Goal: Task Accomplishment & Management: Complete application form

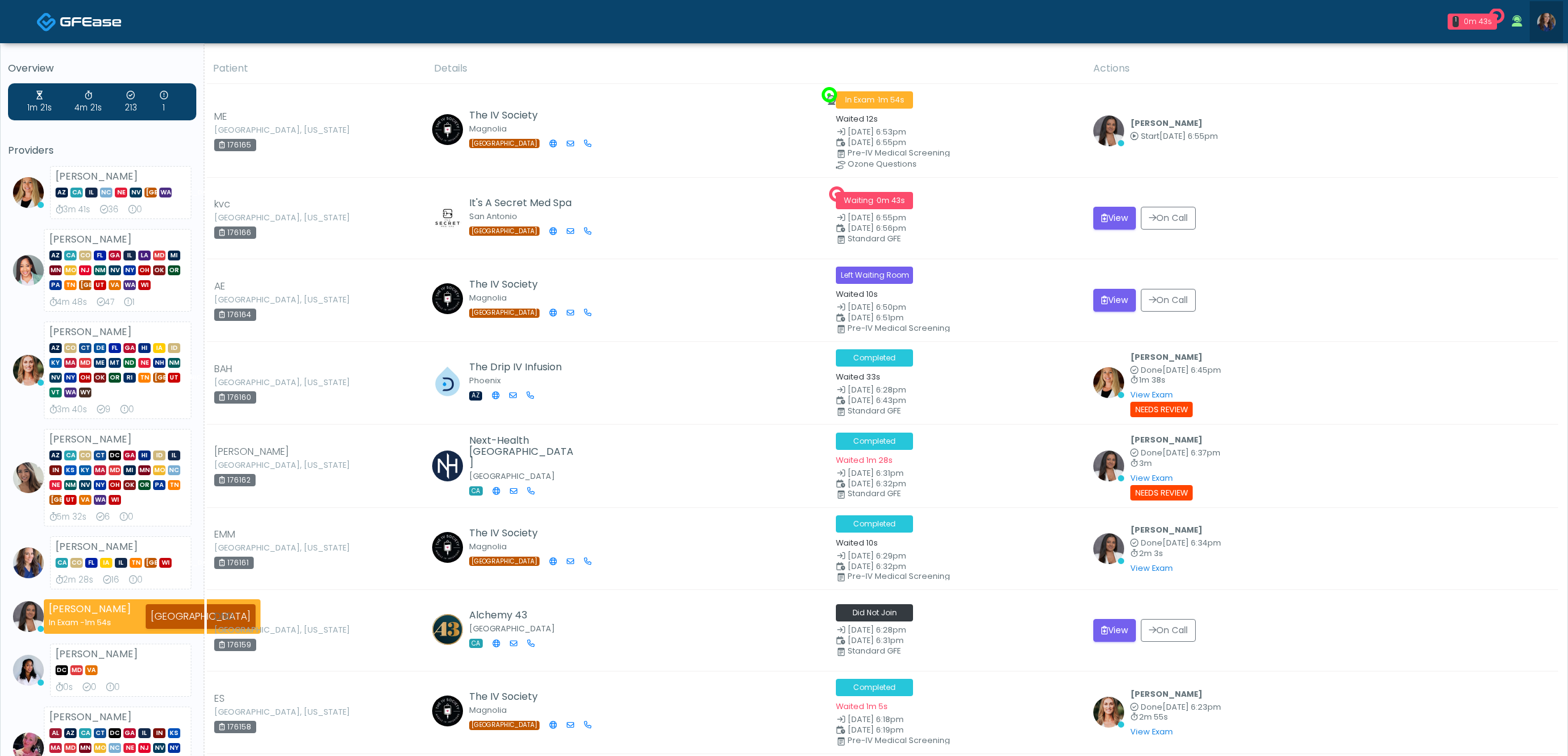
click at [1543, 25] on img at bounding box center [1546, 22] width 19 height 19
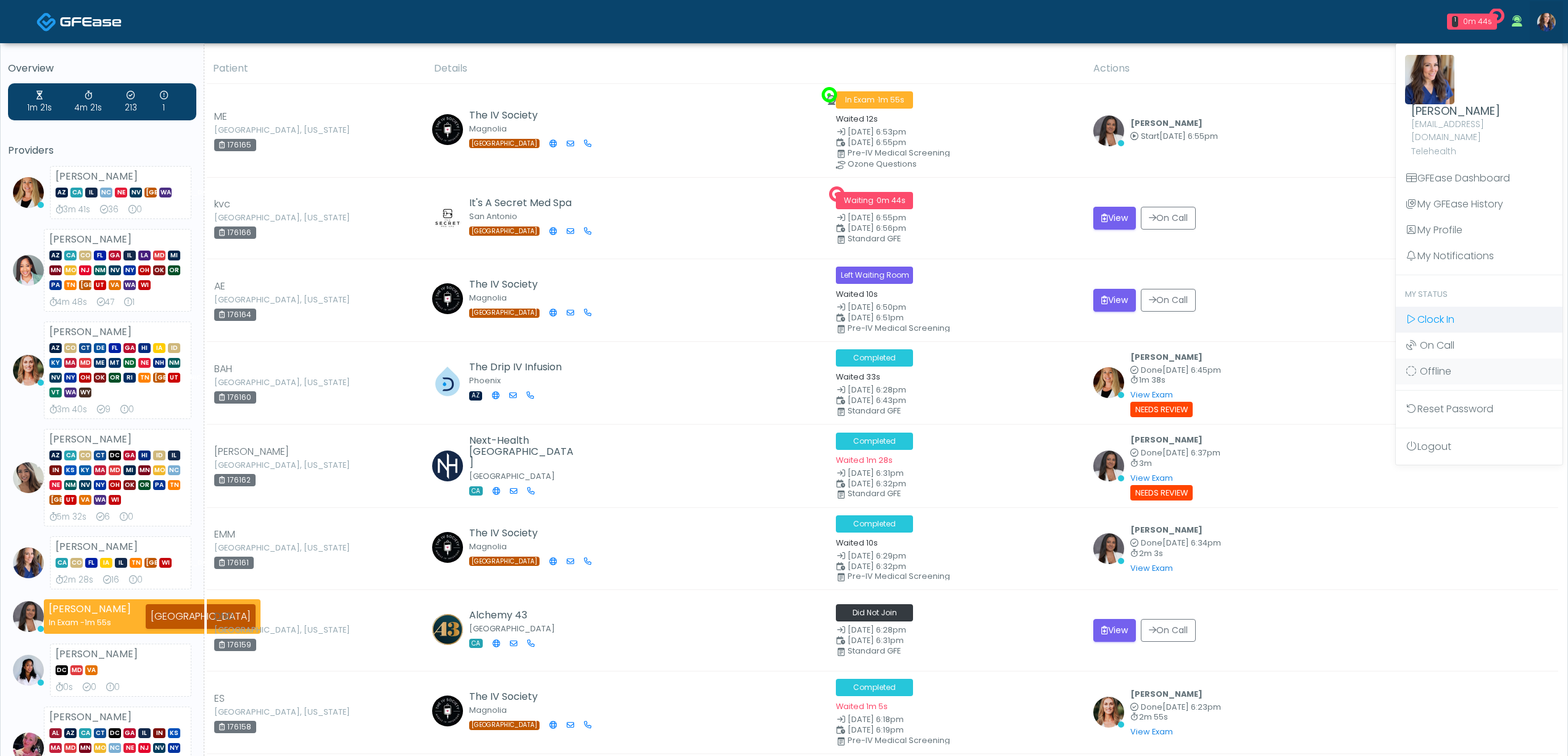
click at [1442, 312] on span "Clock In" at bounding box center [1435, 319] width 37 height 14
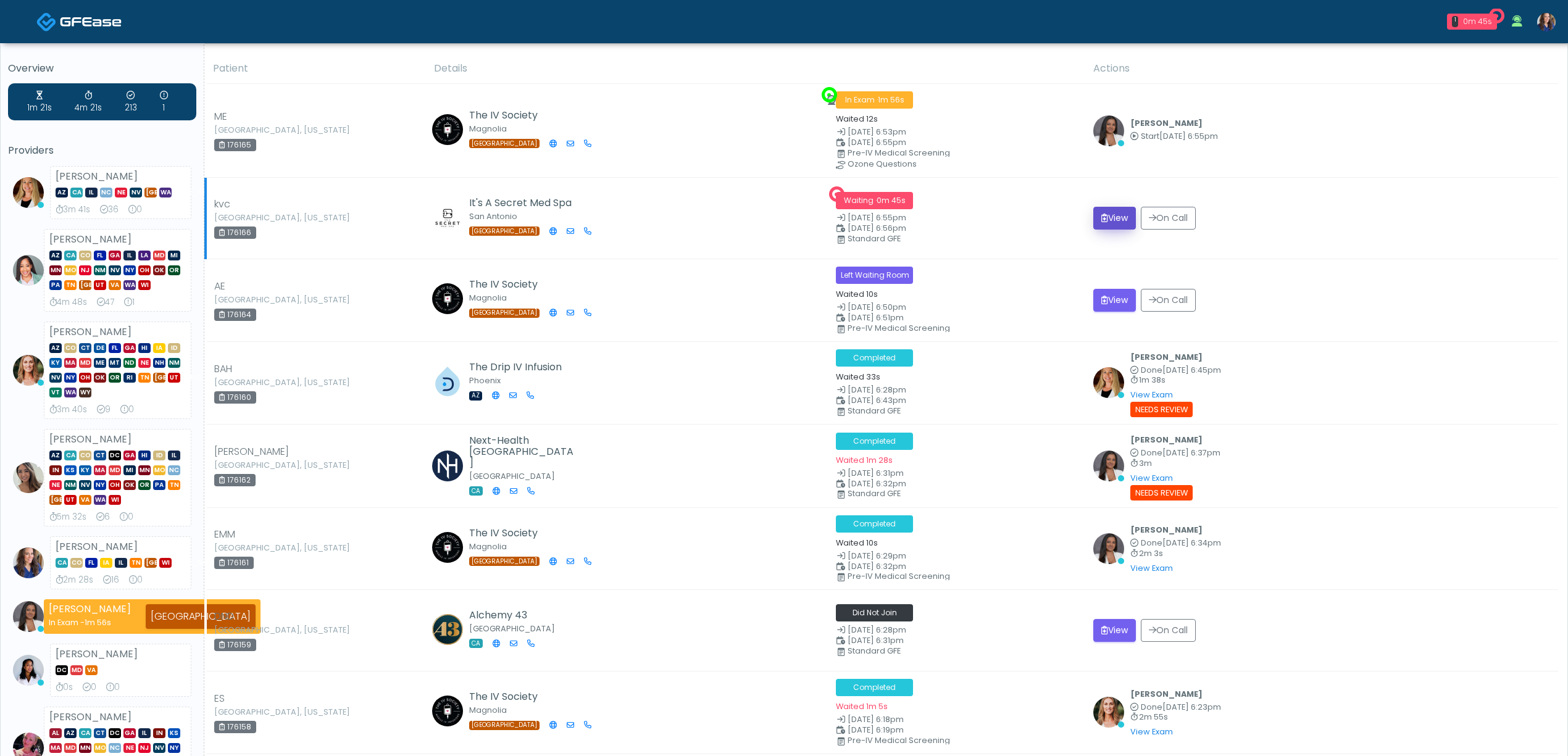
click at [1102, 218] on icon "submit" at bounding box center [1105, 218] width 7 height 9
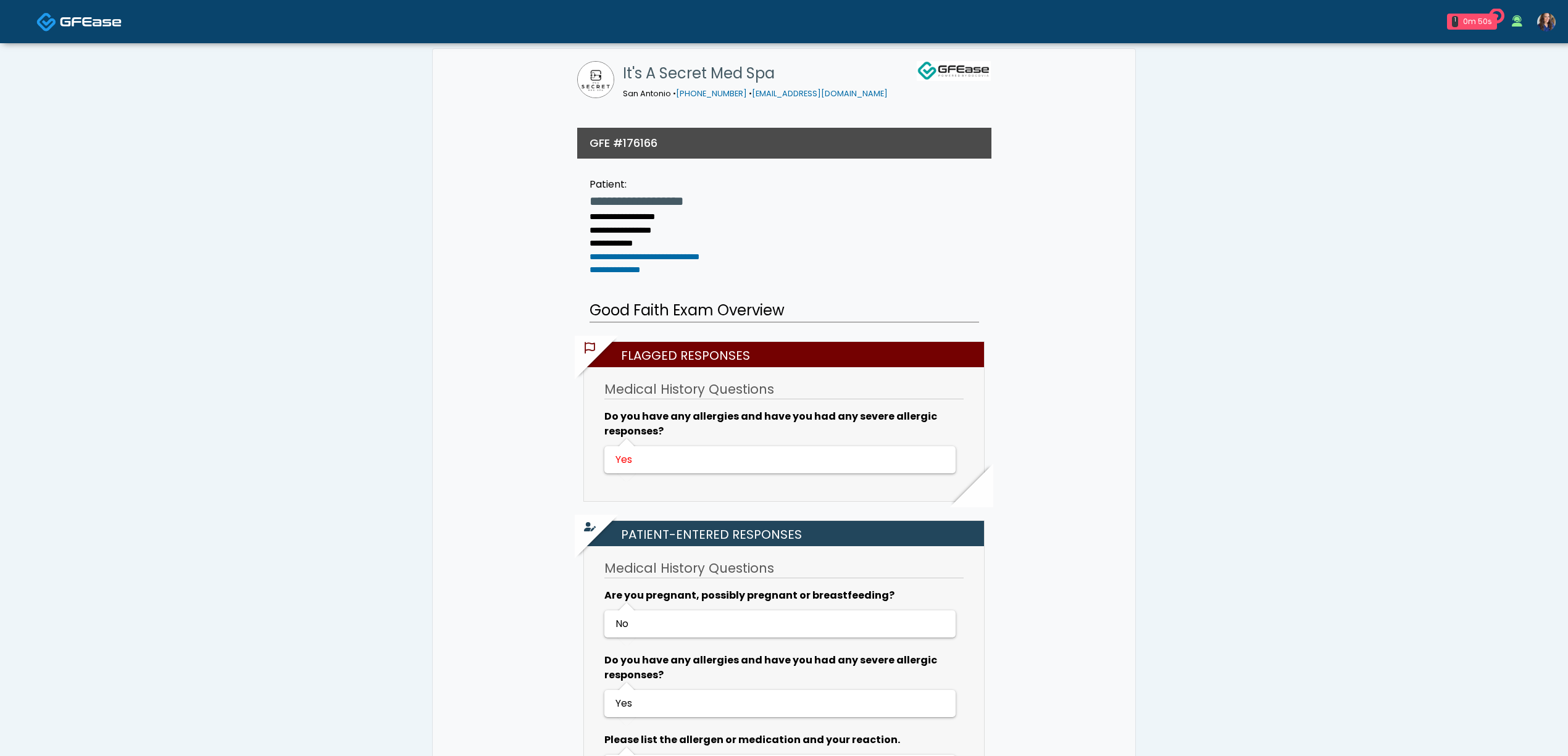
click at [1553, 9] on link at bounding box center [1546, 21] width 34 height 40
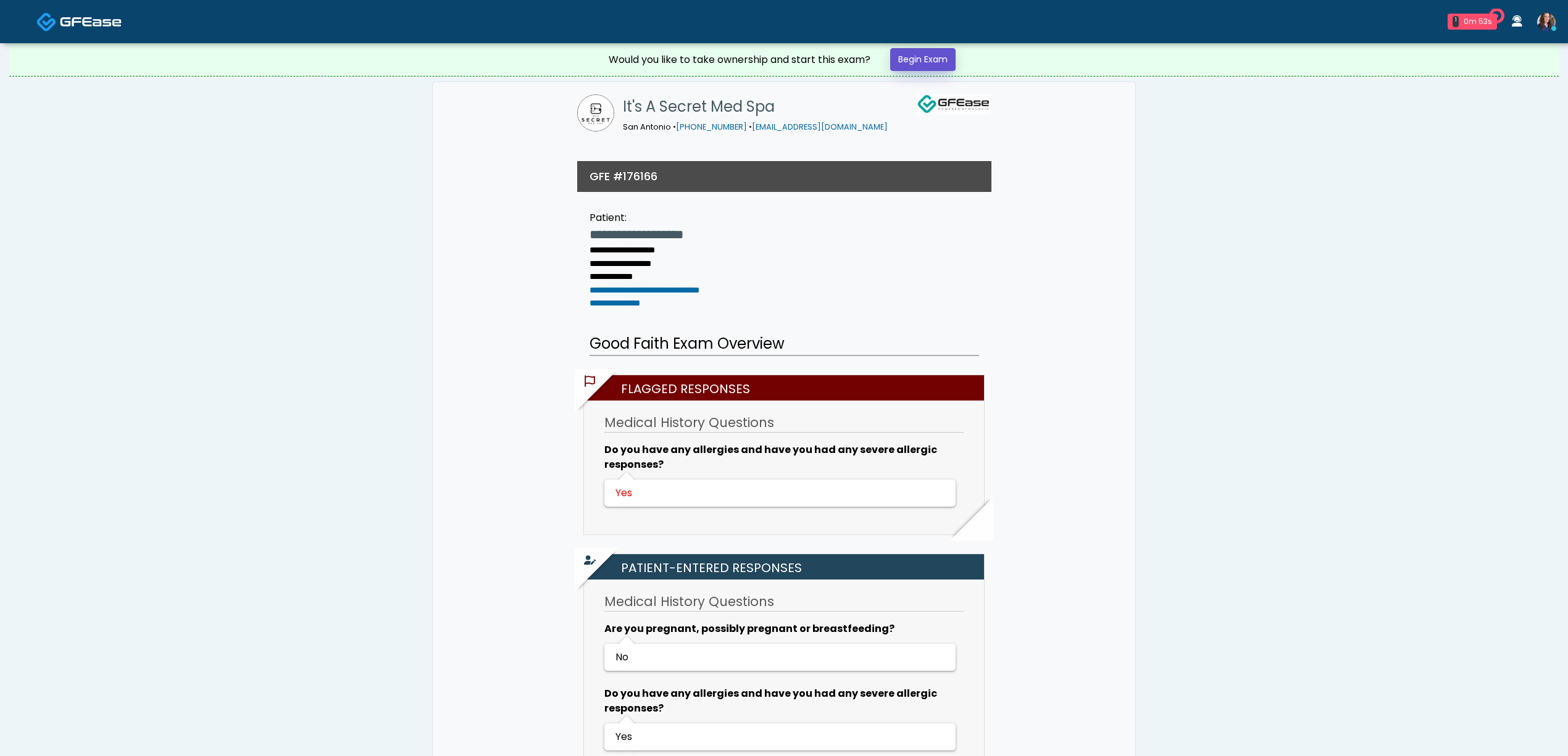
click at [923, 68] on link "Begin Exam" at bounding box center [923, 59] width 65 height 23
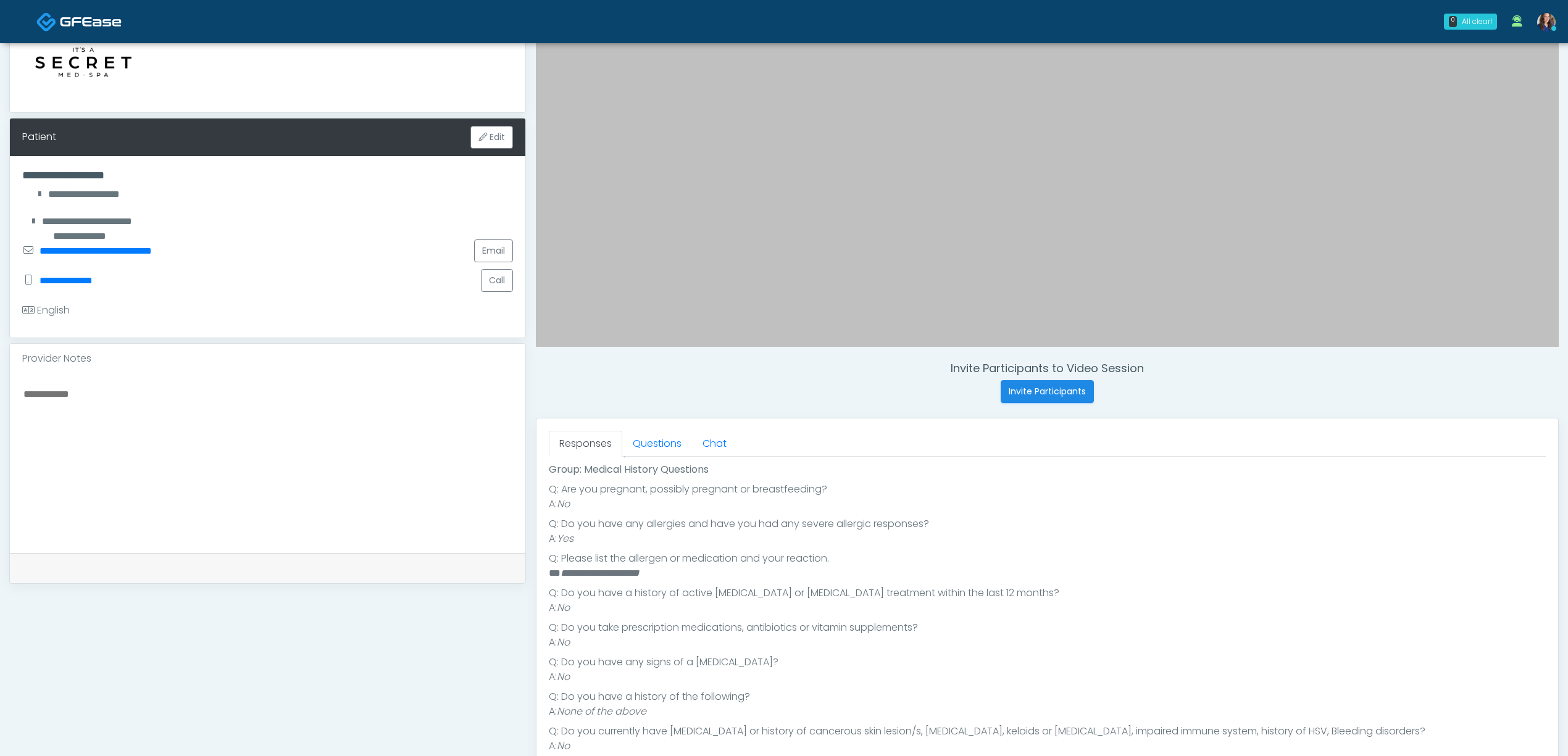
scroll to position [164, 0]
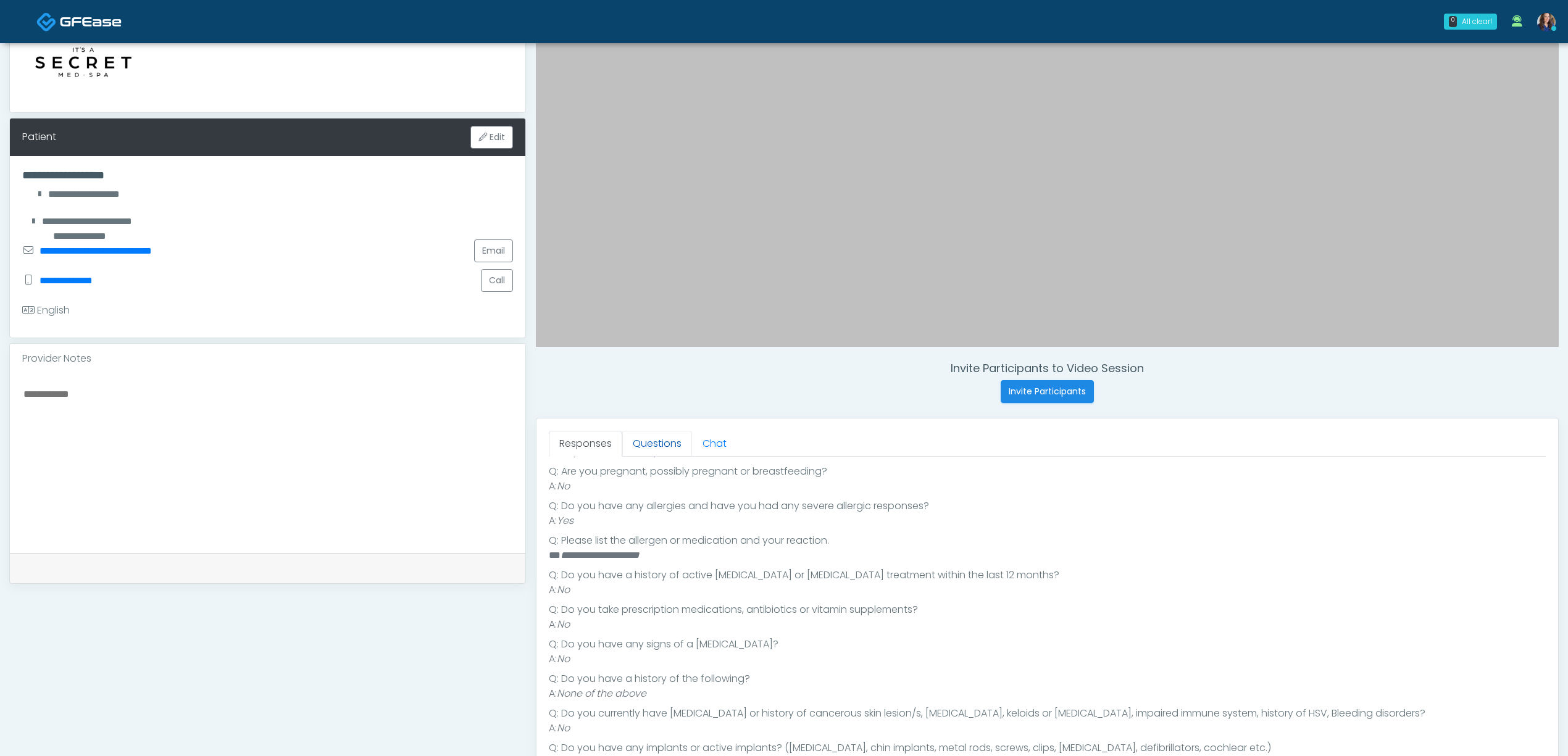
click at [670, 446] on link "Questions" at bounding box center [657, 444] width 70 height 26
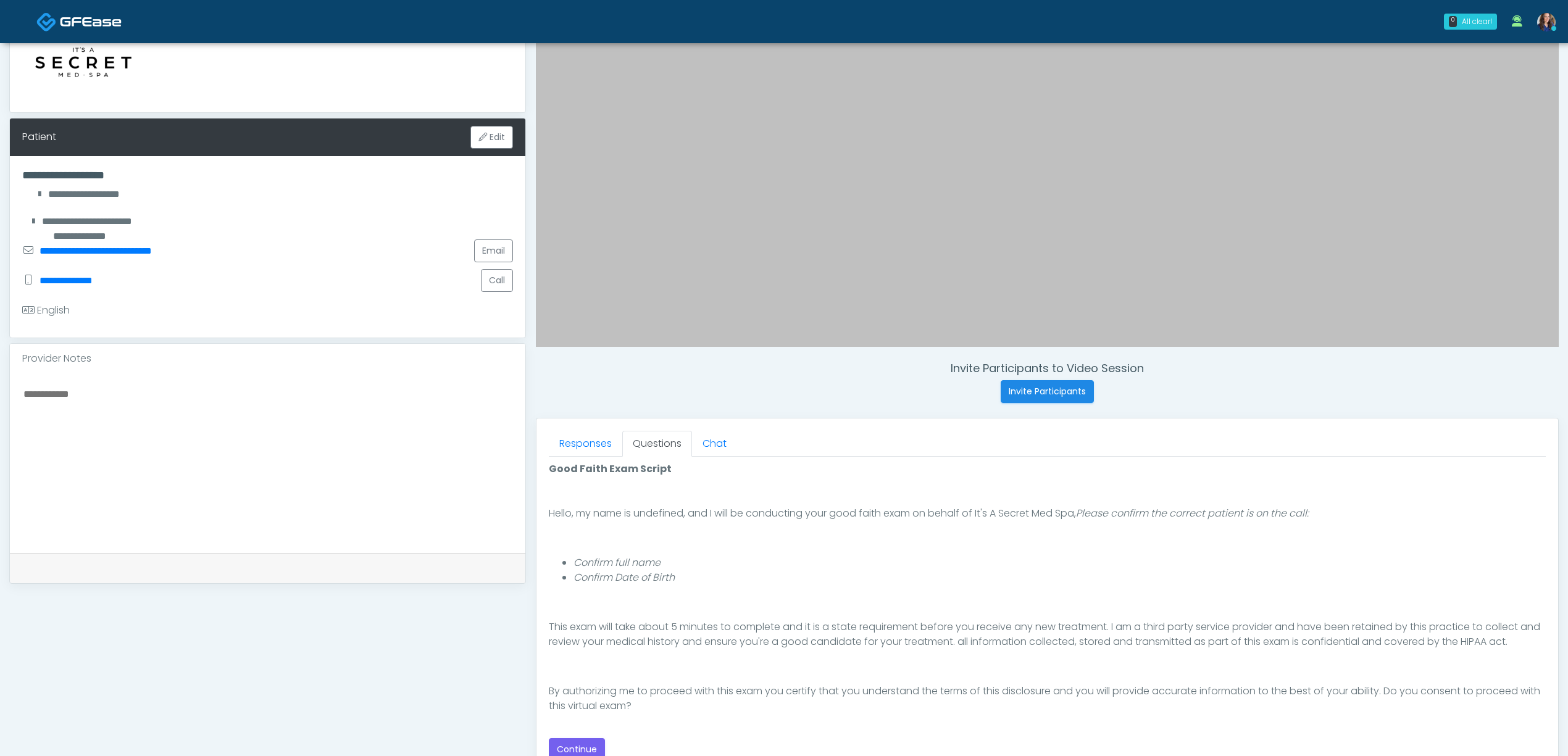
scroll to position [84, 0]
drag, startPoint x: 574, startPoint y: 746, endPoint x: 583, endPoint y: 743, distance: 9.5
click at [576, 746] on button "Continue" at bounding box center [577, 749] width 56 height 23
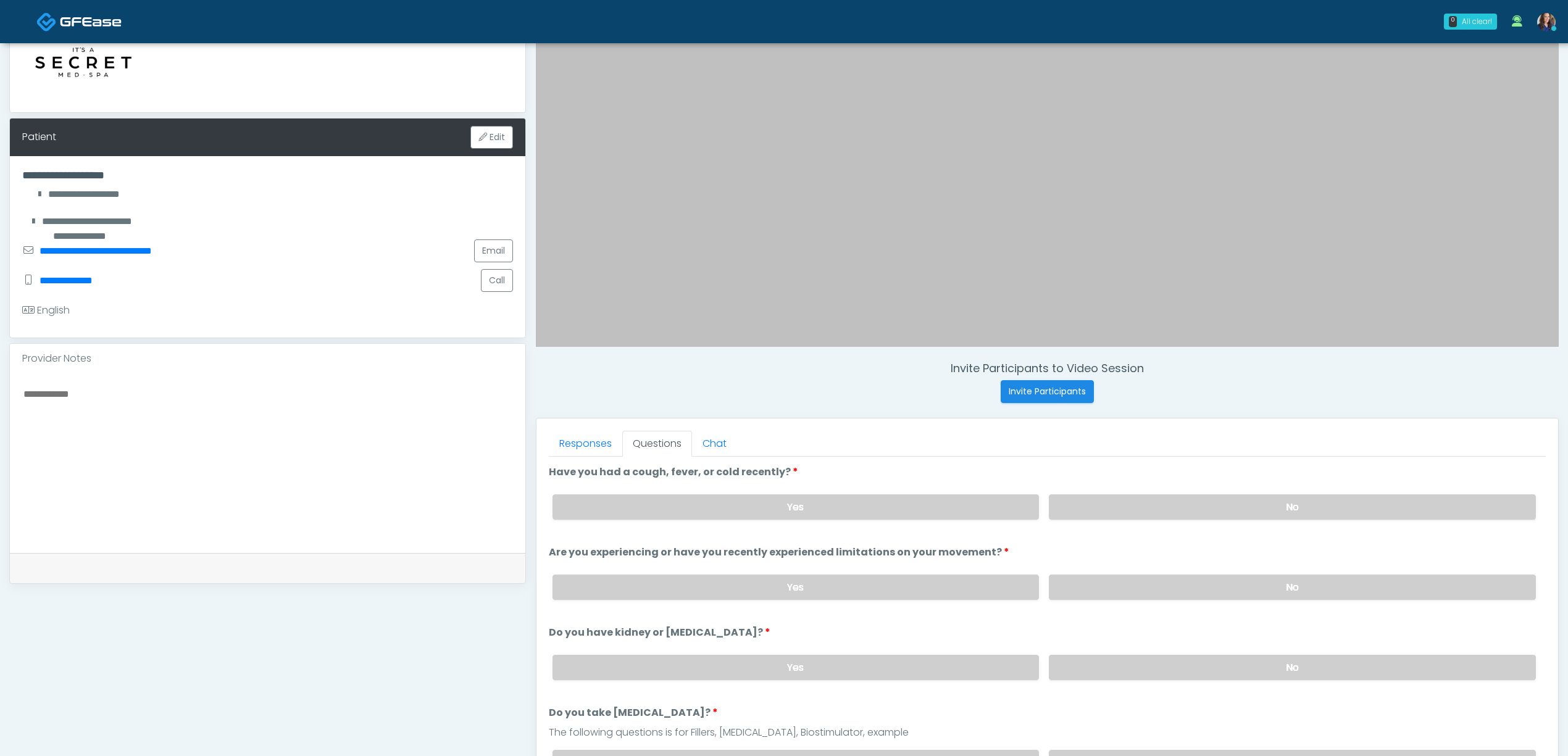
scroll to position [354, 0]
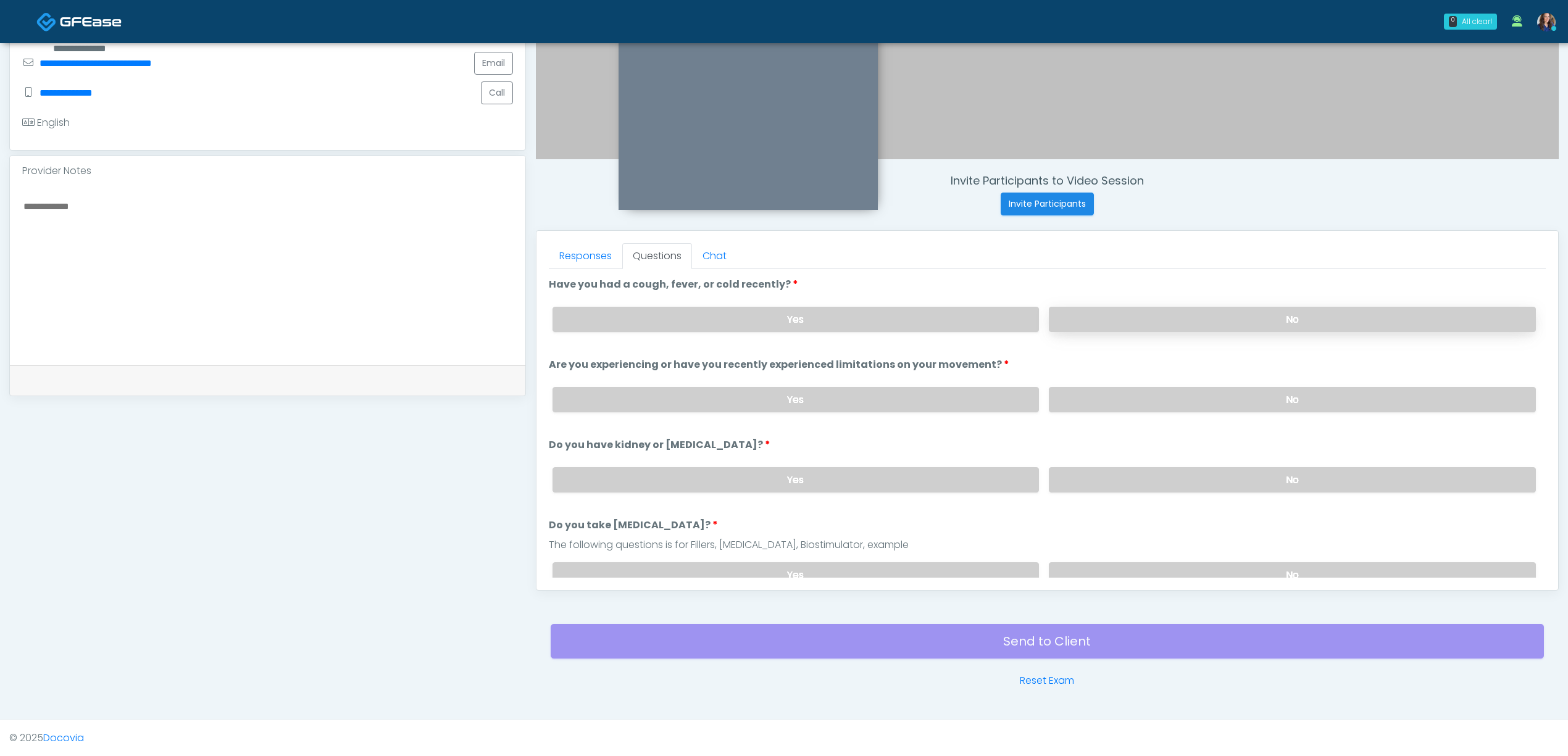
click at [1121, 310] on label "No" at bounding box center [1293, 319] width 487 height 25
click at [1128, 388] on label "No" at bounding box center [1293, 399] width 487 height 25
click at [1117, 479] on label "No" at bounding box center [1293, 479] width 487 height 25
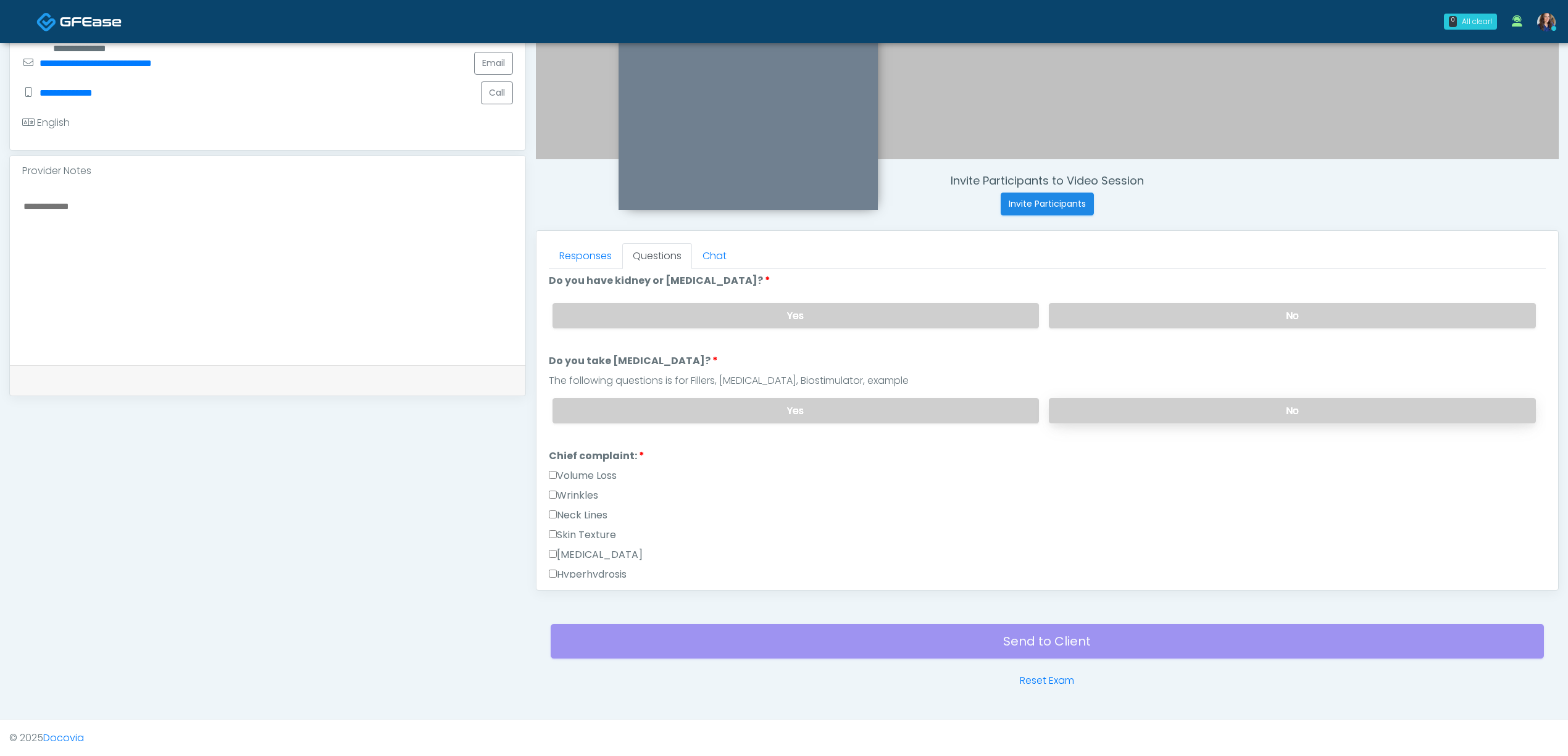
click at [1195, 412] on label "No" at bounding box center [1293, 410] width 487 height 25
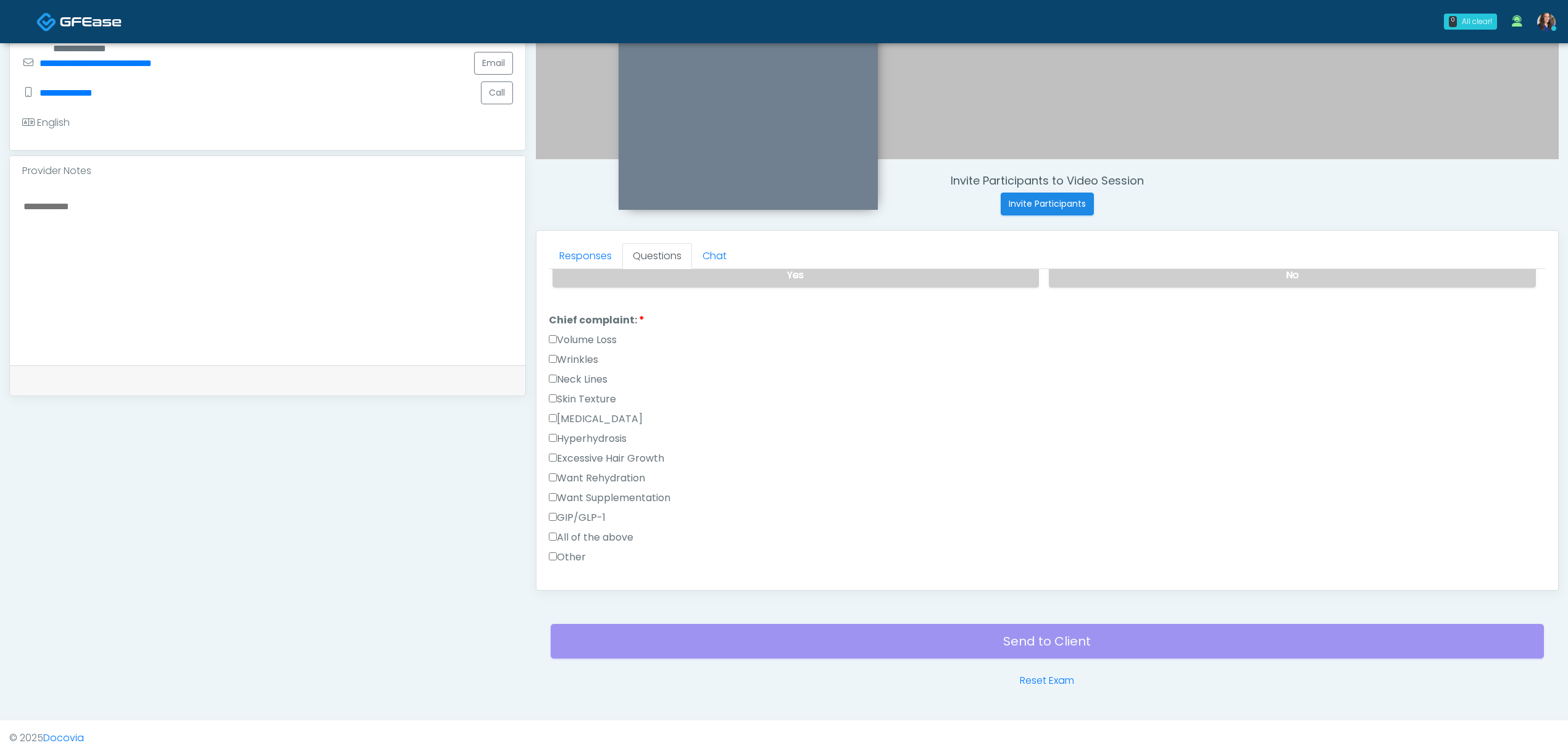
scroll to position [329, 0]
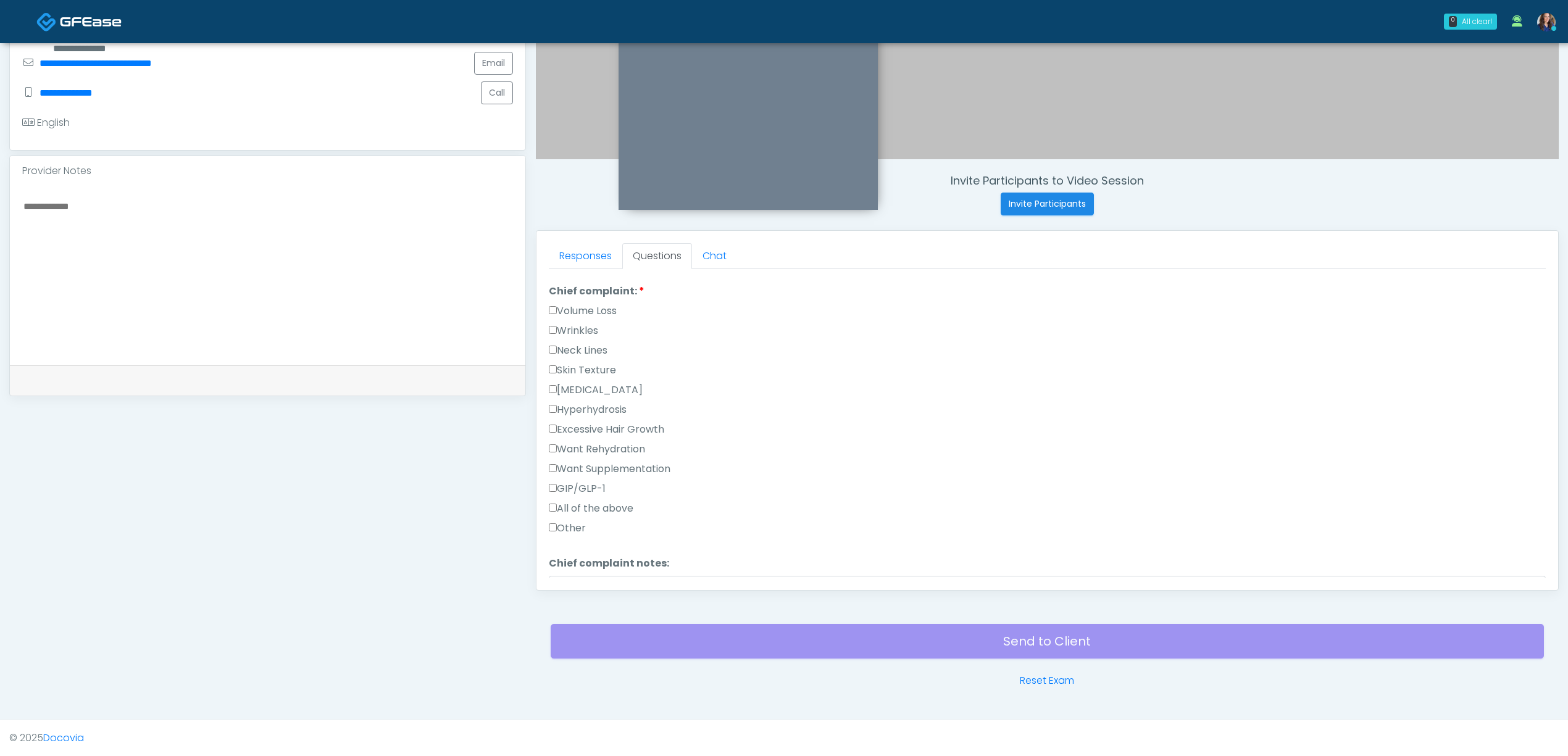
click at [586, 368] on label "Skin Texture" at bounding box center [583, 370] width 67 height 15
click at [589, 245] on link "Responses" at bounding box center [585, 256] width 73 height 26
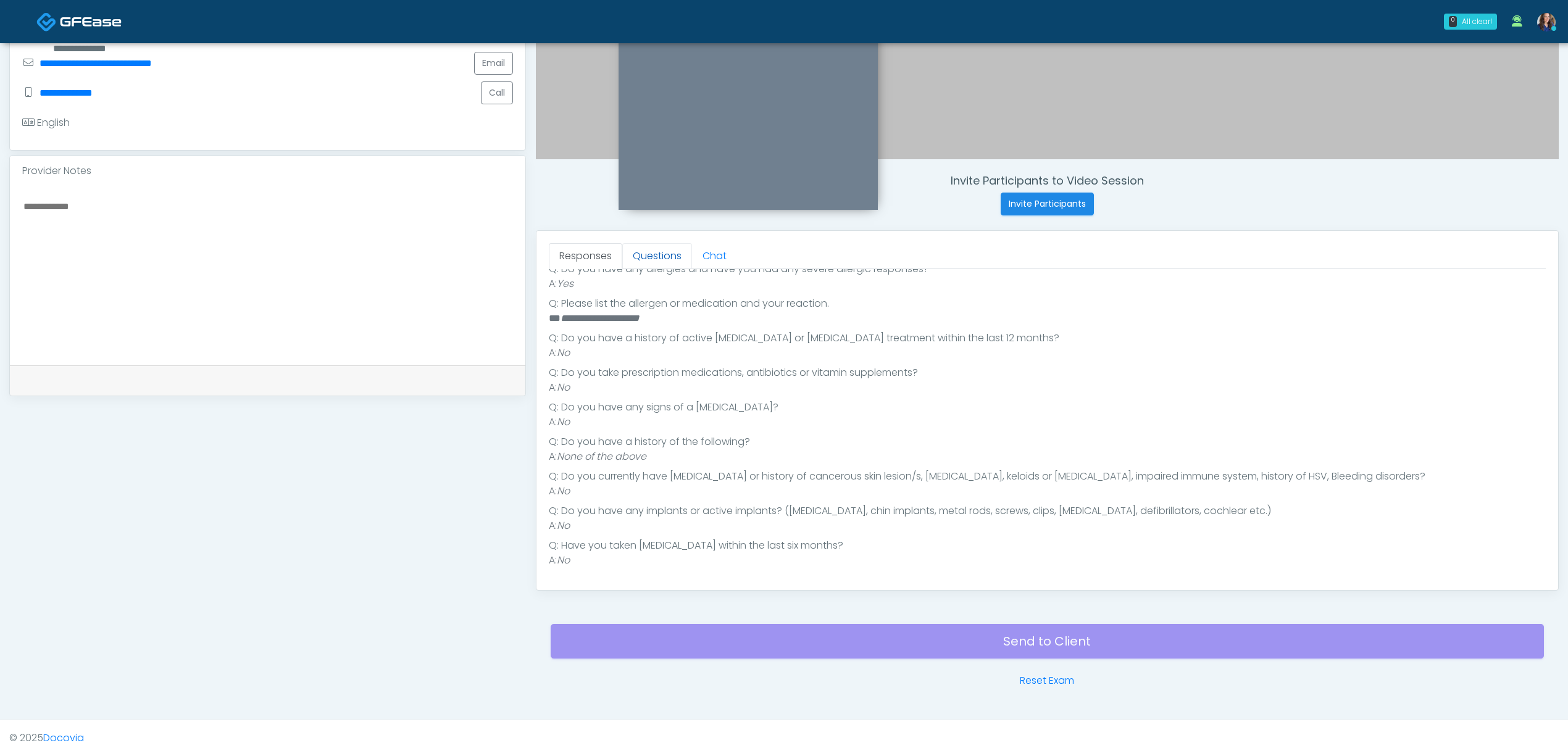
click at [655, 257] on link "Questions" at bounding box center [657, 256] width 70 height 26
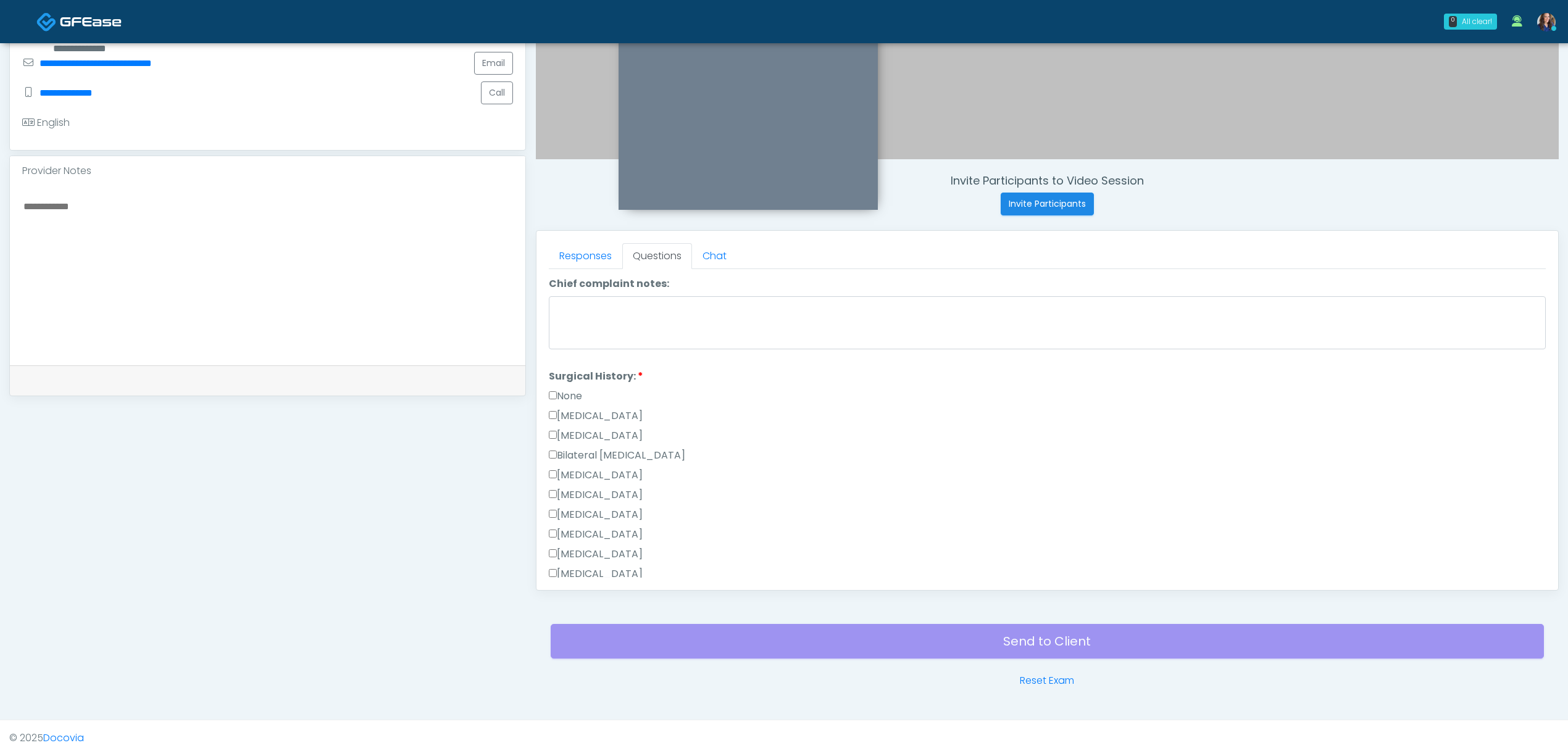
scroll to position [625, 0]
click at [565, 373] on label "None" at bounding box center [565, 379] width 34 height 15
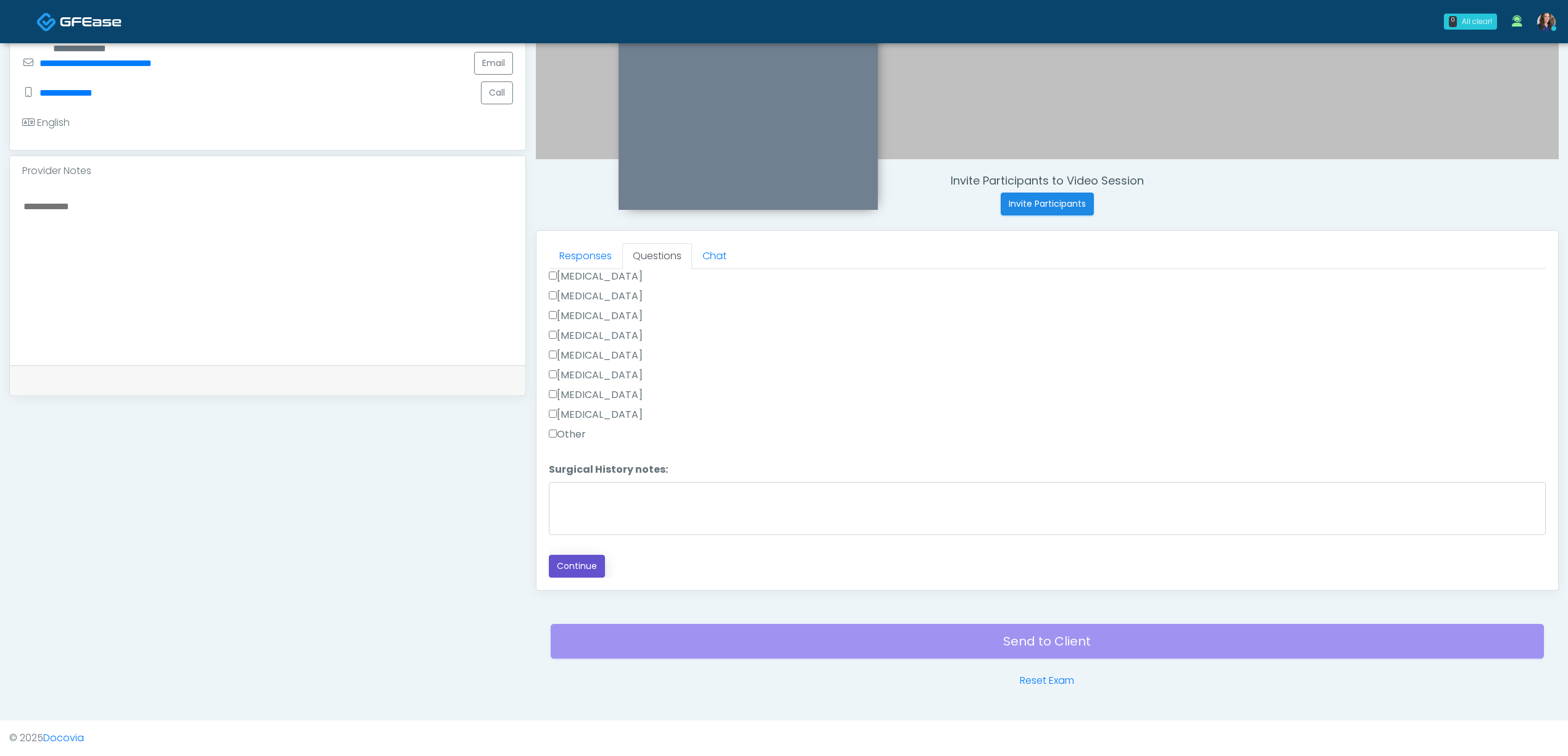
click at [571, 571] on button "Continue" at bounding box center [577, 566] width 56 height 23
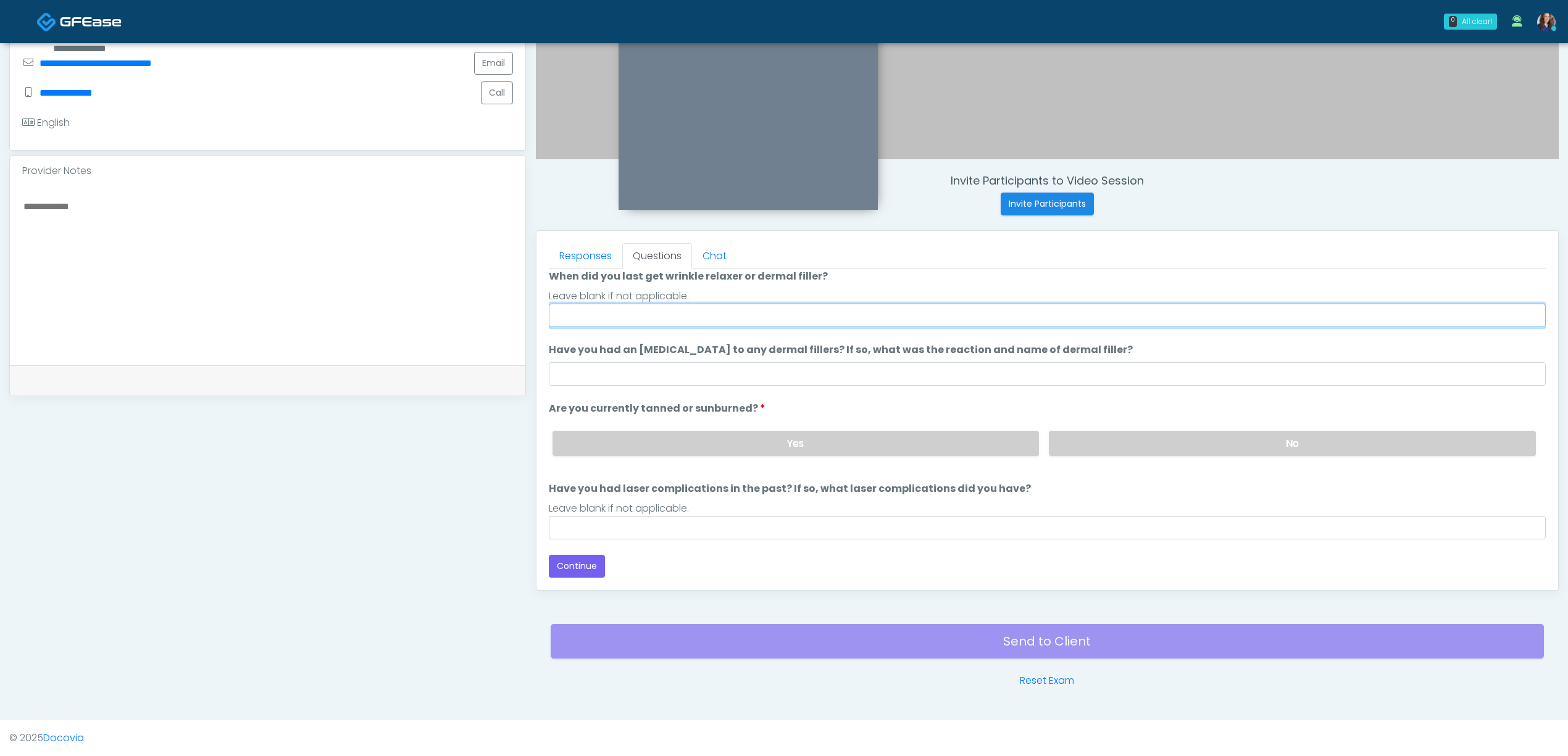
click at [968, 311] on input "When did you last get wrinkle relaxer or dermal filler?" at bounding box center [1047, 315] width 997 height 23
type input "**"
click at [1195, 449] on label "No" at bounding box center [1293, 443] width 487 height 25
click at [944, 533] on input "Have you had laser complications in the past? If so, what laser complications d…" at bounding box center [1047, 527] width 997 height 23
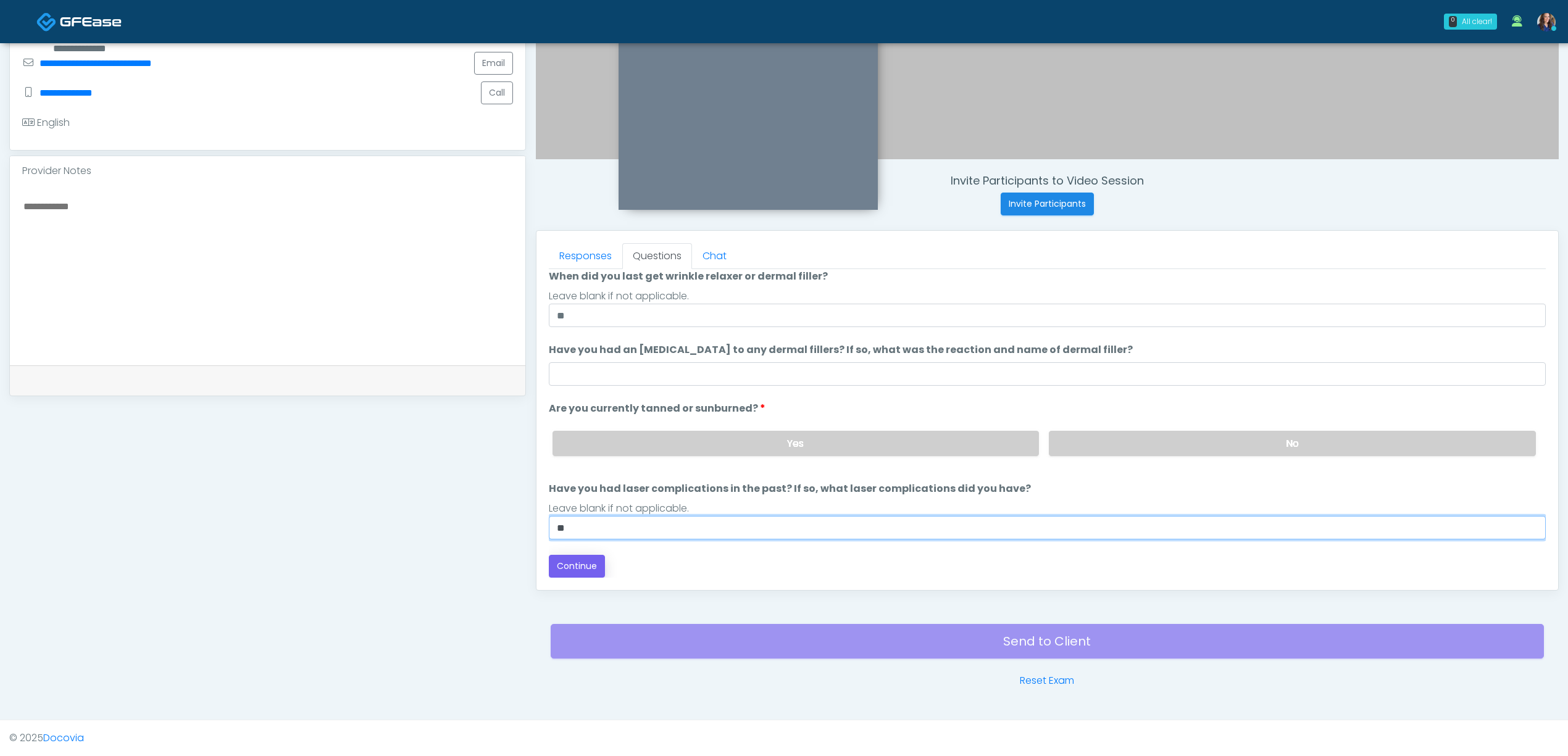
type input "**"
click at [583, 565] on button "Continue" at bounding box center [577, 566] width 56 height 23
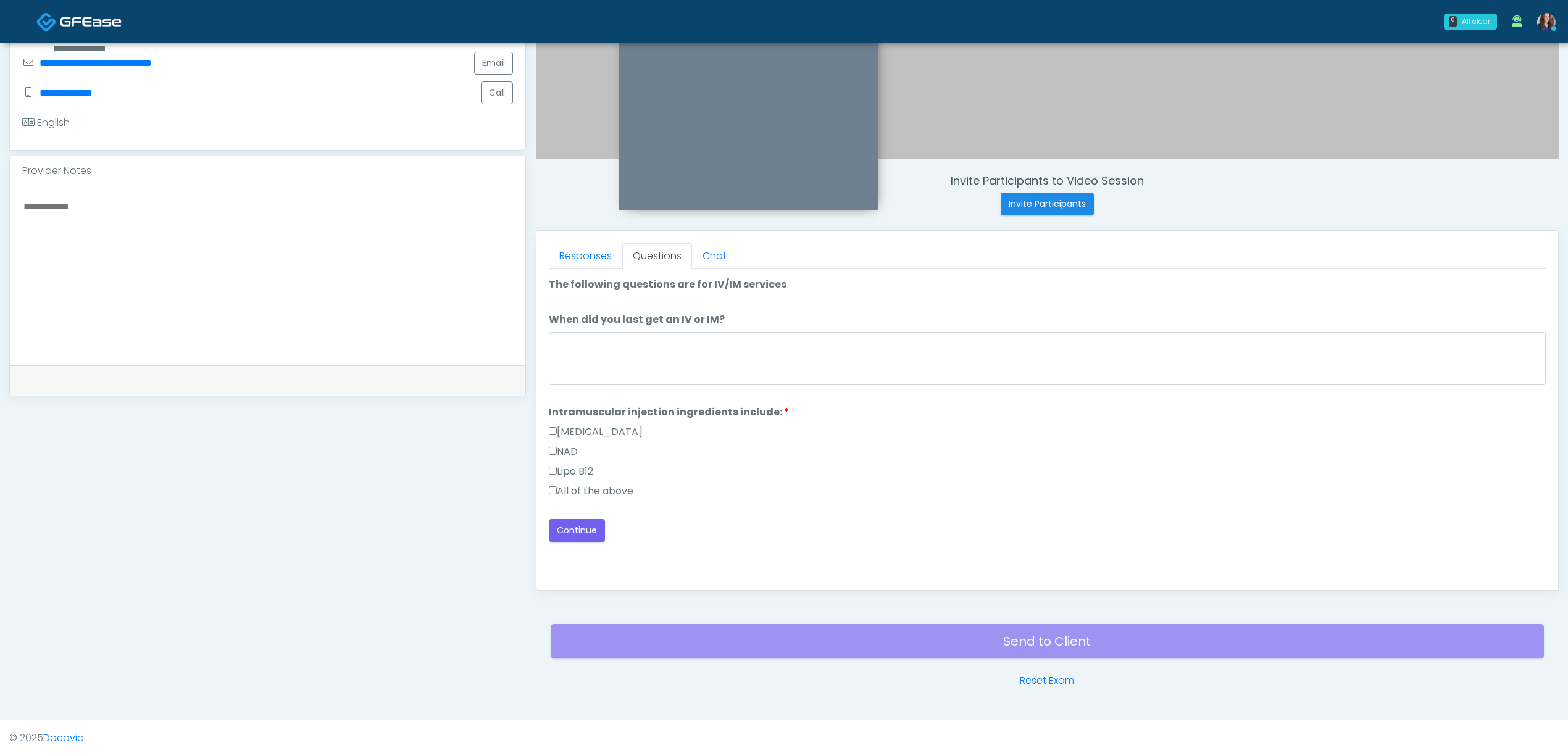
scroll to position [0, 0]
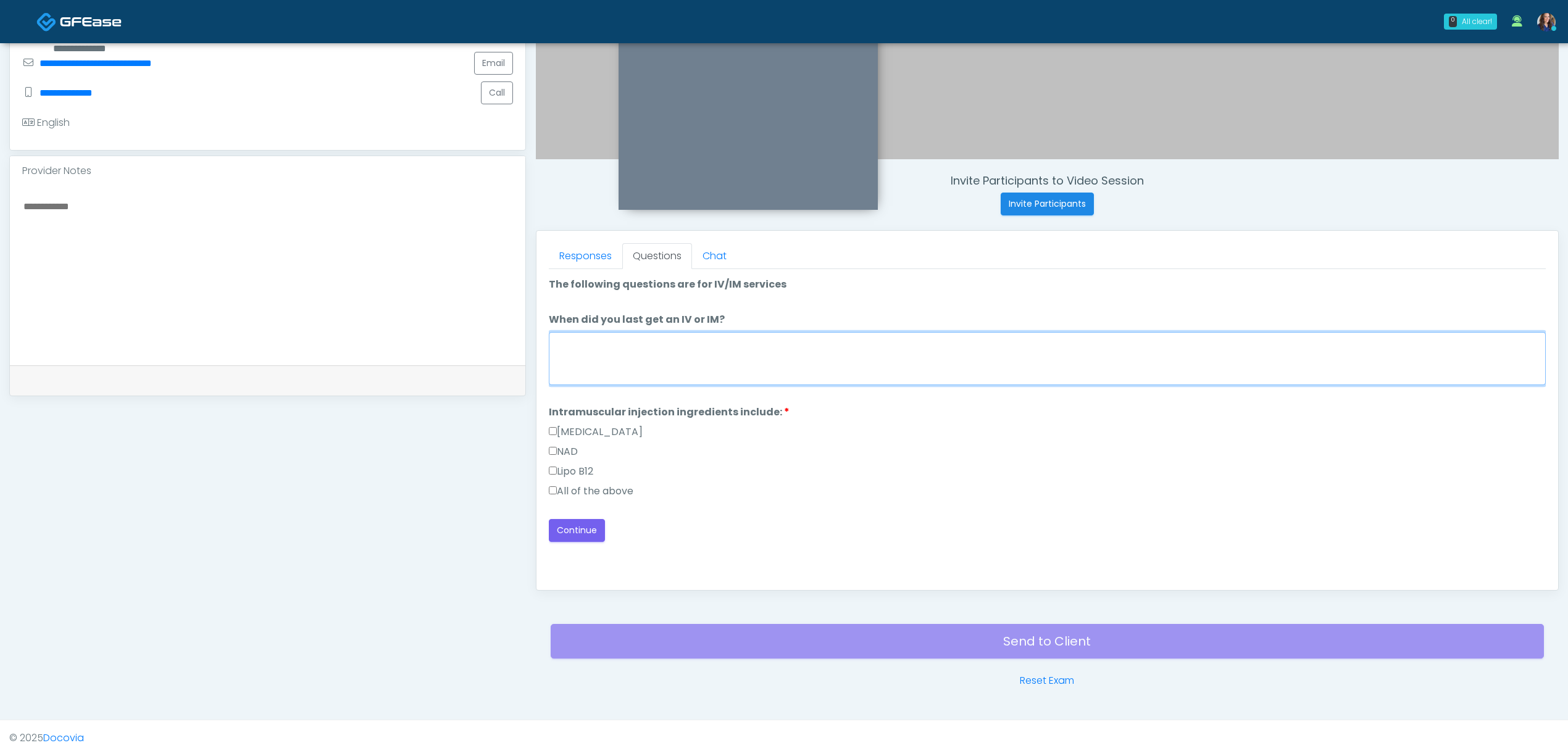
drag, startPoint x: 766, startPoint y: 378, endPoint x: 749, endPoint y: 378, distance: 17.0
click at [765, 378] on textarea "When did you last get an IV or IM?" at bounding box center [1047, 359] width 997 height 53
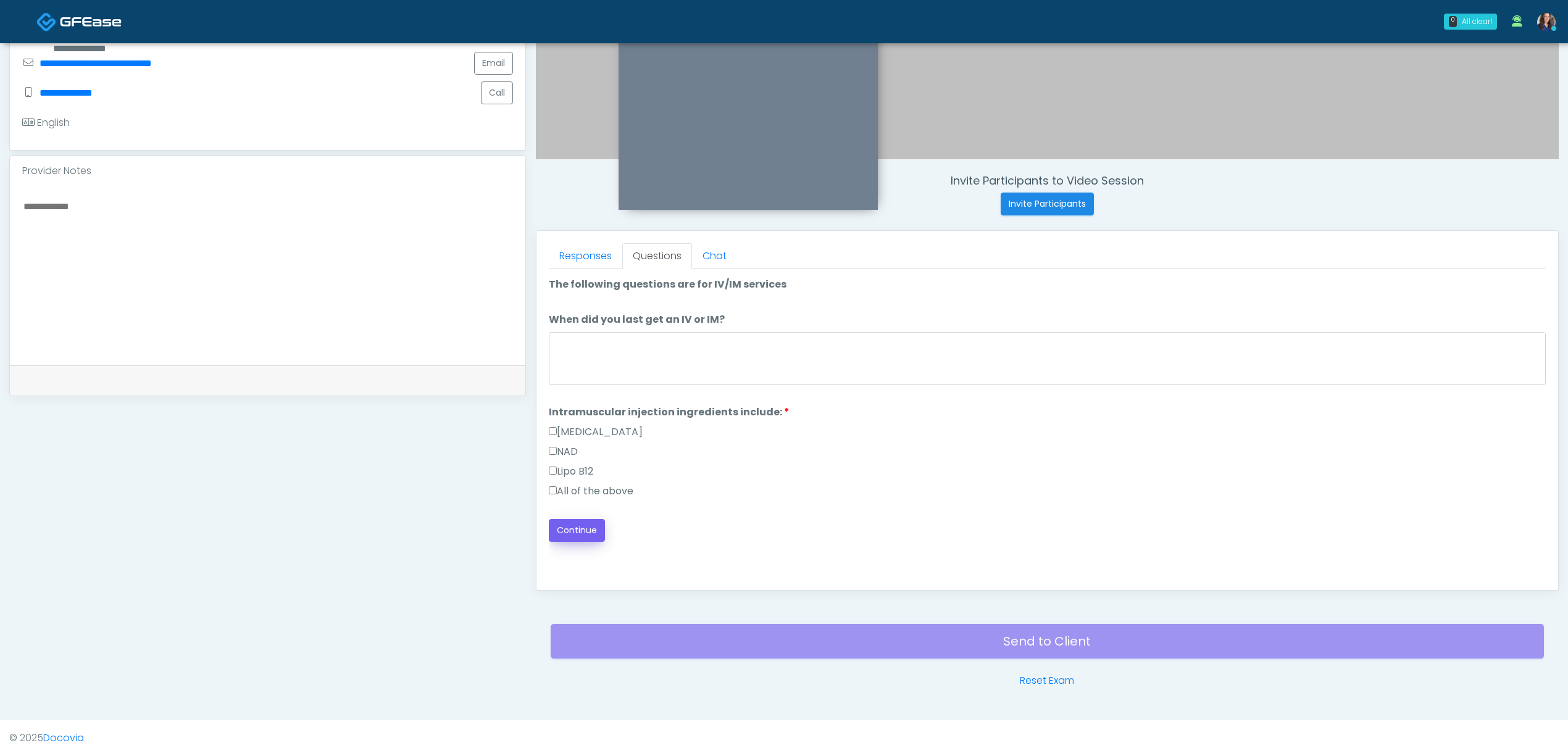
drag, startPoint x: 600, startPoint y: 489, endPoint x: 580, endPoint y: 523, distance: 39.4
click at [601, 489] on label "All of the above" at bounding box center [591, 490] width 84 height 15
click at [571, 532] on button "Continue" at bounding box center [577, 530] width 56 height 23
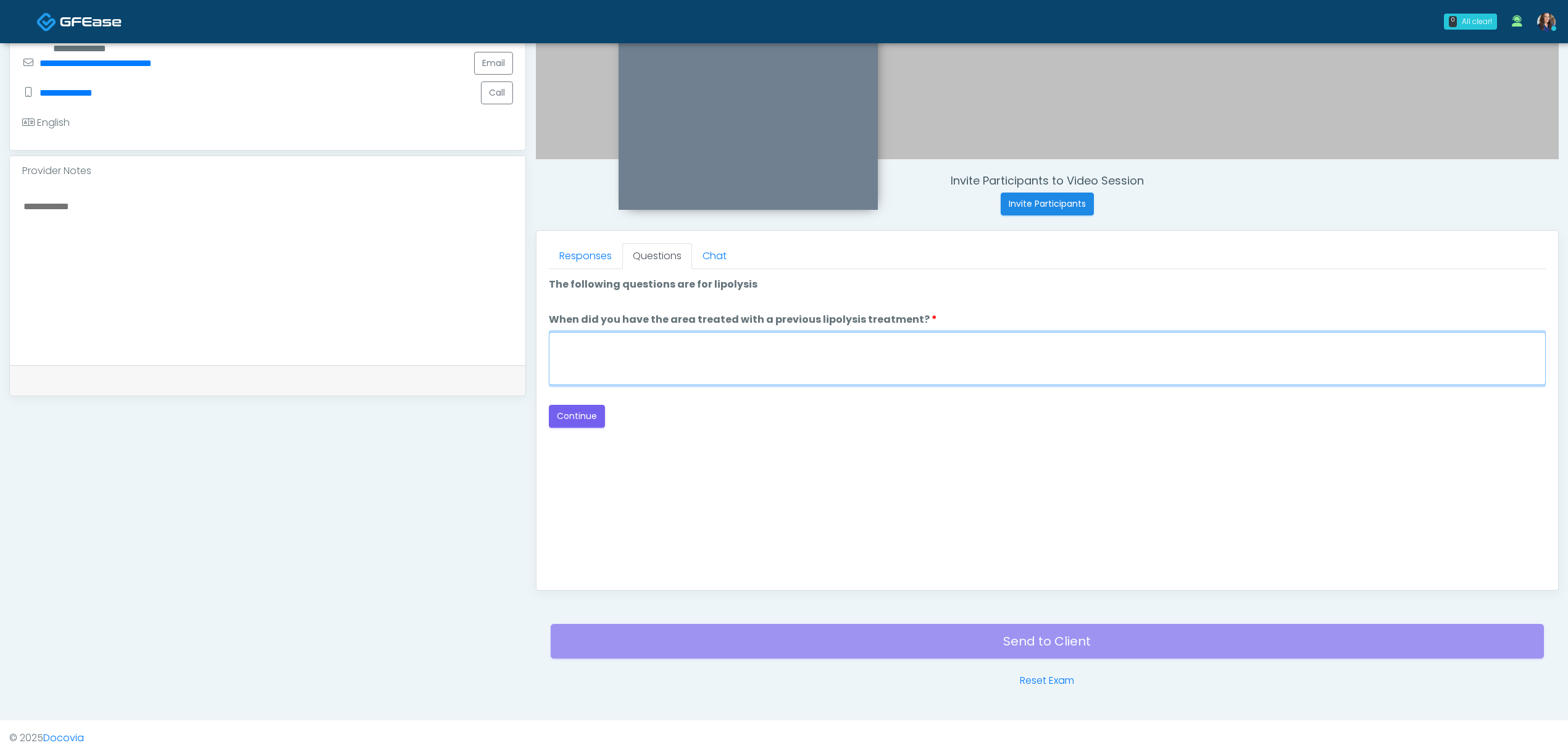
click at [762, 361] on textarea "When did you have the area treated with a previous lipolysis treatment?" at bounding box center [1047, 359] width 997 height 53
type textarea "**"
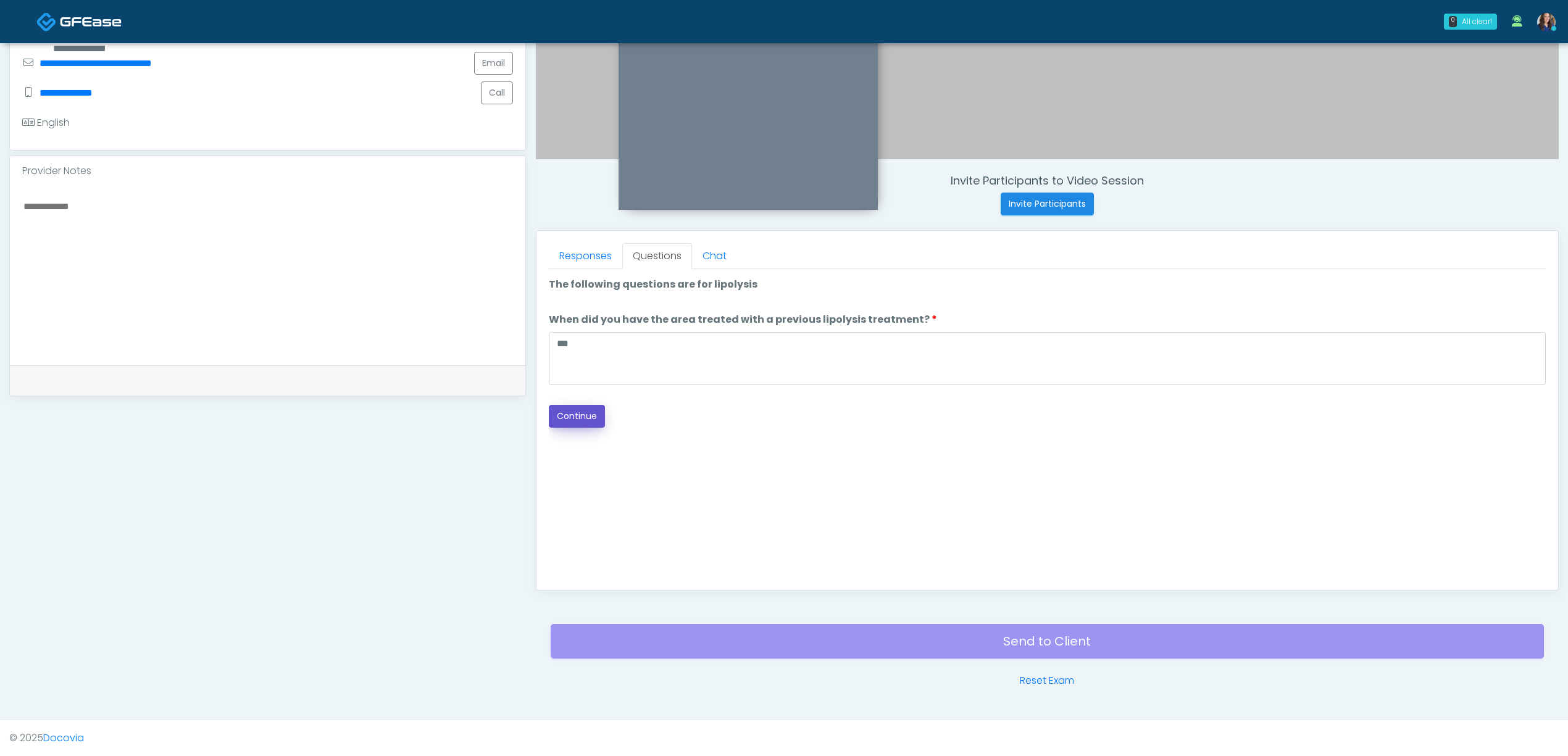
click at [580, 409] on button "Continue" at bounding box center [577, 416] width 56 height 23
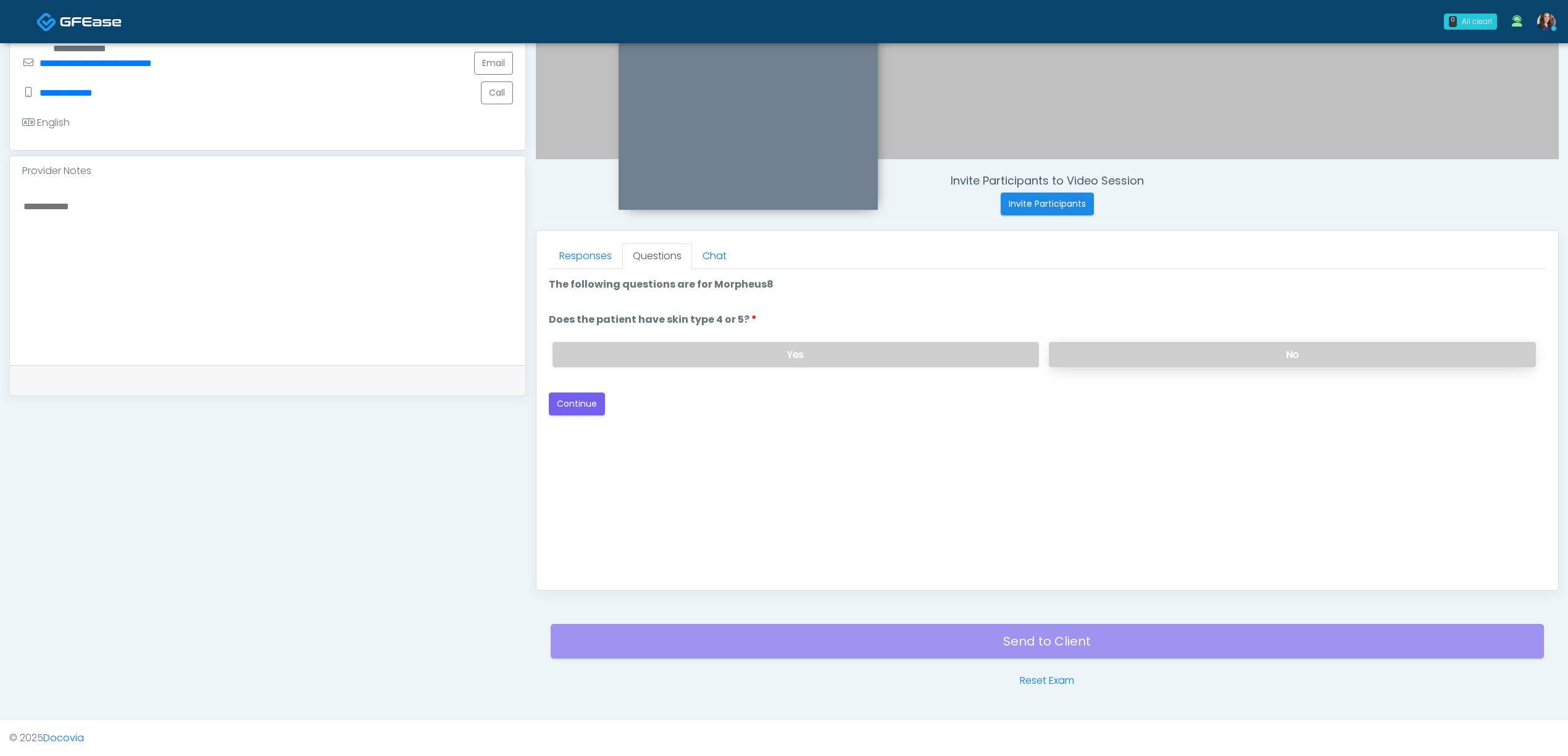
click at [1056, 352] on label "No" at bounding box center [1293, 353] width 487 height 25
drag, startPoint x: 590, startPoint y: 405, endPoint x: 829, endPoint y: 376, distance: 240.8
click at [590, 405] on button "Continue" at bounding box center [577, 403] width 56 height 23
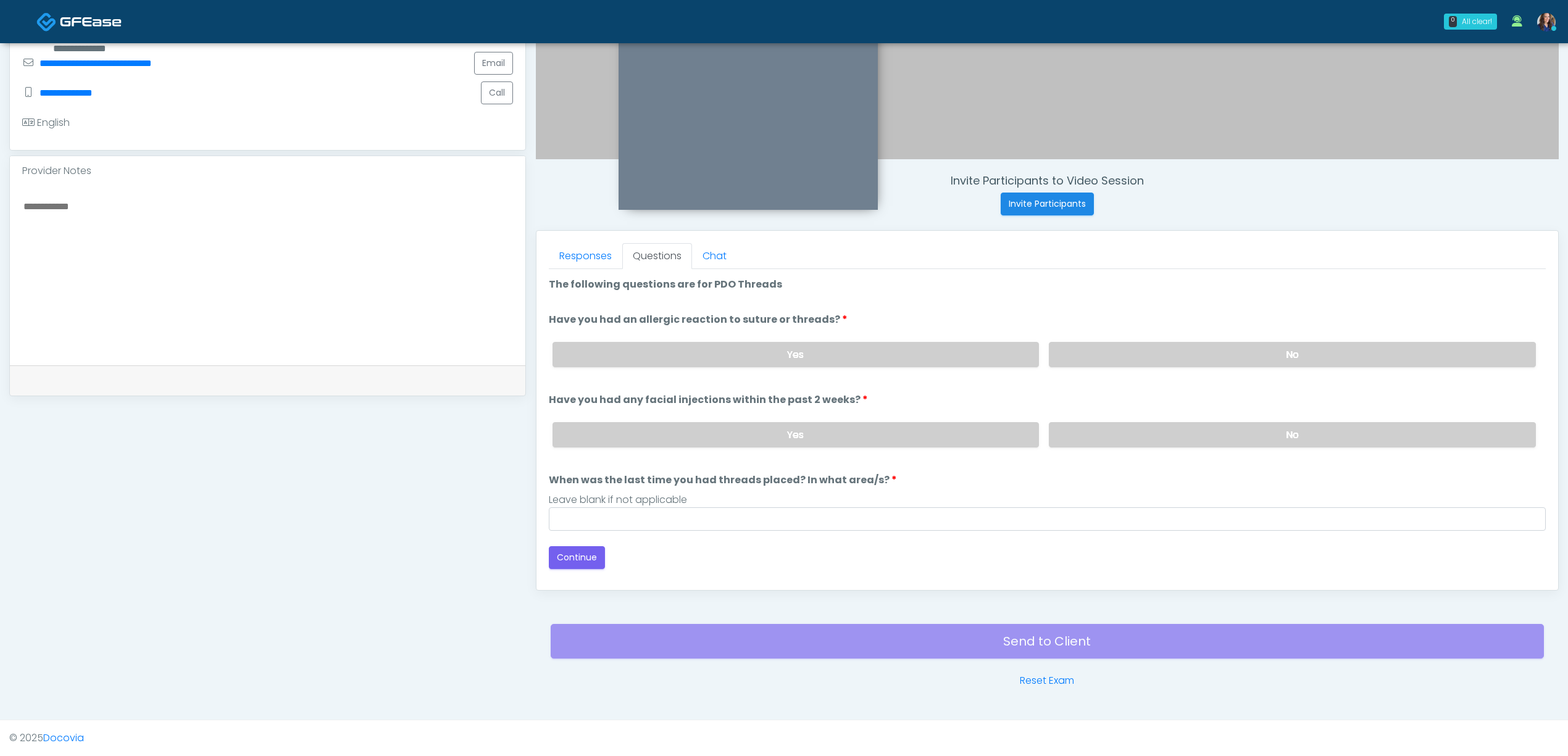
drag, startPoint x: 1188, startPoint y: 349, endPoint x: 1193, endPoint y: 385, distance: 36.3
click at [1187, 349] on label "No" at bounding box center [1293, 353] width 487 height 25
click at [1169, 427] on label "No" at bounding box center [1293, 434] width 487 height 25
click at [789, 517] on input "When was the last time you had threads placed? In what area/s?" at bounding box center [1047, 519] width 997 height 23
type input "**"
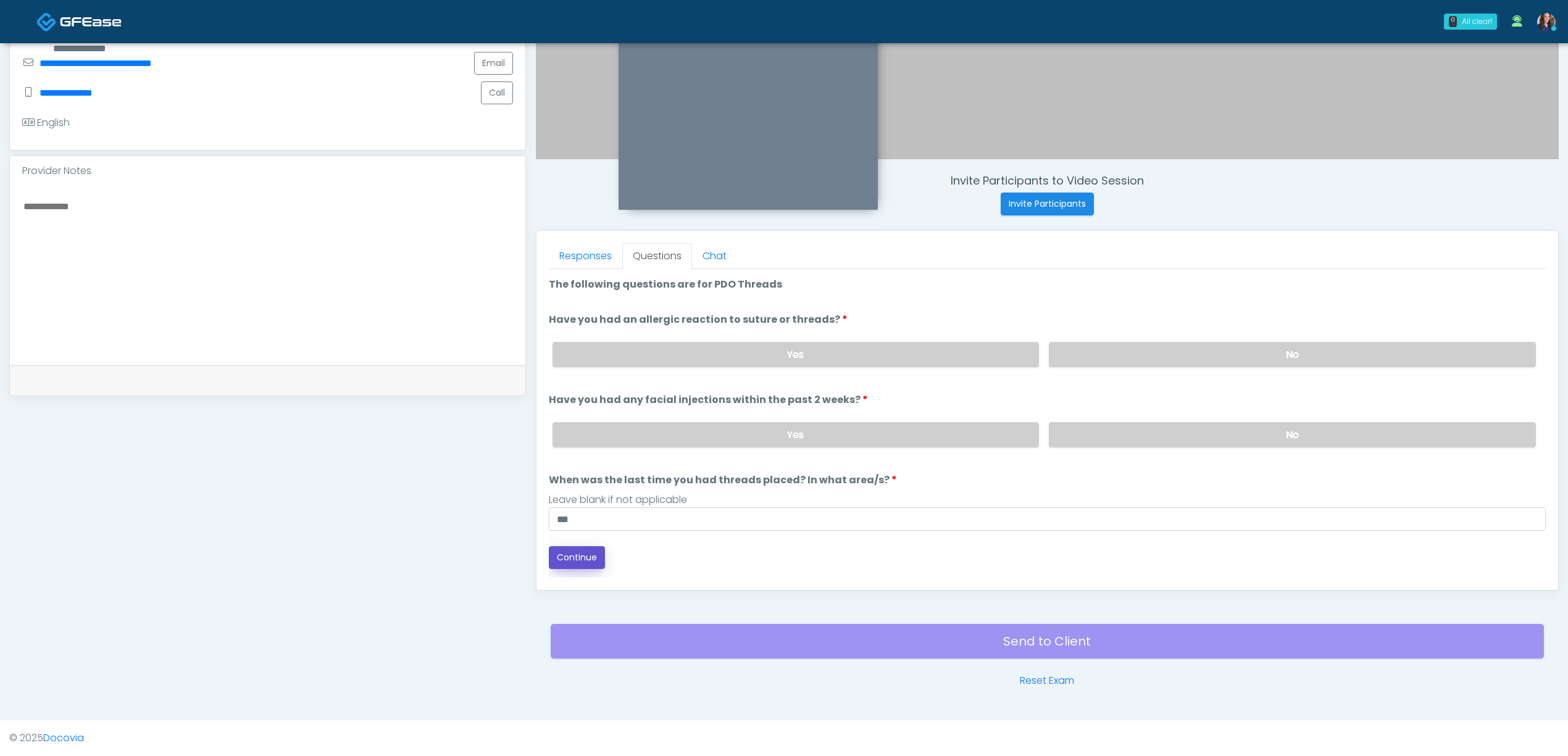
click at [586, 563] on button "Continue" at bounding box center [577, 557] width 56 height 23
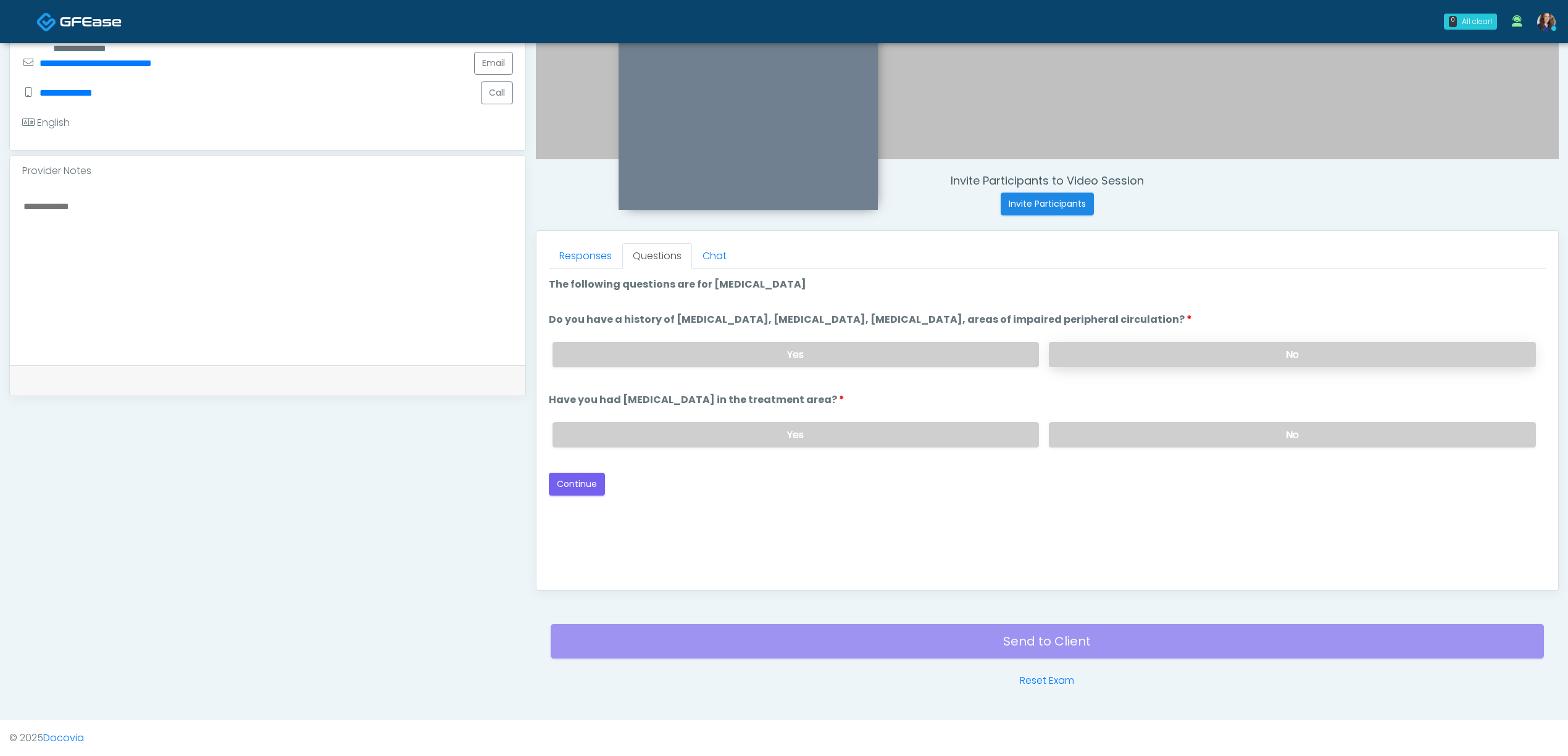
click at [1151, 350] on label "No" at bounding box center [1293, 353] width 487 height 25
drag, startPoint x: 1132, startPoint y: 452, endPoint x: 1000, endPoint y: 462, distance: 132.4
click at [1132, 452] on div "Yes No" at bounding box center [1045, 434] width 1003 height 45
drag, startPoint x: 1119, startPoint y: 435, endPoint x: 795, endPoint y: 454, distance: 324.6
click at [1116, 435] on label "No" at bounding box center [1293, 434] width 487 height 25
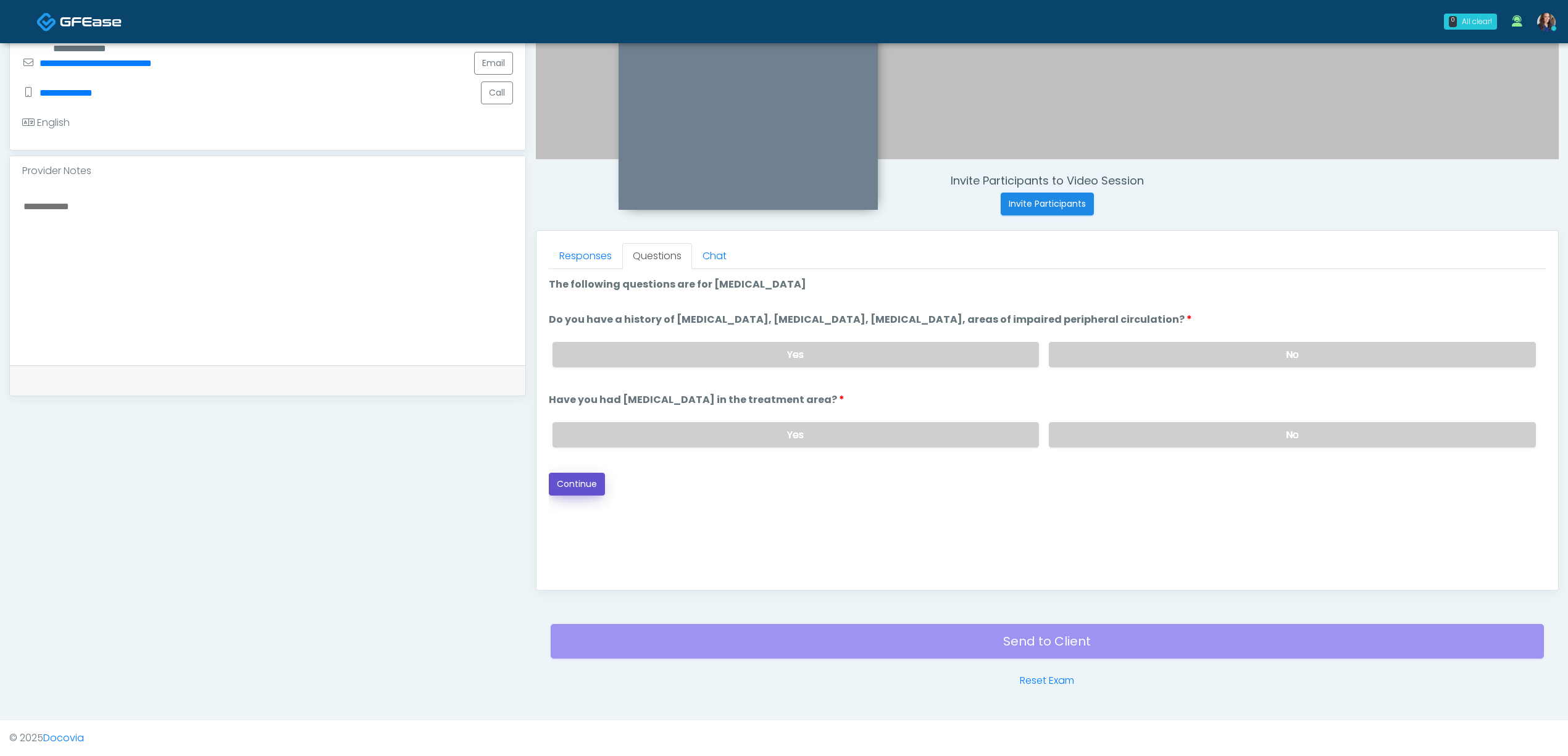
click at [585, 490] on button "Continue" at bounding box center [577, 483] width 56 height 23
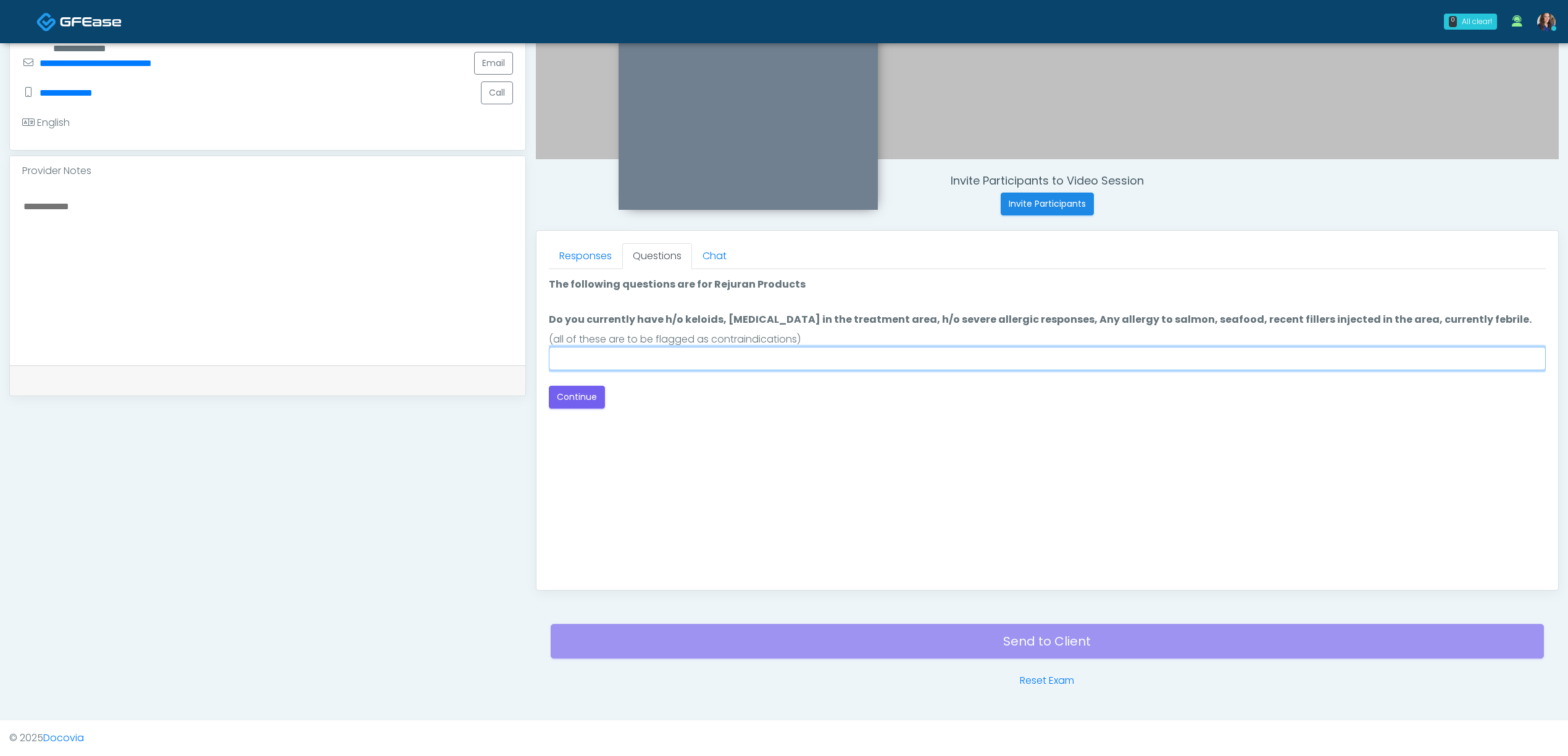
click at [806, 356] on input "Do you currently have h/o keloids, skin infection in the treatment area, h/o se…" at bounding box center [1047, 358] width 997 height 23
type input "**"
click at [589, 396] on button "Continue" at bounding box center [577, 396] width 56 height 23
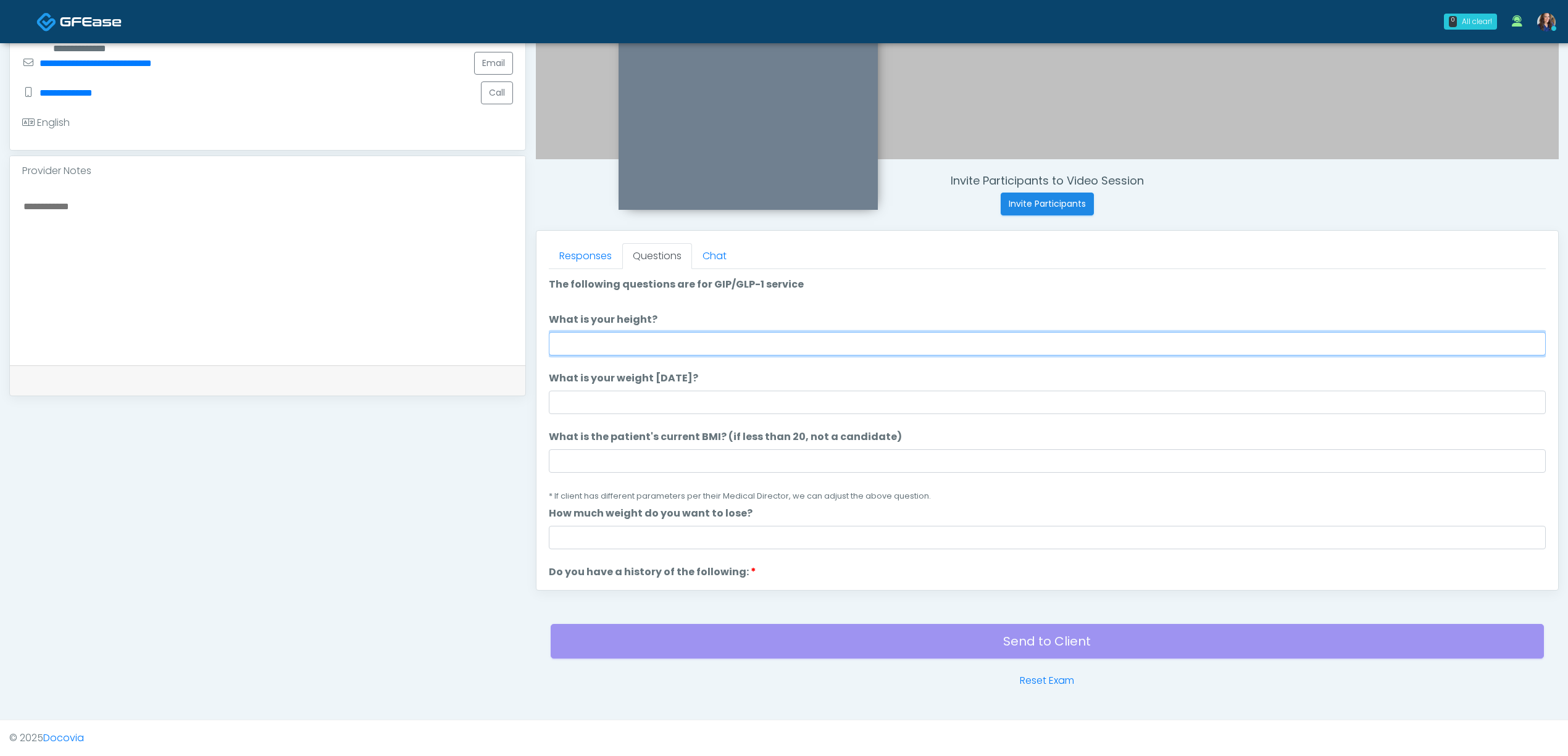
click at [675, 348] on input "What is your height?" at bounding box center [1047, 343] width 997 height 23
type input "*****"
click at [640, 407] on input "What is your weight today?" at bounding box center [1047, 402] width 997 height 23
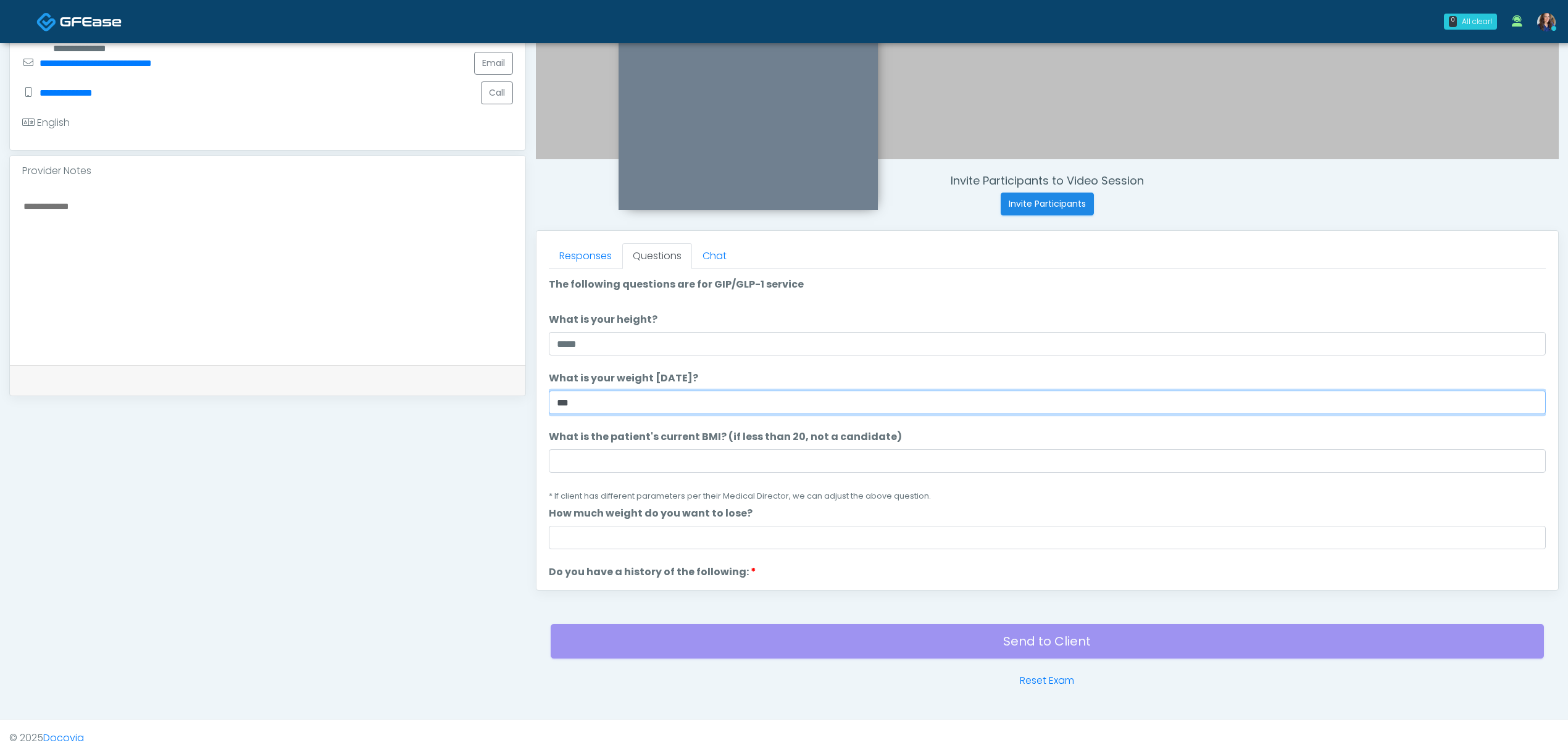
type input "***"
click at [626, 458] on input "What is the patient's current BMI? (if less than 20, not a candidate)" at bounding box center [1047, 460] width 997 height 23
type input "**"
click at [815, 425] on ol "The following questions are for GIP/GLP-1 service The following questions are f…" at bounding box center [1047, 750] width 997 height 946
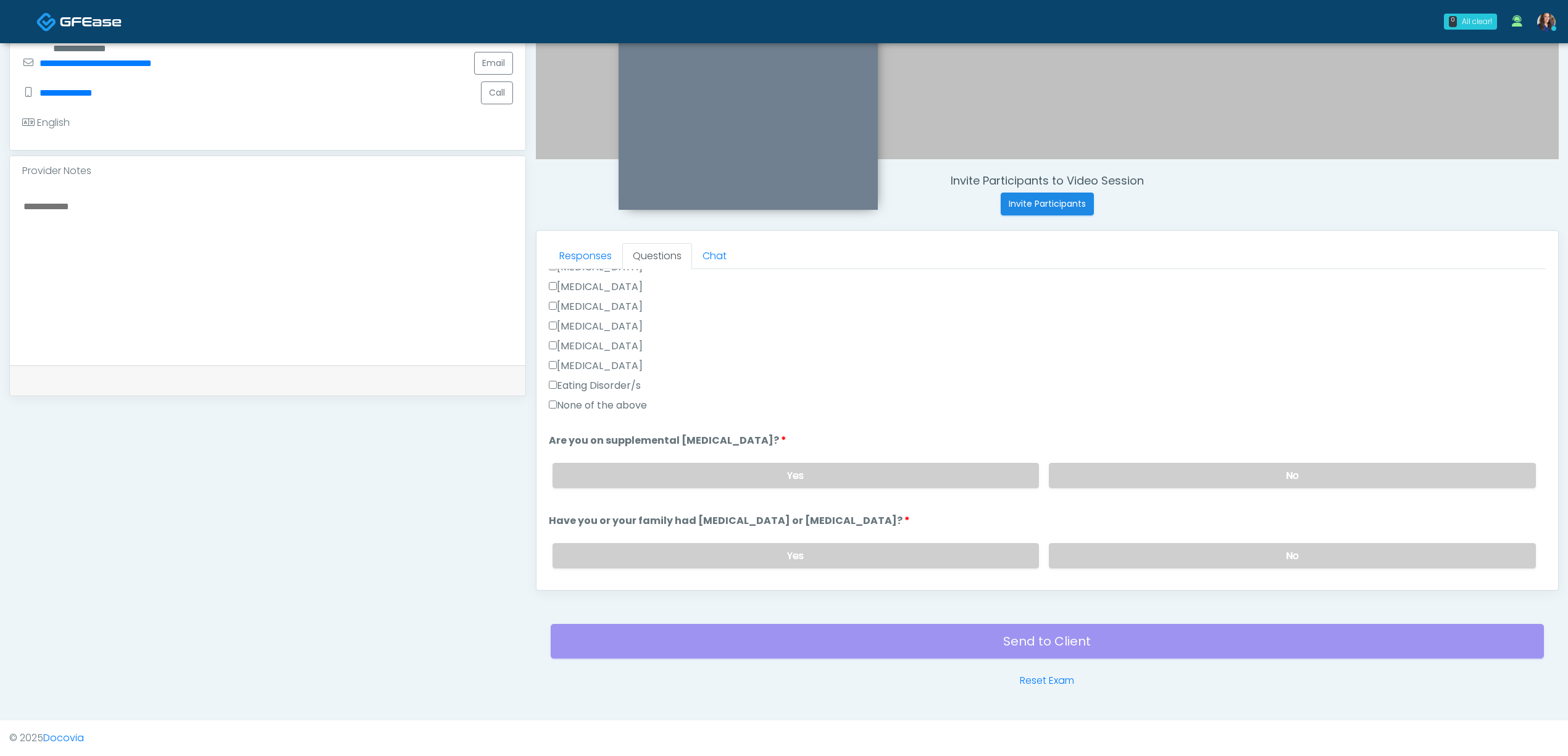
scroll to position [329, 0]
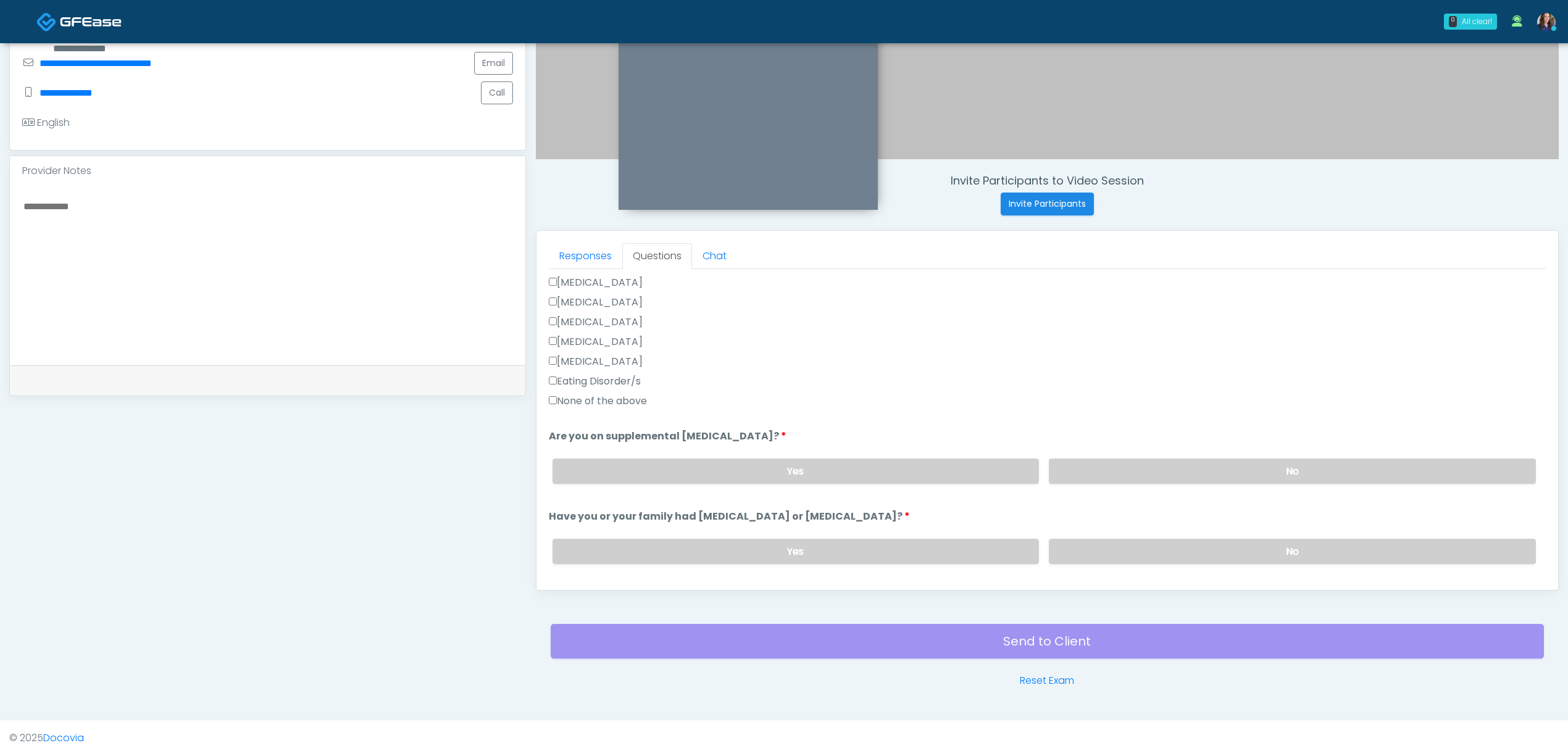
click at [584, 398] on label "None of the above" at bounding box center [598, 401] width 98 height 15
click at [1186, 470] on label "No" at bounding box center [1293, 470] width 487 height 25
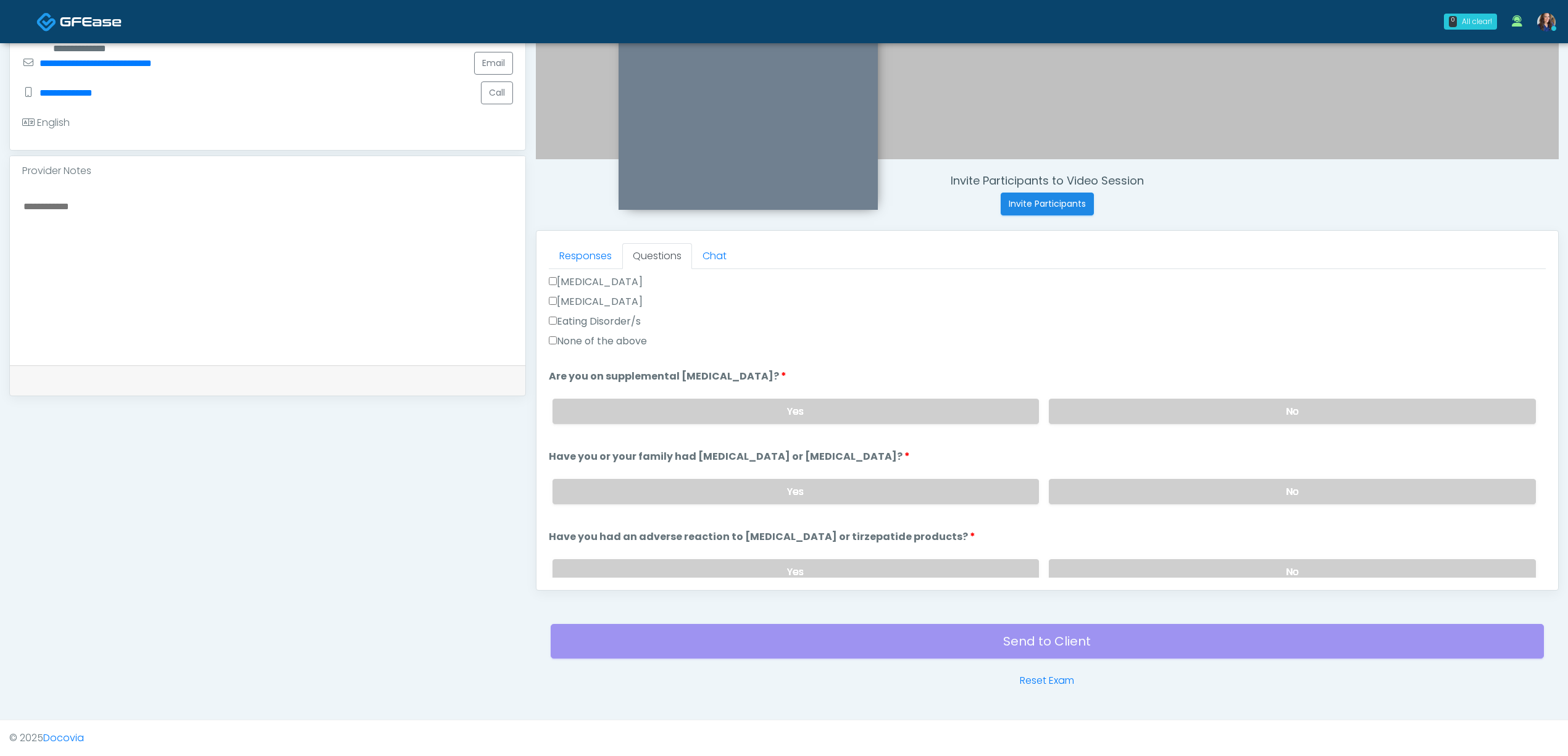
scroll to position [411, 0]
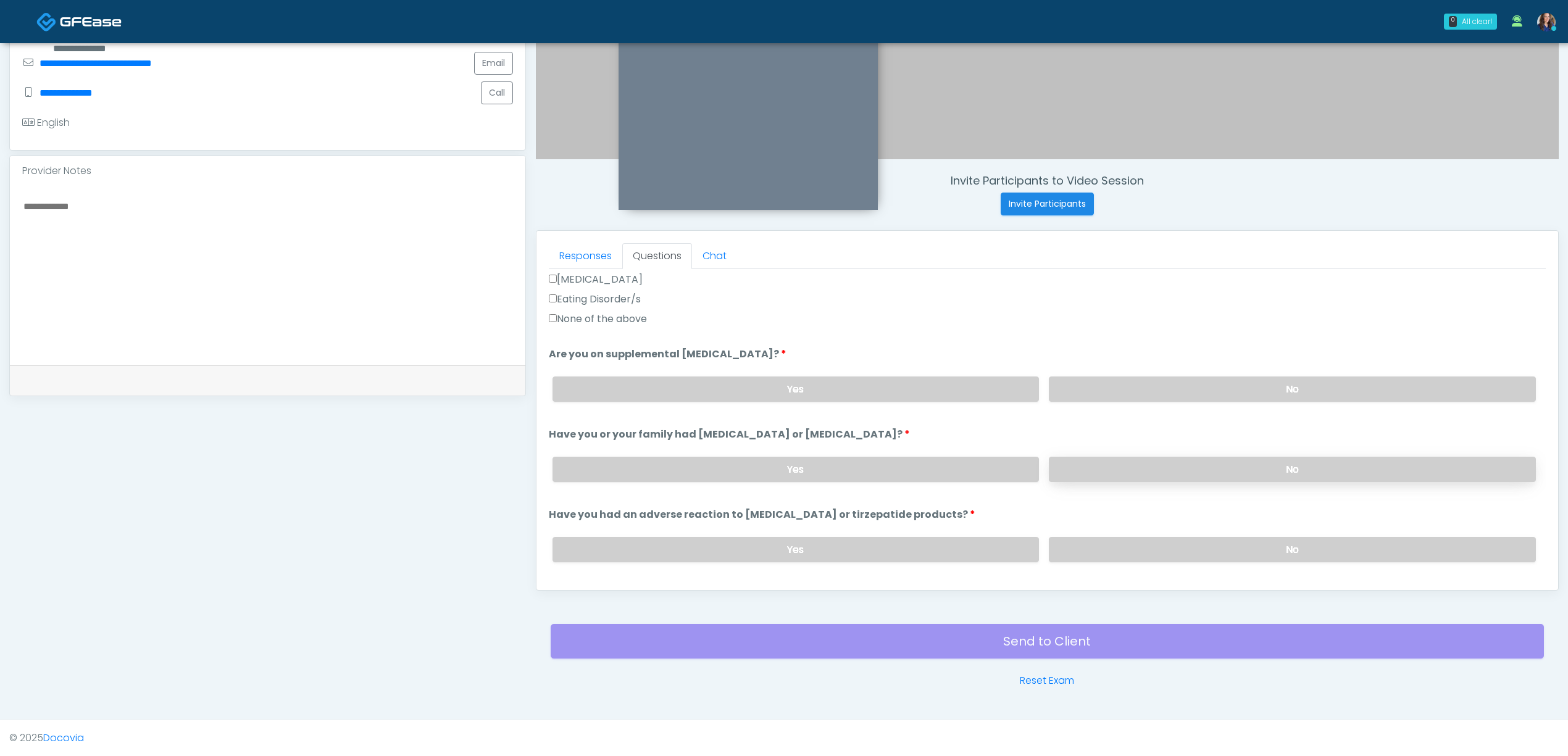
click at [1195, 457] on label "No" at bounding box center [1293, 469] width 487 height 25
click at [1189, 543] on label "No" at bounding box center [1293, 549] width 487 height 25
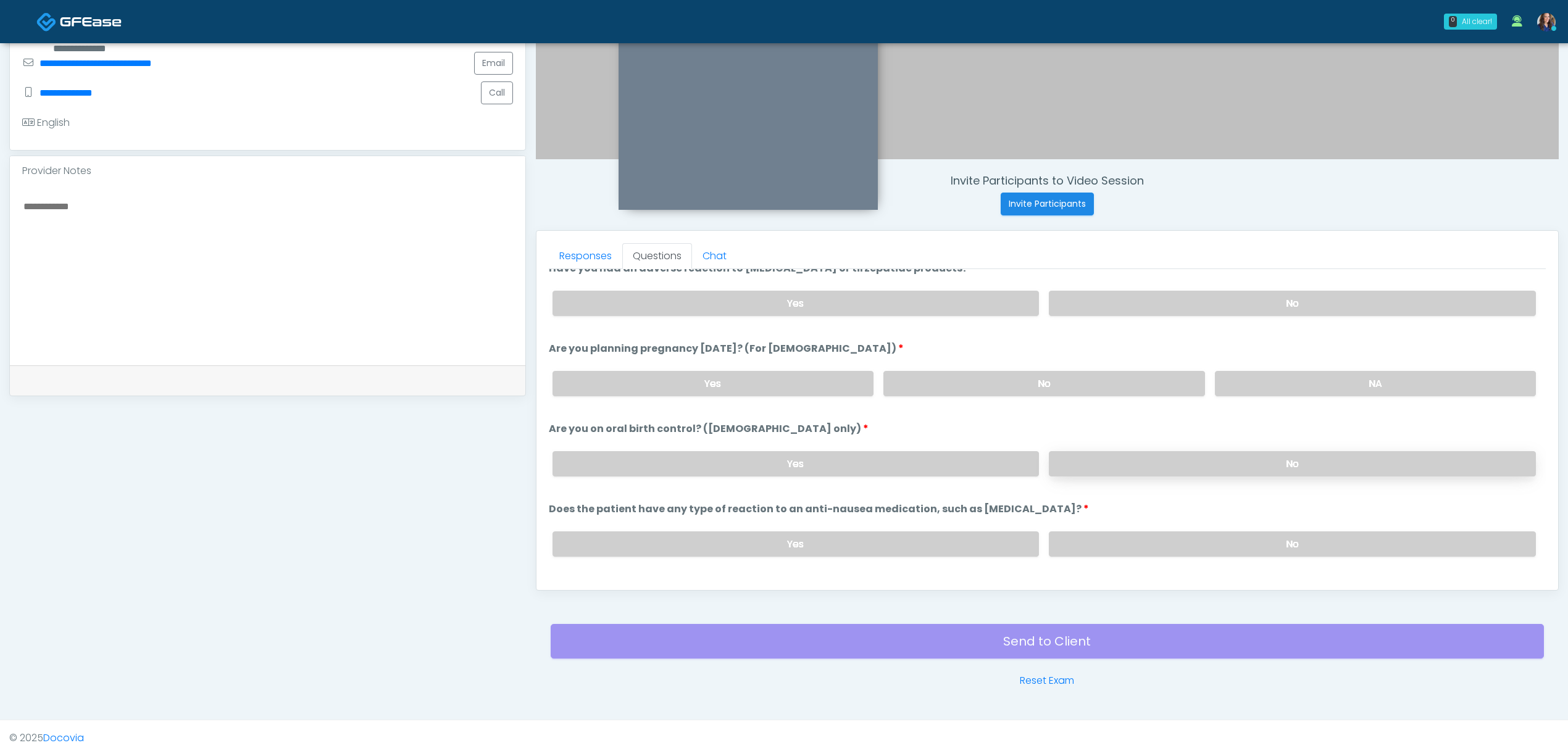
scroll to position [658, 0]
click at [1117, 387] on label "No" at bounding box center [1043, 382] width 321 height 25
drag, startPoint x: 1178, startPoint y: 450, endPoint x: 1159, endPoint y: 523, distance: 75.4
click at [1178, 452] on label "No" at bounding box center [1293, 463] width 487 height 25
click at [1157, 526] on div "Yes No" at bounding box center [1045, 543] width 1003 height 45
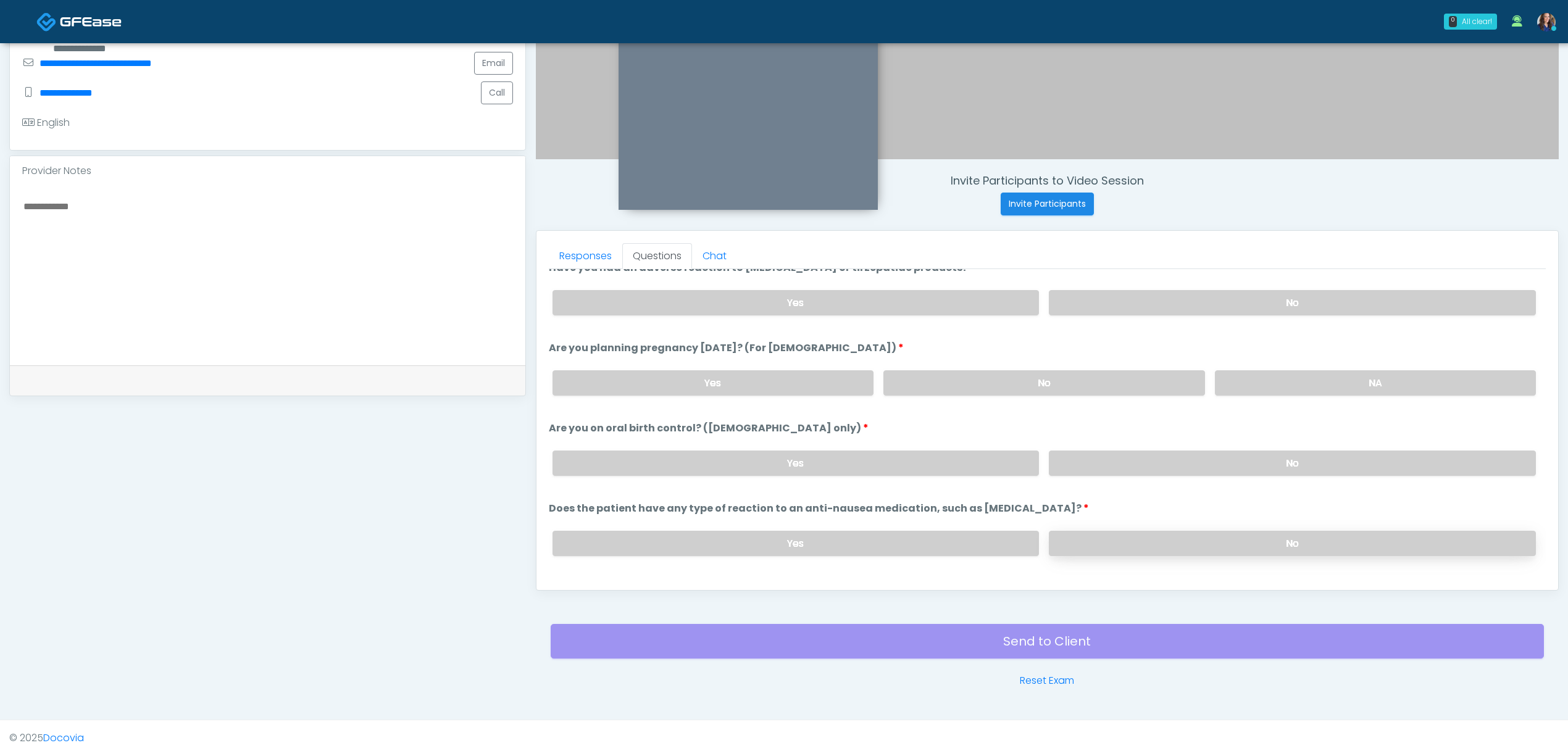
click at [1143, 538] on label "No" at bounding box center [1293, 543] width 487 height 25
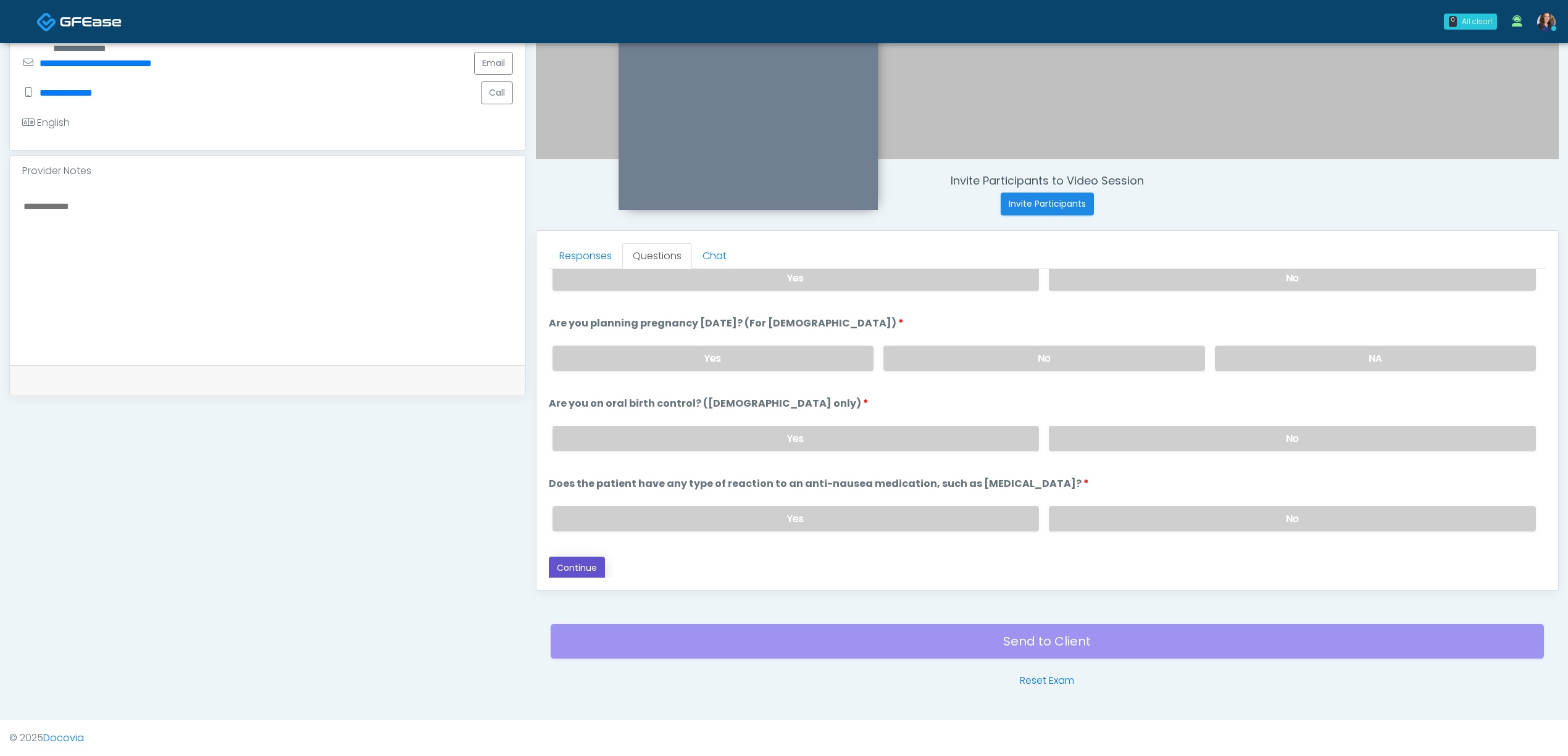
click at [568, 566] on button "Continue" at bounding box center [577, 568] width 56 height 23
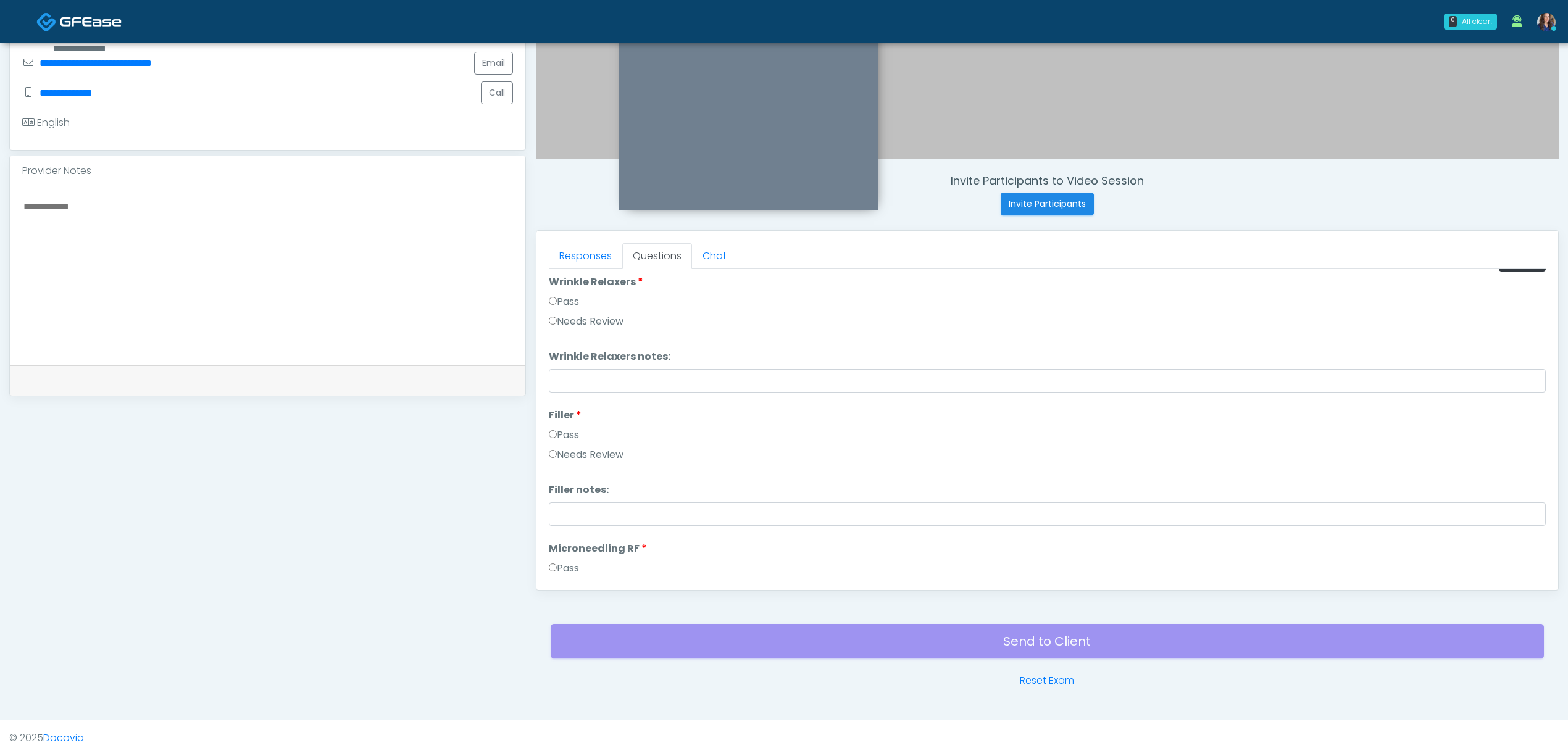
scroll to position [0, 0]
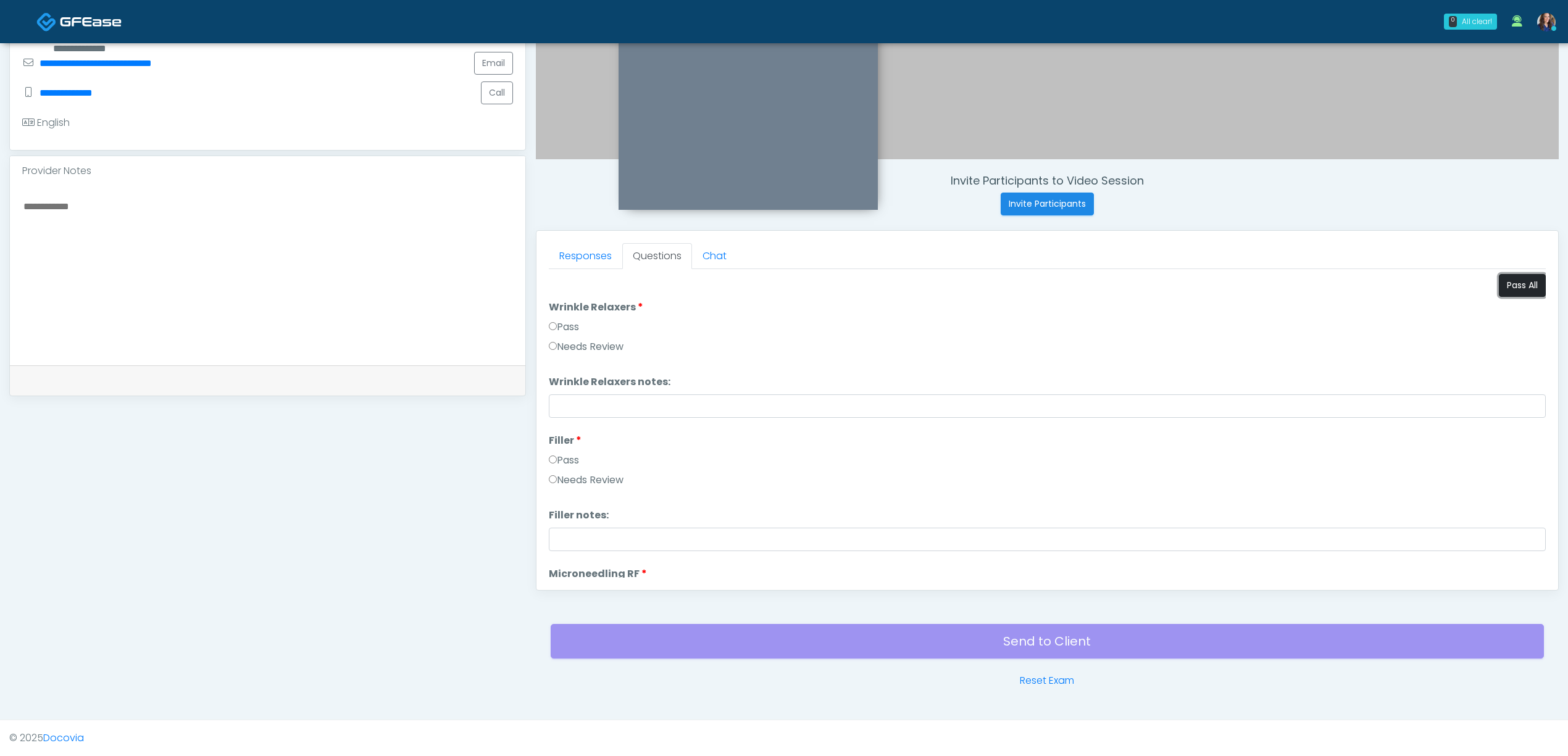
click at [1502, 279] on button "Pass All" at bounding box center [1522, 285] width 47 height 23
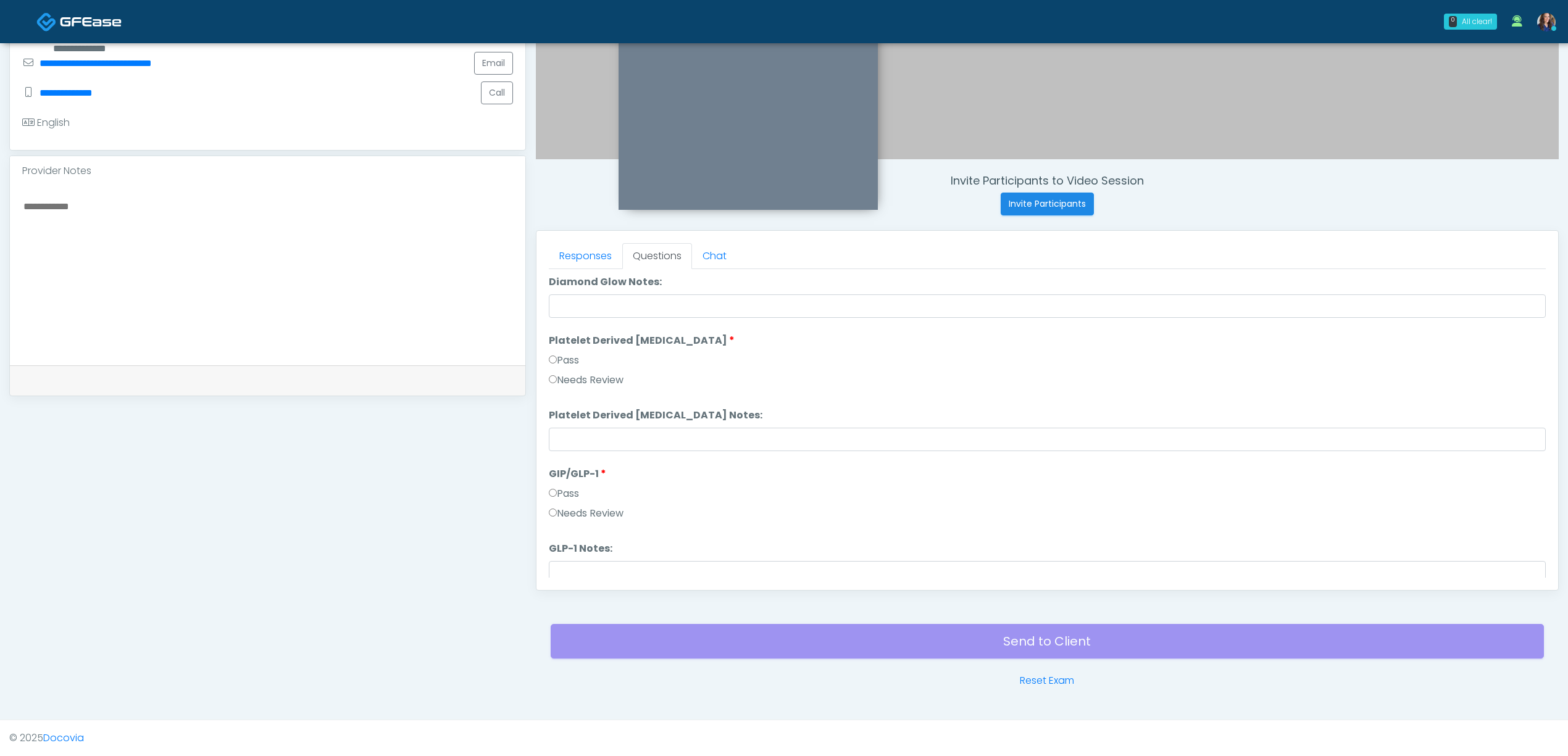
scroll to position [2431, 0]
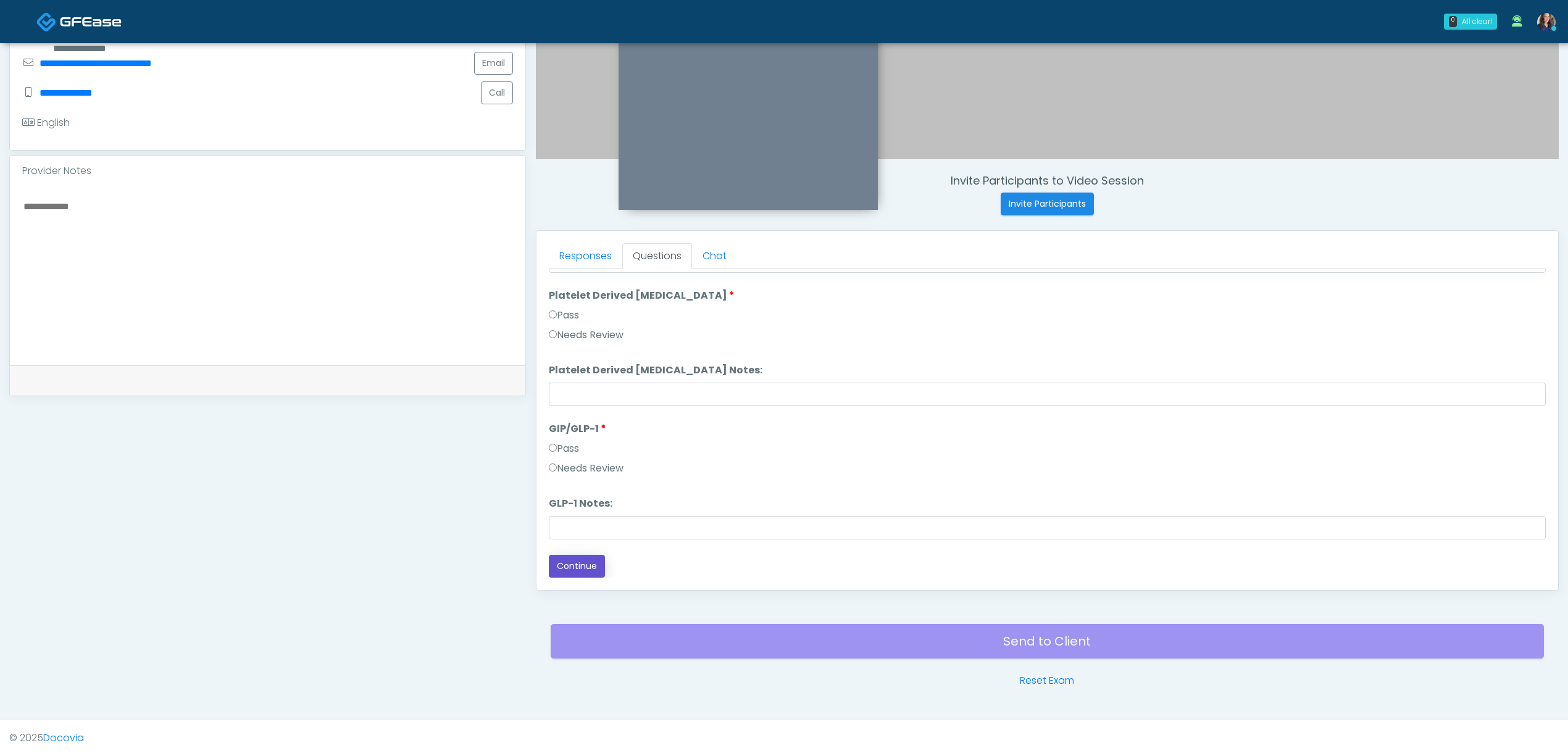
click at [583, 561] on button "Continue" at bounding box center [577, 566] width 56 height 23
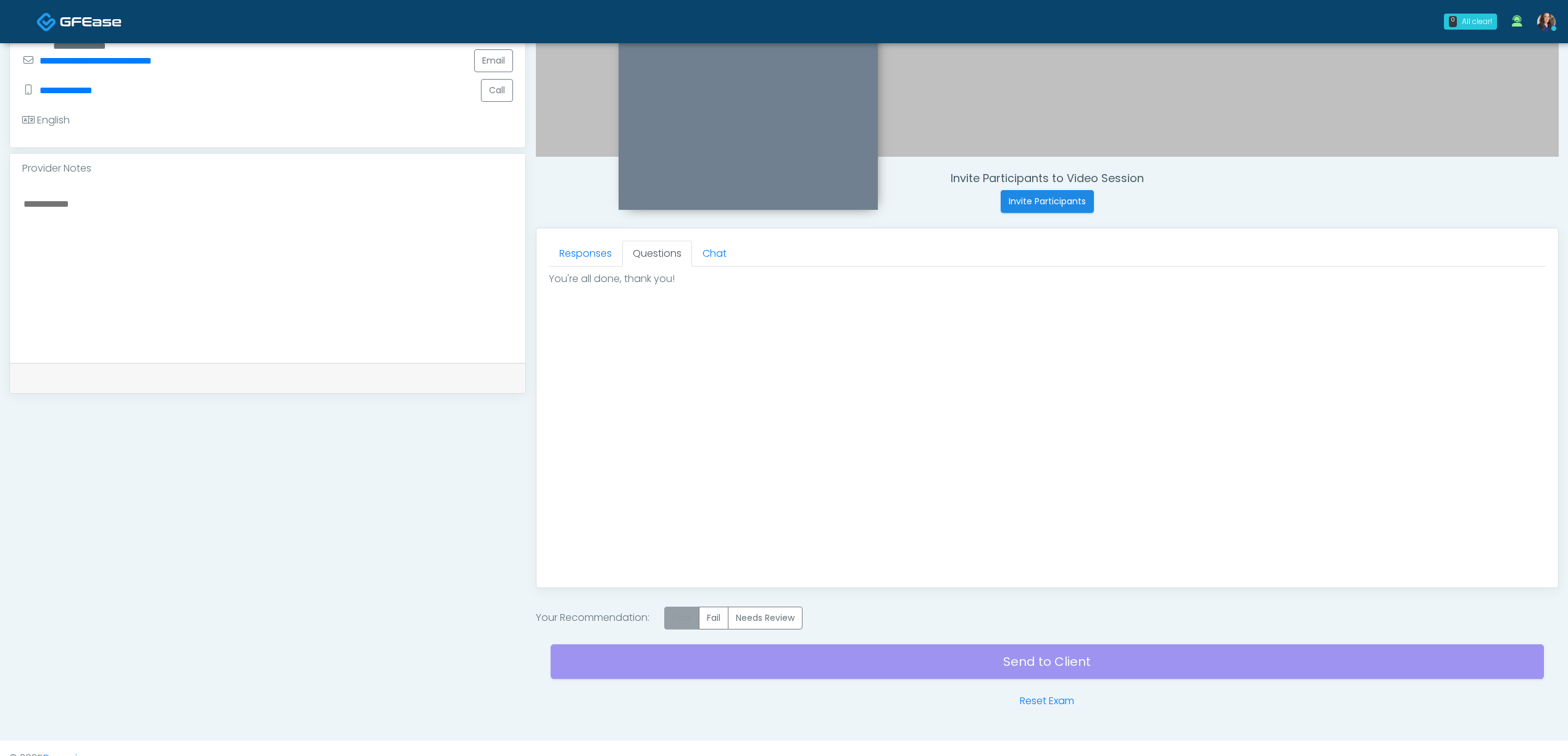
click at [685, 614] on label "Pass" at bounding box center [682, 618] width 35 height 23
drag, startPoint x: 781, startPoint y: 662, endPoint x: 776, endPoint y: 648, distance: 14.9
click at [779, 662] on div "Send to Client Reset Exam" at bounding box center [1047, 669] width 993 height 79
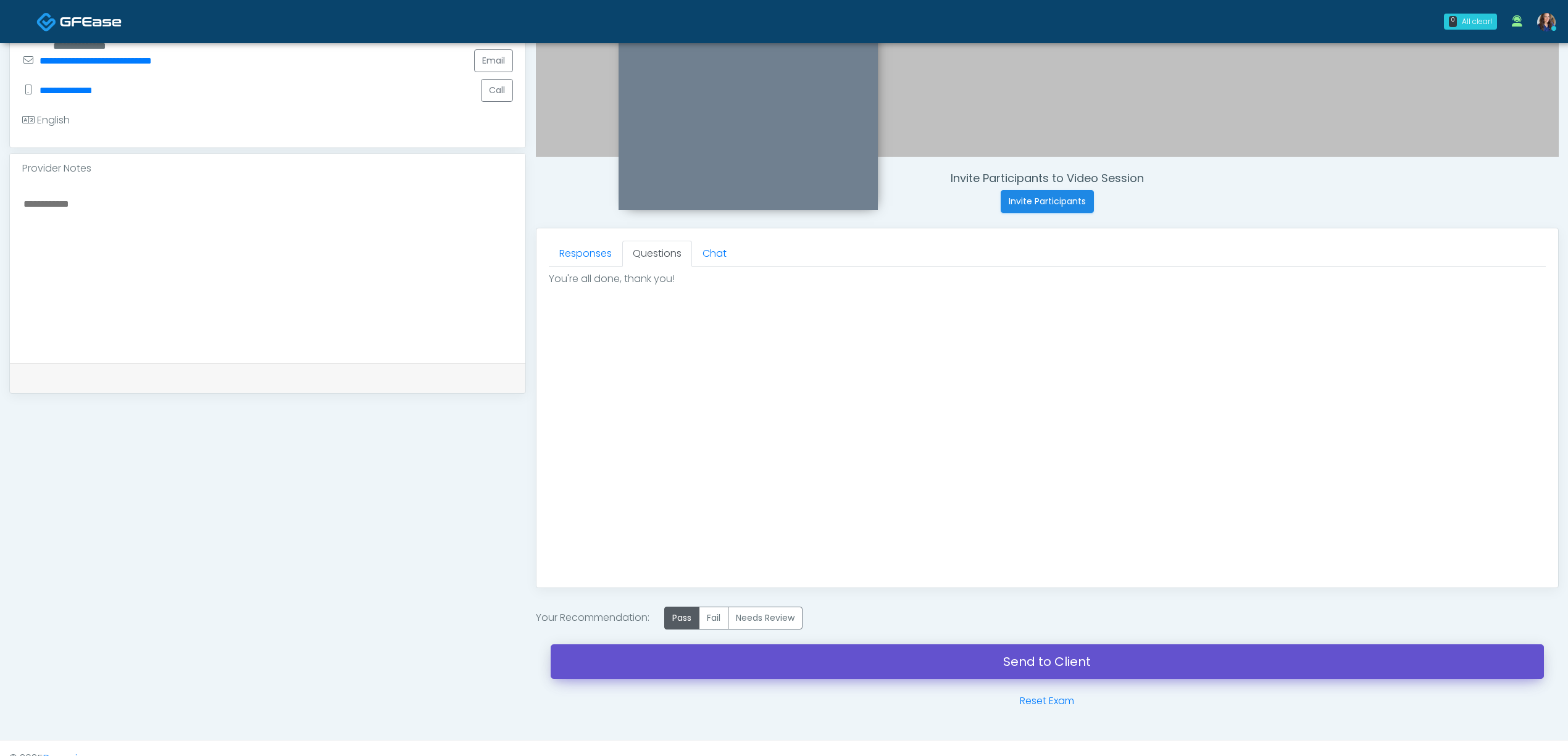
drag, startPoint x: 796, startPoint y: 670, endPoint x: 870, endPoint y: 75, distance: 599.6
click at [796, 670] on link "Send to Client" at bounding box center [1047, 661] width 993 height 34
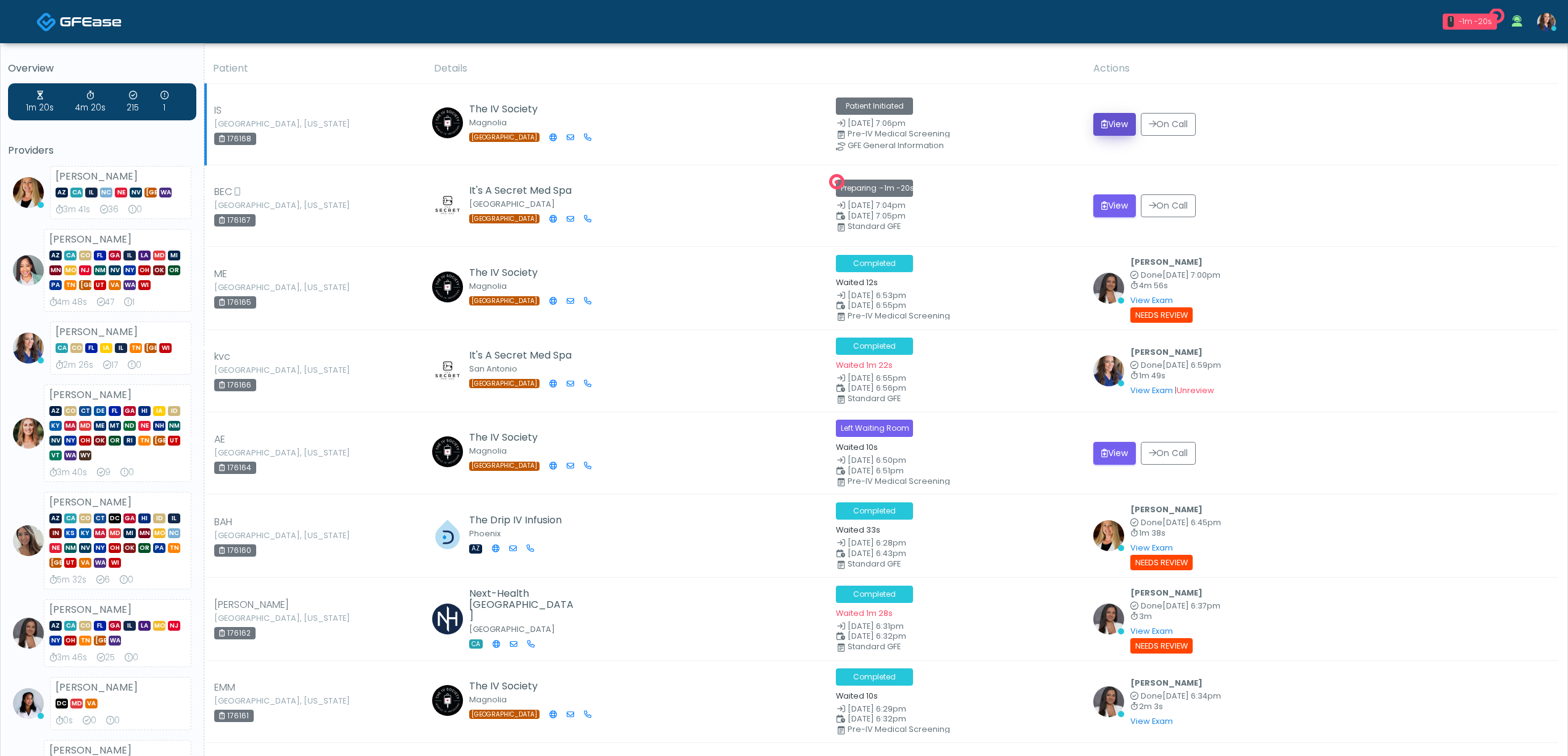
click at [1111, 136] on button "View" at bounding box center [1114, 124] width 42 height 23
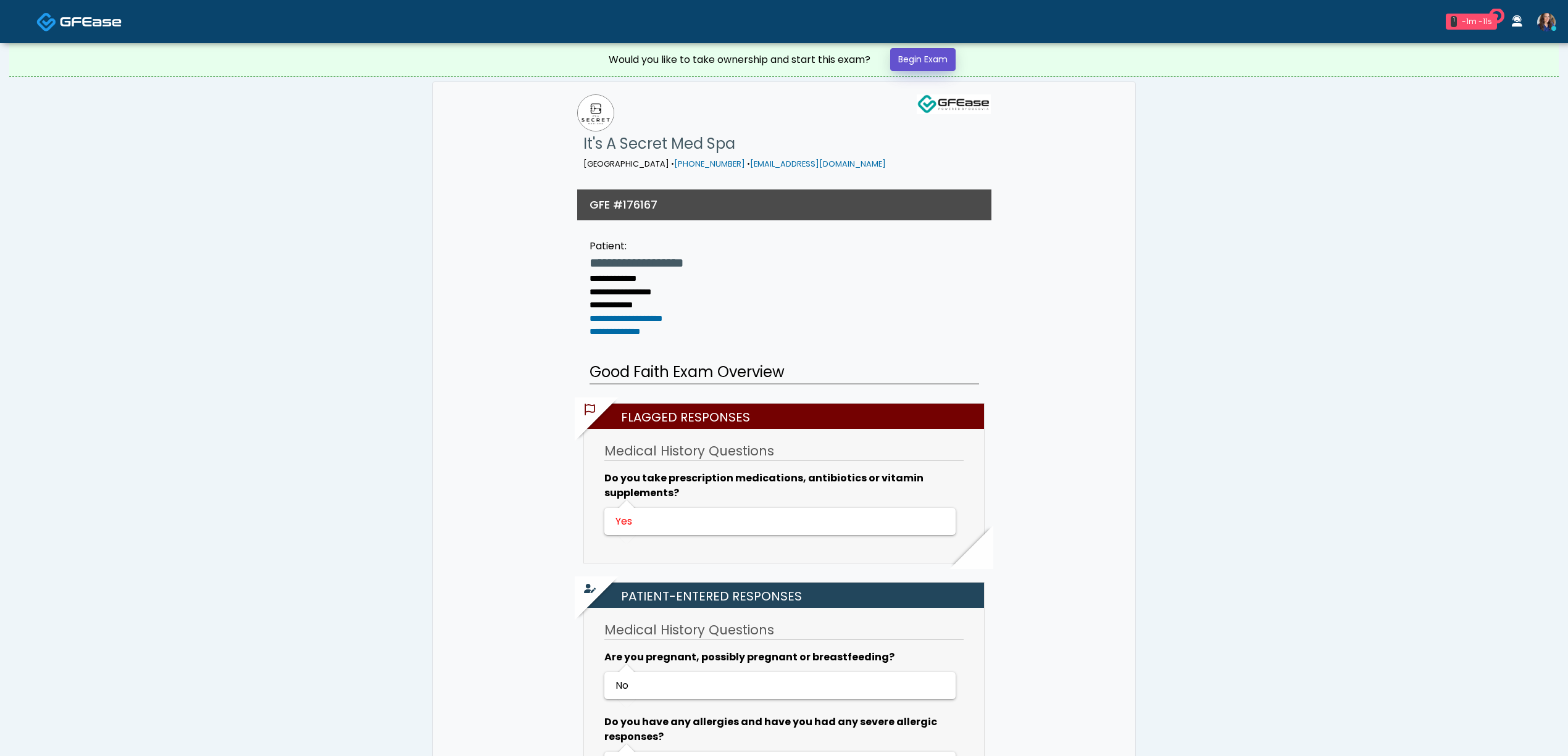
drag, startPoint x: 0, startPoint y: 0, endPoint x: 929, endPoint y: 62, distance: 931.1
click at [929, 62] on link "Begin Exam" at bounding box center [923, 59] width 65 height 23
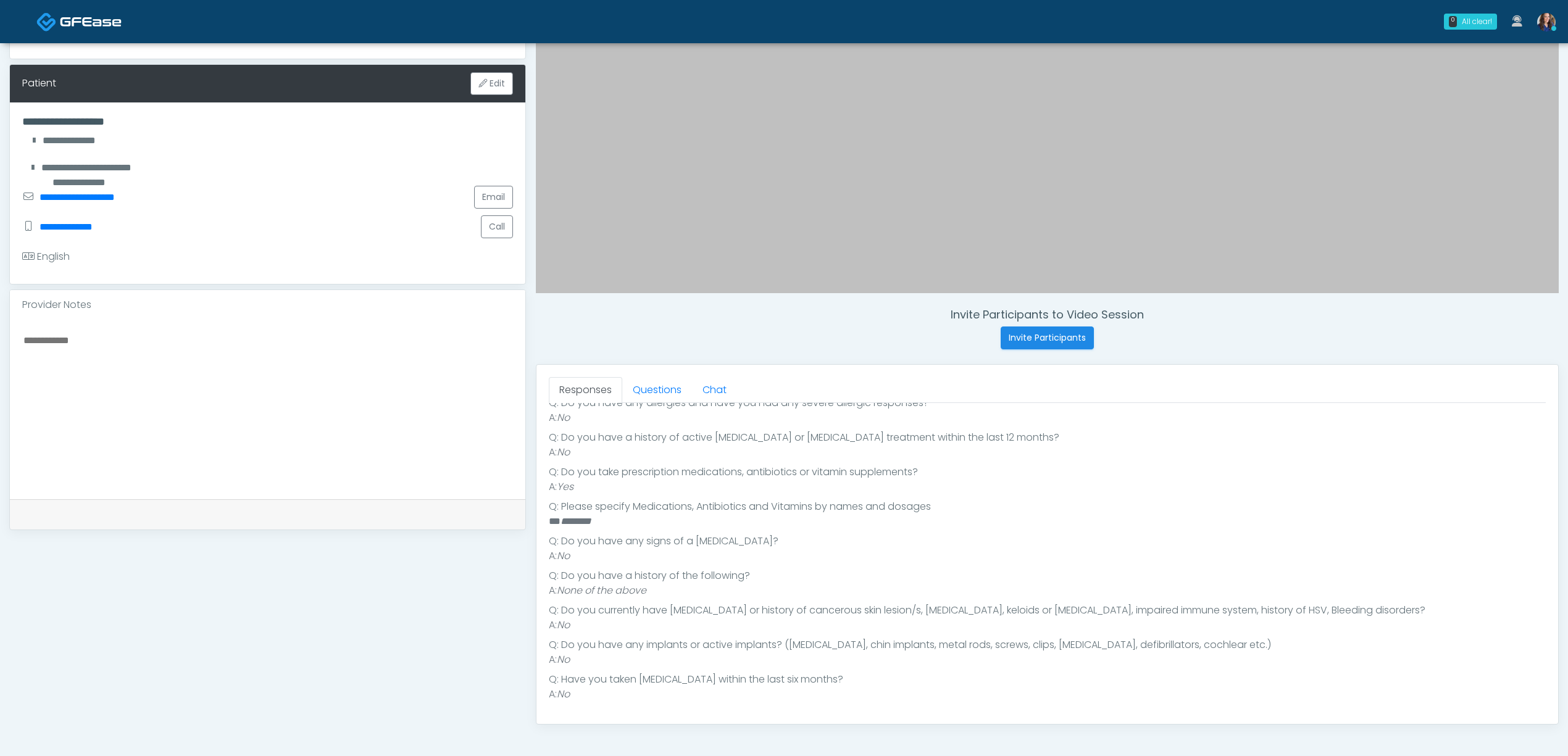
scroll to position [247, 0]
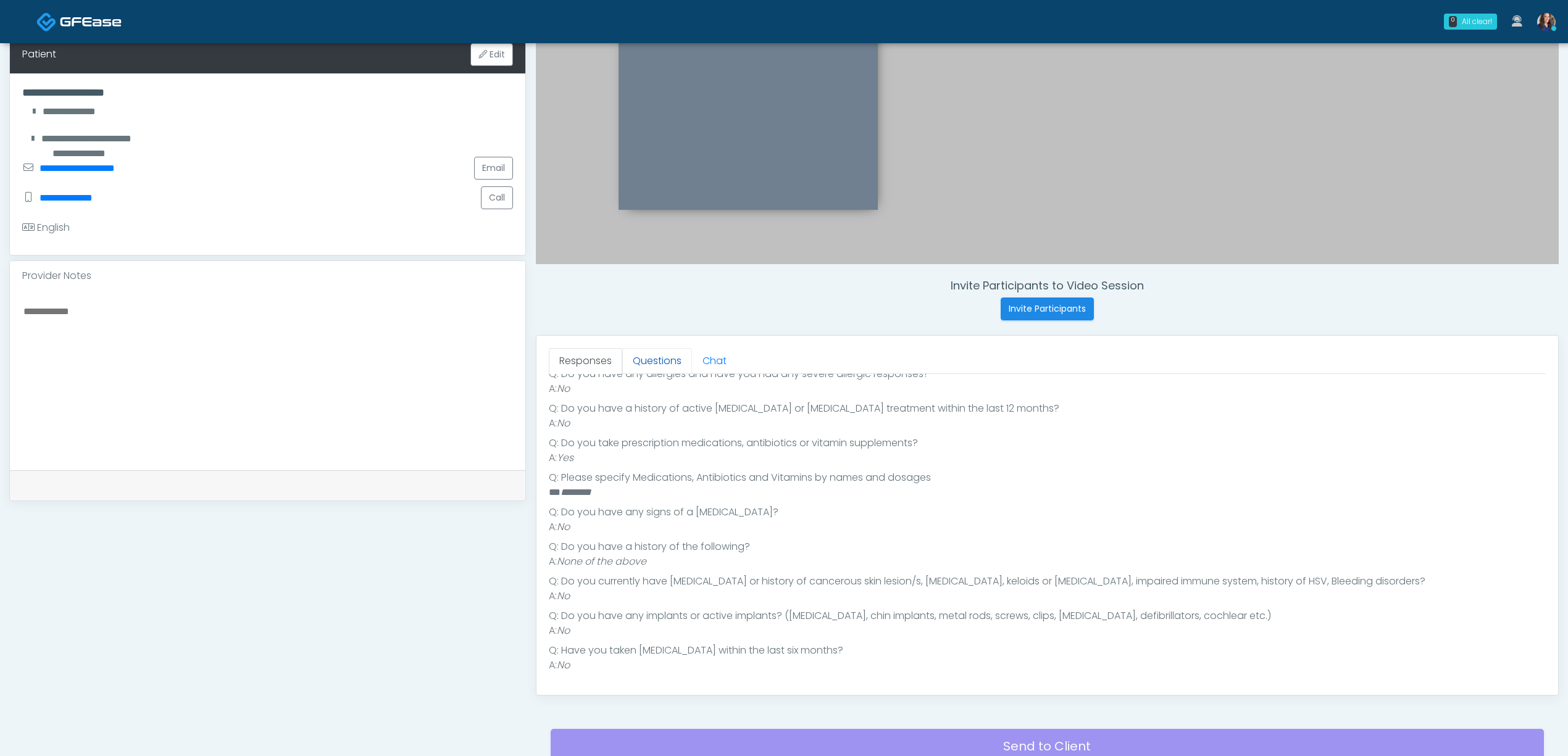
click at [662, 366] on link "Questions" at bounding box center [657, 361] width 70 height 26
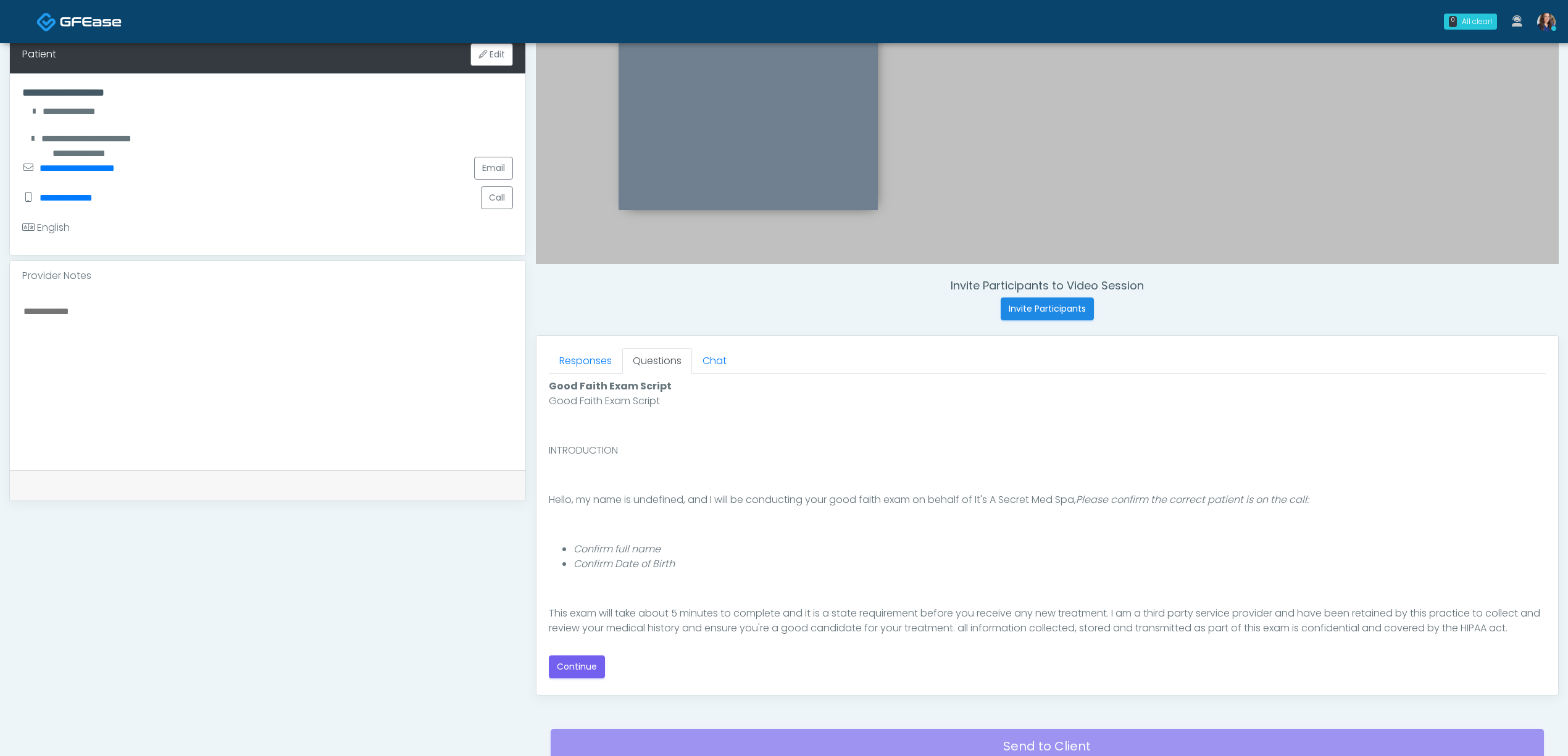
scroll to position [0, 0]
click at [573, 662] on button "Continue" at bounding box center [577, 667] width 56 height 23
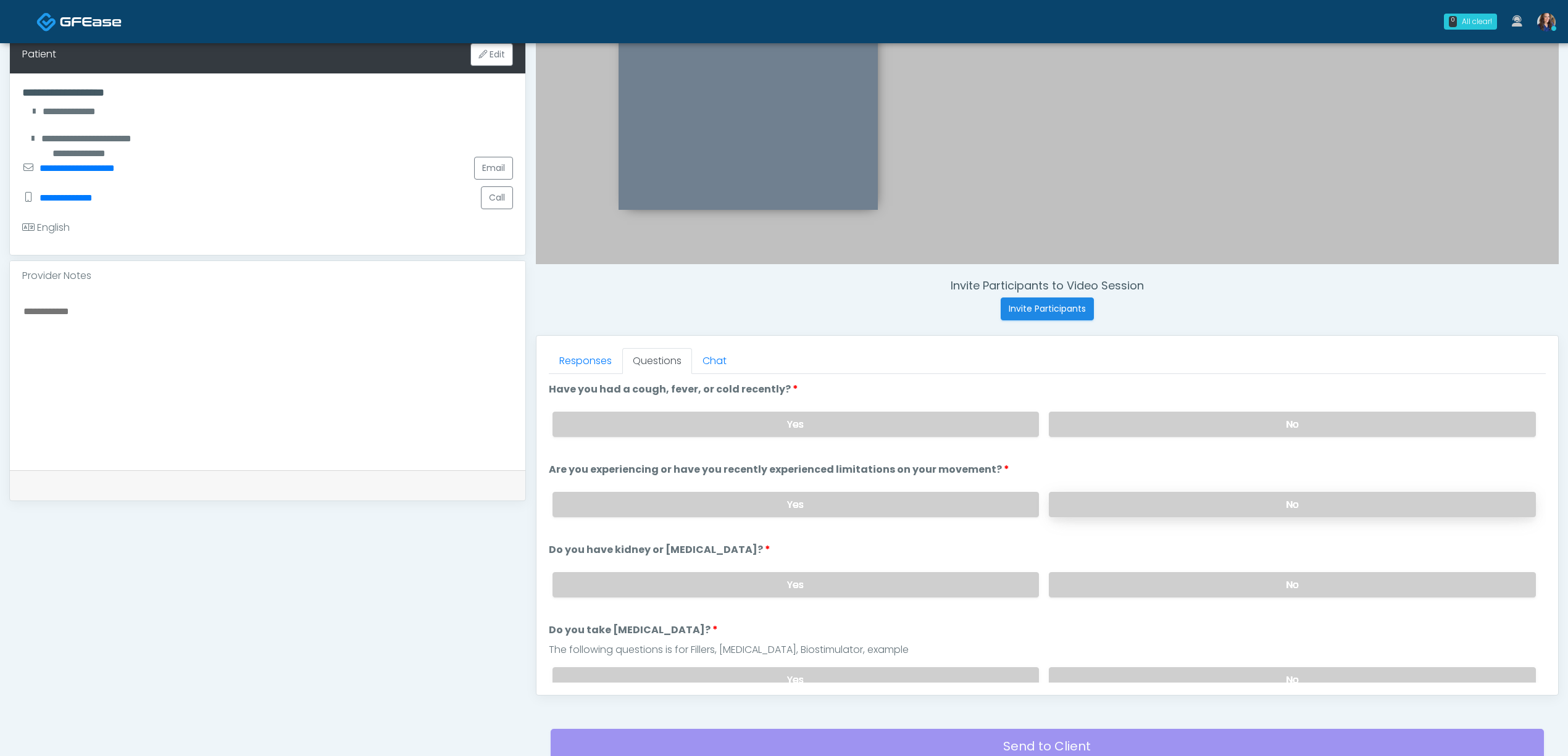
scroll to position [354, 0]
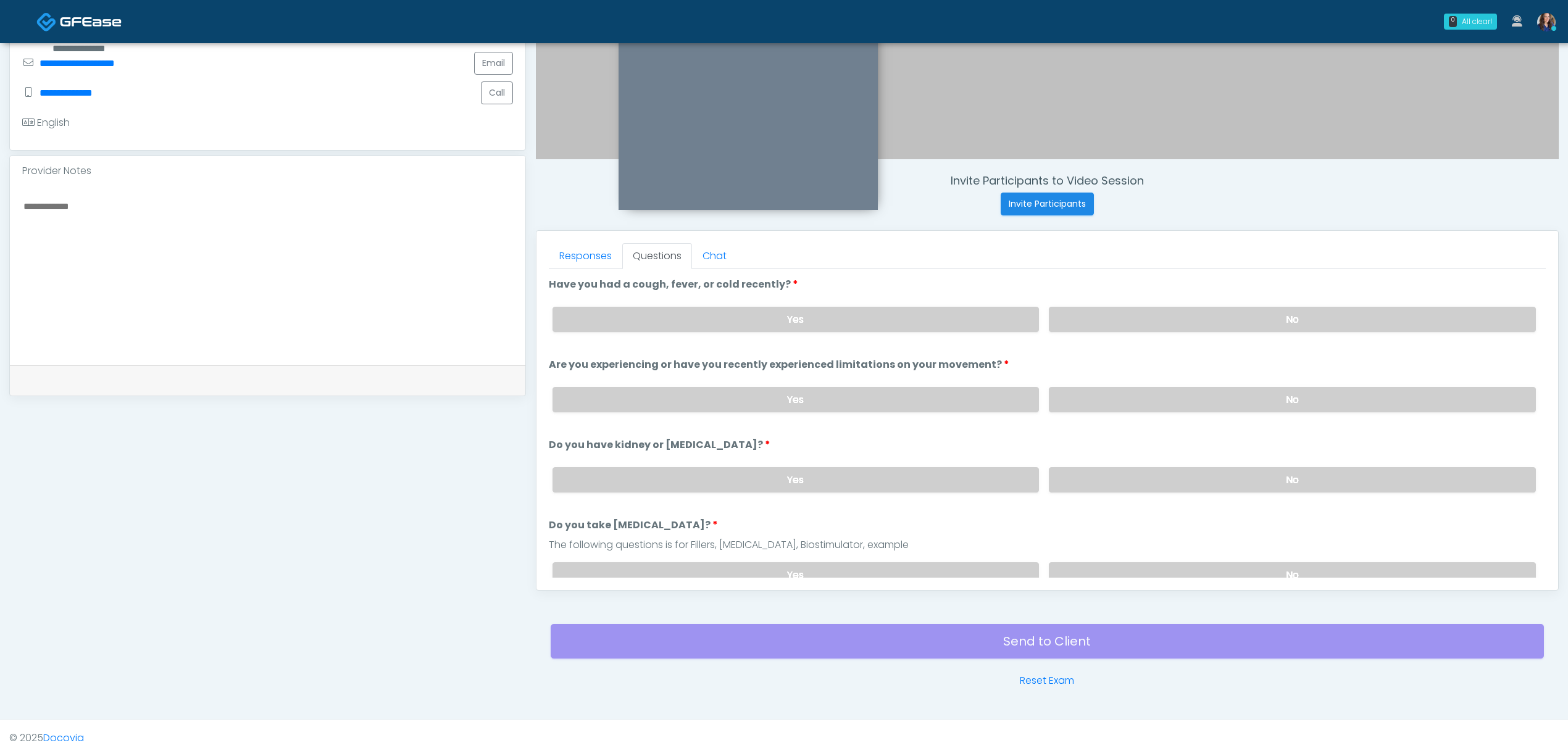
click at [1181, 302] on div "Yes No" at bounding box center [1045, 319] width 1003 height 45
click at [1194, 326] on label "No" at bounding box center [1293, 319] width 487 height 25
drag, startPoint x: 1201, startPoint y: 393, endPoint x: 1201, endPoint y: 483, distance: 90.0
click at [1201, 395] on label "No" at bounding box center [1293, 399] width 487 height 25
click at [1196, 482] on label "No" at bounding box center [1293, 479] width 487 height 25
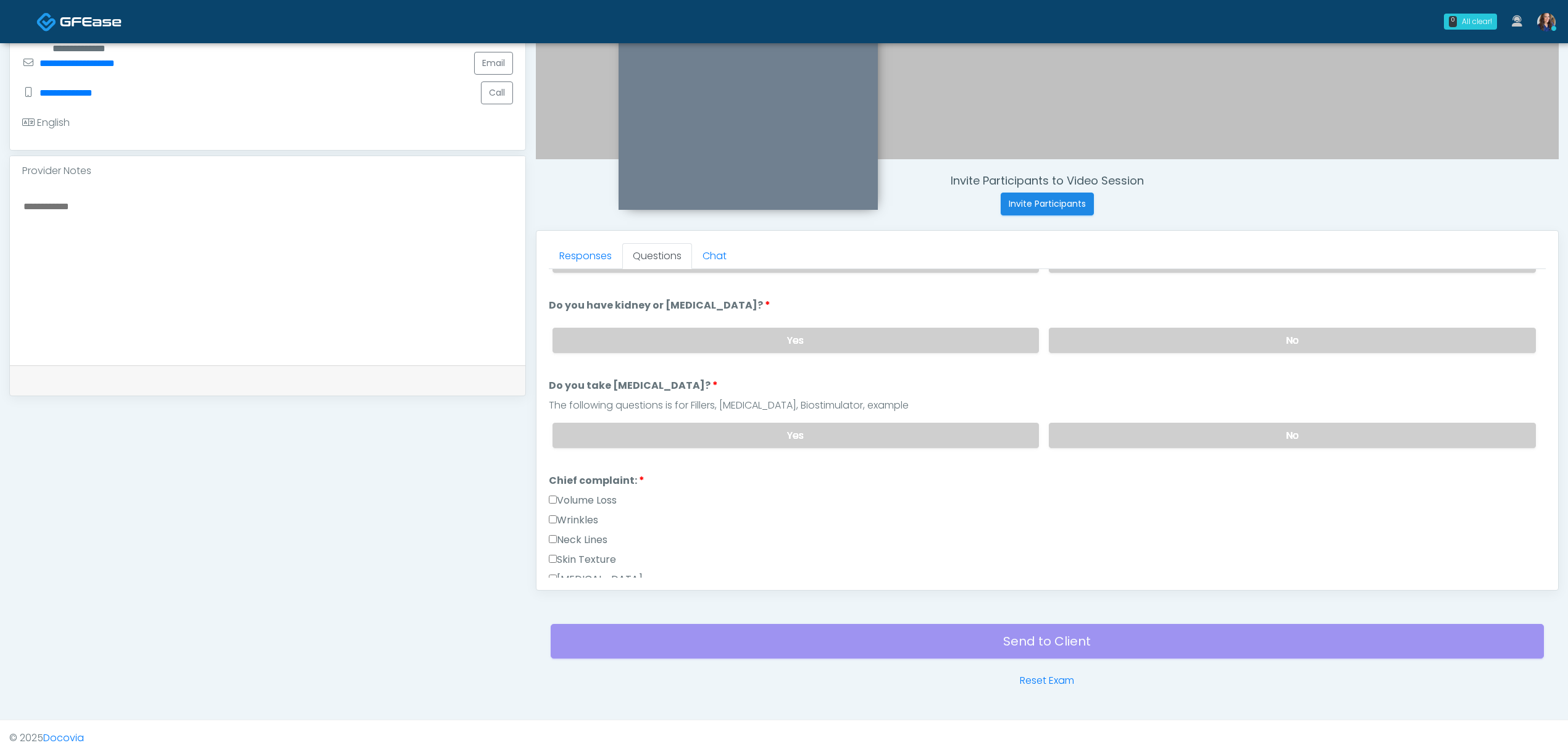
scroll to position [164, 0]
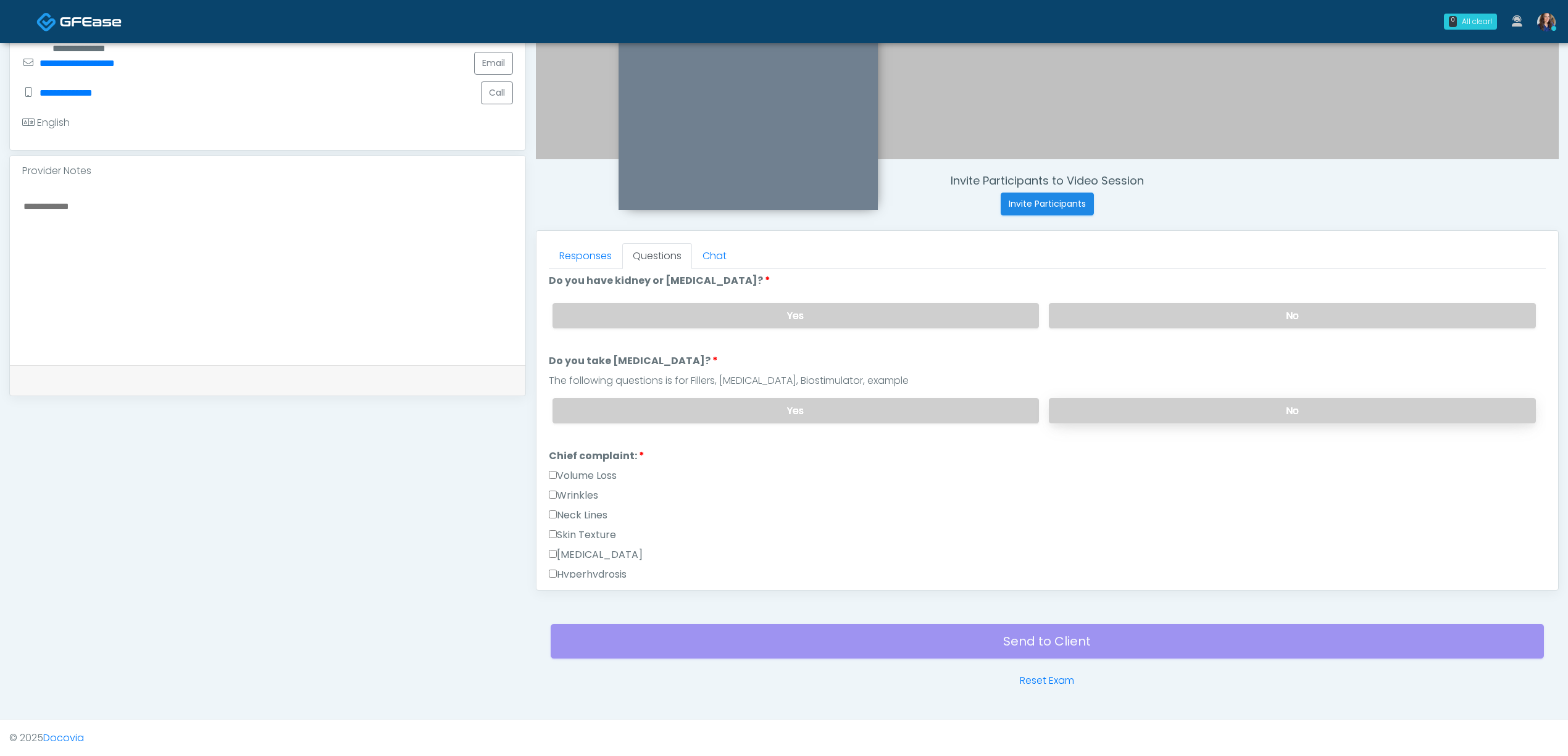
click at [1198, 409] on label "No" at bounding box center [1293, 410] width 487 height 25
drag, startPoint x: 597, startPoint y: 258, endPoint x: 639, endPoint y: 292, distance: 54.0
click at [596, 258] on link "Responses" at bounding box center [585, 256] width 73 height 26
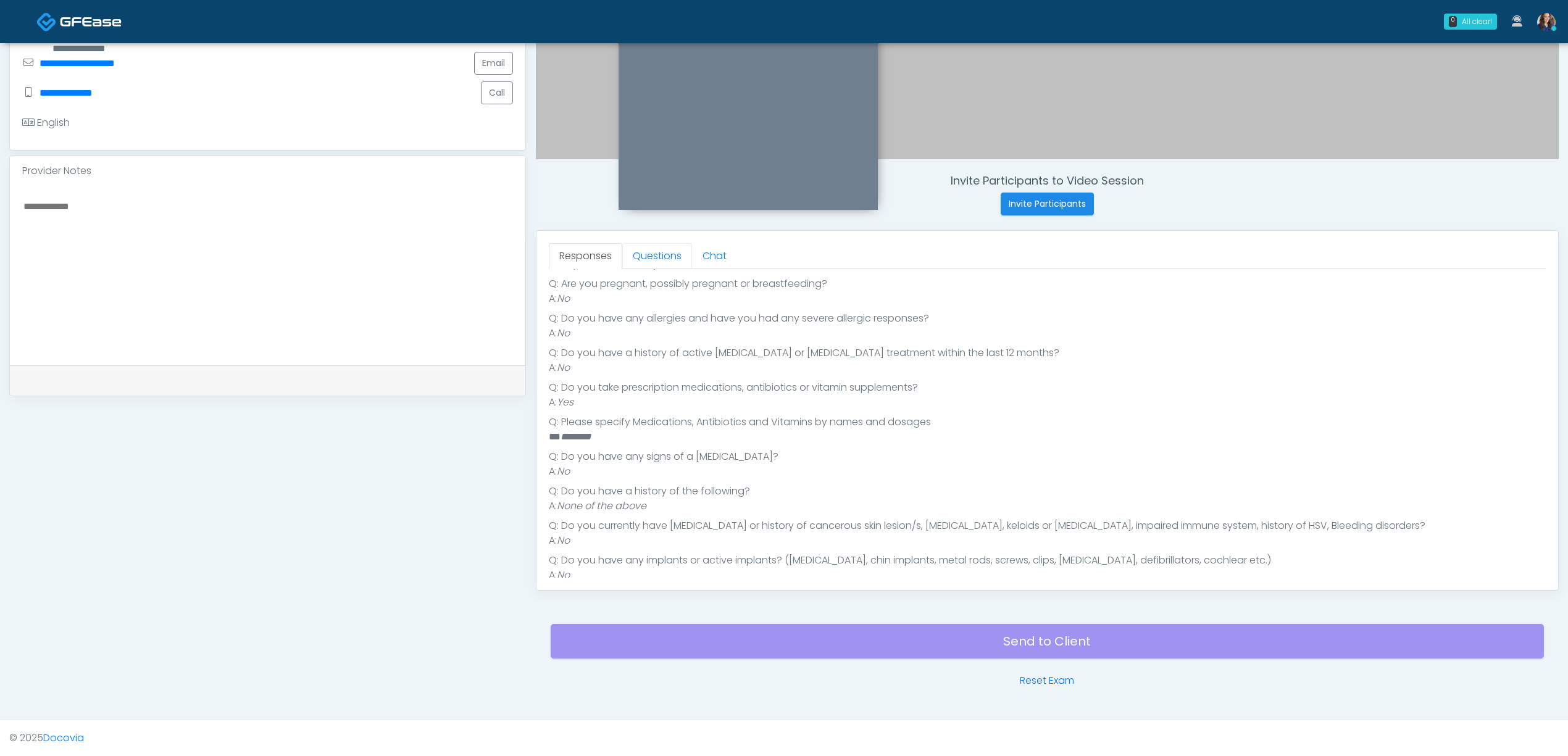
drag, startPoint x: 647, startPoint y: 259, endPoint x: 645, endPoint y: 324, distance: 65.0
click at [647, 259] on link "Questions" at bounding box center [657, 256] width 70 height 26
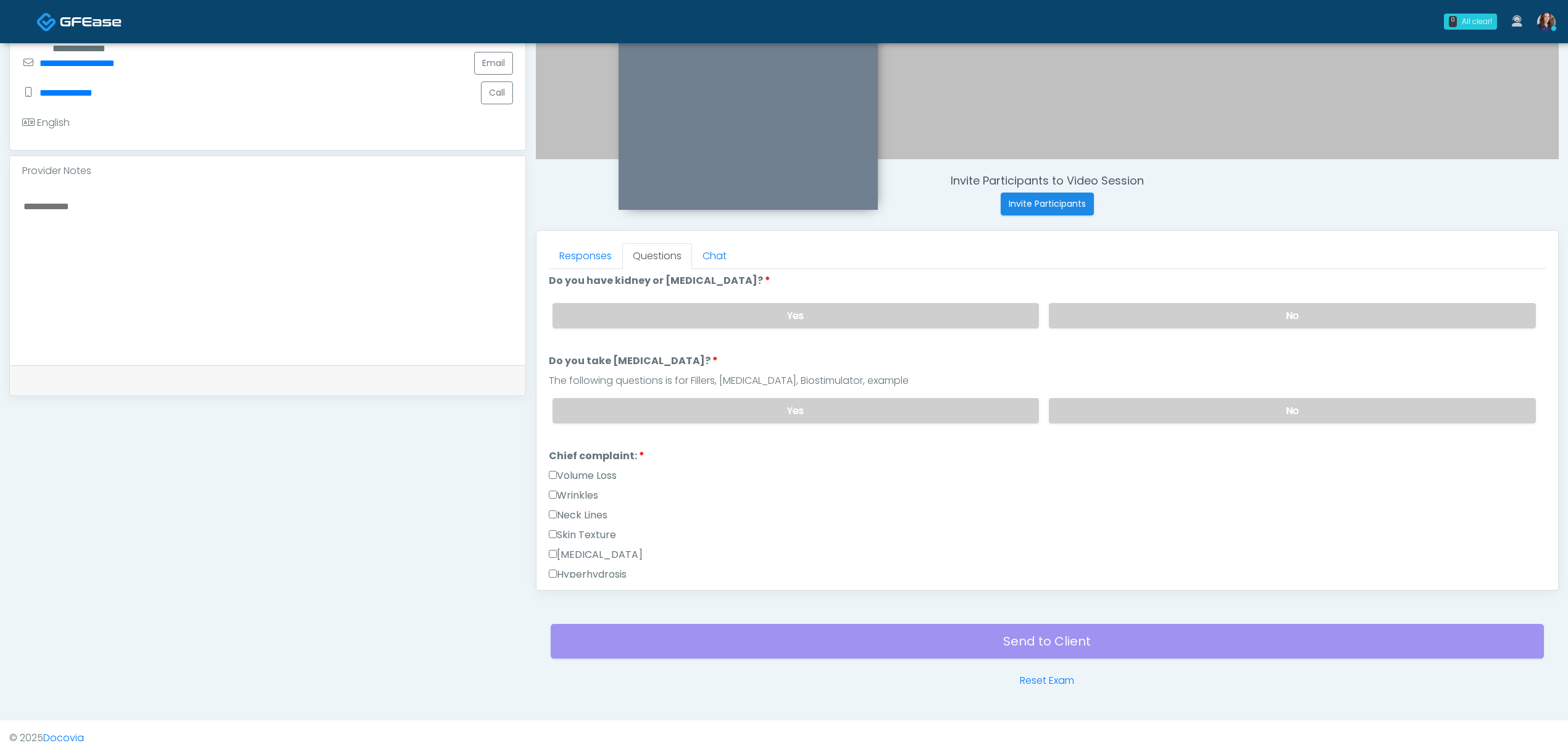
click at [586, 494] on label "Wrinkles" at bounding box center [573, 495] width 49 height 15
click at [386, 256] on textarea at bounding box center [268, 273] width 491 height 151
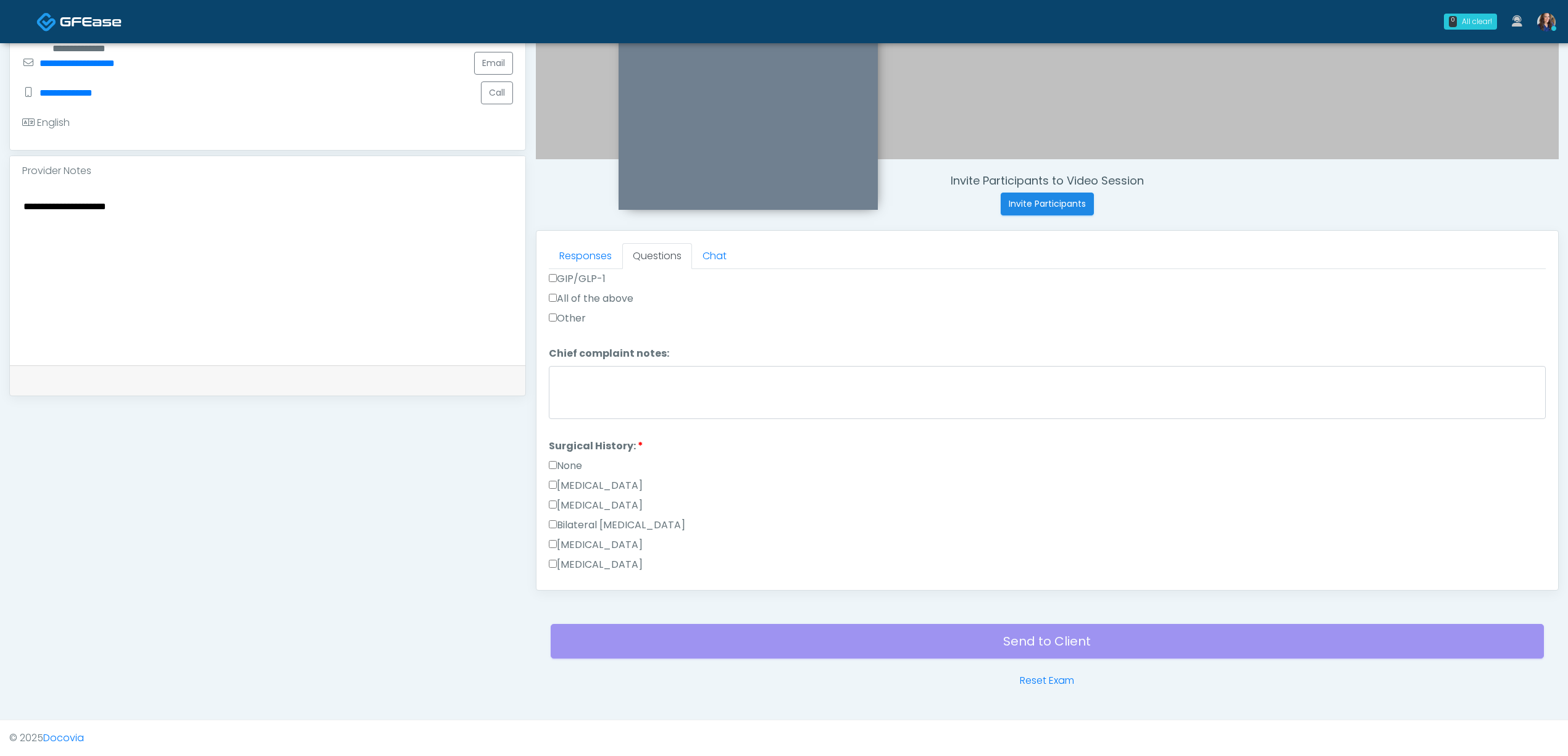
scroll to position [658, 0]
type textarea "**********"
click at [574, 346] on label "None" at bounding box center [565, 347] width 34 height 15
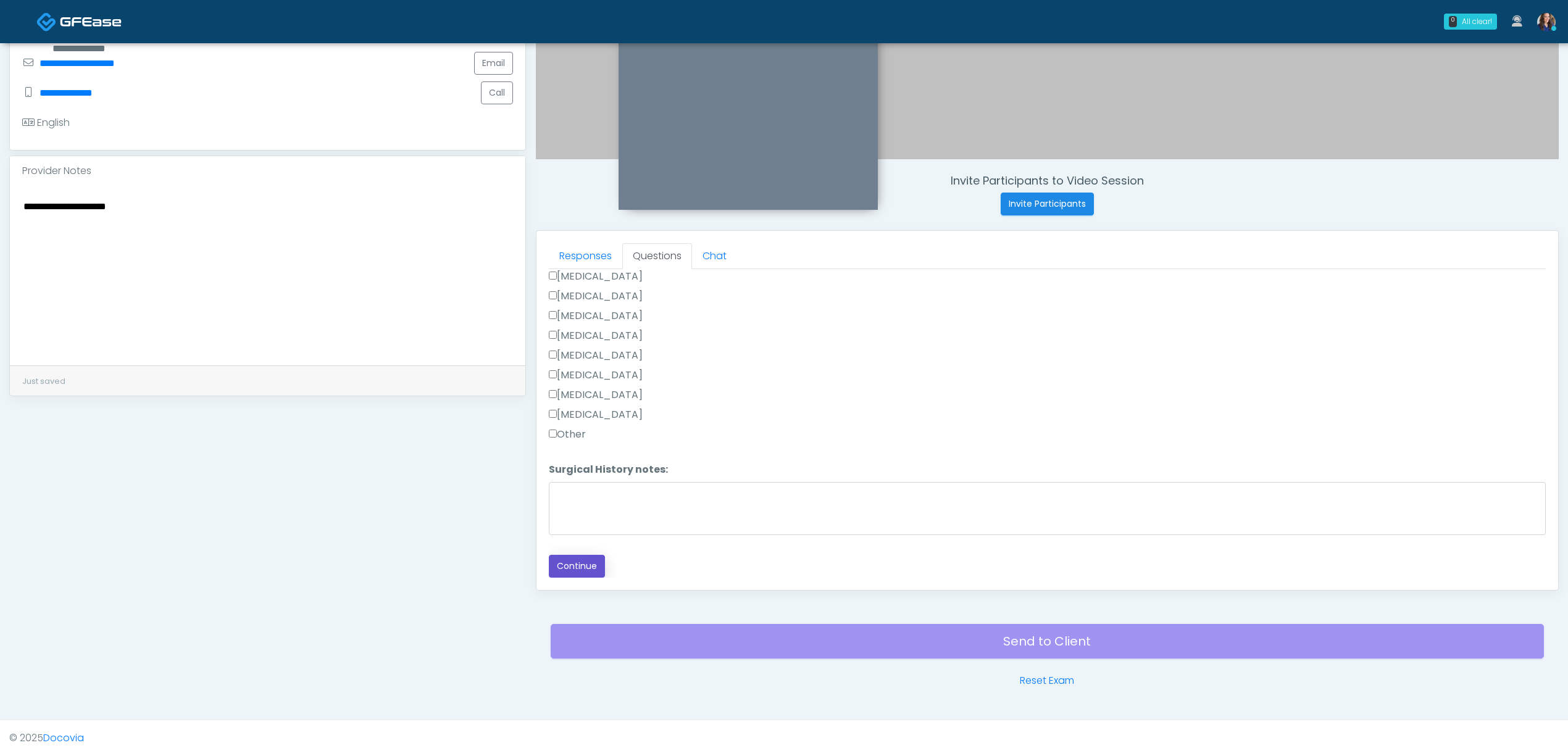
click at [573, 559] on button "Continue" at bounding box center [577, 566] width 56 height 23
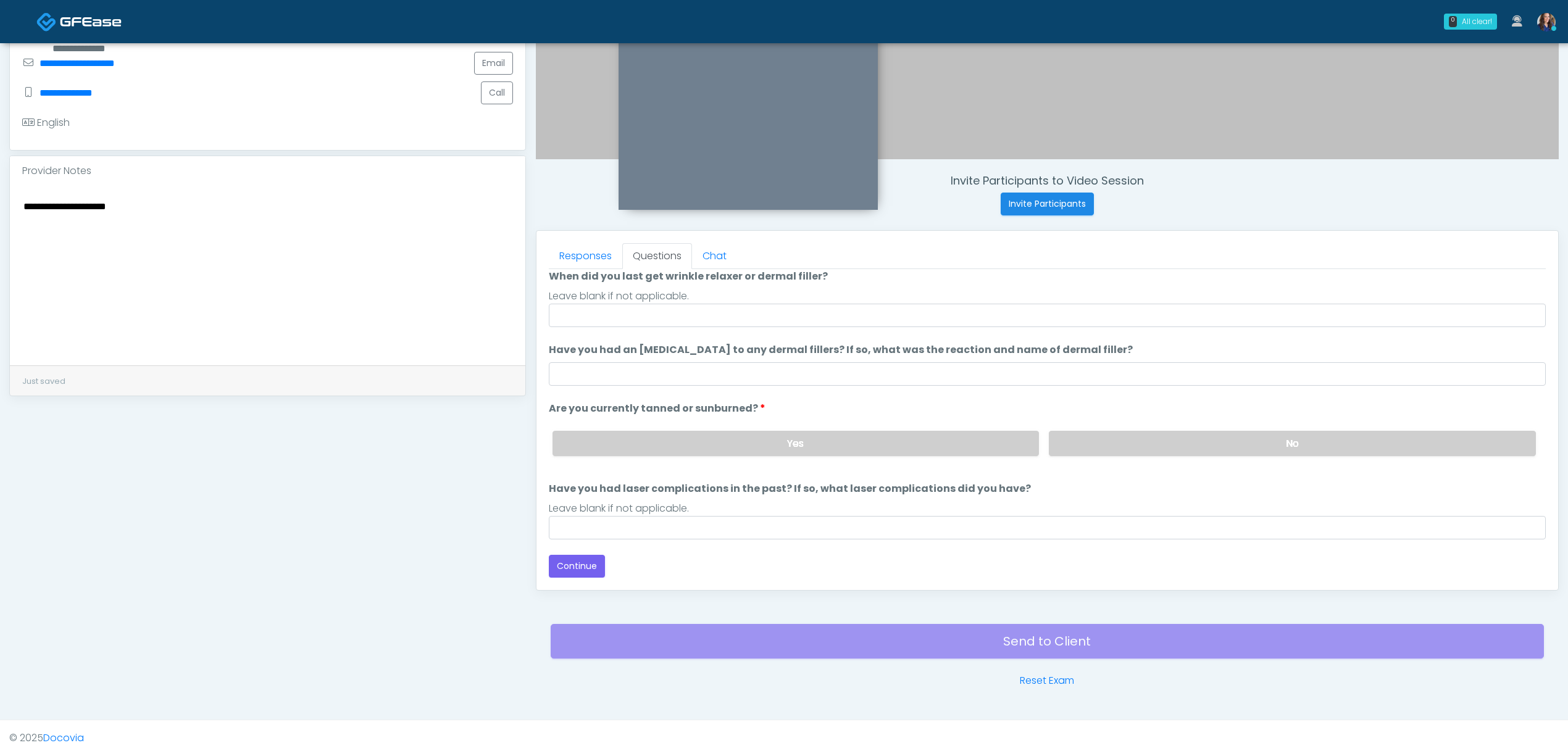
scroll to position [101, 0]
click at [726, 322] on input "When did you last get wrinkle relaxer or dermal filler?" at bounding box center [1047, 315] width 997 height 23
drag, startPoint x: 593, startPoint y: 312, endPoint x: 639, endPoint y: 311, distance: 46.0
click at [639, 311] on input "**********" at bounding box center [1047, 315] width 997 height 23
type input "**********"
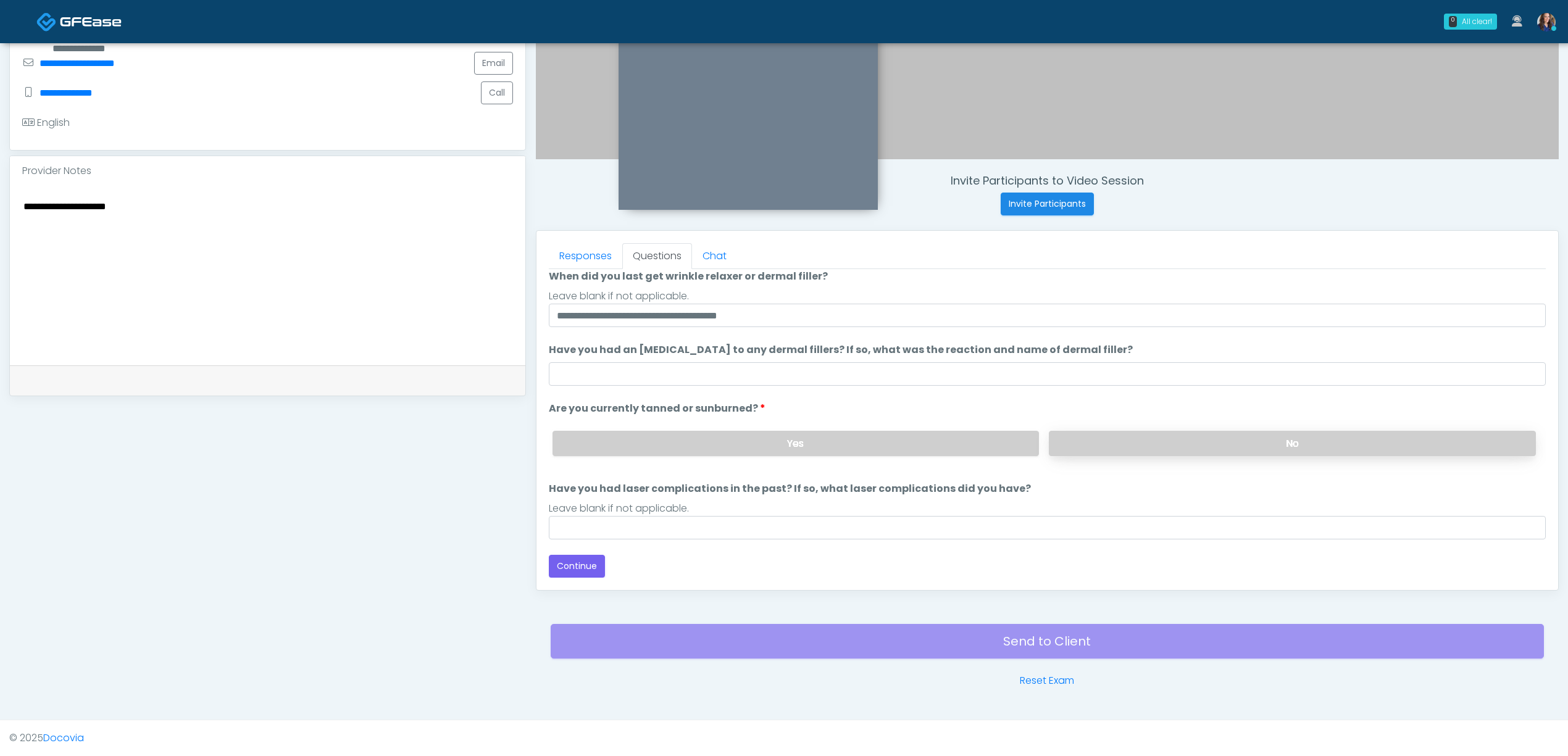
click at [1082, 446] on label "No" at bounding box center [1293, 443] width 487 height 25
click at [818, 528] on input "Have you had laser complications in the past? If so, what laser complications d…" at bounding box center [1047, 527] width 997 height 23
type input "**"
click at [577, 562] on button "Continue" at bounding box center [577, 566] width 56 height 23
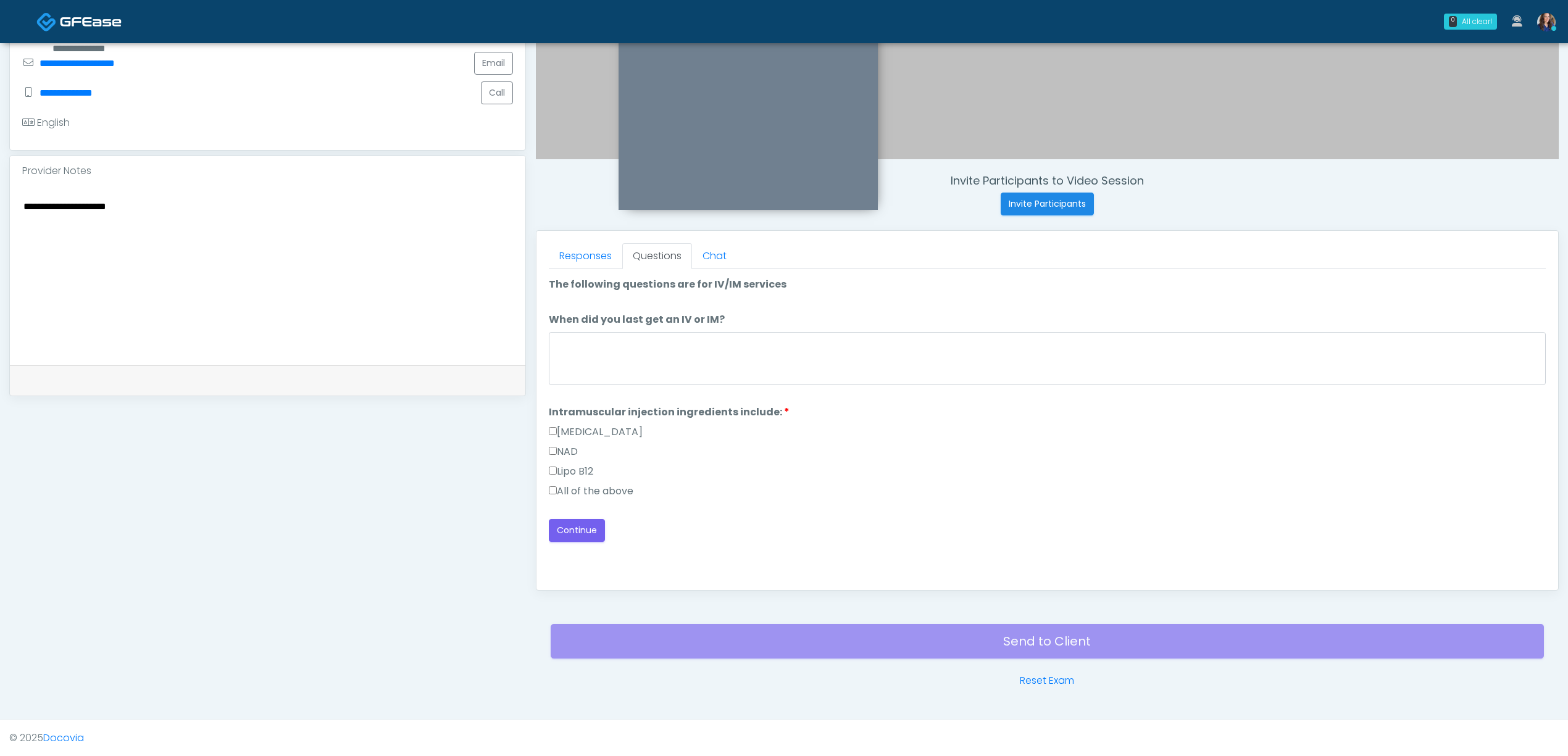
scroll to position [0, 0]
click at [582, 486] on label "All of the above" at bounding box center [591, 490] width 84 height 15
drag, startPoint x: 571, startPoint y: 524, endPoint x: 620, endPoint y: 355, distance: 176.0
click at [619, 356] on div "Loading... Connecting to your agent... Please wait while we prepare your person…" at bounding box center [1047, 409] width 997 height 265
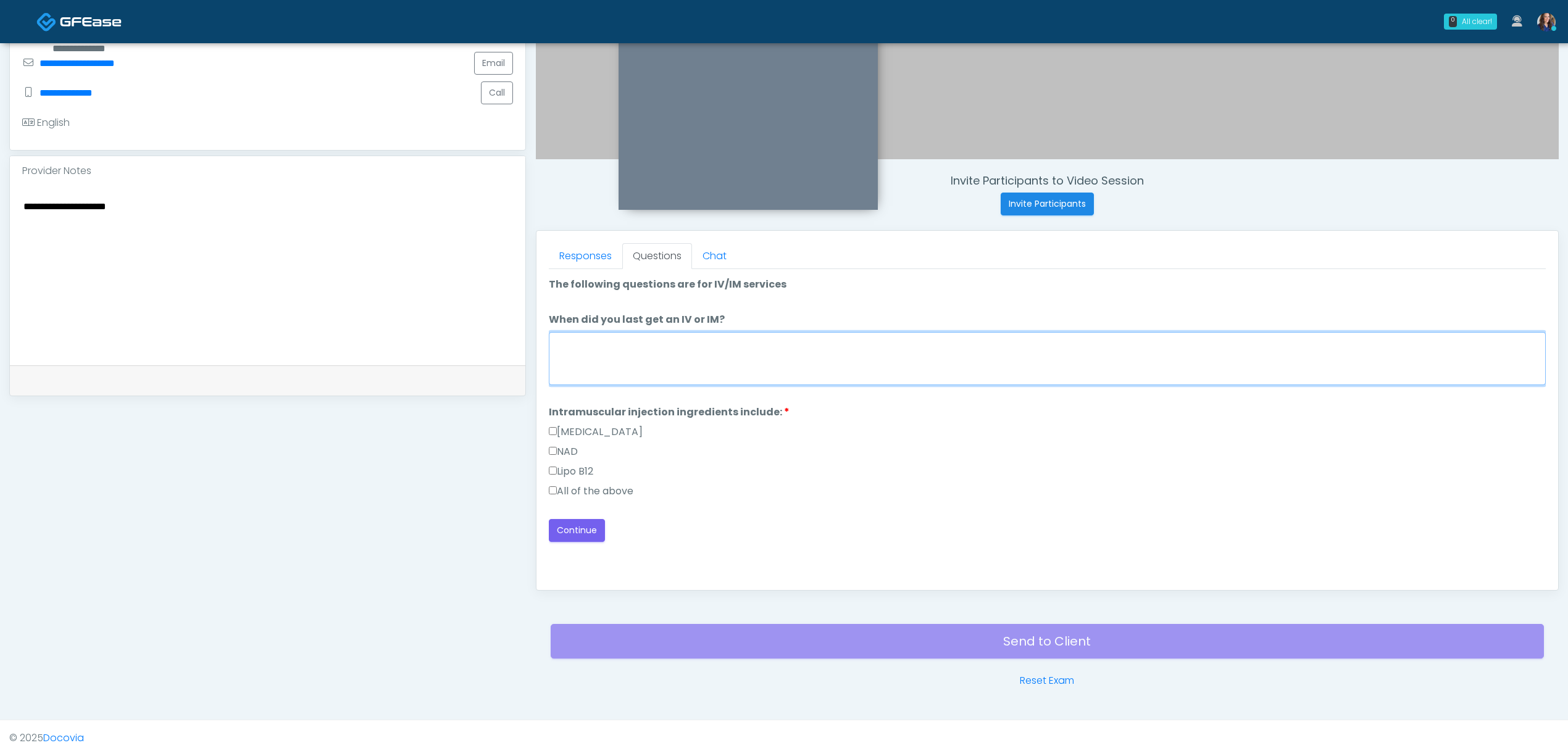
click at [620, 355] on textarea "When did you last get an IV or IM?" at bounding box center [1047, 359] width 997 height 53
type textarea "**********"
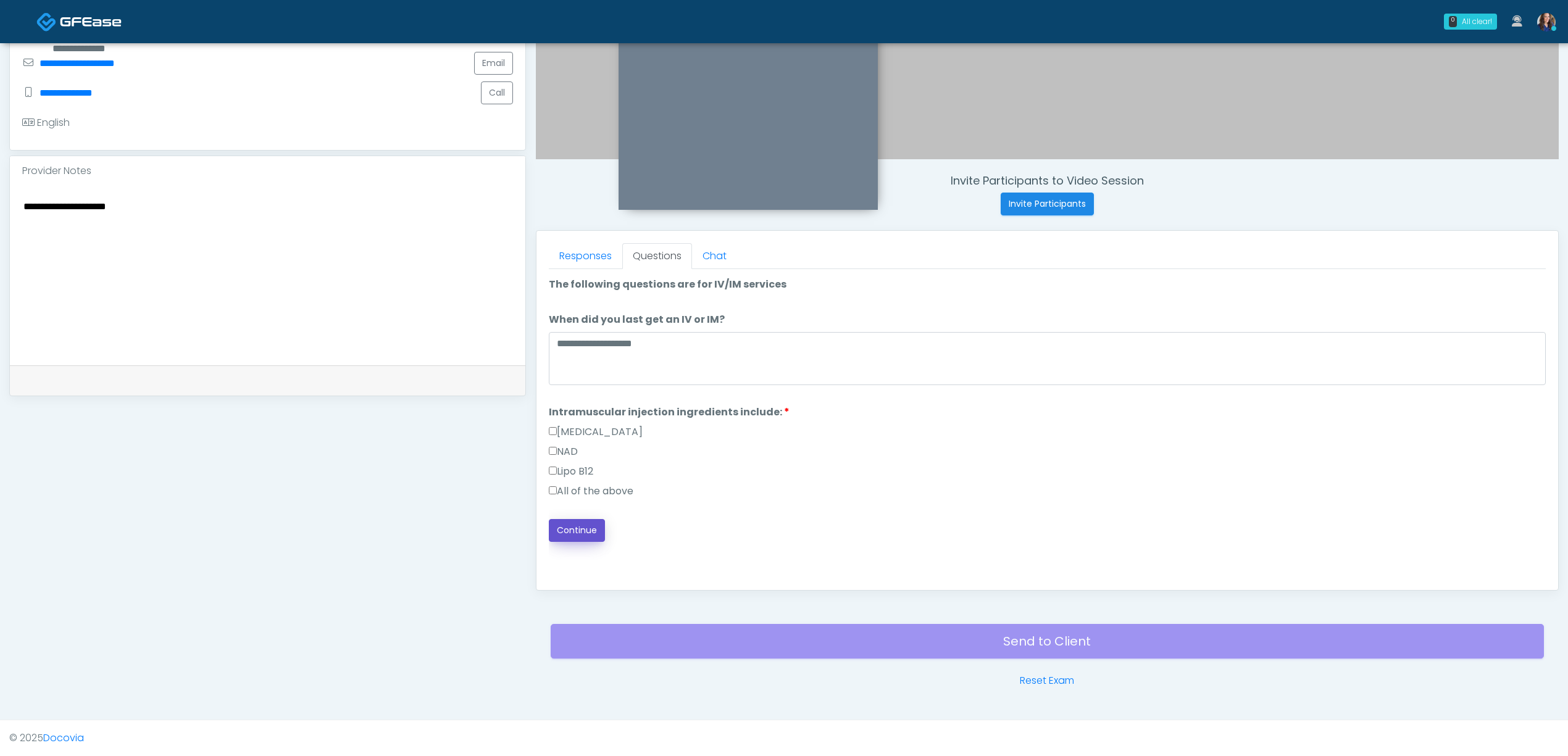
click at [564, 526] on button "Continue" at bounding box center [577, 530] width 56 height 23
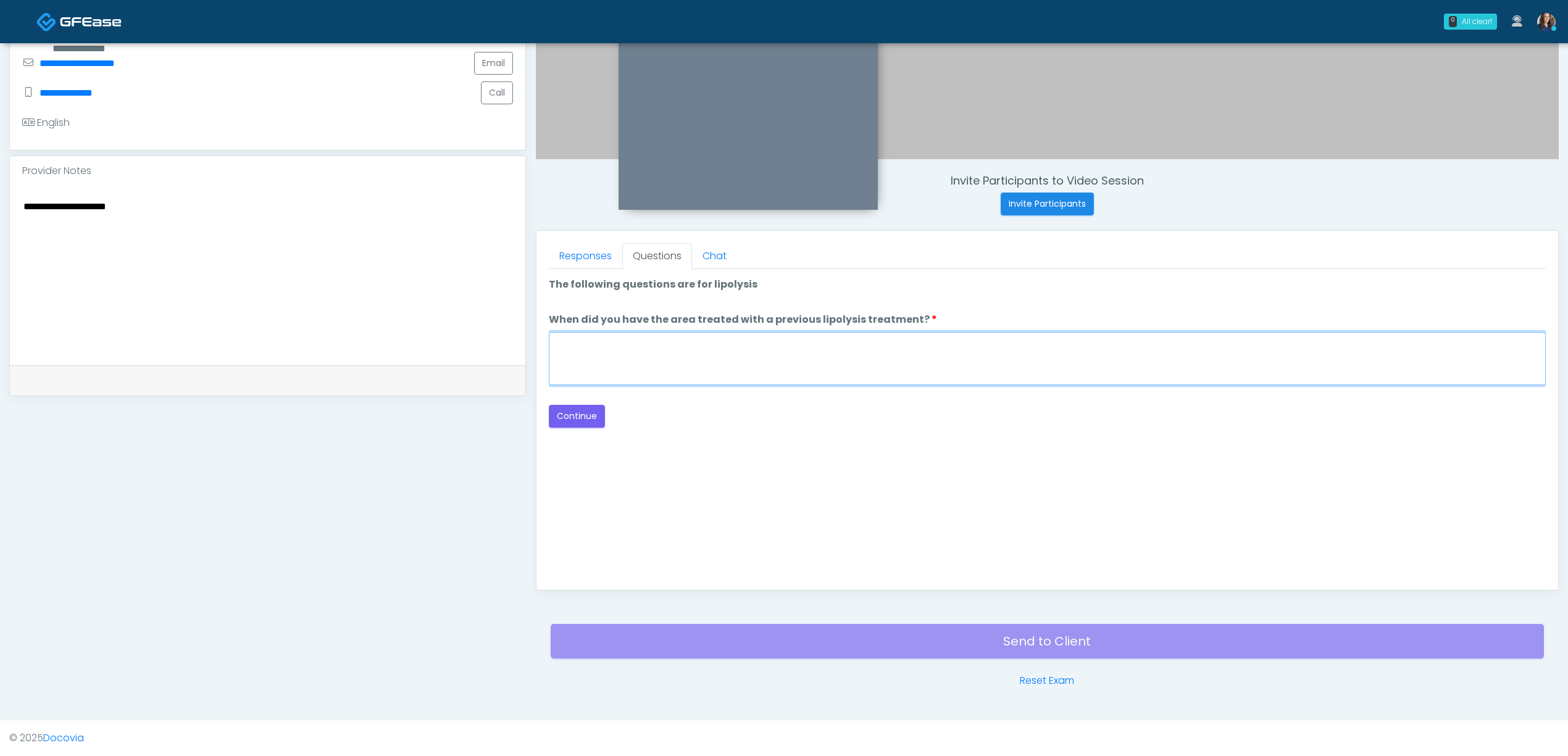
click at [694, 348] on textarea "When did you have the area treated with a previous lipolysis treatment?" at bounding box center [1047, 359] width 997 height 53
type textarea "**"
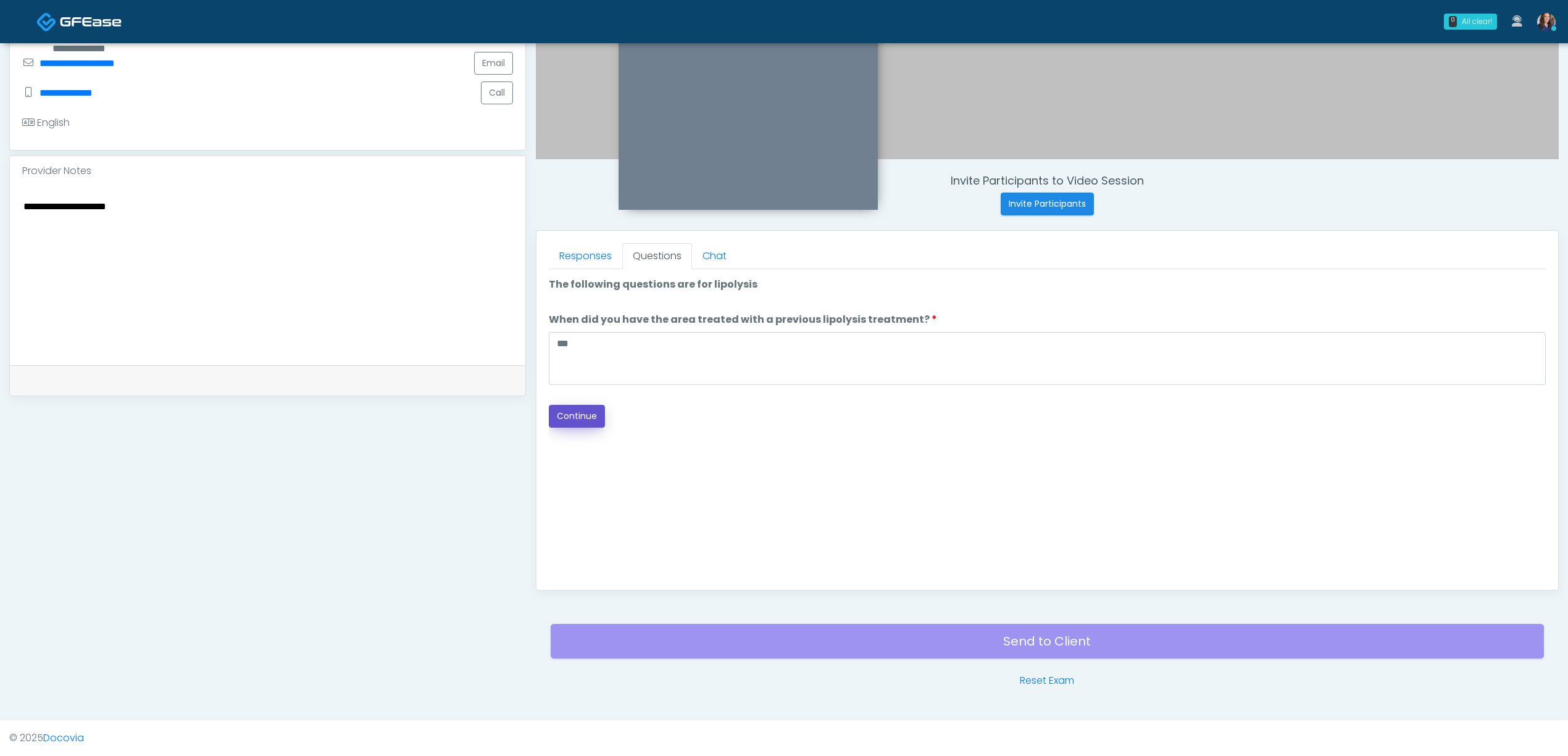
click at [577, 415] on button "Continue" at bounding box center [577, 416] width 56 height 23
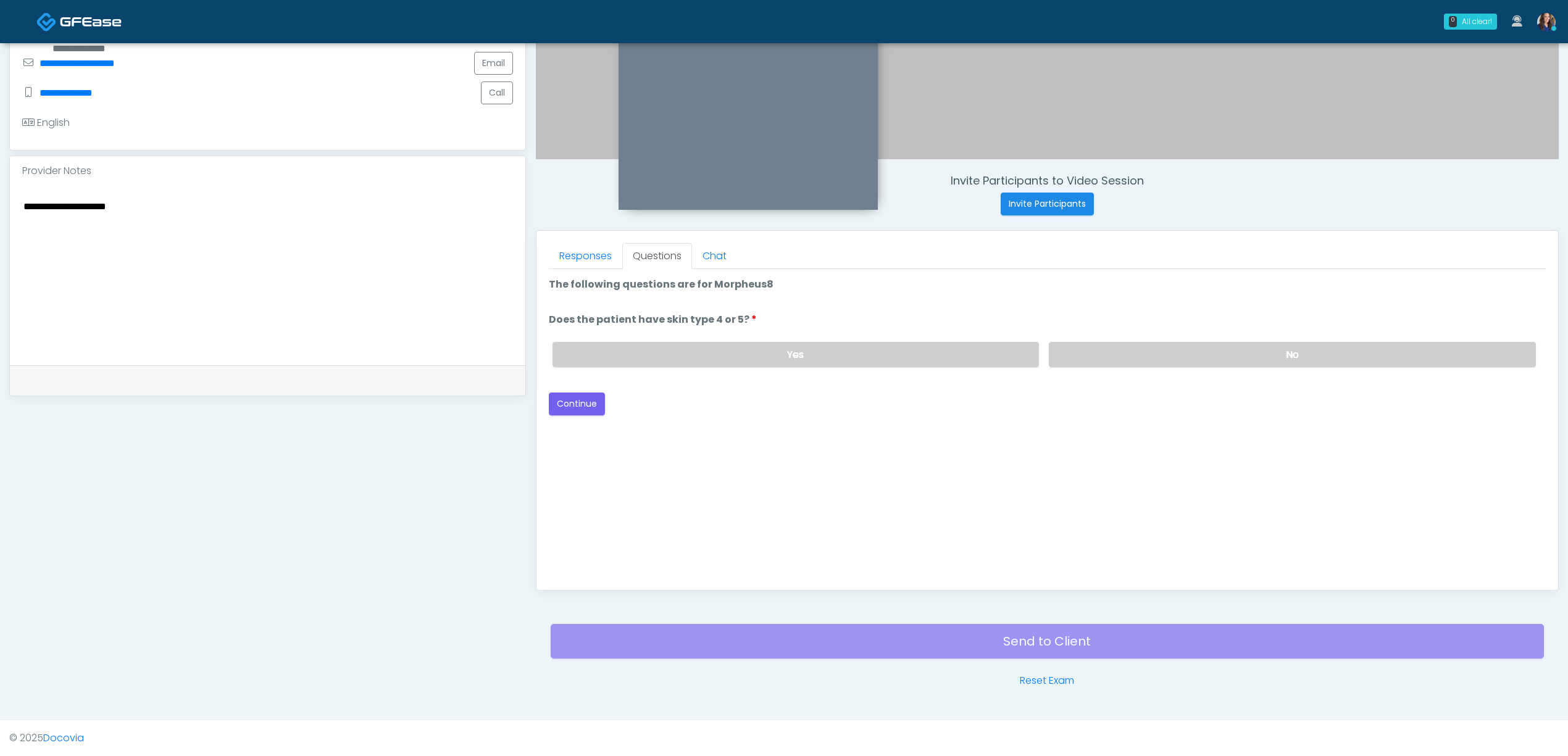
drag, startPoint x: 1083, startPoint y: 357, endPoint x: 830, endPoint y: 395, distance: 255.8
click at [1080, 358] on label "No" at bounding box center [1293, 353] width 487 height 25
click at [589, 405] on button "Continue" at bounding box center [577, 403] width 56 height 23
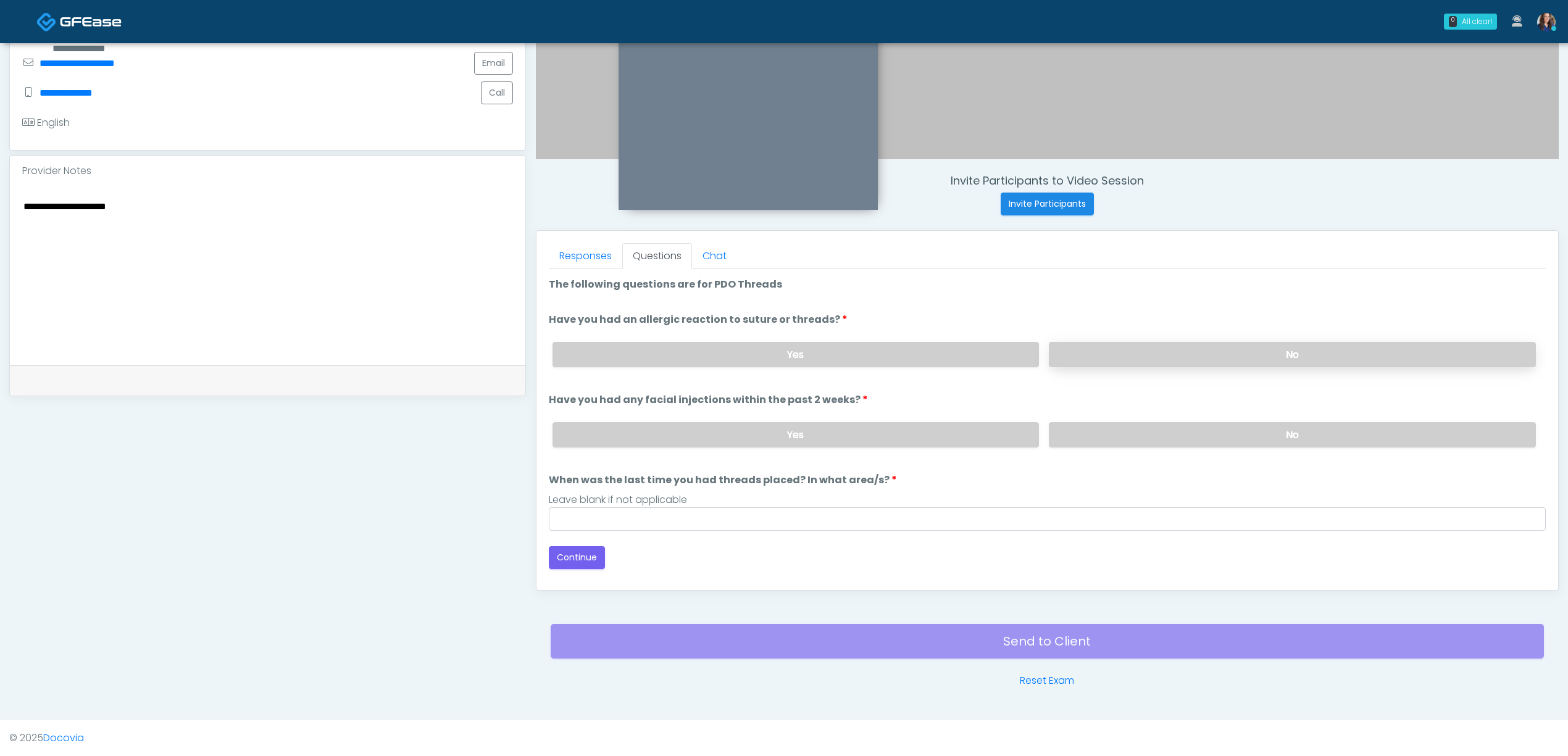
drag, startPoint x: 1122, startPoint y: 331, endPoint x: 1134, endPoint y: 349, distance: 21.6
click at [1125, 335] on div "Yes No" at bounding box center [1045, 354] width 1003 height 45
click at [1136, 351] on label "No" at bounding box center [1293, 353] width 487 height 25
click at [1120, 422] on label "No" at bounding box center [1293, 434] width 487 height 25
click at [938, 516] on input "When was the last time you had threads placed? In what area/s?" at bounding box center [1047, 519] width 997 height 23
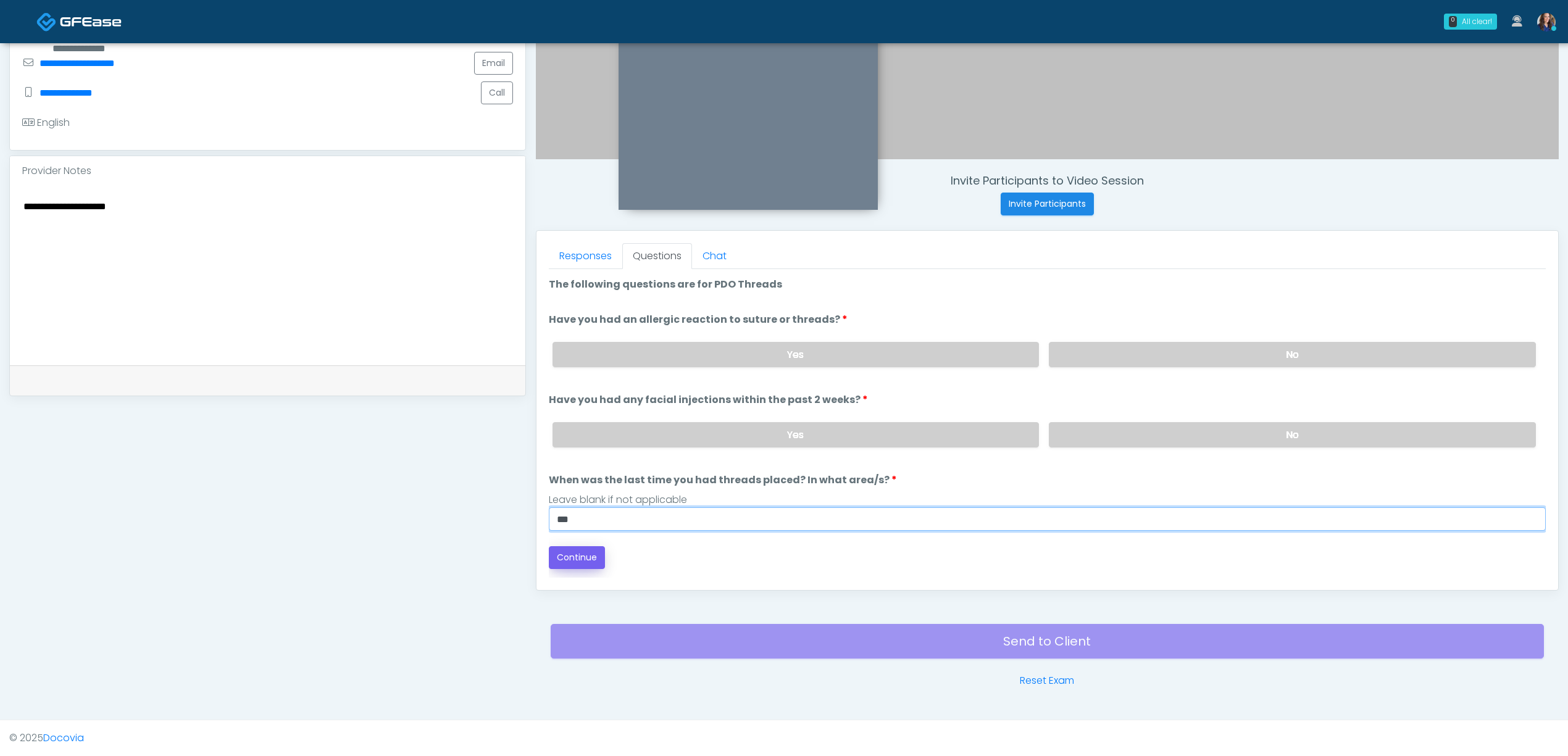
type input "**"
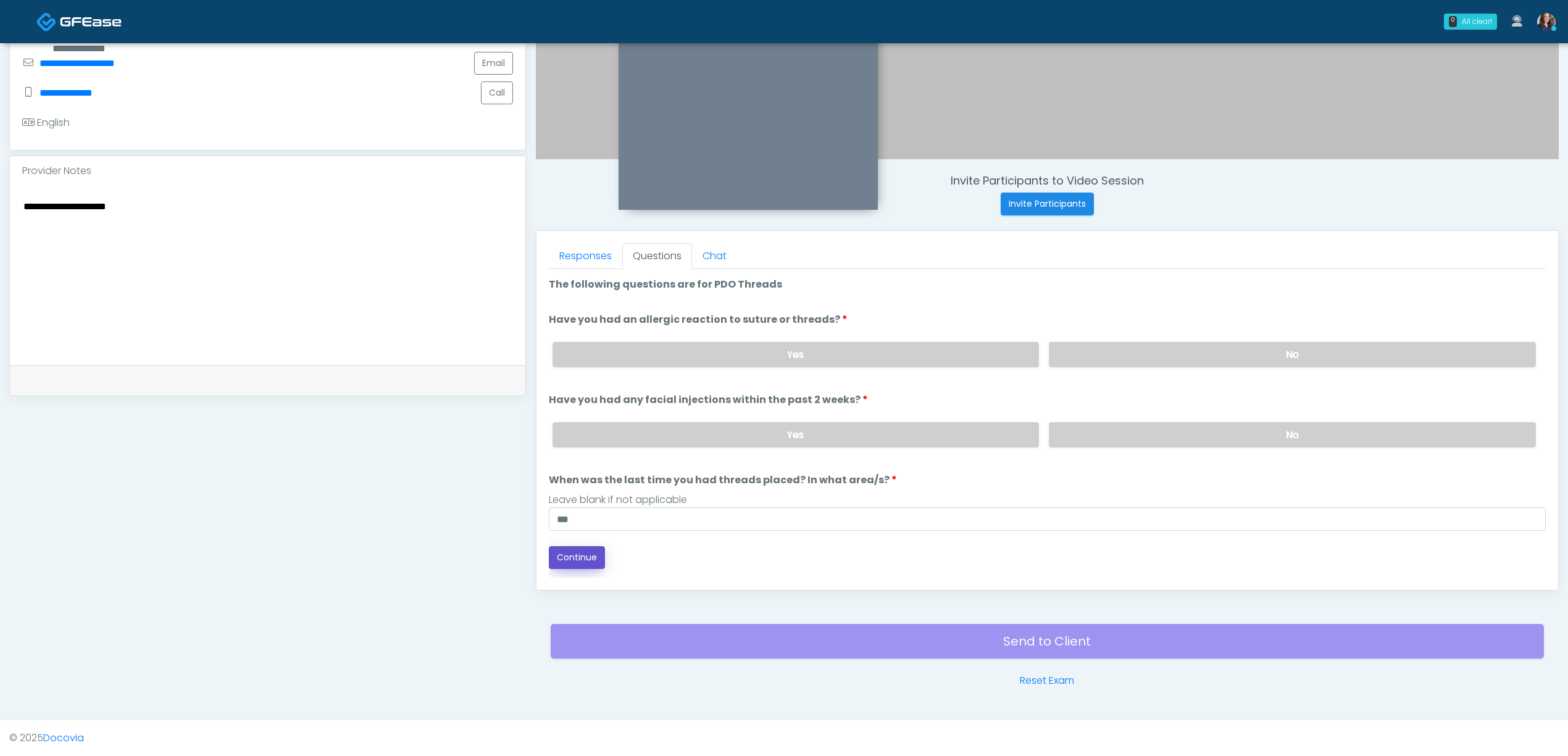
click at [581, 553] on button "Continue" at bounding box center [577, 557] width 56 height 23
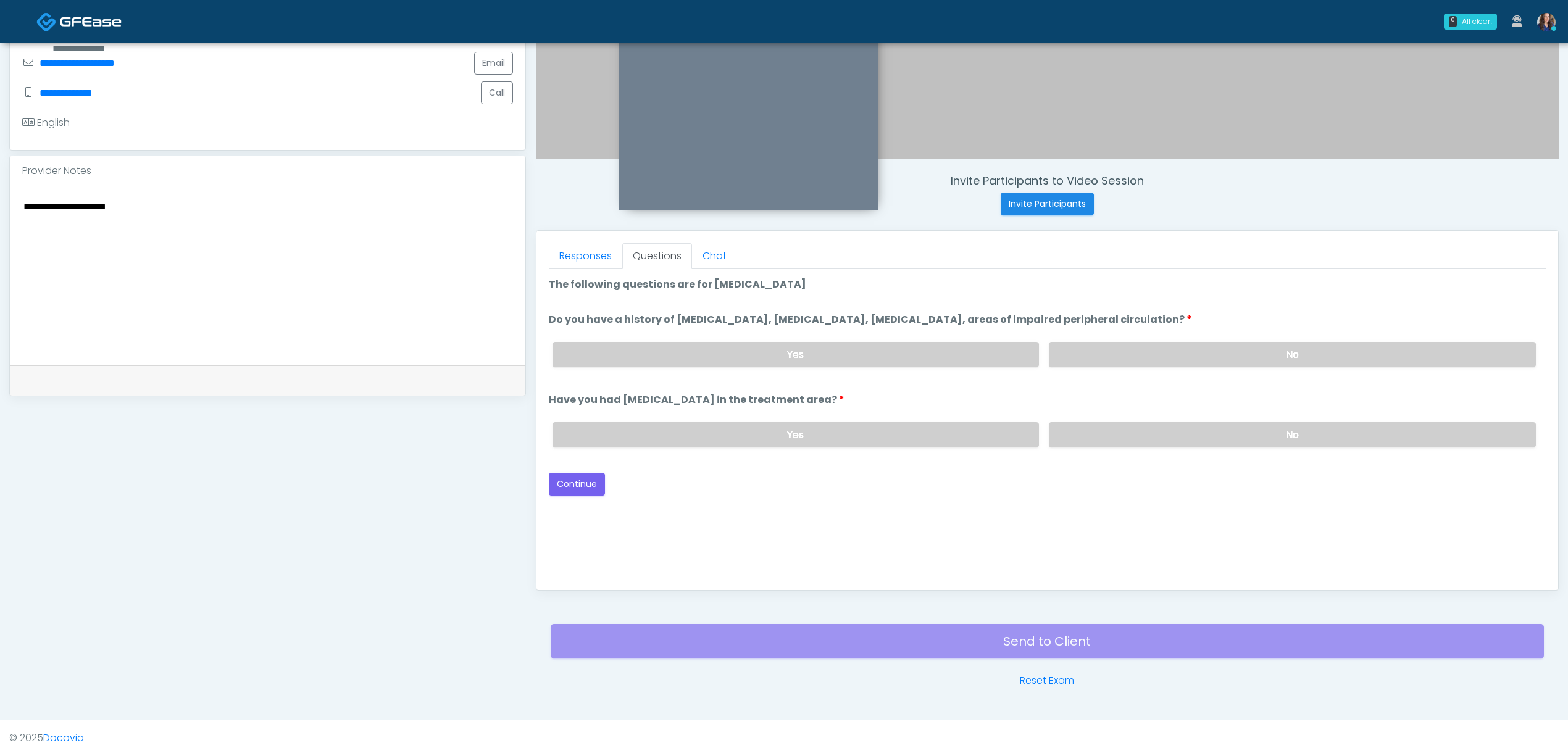
drag, startPoint x: 1170, startPoint y: 344, endPoint x: 1157, endPoint y: 411, distance: 68.2
click at [1170, 346] on label "No" at bounding box center [1293, 353] width 487 height 25
click at [1146, 422] on label "No" at bounding box center [1293, 434] width 487 height 25
drag, startPoint x: 574, startPoint y: 482, endPoint x: 766, endPoint y: 480, distance: 192.0
click at [576, 482] on button "Continue" at bounding box center [577, 483] width 56 height 23
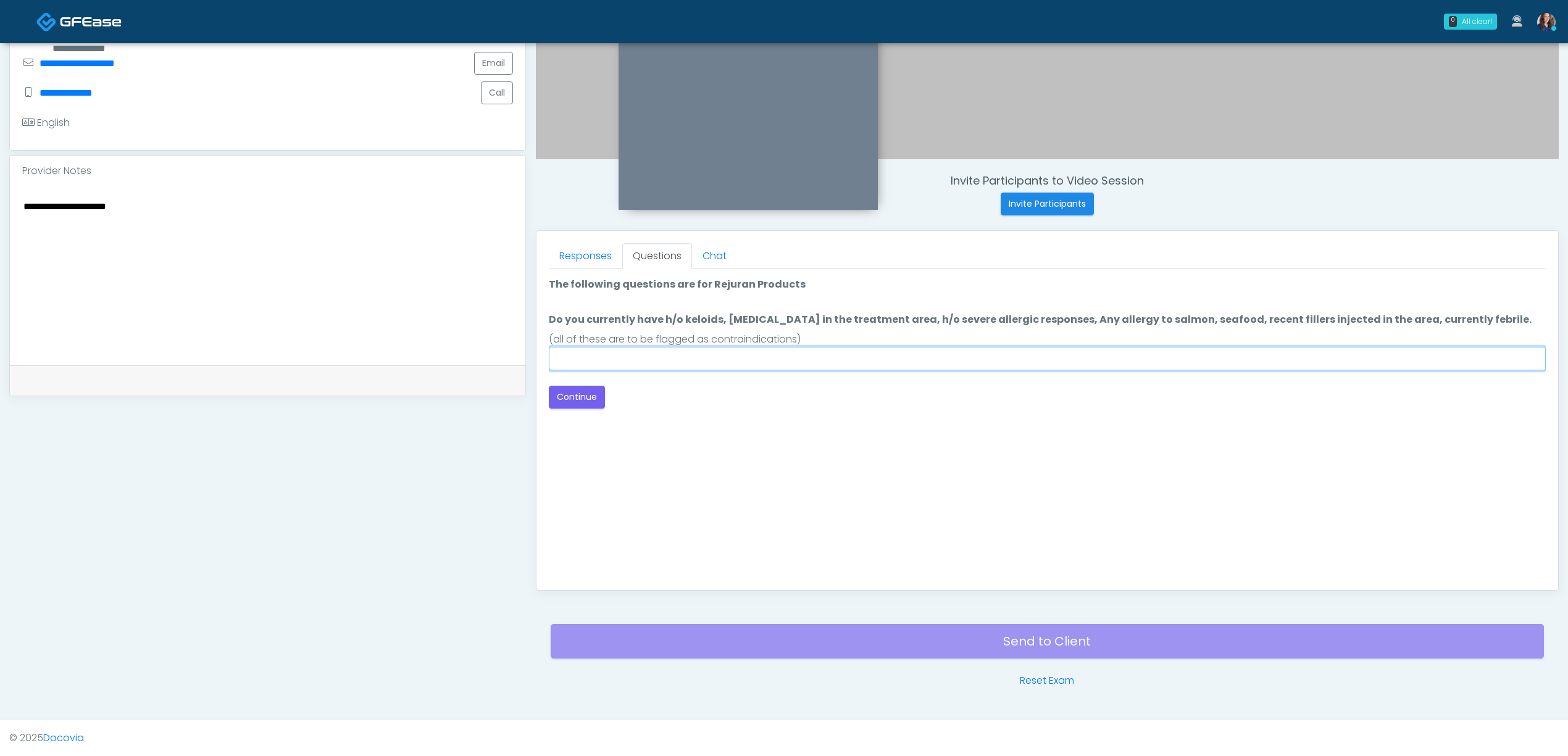
drag, startPoint x: 1181, startPoint y: 360, endPoint x: 1171, endPoint y: 360, distance: 10.0
click at [1171, 360] on input "Do you currently have h/o keloids, skin infection in the treatment area, h/o se…" at bounding box center [1047, 358] width 997 height 23
type input "**"
drag, startPoint x: 582, startPoint y: 395, endPoint x: 618, endPoint y: 396, distance: 36.0
click at [583, 395] on button "Continue" at bounding box center [577, 396] width 56 height 23
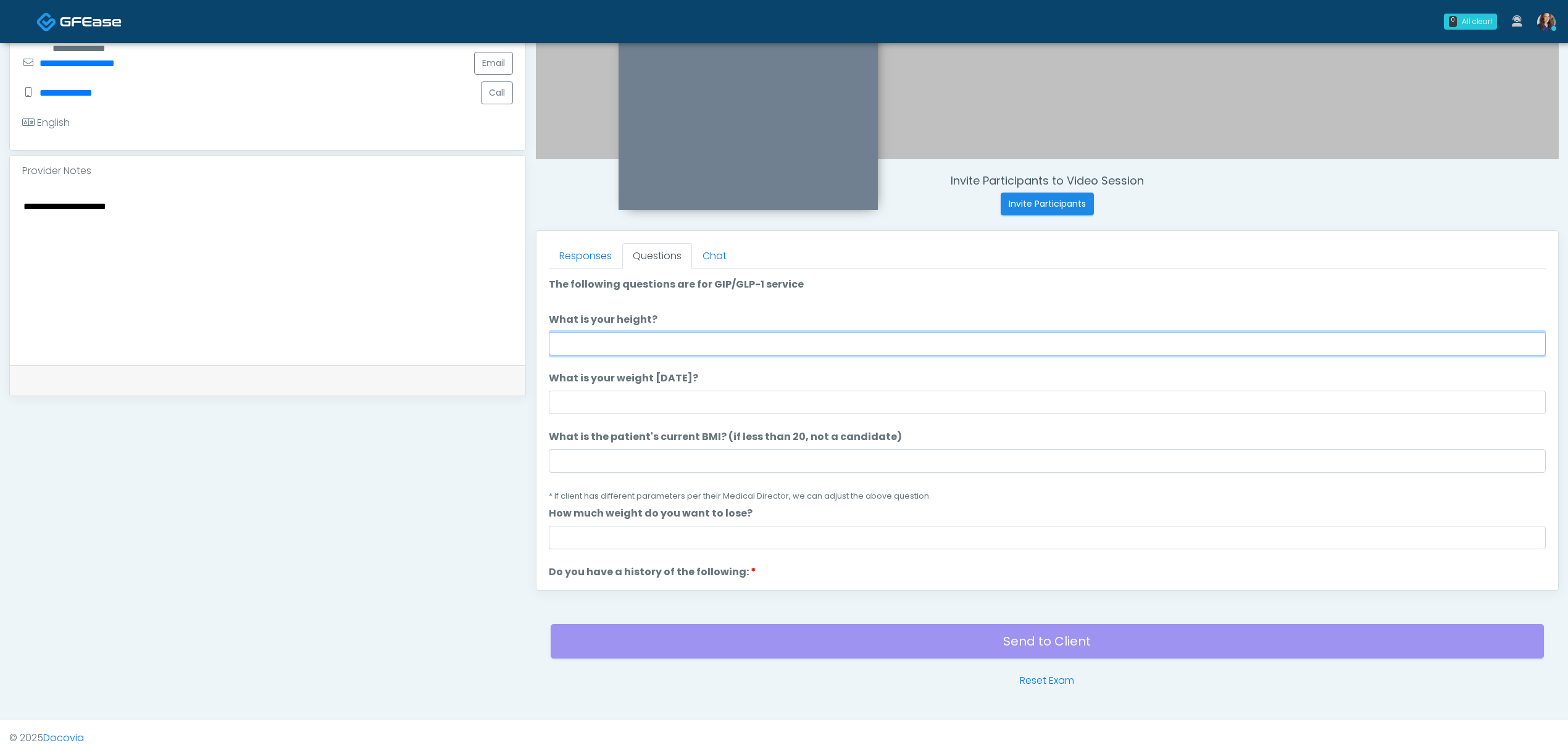
click at [860, 346] on input "What is your height?" at bounding box center [1047, 343] width 997 height 23
type input "*****"
click at [770, 395] on input "What is your weight today?" at bounding box center [1047, 402] width 997 height 23
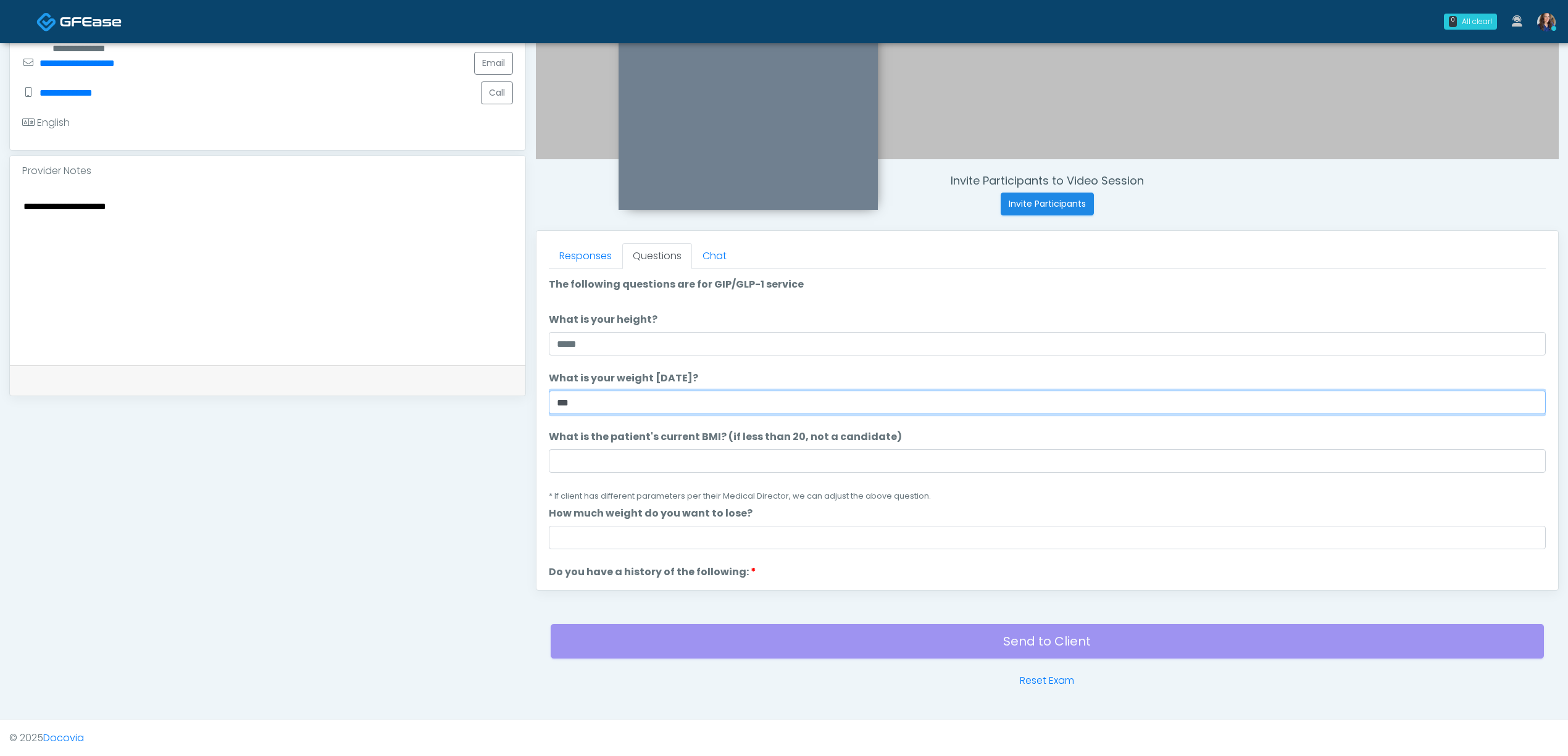
type input "***"
click at [722, 453] on input "What is the patient's current BMI? (if less than 20, not a candidate)" at bounding box center [1047, 460] width 997 height 23
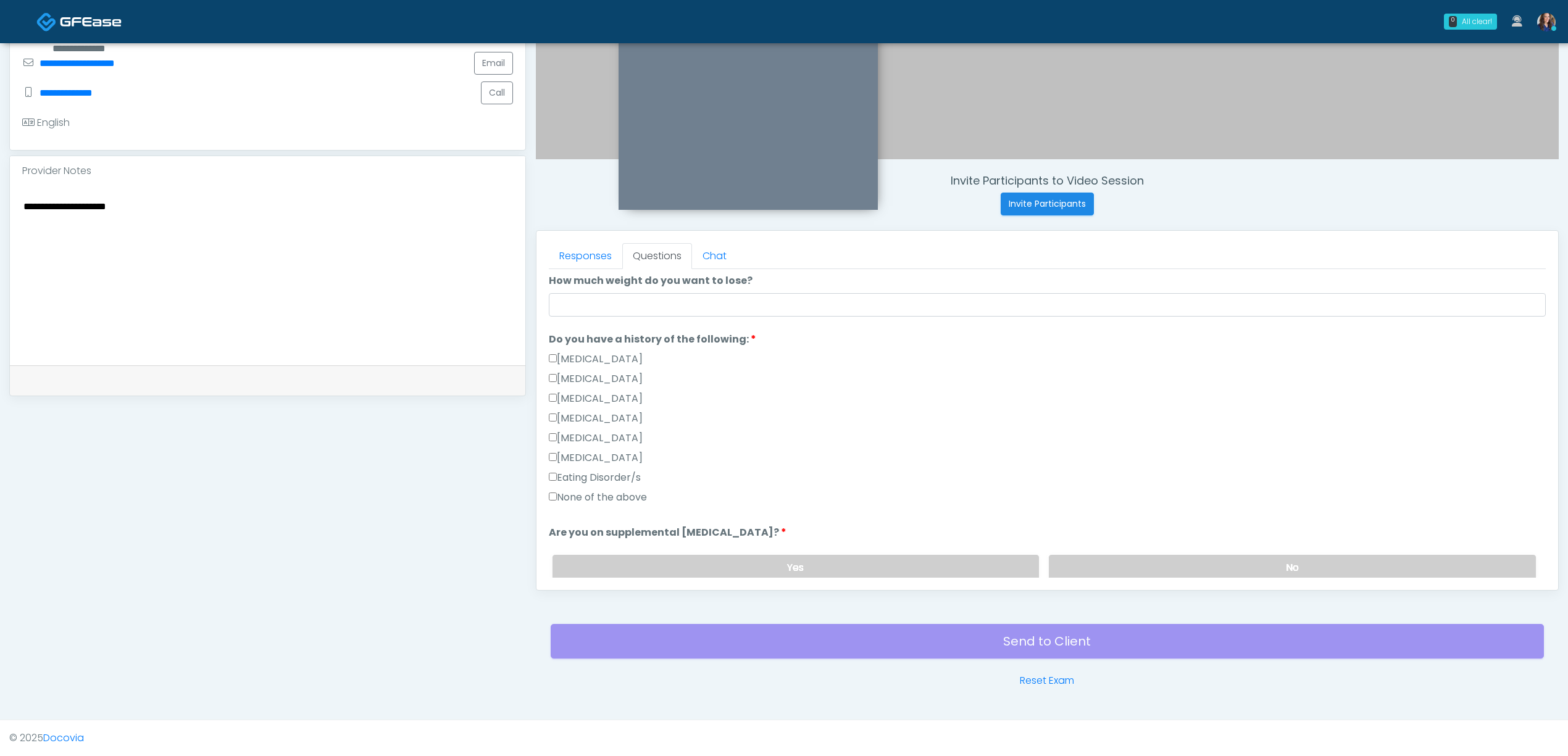
scroll to position [247, 0]
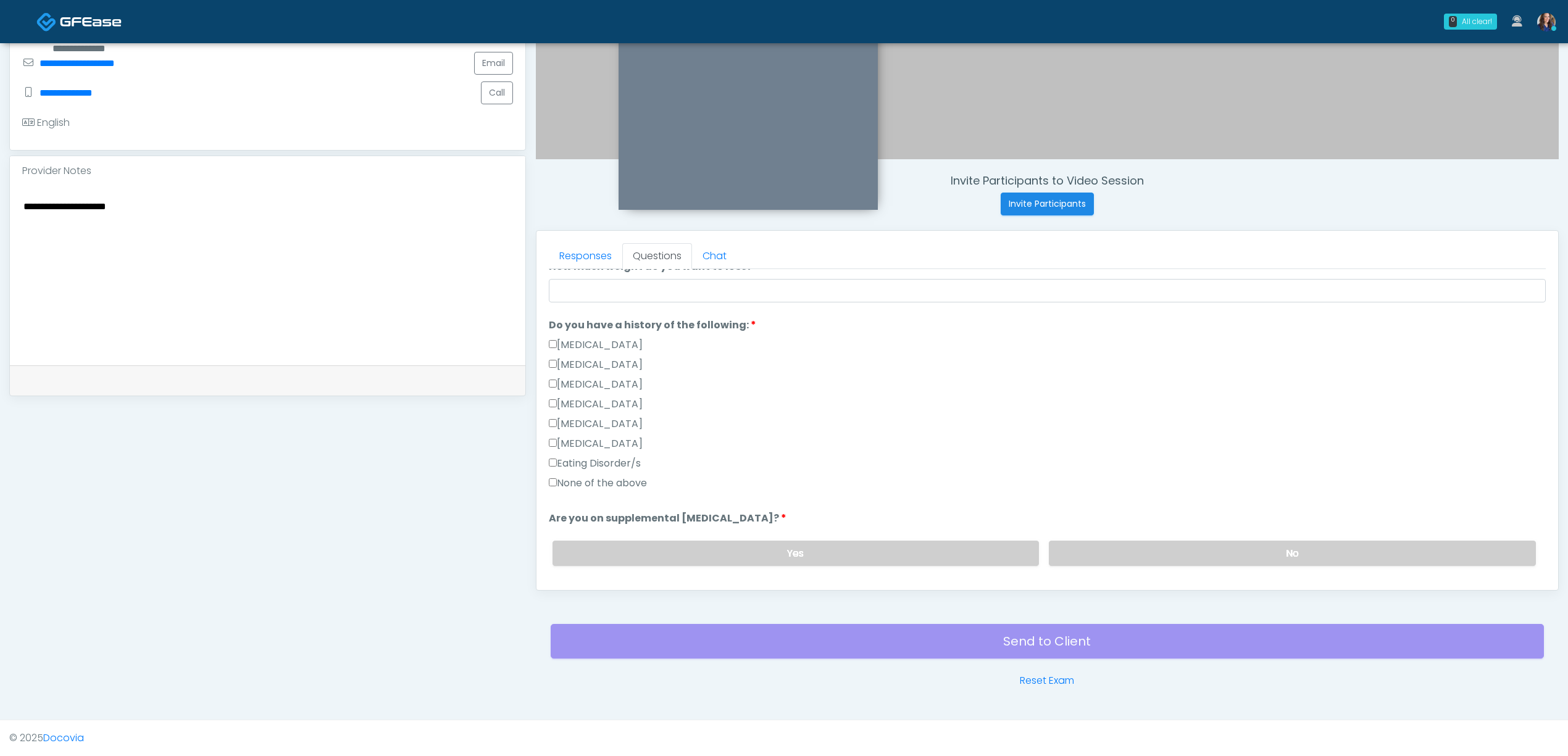
type input "**"
drag, startPoint x: 857, startPoint y: 464, endPoint x: 828, endPoint y: 457, distance: 29.8
click at [857, 464] on div "Eating Disorder/s" at bounding box center [1047, 465] width 997 height 20
click at [601, 479] on label "None of the above" at bounding box center [598, 482] width 98 height 15
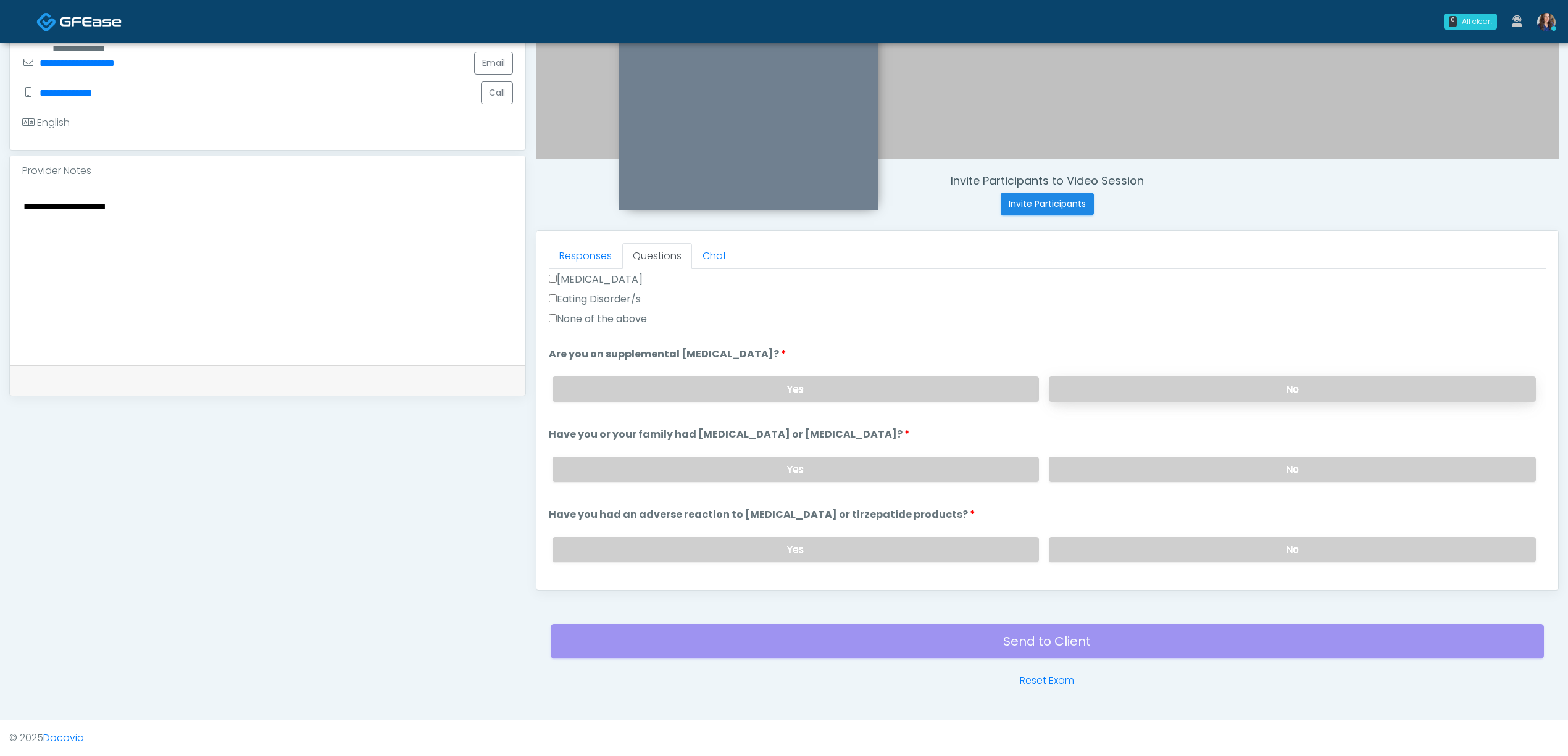
click at [1166, 395] on label "No" at bounding box center [1293, 389] width 487 height 25
click at [1163, 470] on label "No" at bounding box center [1293, 469] width 487 height 25
click at [1150, 544] on label "No" at bounding box center [1293, 549] width 487 height 25
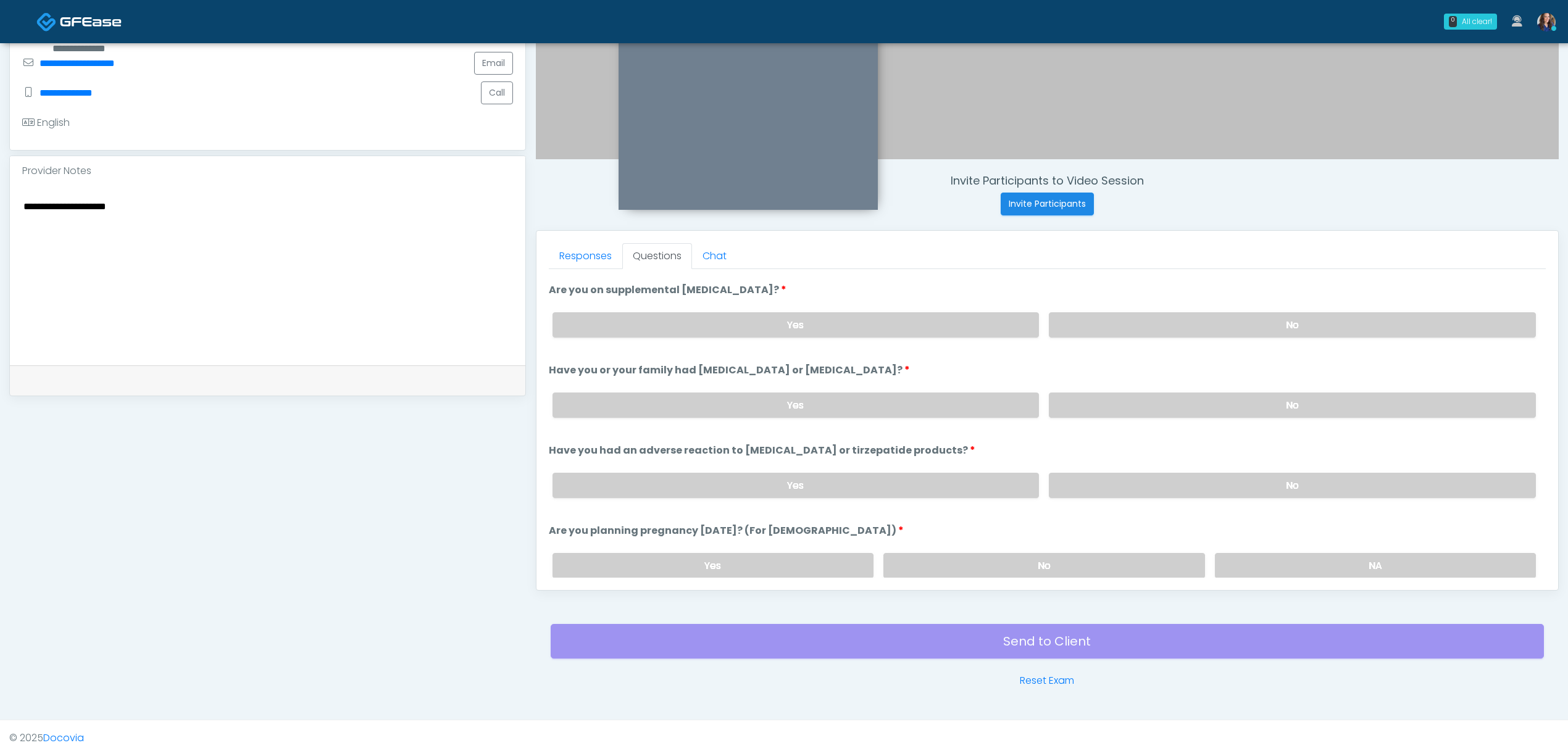
scroll to position [575, 0]
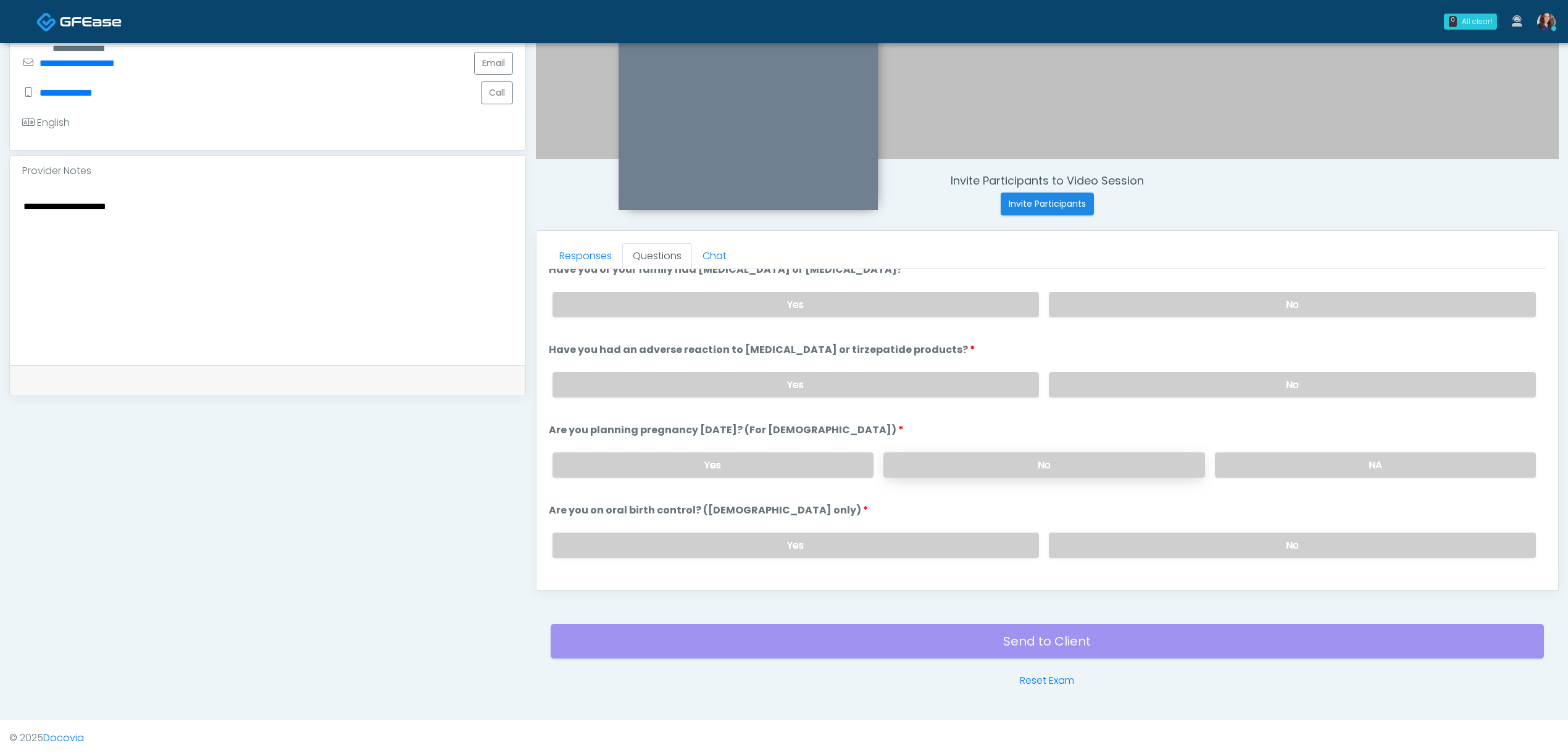
drag, startPoint x: 1164, startPoint y: 469, endPoint x: 1162, endPoint y: 475, distance: 6.3
click at [1164, 469] on label "No" at bounding box center [1043, 464] width 321 height 25
click at [1170, 532] on label "No" at bounding box center [1293, 544] width 487 height 25
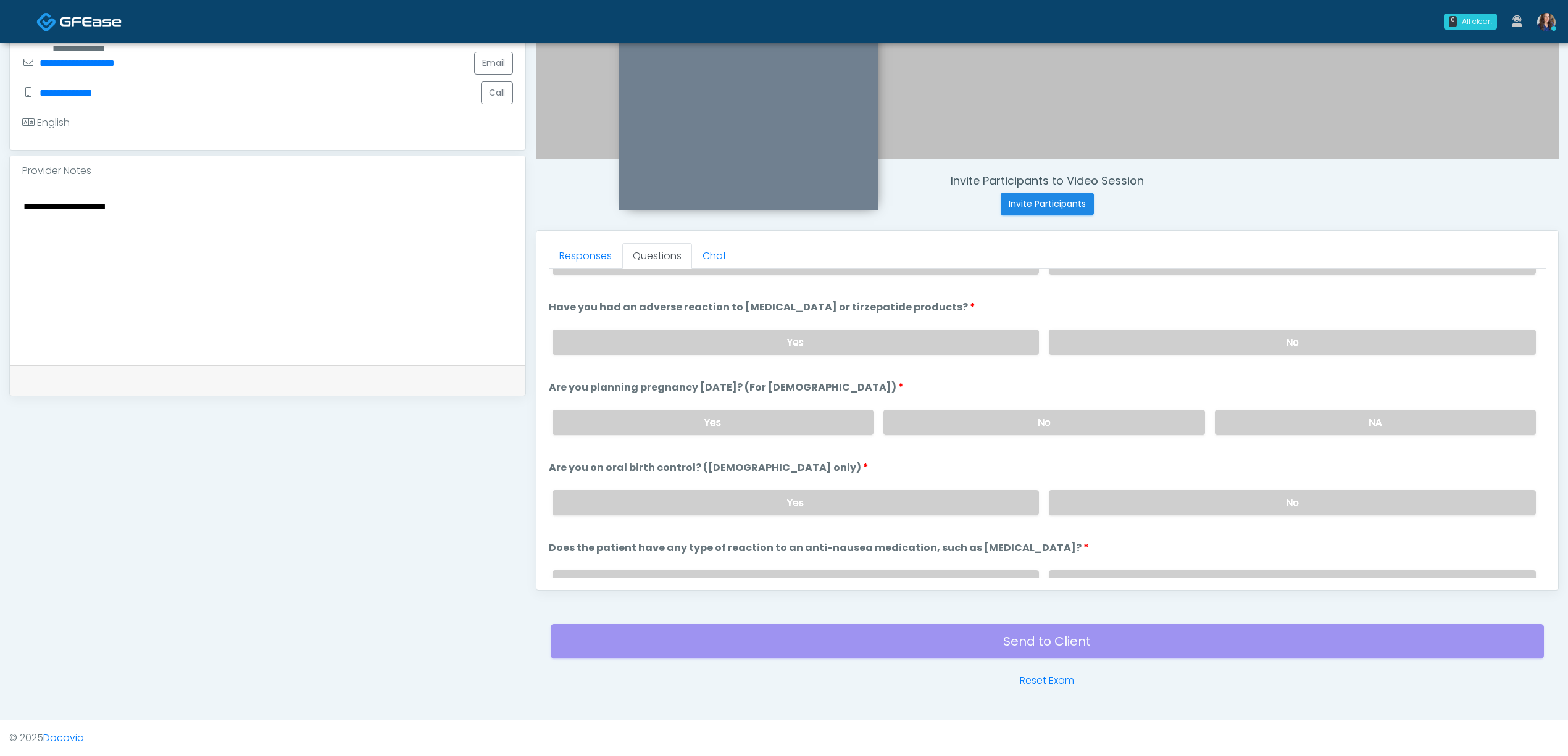
scroll to position [682, 0]
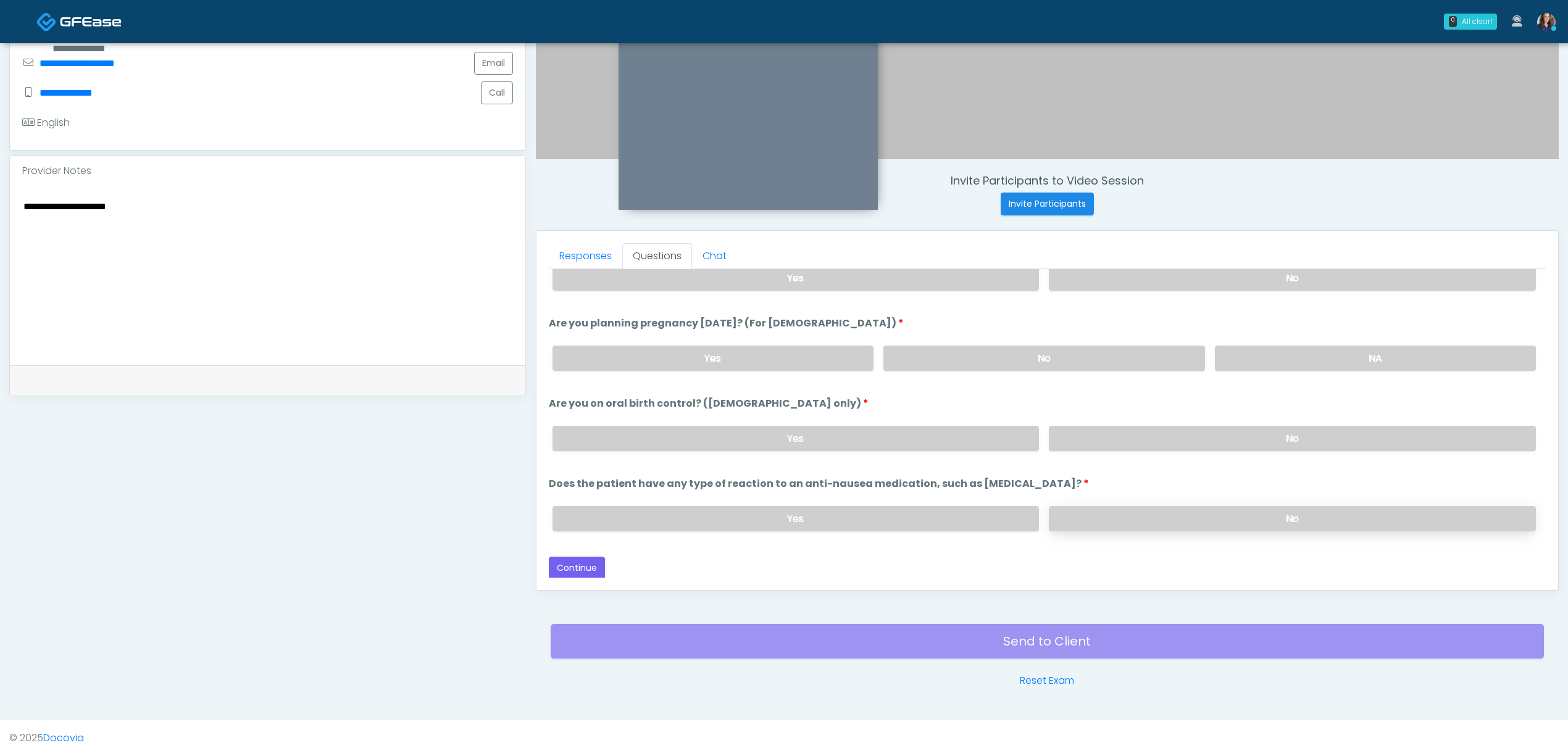
drag, startPoint x: 1178, startPoint y: 516, endPoint x: 1187, endPoint y: 519, distance: 9.5
click at [1178, 516] on label "No" at bounding box center [1293, 518] width 487 height 25
click at [584, 562] on button "Continue" at bounding box center [577, 568] width 56 height 23
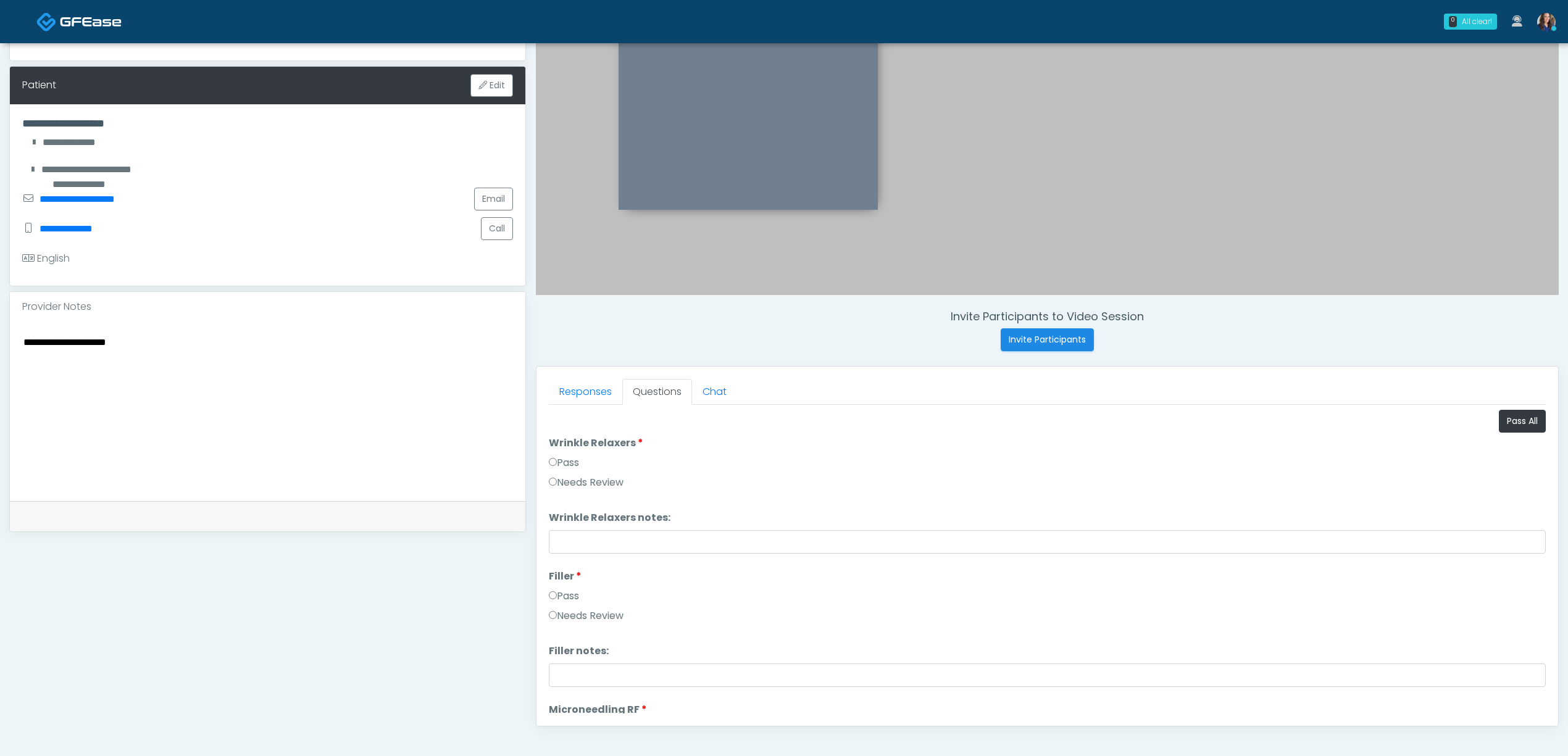
scroll to position [25, 0]
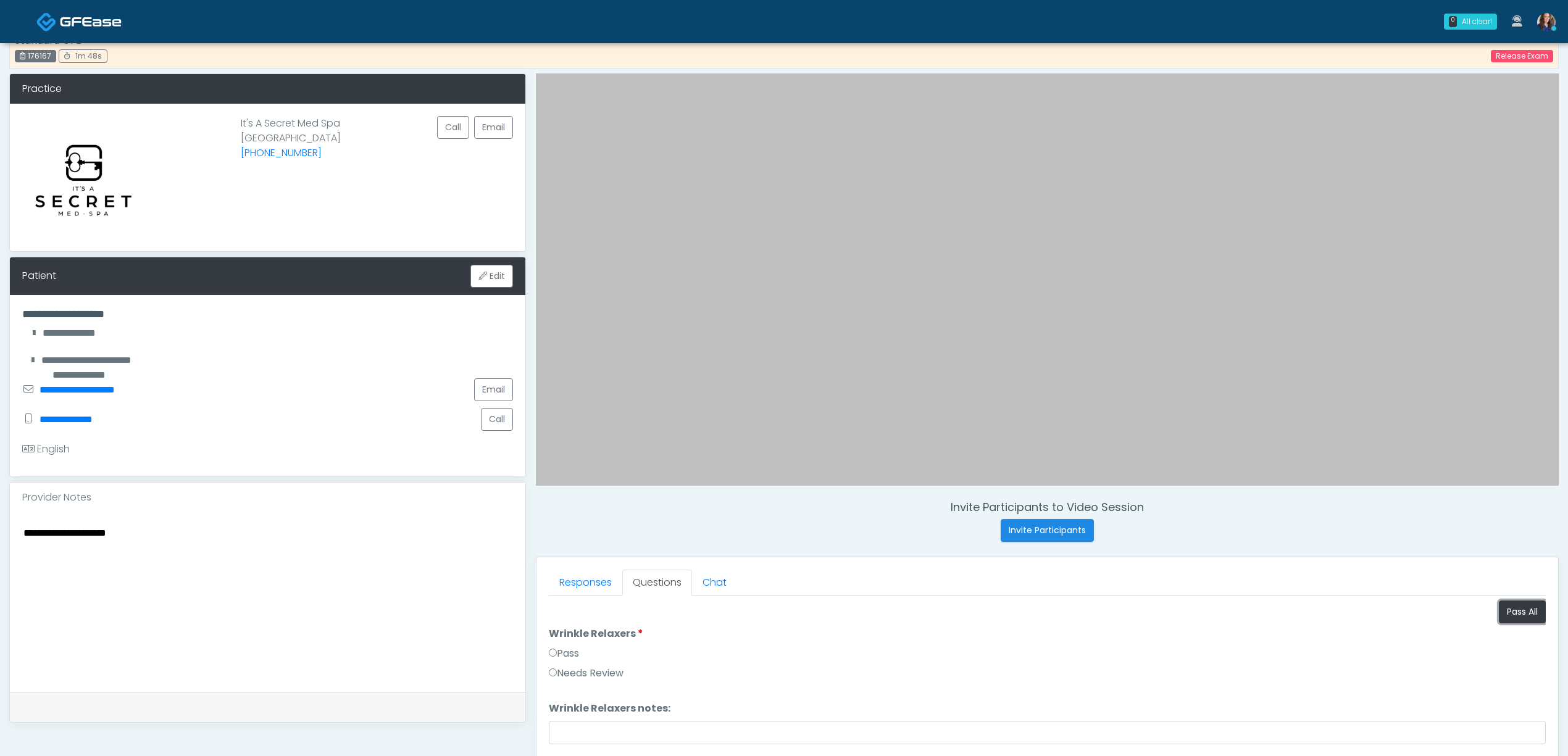
drag, startPoint x: 1499, startPoint y: 616, endPoint x: 1398, endPoint y: 600, distance: 102.3
click at [1499, 615] on button "Pass All" at bounding box center [1522, 612] width 47 height 23
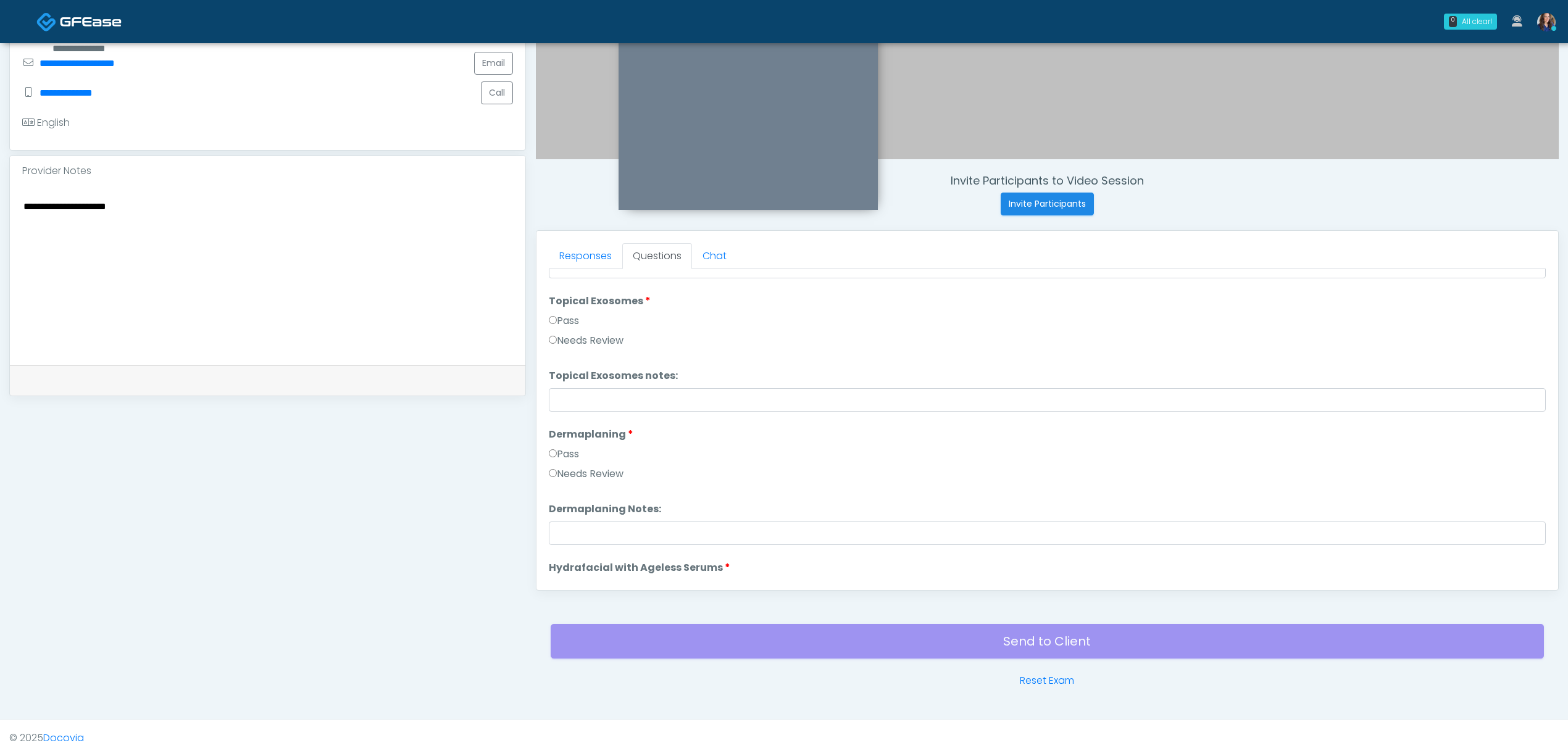
scroll to position [2431, 0]
click at [596, 559] on button "Continue" at bounding box center [577, 566] width 56 height 23
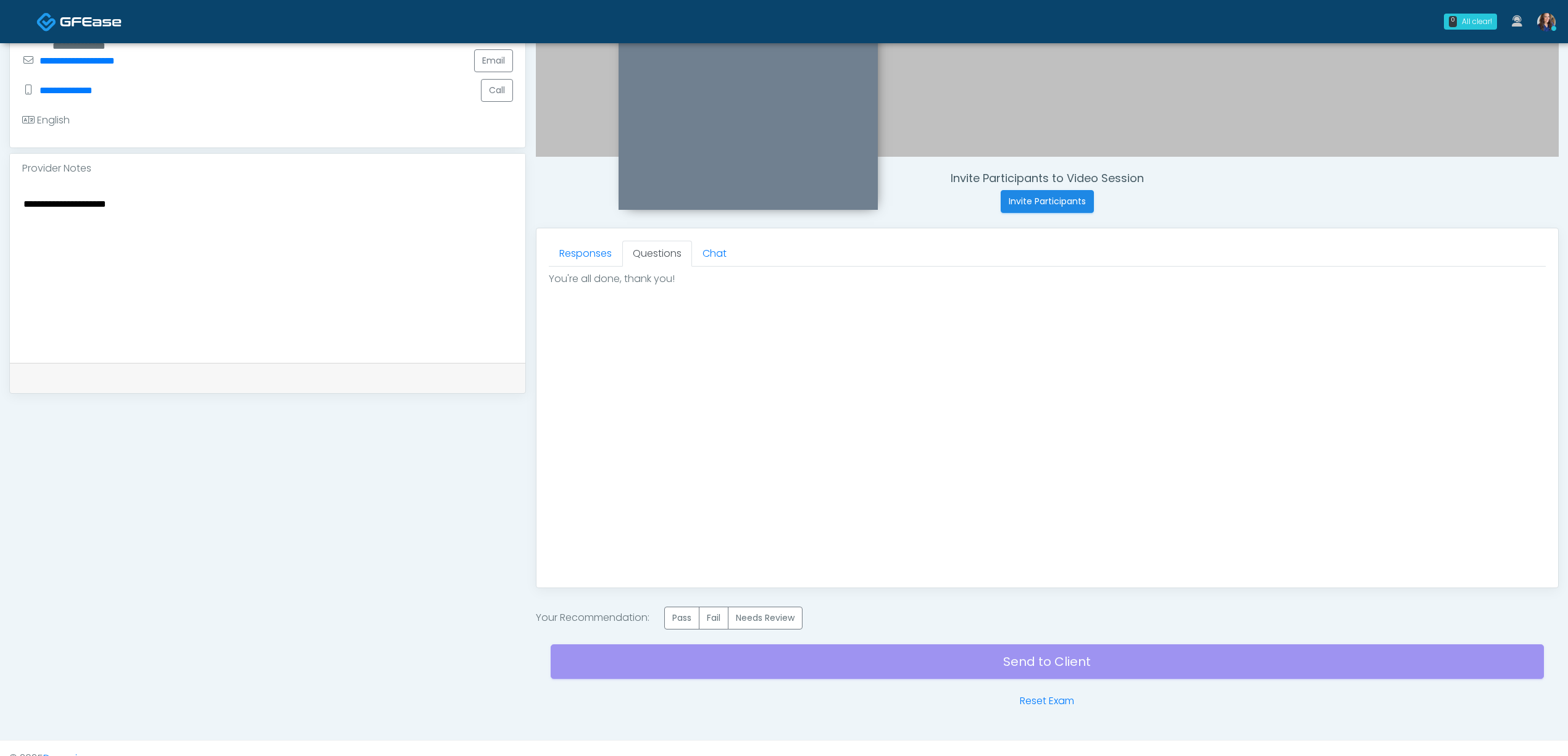
scroll to position [0, 0]
drag, startPoint x: 680, startPoint y: 613, endPoint x: 737, endPoint y: 642, distance: 64.0
click at [679, 613] on label "Pass" at bounding box center [682, 618] width 35 height 23
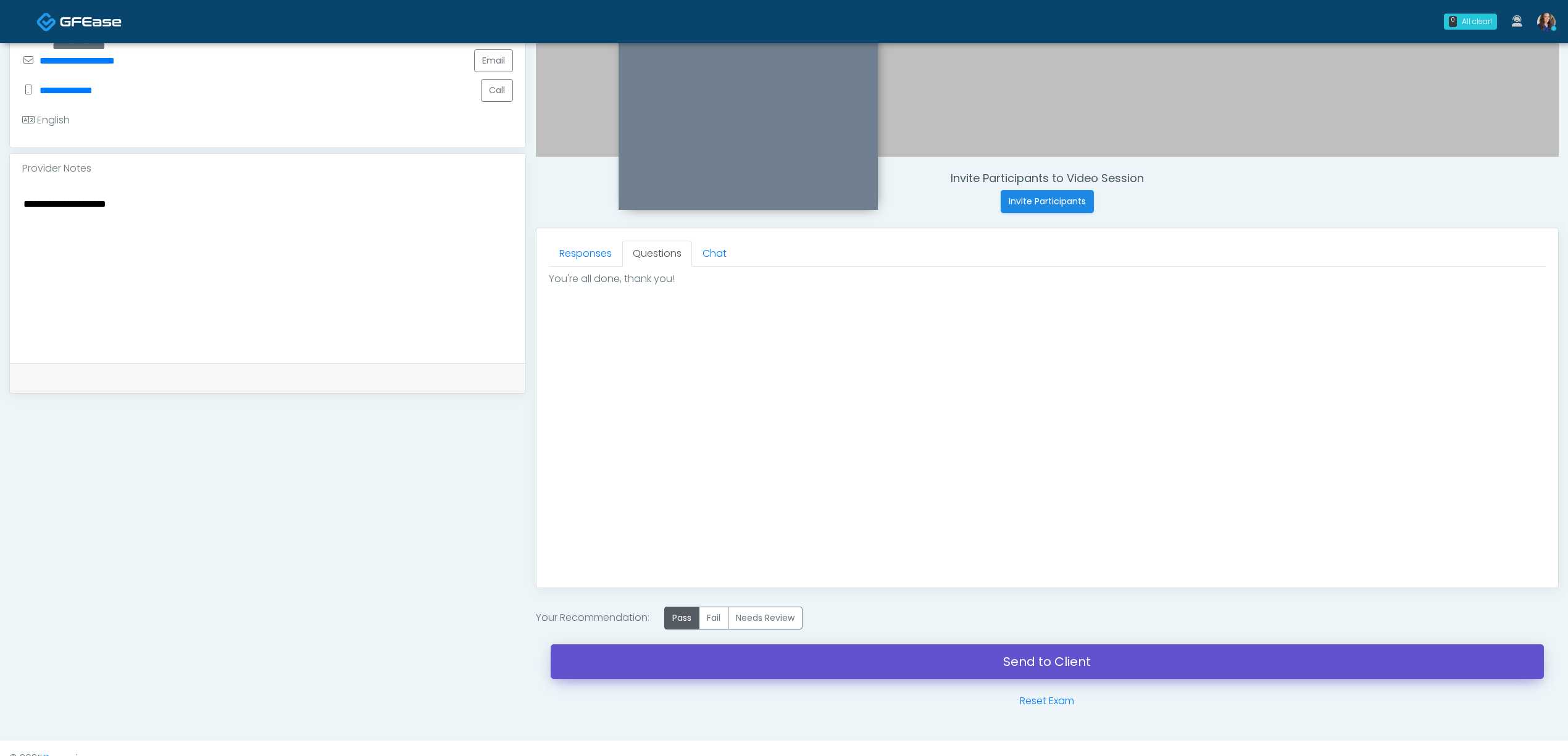
click at [803, 662] on link "Send to Client" at bounding box center [1047, 661] width 993 height 34
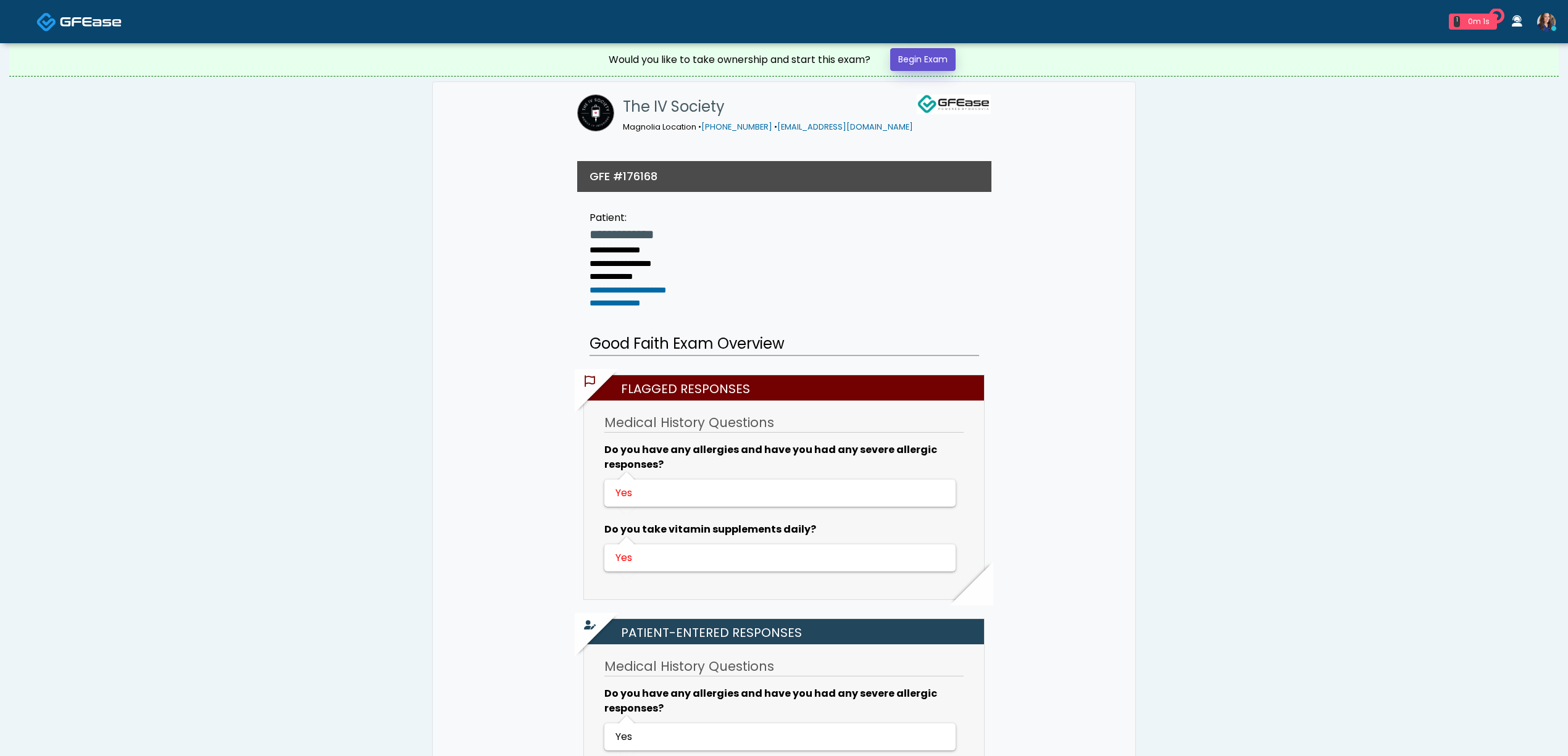
click at [944, 62] on link "Begin Exam" at bounding box center [923, 59] width 65 height 23
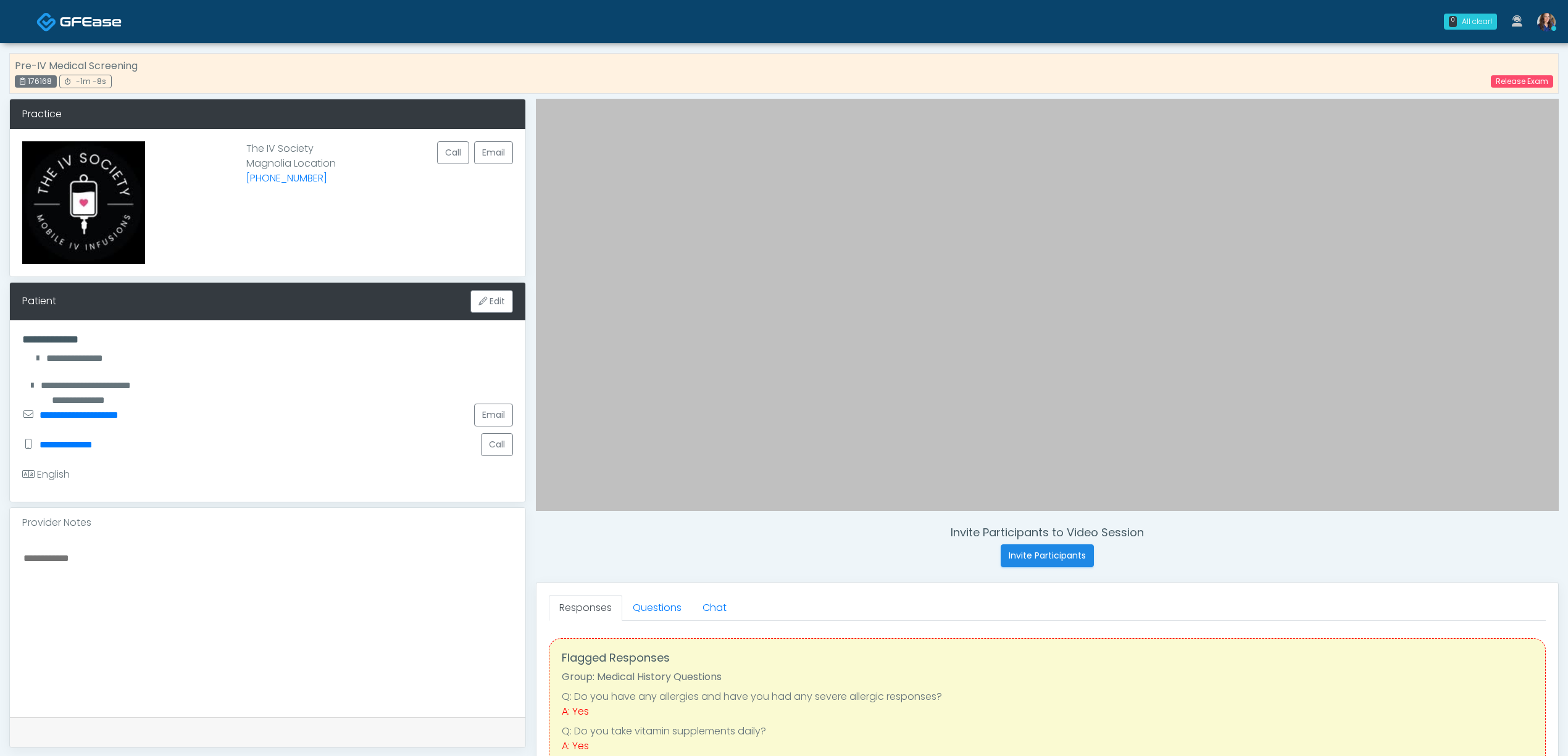
click at [165, 562] on textarea at bounding box center [268, 624] width 491 height 151
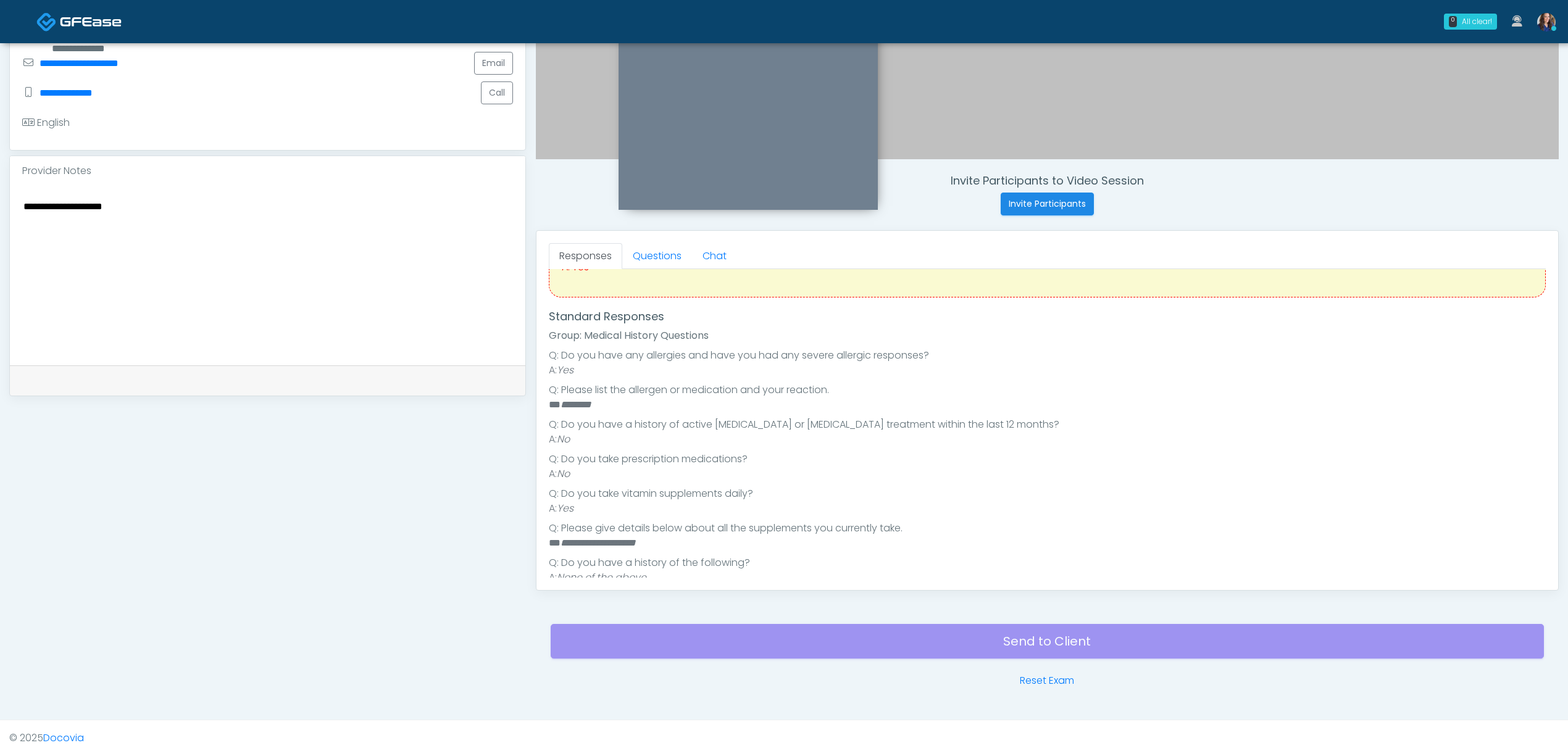
scroll to position [179, 0]
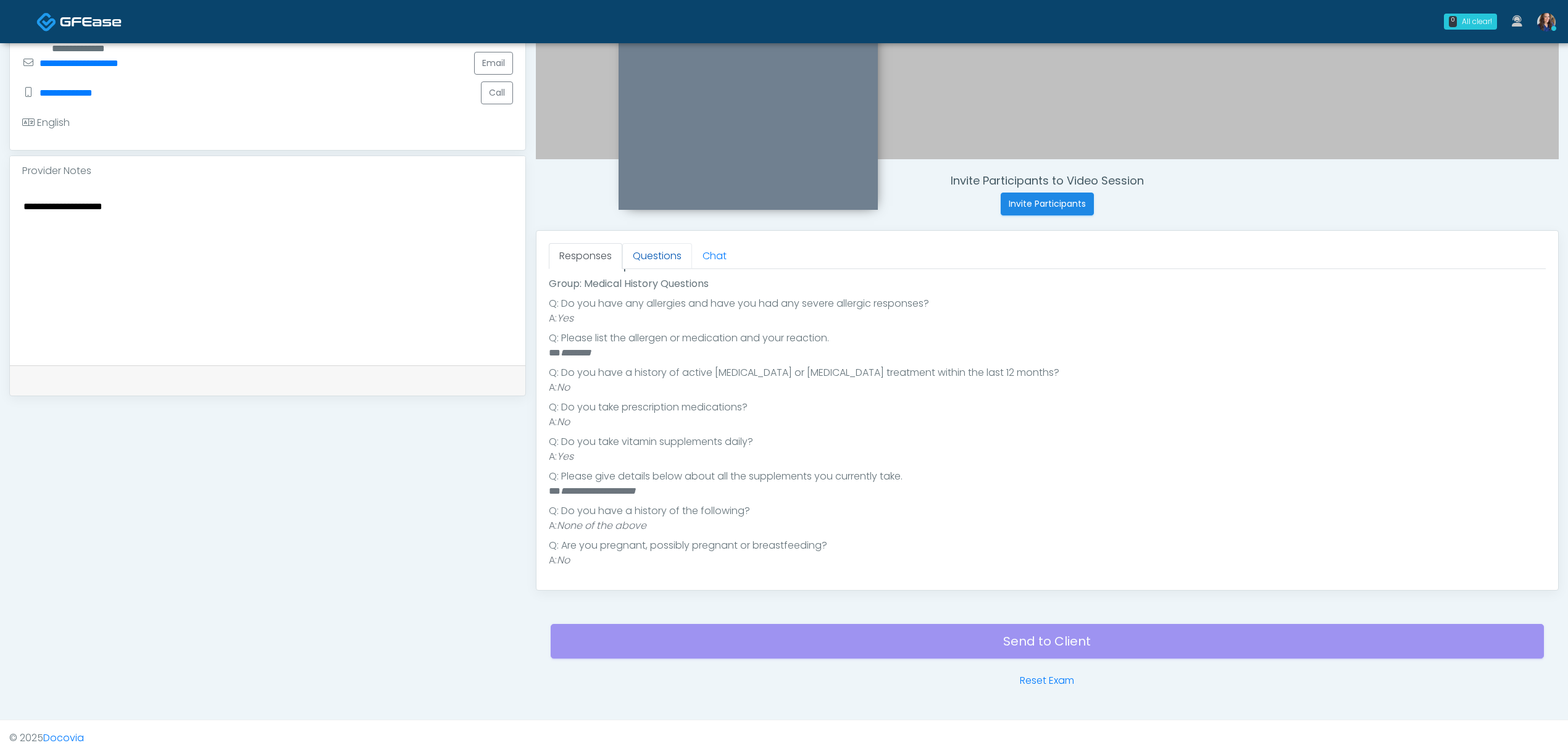
type textarea "**********"
click at [655, 257] on link "Questions" at bounding box center [657, 256] width 70 height 26
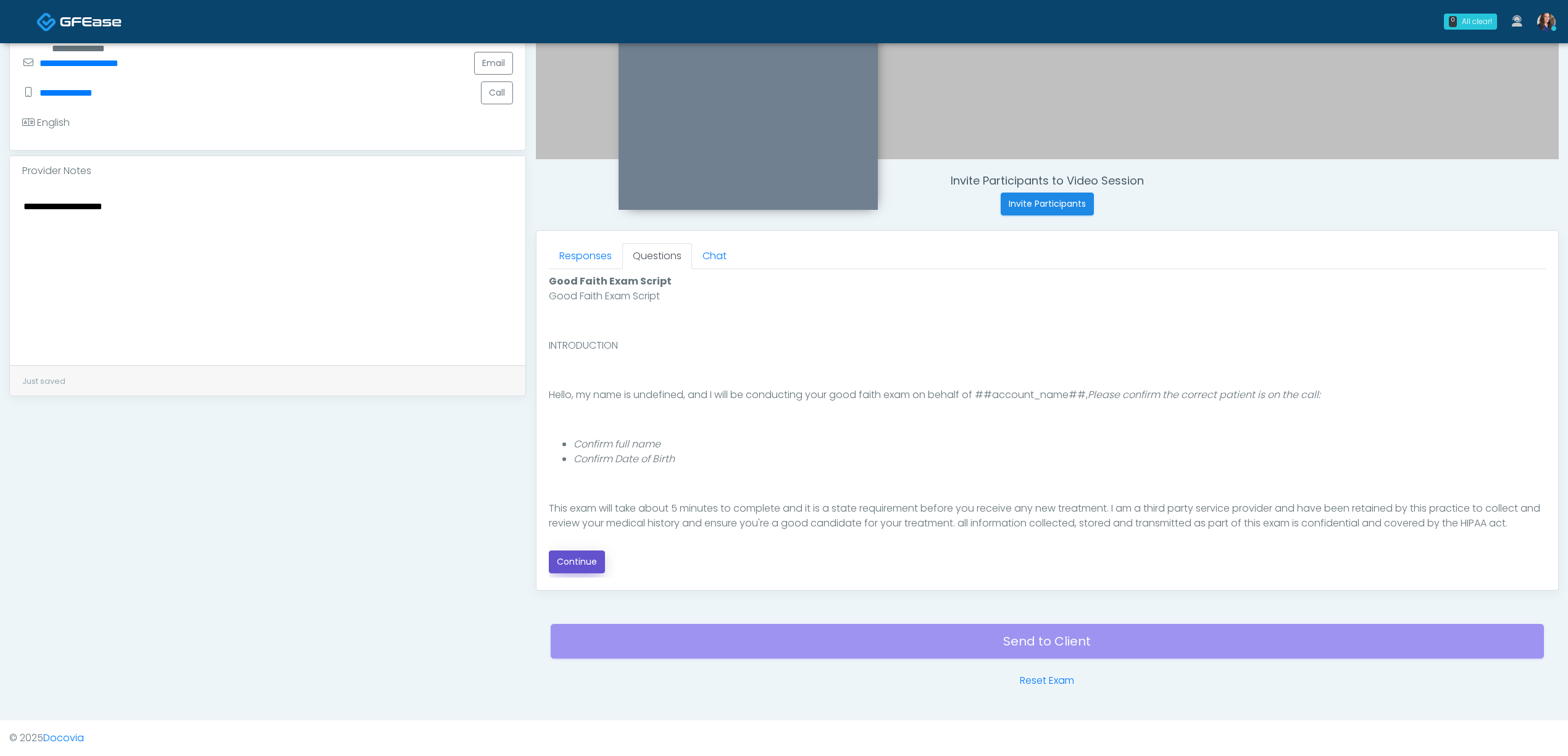
click at [590, 563] on button "Continue" at bounding box center [577, 562] width 56 height 23
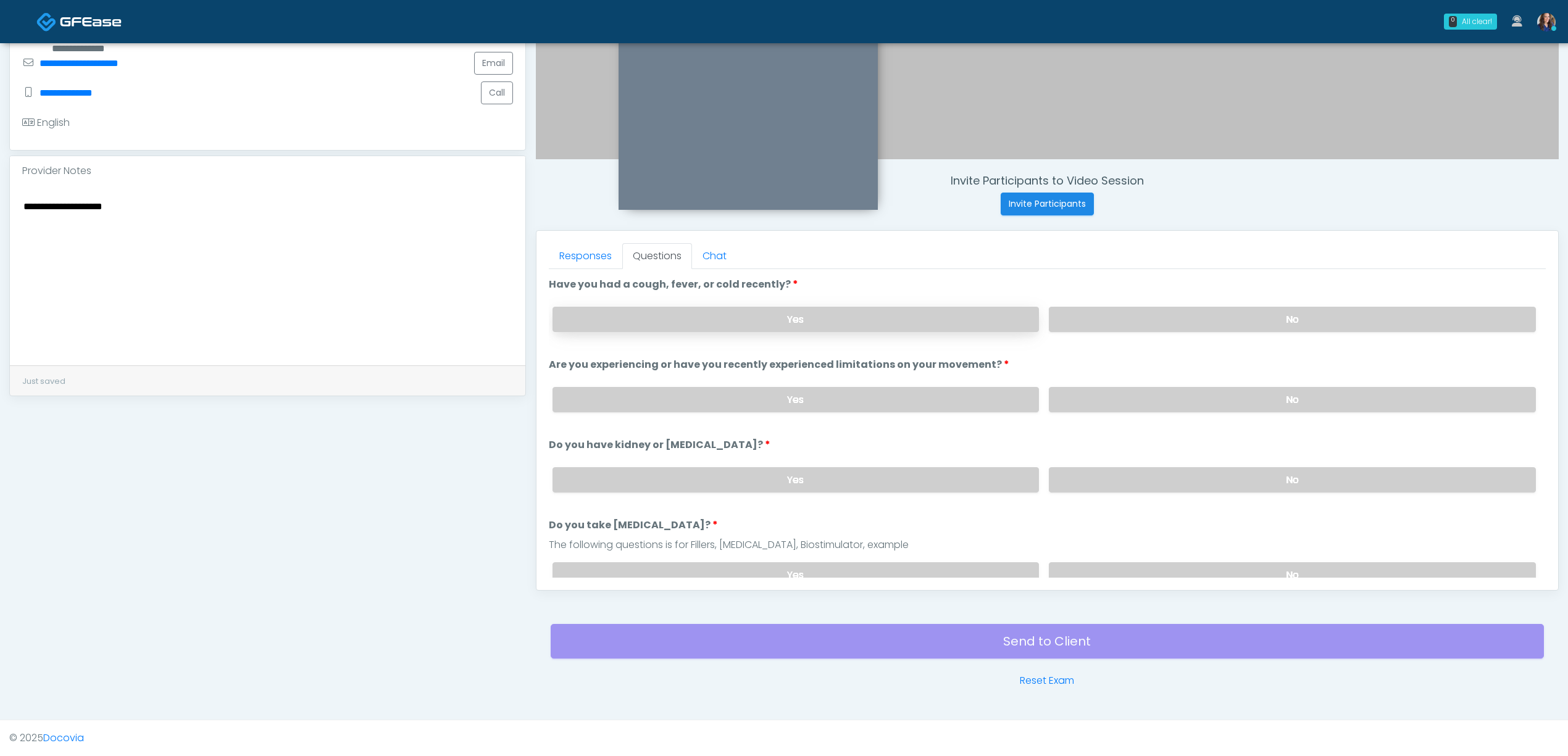
drag, startPoint x: 816, startPoint y: 322, endPoint x: 826, endPoint y: 324, distance: 10.2
click at [816, 322] on label "Yes" at bounding box center [796, 319] width 487 height 25
click at [1170, 400] on label "No" at bounding box center [1293, 399] width 487 height 25
drag, startPoint x: 1164, startPoint y: 470, endPoint x: 1166, endPoint y: 479, distance: 9.2
click at [1164, 471] on label "No" at bounding box center [1293, 479] width 487 height 25
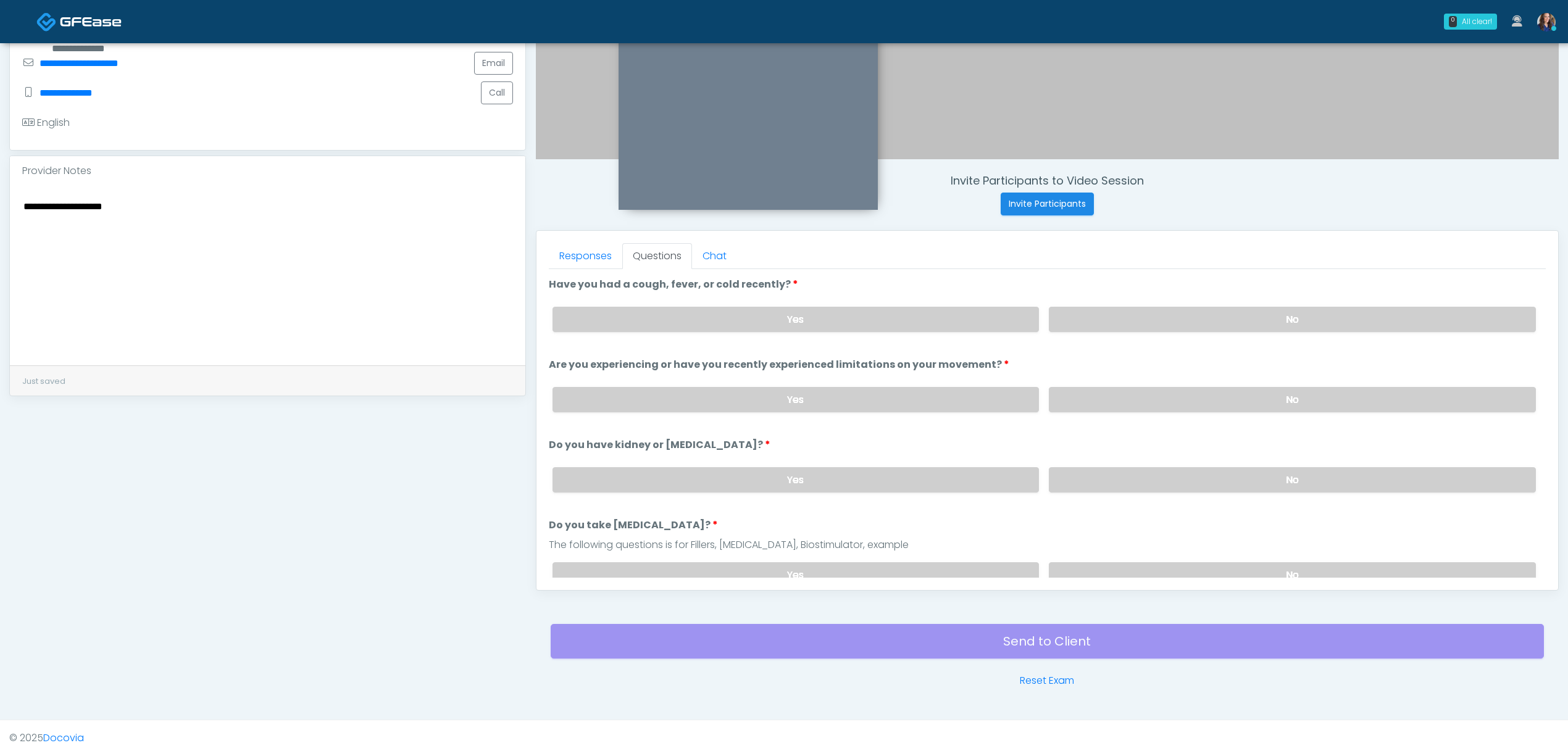
click at [1170, 560] on div "Yes No" at bounding box center [1045, 575] width 1003 height 45
click at [1178, 563] on label "No" at bounding box center [1293, 574] width 487 height 25
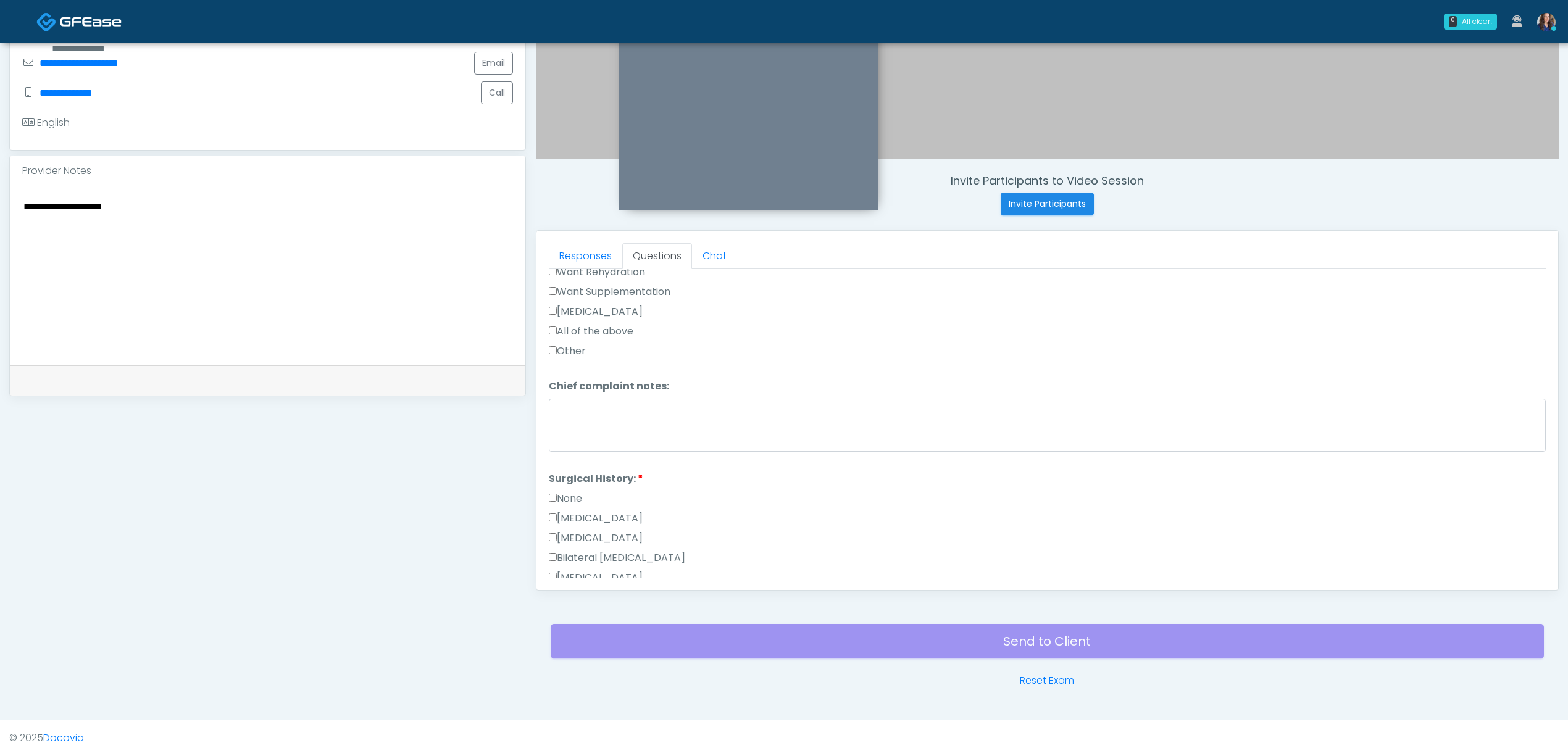
scroll to position [329, 0]
click at [597, 311] on label "Want Rehydration" at bounding box center [597, 310] width 96 height 15
click at [614, 335] on label "Want Supplementation" at bounding box center [609, 330] width 121 height 15
click at [585, 258] on link "Responses" at bounding box center [585, 256] width 73 height 26
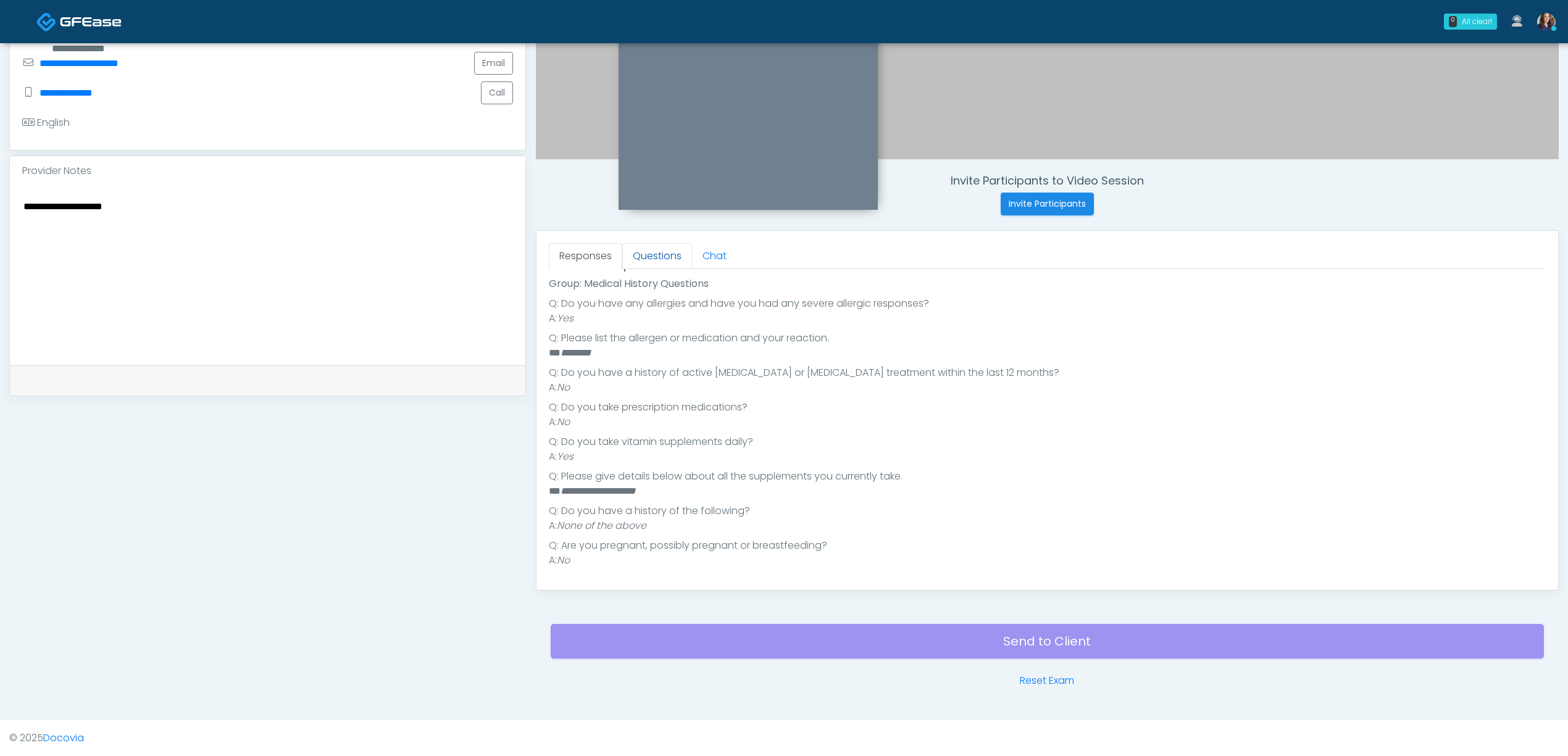
click at [647, 250] on link "Questions" at bounding box center [657, 256] width 70 height 26
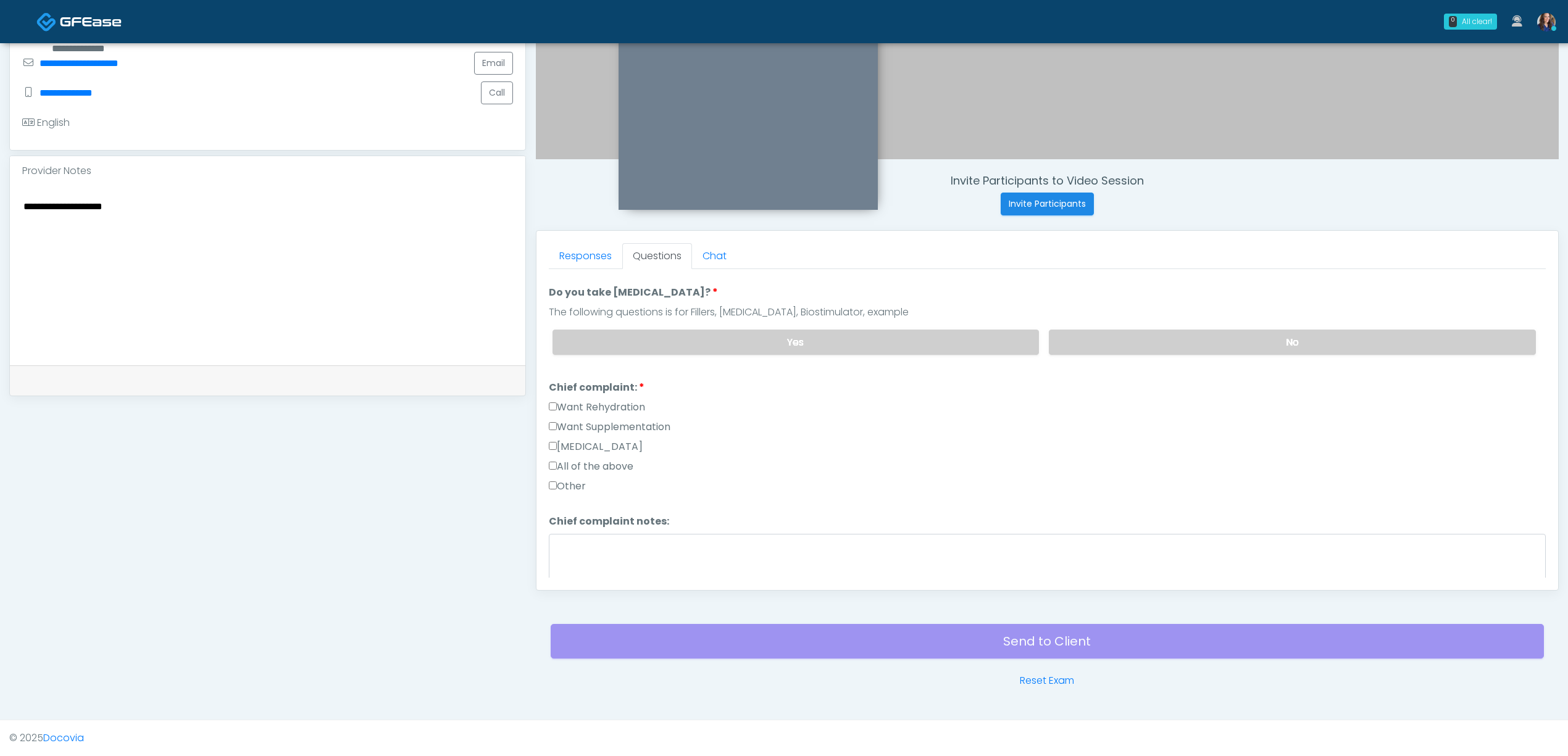
scroll to position [261, 0]
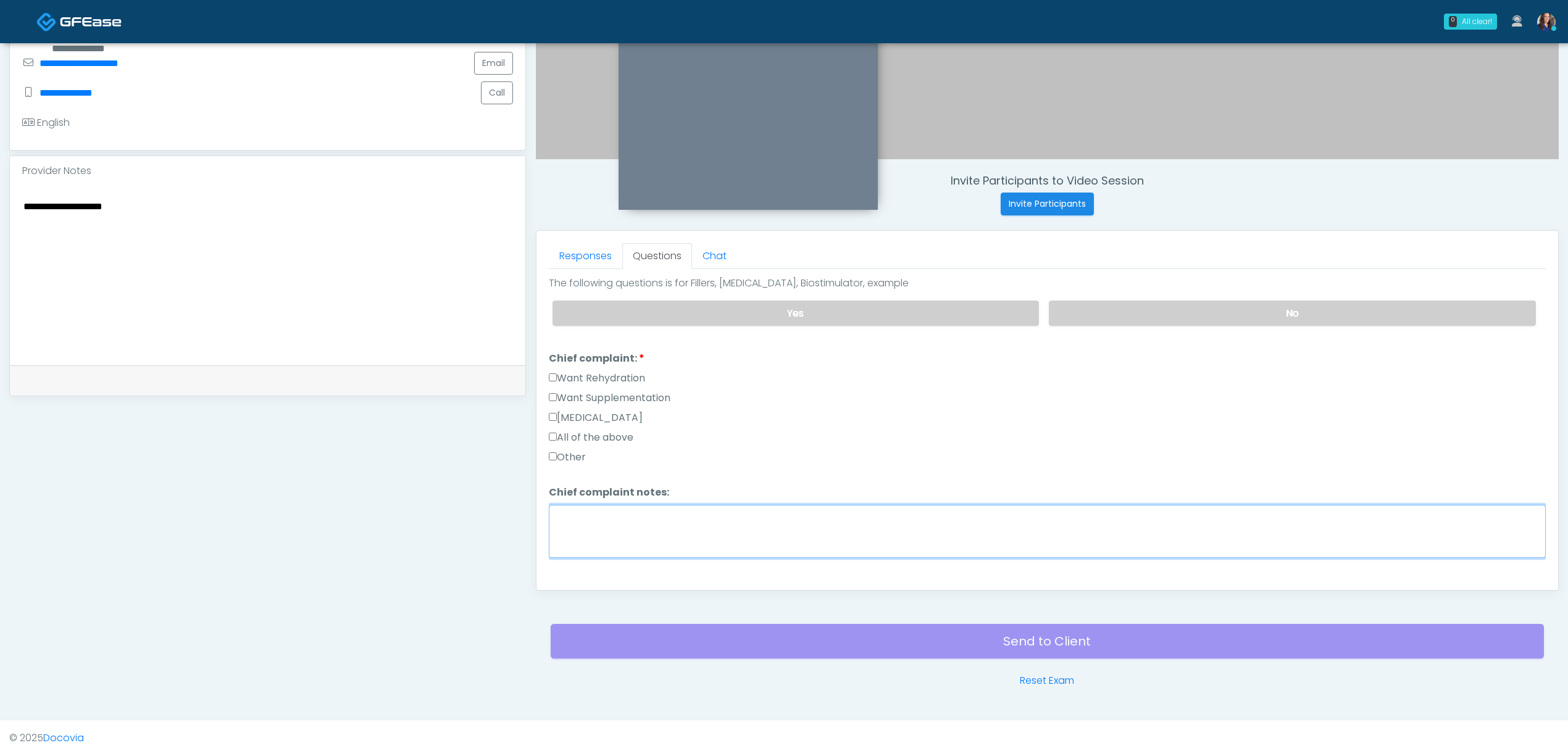
click at [680, 520] on textarea "Chief complaint notes:" at bounding box center [1047, 532] width 997 height 53
type textarea "*"
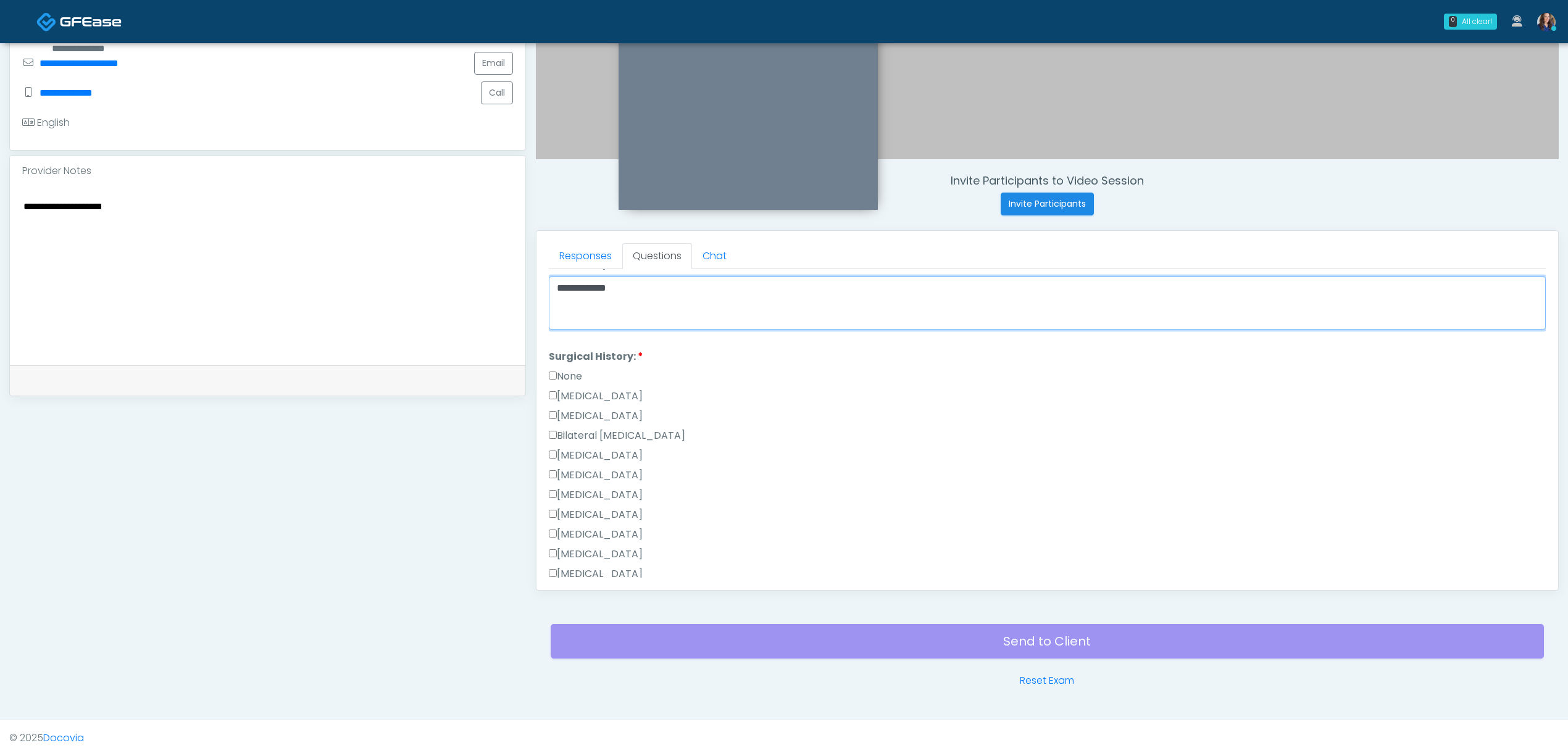
scroll to position [494, 0]
drag, startPoint x: 648, startPoint y: 292, endPoint x: 537, endPoint y: 289, distance: 111.0
click at [537, 289] on div "Responses Questions Chat Good Faith Exam Script Good Faith Exam Script INTRODUC…" at bounding box center [1046, 409] width 1022 height 359
type textarea "**********"
drag, startPoint x: 565, startPoint y: 371, endPoint x: 626, endPoint y: 381, distance: 61.8
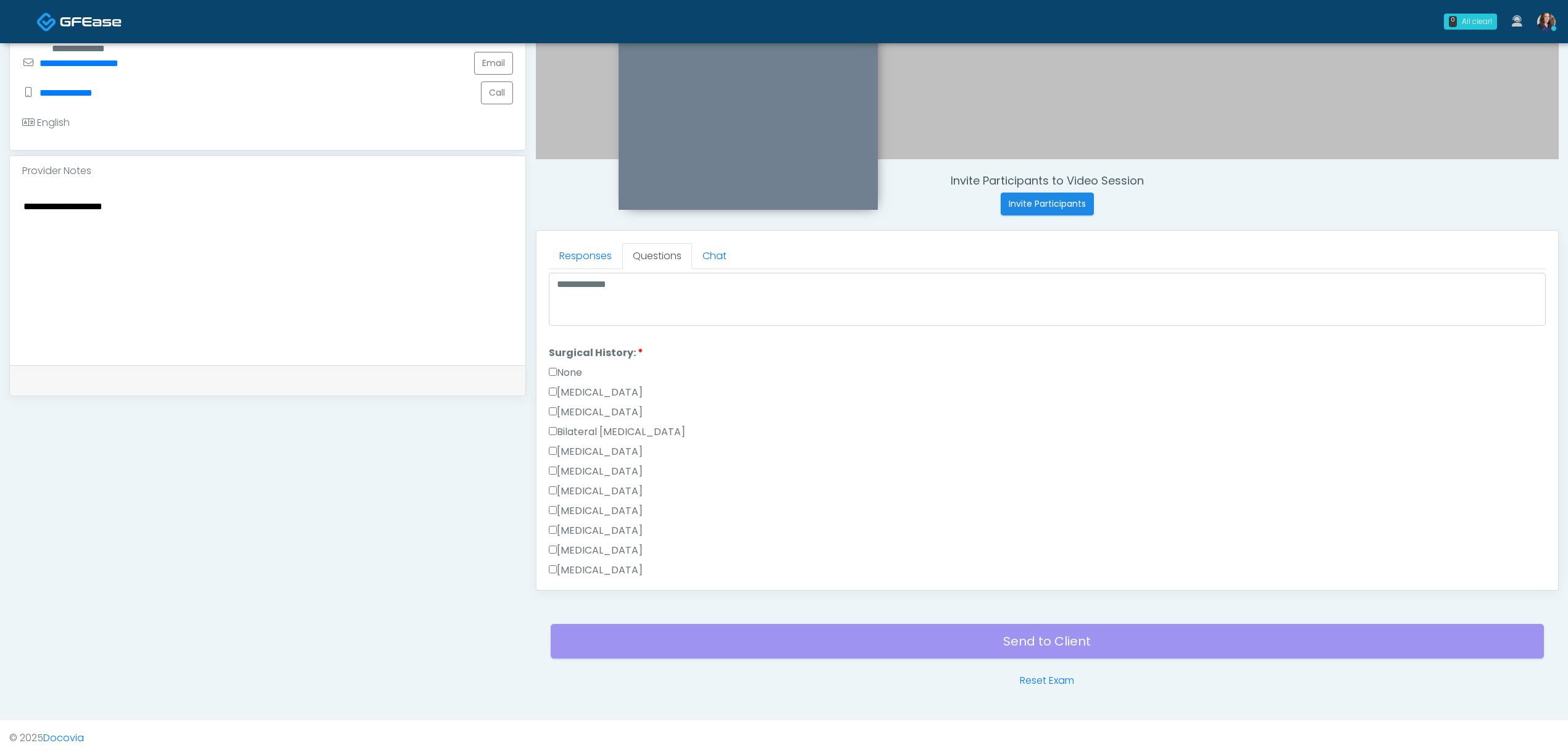
click at [566, 371] on label "None" at bounding box center [565, 372] width 34 height 15
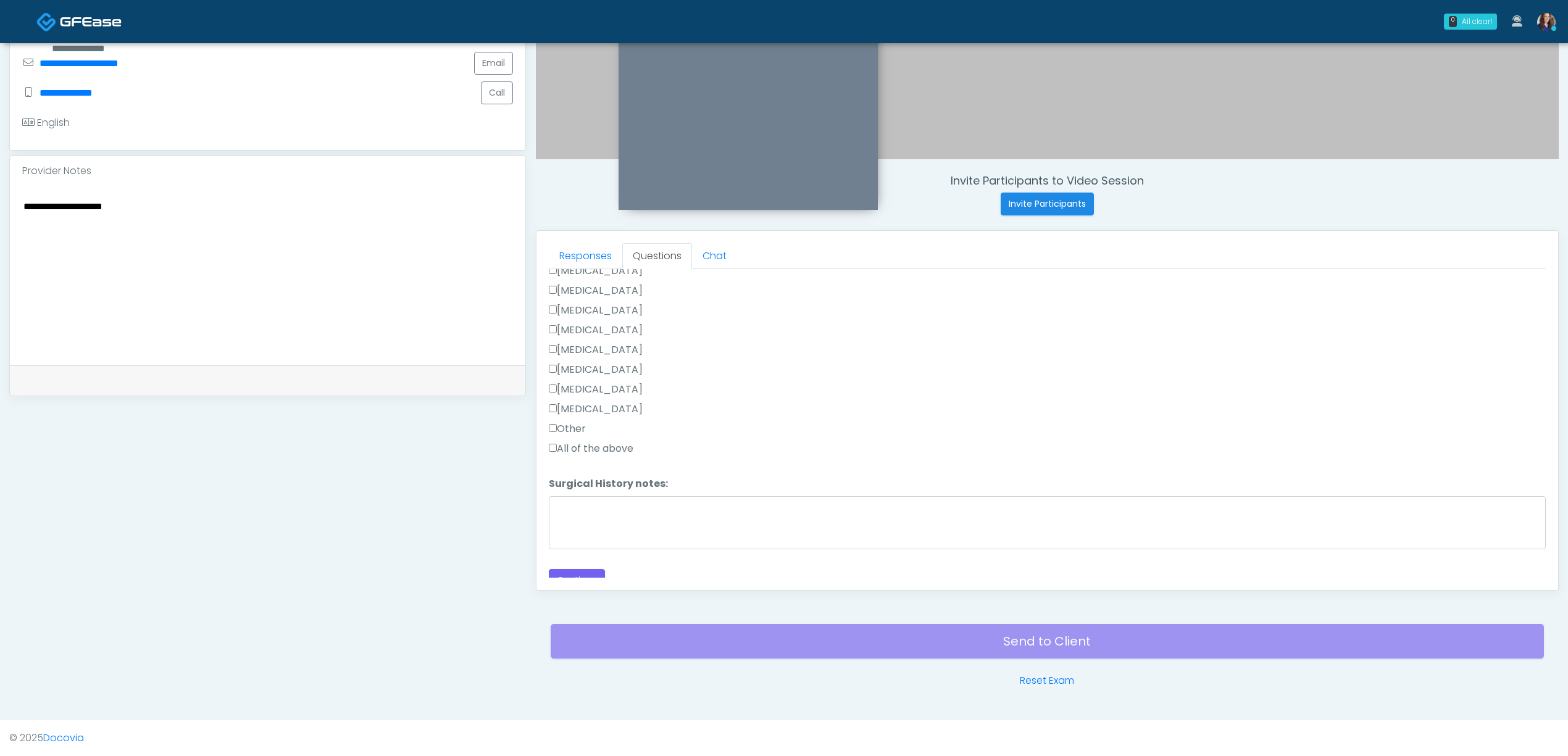
scroll to position [689, 0]
click at [580, 562] on button "Continue" at bounding box center [577, 566] width 56 height 23
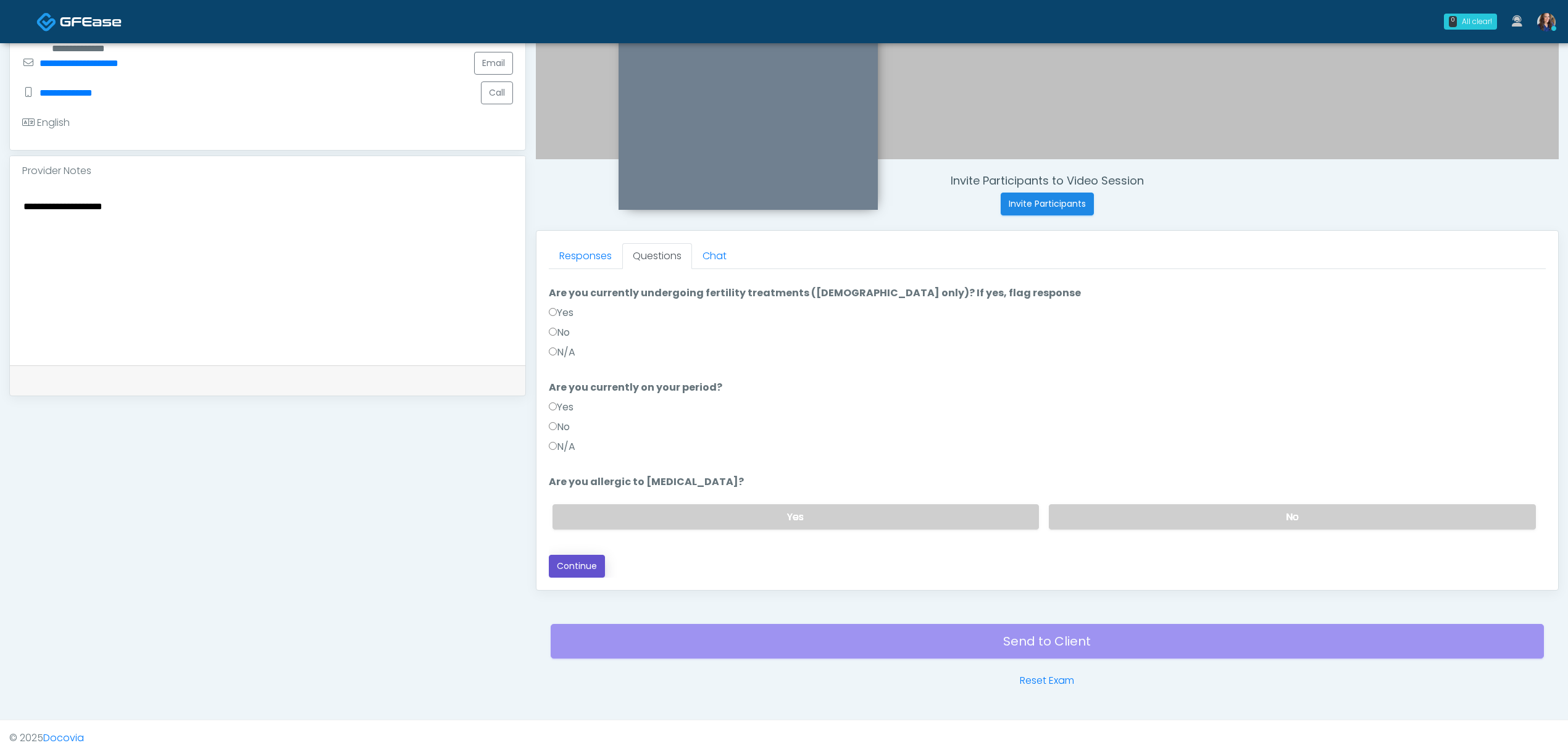
click at [576, 566] on button "Continue" at bounding box center [577, 566] width 56 height 23
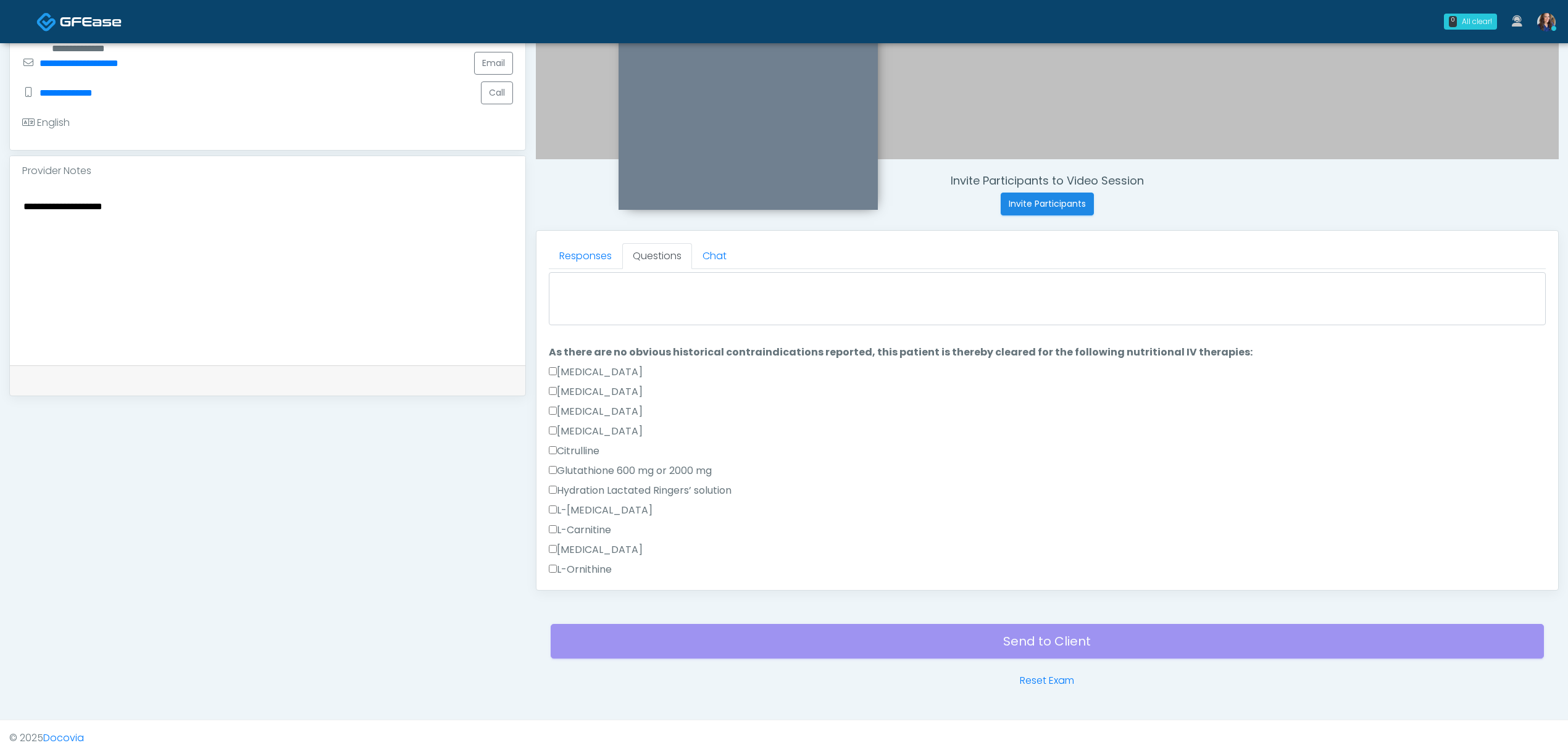
scroll to position [0, 0]
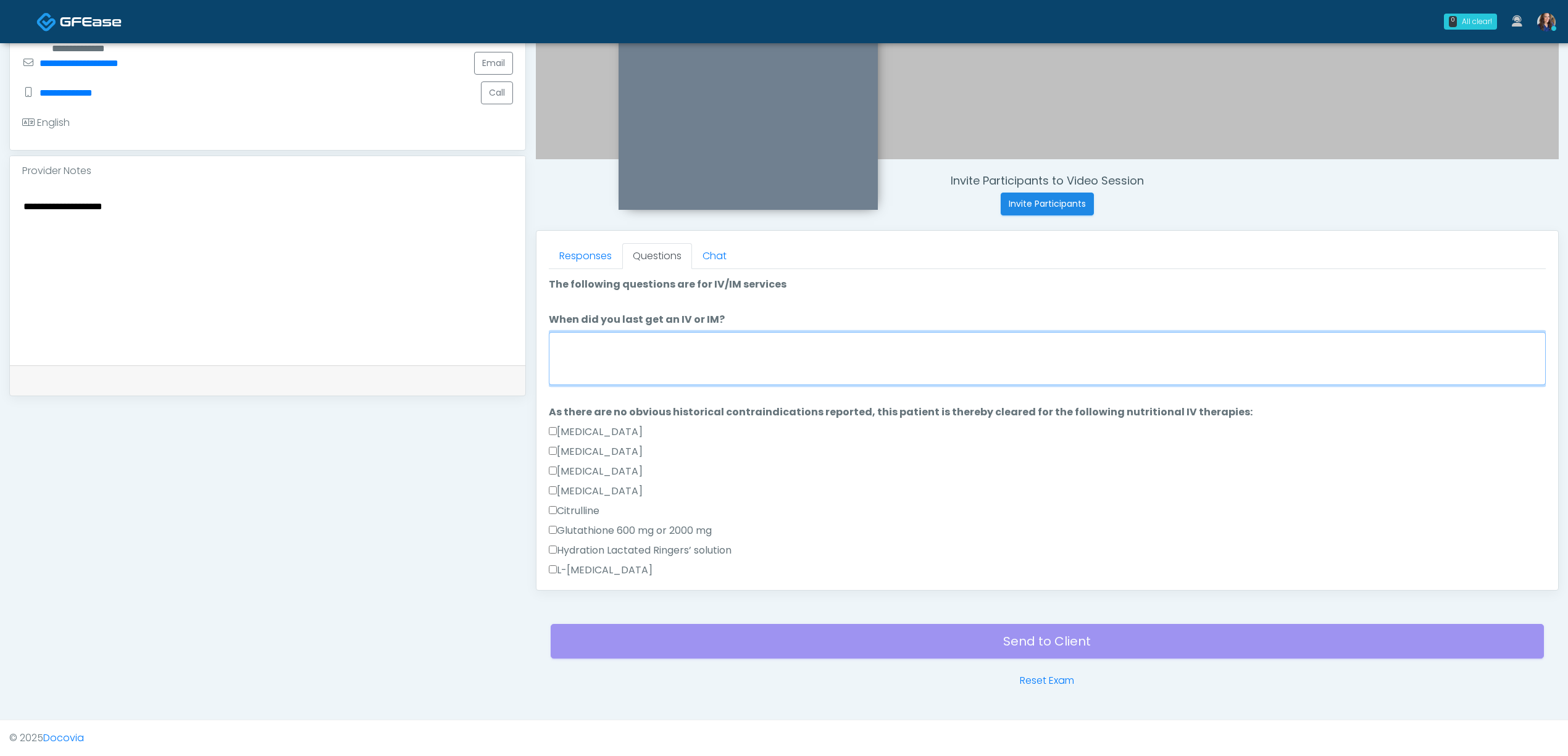
click at [667, 344] on textarea "When did you last get an IV or IM?" at bounding box center [1047, 359] width 997 height 53
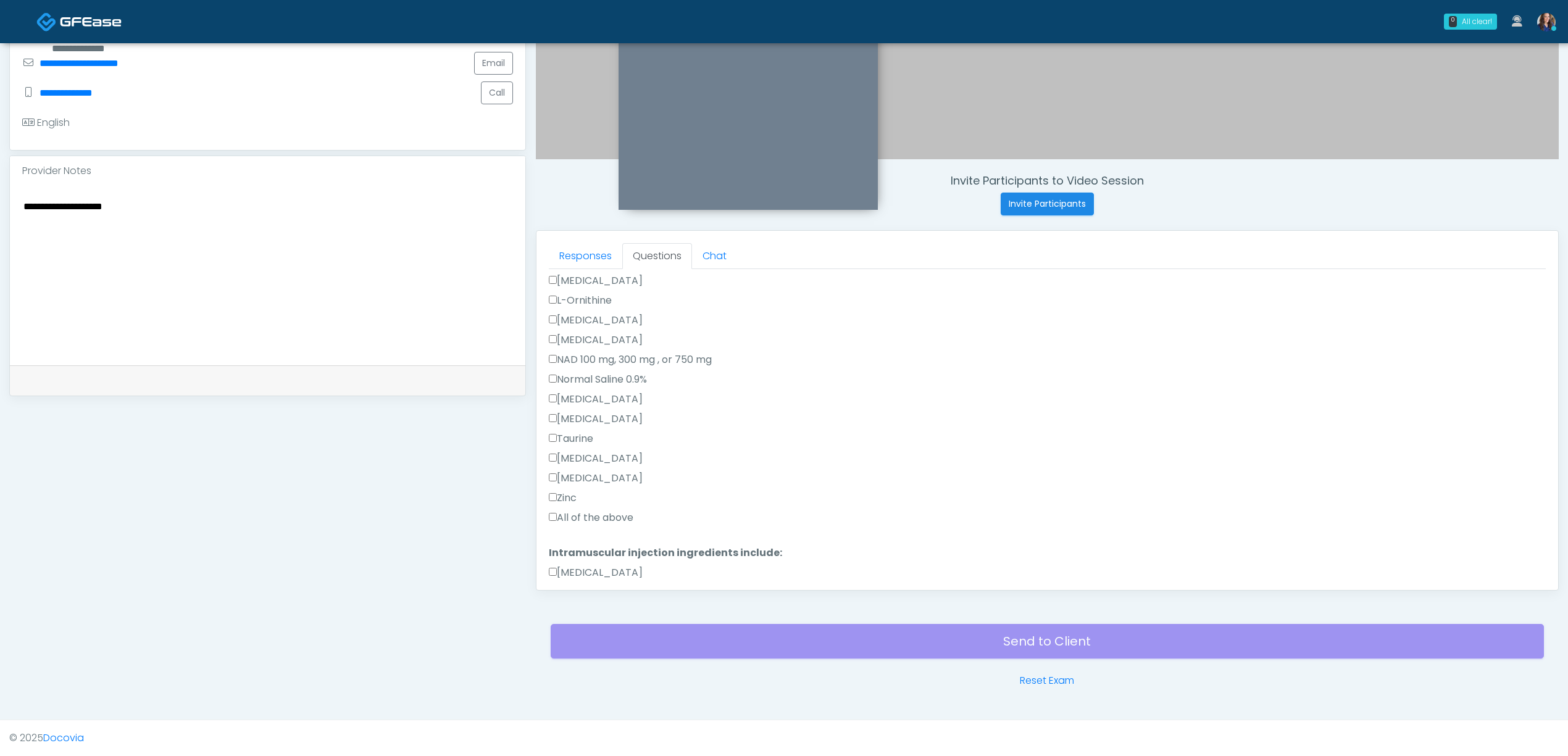
type textarea "**********"
click at [580, 519] on label "All of the above" at bounding box center [591, 517] width 84 height 15
click at [602, 557] on label "All of the above" at bounding box center [591, 556] width 84 height 15
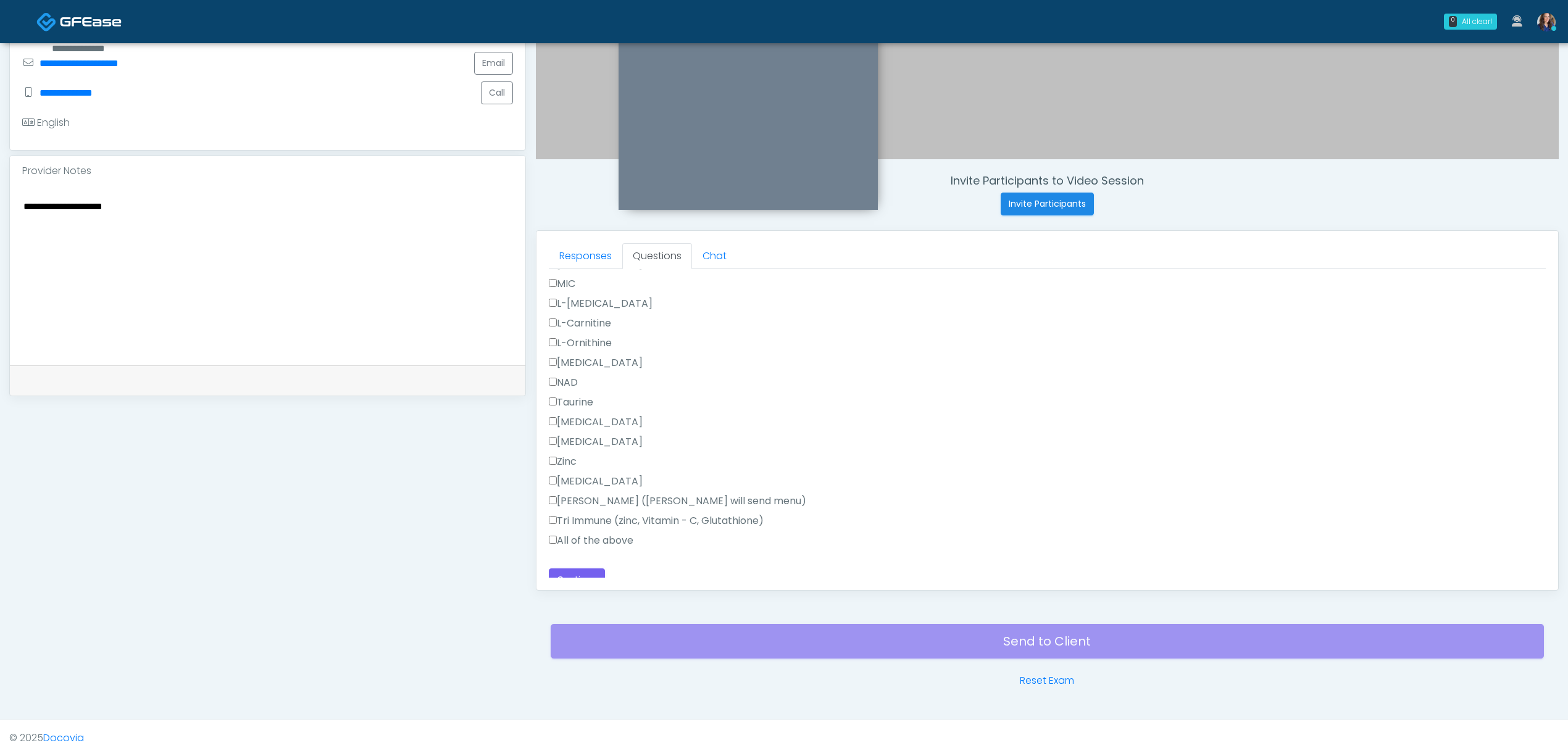
scroll to position [770, 0]
click at [589, 565] on button "Continue" at bounding box center [577, 566] width 56 height 23
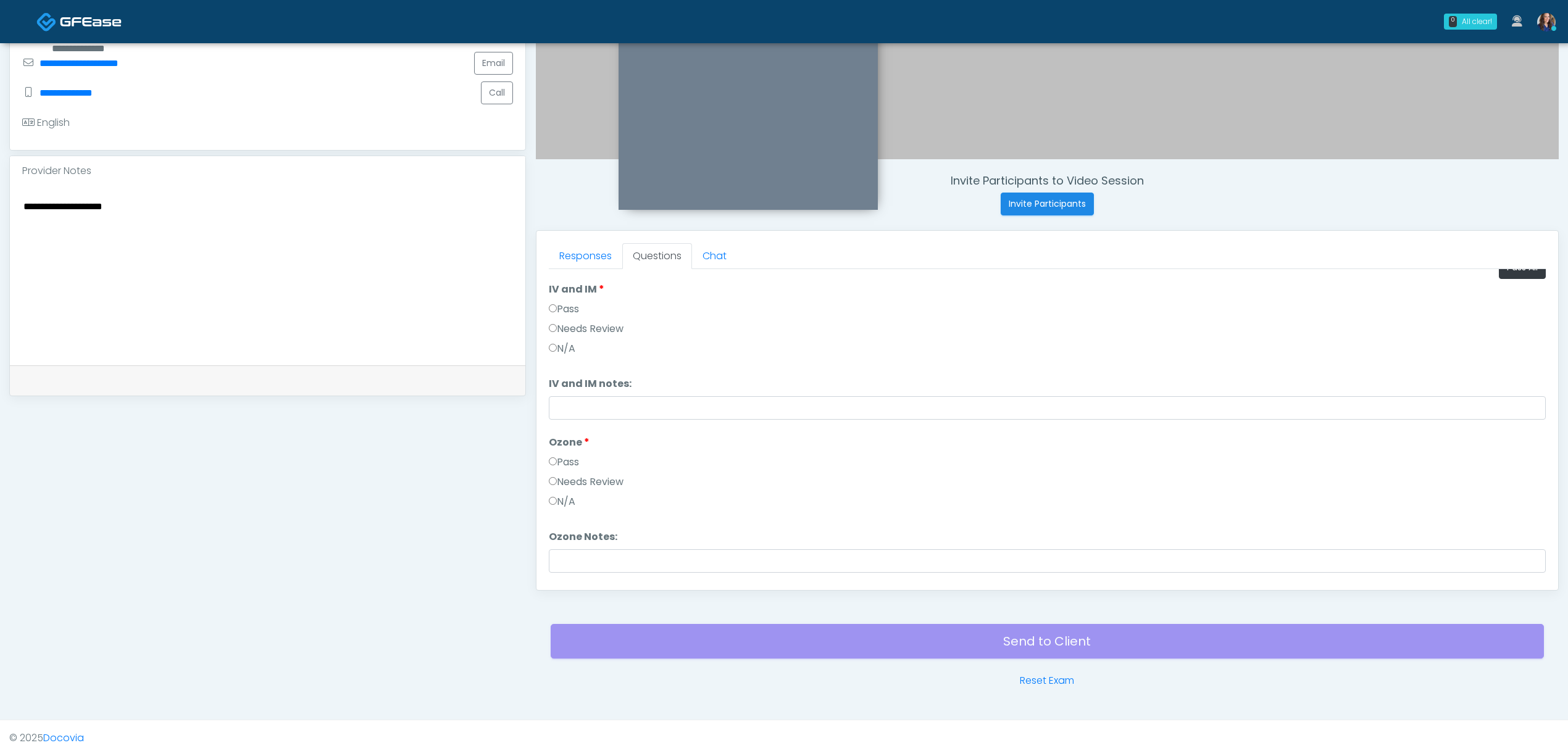
scroll to position [0, 0]
click at [566, 322] on label "Pass" at bounding box center [564, 327] width 30 height 15
click at [573, 519] on label "N/A" at bounding box center [562, 519] width 27 height 15
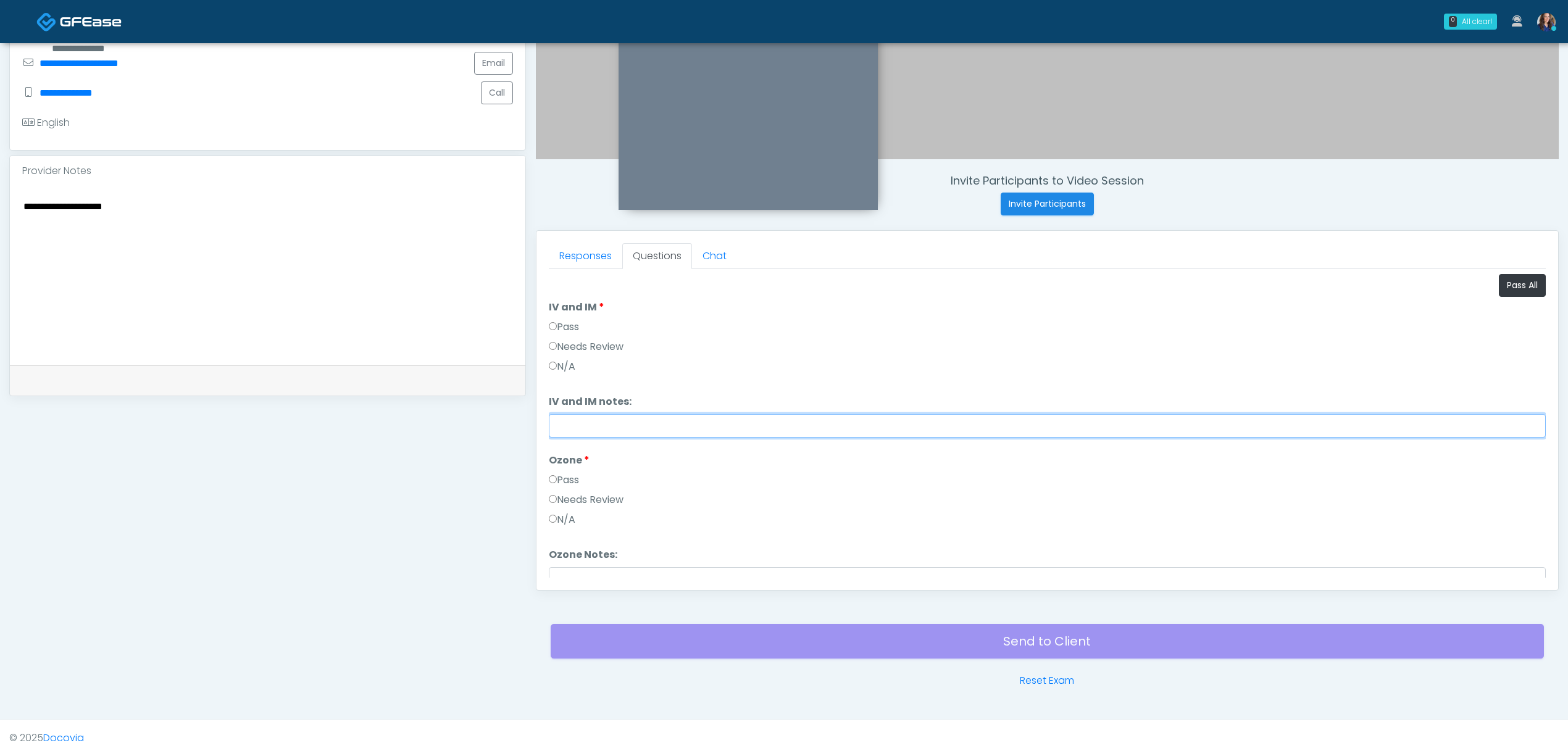
click at [633, 421] on input "IV and IM notes:" at bounding box center [1047, 425] width 997 height 23
click at [770, 428] on input "**********" at bounding box center [1047, 425] width 997 height 23
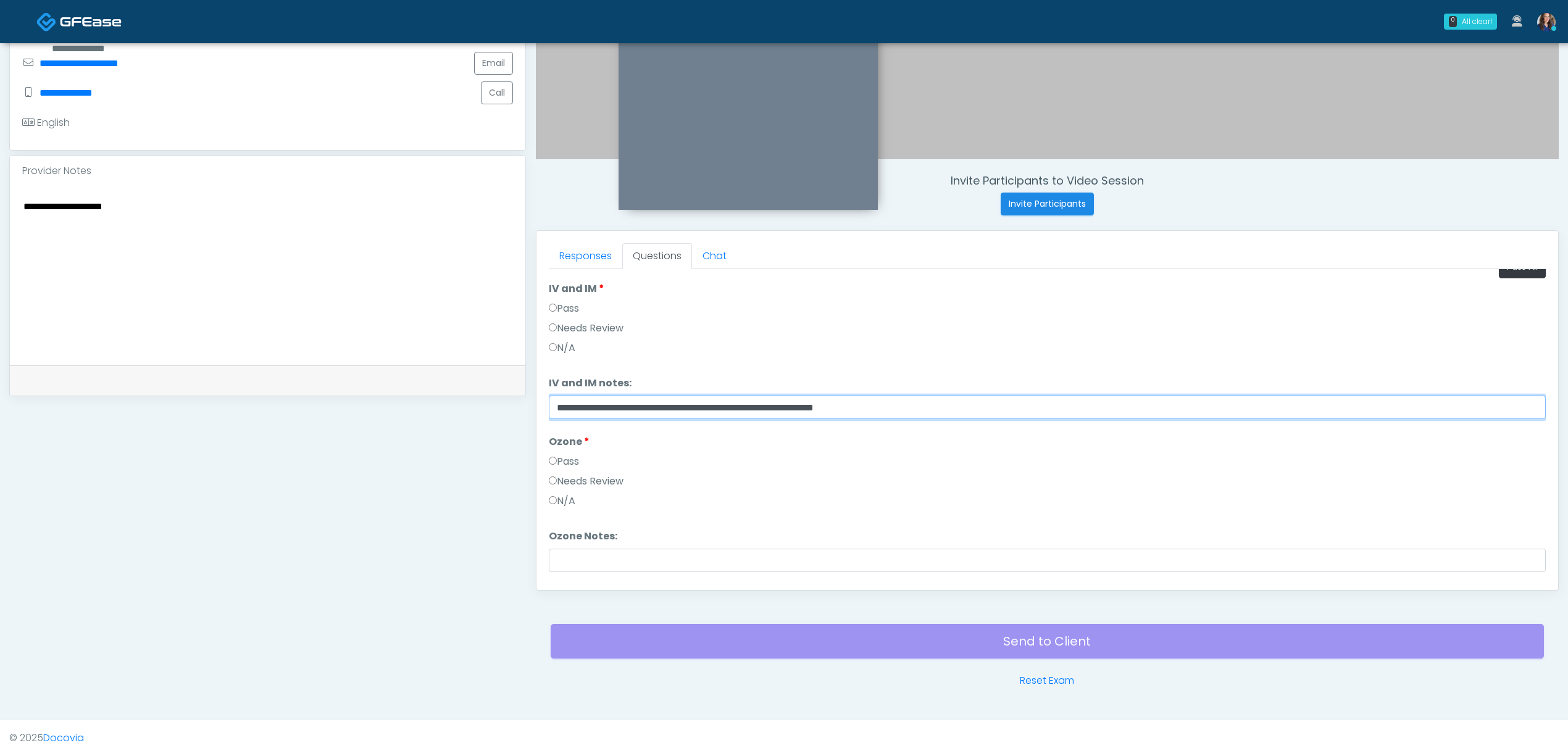
scroll to position [52, 0]
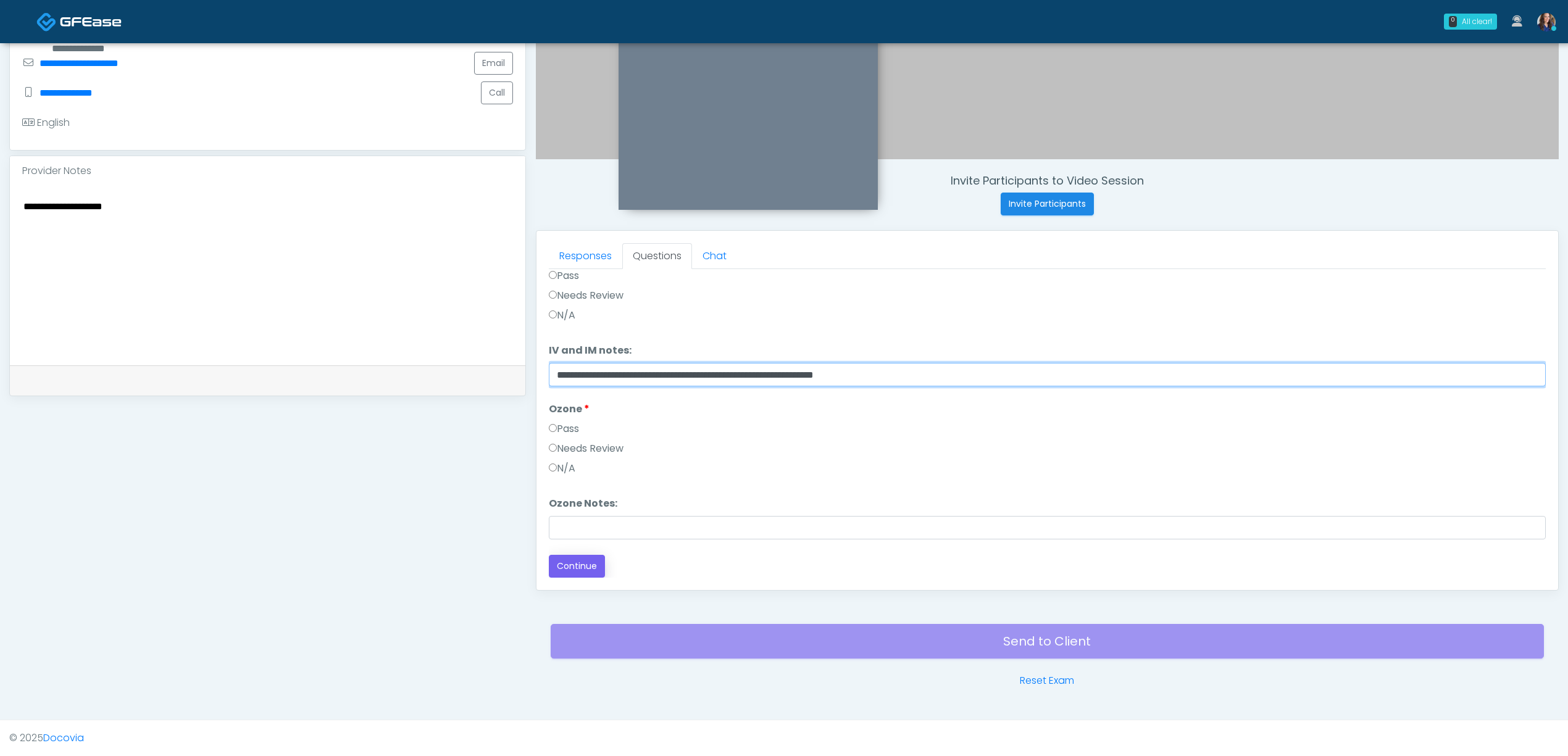
type input "**********"
click at [588, 562] on button "Continue" at bounding box center [577, 566] width 56 height 23
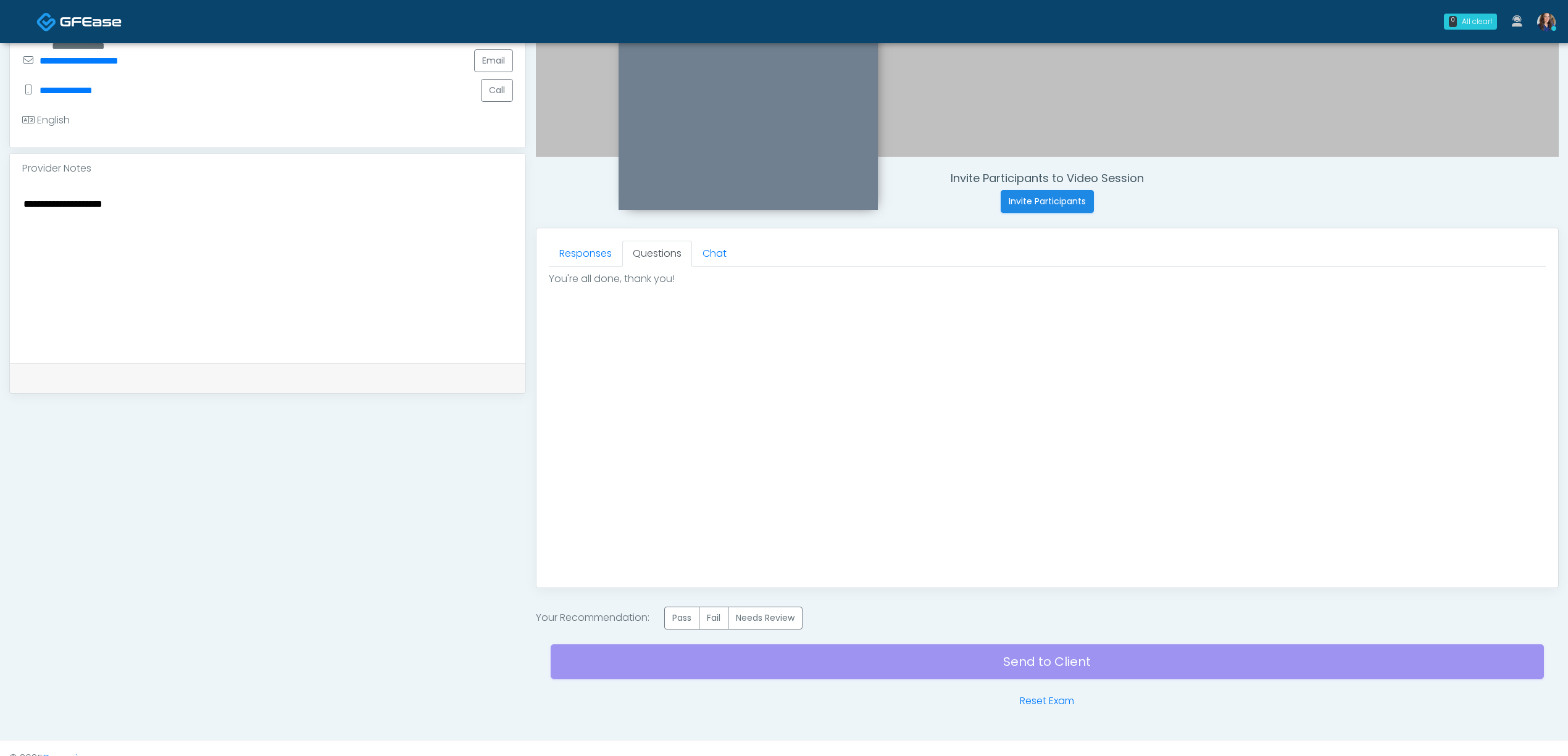
scroll to position [0, 0]
click at [682, 616] on label "Pass" at bounding box center [682, 618] width 35 height 23
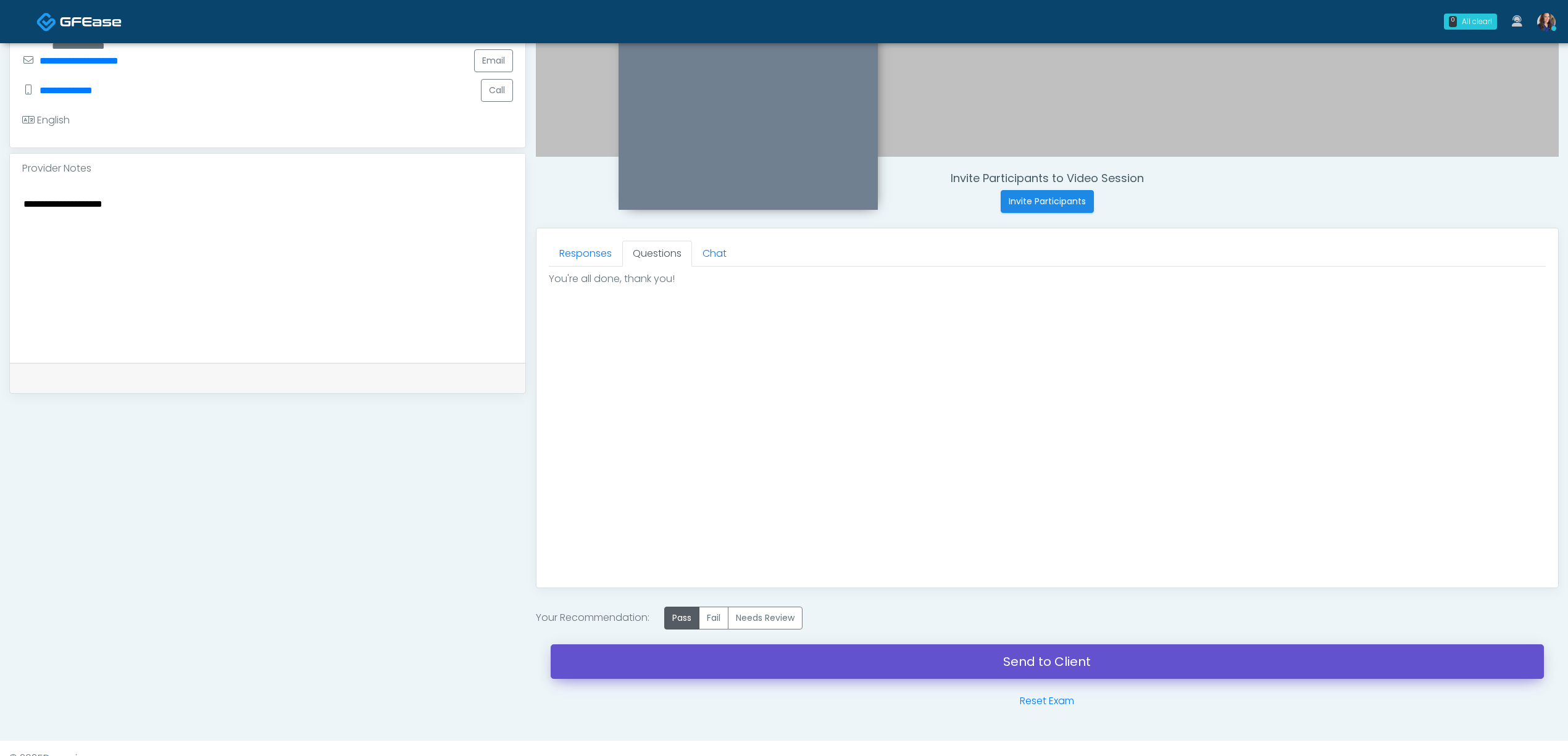
drag, startPoint x: 849, startPoint y: 656, endPoint x: 853, endPoint y: 199, distance: 457.0
click at [849, 656] on link "Send to Client" at bounding box center [1047, 661] width 993 height 34
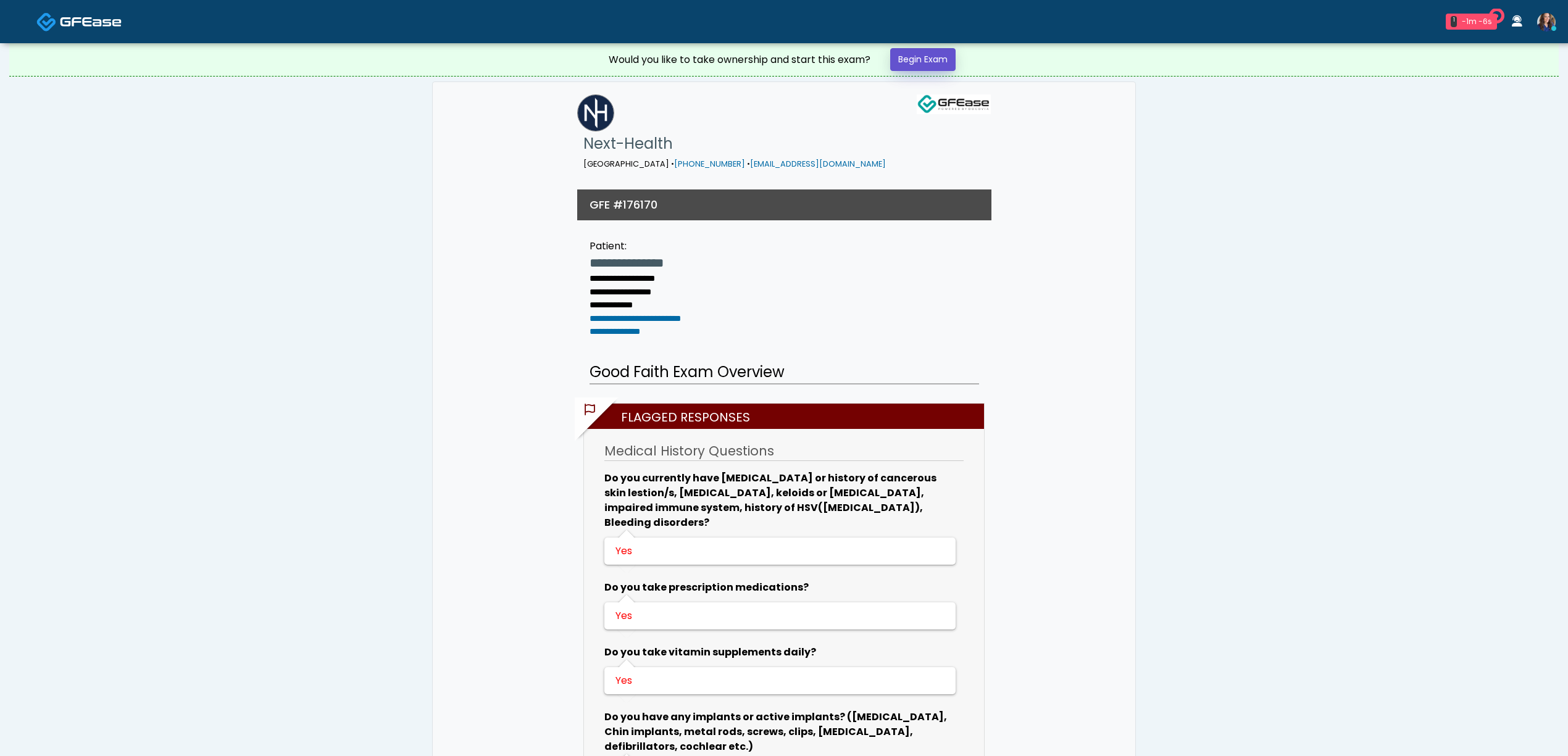
click at [934, 67] on link "Begin Exam" at bounding box center [923, 59] width 65 height 23
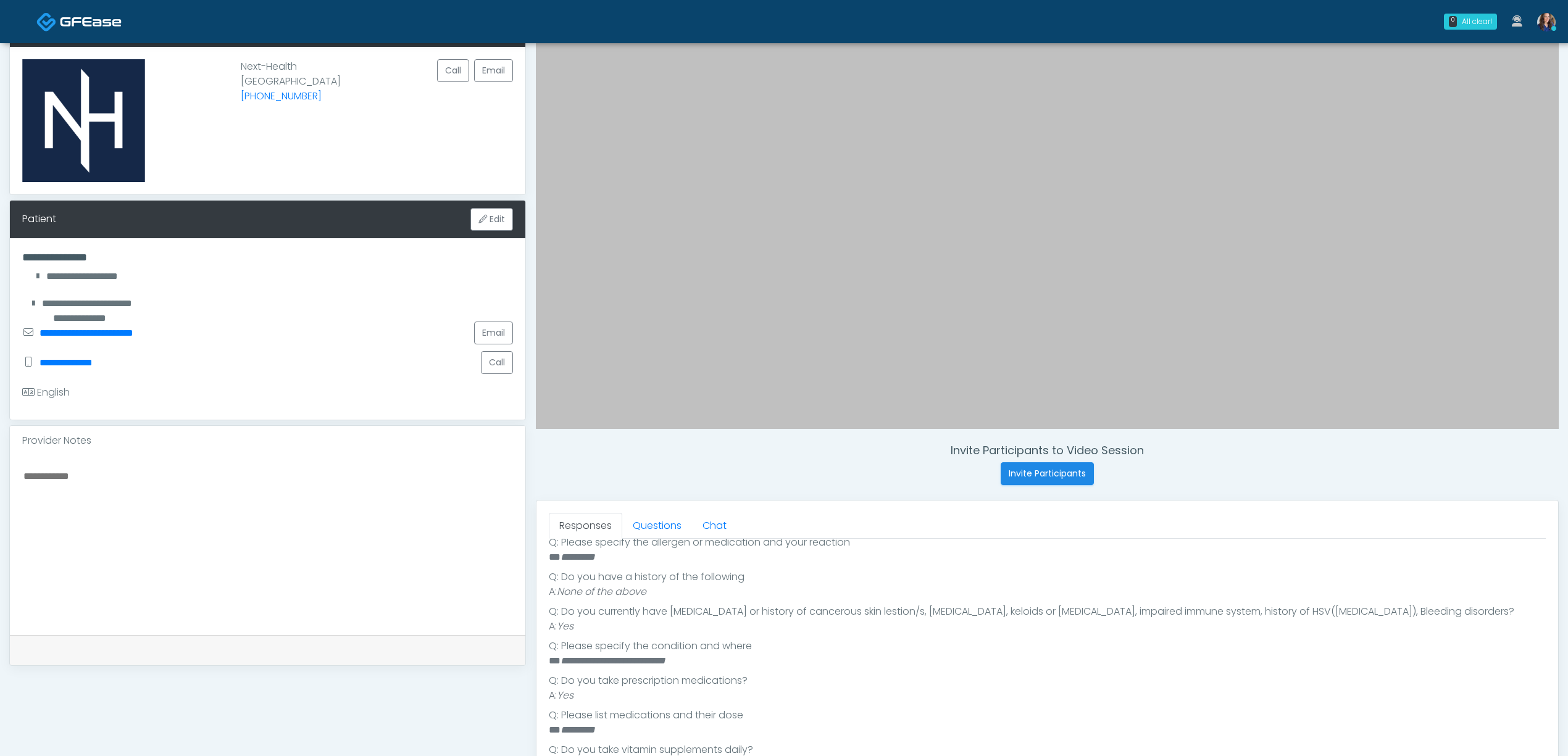
scroll to position [411, 0]
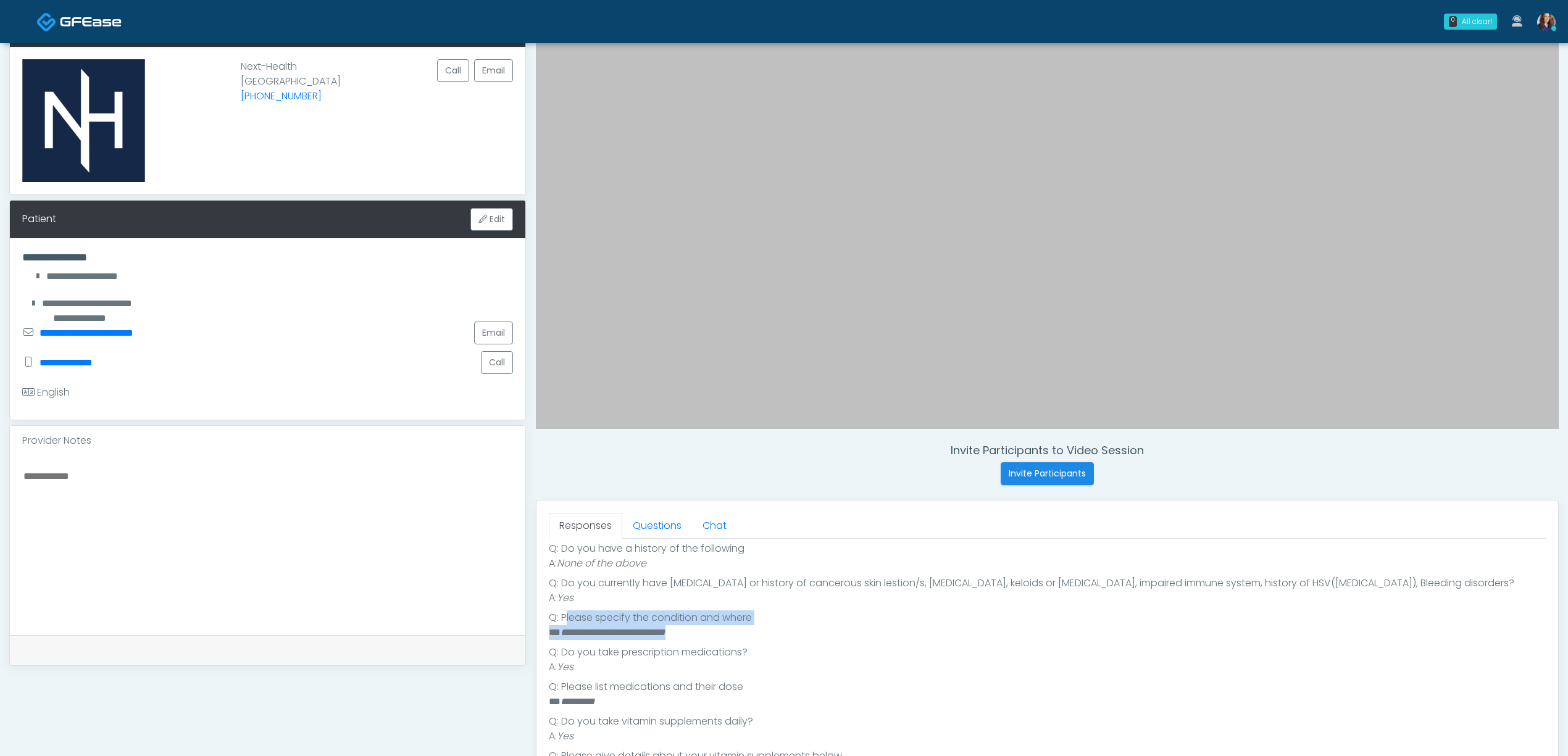
drag, startPoint x: 584, startPoint y: 618, endPoint x: 722, endPoint y: 637, distance: 139.3
click at [722, 637] on ul "Q: When you plan to receive your service? A: [DATE] Q: Are you pregnant, possib…" at bounding box center [1047, 659] width 997 height 513
click at [722, 637] on li "**********" at bounding box center [1041, 632] width 985 height 15
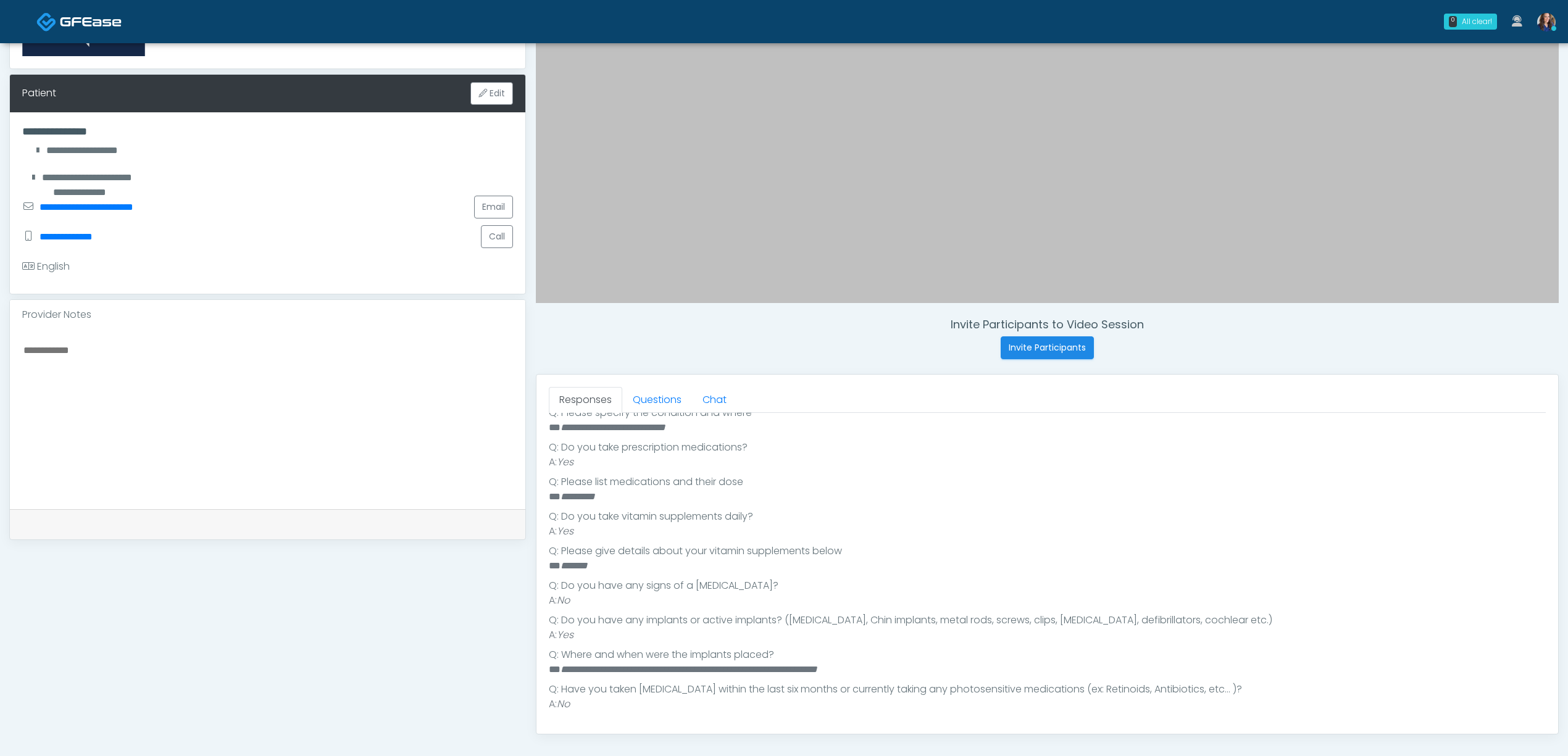
scroll to position [247, 0]
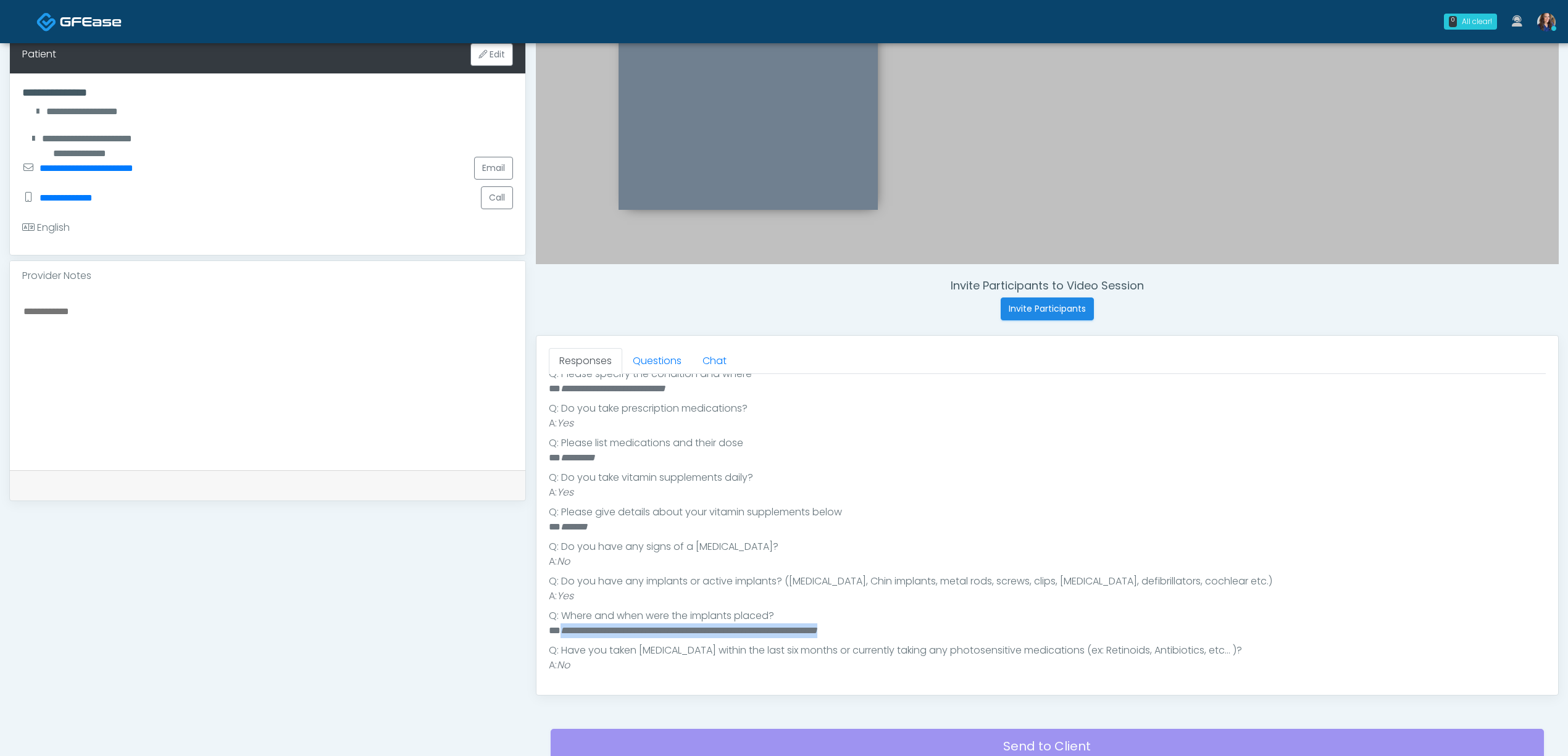
drag, startPoint x: 865, startPoint y: 638, endPoint x: 577, endPoint y: 630, distance: 288.1
click at [562, 632] on li "**********" at bounding box center [1041, 630] width 985 height 15
copy em "**********"
drag, startPoint x: 645, startPoint y: 354, endPoint x: 634, endPoint y: 413, distance: 60.0
click at [645, 354] on link "Questions" at bounding box center [657, 361] width 70 height 26
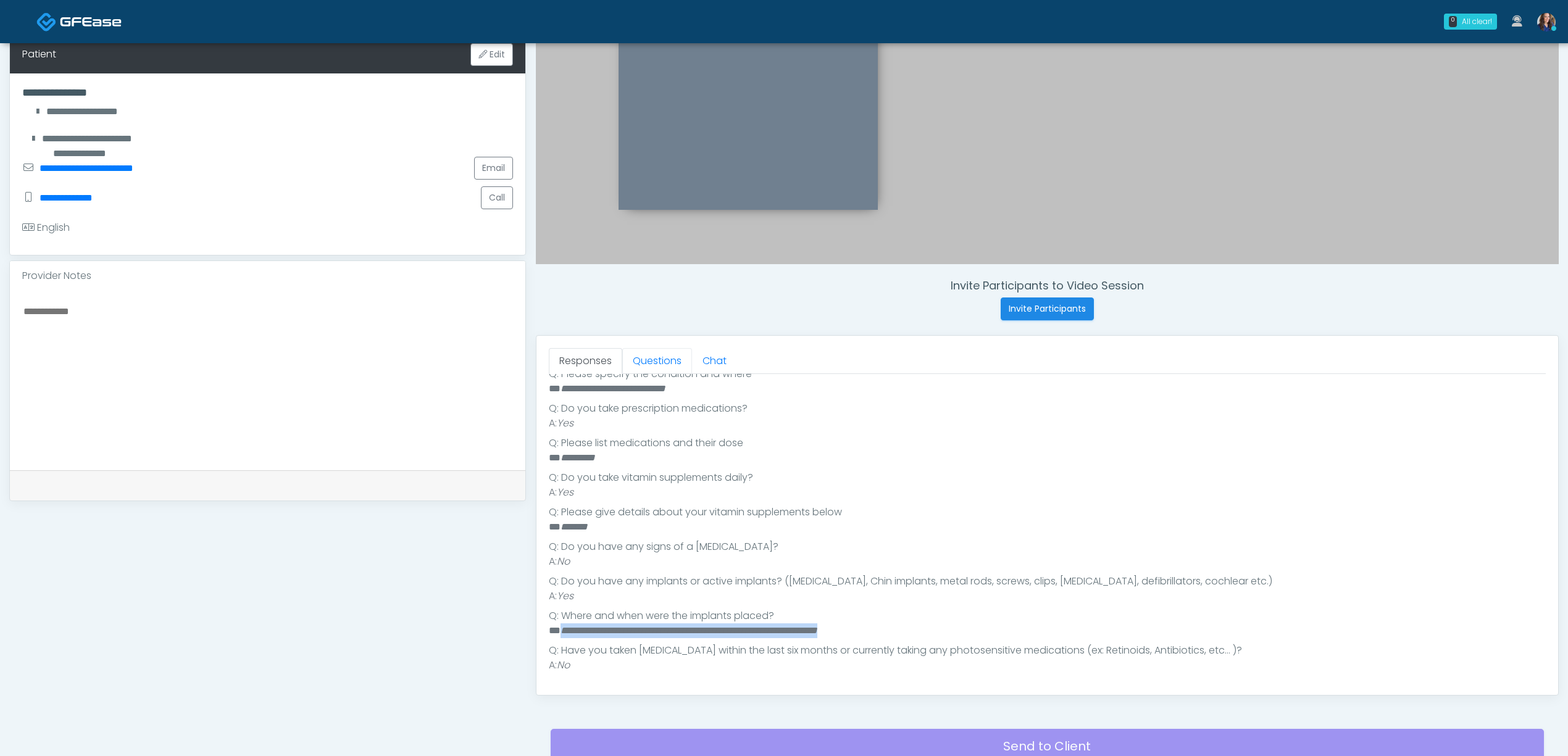
scroll to position [0, 0]
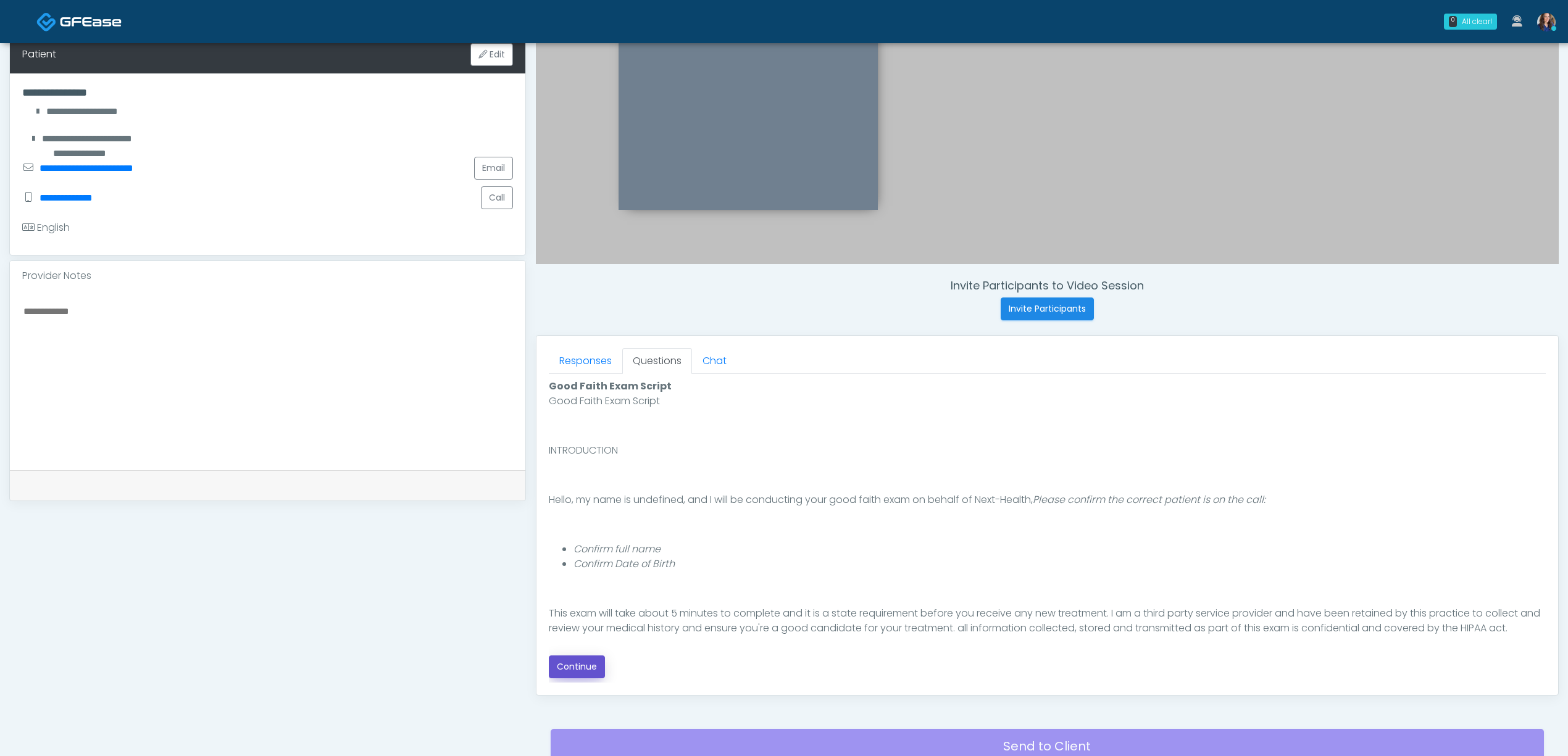
click at [571, 669] on button "Continue" at bounding box center [577, 667] width 56 height 23
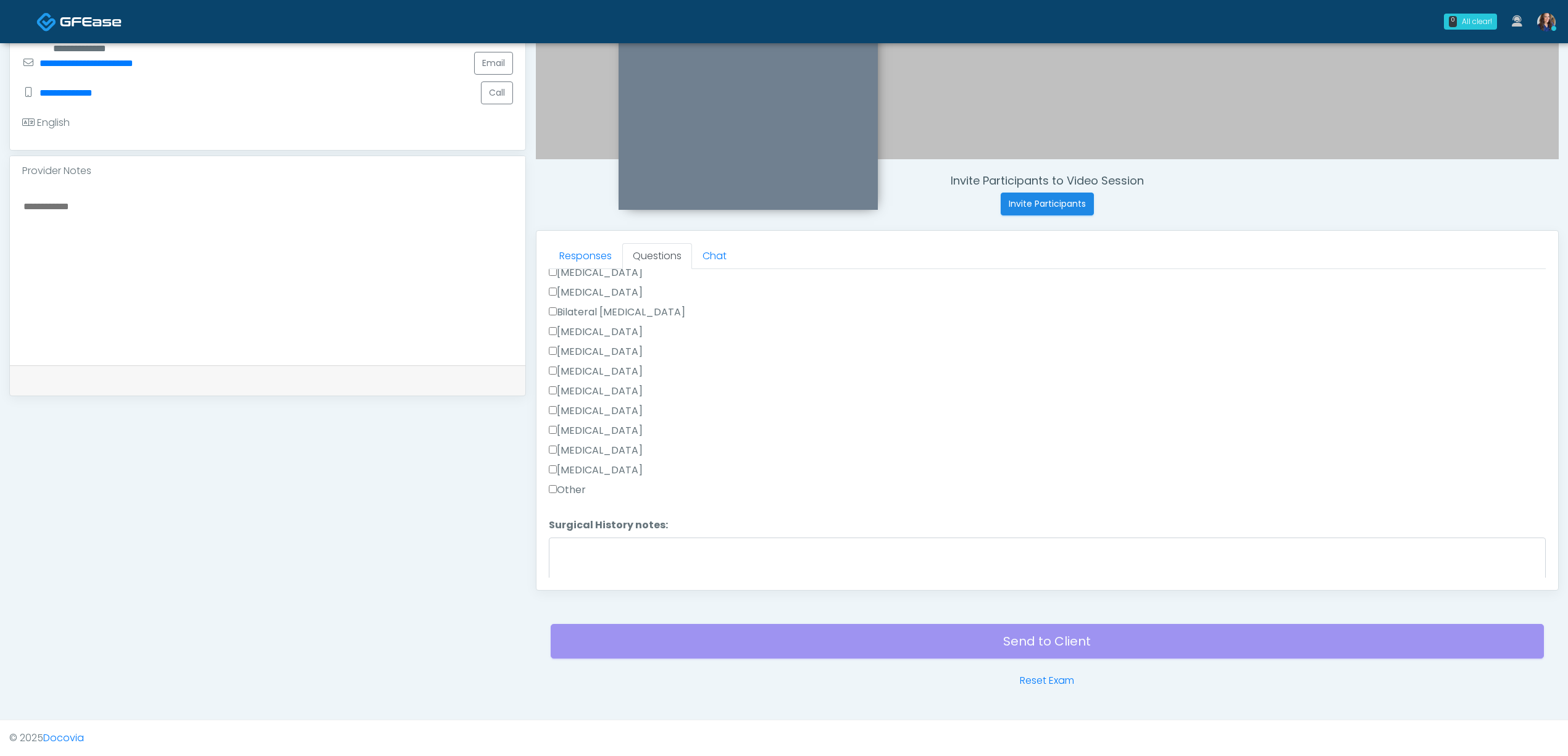
scroll to position [772, 0]
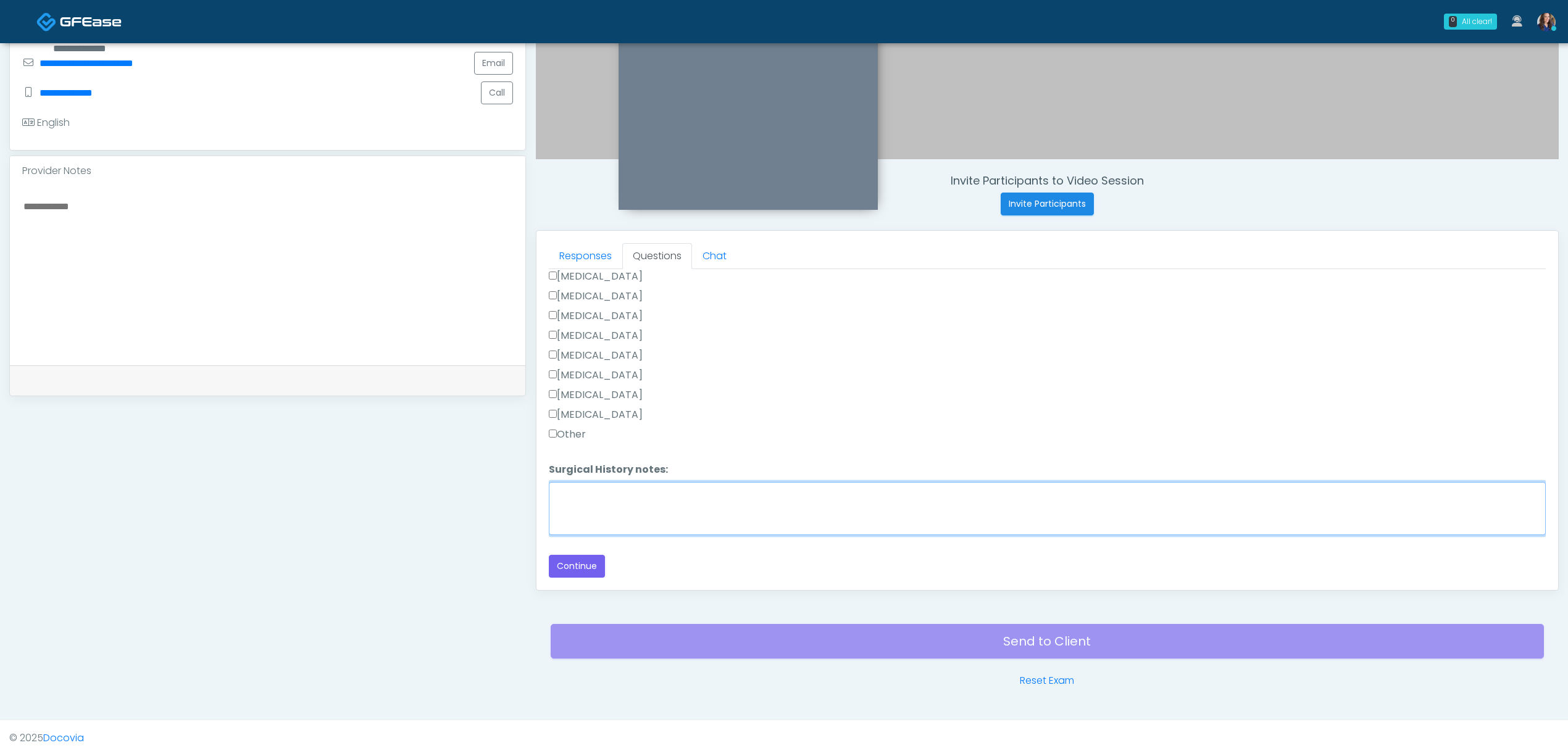
click at [608, 508] on textarea "Surgical History notes:" at bounding box center [1047, 508] width 997 height 53
paste textarea "**********"
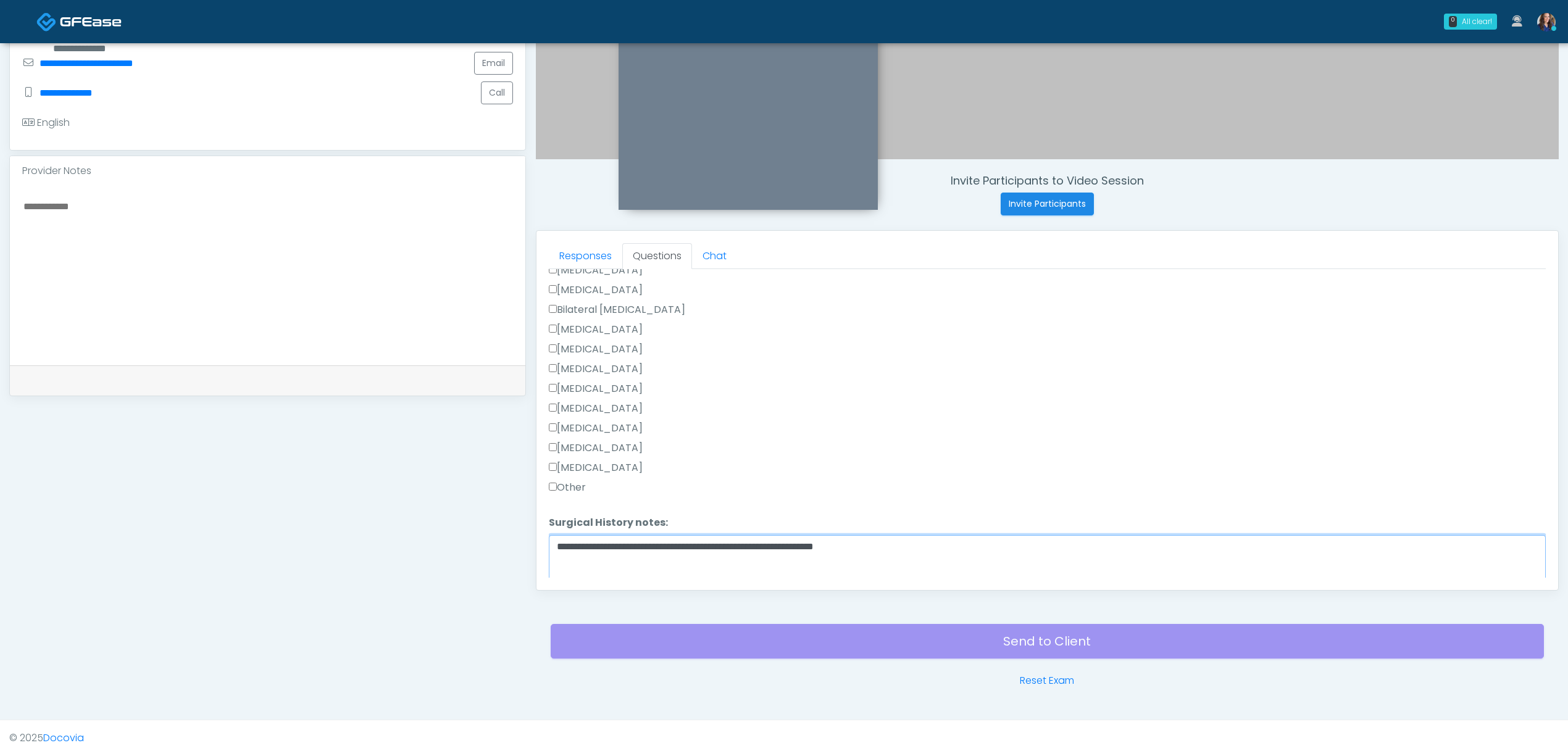
scroll to position [690, 0]
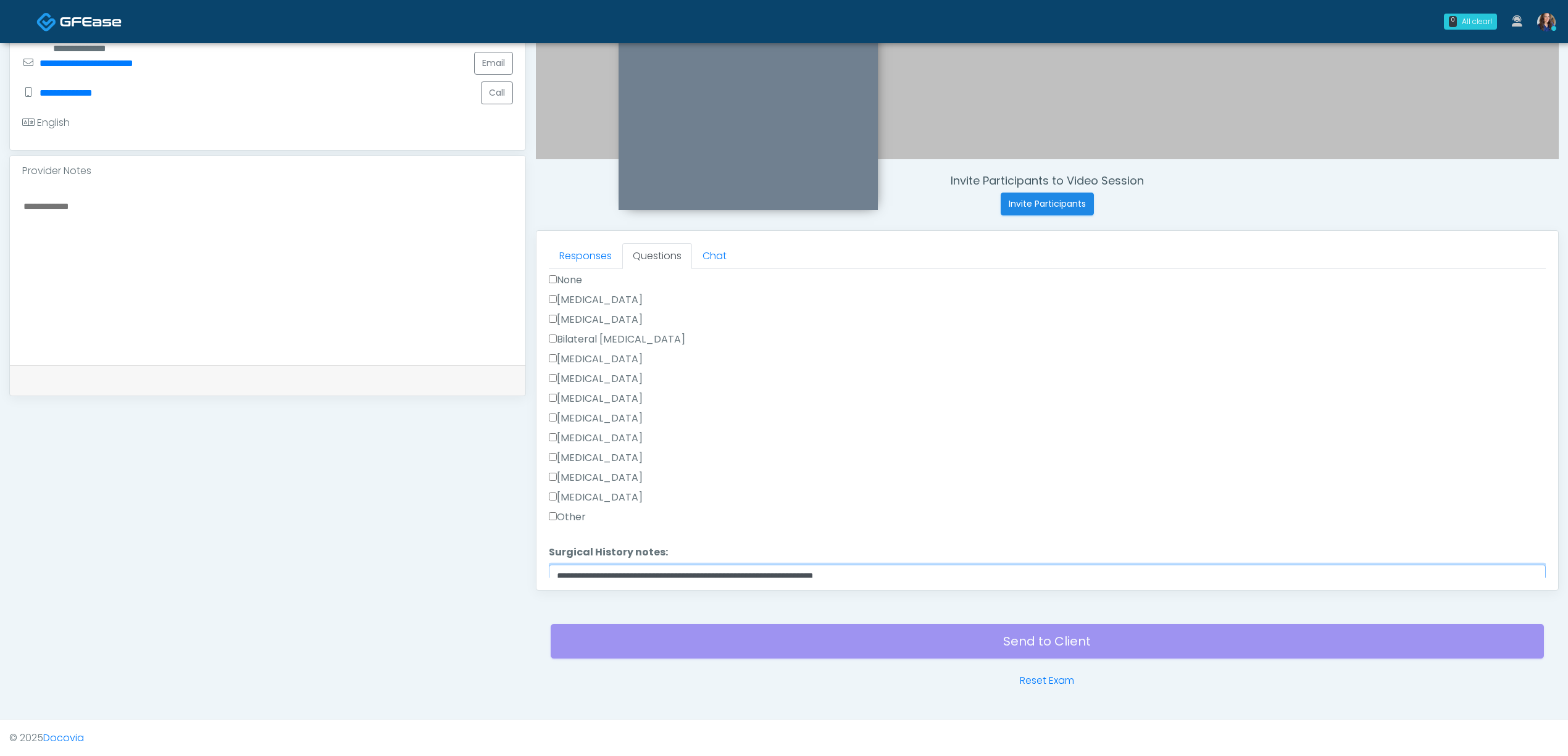
type textarea "**********"
click at [599, 357] on label "Breast Augmentation" at bounding box center [596, 359] width 94 height 15
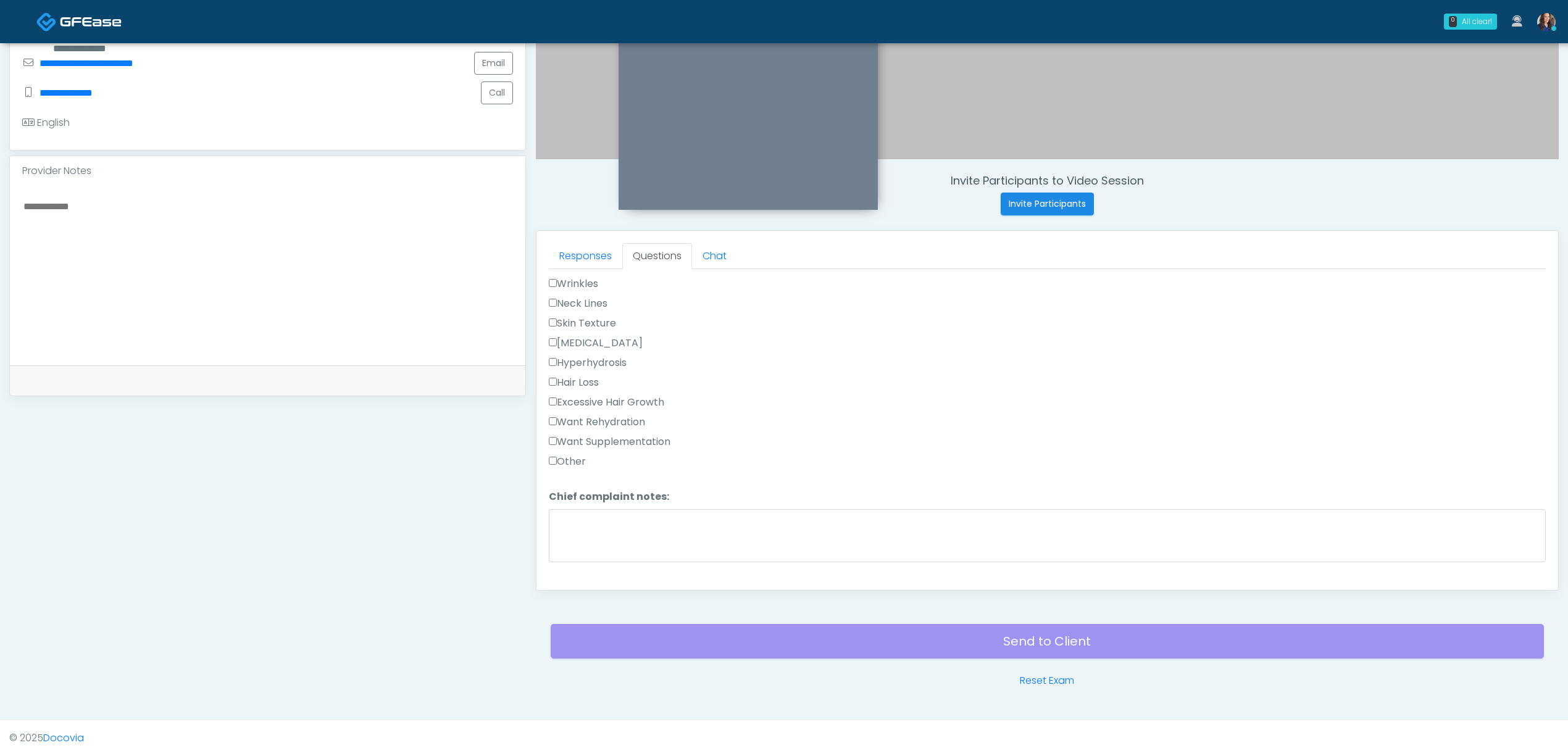
scroll to position [279, 0]
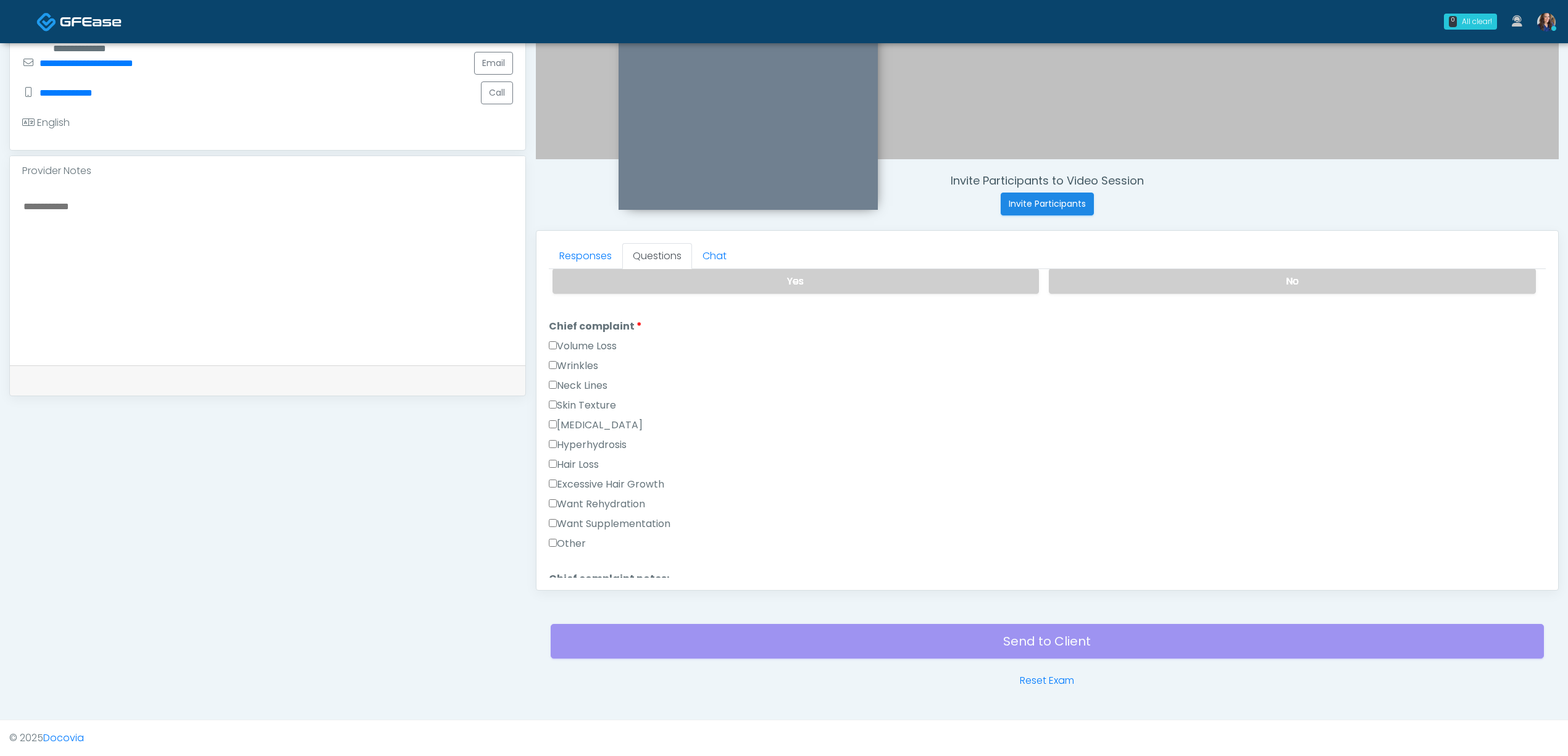
click at [576, 363] on label "Wrinkles" at bounding box center [573, 366] width 49 height 15
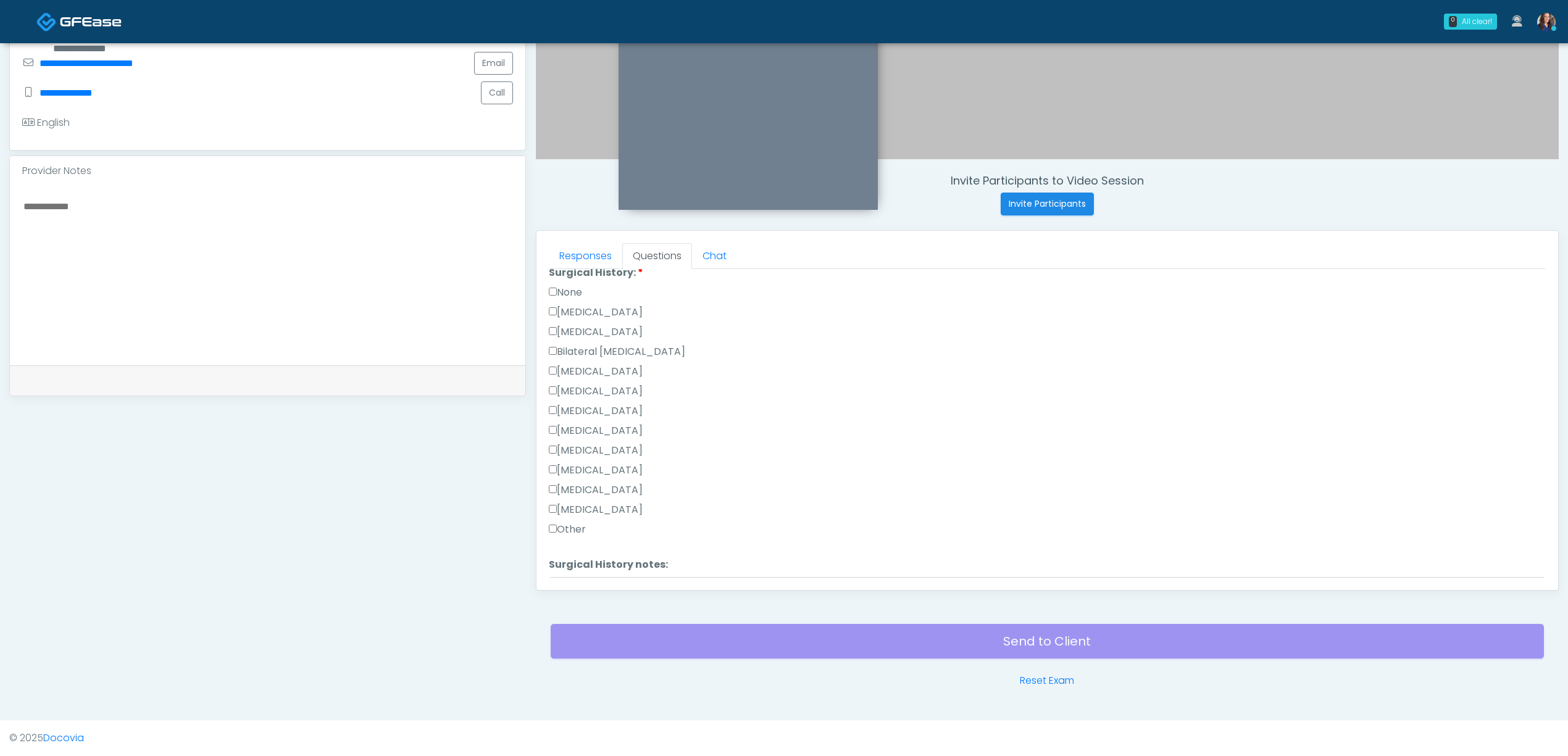
scroll to position [772, 0]
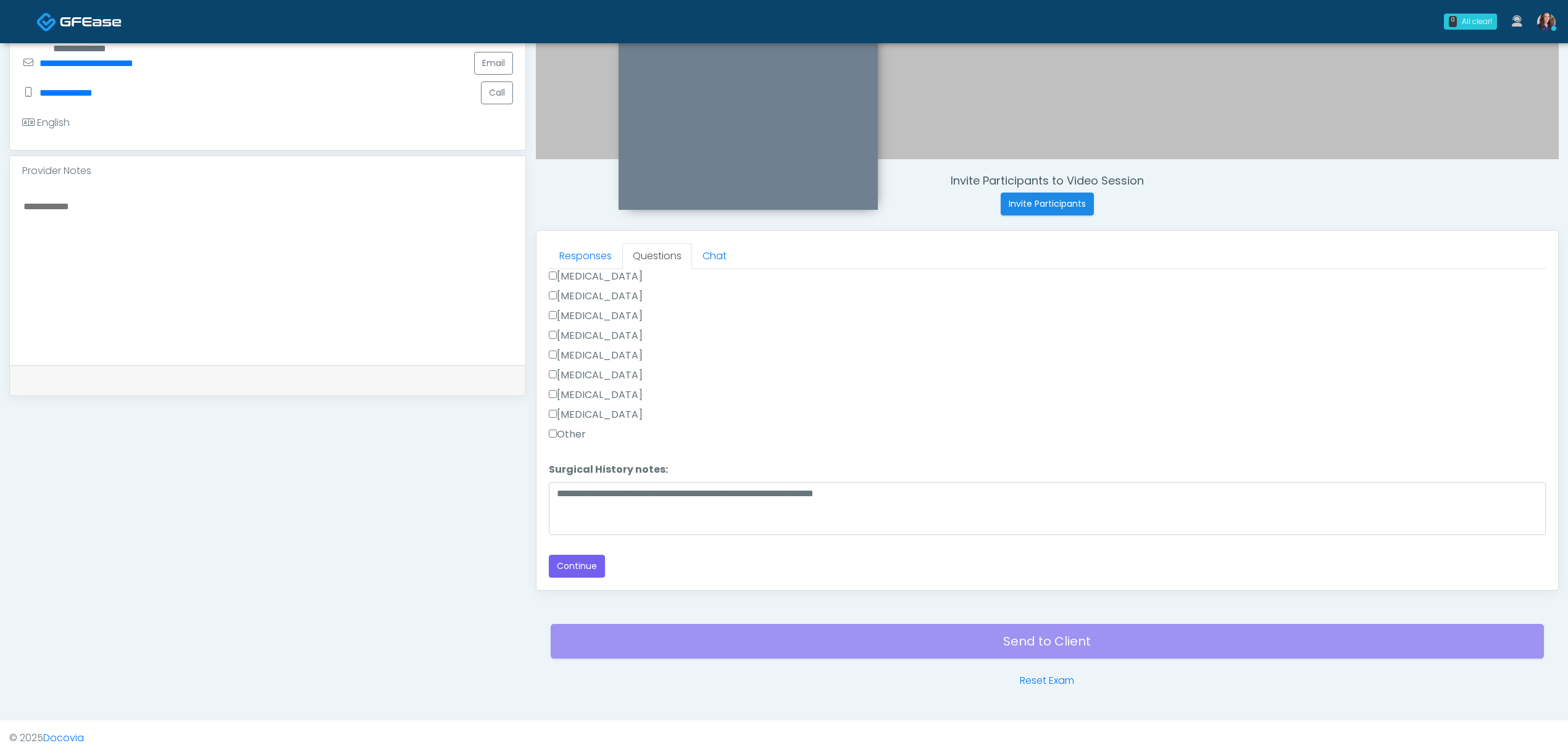
click at [602, 393] on label "Appendectomy" at bounding box center [596, 394] width 94 height 15
drag, startPoint x: 608, startPoint y: 392, endPoint x: 719, endPoint y: 425, distance: 115.8
click at [608, 392] on label "Appendectomy" at bounding box center [596, 394] width 94 height 15
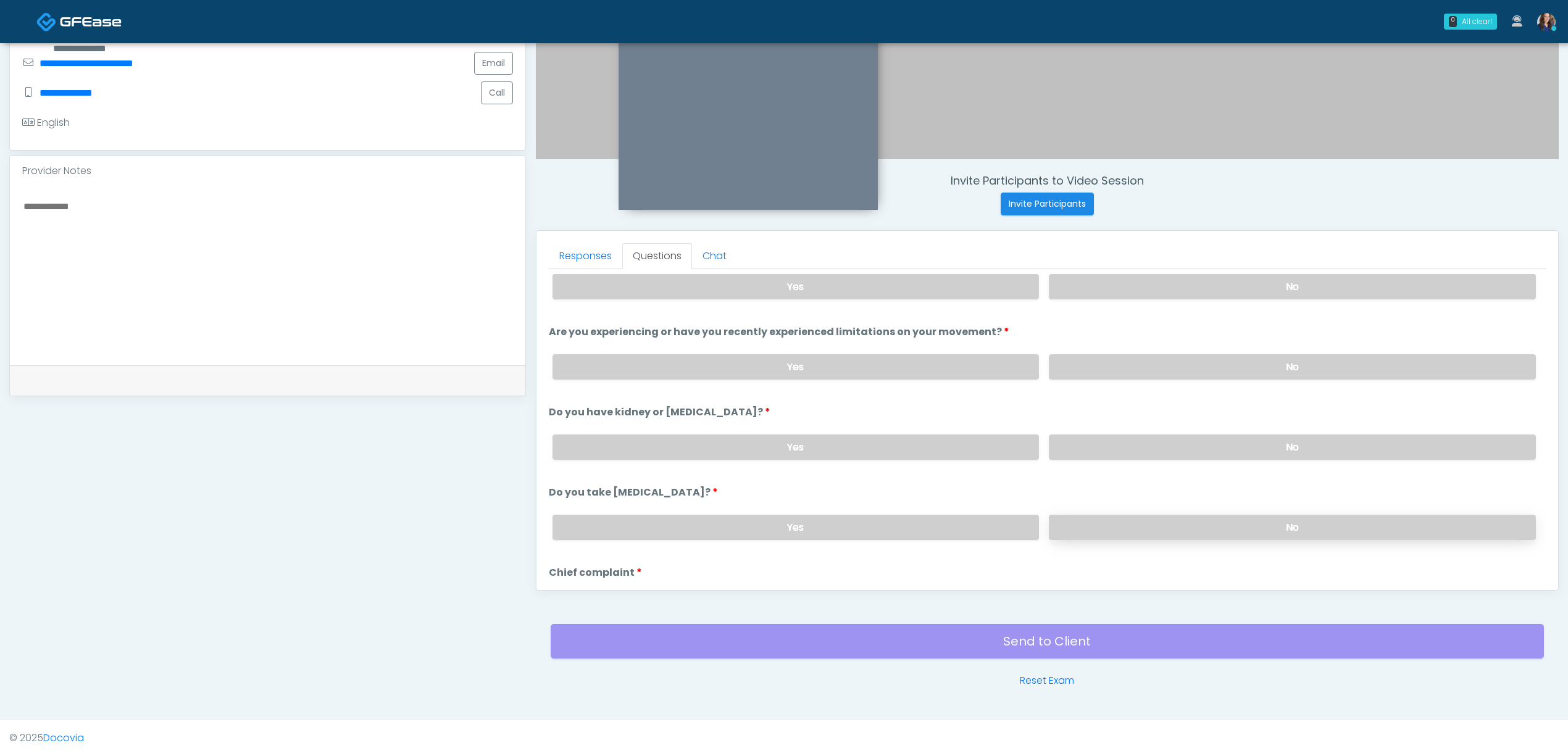
scroll to position [32, 0]
click at [1164, 529] on label "No" at bounding box center [1293, 527] width 487 height 25
drag, startPoint x: 1148, startPoint y: 463, endPoint x: 1154, endPoint y: 444, distance: 19.9
click at [1148, 462] on div "Yes No" at bounding box center [1045, 447] width 1003 height 45
drag, startPoint x: 1154, startPoint y: 444, endPoint x: 1141, endPoint y: 364, distance: 81.0
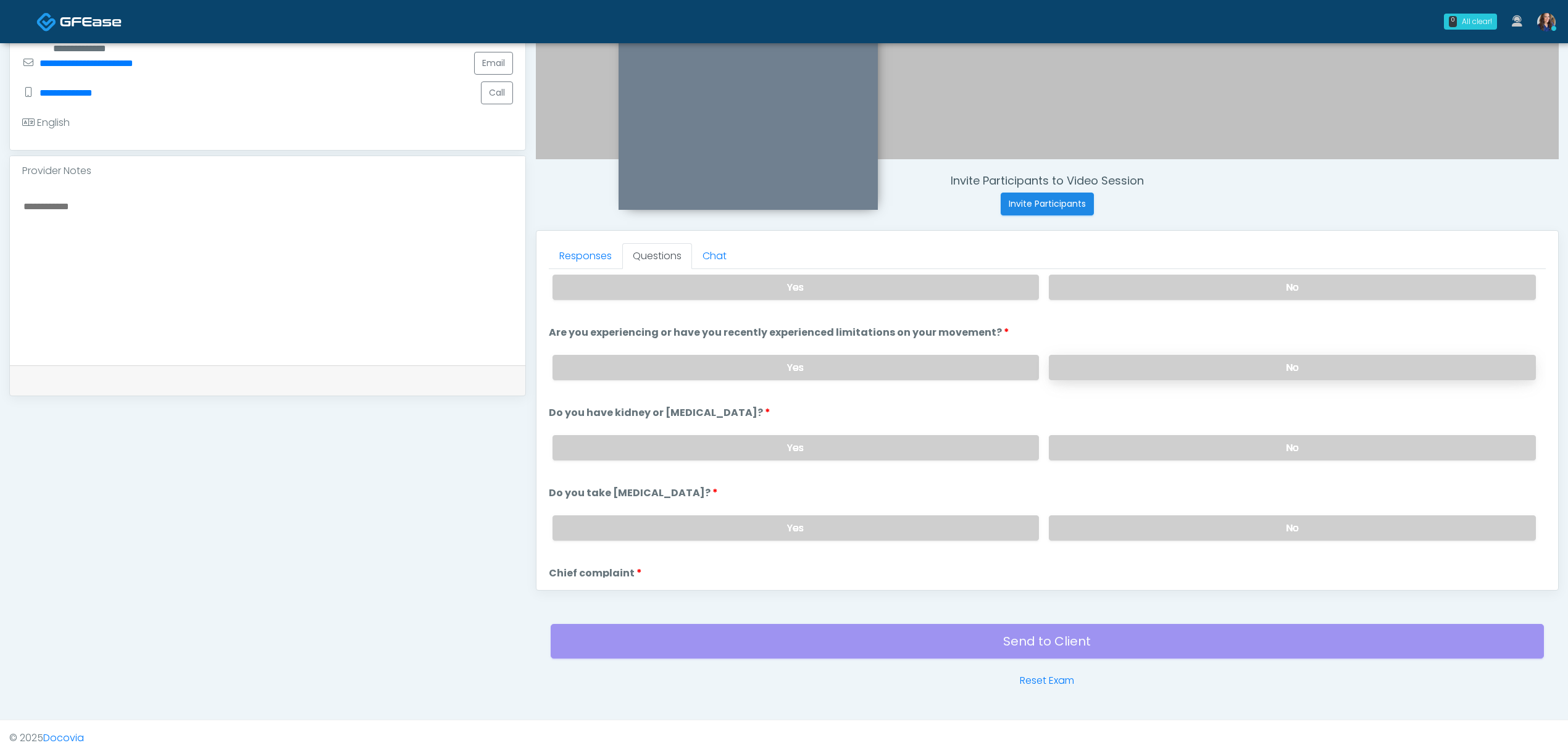
click at [1154, 442] on label "No" at bounding box center [1293, 447] width 487 height 25
click at [1141, 341] on li "Are you experiencing or have you recently experienced limitations on your movem…" at bounding box center [1047, 357] width 997 height 65
click at [1147, 355] on label "No" at bounding box center [1293, 366] width 487 height 25
click at [1134, 270] on div "Yes No" at bounding box center [1045, 287] width 1003 height 45
click at [1114, 292] on label "No" at bounding box center [1293, 286] width 487 height 25
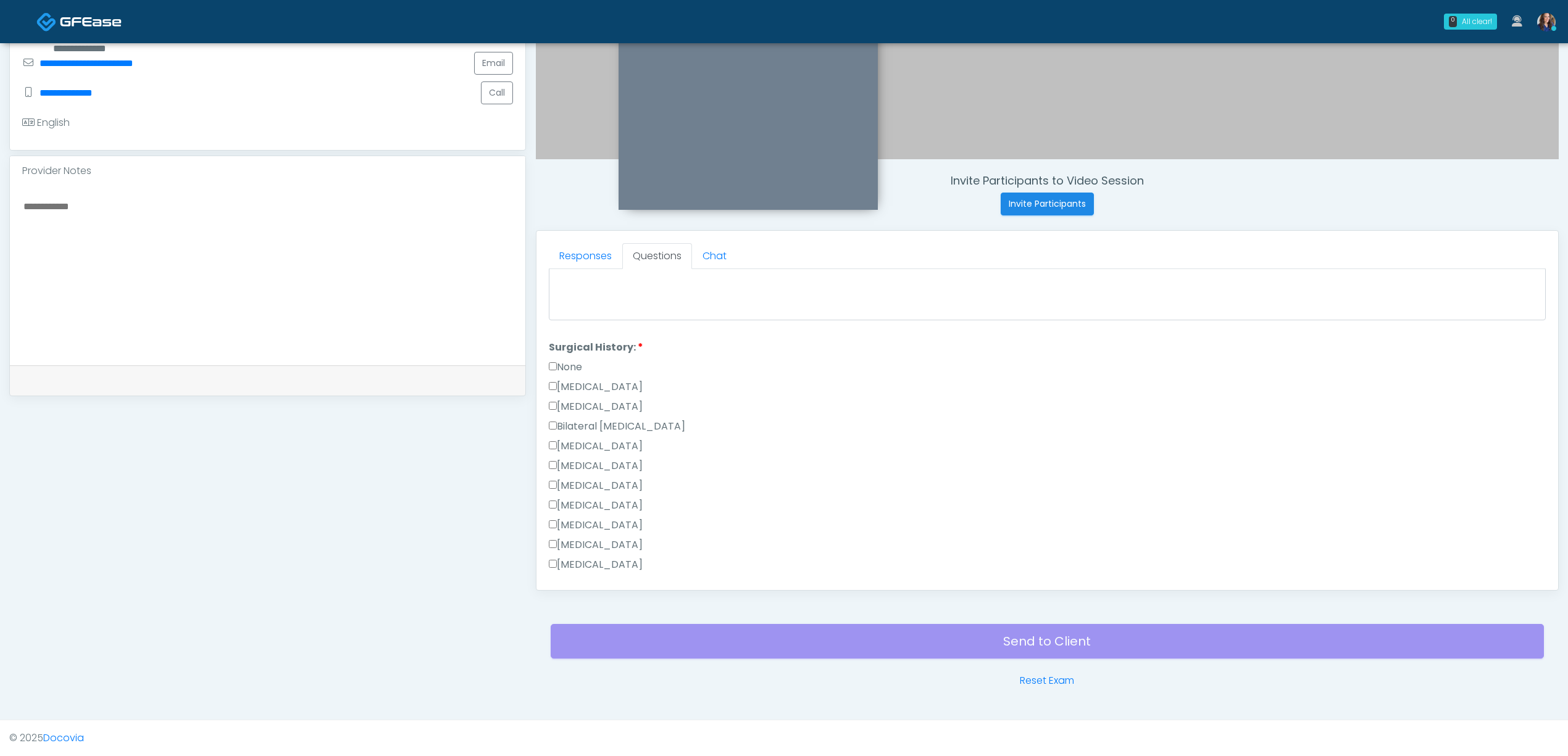
scroll to position [772, 0]
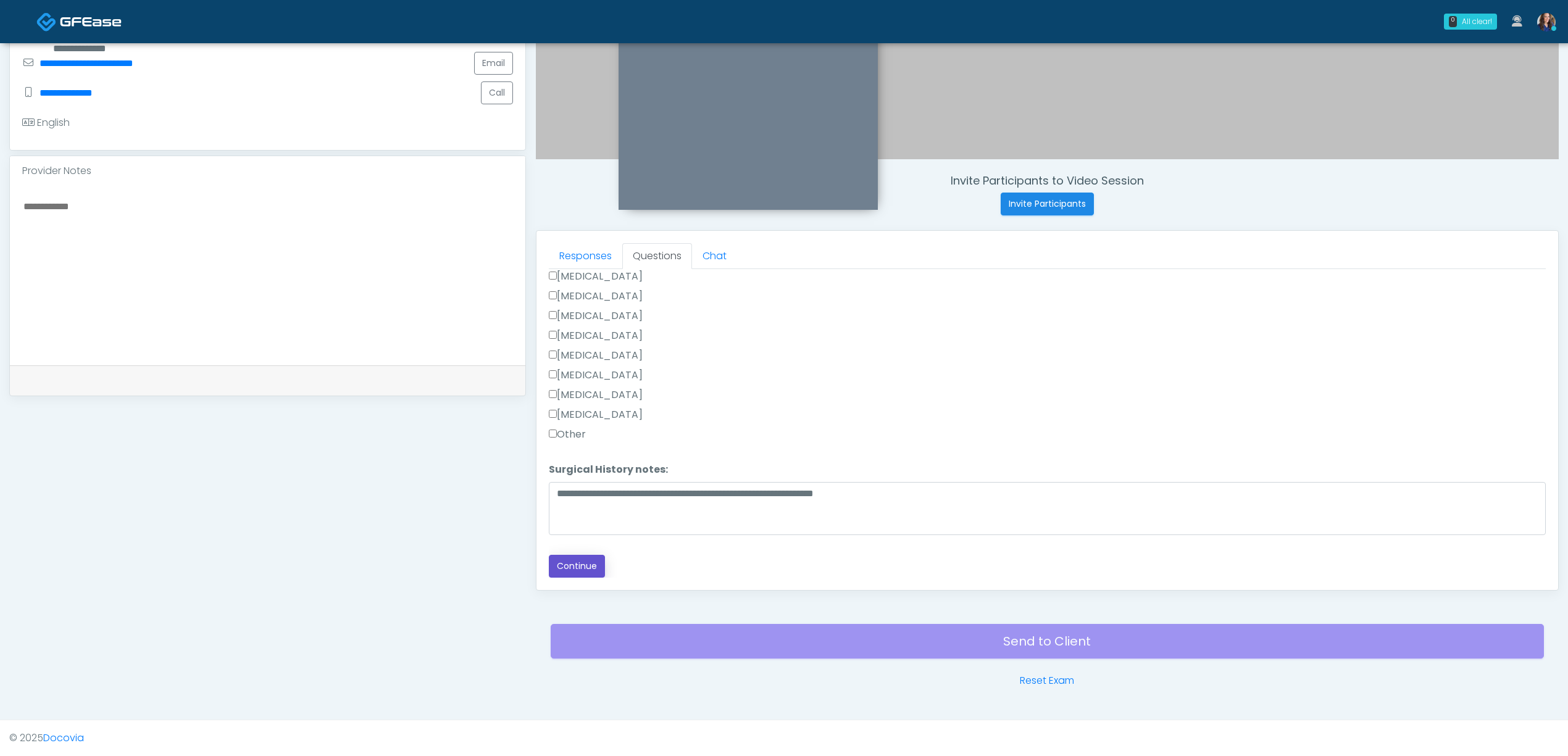
click at [593, 561] on button "Continue" at bounding box center [577, 566] width 56 height 23
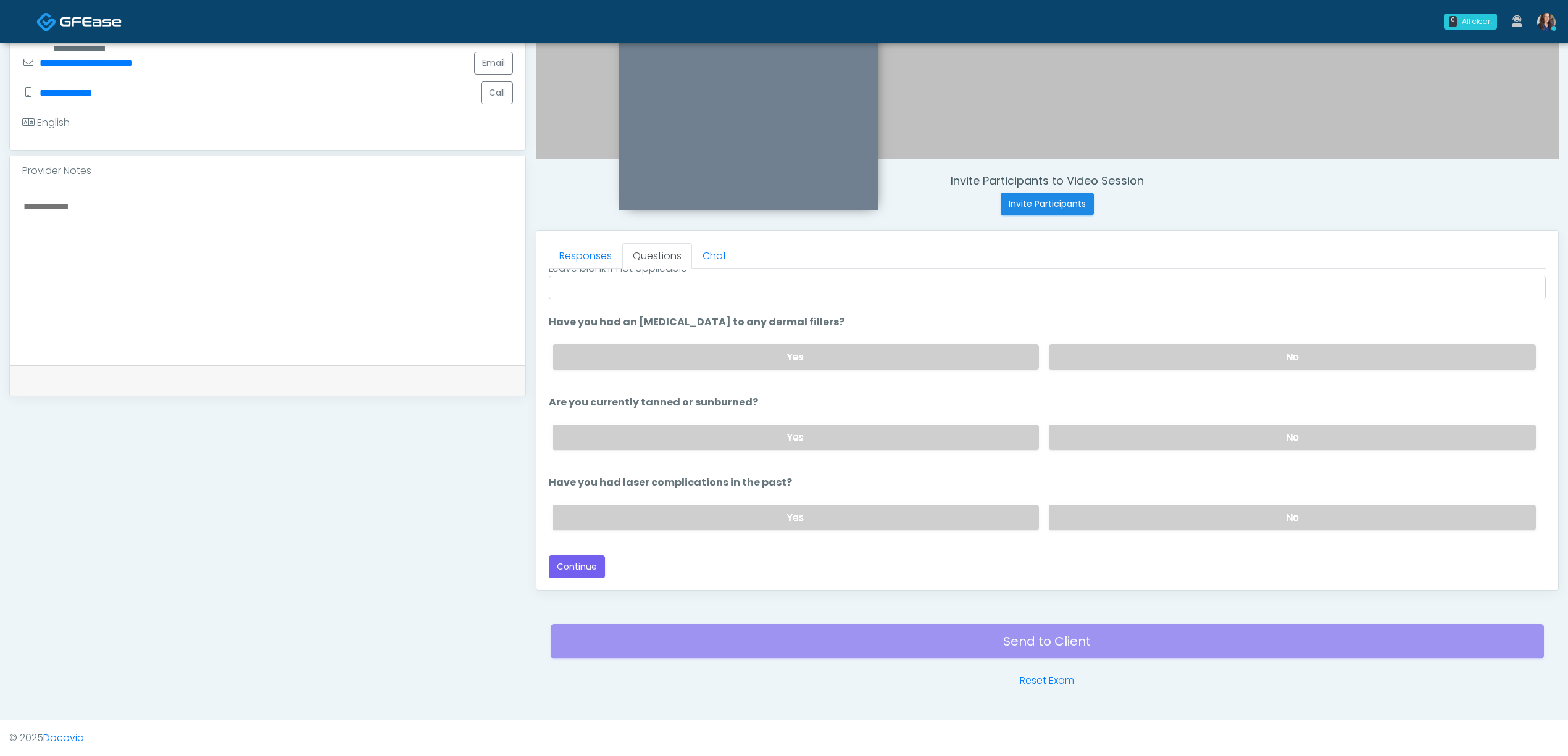
scroll to position [0, 0]
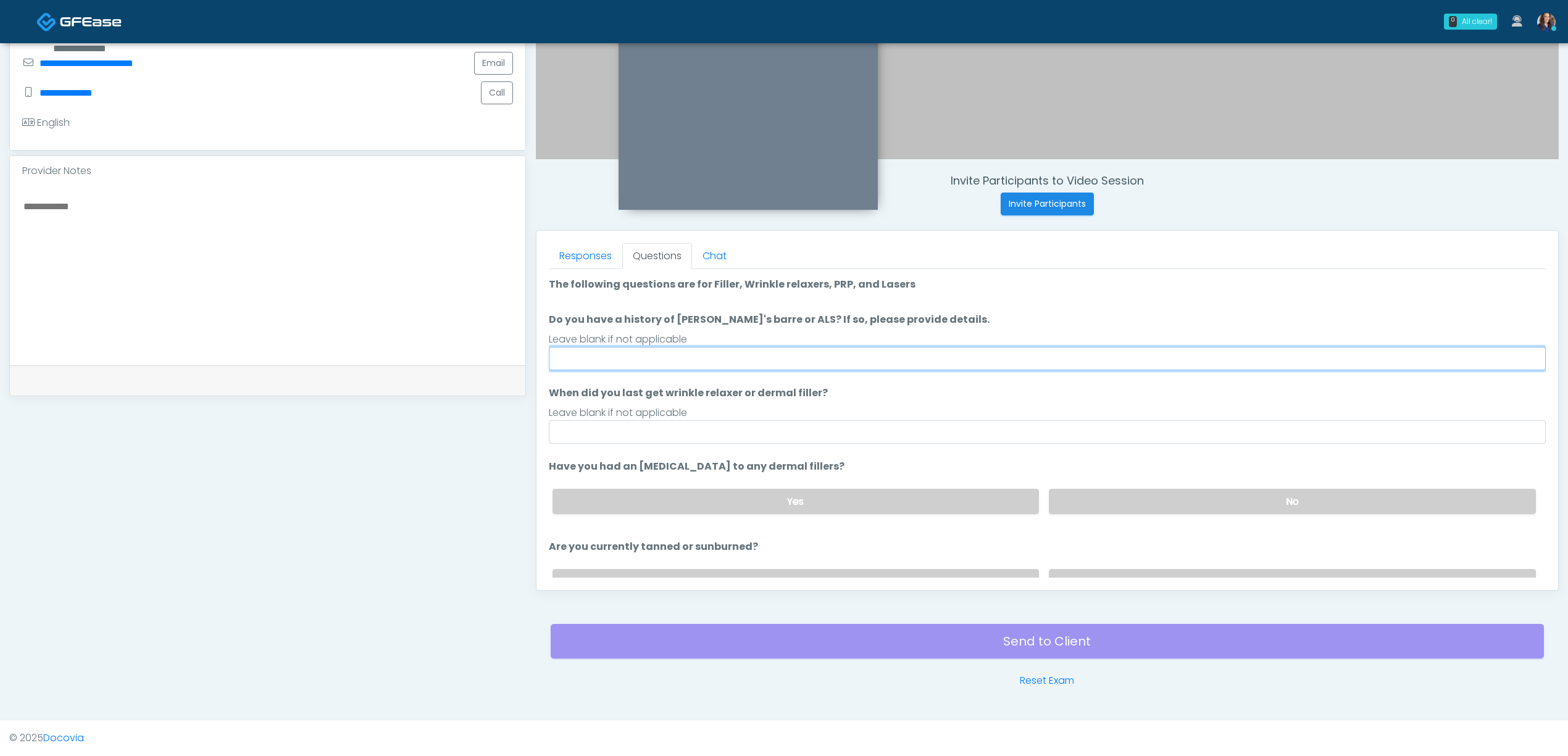
drag, startPoint x: 620, startPoint y: 361, endPoint x: 626, endPoint y: 368, distance: 9.2
click at [620, 361] on input "Do you have a history of Guillain's barre or ALS? If so, please provide details." at bounding box center [1047, 358] width 997 height 23
type input "**"
drag, startPoint x: 578, startPoint y: 427, endPoint x: 602, endPoint y: 438, distance: 26.4
click at [579, 427] on input "When did you last get wrinkle relaxer or dermal filler?" at bounding box center [1047, 431] width 997 height 23
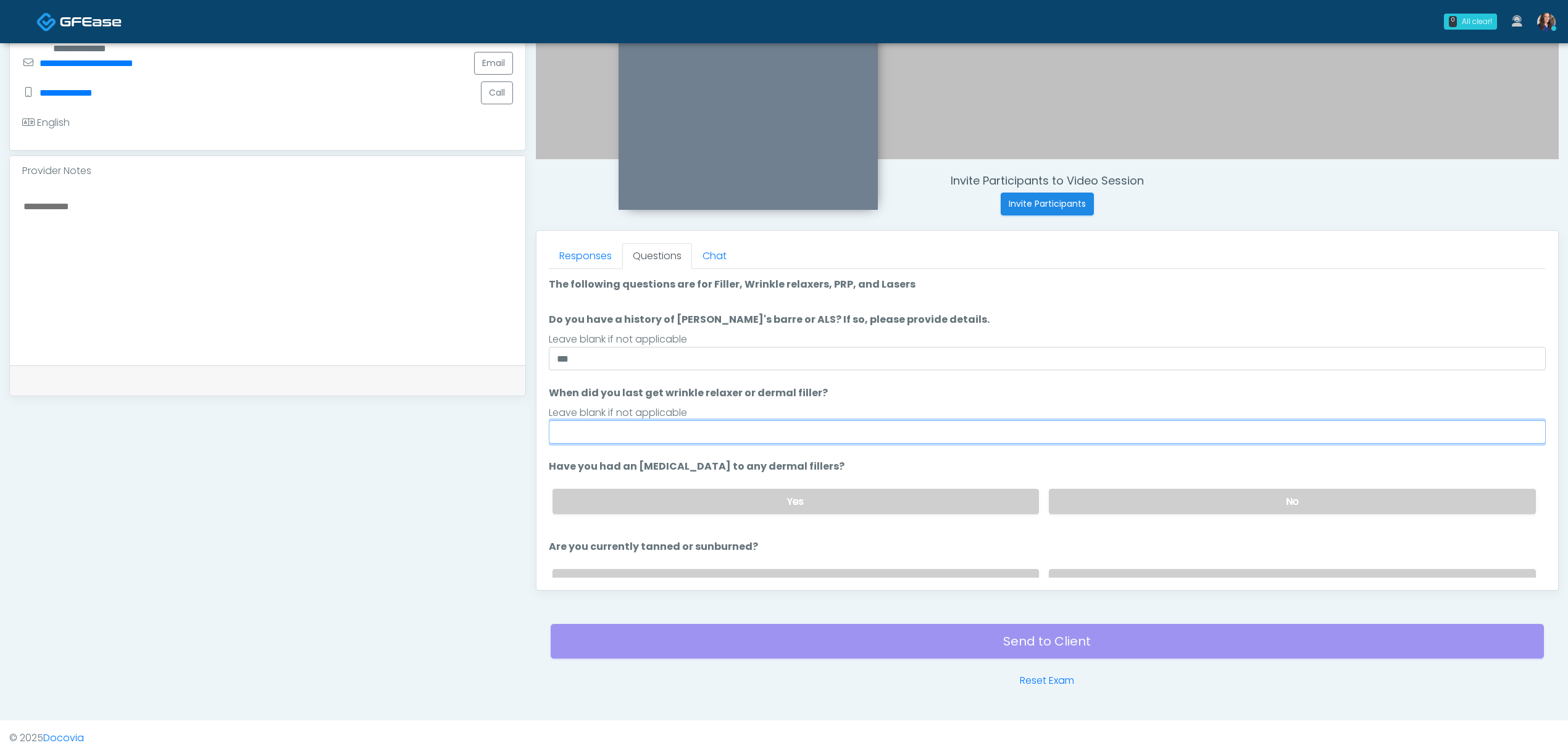
type input "**********"
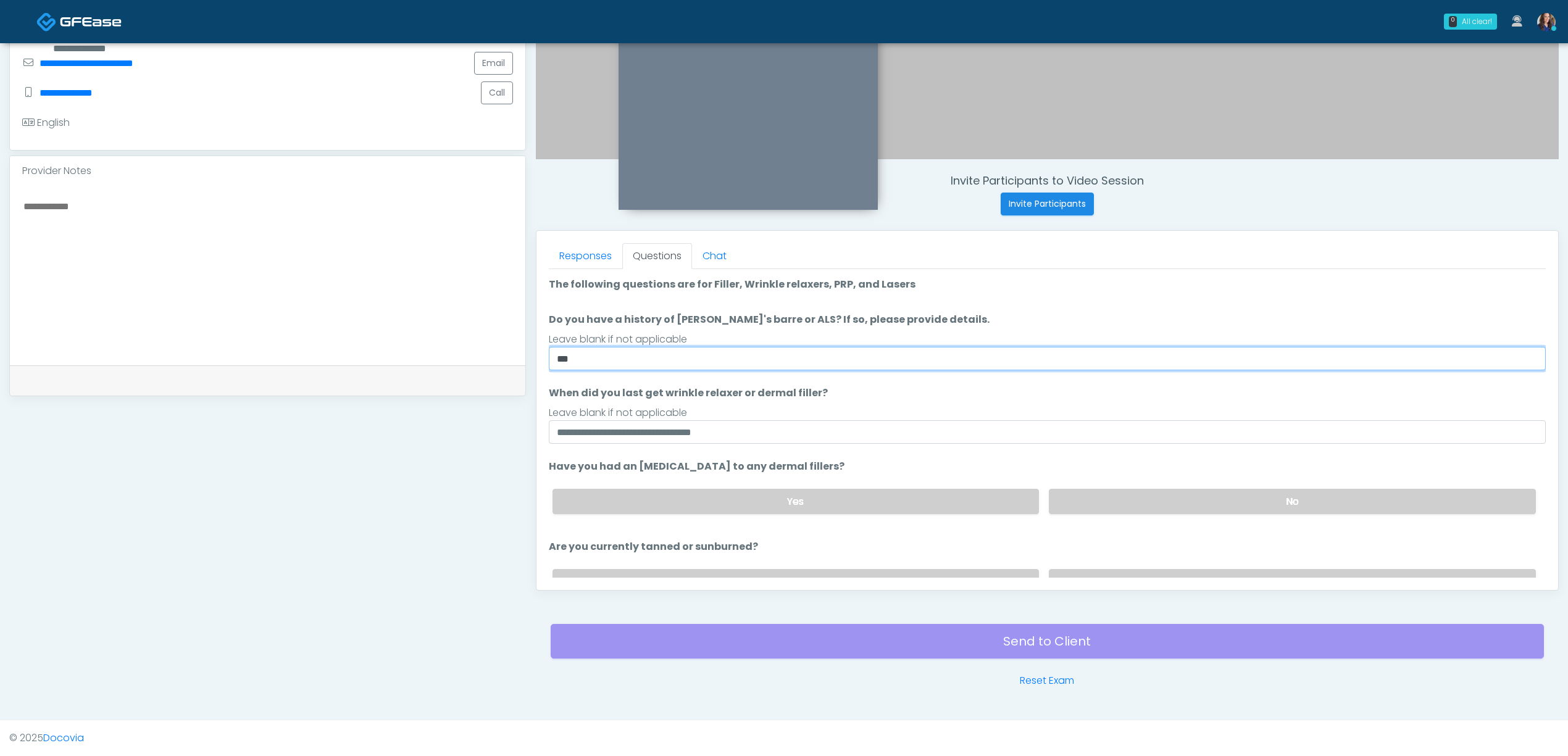
drag, startPoint x: 565, startPoint y: 356, endPoint x: 469, endPoint y: 346, distance: 96.5
click at [470, 350] on div "**********" at bounding box center [784, 218] width 1549 height 941
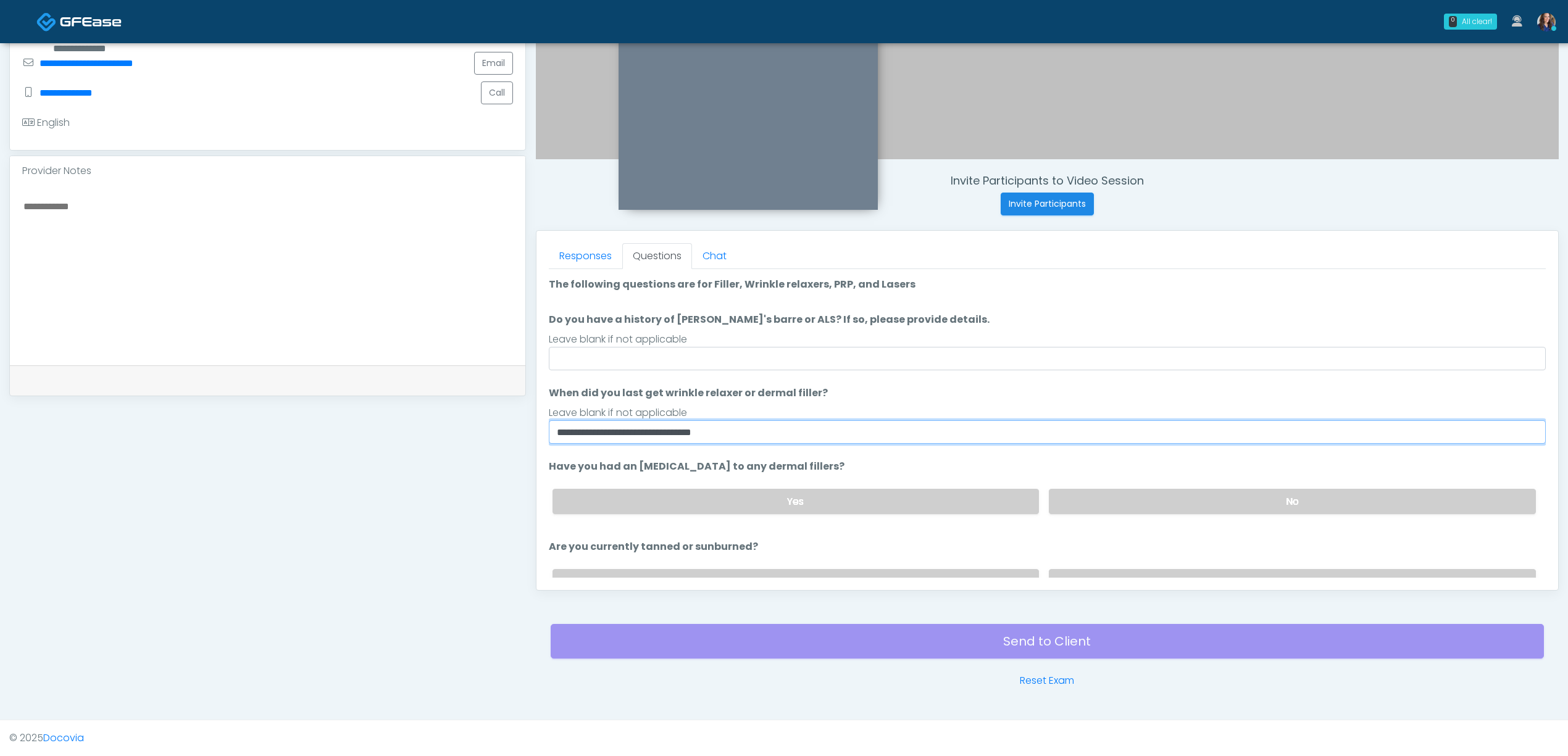
drag, startPoint x: 671, startPoint y: 432, endPoint x: 633, endPoint y: 439, distance: 38.6
click at [631, 439] on input "**********" at bounding box center [1047, 431] width 997 height 23
click at [737, 427] on input "**********" at bounding box center [1047, 431] width 997 height 23
click at [736, 427] on input "**********" at bounding box center [1047, 431] width 997 height 23
type input "**********"
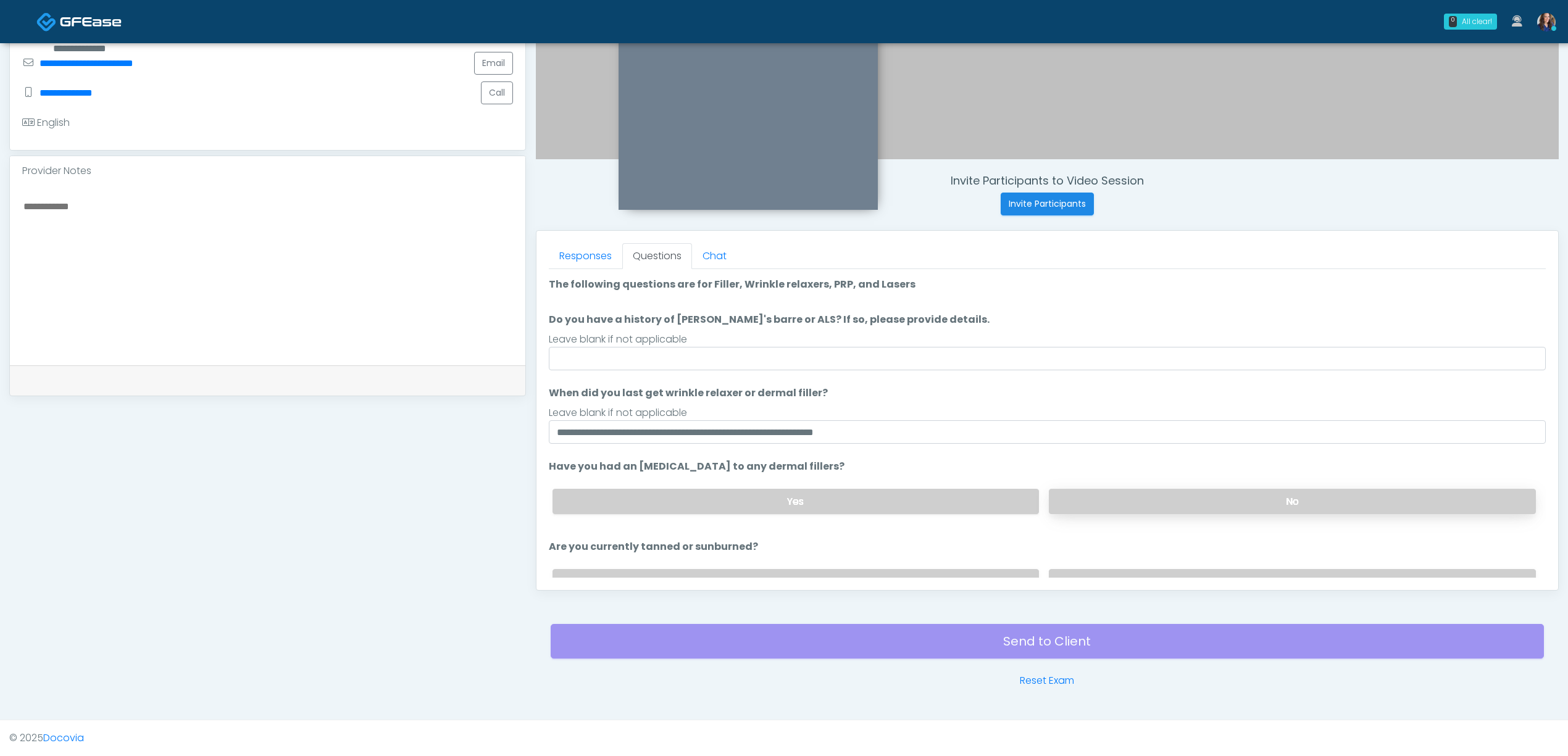
click at [1102, 490] on label "No" at bounding box center [1293, 501] width 487 height 25
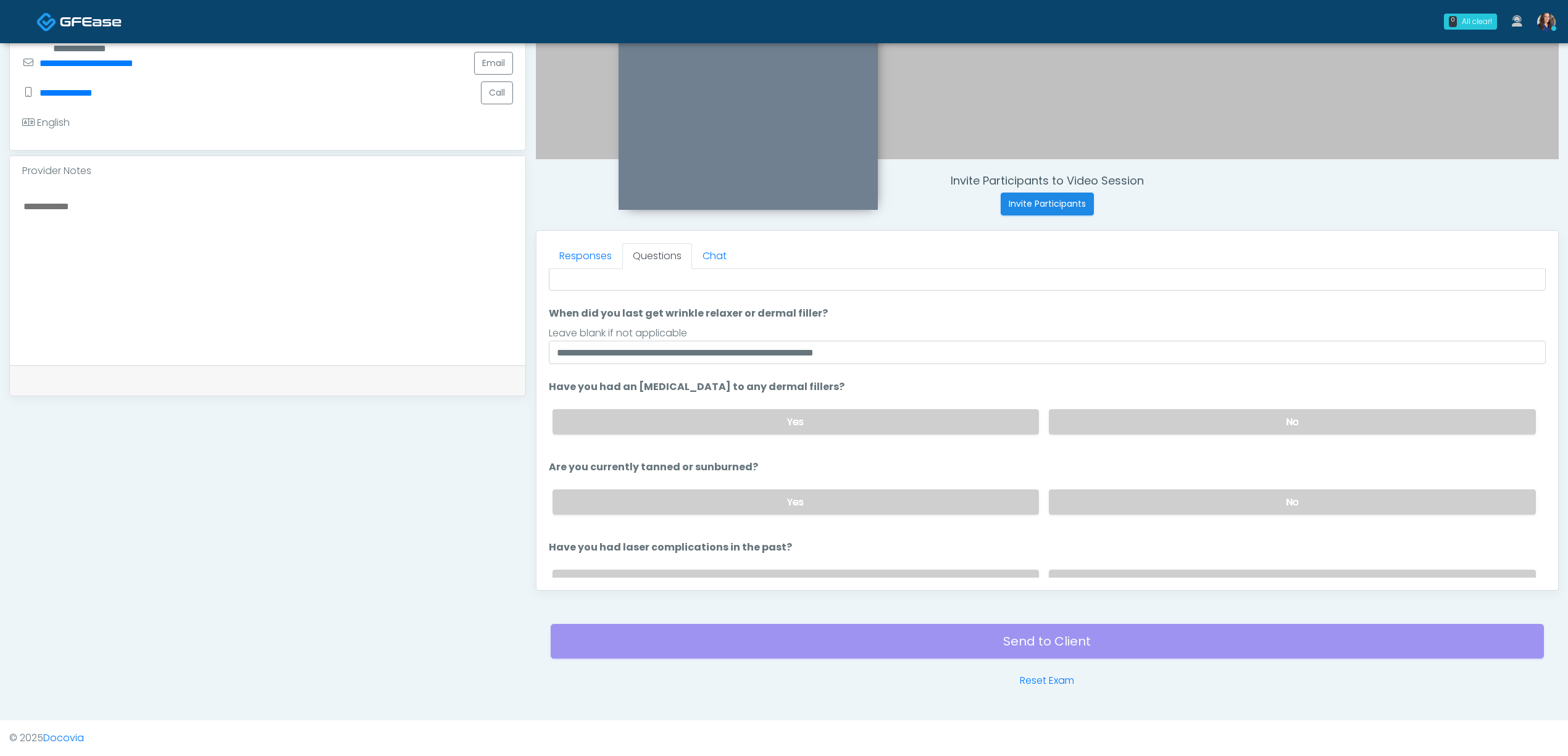
scroll to position [144, 0]
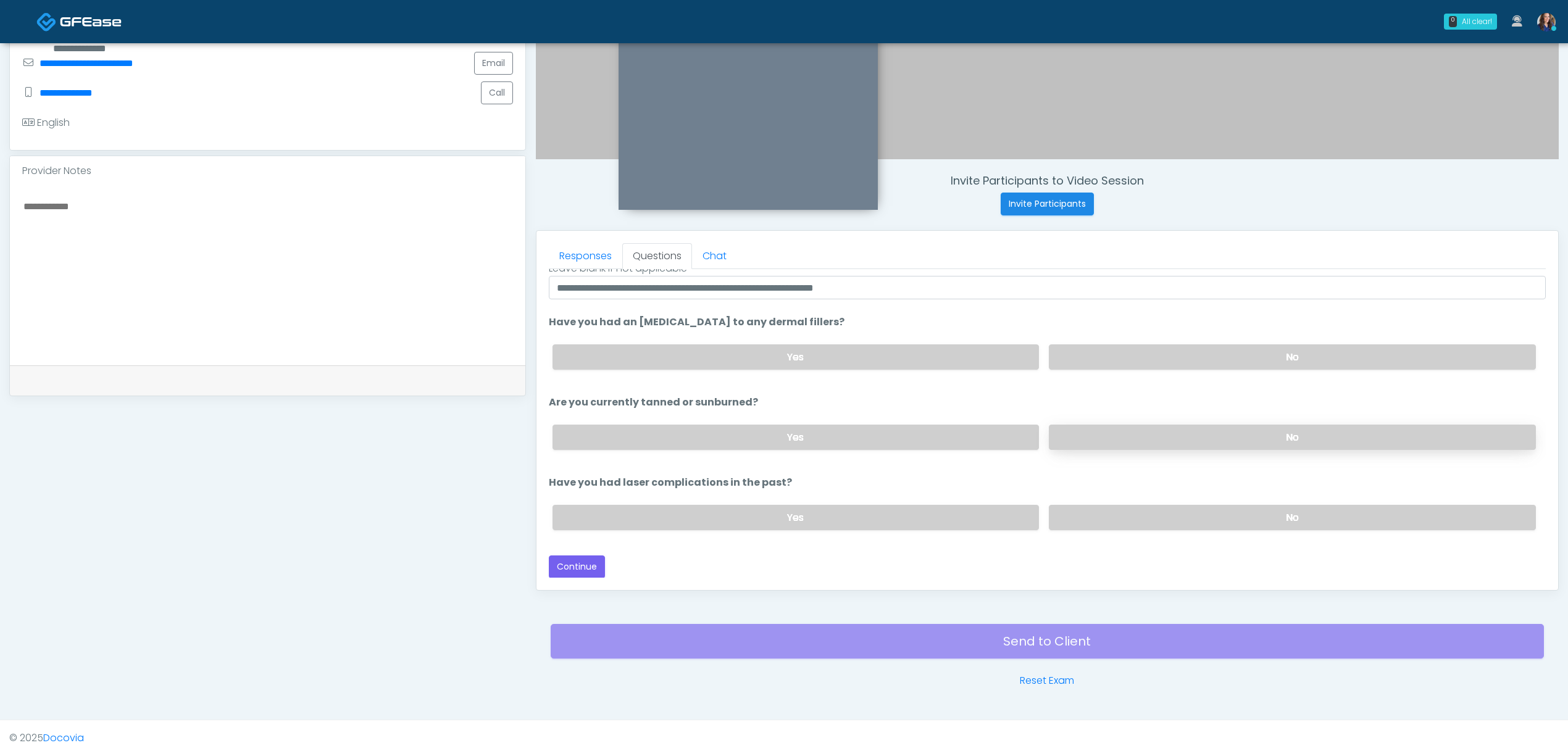
click at [1131, 440] on label "No" at bounding box center [1293, 437] width 487 height 25
click at [1139, 505] on label "No" at bounding box center [1293, 517] width 487 height 25
click at [585, 565] on button "Continue" at bounding box center [577, 567] width 56 height 23
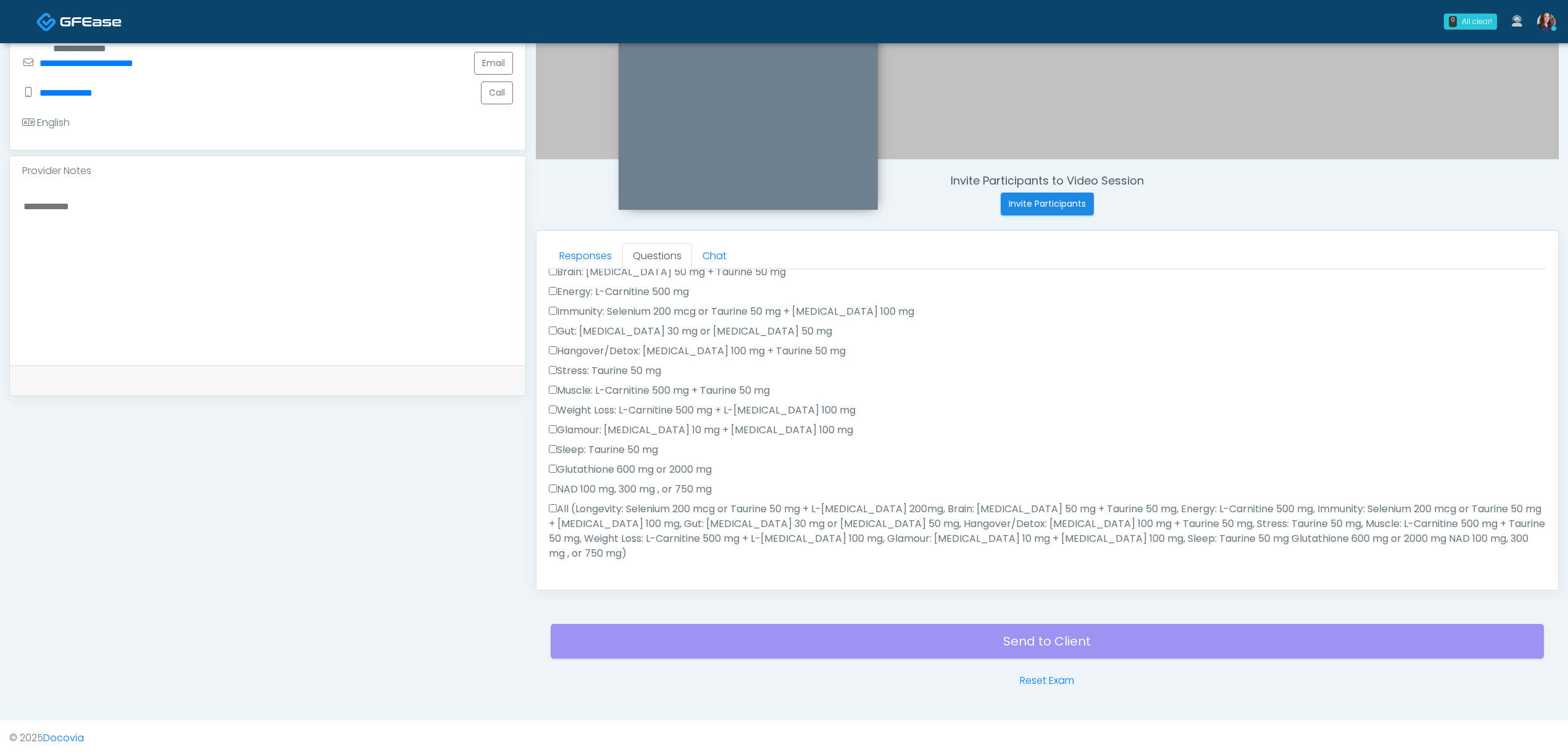
click at [606, 532] on label "All (Longevity: Selenium 200 mcg or Taurine 50 mg + L-Arginine 200mg, Brain: Gl…" at bounding box center [1047, 531] width 997 height 59
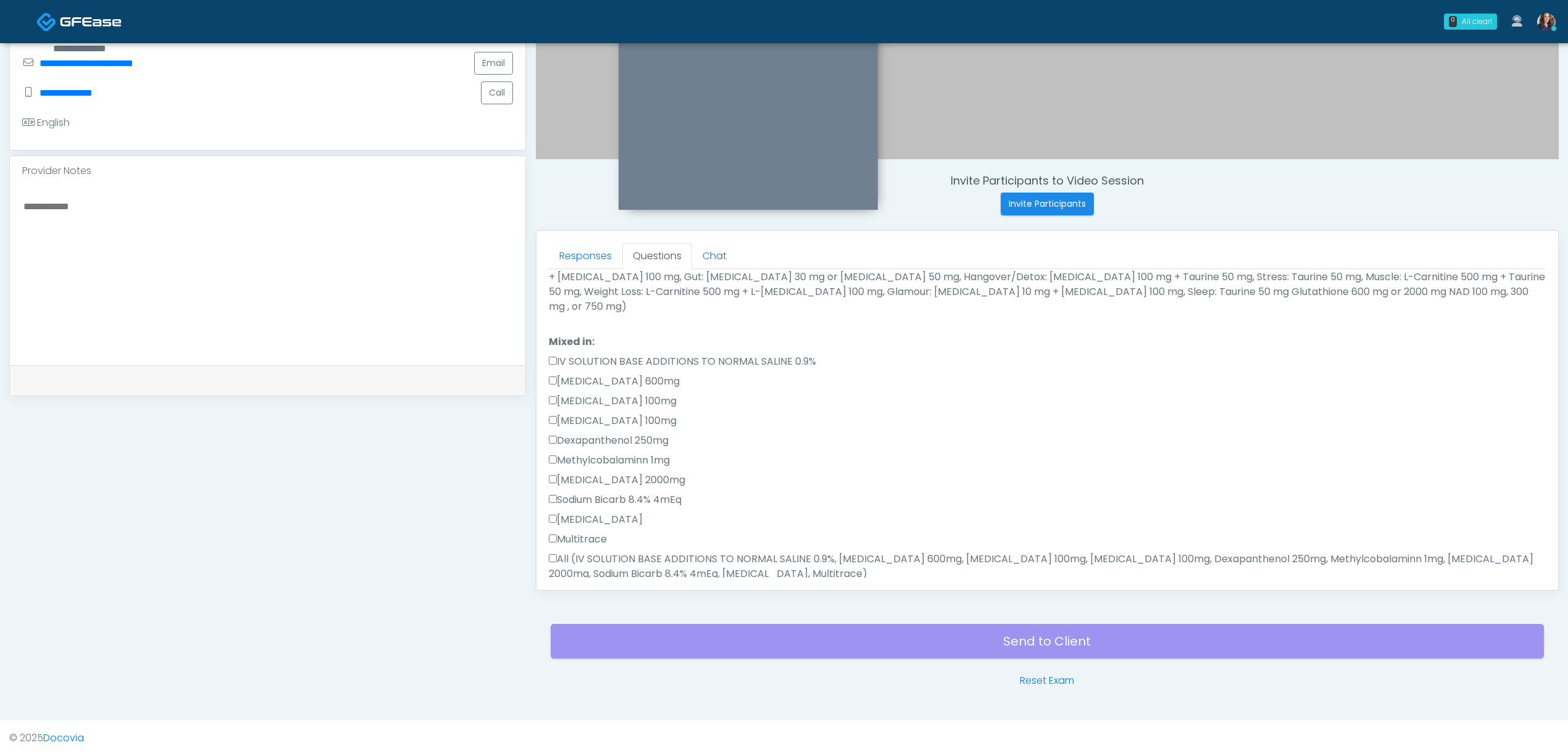
click at [606, 551] on label "All (IV SOLUTION BASE ADDITIONS TO NORMAL SALINE 0.9%, Magnesium Chloride 600mg…" at bounding box center [1047, 566] width 997 height 29
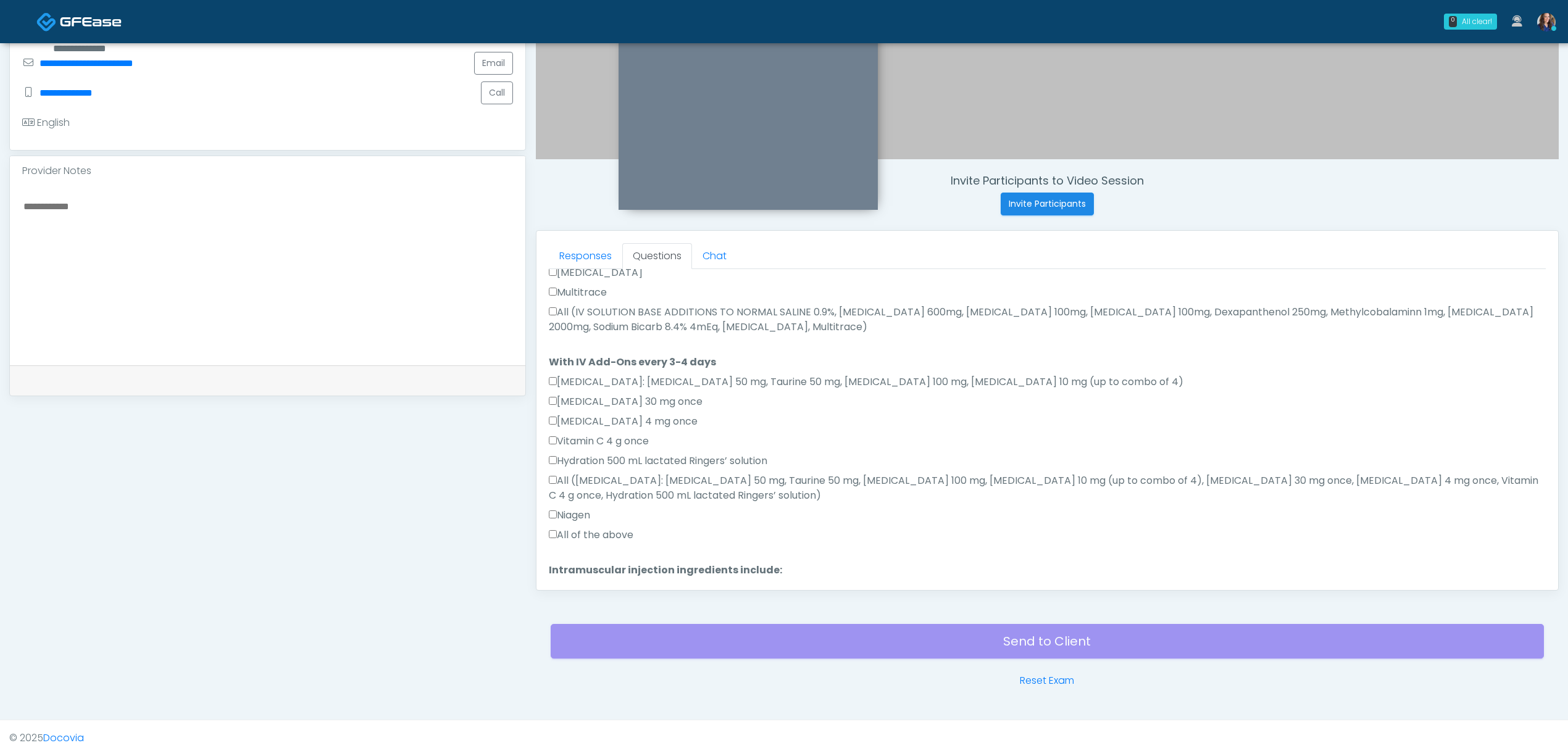
click at [608, 527] on label "All of the above" at bounding box center [591, 534] width 84 height 15
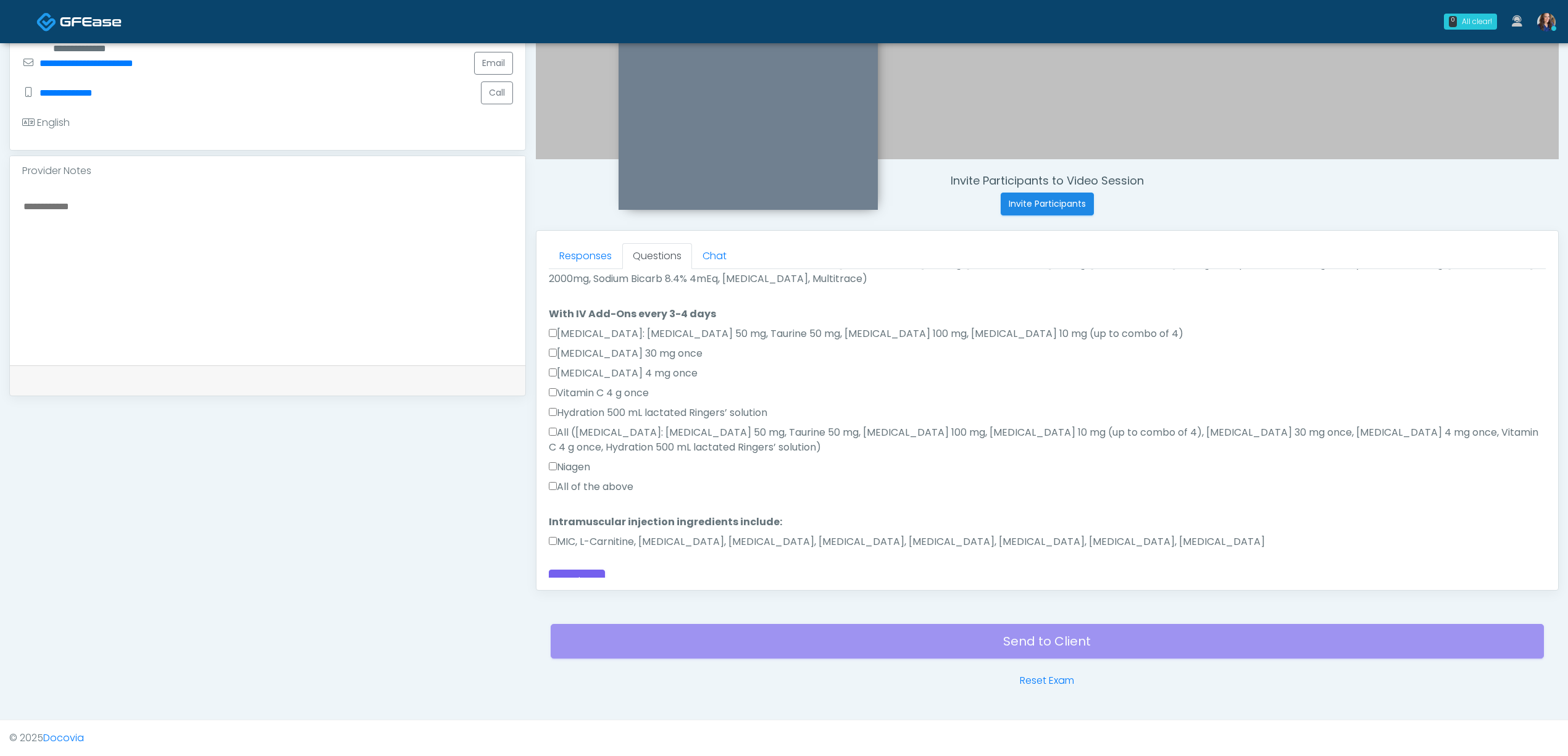
click at [598, 534] on label "MIC, L-Carnitine, Methylcobalamin, Glycine, B-Complex, Lycine, Biotin, Vitamin …" at bounding box center [907, 541] width 716 height 15
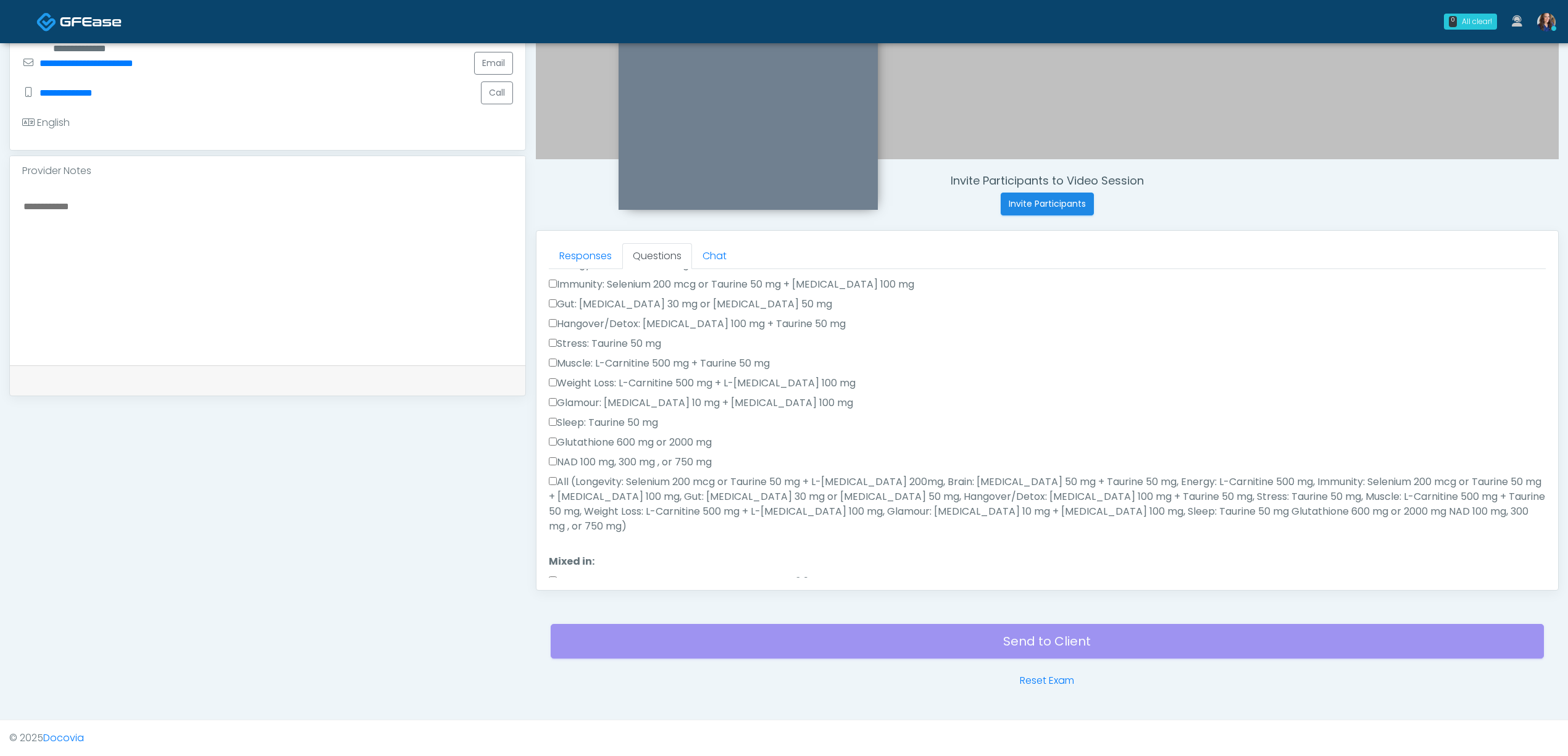
scroll to position [0, 0]
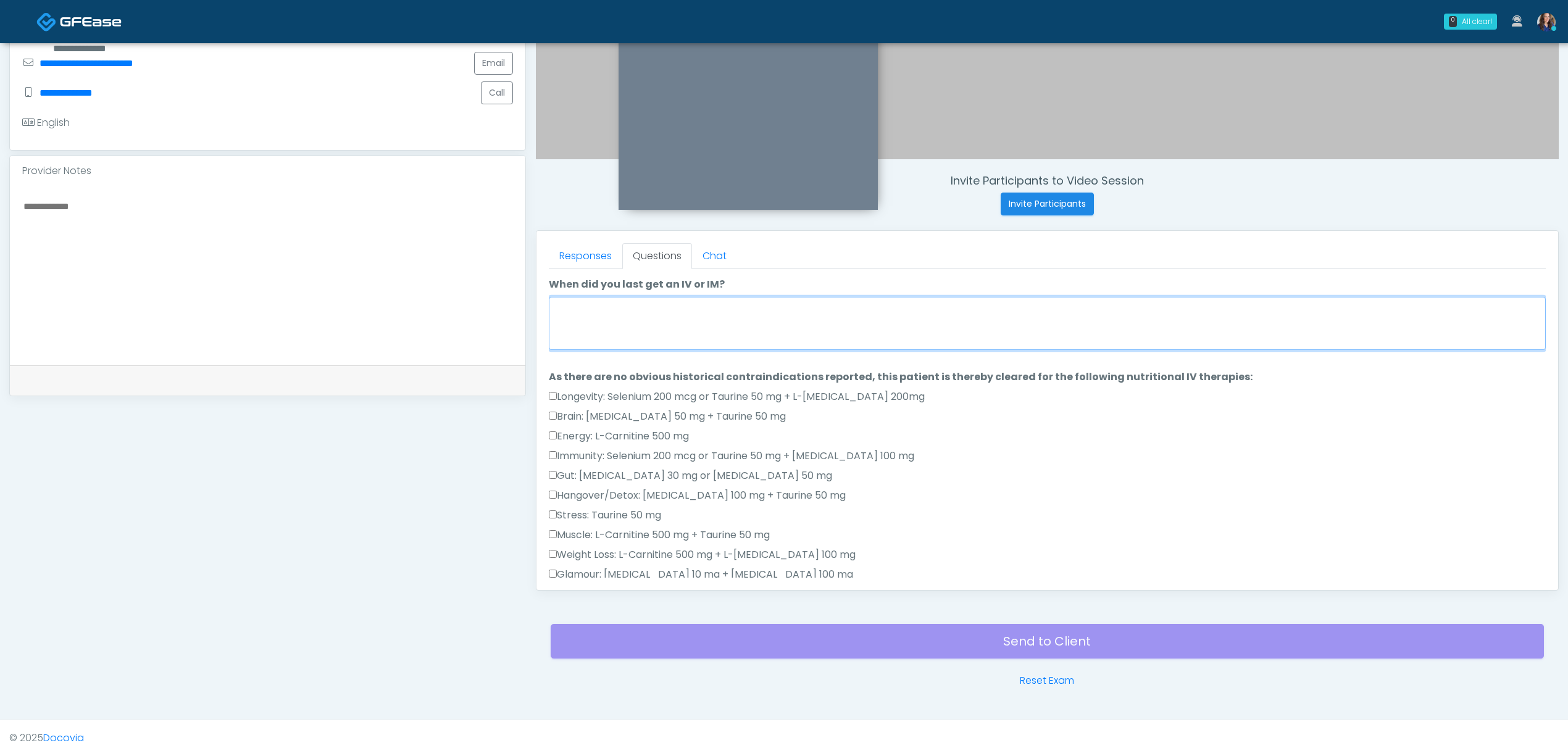
click at [675, 344] on textarea "When did you last get an IV or IM?" at bounding box center [1047, 323] width 997 height 53
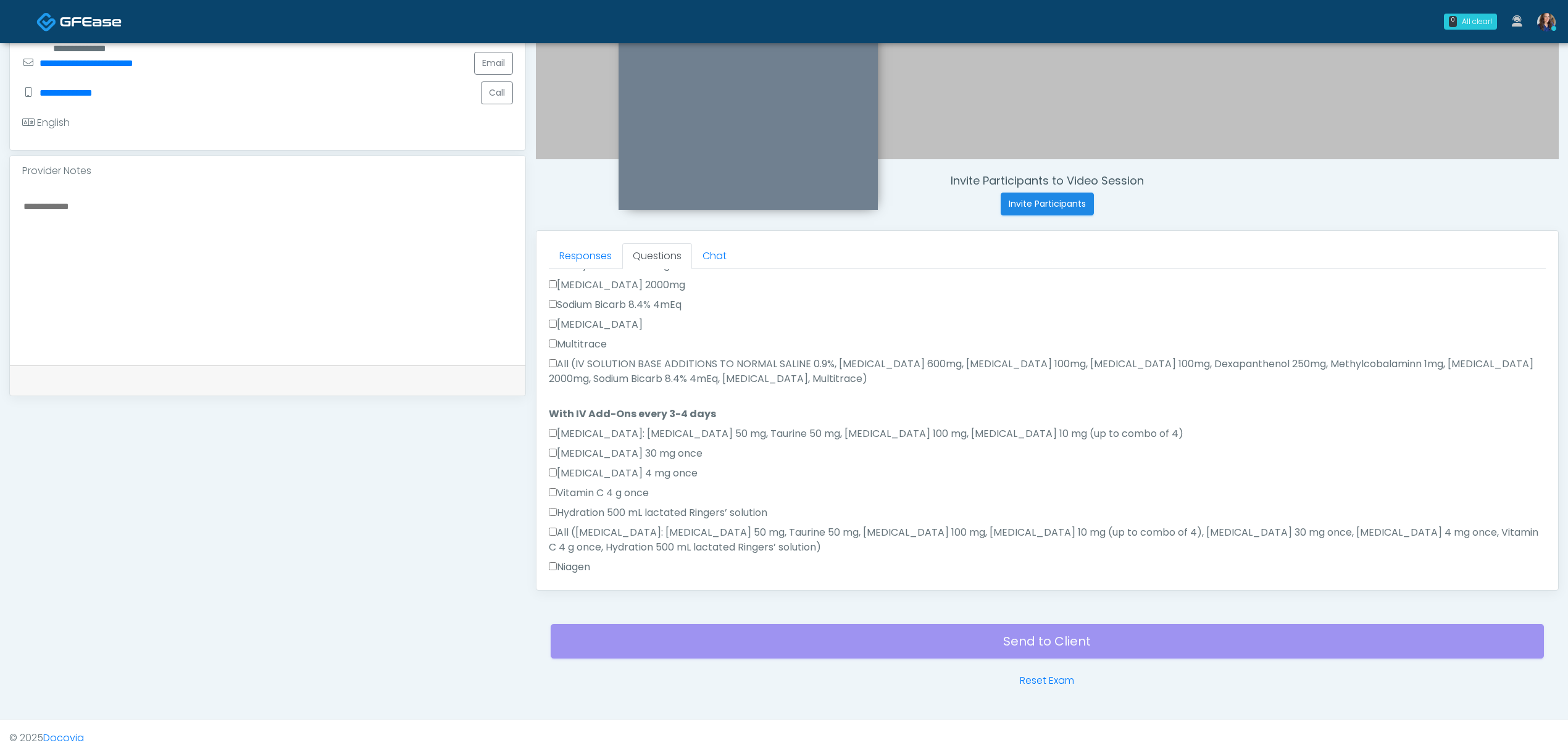
scroll to position [686, 0]
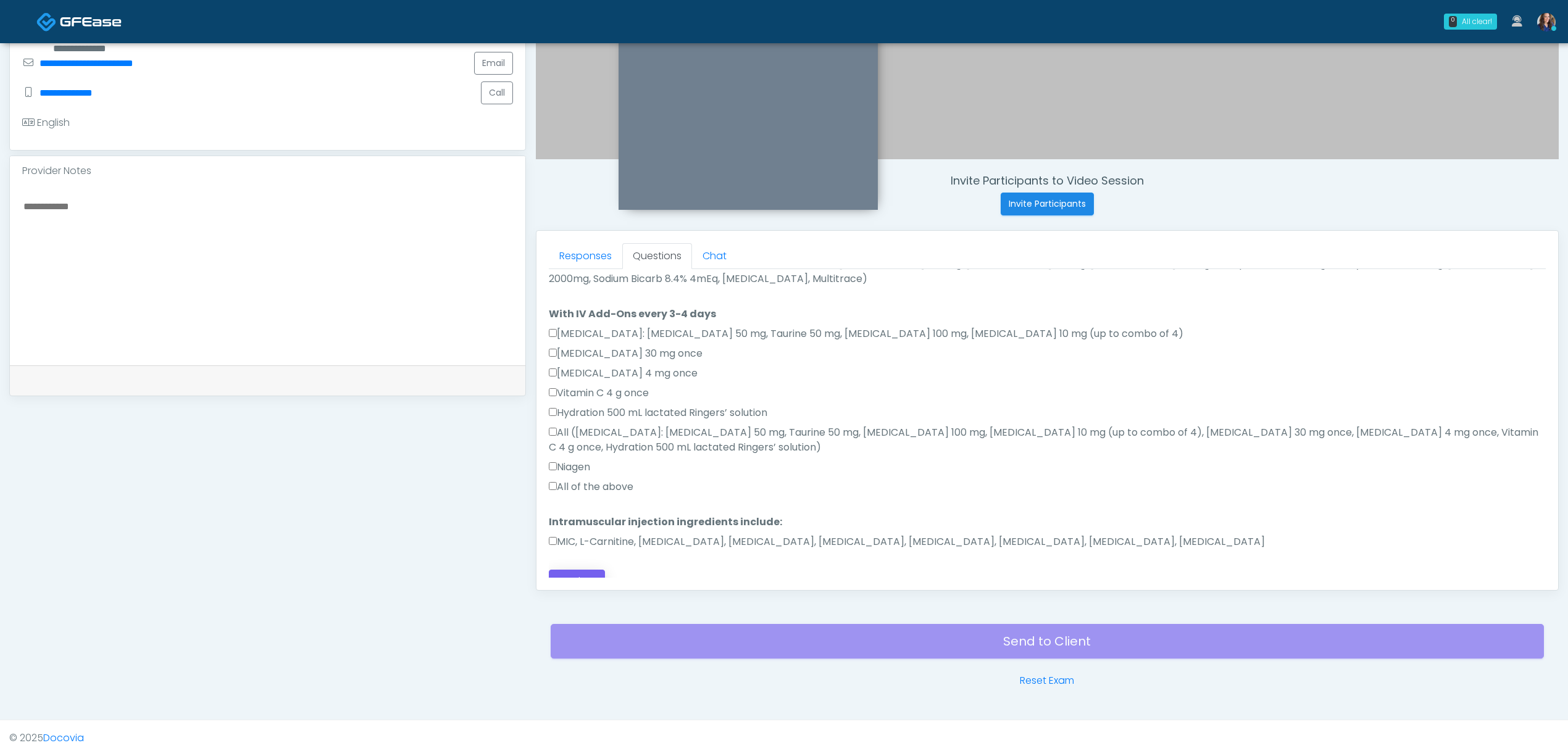
type textarea "**********"
click at [585, 569] on button "Continue" at bounding box center [577, 581] width 56 height 23
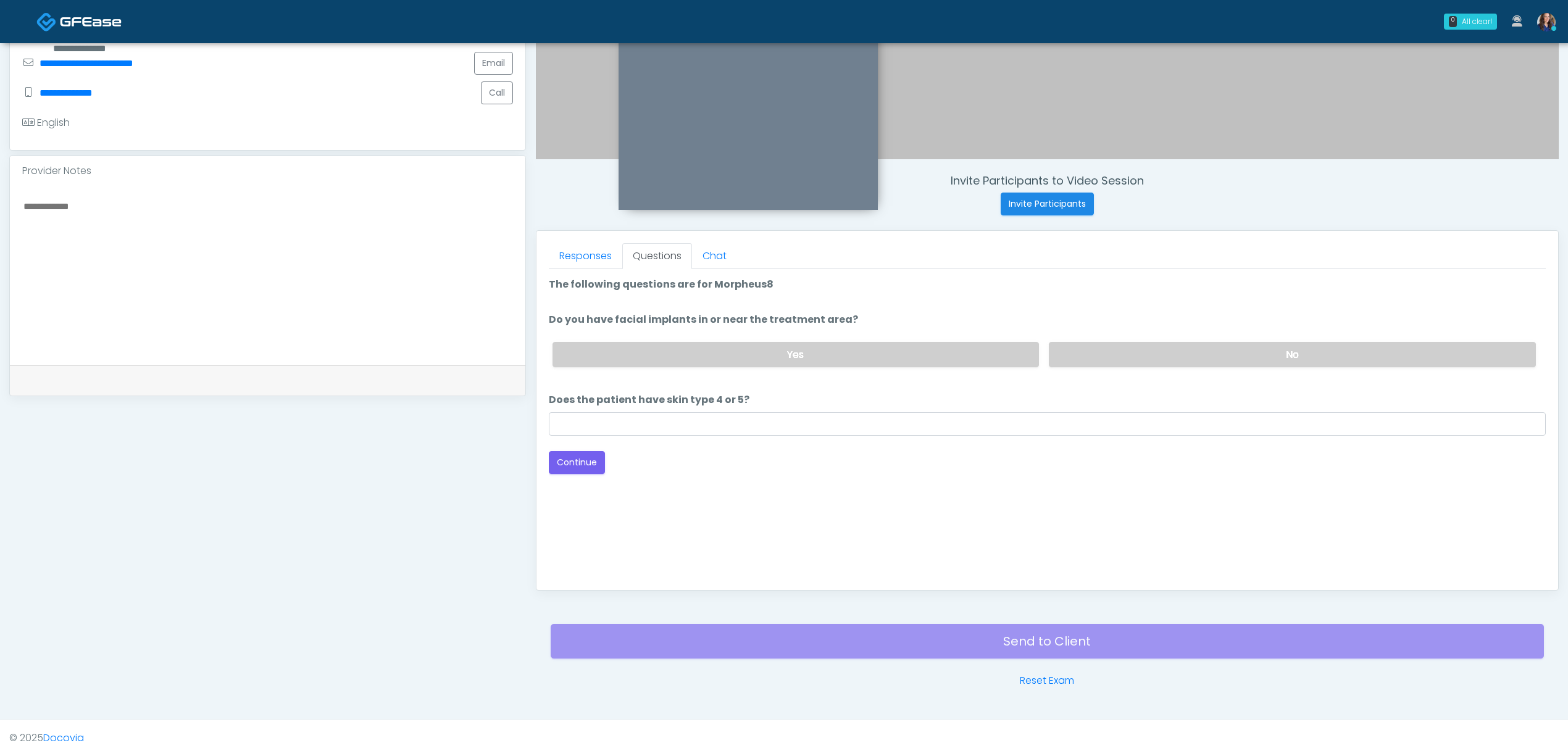
drag, startPoint x: 1114, startPoint y: 357, endPoint x: 864, endPoint y: 415, distance: 256.6
click at [1114, 357] on label "No" at bounding box center [1293, 353] width 487 height 25
click at [775, 422] on input "Does the patient have skin type 4 or 5?" at bounding box center [1047, 423] width 997 height 23
type input "**"
click at [577, 463] on button "Continue" at bounding box center [577, 462] width 56 height 23
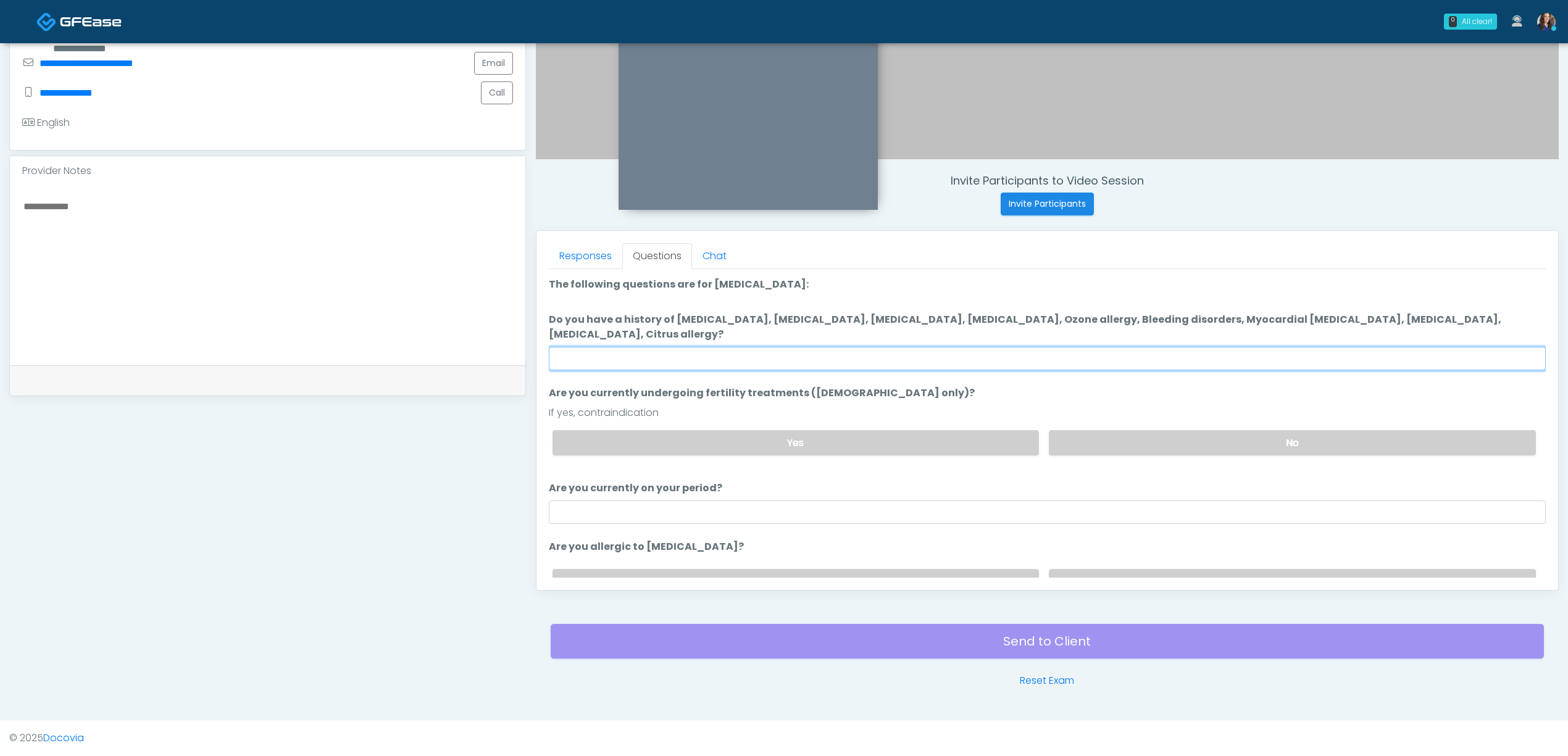
click at [895, 354] on input "Do you have a history of Hyperthyroidism, Hypotension, Hypocalcemia, Hypoglycem…" at bounding box center [1047, 358] width 997 height 23
type input "**"
drag, startPoint x: 1218, startPoint y: 421, endPoint x: 1216, endPoint y: 427, distance: 6.3
click at [1218, 422] on div "Yes No" at bounding box center [1045, 442] width 1003 height 45
click at [1208, 432] on label "No" at bounding box center [1293, 442] width 487 height 25
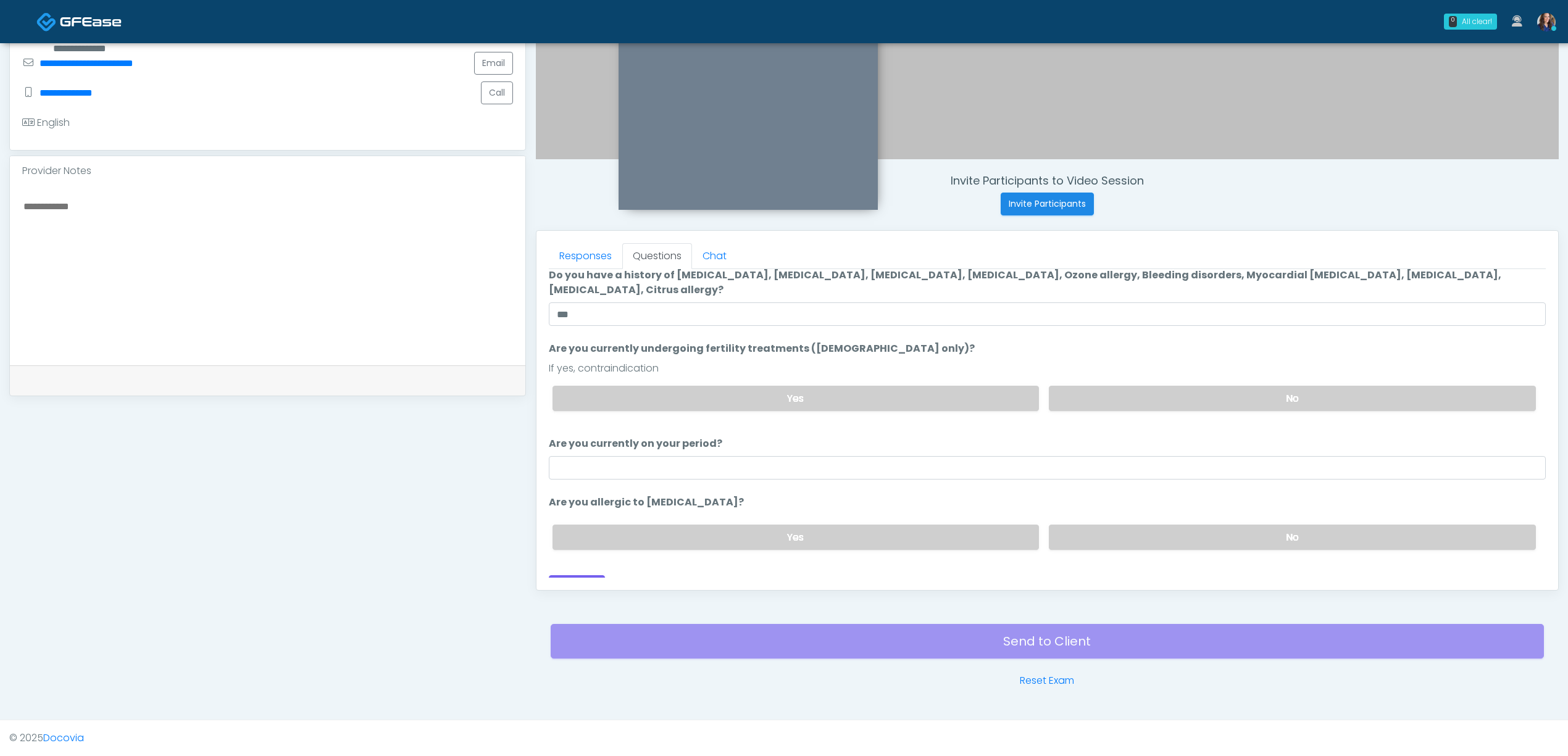
scroll to position [65, 0]
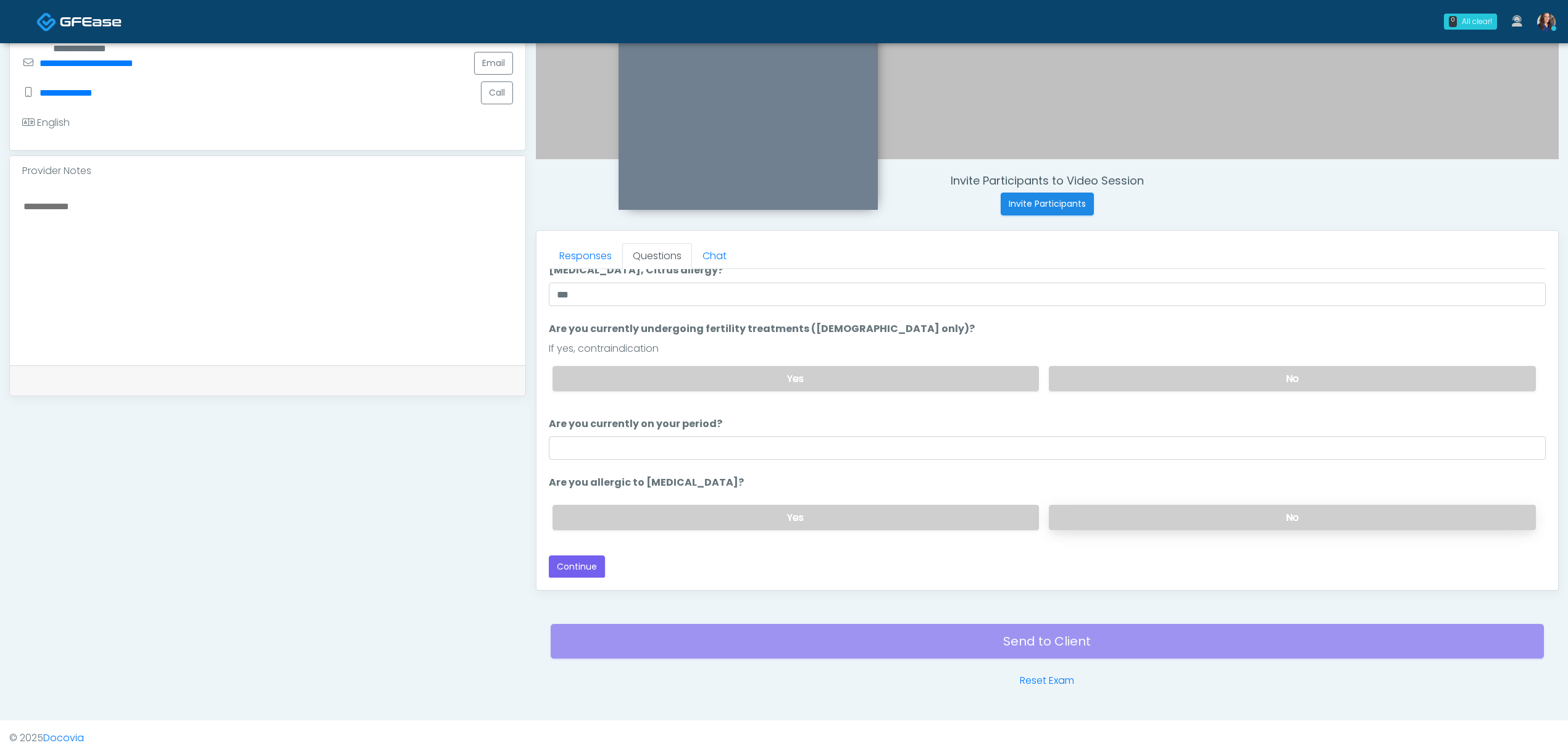
drag, startPoint x: 1218, startPoint y: 511, endPoint x: 1211, endPoint y: 514, distance: 7.6
click at [1215, 512] on label "No" at bounding box center [1293, 517] width 487 height 25
click at [594, 559] on button "Continue" at bounding box center [577, 567] width 56 height 23
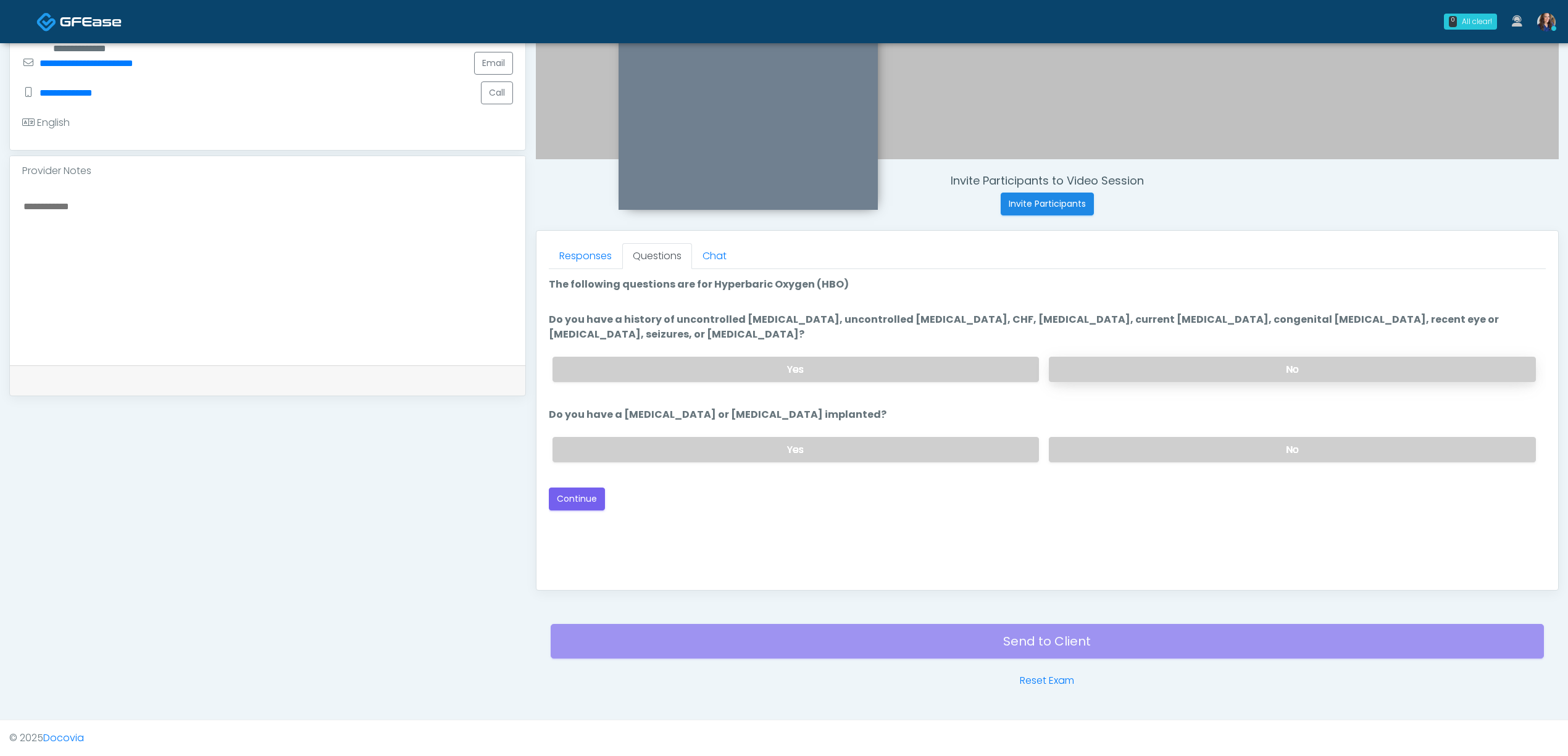
click at [1122, 369] on label "No" at bounding box center [1293, 369] width 487 height 25
click at [1174, 462] on div "Yes No" at bounding box center [1045, 449] width 1003 height 45
click at [1176, 446] on label "No" at bounding box center [1293, 449] width 487 height 25
click at [769, 371] on label "Yes" at bounding box center [796, 369] width 487 height 25
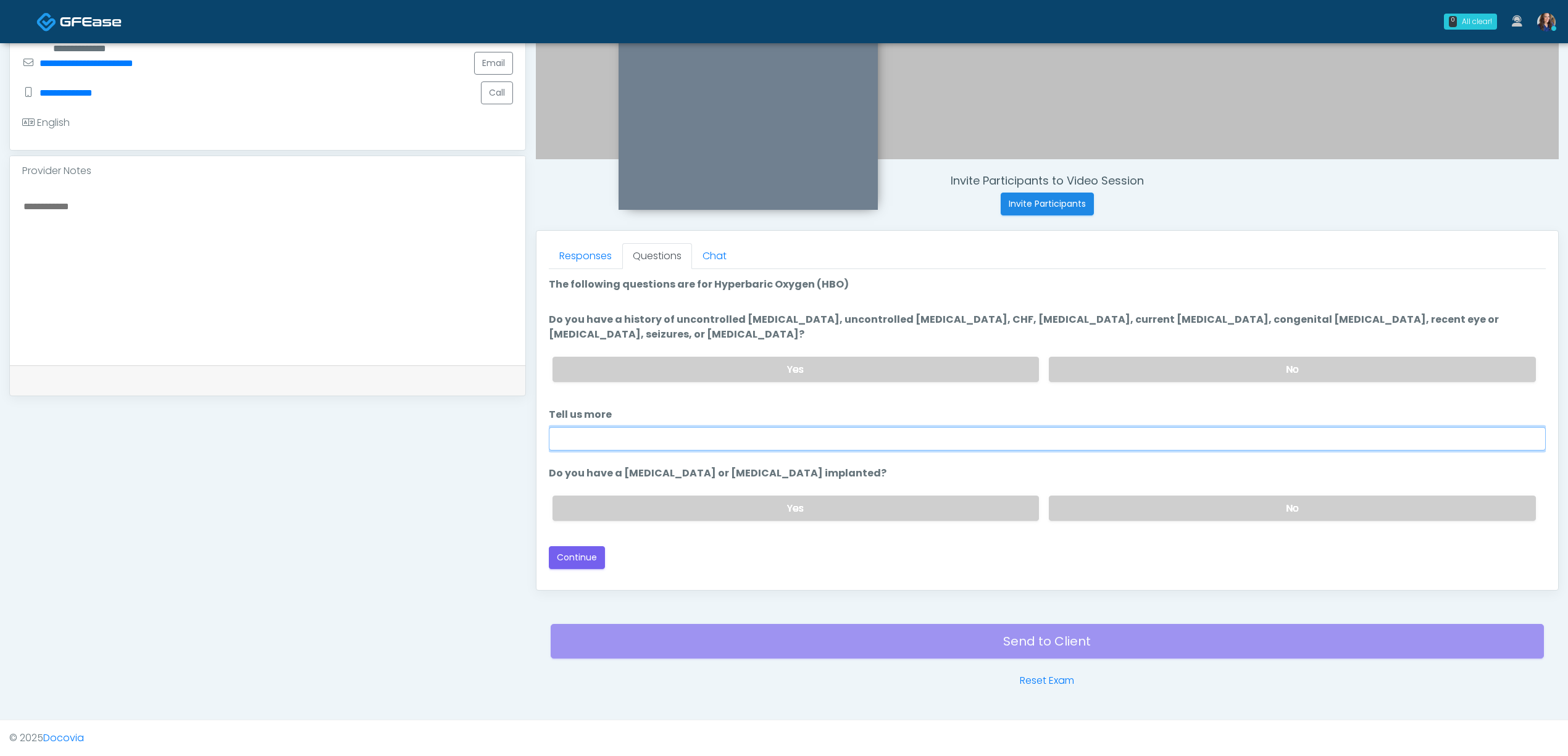
click at [737, 427] on input "Tell us more" at bounding box center [1047, 438] width 997 height 23
drag, startPoint x: 670, startPoint y: 435, endPoint x: 472, endPoint y: 418, distance: 198.7
click at [472, 418] on div "**********" at bounding box center [784, 218] width 1549 height 941
type input "**********"
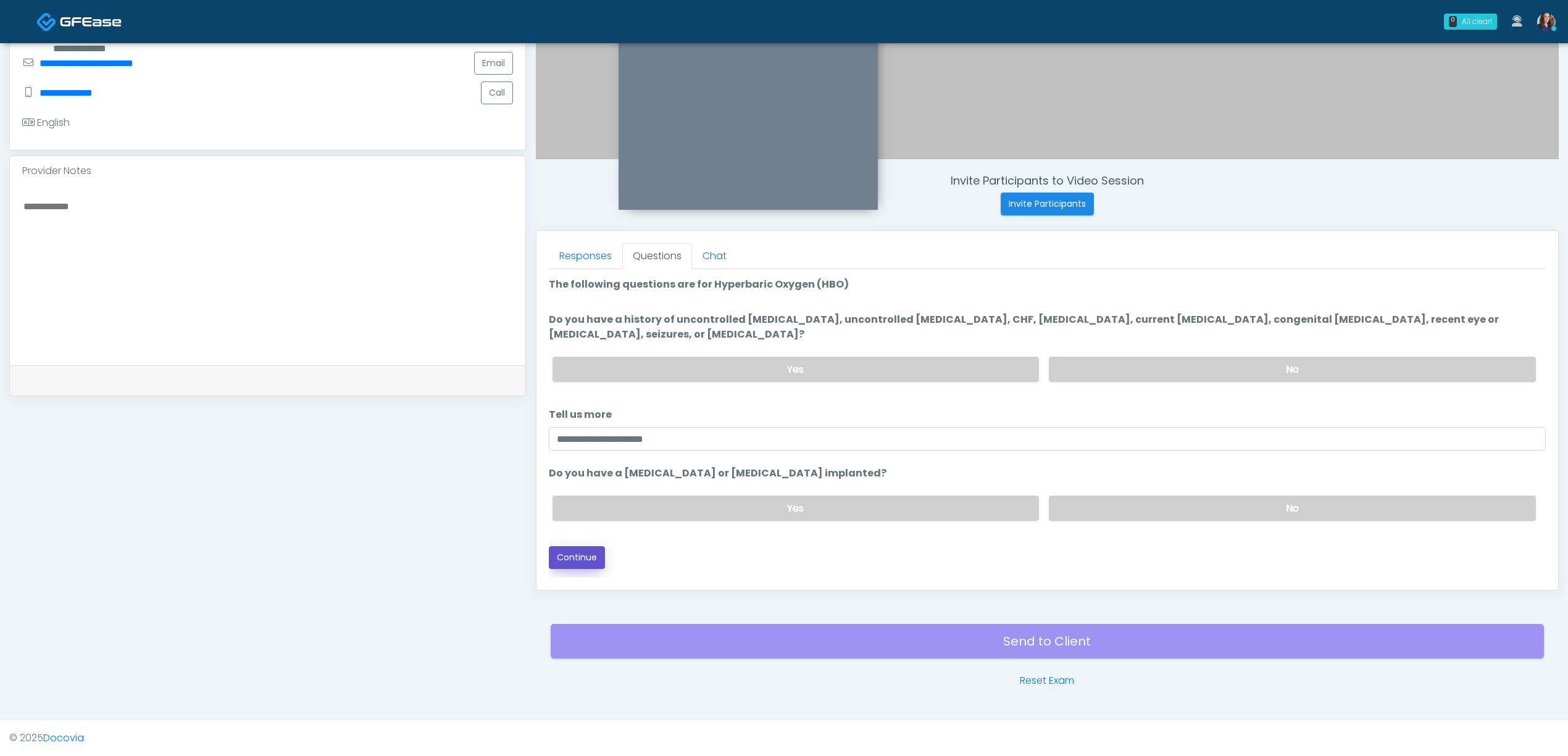
click at [590, 554] on button "Continue" at bounding box center [577, 557] width 56 height 23
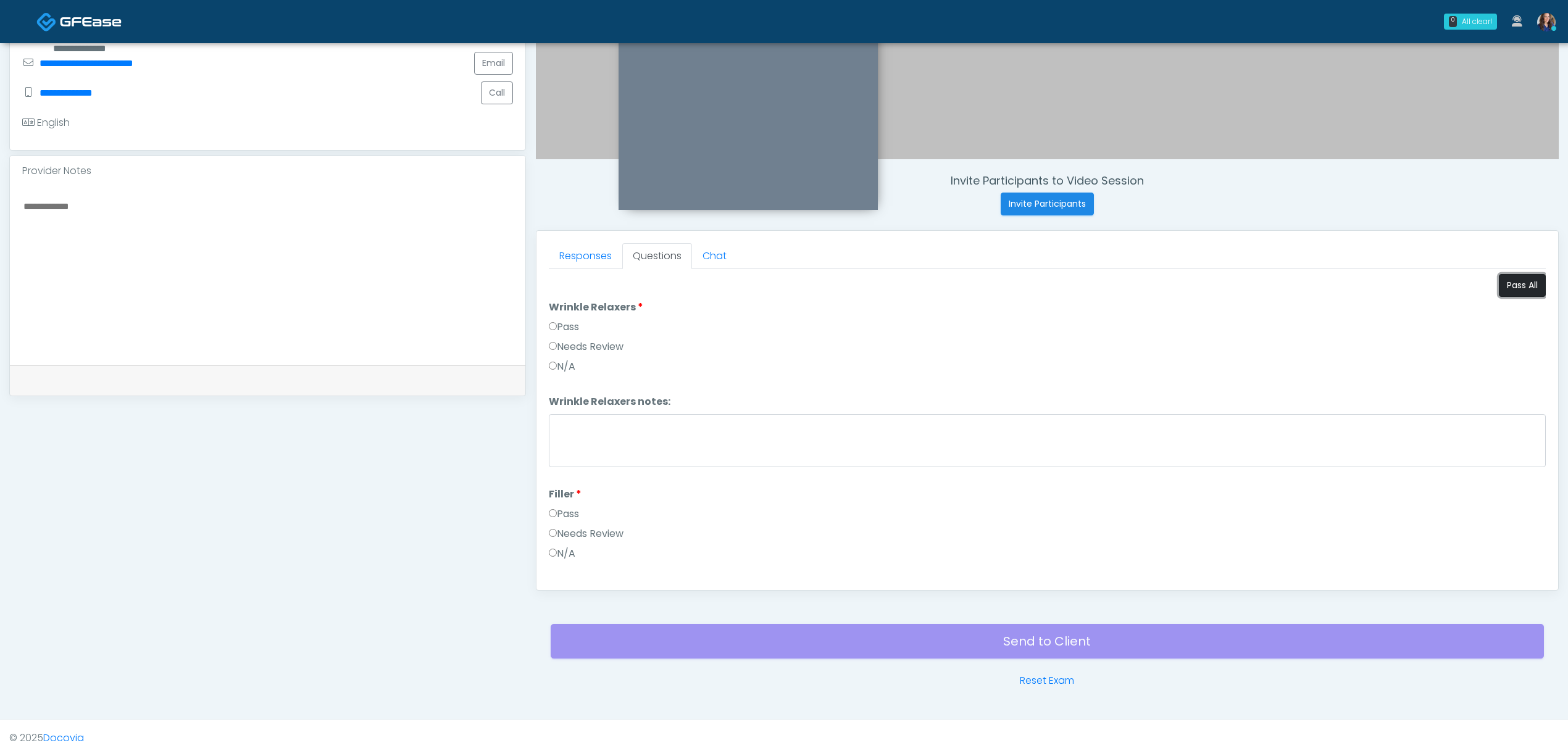
click at [1503, 292] on button "Pass All" at bounding box center [1522, 285] width 47 height 23
drag, startPoint x: 589, startPoint y: 445, endPoint x: 602, endPoint y: 465, distance: 23.9
click at [589, 446] on label "Needs Review" at bounding box center [586, 448] width 75 height 15
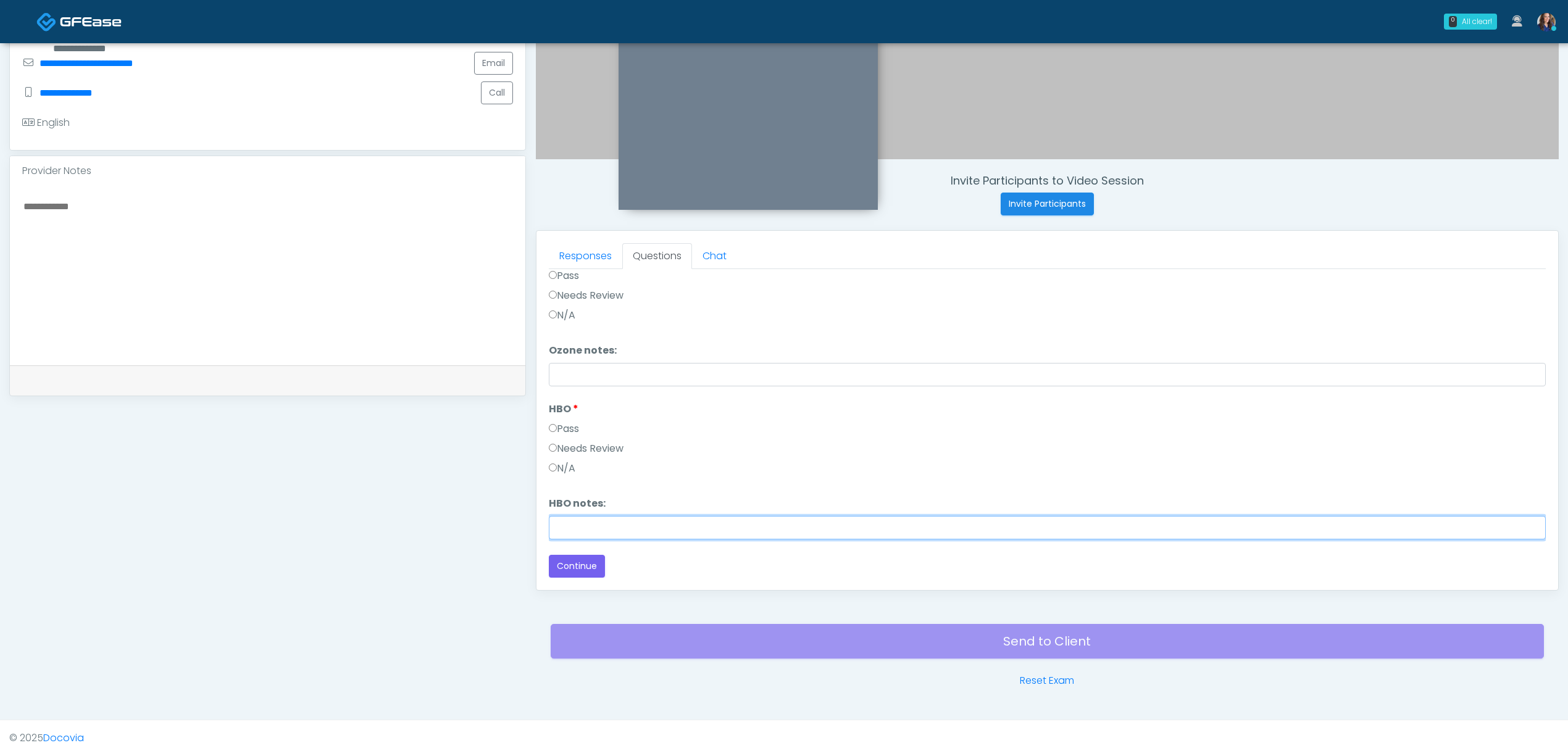
drag, startPoint x: 598, startPoint y: 527, endPoint x: 634, endPoint y: 512, distance: 39.0
click at [599, 527] on input "HBO notes:" at bounding box center [1047, 527] width 997 height 23
paste input "**********"
type input "**********"
click at [320, 304] on textarea at bounding box center [268, 273] width 491 height 151
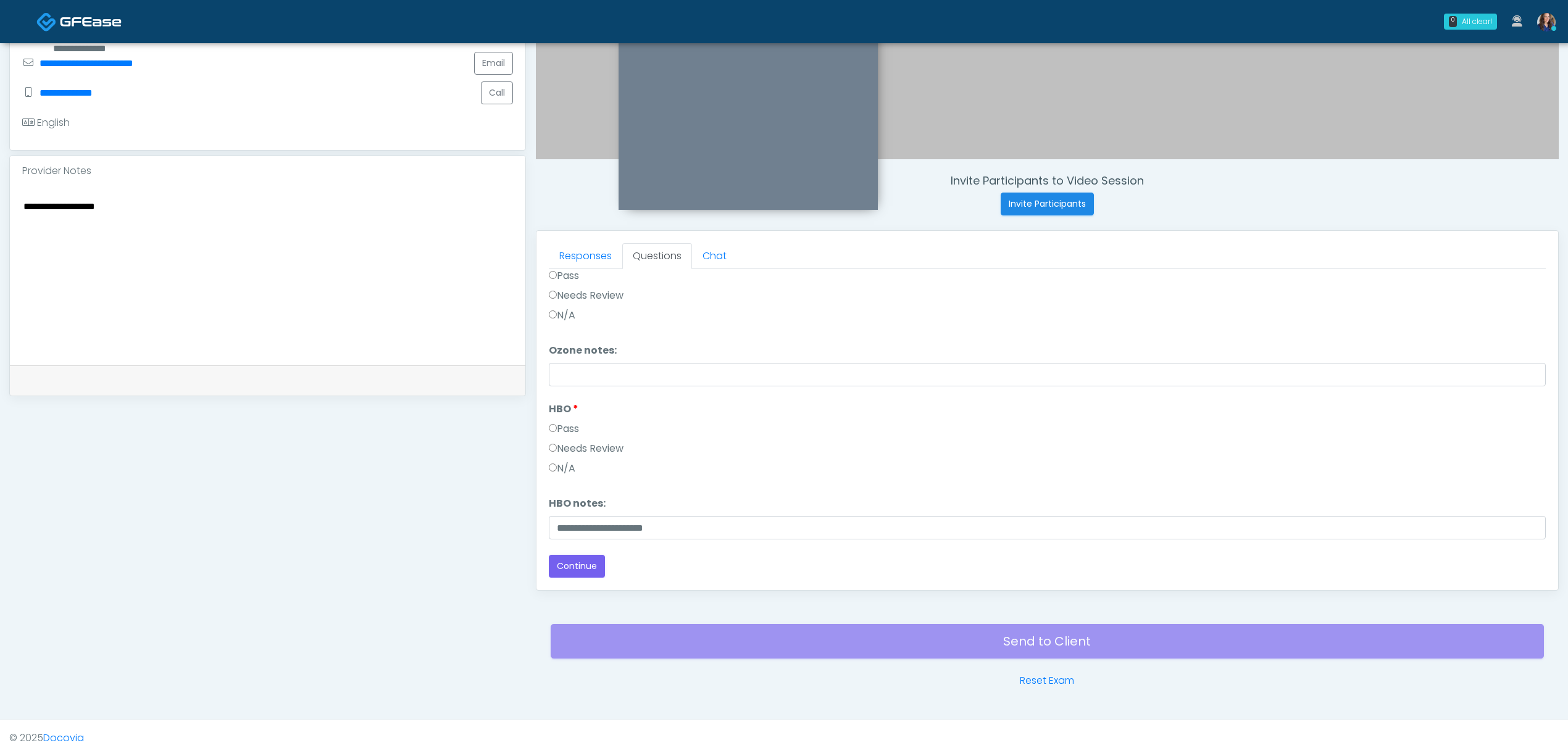
type textarea "**********"
click at [711, 529] on input "**********" at bounding box center [1047, 527] width 997 height 23
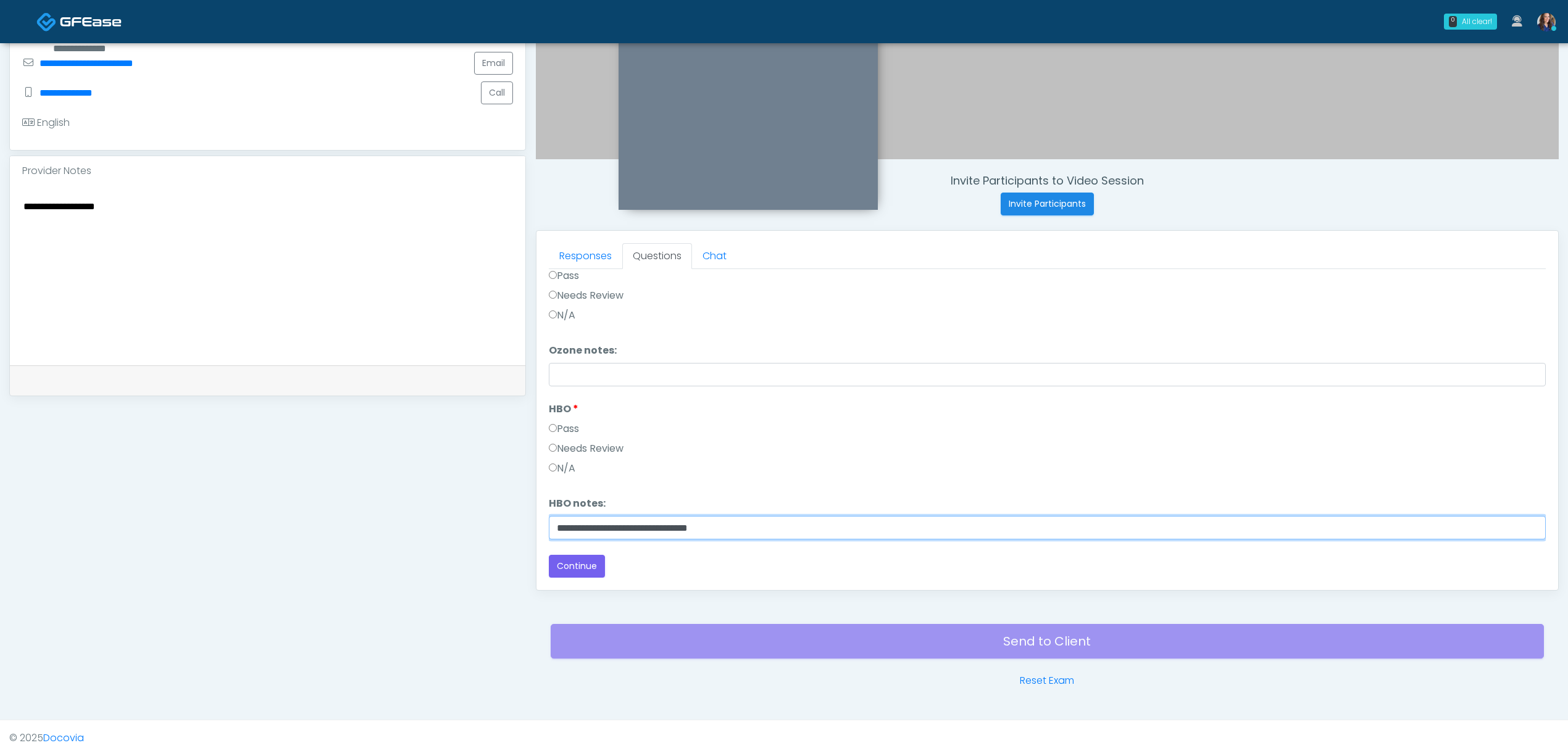
type input "**********"
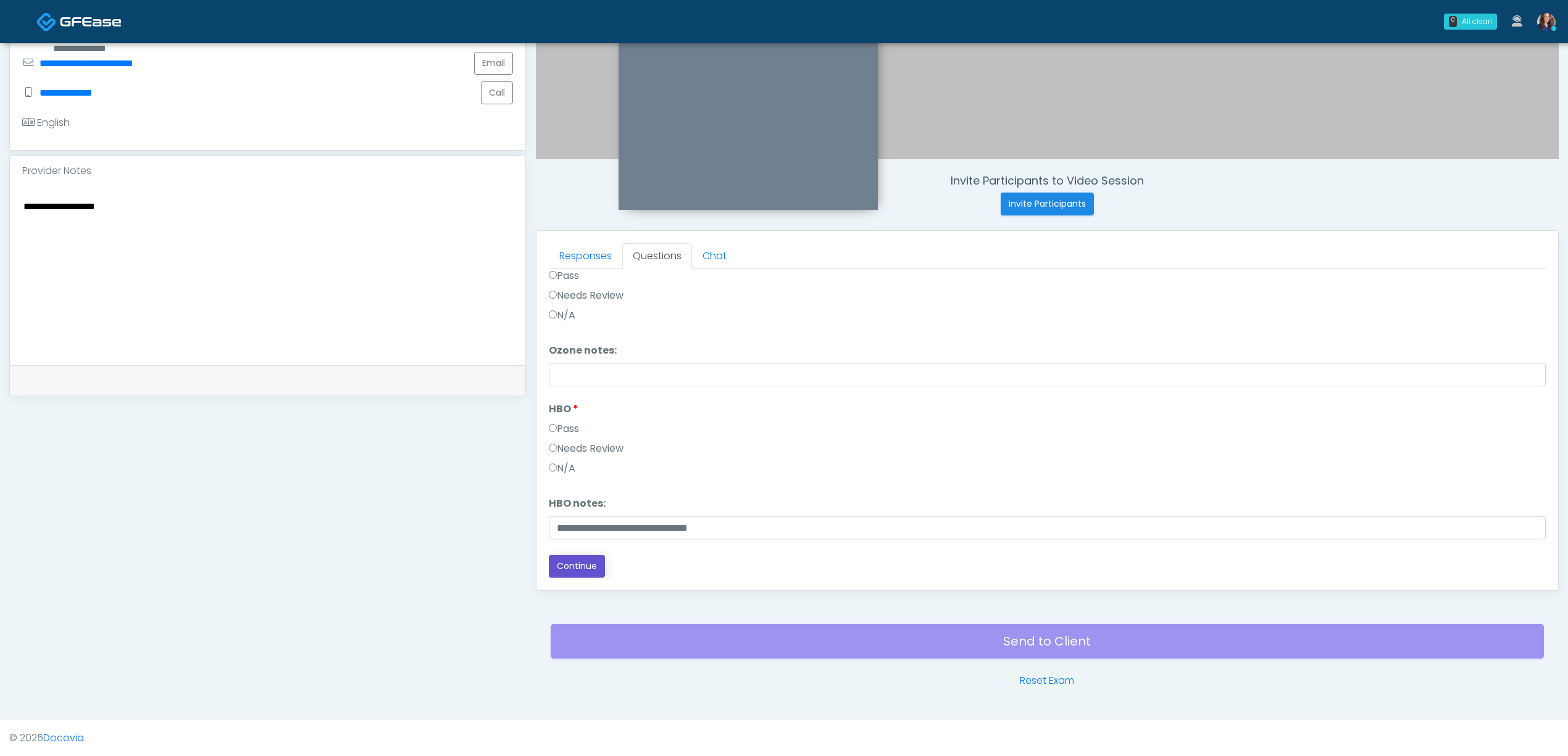
click at [586, 566] on button "Continue" at bounding box center [577, 566] width 56 height 23
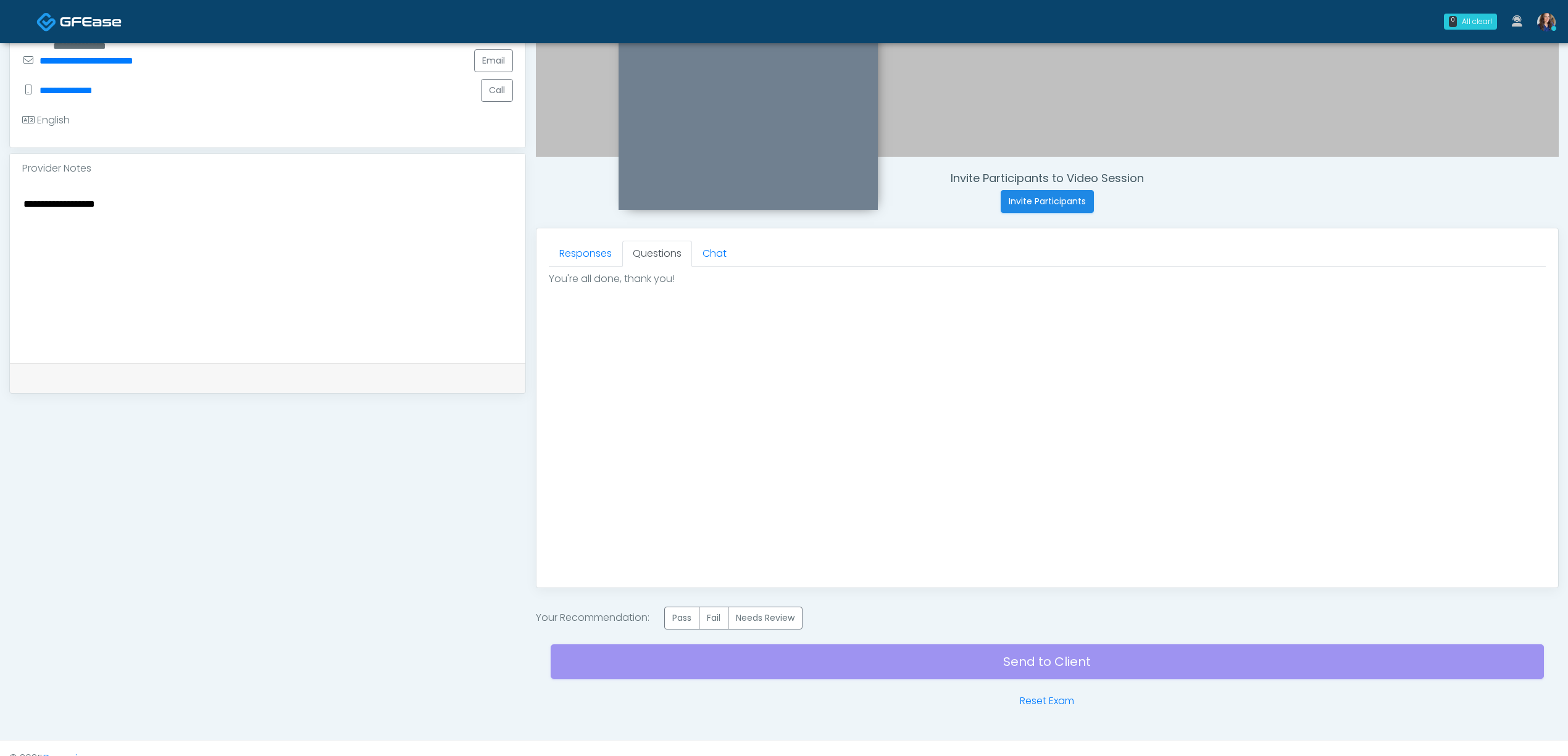
scroll to position [0, 0]
drag, startPoint x: 694, startPoint y: 618, endPoint x: 739, endPoint y: 634, distance: 47.8
click at [694, 618] on label "Pass" at bounding box center [682, 618] width 35 height 23
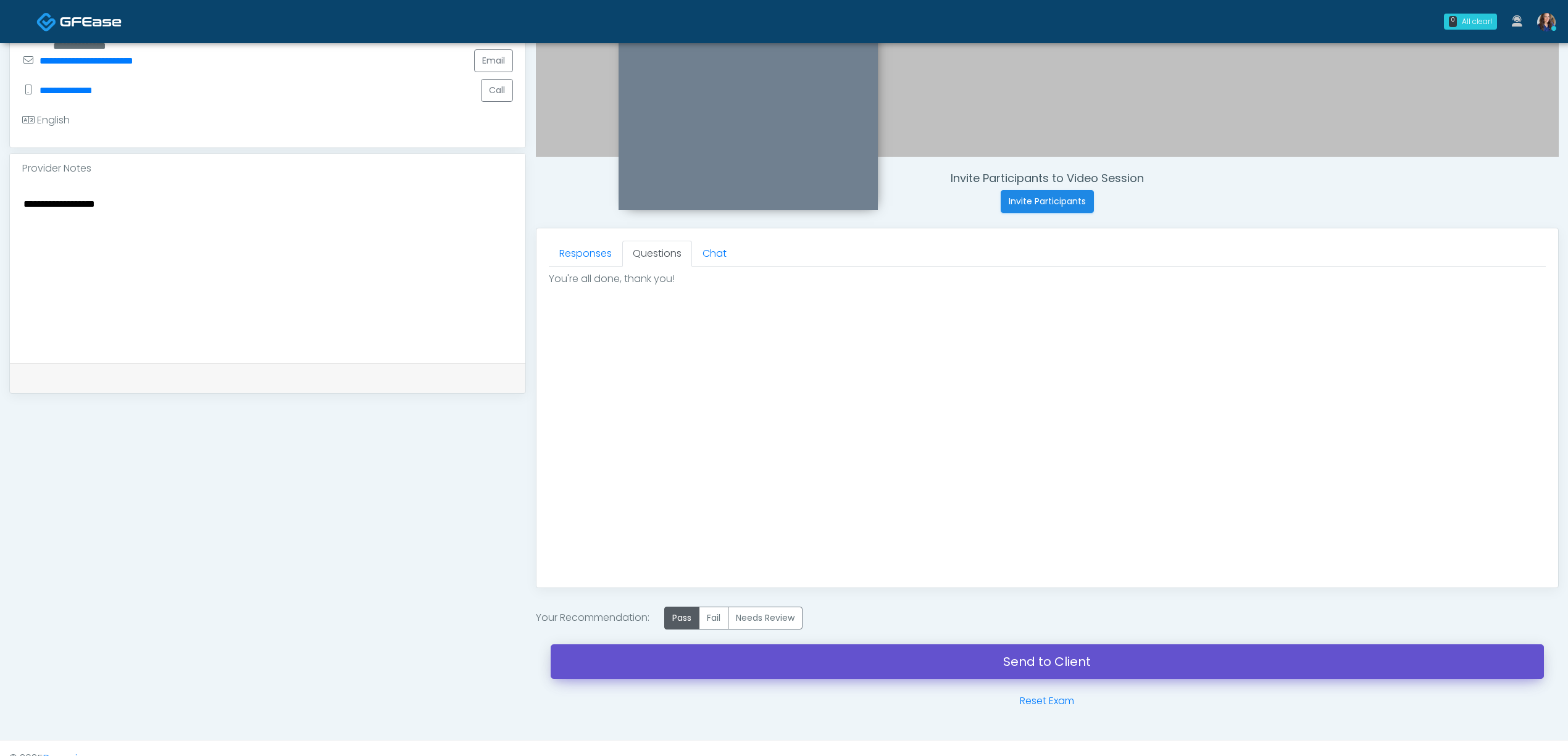
drag, startPoint x: 788, startPoint y: 661, endPoint x: 864, endPoint y: 208, distance: 459.3
click at [790, 661] on link "Send to Client" at bounding box center [1047, 661] width 993 height 34
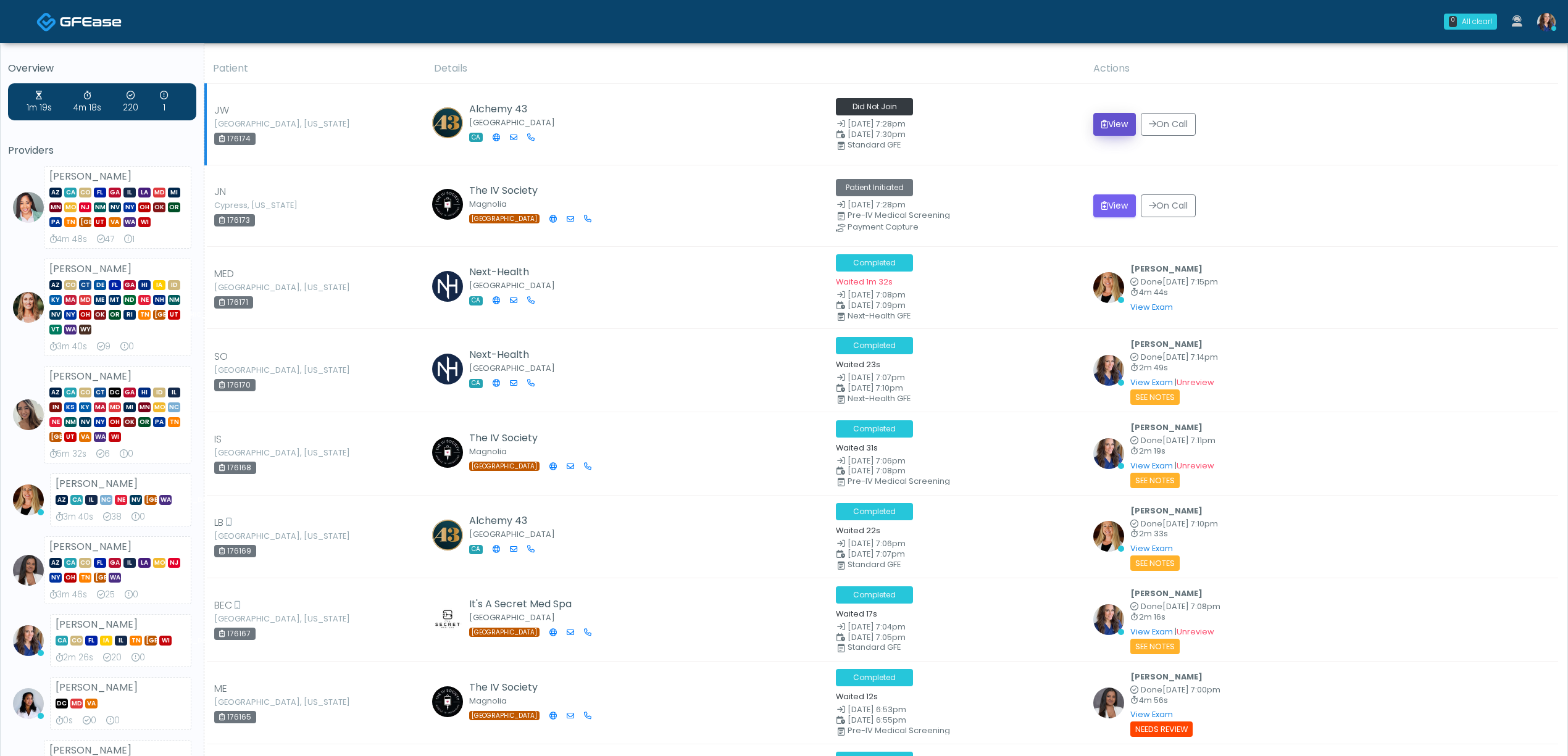
click at [1121, 129] on button "View" at bounding box center [1114, 124] width 42 height 23
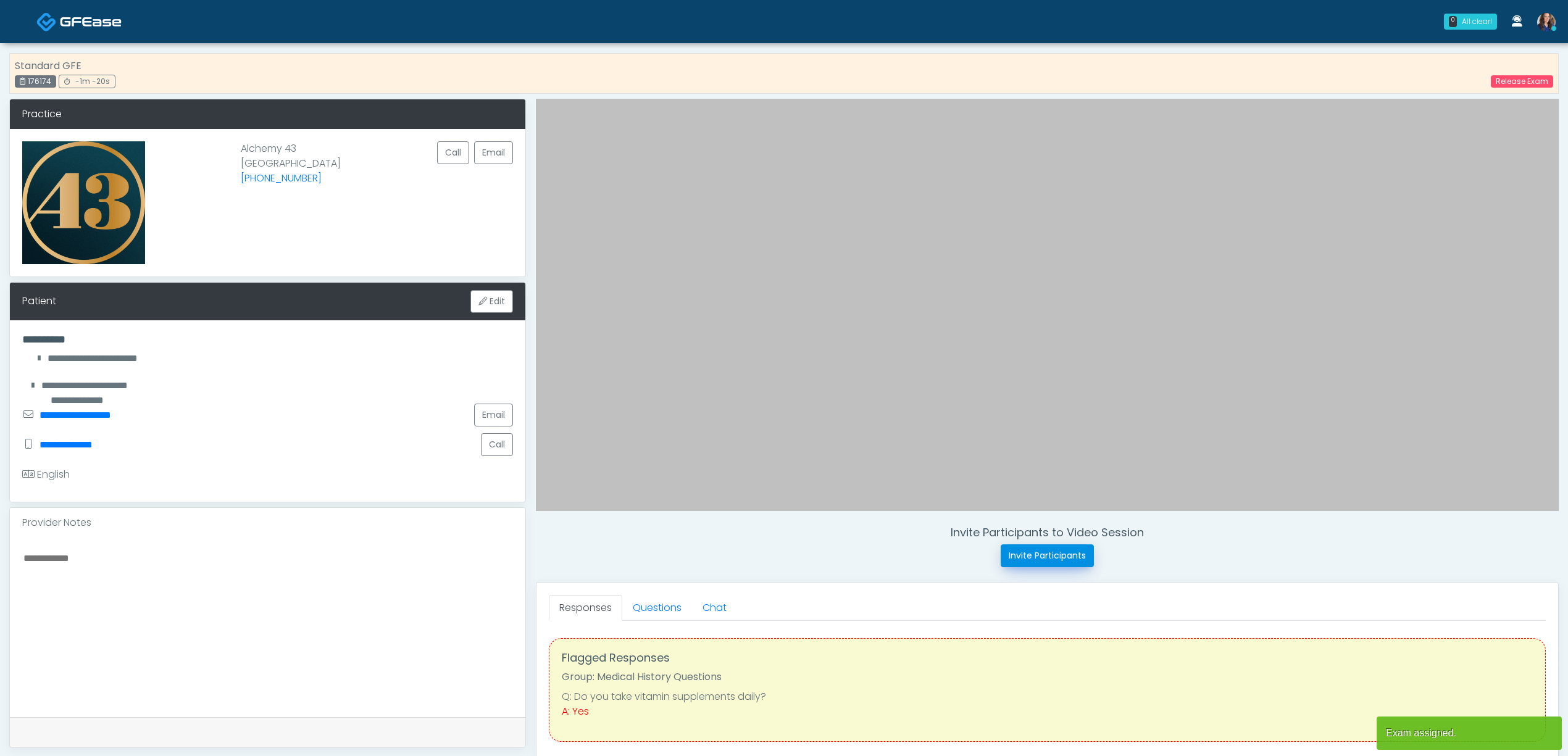
drag, startPoint x: 1045, startPoint y: 564, endPoint x: 1046, endPoint y: 556, distance: 8.1
click at [1045, 562] on button "Invite Participants" at bounding box center [1047, 556] width 93 height 23
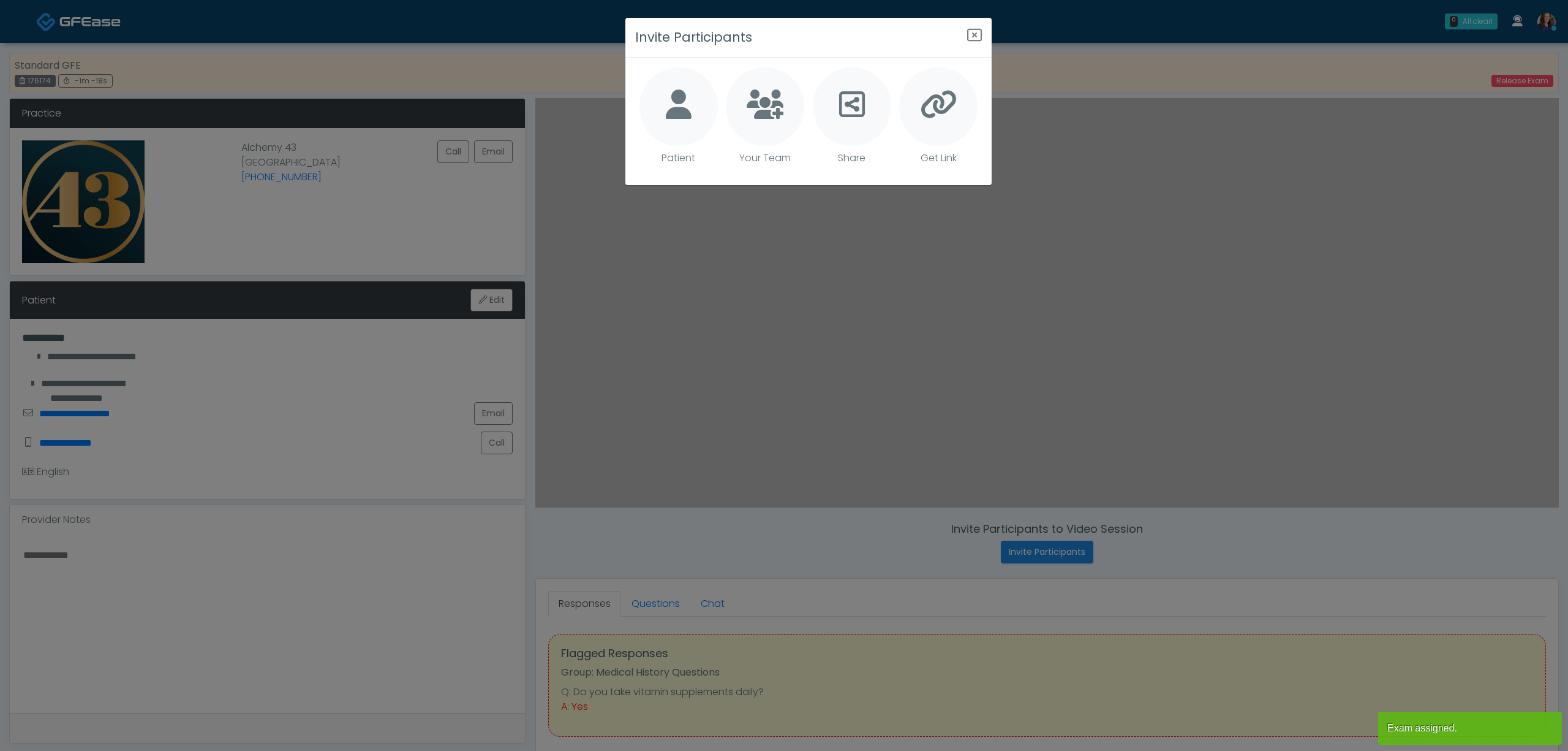
drag, startPoint x: 680, startPoint y: 111, endPoint x: 781, endPoint y: 161, distance: 112.7
click at [682, 111] on icon at bounding box center [679, 104] width 26 height 29
type textarea "**********"
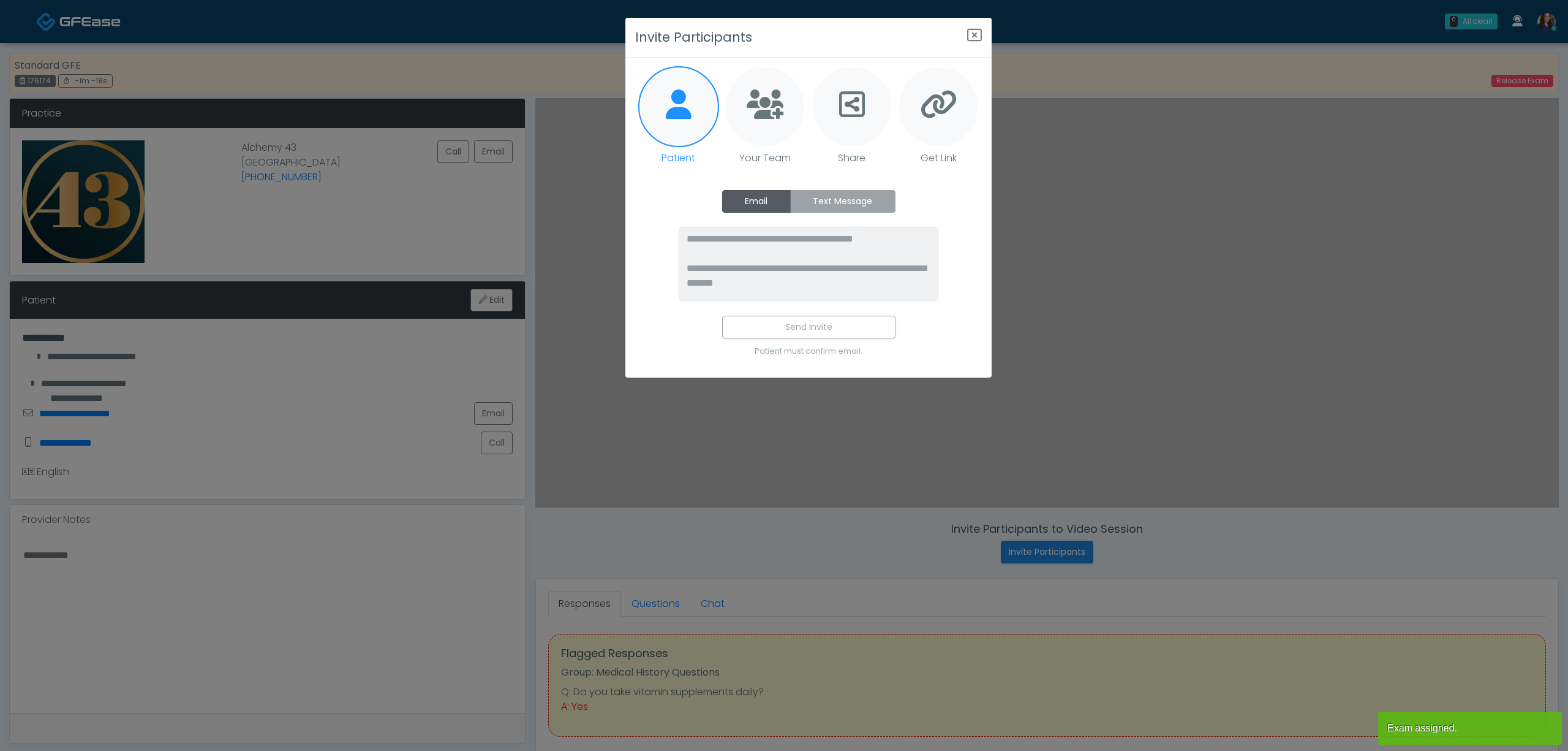
click at [840, 204] on label "Text Message" at bounding box center [842, 201] width 105 height 23
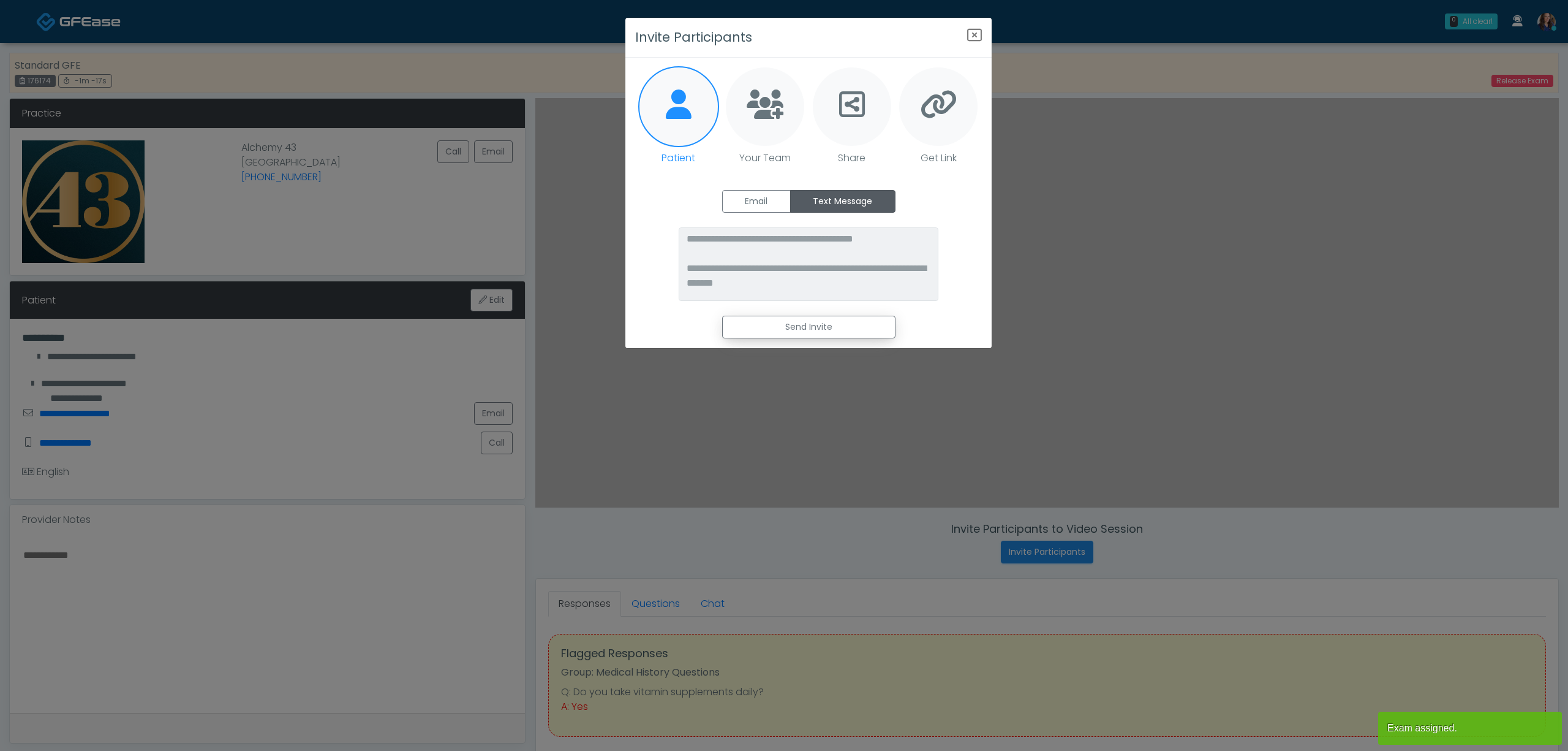
drag, startPoint x: 825, startPoint y: 324, endPoint x: 916, endPoint y: 211, distance: 145.1
click at [826, 324] on button "Send Invite" at bounding box center [809, 326] width 173 height 23
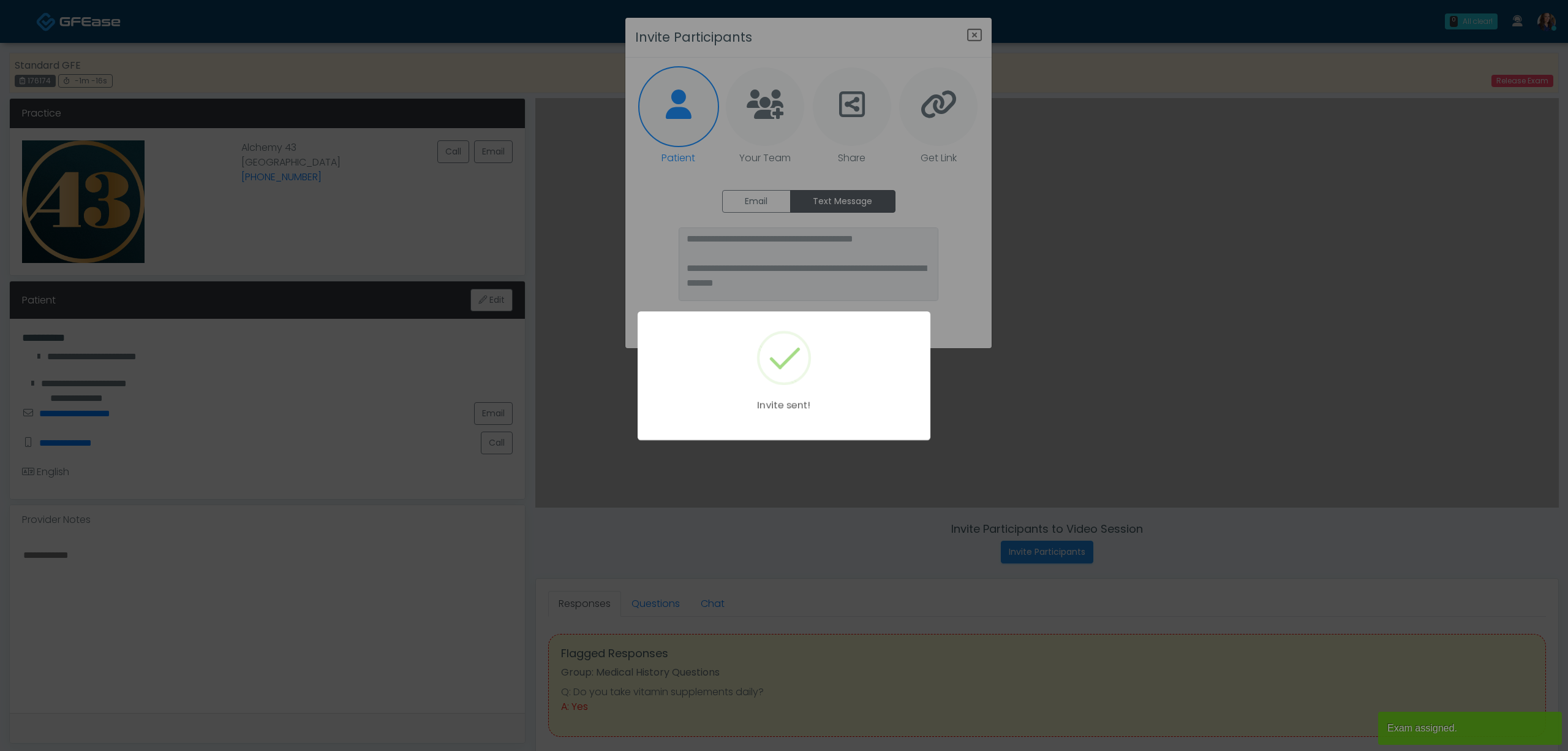
click at [975, 29] on div "Invite sent!" at bounding box center [784, 375] width 1568 height 751
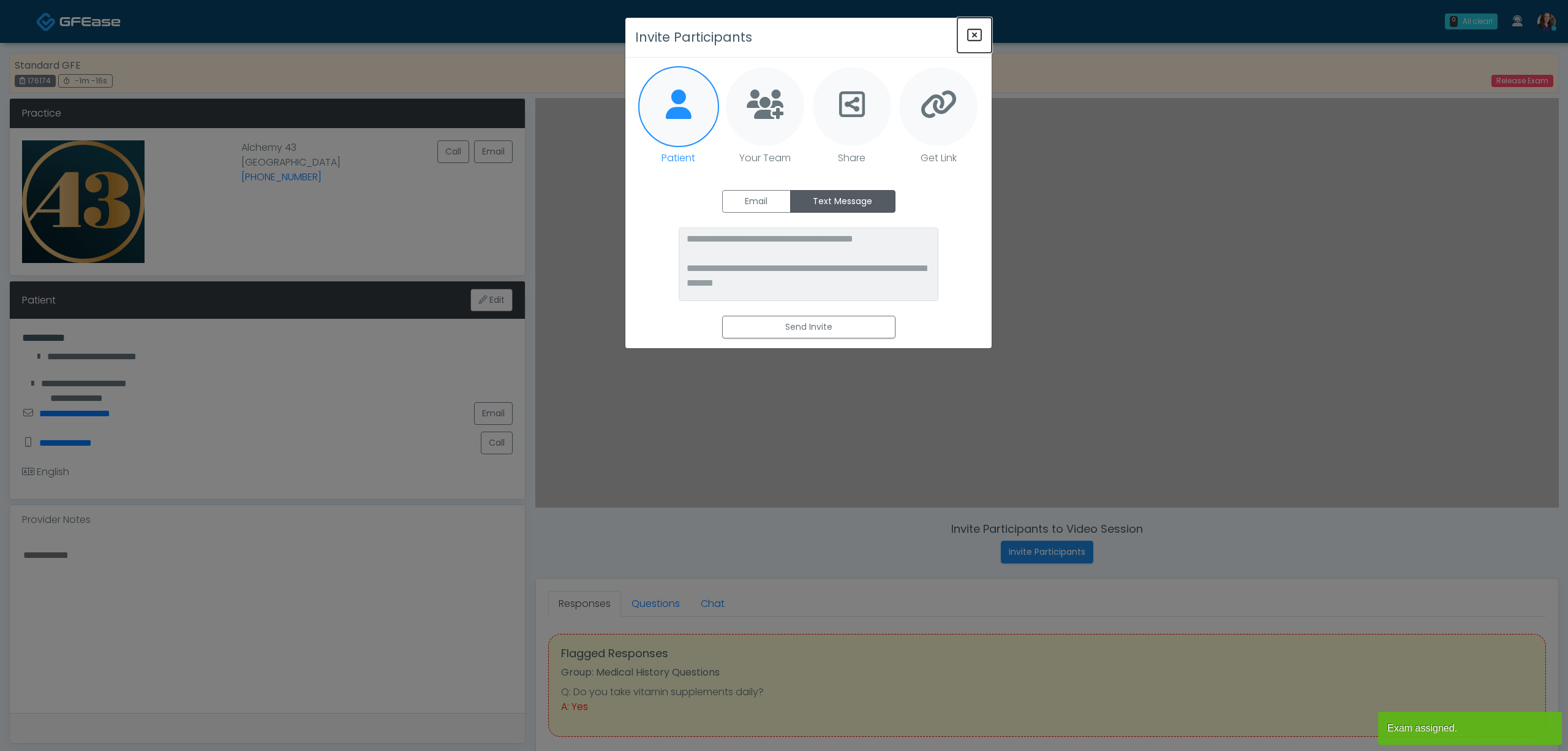
click at [972, 32] on icon "Close" at bounding box center [974, 34] width 15 height 15
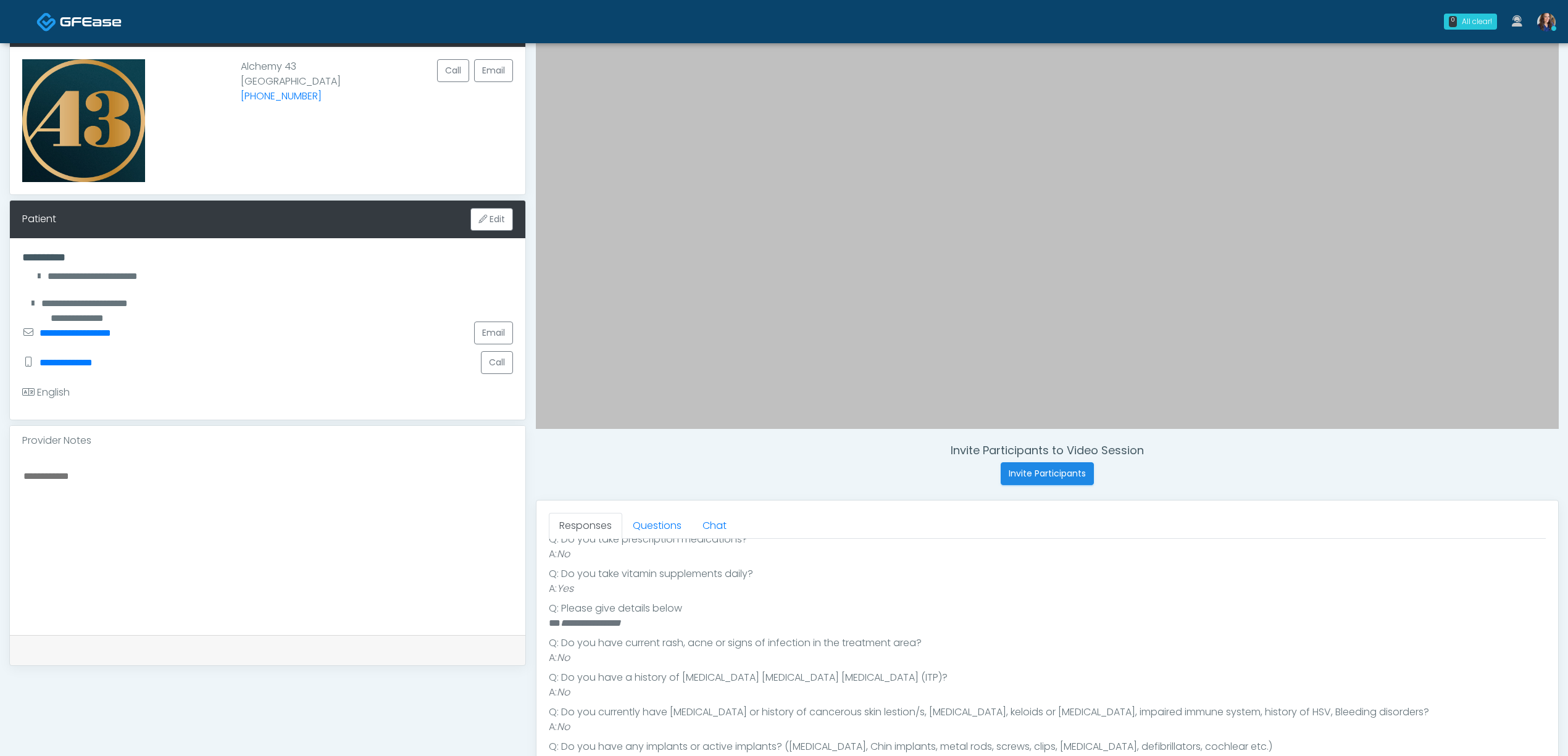
scroll to position [352, 0]
click at [661, 517] on link "Questions" at bounding box center [657, 526] width 70 height 26
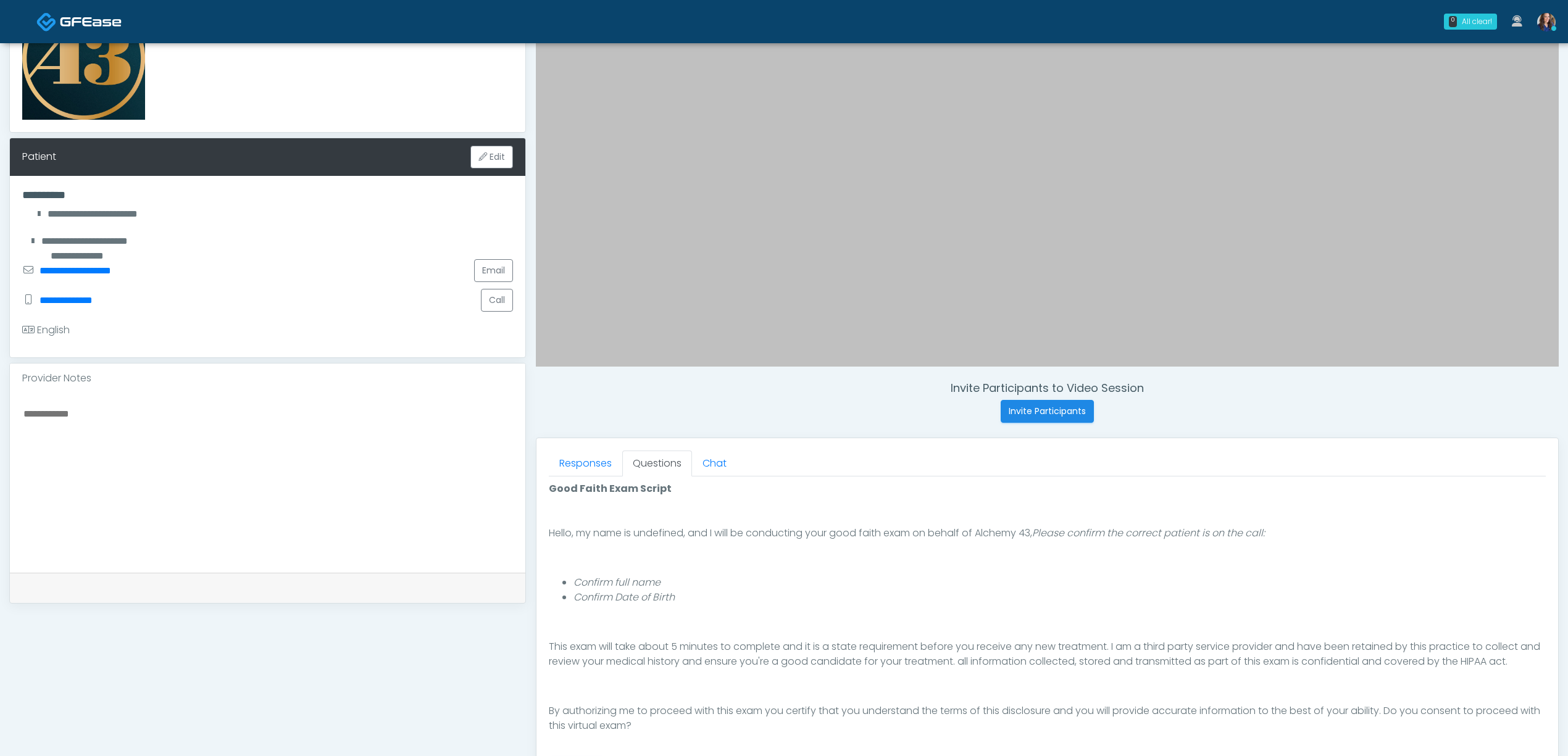
scroll to position [247, 0]
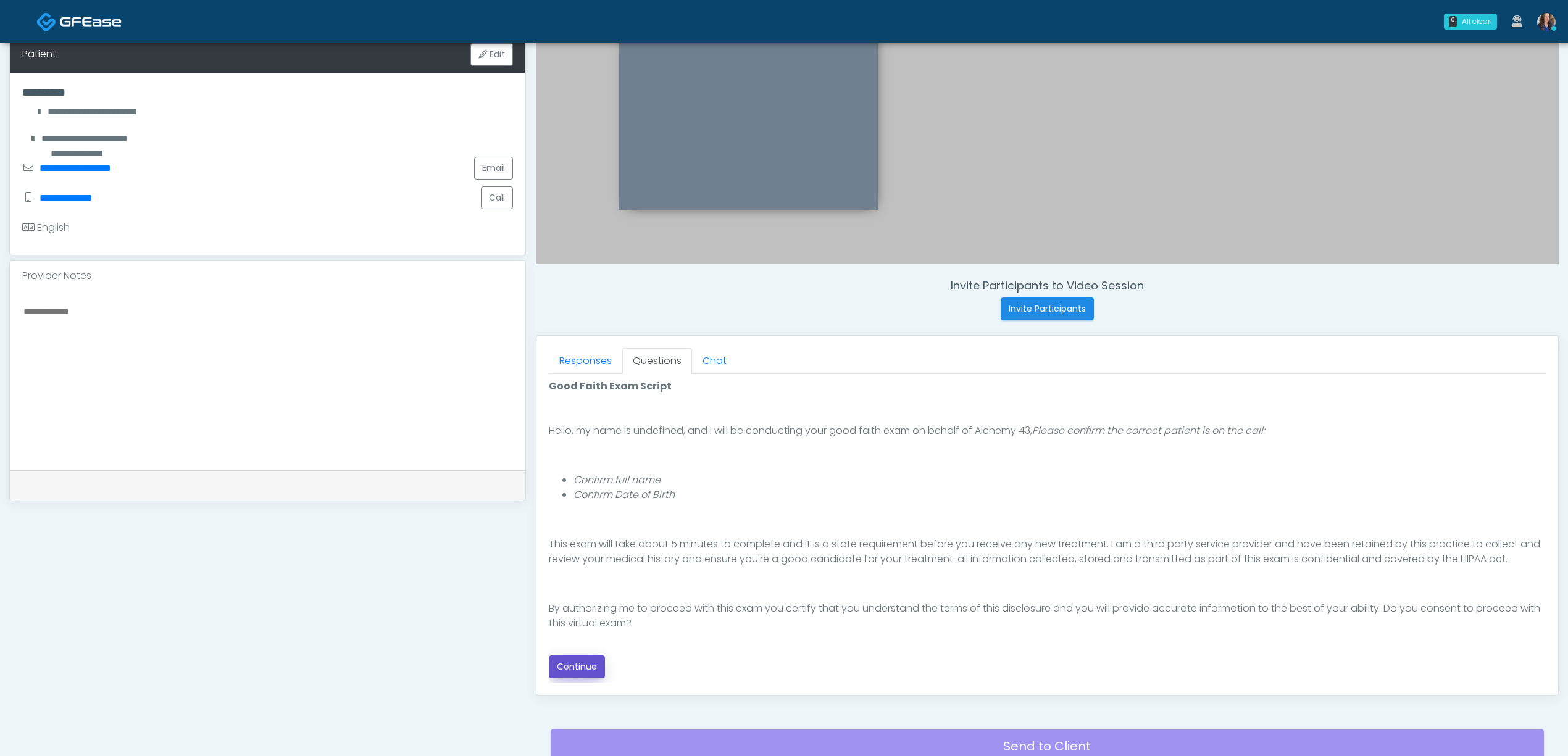
drag, startPoint x: 583, startPoint y: 664, endPoint x: 603, endPoint y: 664, distance: 20.0
click at [581, 664] on button "Continue" at bounding box center [577, 667] width 56 height 23
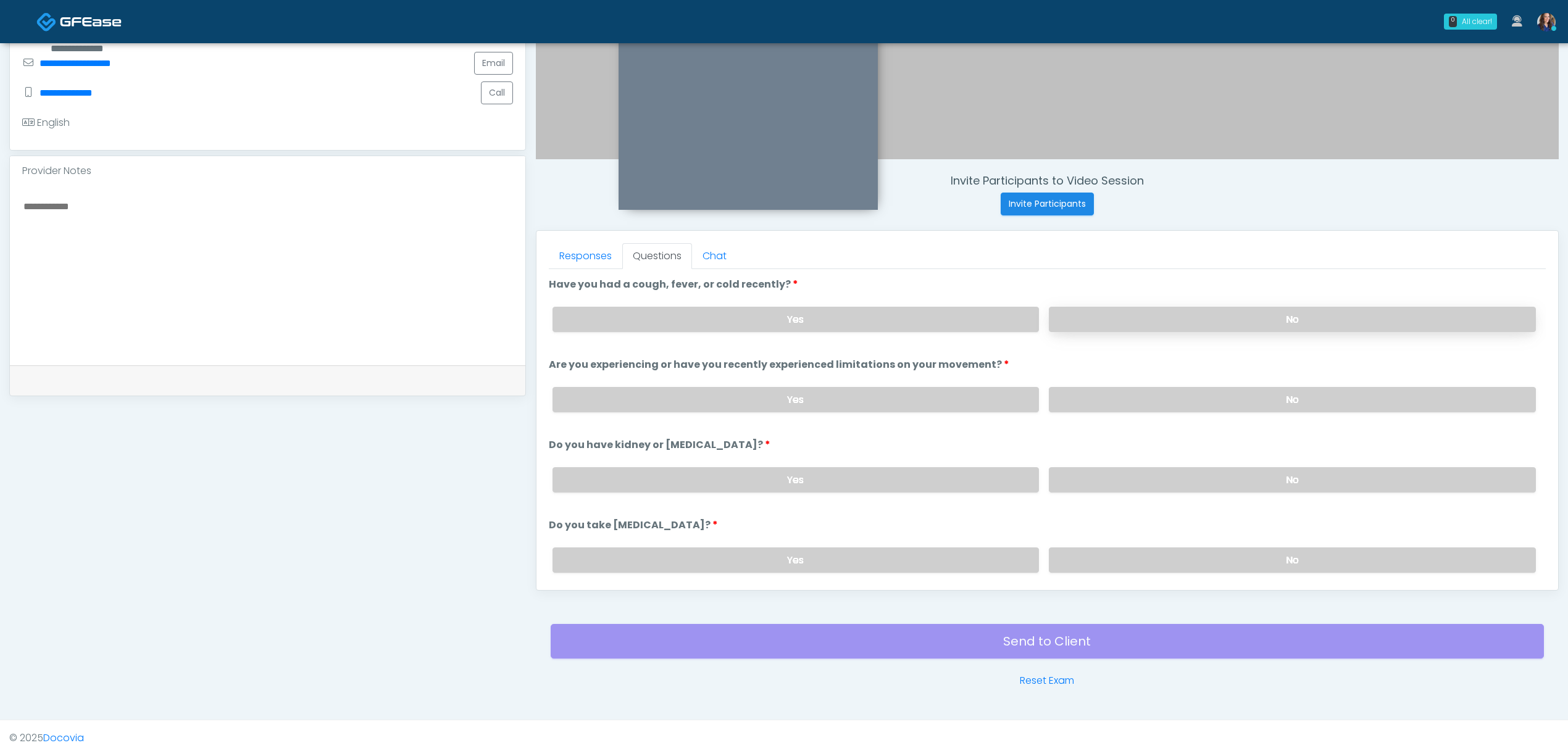
click at [1171, 316] on label "No" at bounding box center [1293, 319] width 487 height 25
click at [1161, 405] on label "No" at bounding box center [1293, 399] width 487 height 25
drag, startPoint x: 1164, startPoint y: 488, endPoint x: 1164, endPoint y: 496, distance: 8.0
click at [1164, 490] on label "No" at bounding box center [1293, 479] width 487 height 25
click at [1158, 557] on label "No" at bounding box center [1293, 559] width 487 height 25
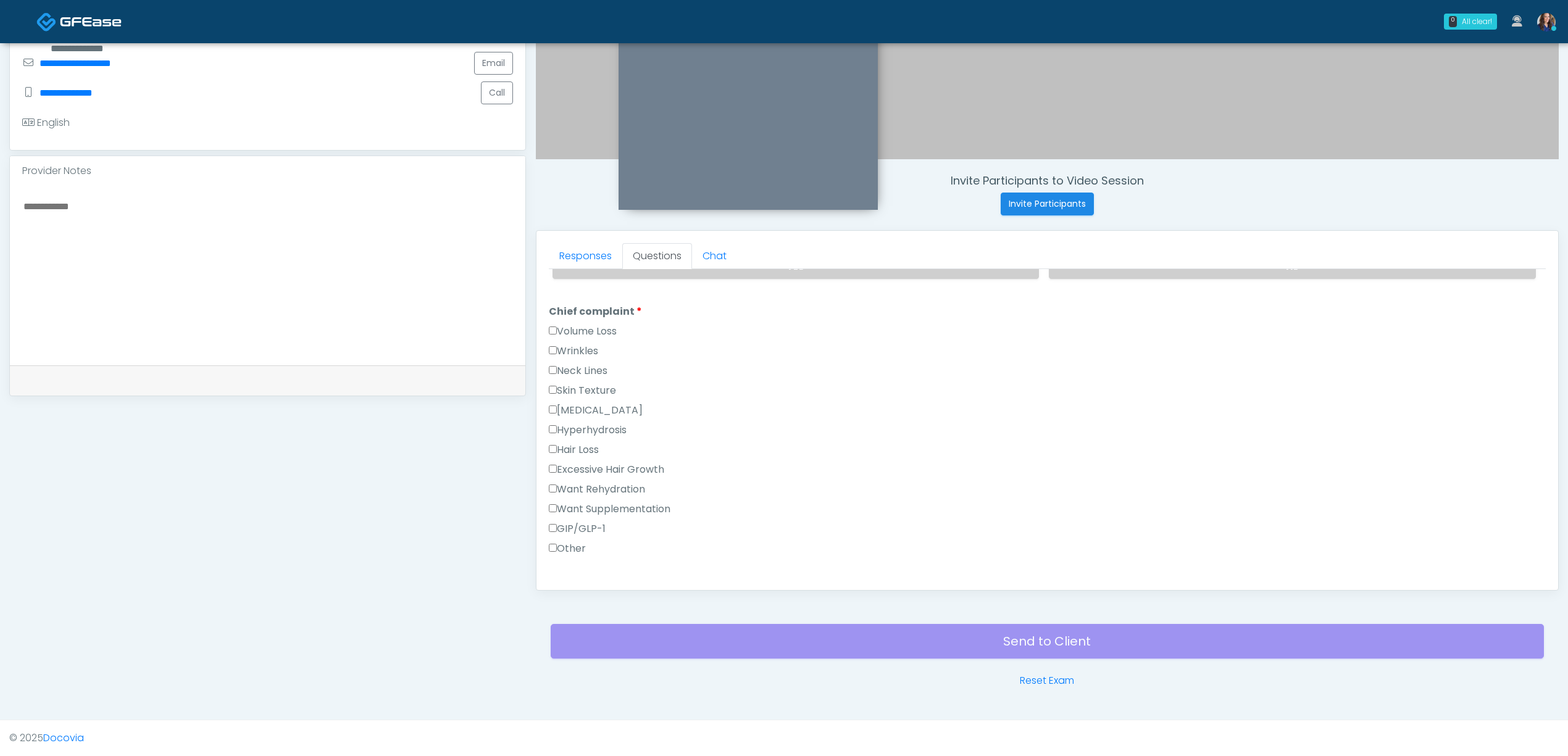
scroll to position [329, 0]
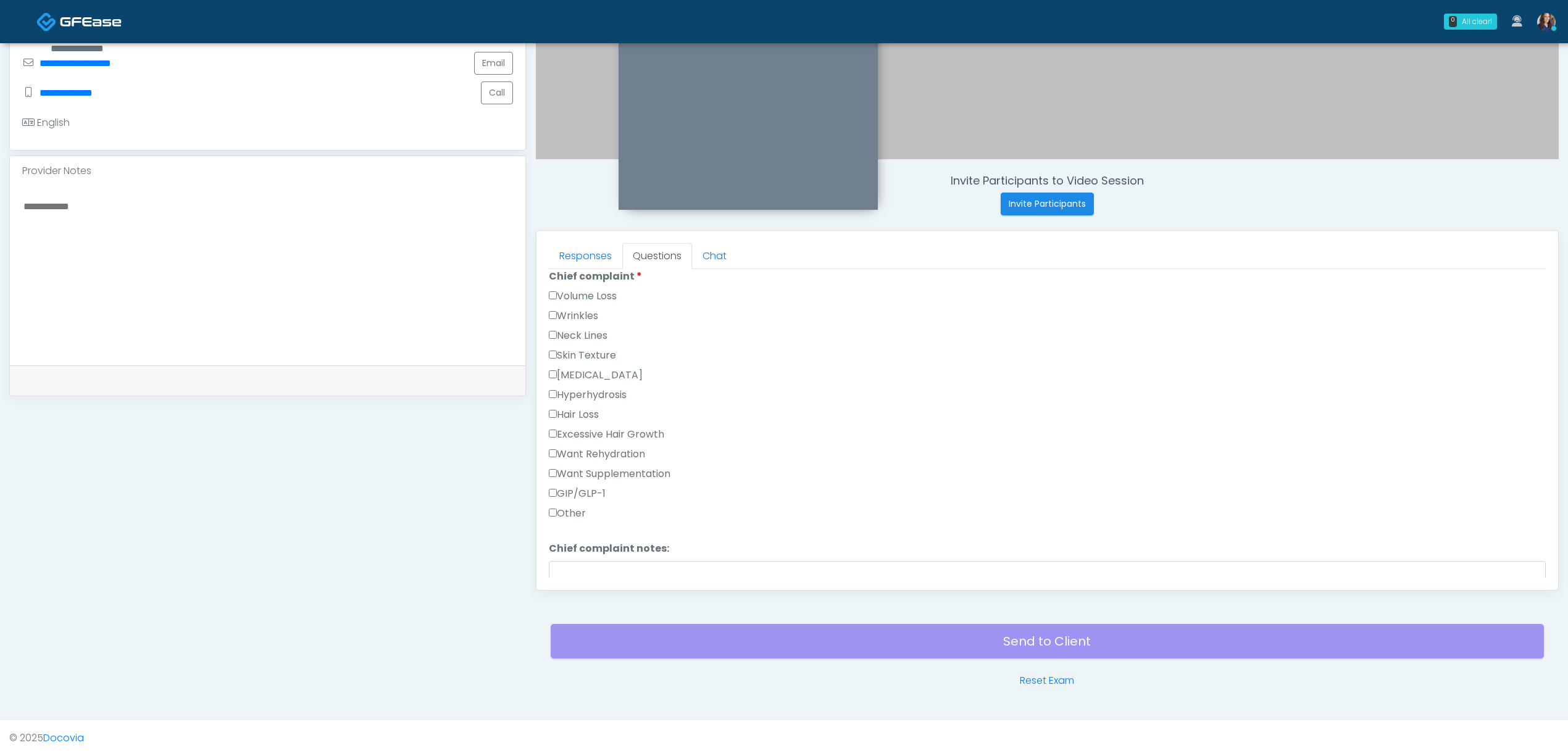
click at [602, 298] on label "Volume Loss" at bounding box center [583, 296] width 68 height 15
click at [586, 315] on label "Wrinkles" at bounding box center [573, 316] width 49 height 15
click at [569, 414] on label "None" at bounding box center [565, 414] width 34 height 15
click at [577, 407] on label "None" at bounding box center [565, 414] width 34 height 15
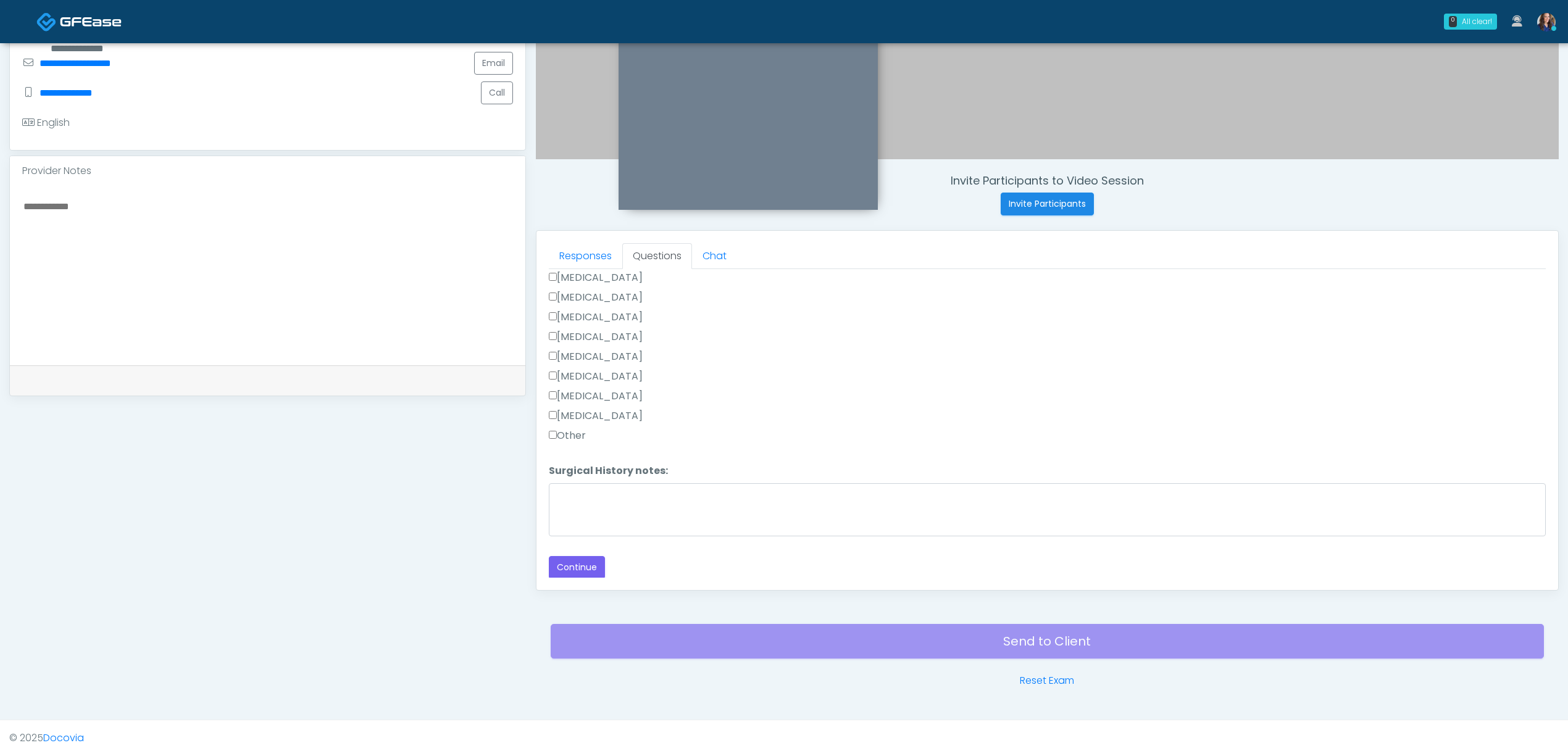
scroll to position [792, 0]
click at [591, 561] on button "Continue" at bounding box center [577, 566] width 56 height 23
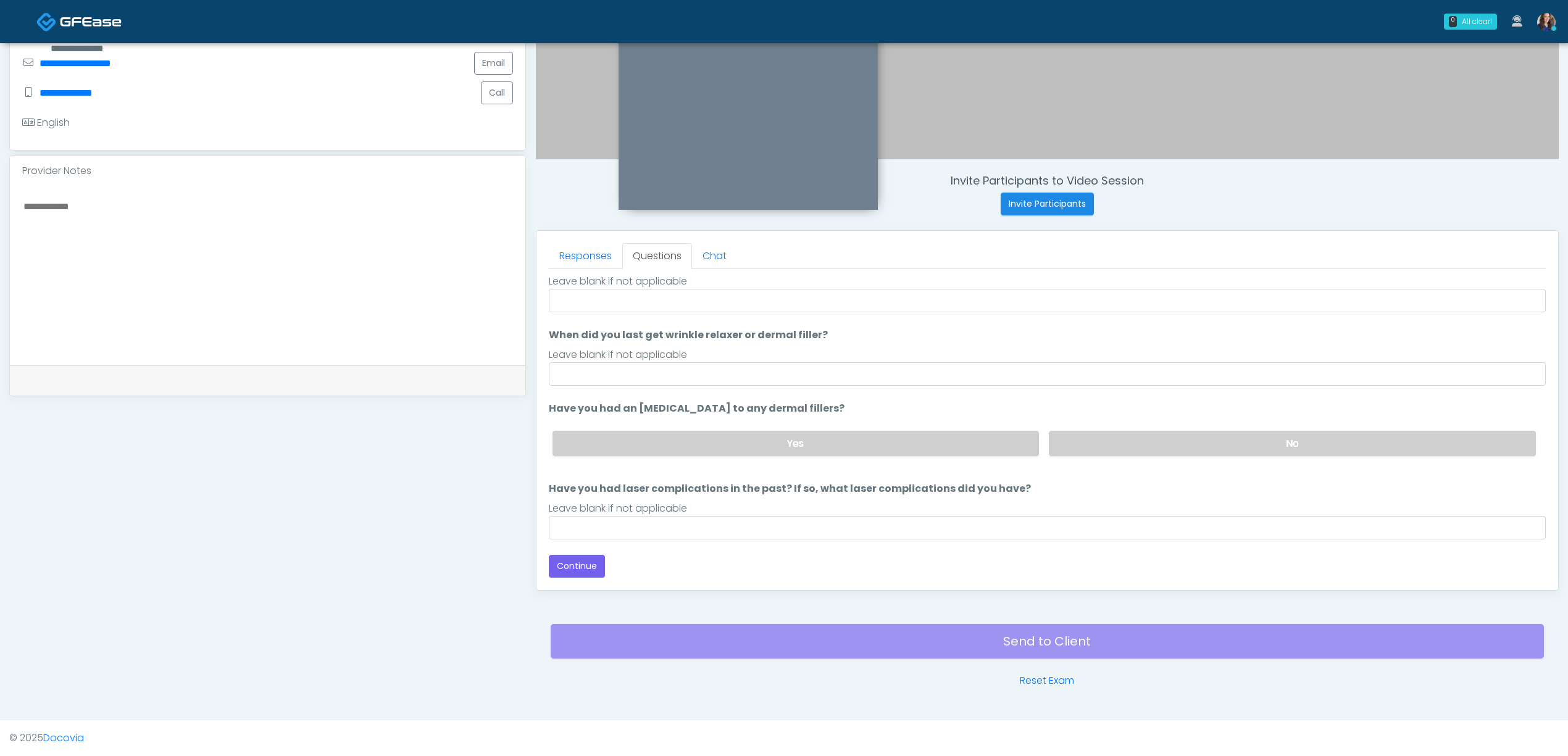
scroll to position [58, 0]
click at [633, 371] on input "When did you last get wrinkle relaxer or dermal filler?" at bounding box center [1047, 373] width 997 height 23
drag, startPoint x: 702, startPoint y: 372, endPoint x: 736, endPoint y: 368, distance: 34.2
click at [735, 368] on input "**********" at bounding box center [1047, 373] width 997 height 23
type input "**********"
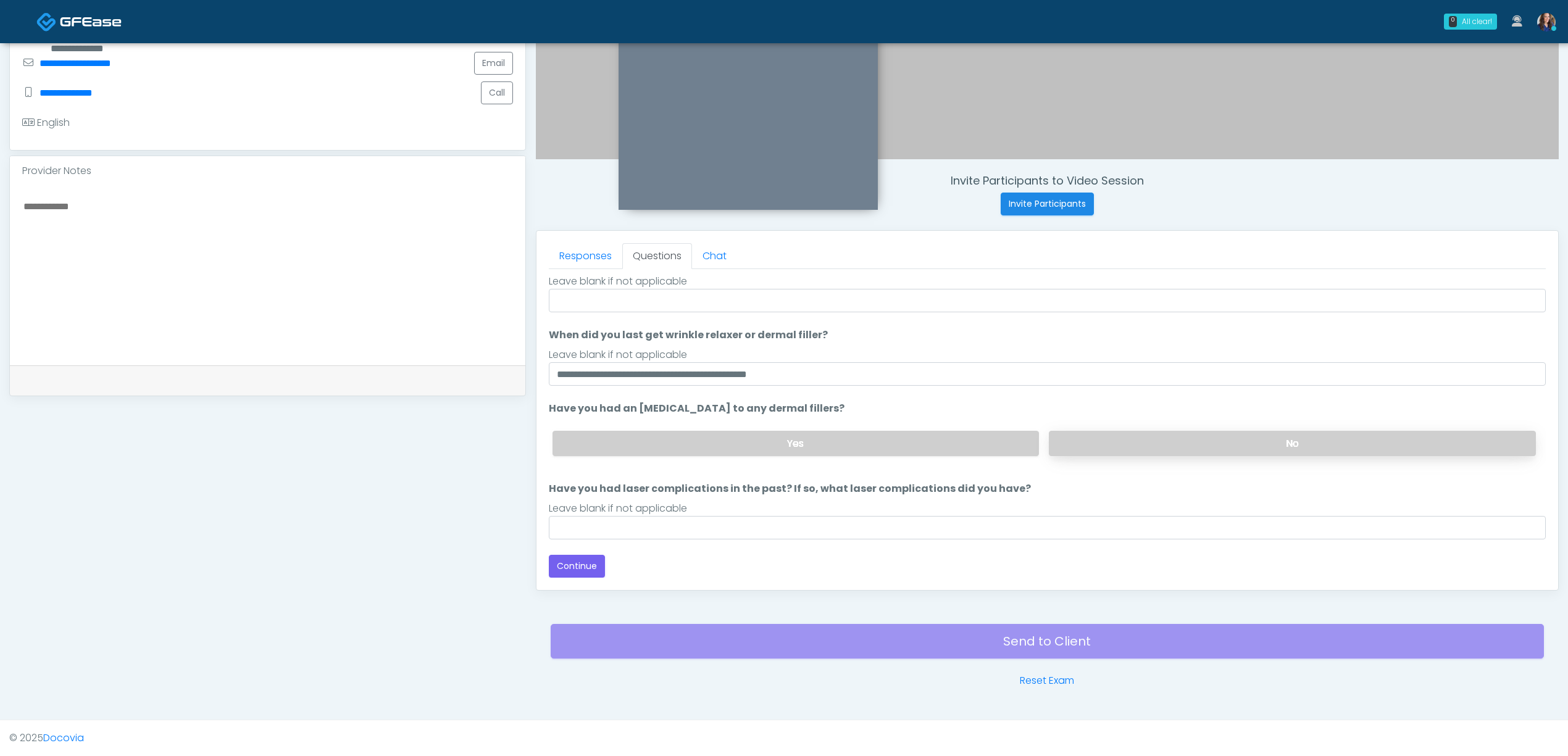
click at [1161, 435] on label "No" at bounding box center [1293, 443] width 487 height 25
click at [815, 524] on input "Have you had laser complications in the past? If so, what laser complications d…" at bounding box center [1047, 527] width 997 height 23
type input "**"
drag, startPoint x: 579, startPoint y: 569, endPoint x: 659, endPoint y: 569, distance: 80.0
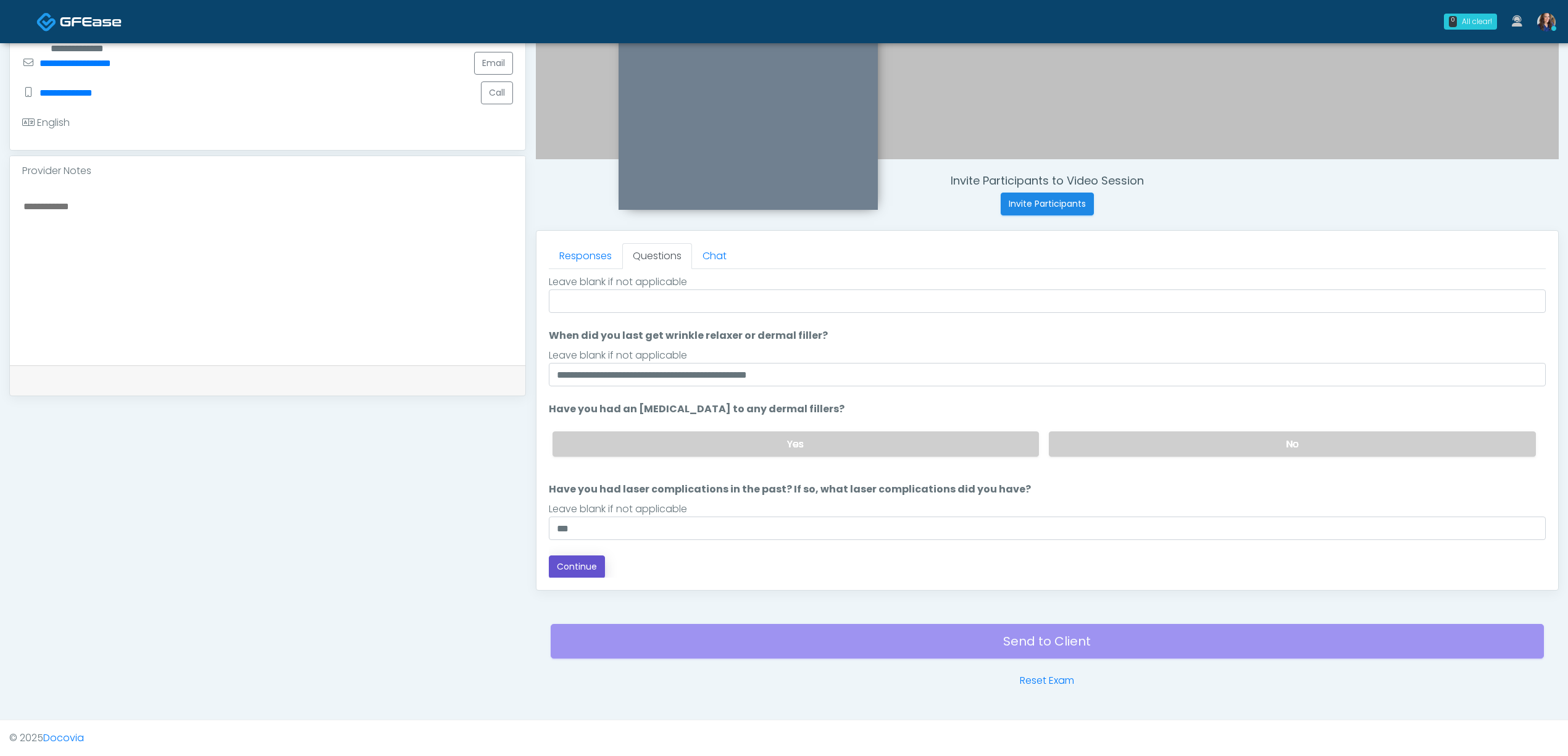
click at [578, 569] on button "Continue" at bounding box center [577, 567] width 56 height 23
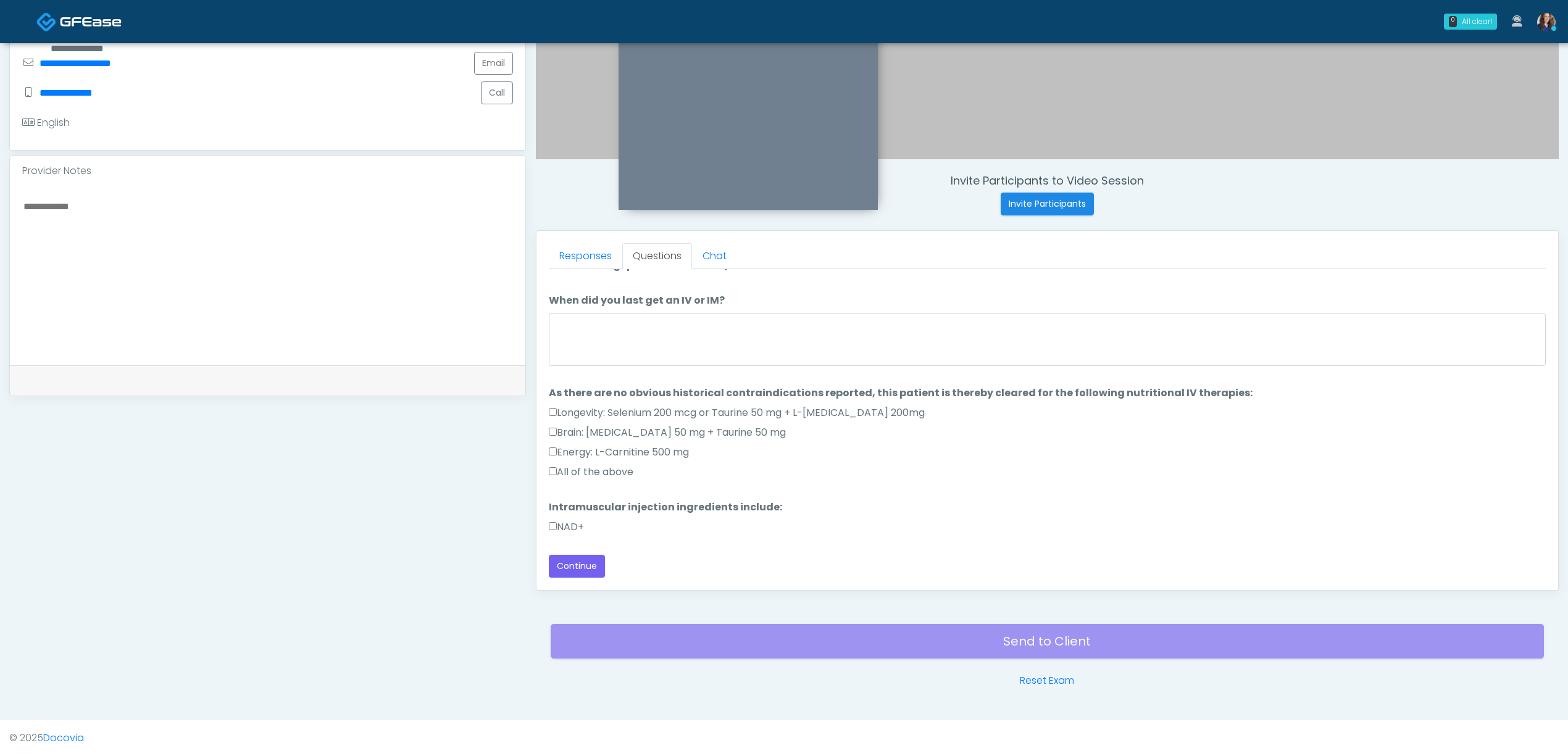
click at [578, 524] on label "NAD+" at bounding box center [566, 526] width 35 height 15
click at [593, 470] on label "All of the above" at bounding box center [591, 471] width 84 height 15
click at [571, 559] on button "Continue" at bounding box center [577, 566] width 56 height 23
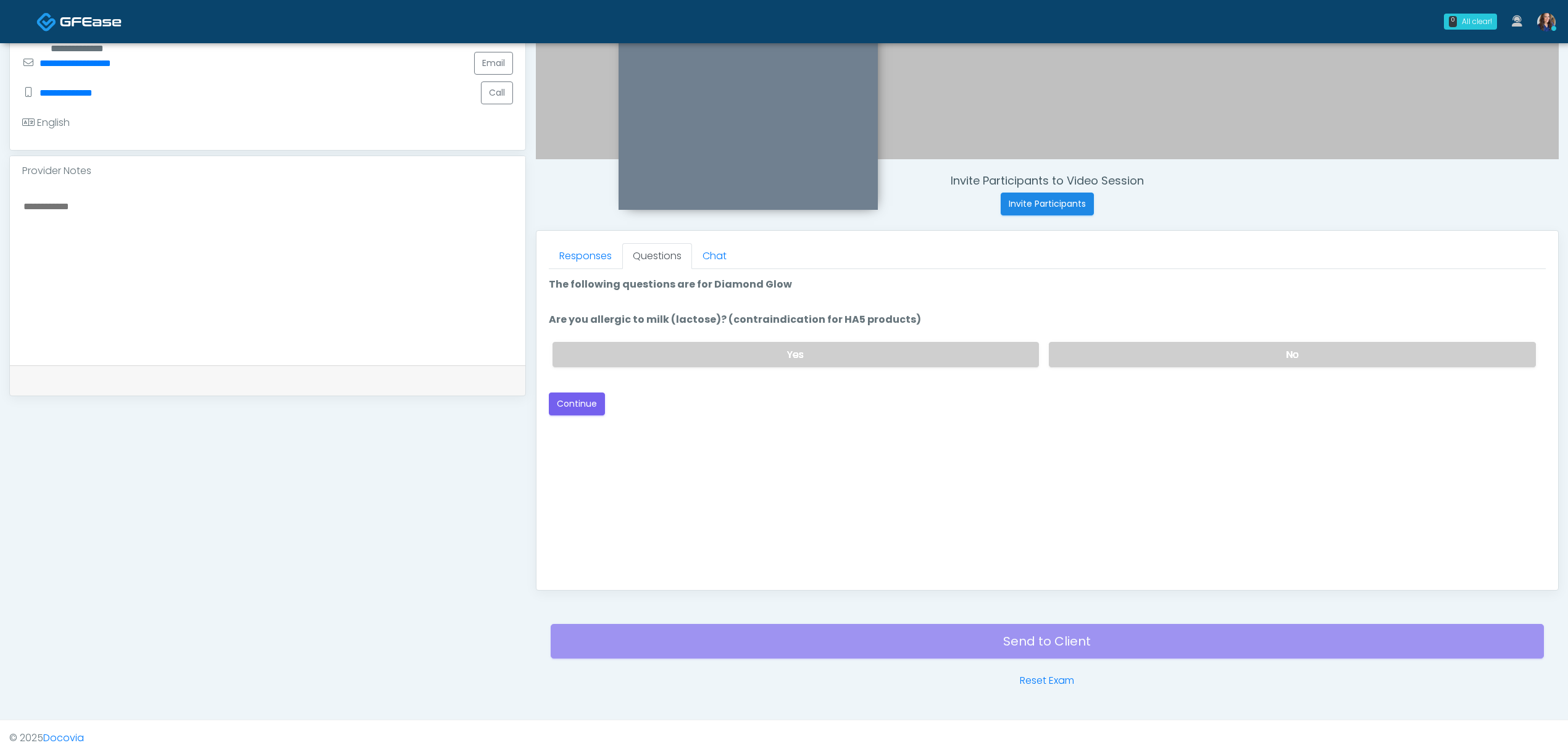
scroll to position [0, 0]
click at [1169, 360] on label "No" at bounding box center [1293, 353] width 487 height 25
click at [577, 401] on button "Continue" at bounding box center [577, 403] width 56 height 23
click at [1141, 341] on div "Yes No" at bounding box center [1045, 354] width 1003 height 45
click at [1179, 355] on label "No" at bounding box center [1293, 353] width 487 height 25
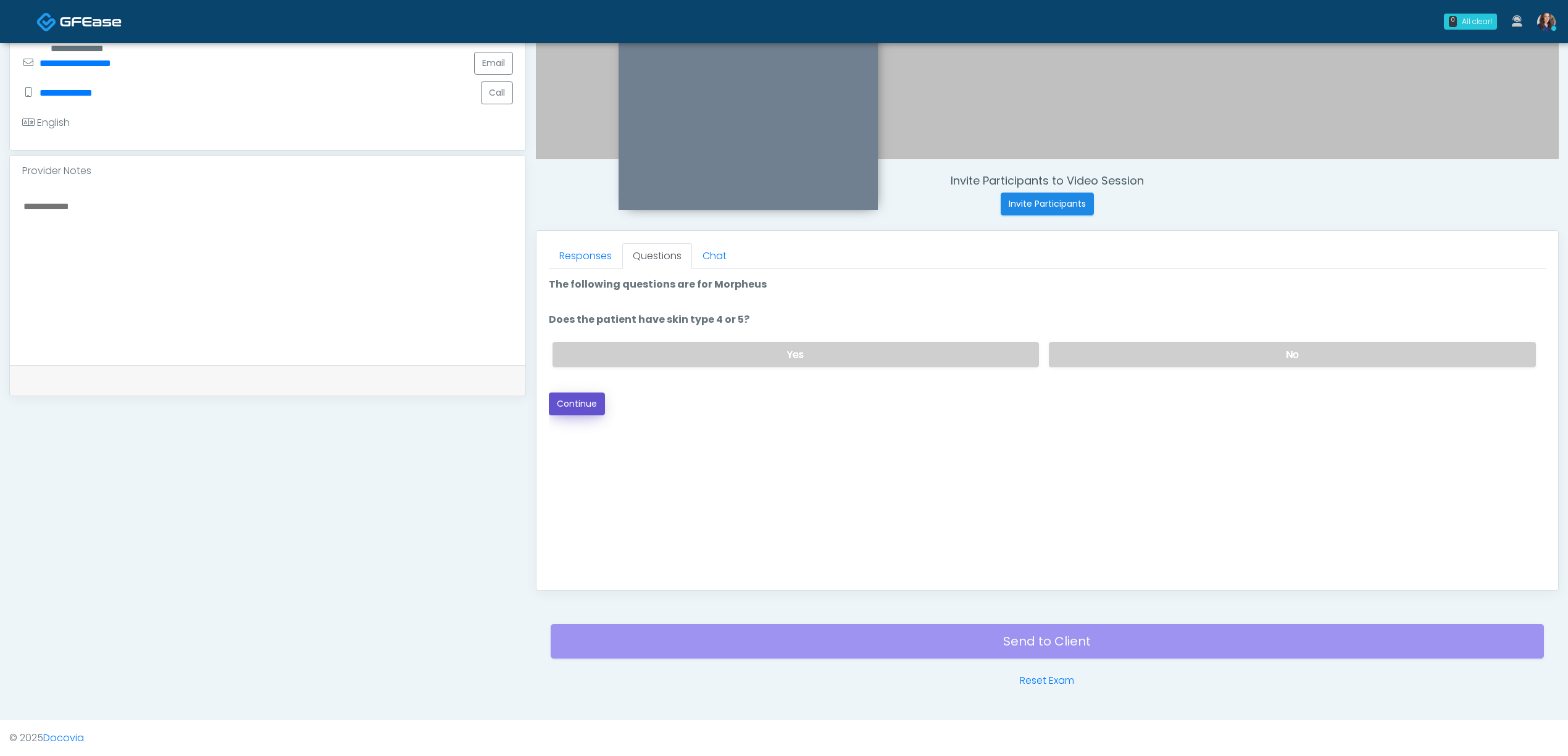
click at [586, 400] on button "Continue" at bounding box center [577, 403] width 56 height 23
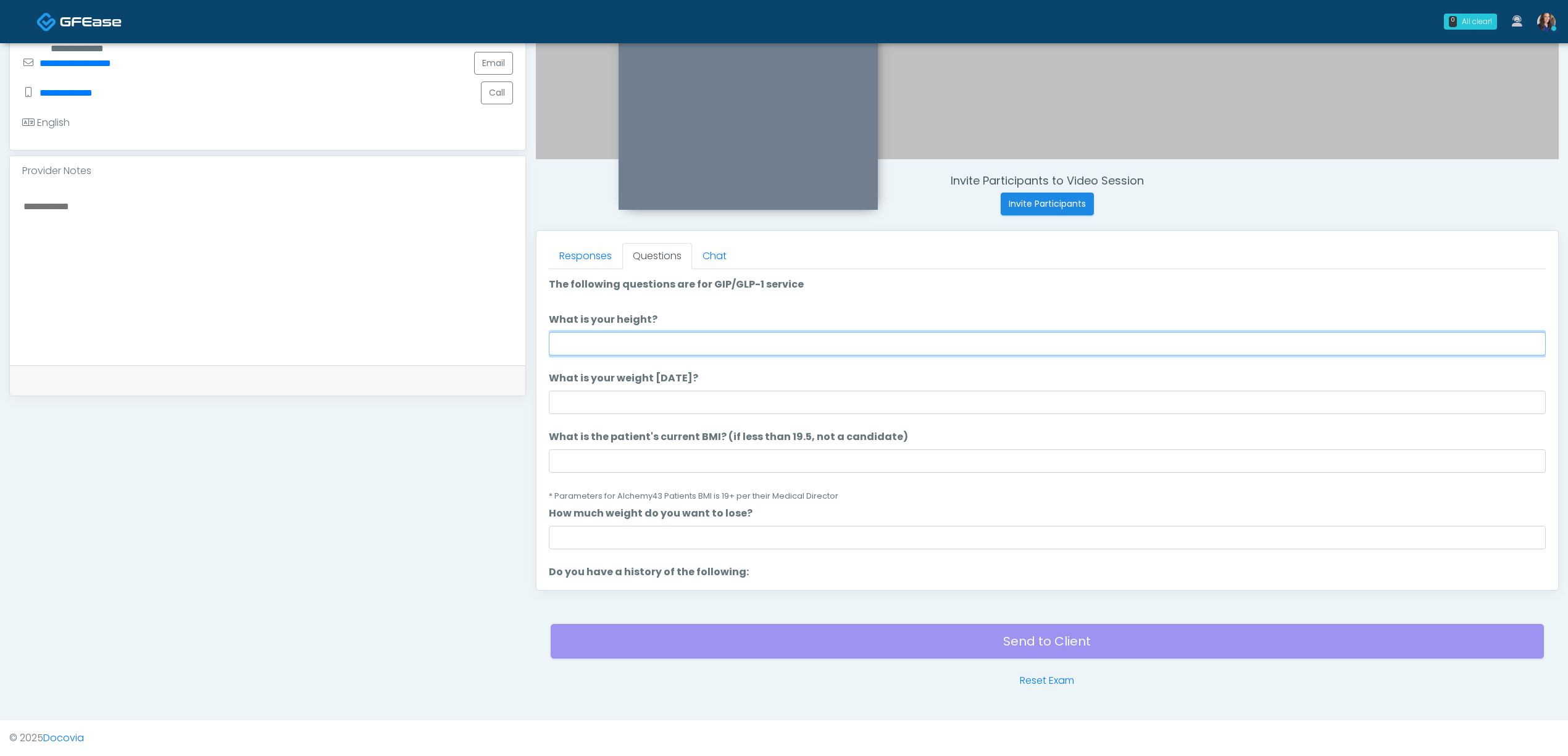
click at [709, 341] on input "What is your height?" at bounding box center [1047, 343] width 997 height 23
type input "*****"
click at [634, 391] on input "What is your weight [DATE]?" at bounding box center [1047, 402] width 997 height 23
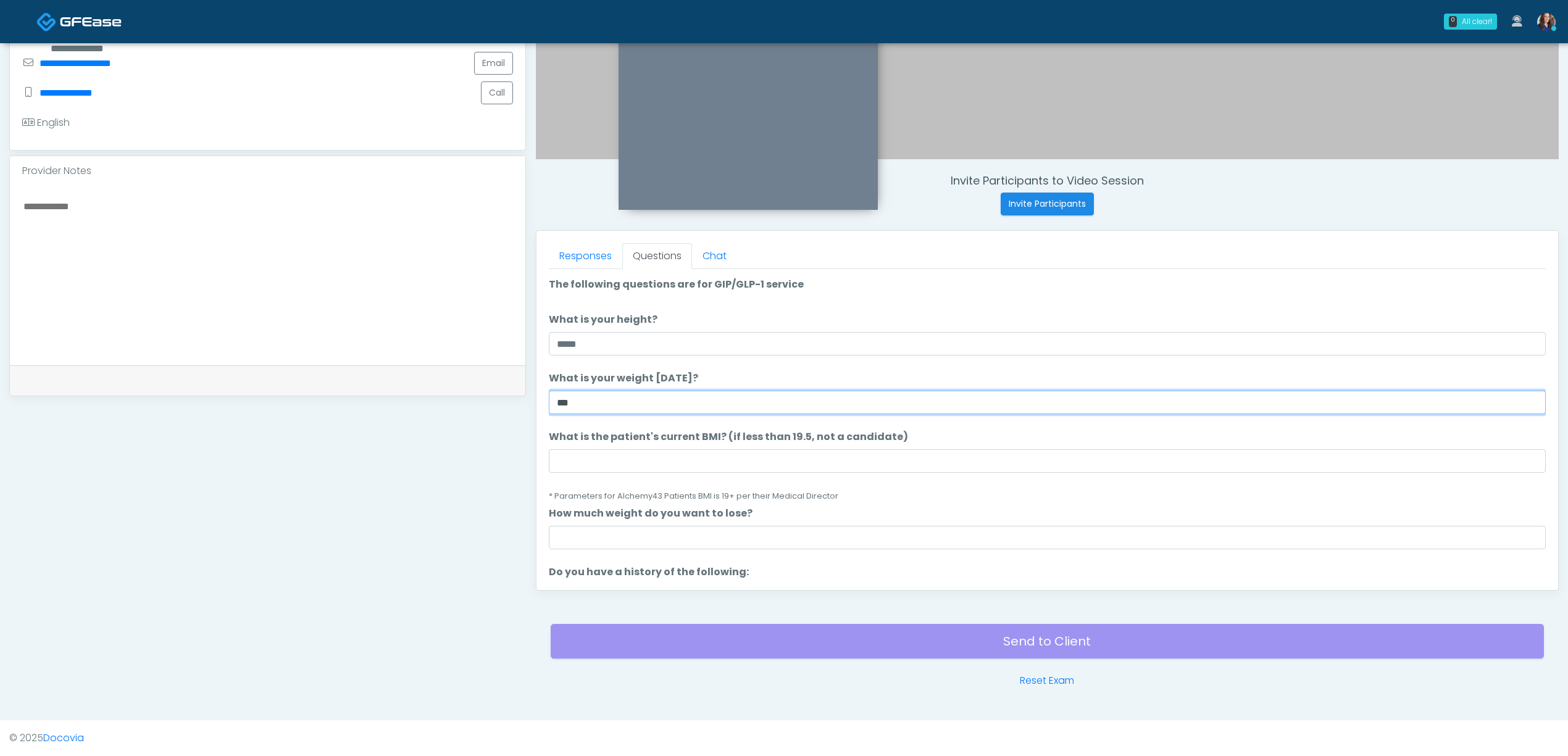
type input "***"
click at [630, 455] on input "What is the patient's current BMI? (if less than 19.5, not a candidate)" at bounding box center [1047, 460] width 997 height 23
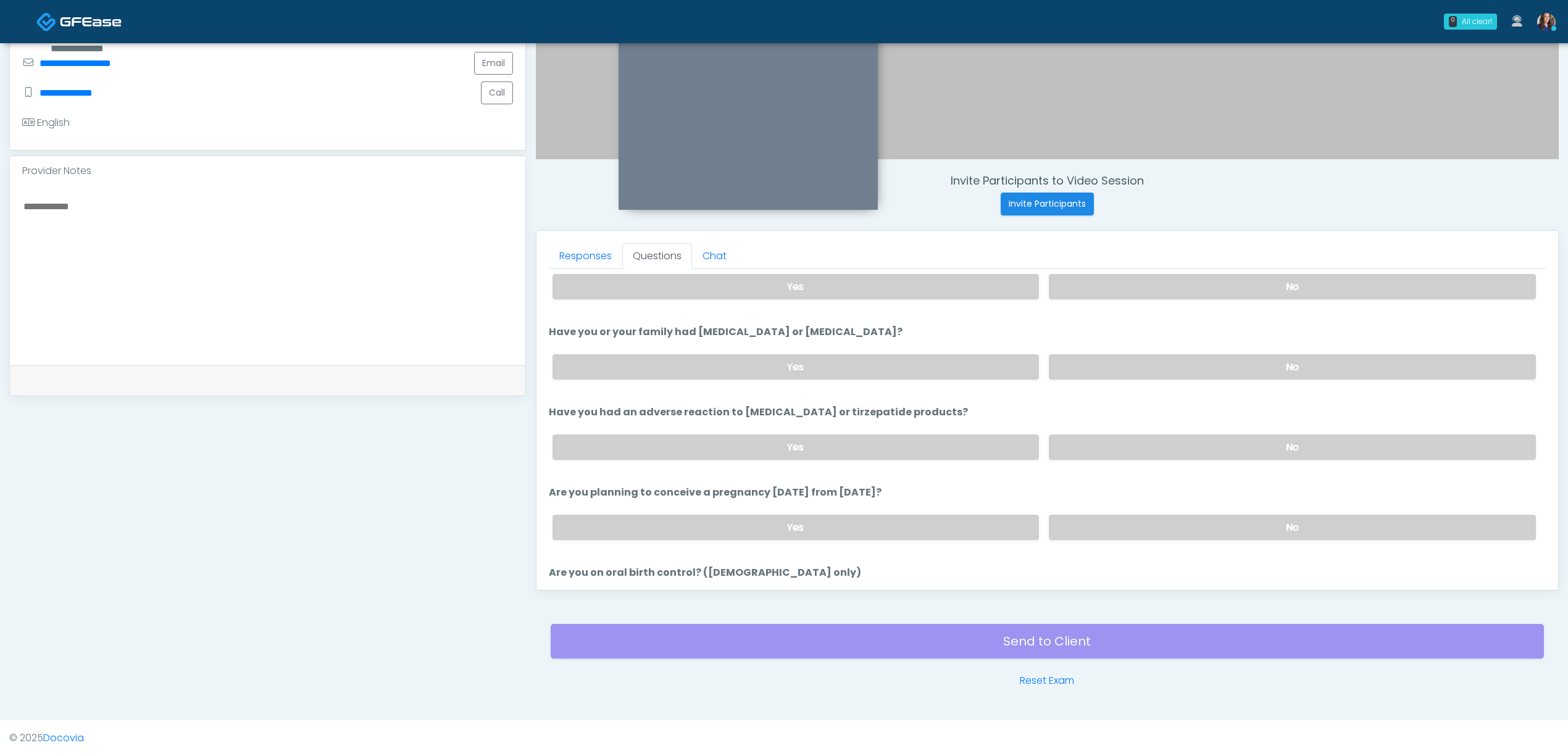
type input "****"
click at [1150, 293] on label "No" at bounding box center [1293, 286] width 487 height 25
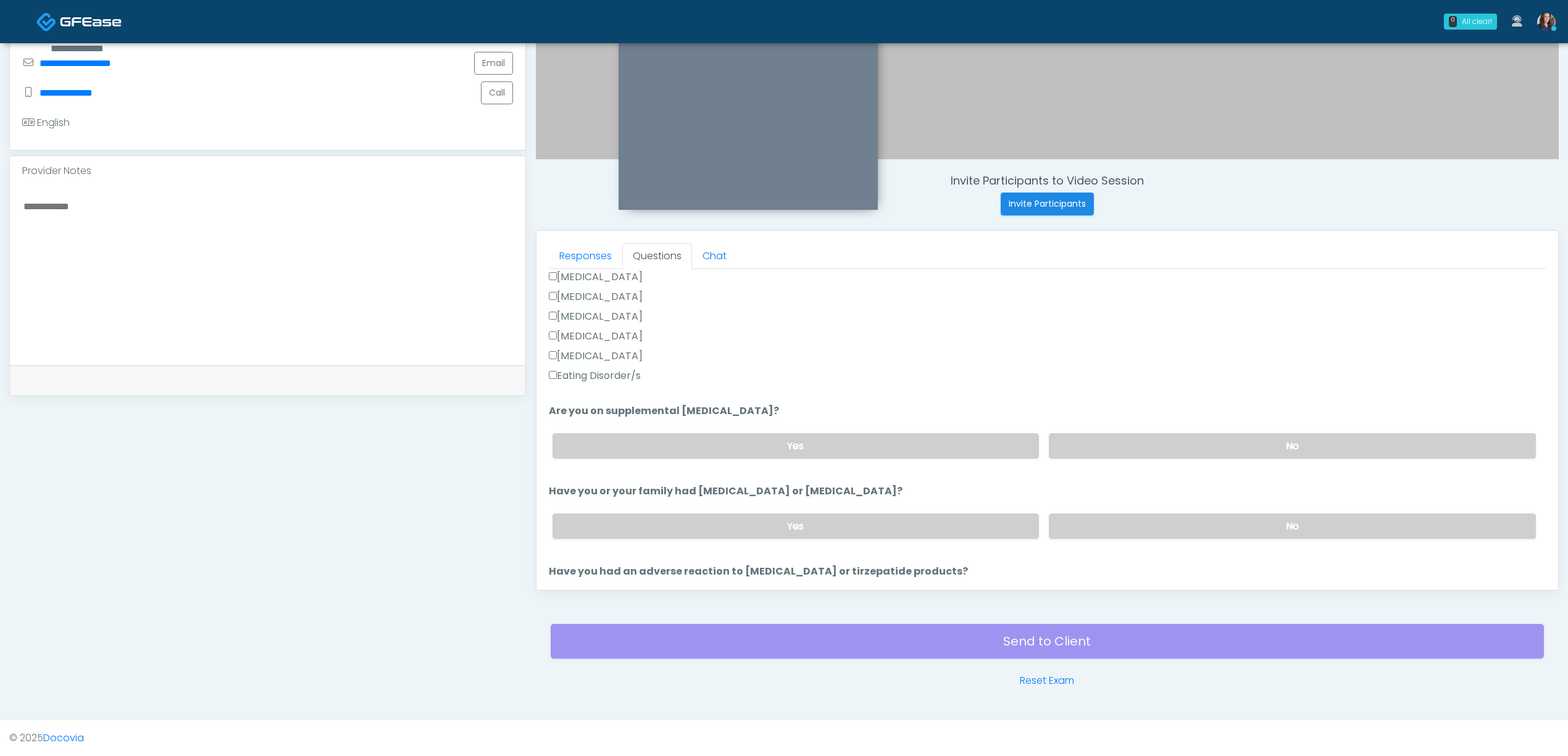
drag, startPoint x: 1133, startPoint y: 516, endPoint x: 1133, endPoint y: 510, distance: 6.0
click at [1134, 516] on label "No" at bounding box center [1293, 526] width 487 height 25
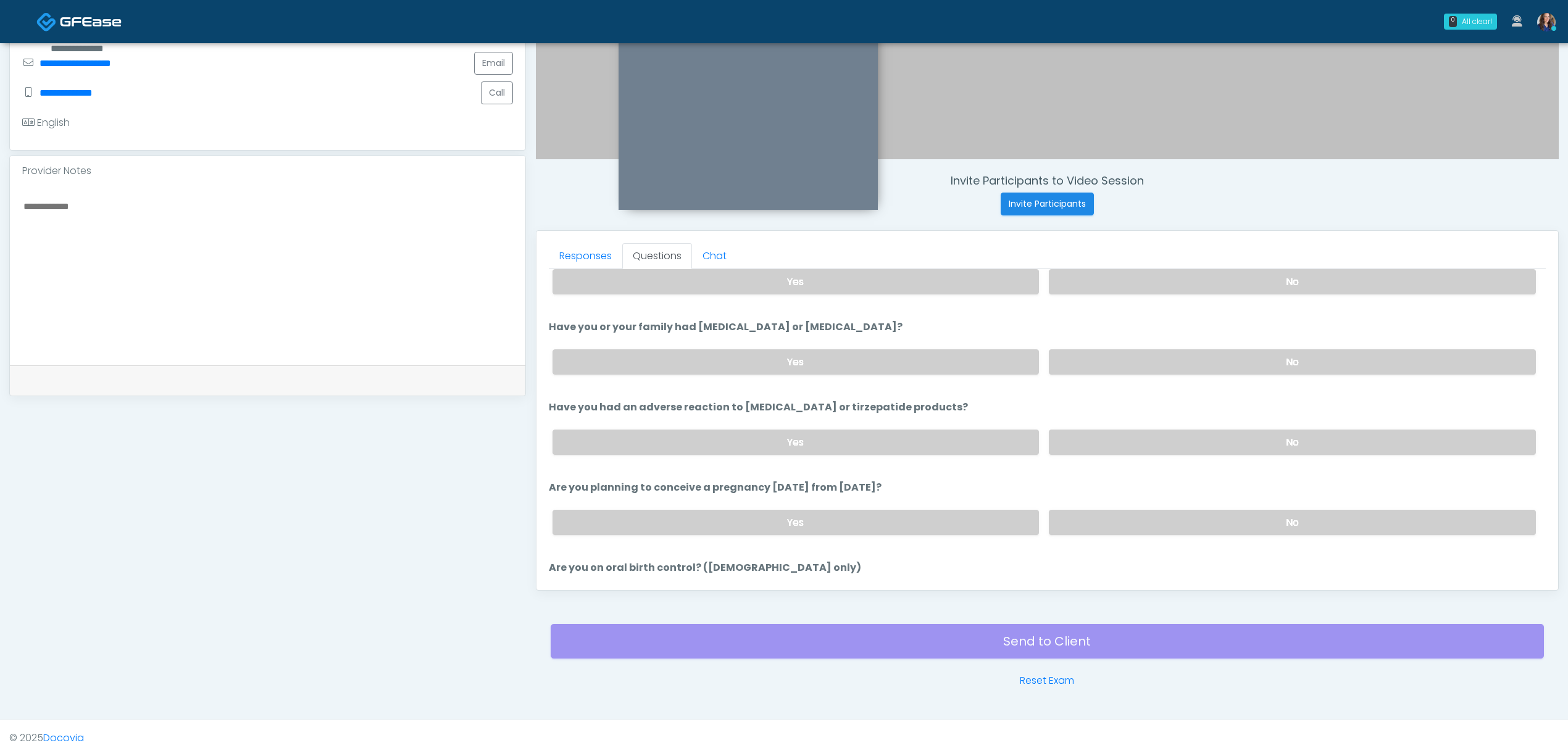
scroll to position [499, 0]
click at [1176, 452] on label "No" at bounding box center [1293, 441] width 487 height 25
click at [1154, 514] on label "No" at bounding box center [1293, 521] width 487 height 25
click at [1154, 511] on label "No" at bounding box center [1293, 519] width 487 height 25
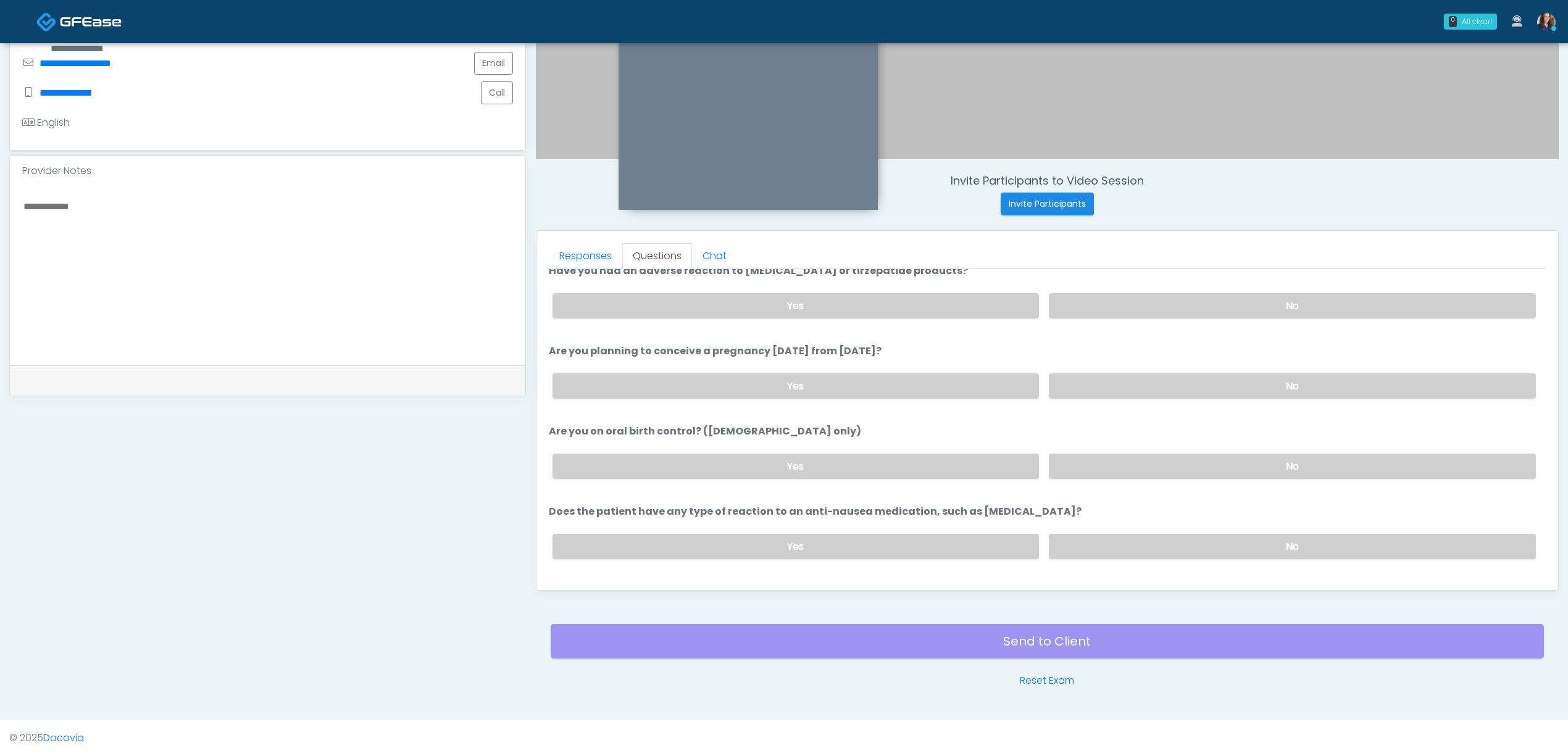
scroll to position [662, 0]
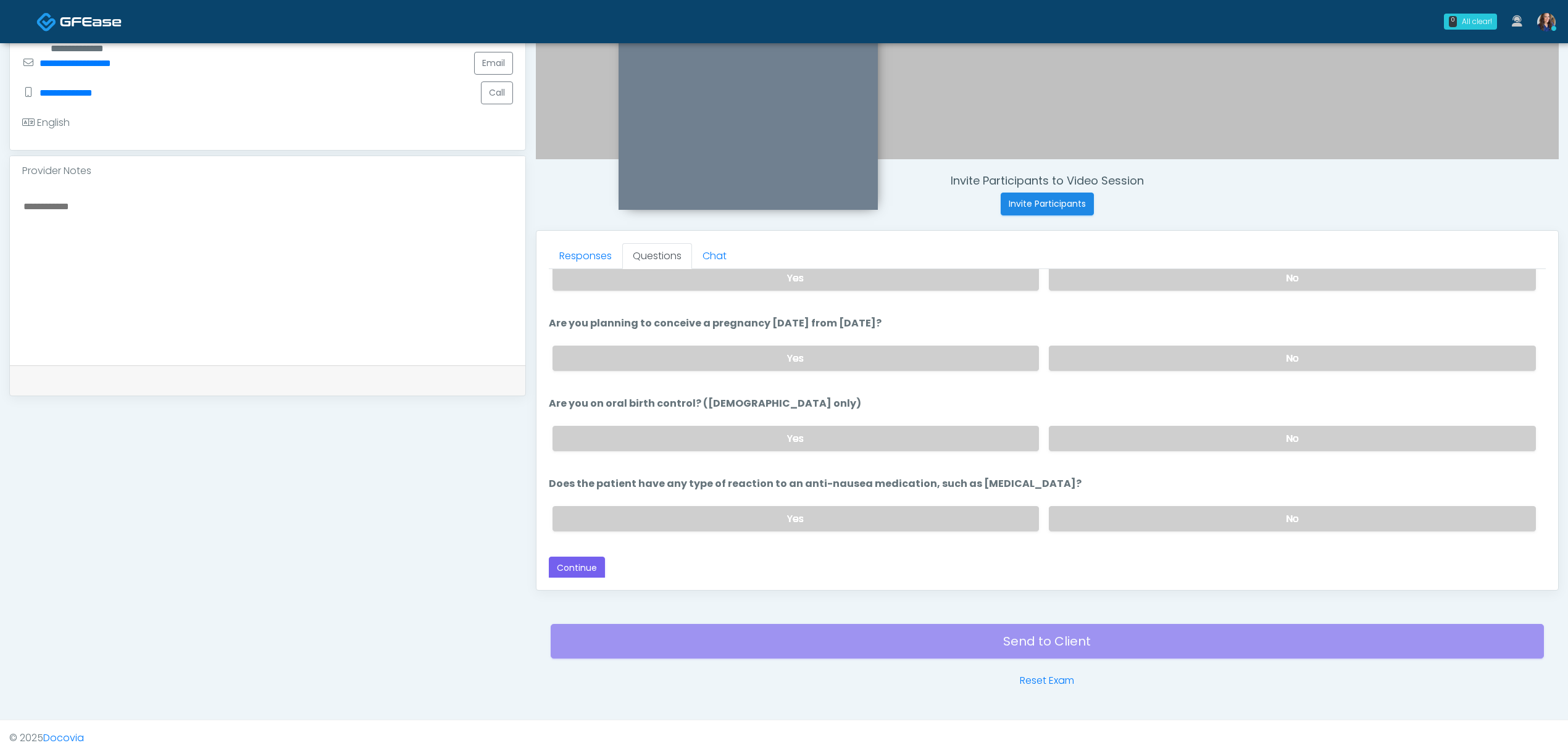
drag, startPoint x: 1159, startPoint y: 514, endPoint x: 1008, endPoint y: 495, distance: 152.2
click at [1159, 516] on label "No" at bounding box center [1293, 518] width 487 height 25
click at [580, 562] on button "Continue" at bounding box center [577, 568] width 56 height 23
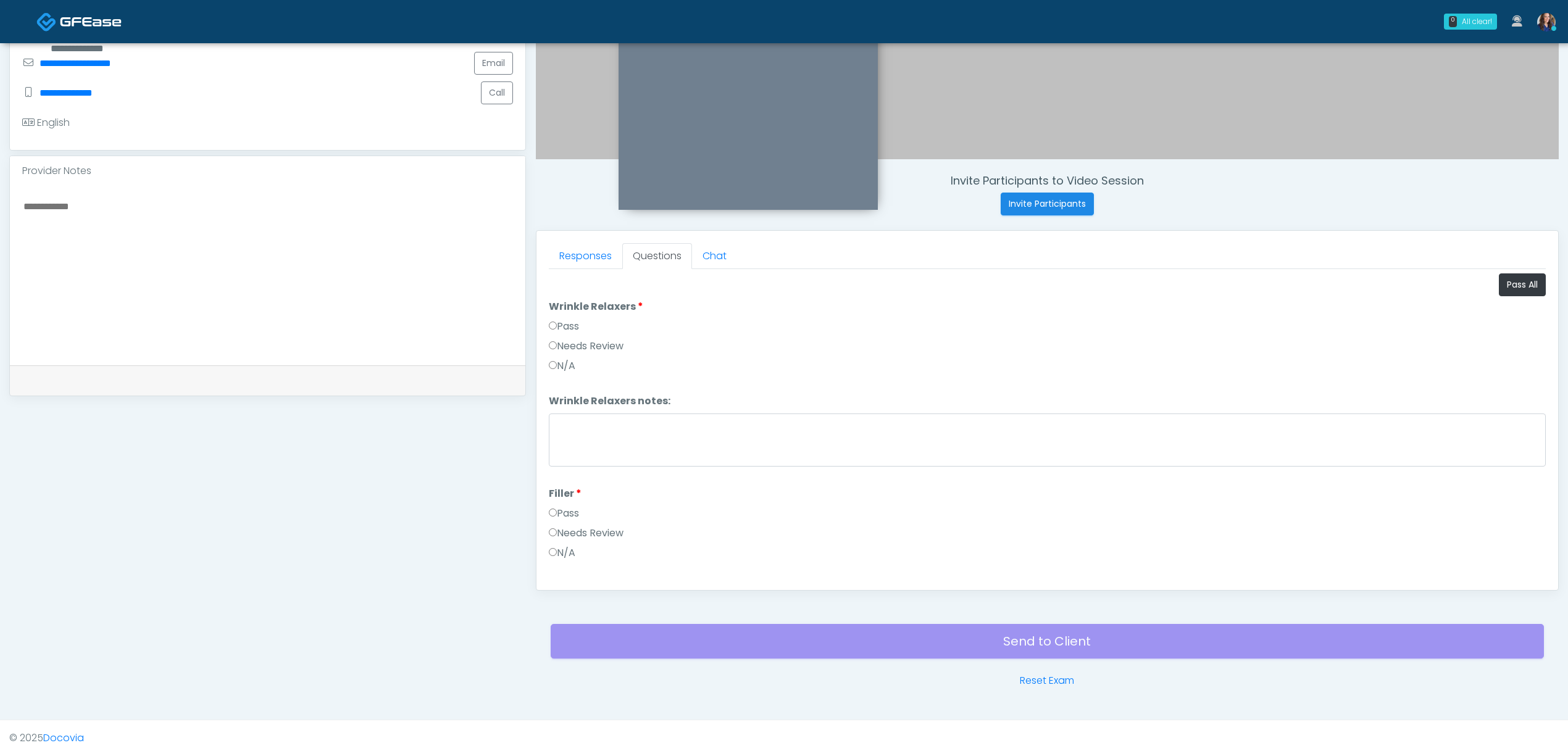
scroll to position [0, 0]
click at [1519, 283] on button "Pass All" at bounding box center [1522, 285] width 47 height 23
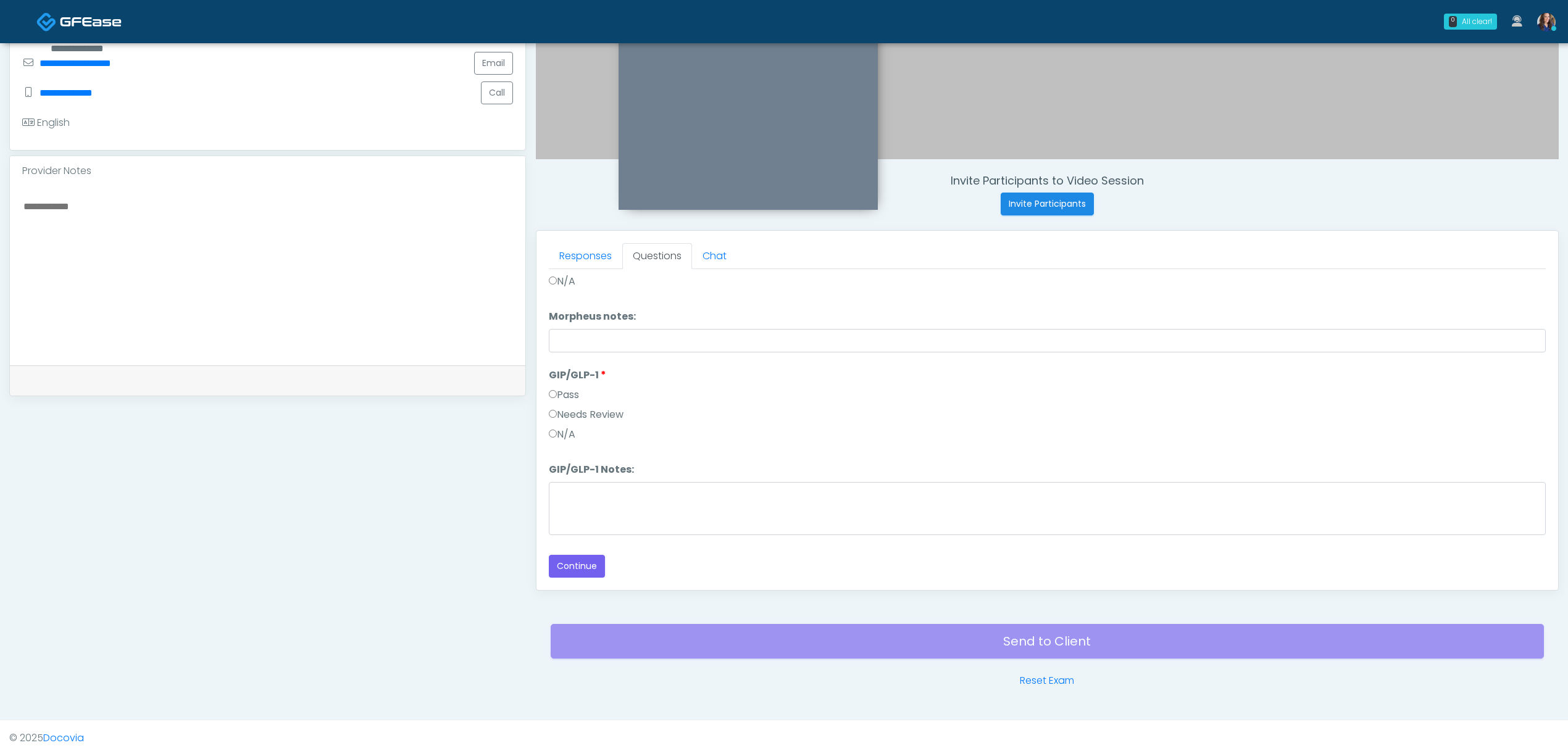
scroll to position [2246, 0]
click at [590, 574] on button "Continue" at bounding box center [577, 566] width 56 height 23
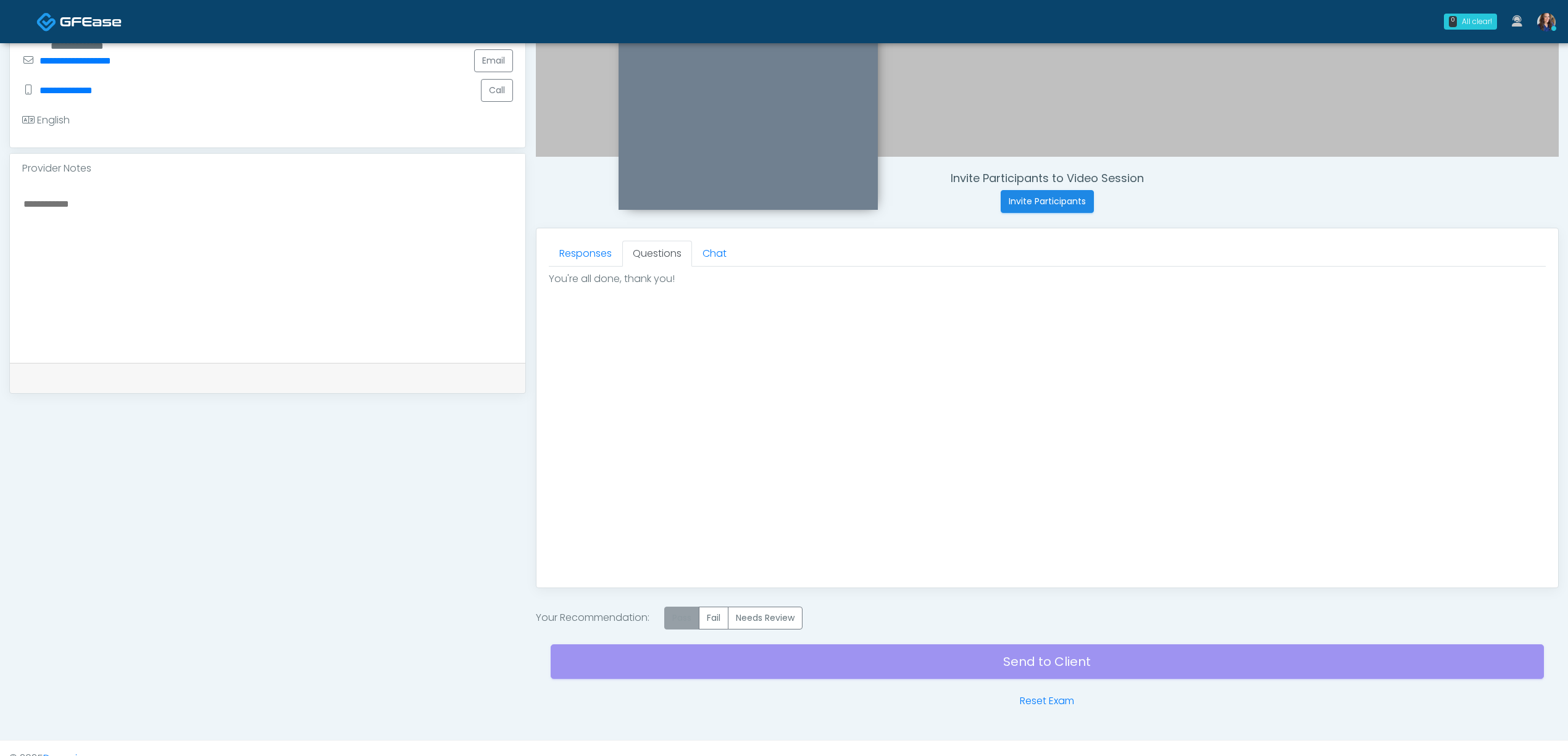
click at [687, 616] on label "Pass" at bounding box center [682, 618] width 35 height 23
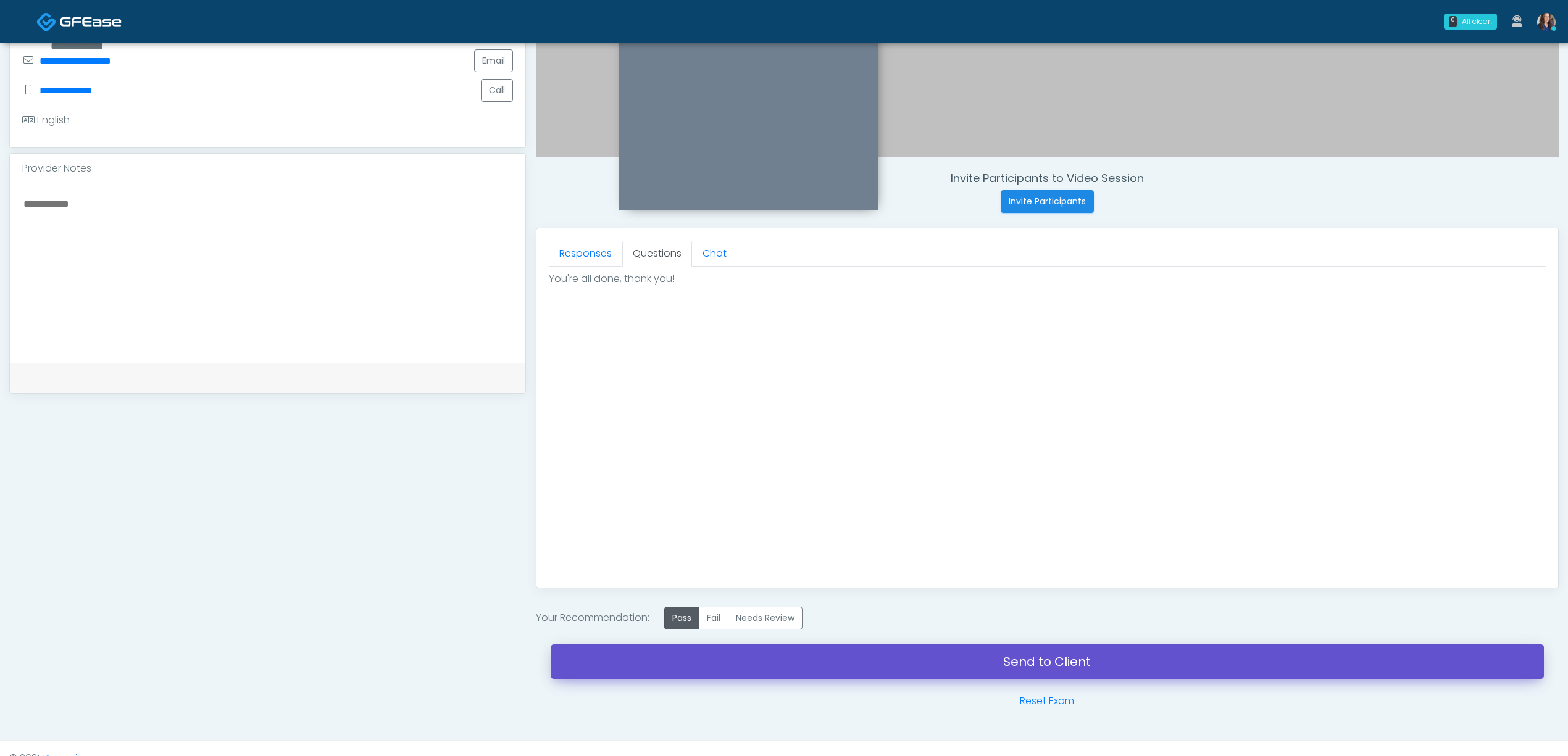
click at [874, 669] on link "Send to Client" at bounding box center [1047, 661] width 993 height 34
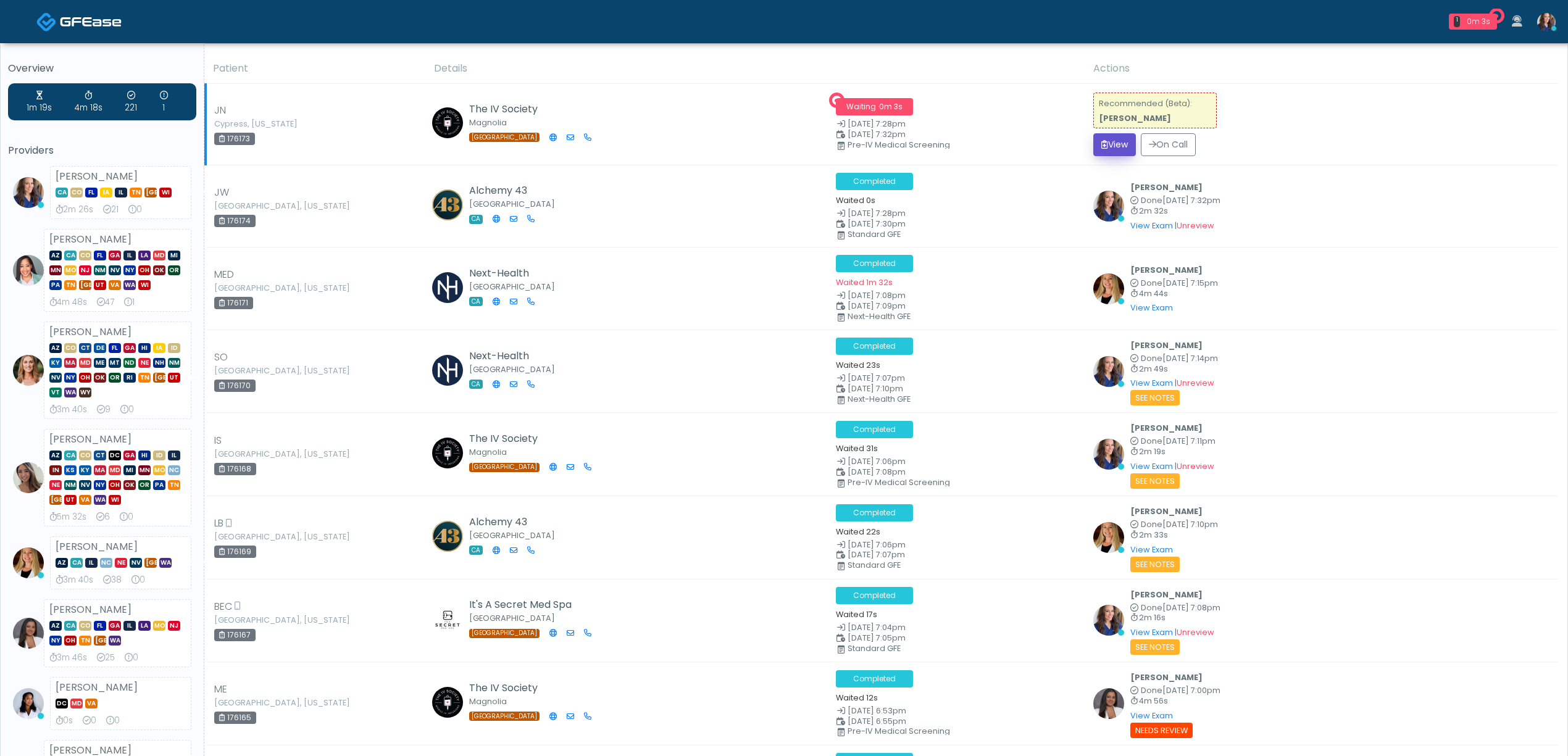
click at [1114, 145] on button "View" at bounding box center [1114, 144] width 42 height 23
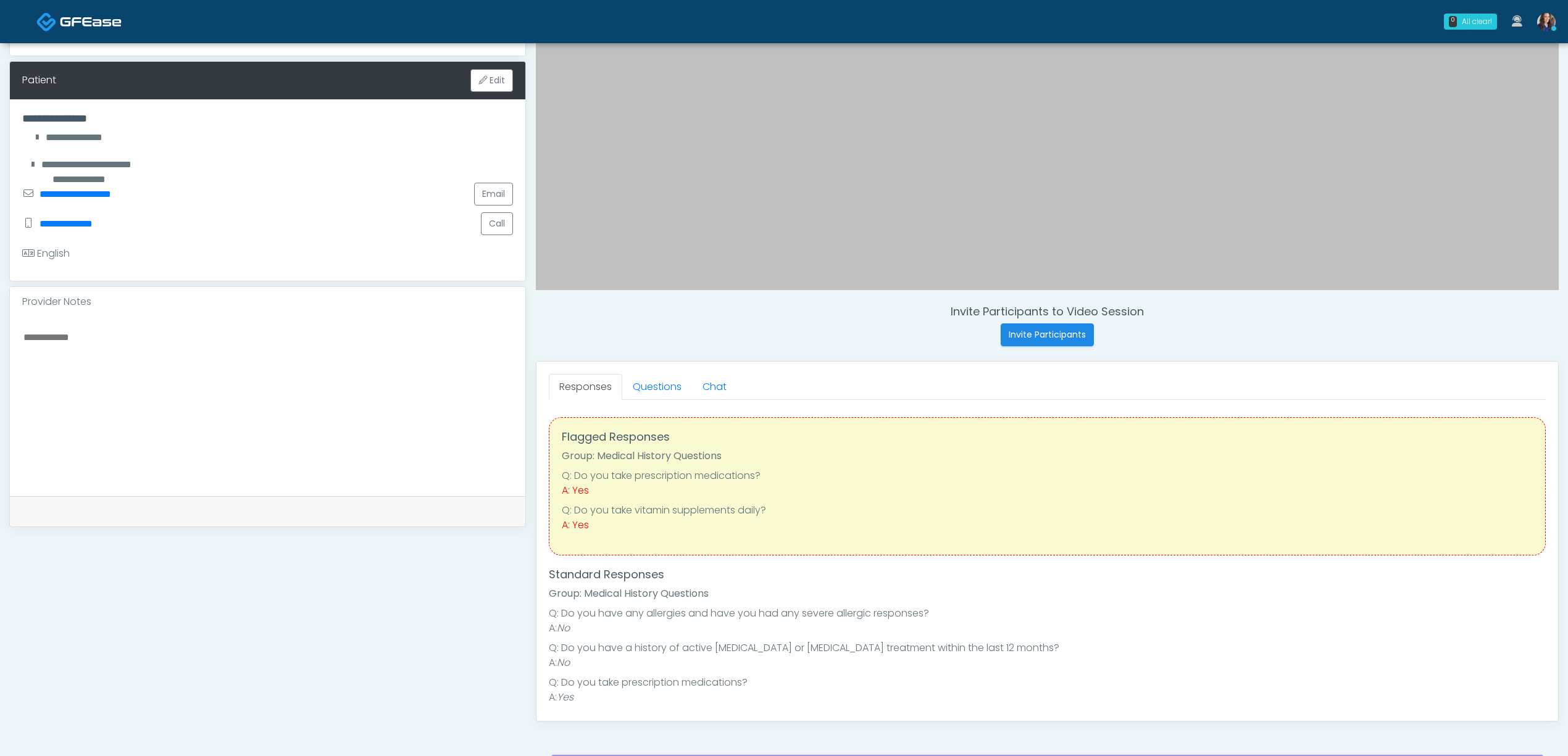
scroll to position [247, 0]
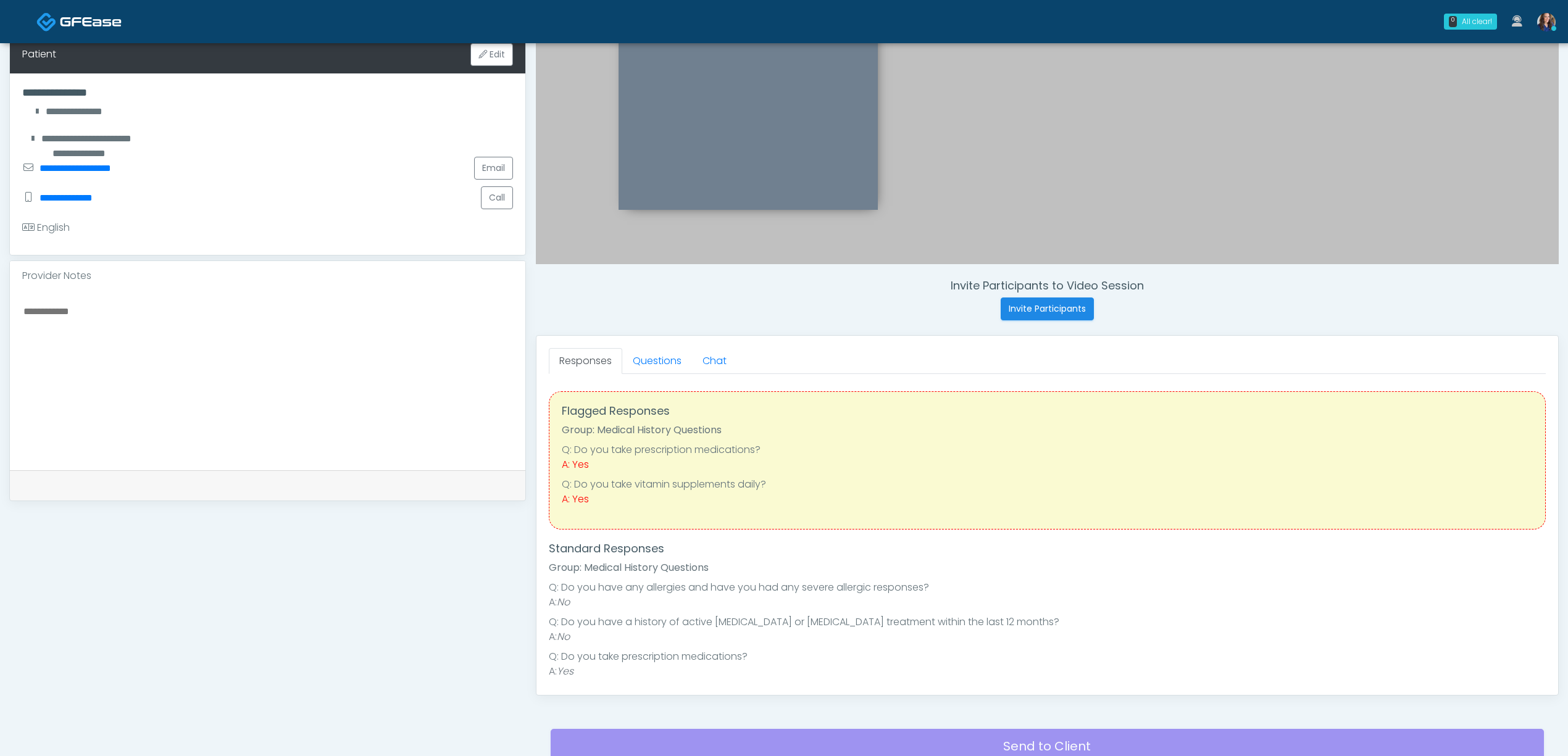
drag, startPoint x: 598, startPoint y: 507, endPoint x: 674, endPoint y: 525, distance: 78.1
click at [620, 510] on div "Flagged Responses Group: Medical History Questions Q: Do you take prescription …" at bounding box center [1047, 460] width 997 height 138
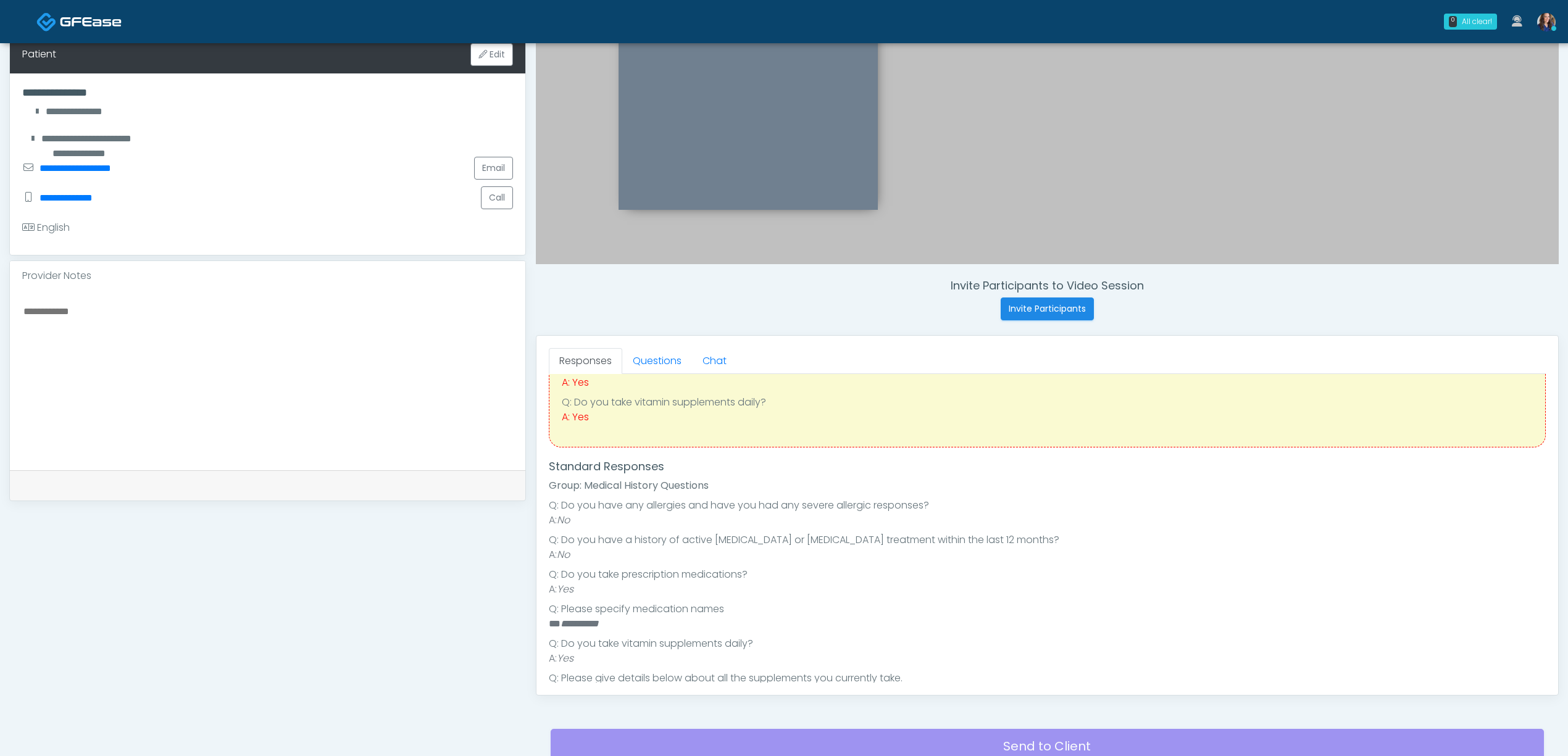
scroll to position [164, 0]
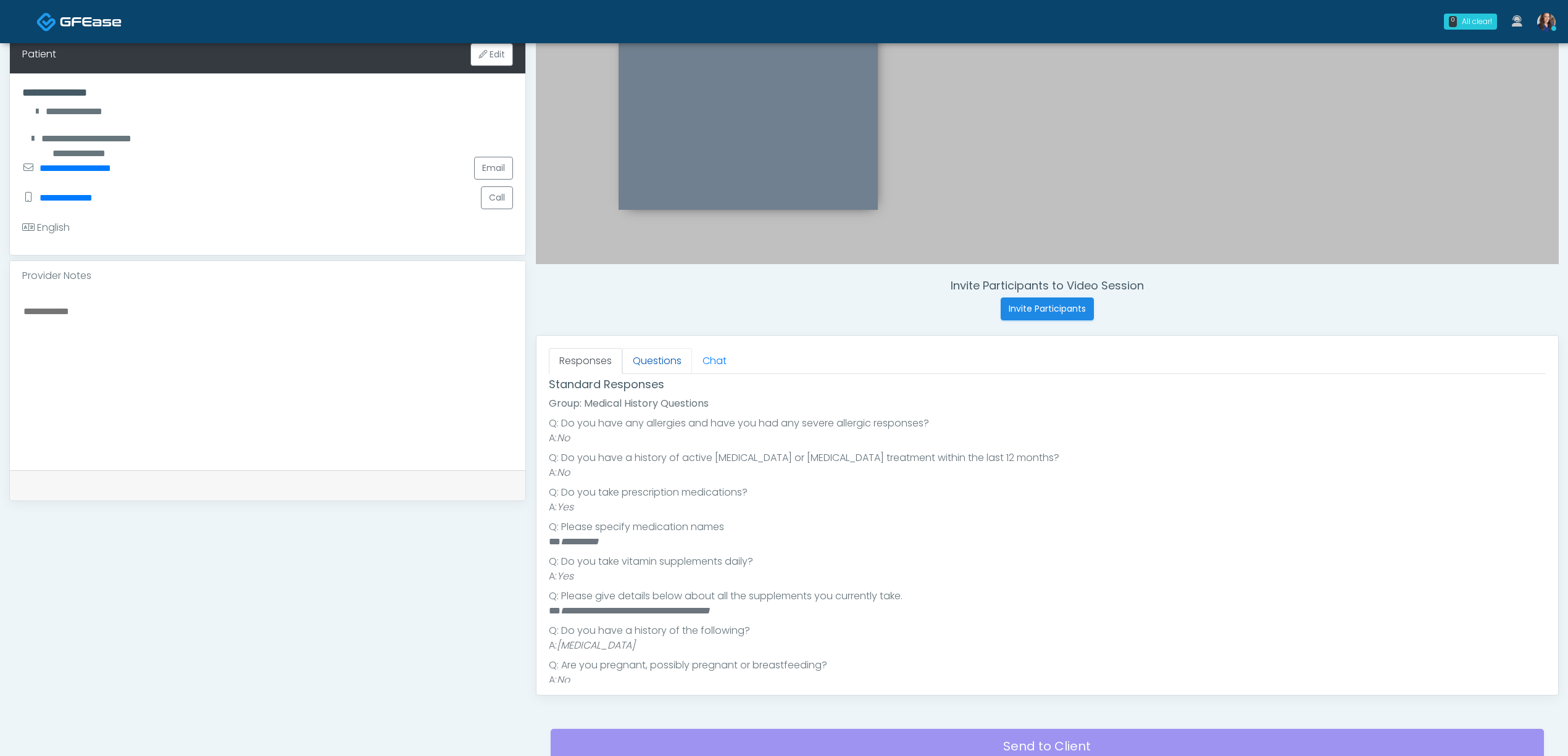
click at [673, 363] on link "Questions" at bounding box center [657, 361] width 70 height 26
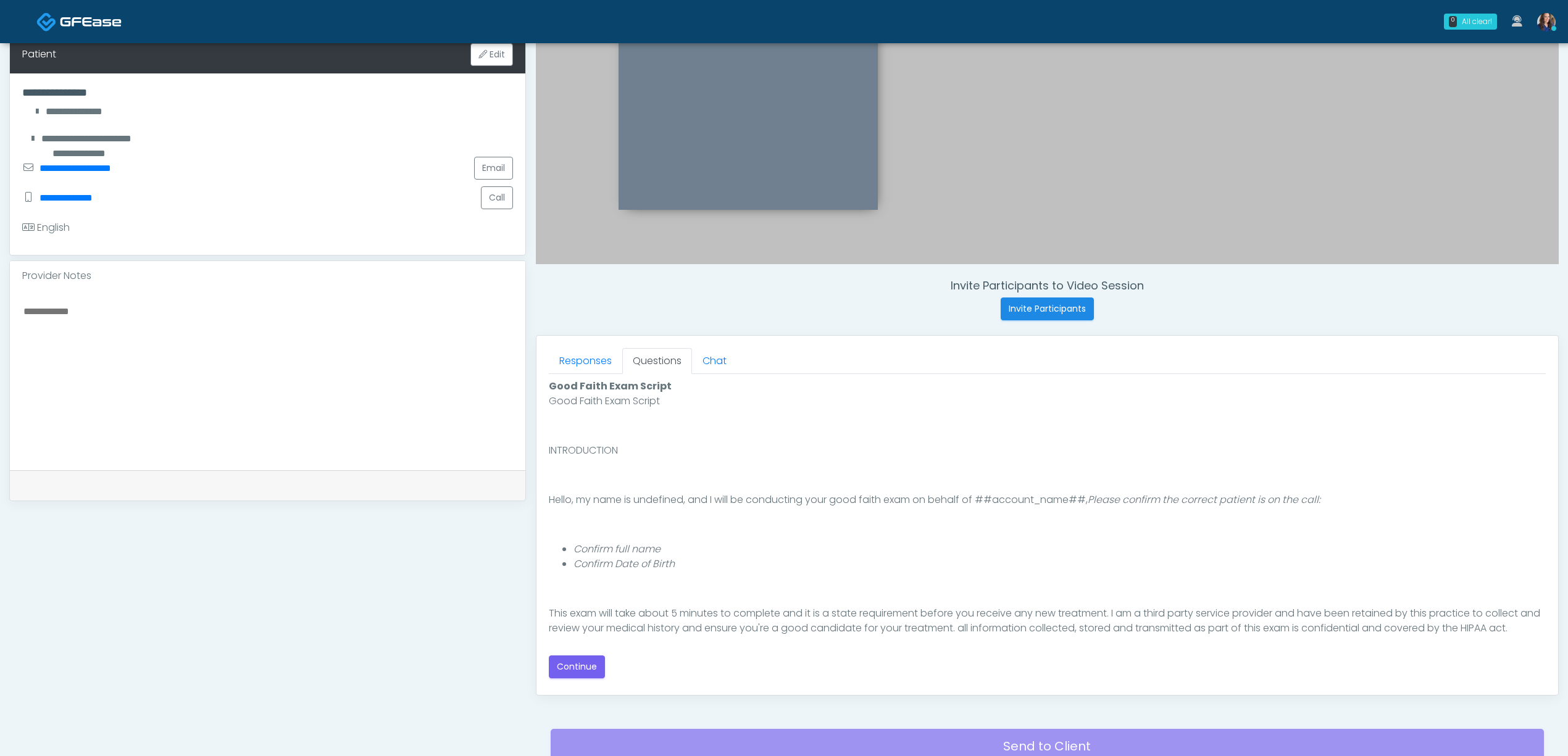
scroll to position [0, 0]
click at [581, 672] on button "Continue" at bounding box center [577, 667] width 56 height 23
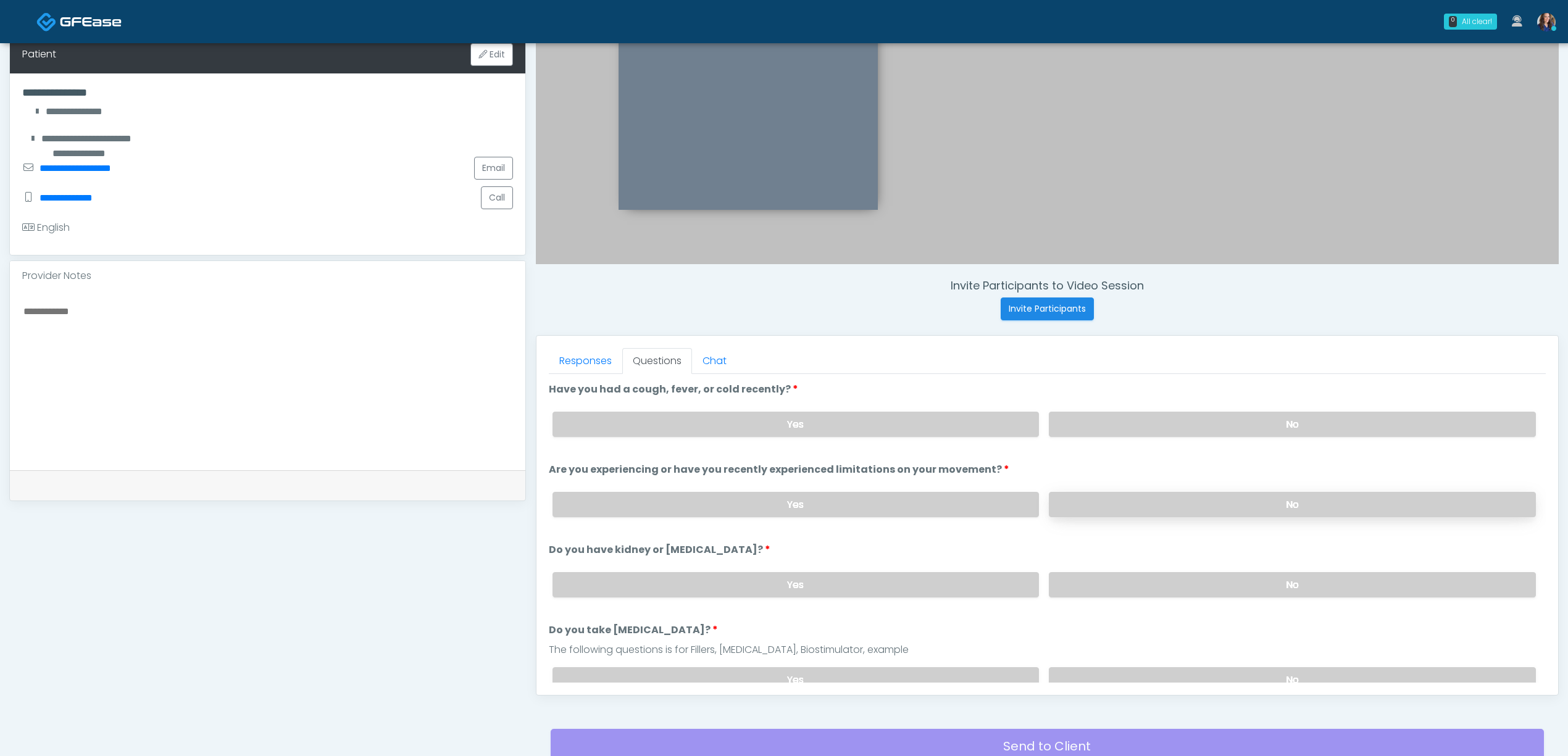
scroll to position [354, 0]
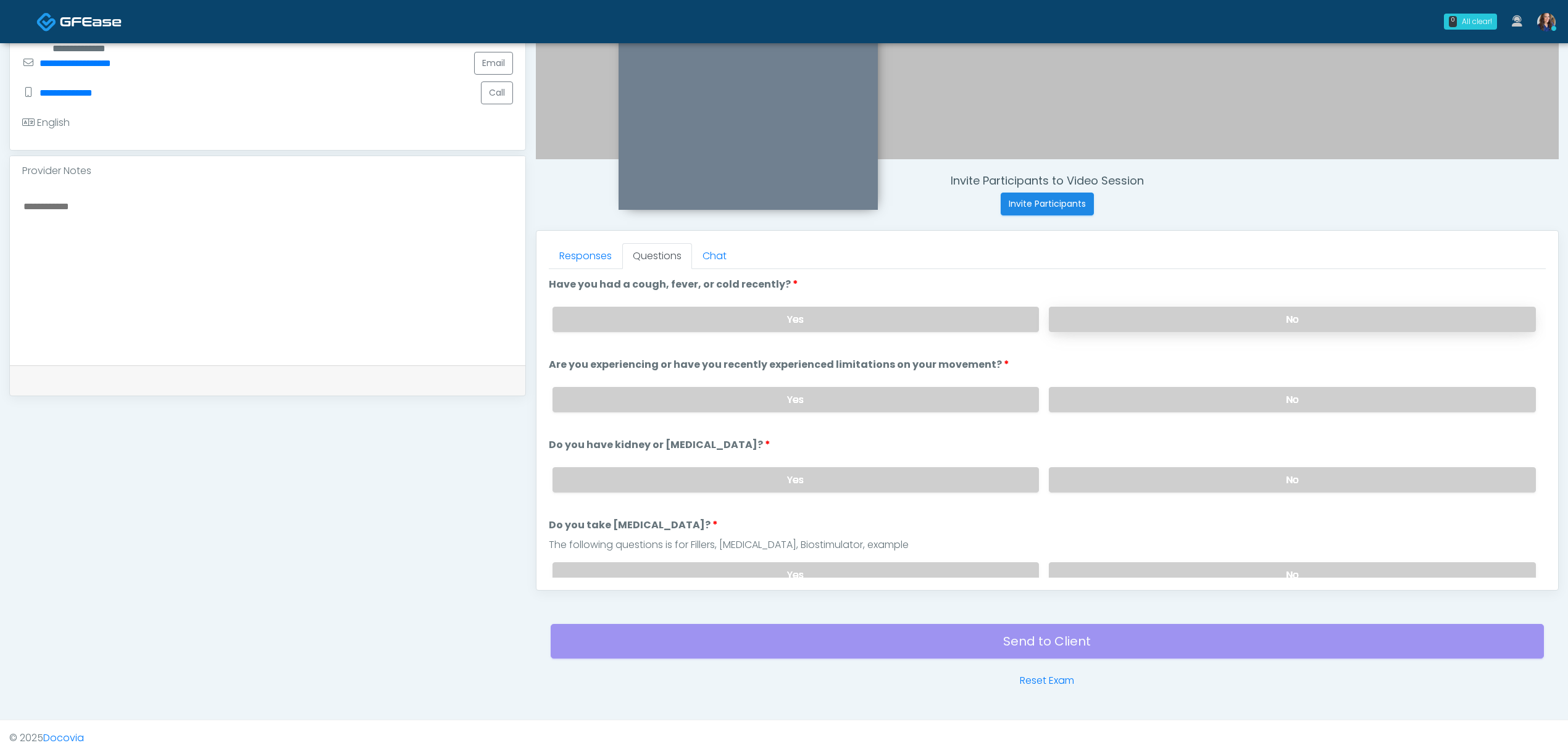
click at [1213, 329] on label "No" at bounding box center [1293, 319] width 487 height 25
click at [1202, 401] on label "No" at bounding box center [1293, 399] width 487 height 25
click at [1191, 462] on div "Yes No" at bounding box center [1045, 480] width 1003 height 45
click at [1187, 475] on label "No" at bounding box center [1293, 479] width 487 height 25
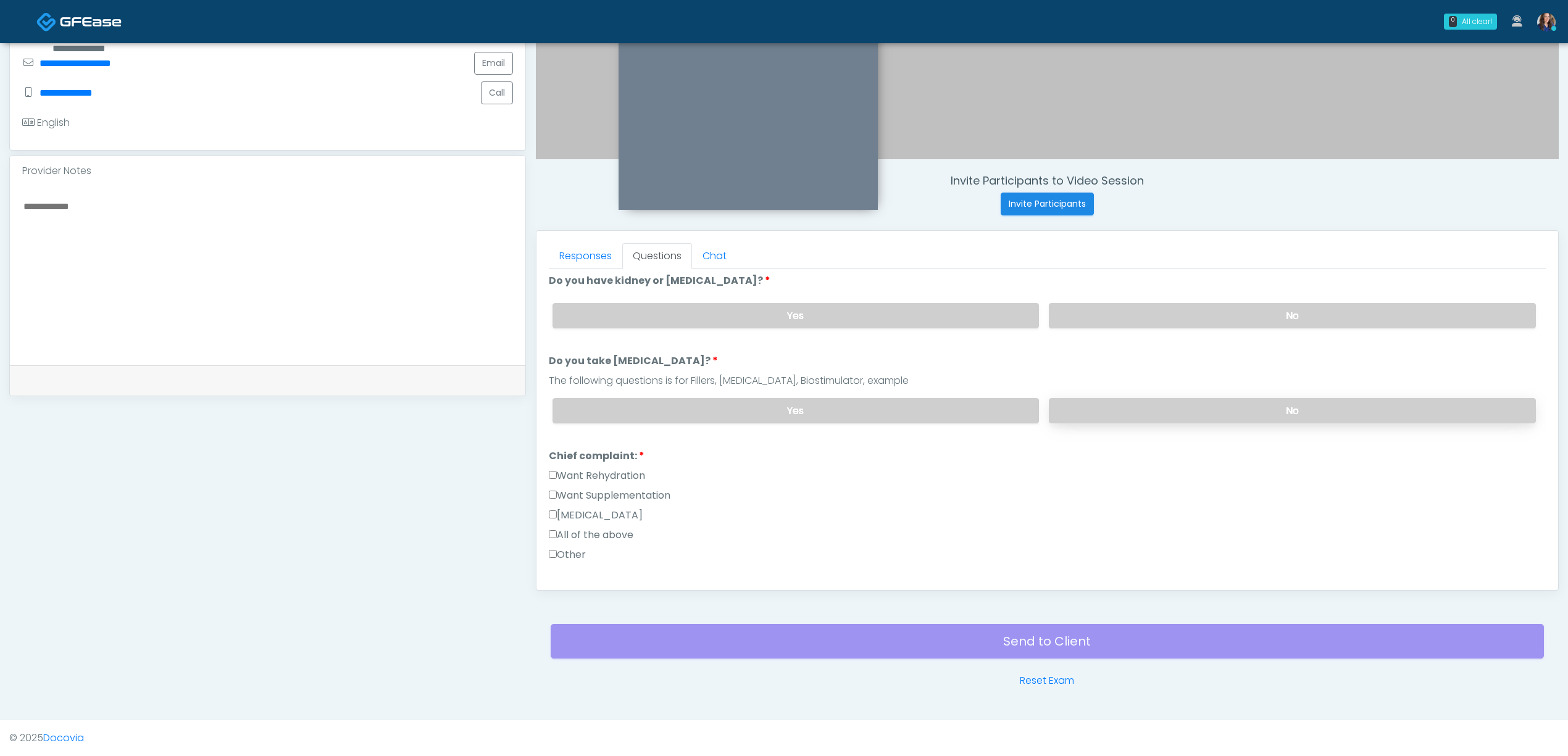
click at [1191, 408] on label "No" at bounding box center [1293, 410] width 487 height 25
click at [598, 472] on label "Want Rehydration" at bounding box center [597, 475] width 96 height 15
click at [623, 491] on label "Want Supplementation" at bounding box center [609, 495] width 121 height 15
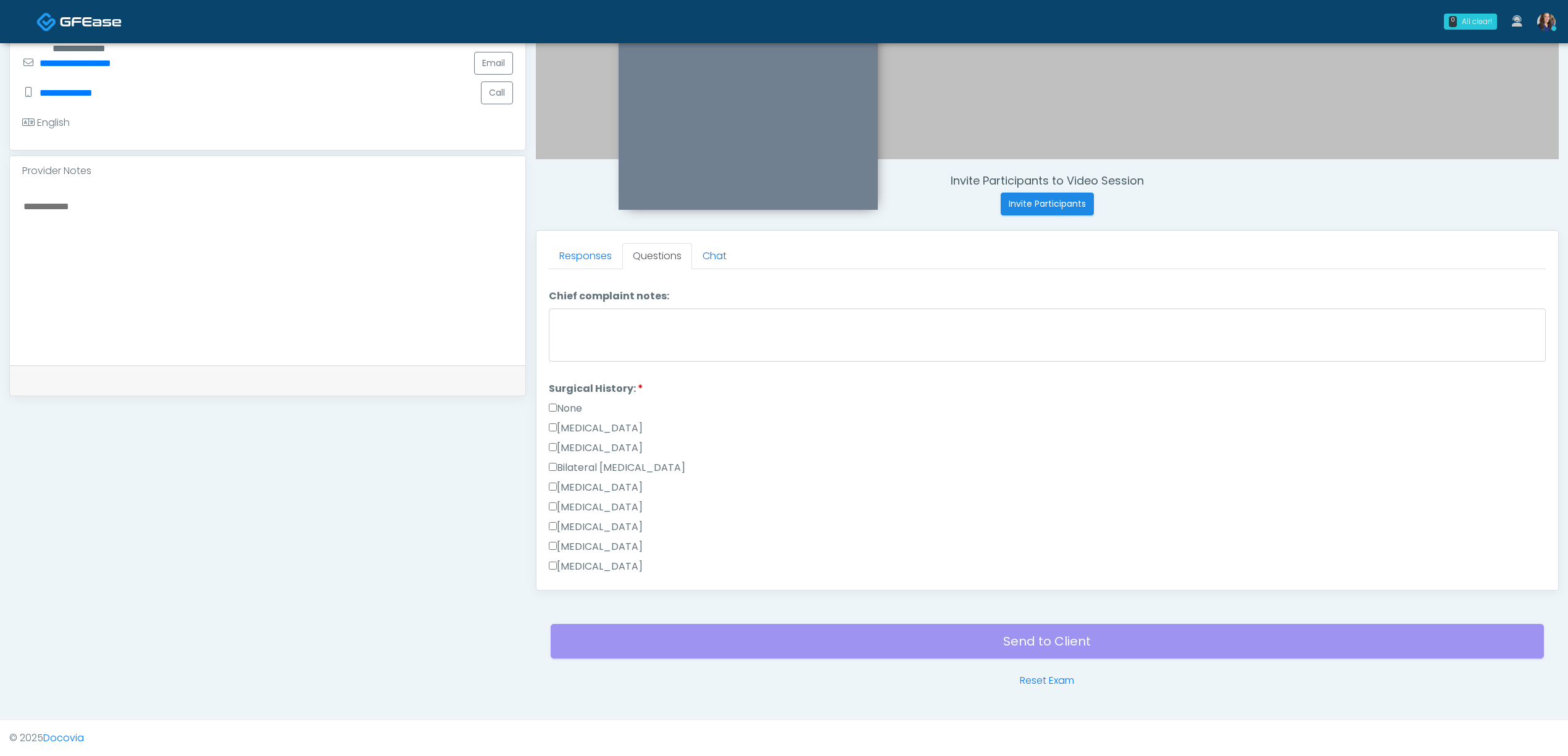
scroll to position [494, 0]
click at [577, 372] on label "None" at bounding box center [565, 372] width 34 height 15
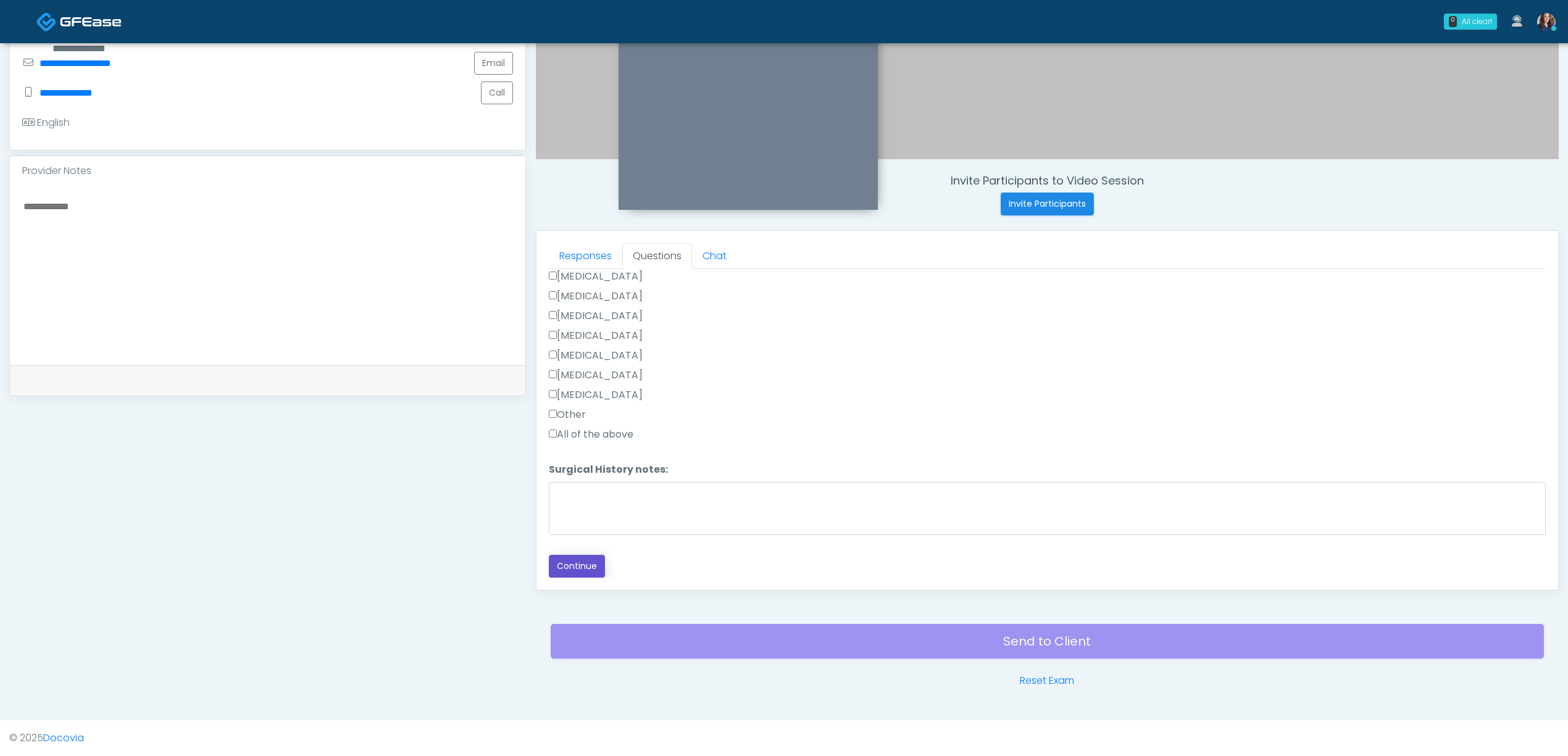
drag, startPoint x: 585, startPoint y: 556, endPoint x: 616, endPoint y: 553, distance: 31.1
click at [586, 556] on button "Continue" at bounding box center [577, 566] width 56 height 23
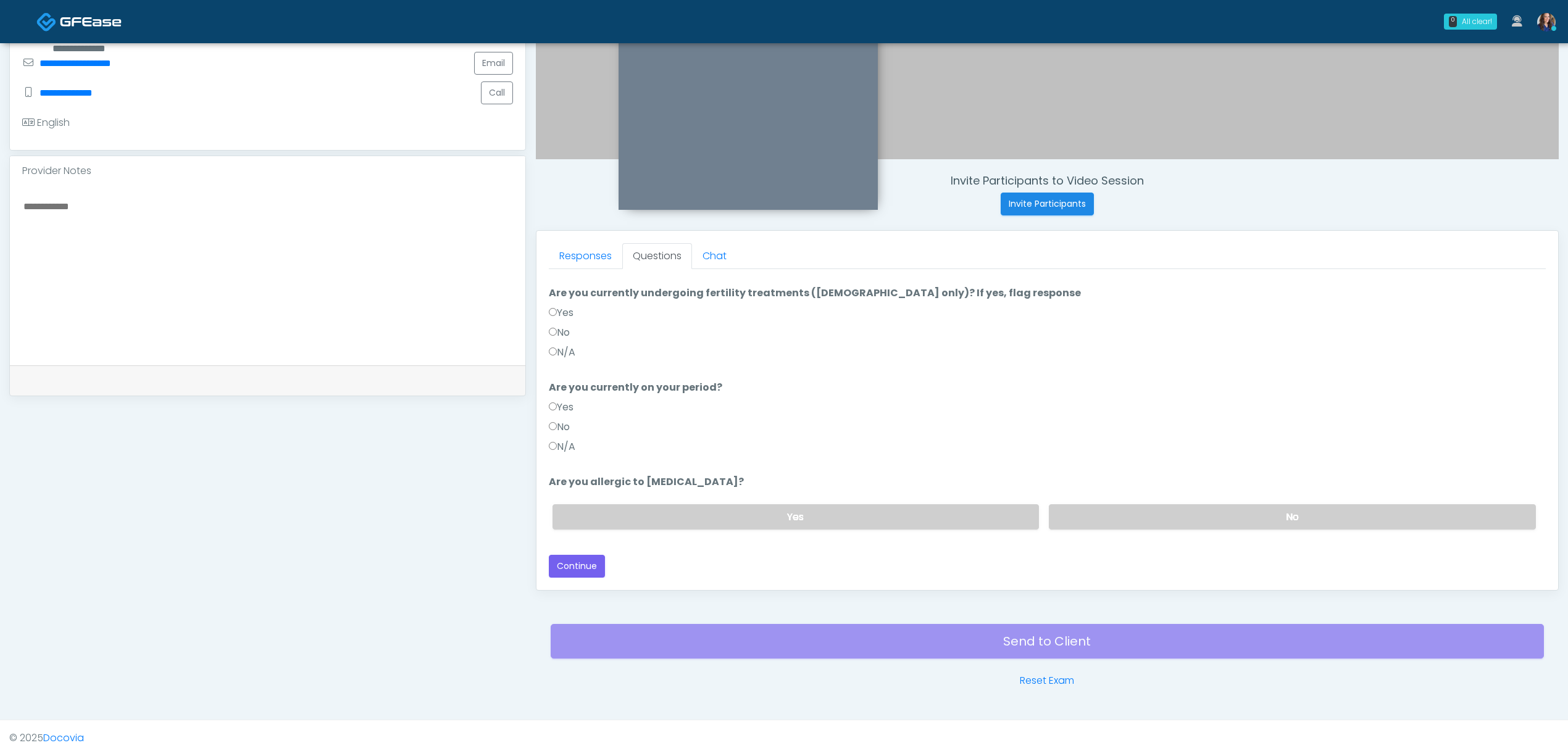
scroll to position [121, 0]
drag, startPoint x: 1114, startPoint y: 519, endPoint x: 1077, endPoint y: 511, distance: 37.9
click at [1116, 519] on label "No" at bounding box center [1293, 516] width 487 height 25
click at [566, 449] on label "N/A" at bounding box center [562, 446] width 27 height 15
click at [569, 345] on label "N/A" at bounding box center [562, 352] width 27 height 15
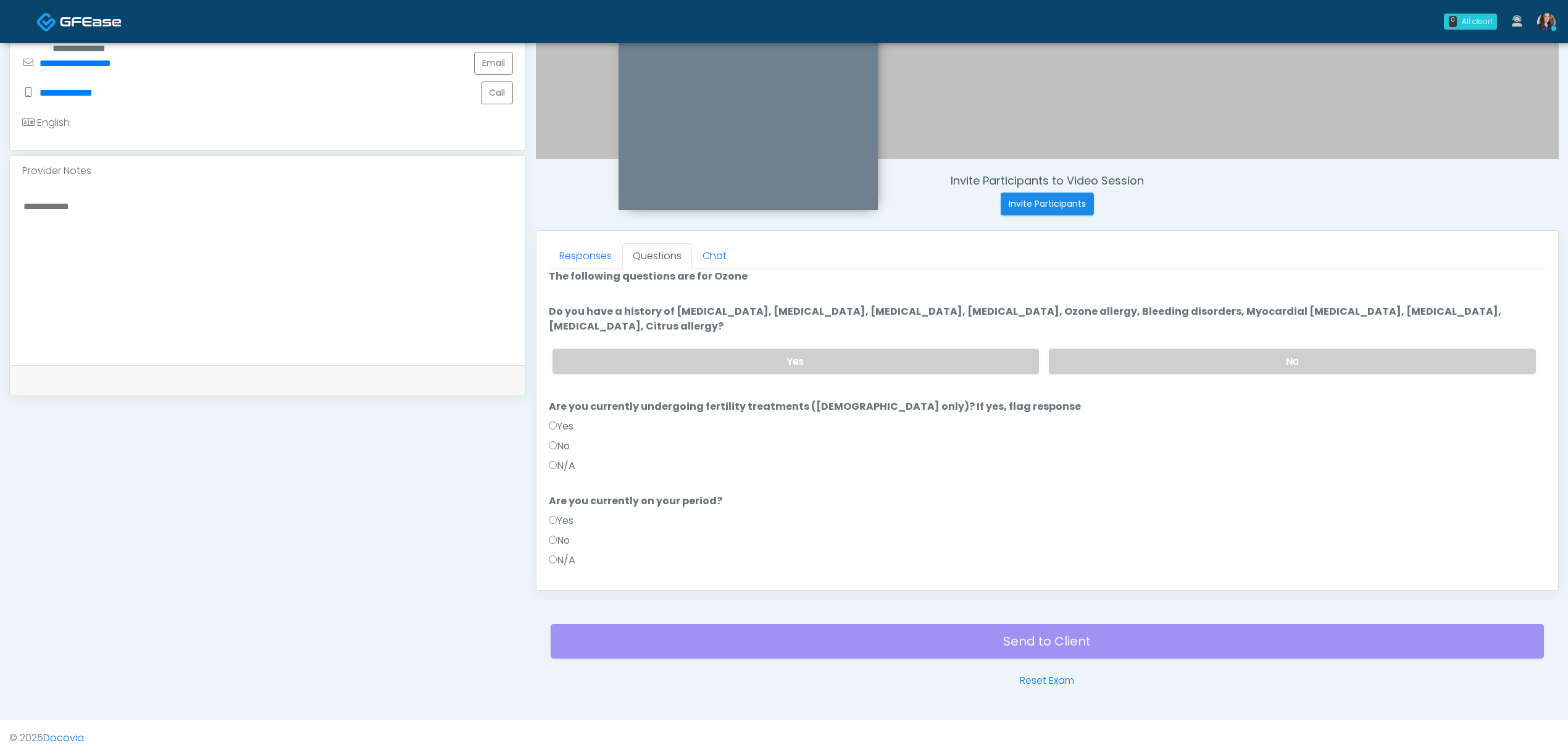
scroll to position [0, 0]
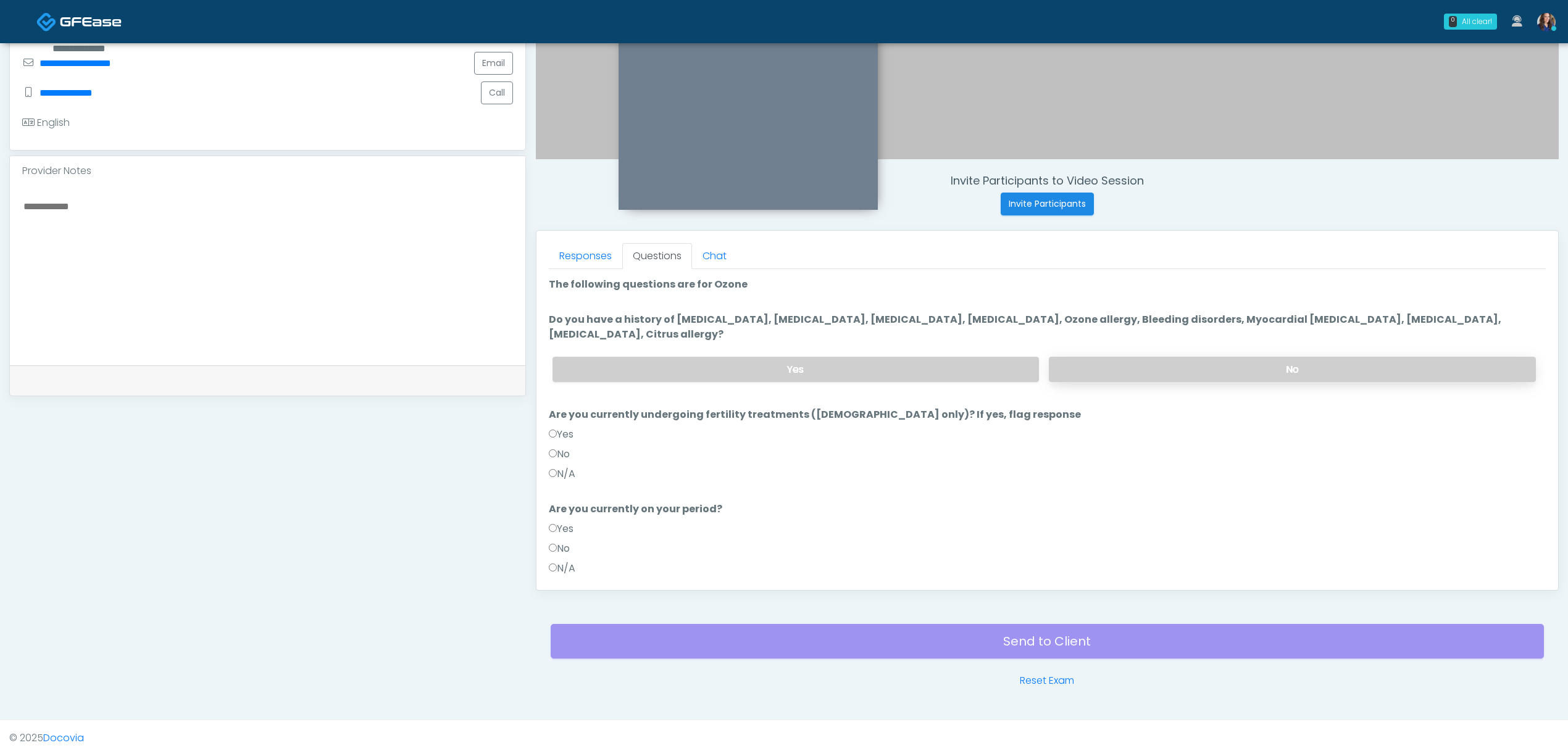
click at [1143, 376] on label "No" at bounding box center [1293, 369] width 487 height 25
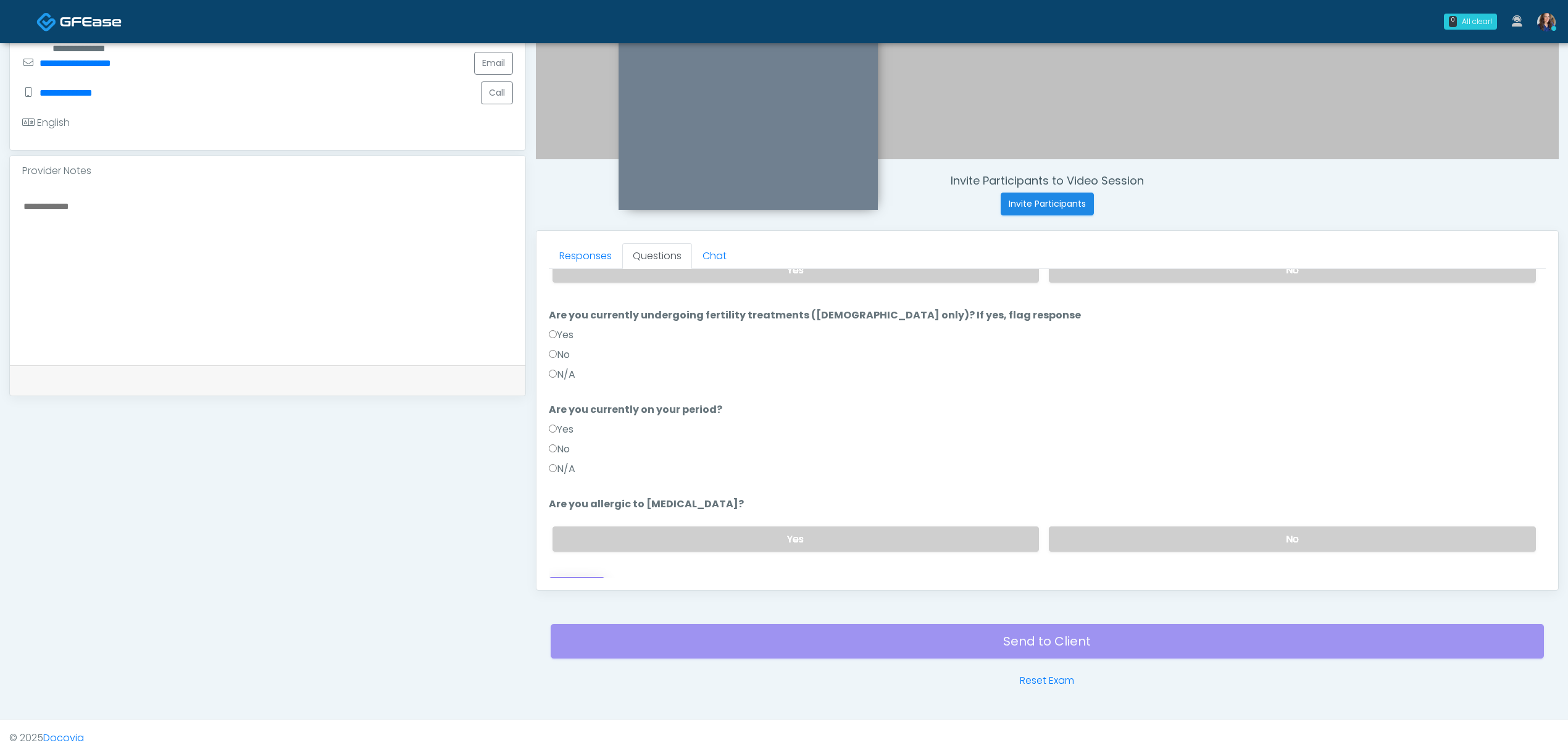
scroll to position [121, 0]
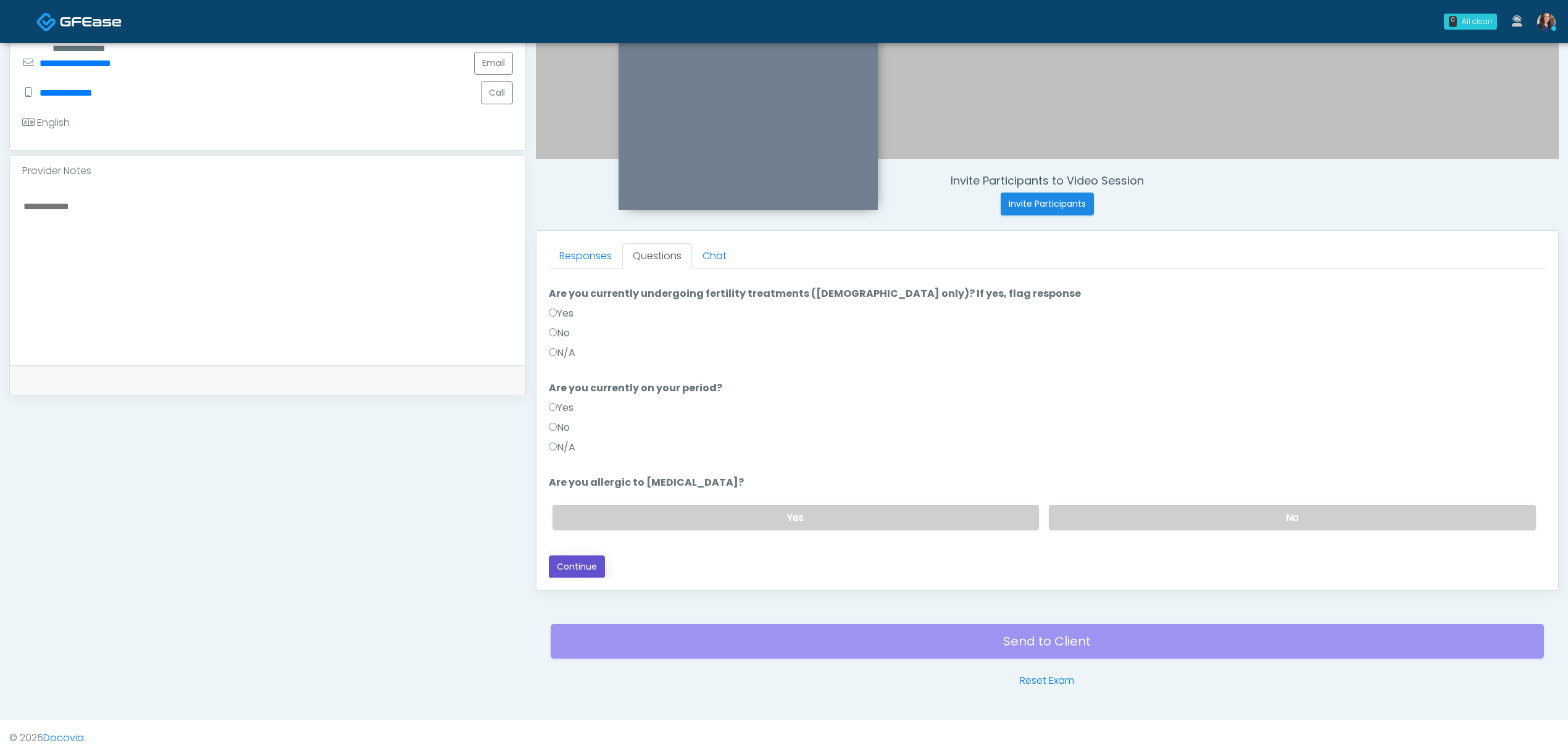
click at [591, 563] on button "Continue" at bounding box center [577, 567] width 56 height 23
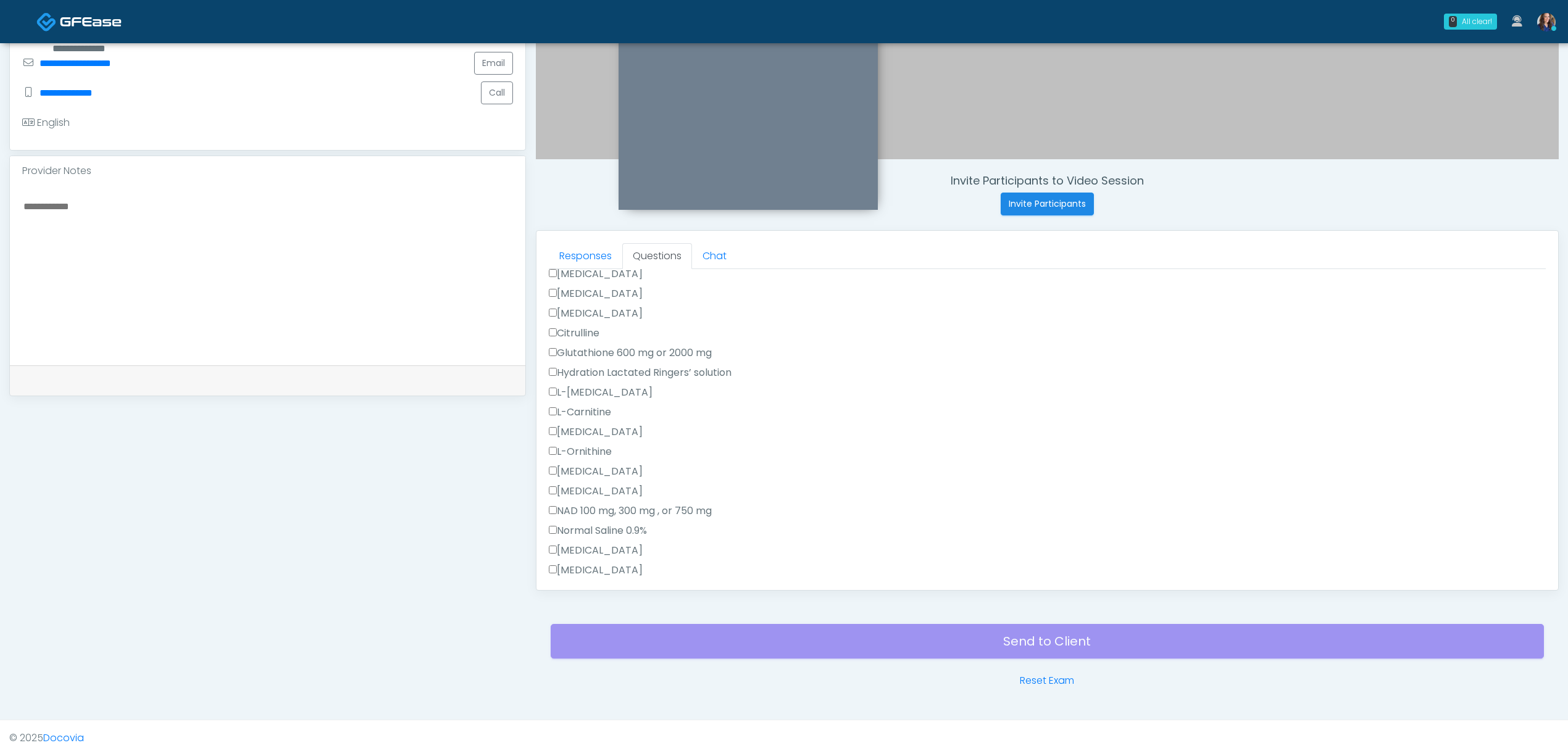
scroll to position [368, 0]
click at [611, 476] on label "All of the above" at bounding box center [591, 477] width 84 height 15
drag, startPoint x: 600, startPoint y: 526, endPoint x: 634, endPoint y: 531, distance: 34.4
click at [599, 526] on label "All of the above" at bounding box center [591, 526] width 84 height 15
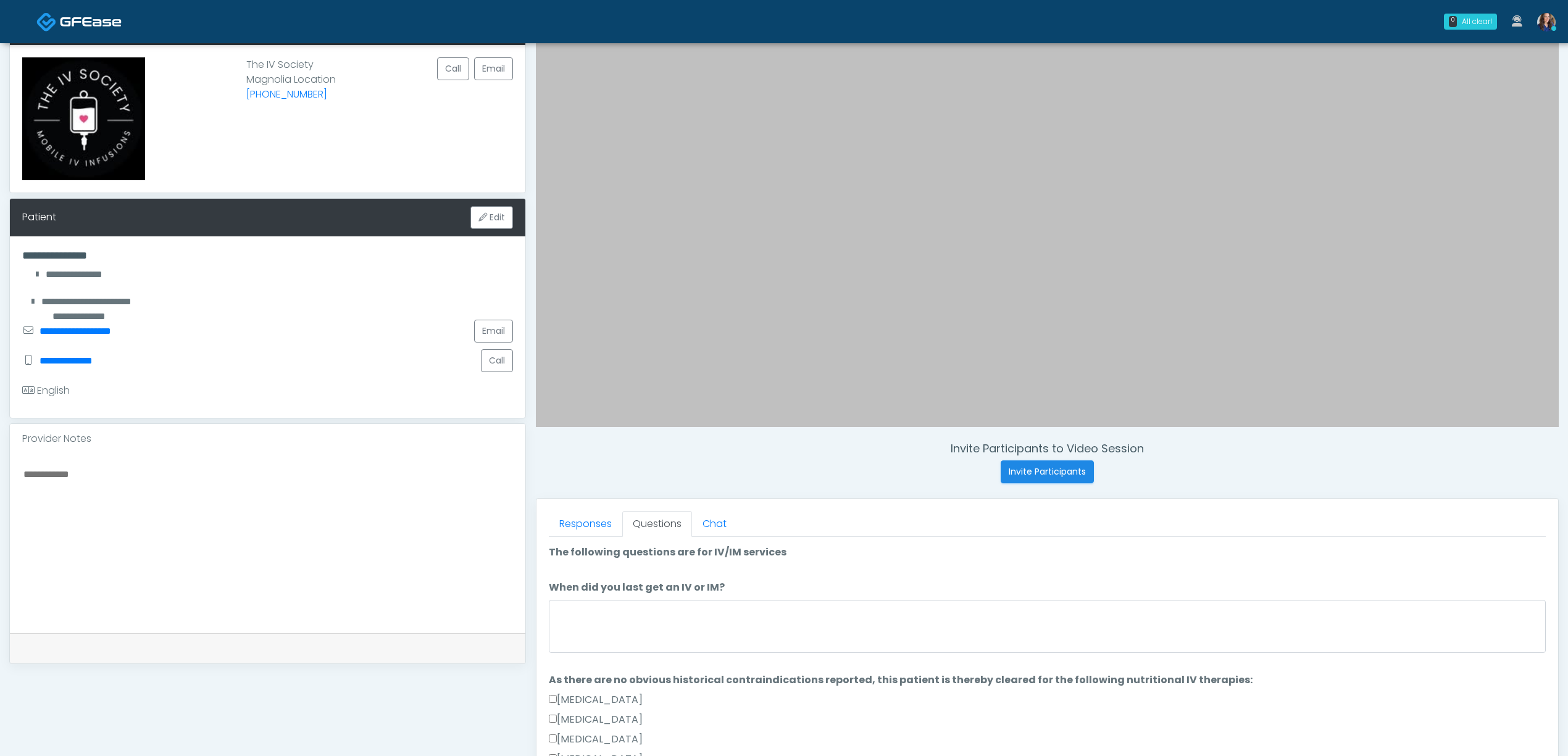
scroll to position [164, 0]
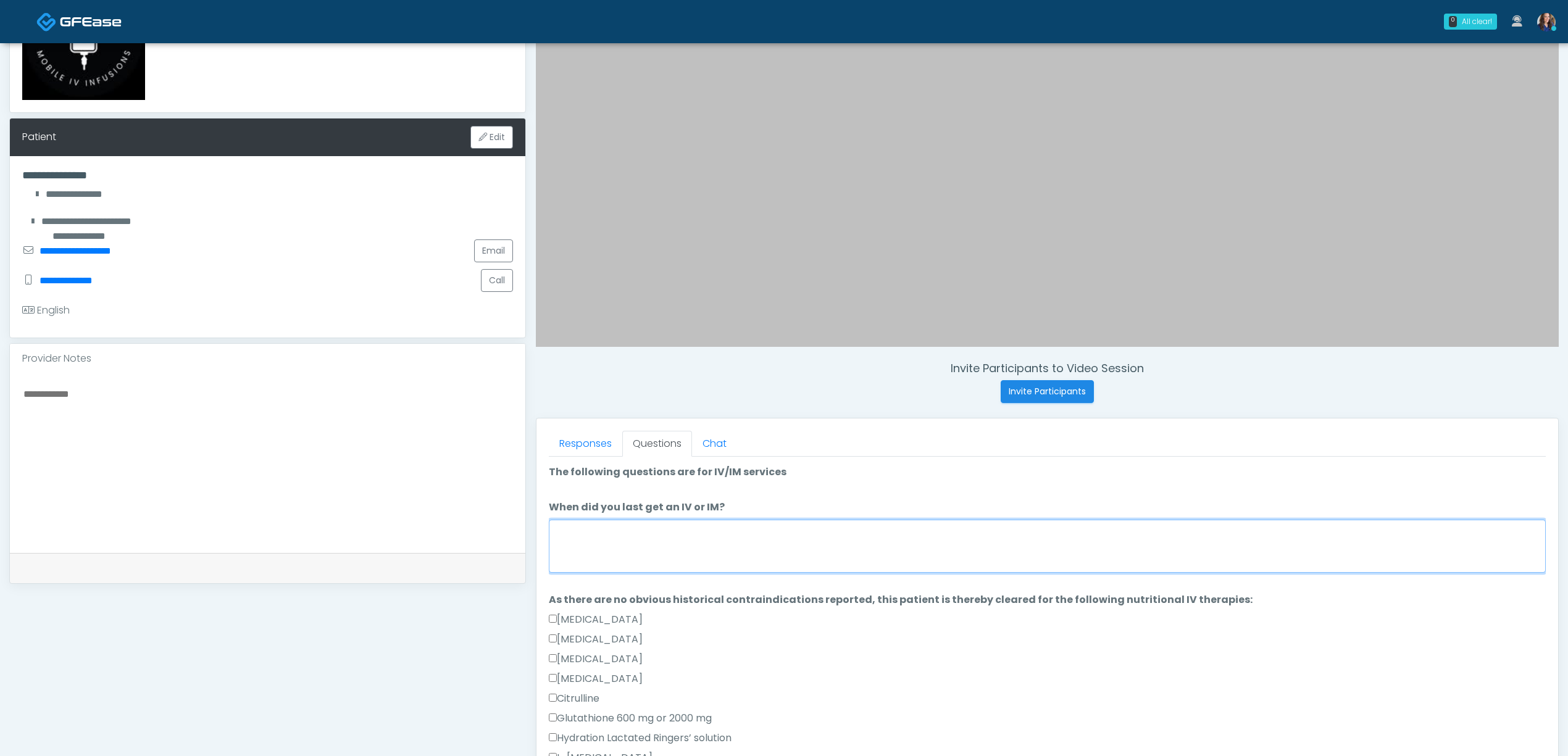
click at [677, 568] on textarea "When did you last get an IV or IM?" at bounding box center [1047, 546] width 997 height 53
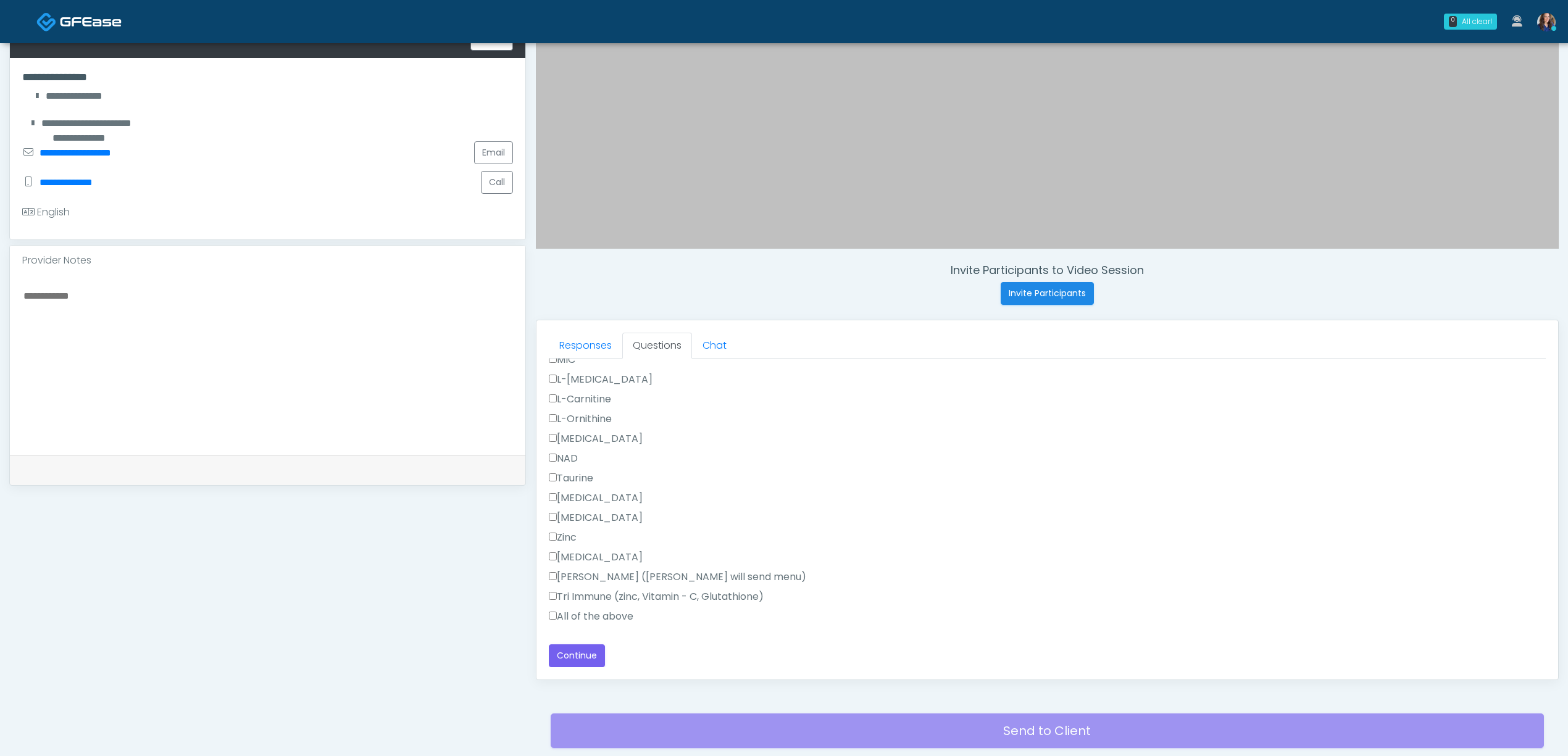
scroll to position [354, 0]
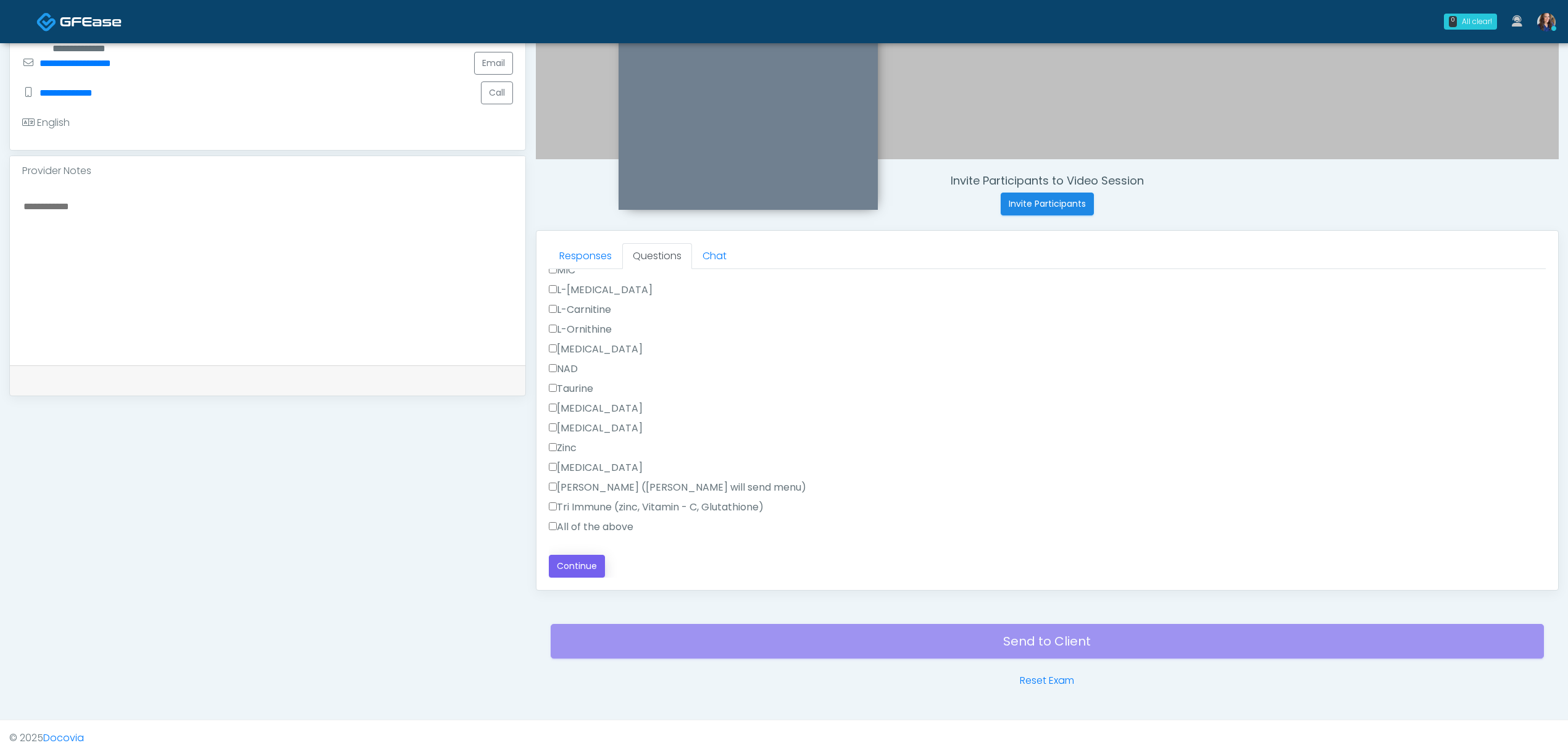
type textarea "******"
drag, startPoint x: 583, startPoint y: 571, endPoint x: 623, endPoint y: 575, distance: 40.2
click at [583, 571] on button "Continue" at bounding box center [577, 566] width 56 height 23
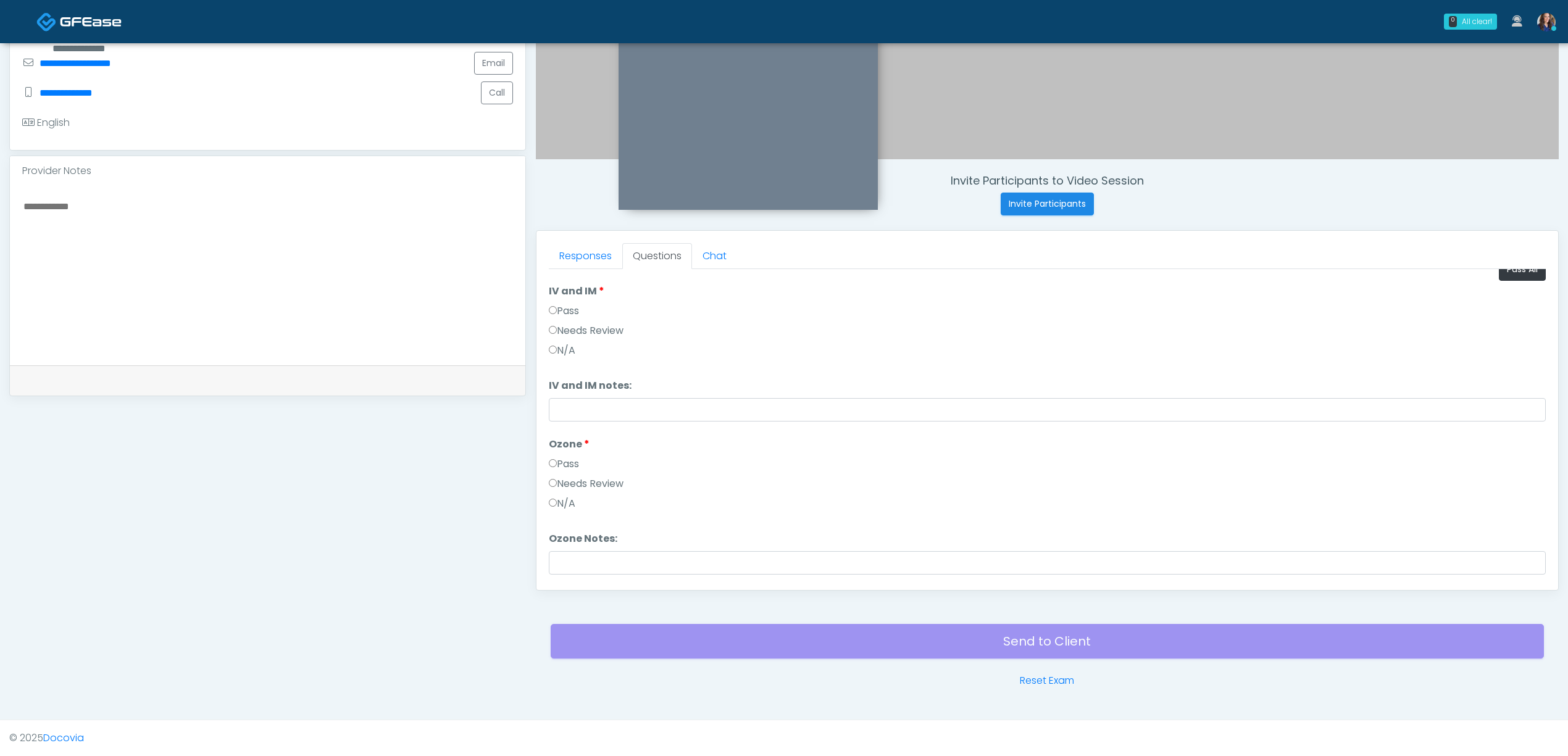
scroll to position [0, 0]
drag, startPoint x: 1489, startPoint y: 290, endPoint x: 1415, endPoint y: 300, distance: 74.7
click at [1499, 290] on button "Pass All" at bounding box center [1522, 285] width 47 height 23
click at [584, 564] on button "Continue" at bounding box center [577, 566] width 56 height 23
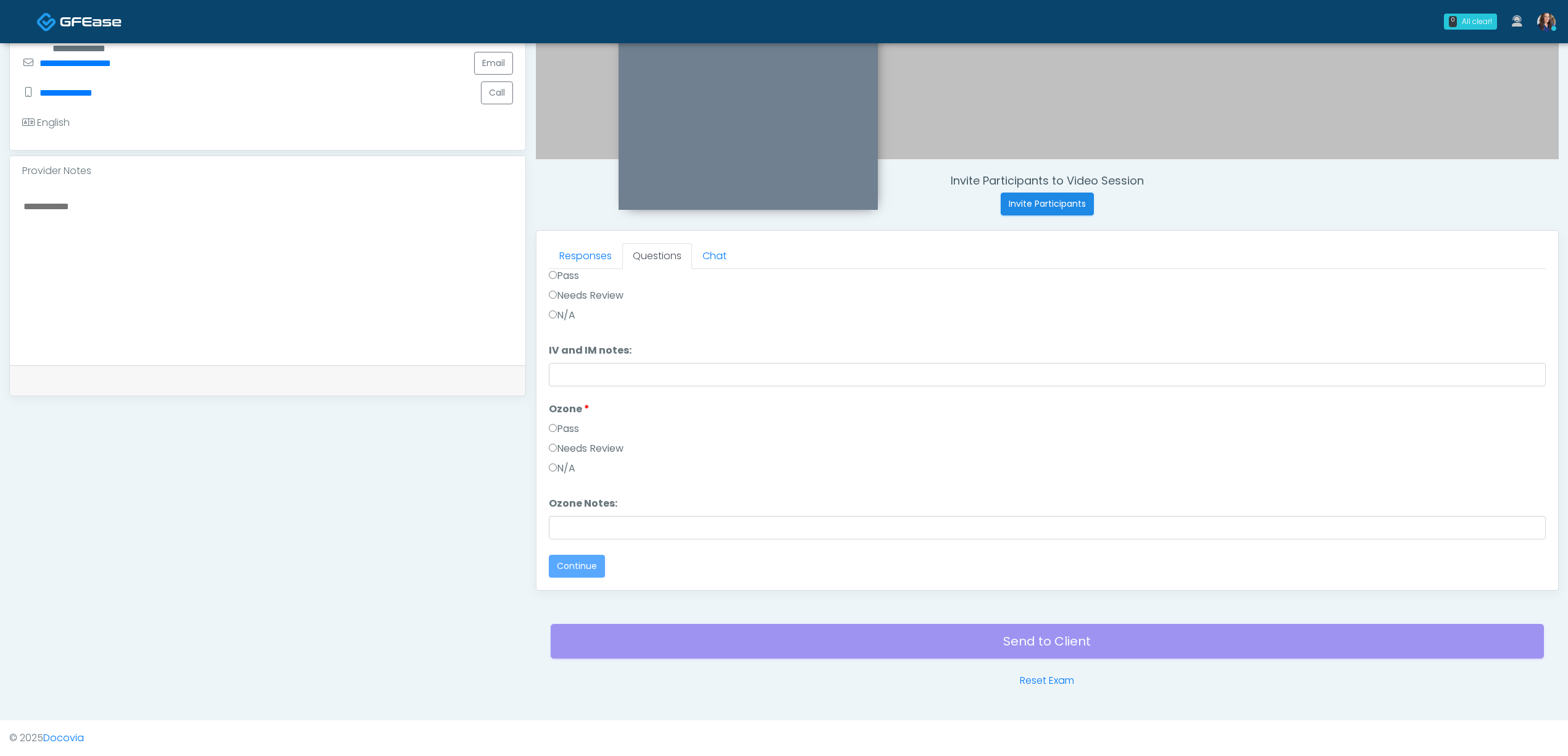
scroll to position [0, 0]
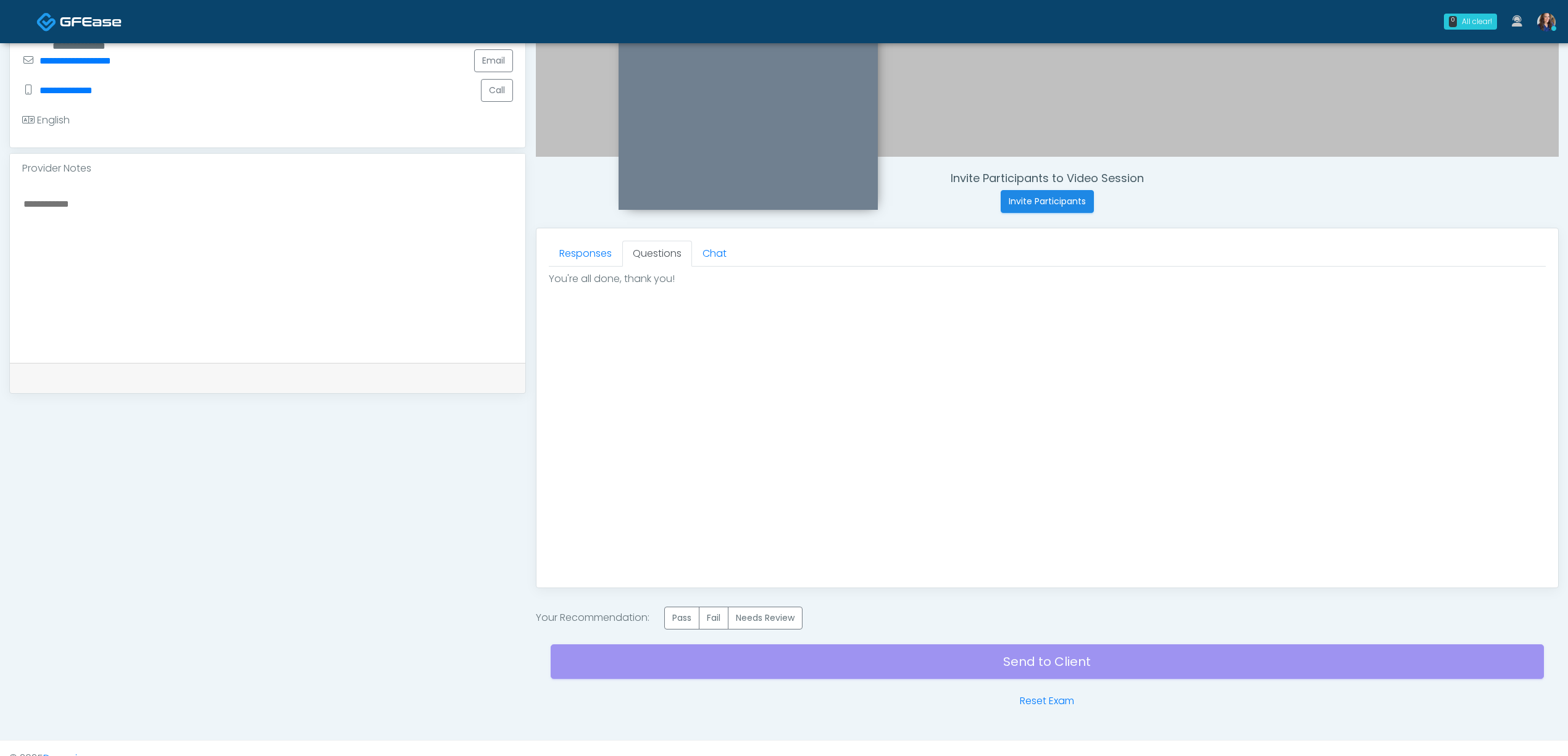
drag, startPoint x: 694, startPoint y: 617, endPoint x: 746, endPoint y: 573, distance: 68.1
click at [695, 617] on label "Pass" at bounding box center [682, 618] width 35 height 23
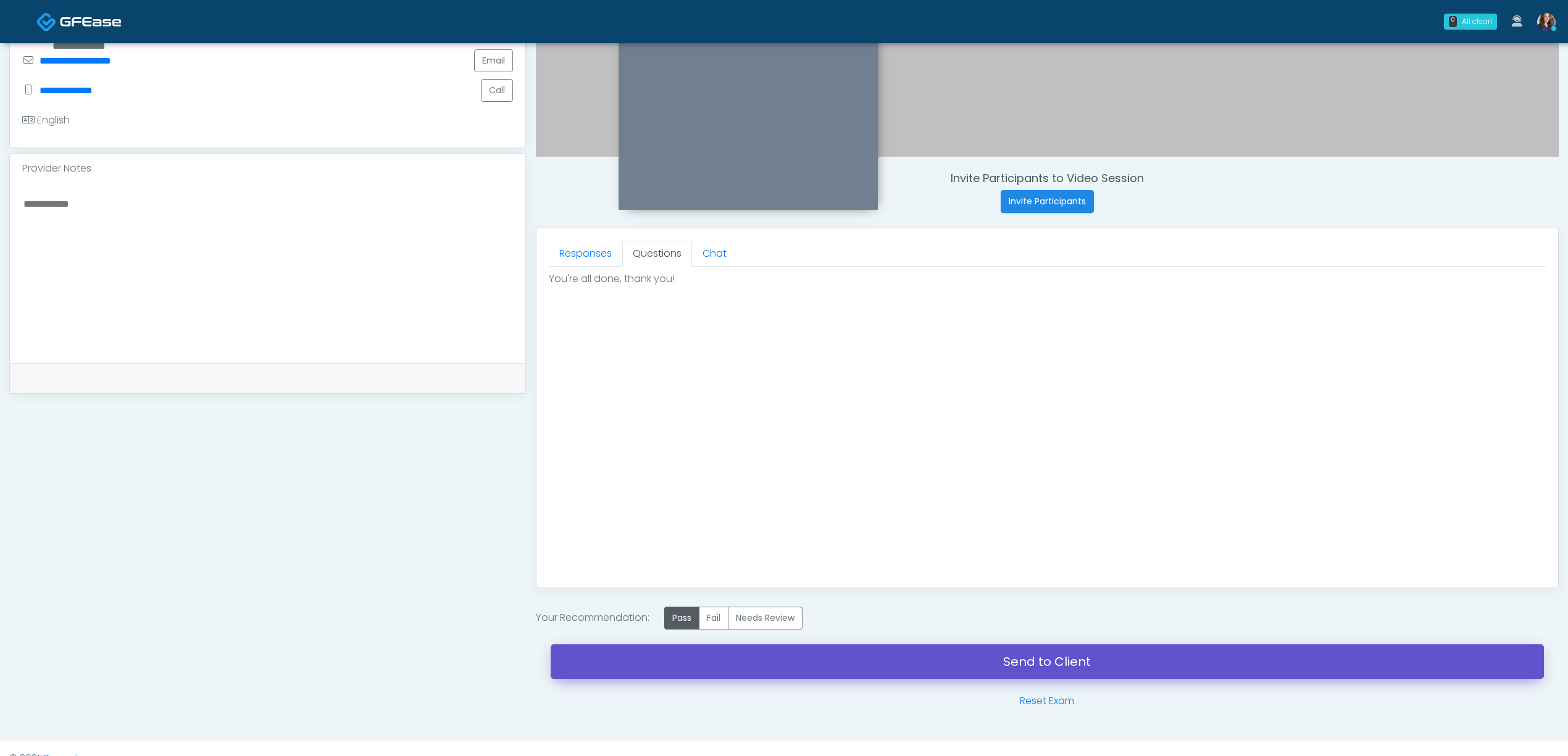
click at [806, 660] on link "Send to Client" at bounding box center [1047, 661] width 993 height 34
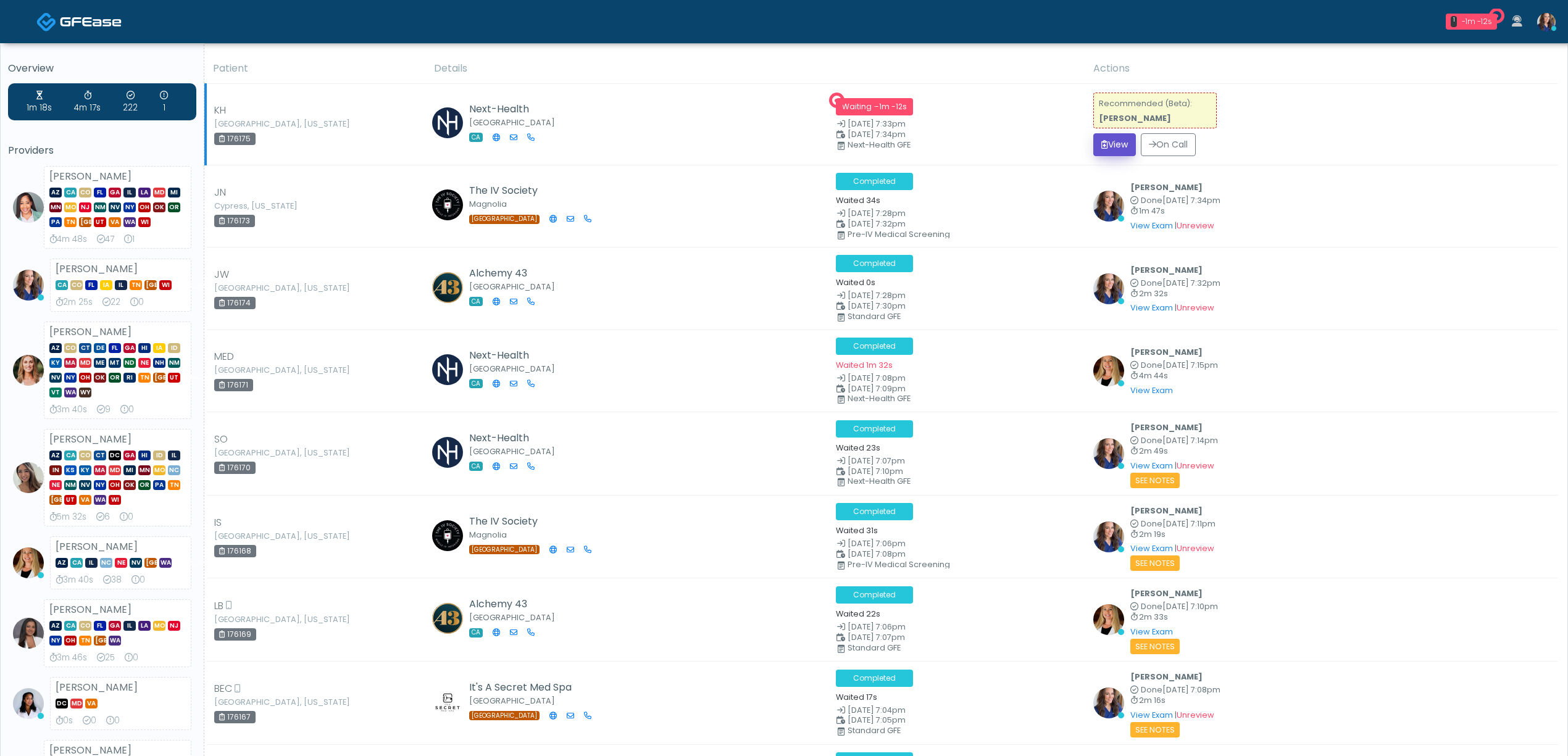
click at [1116, 147] on button "View" at bounding box center [1114, 144] width 42 height 23
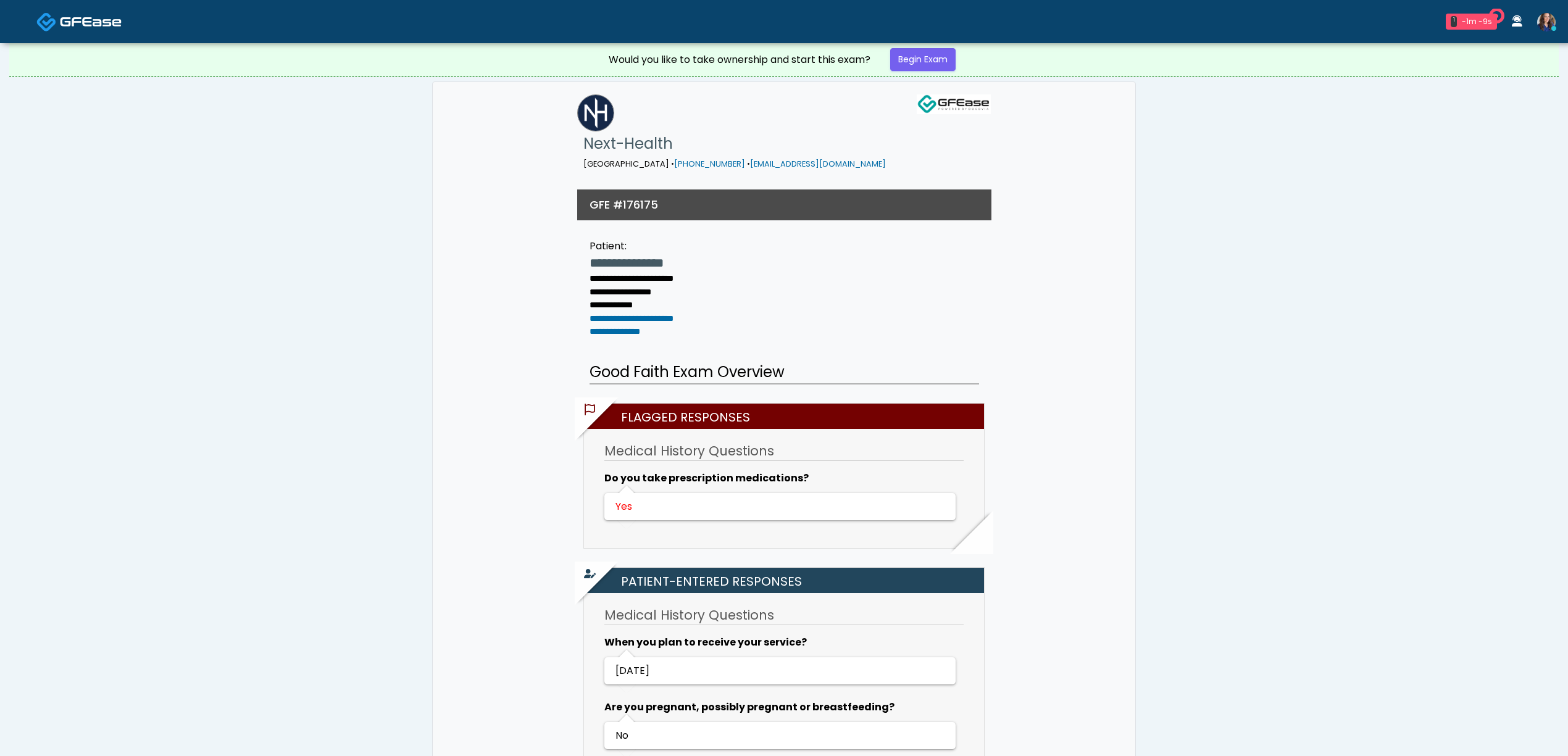
click at [935, 60] on link "Begin Exam" at bounding box center [923, 59] width 65 height 23
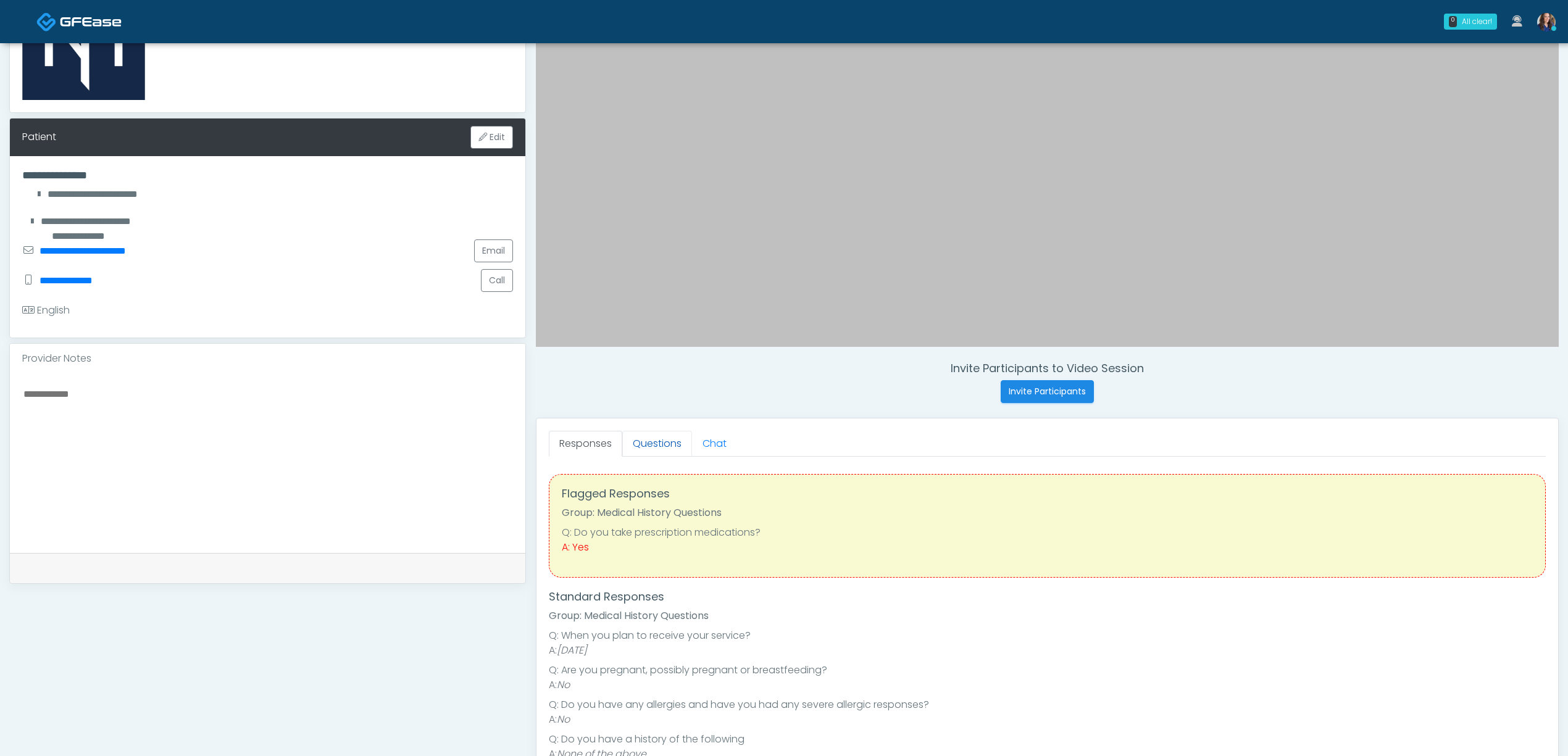
click at [659, 446] on link "Questions" at bounding box center [657, 444] width 70 height 26
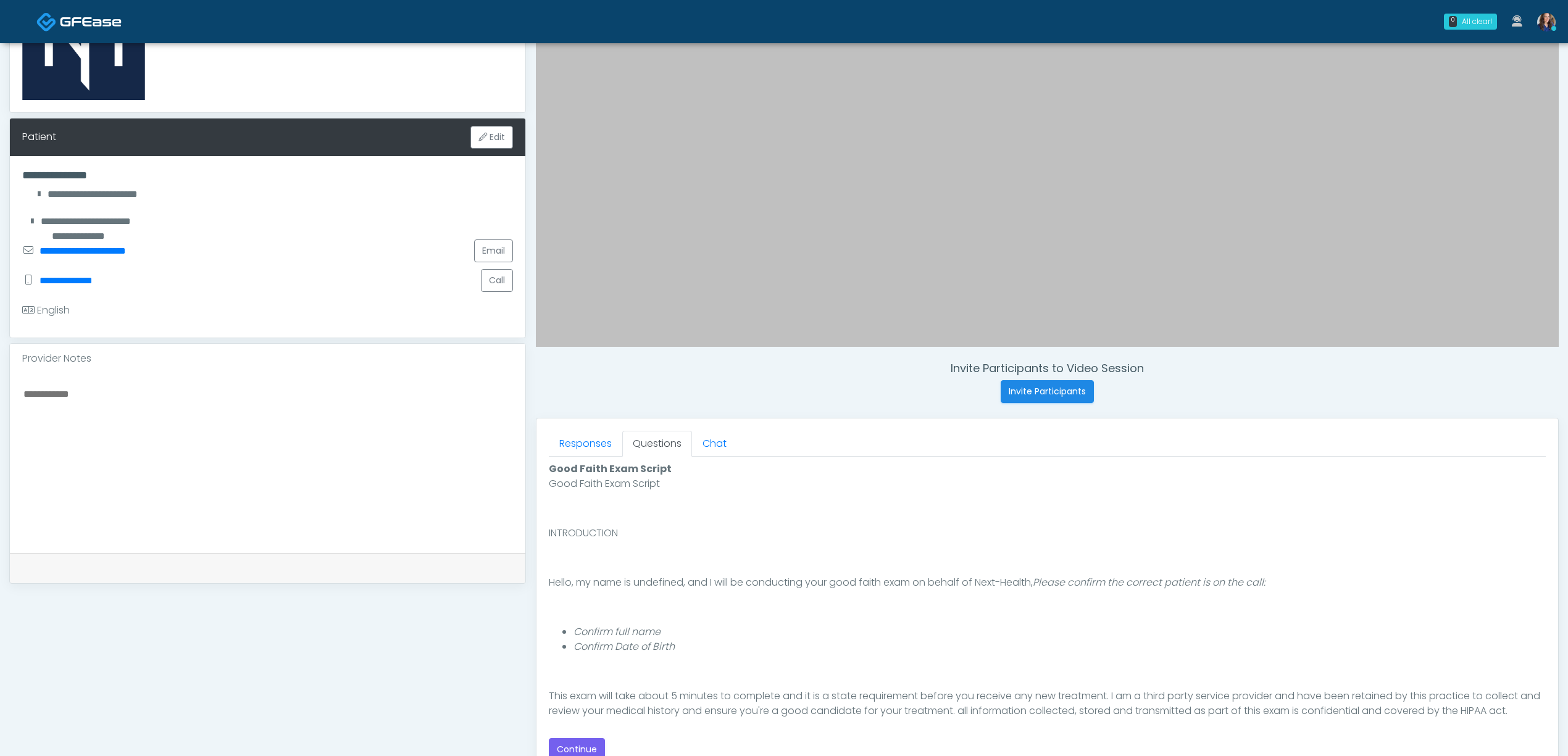
scroll to position [148, 0]
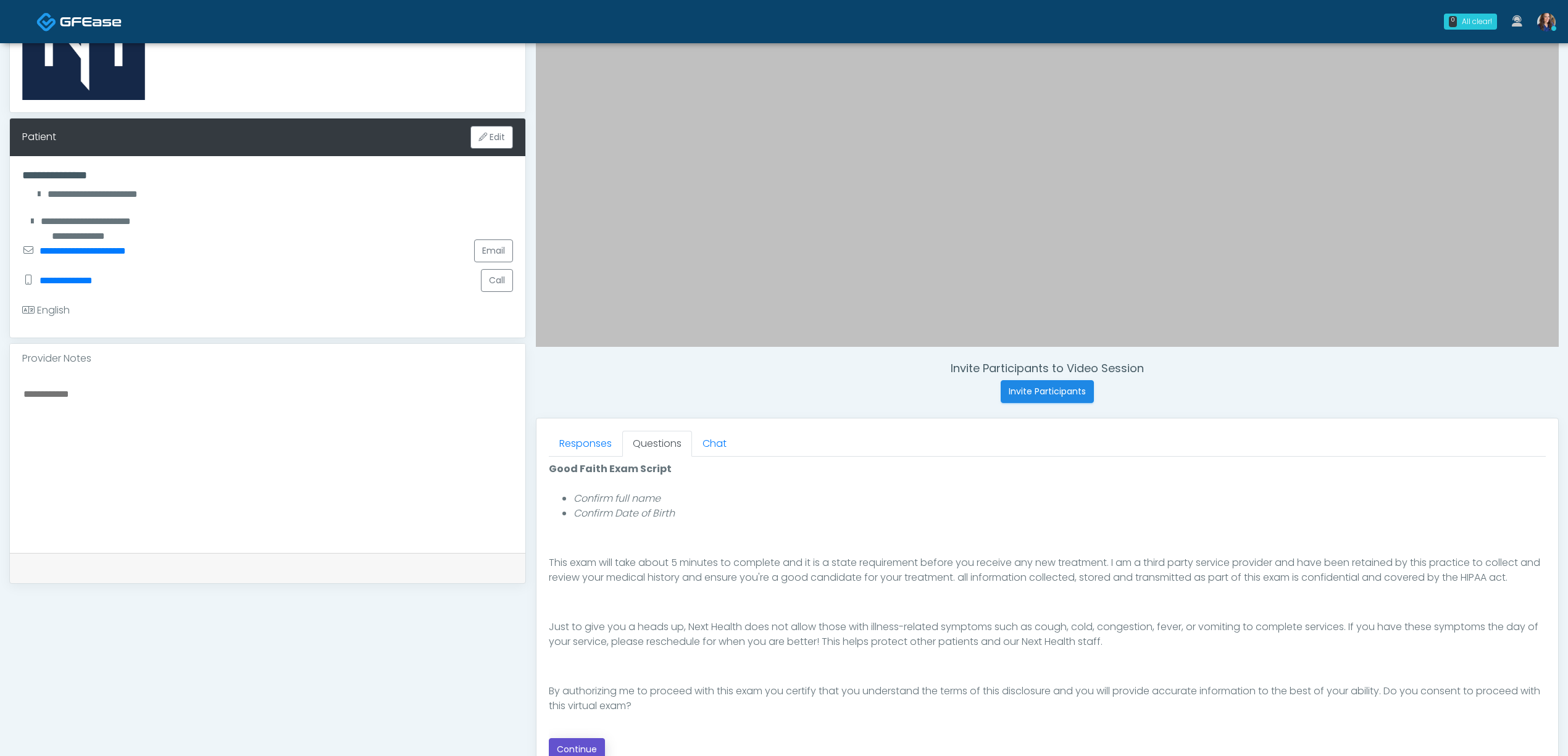
drag, startPoint x: 583, startPoint y: 748, endPoint x: 663, endPoint y: 731, distance: 81.8
click at [583, 748] on button "Continue" at bounding box center [577, 749] width 56 height 23
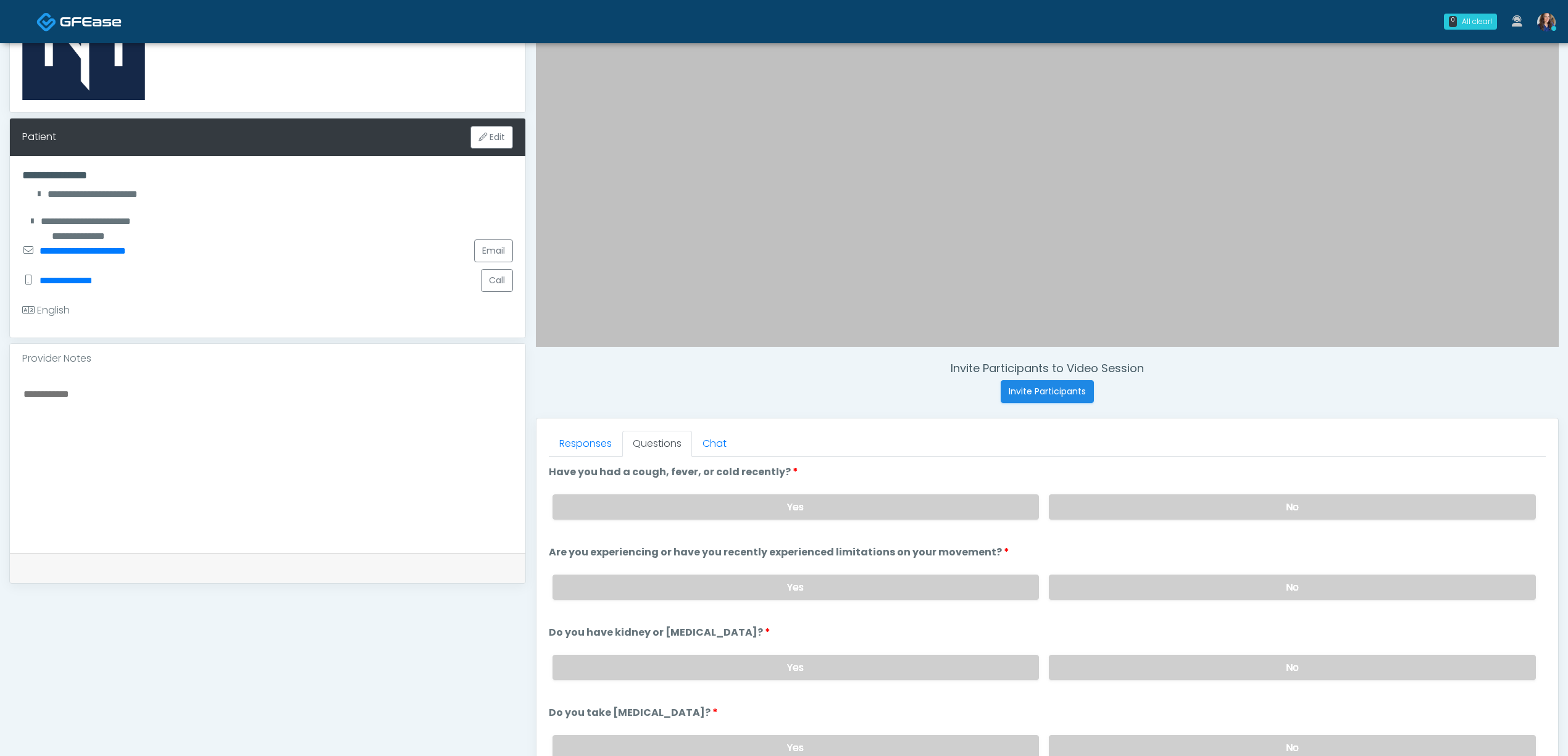
scroll to position [354, 0]
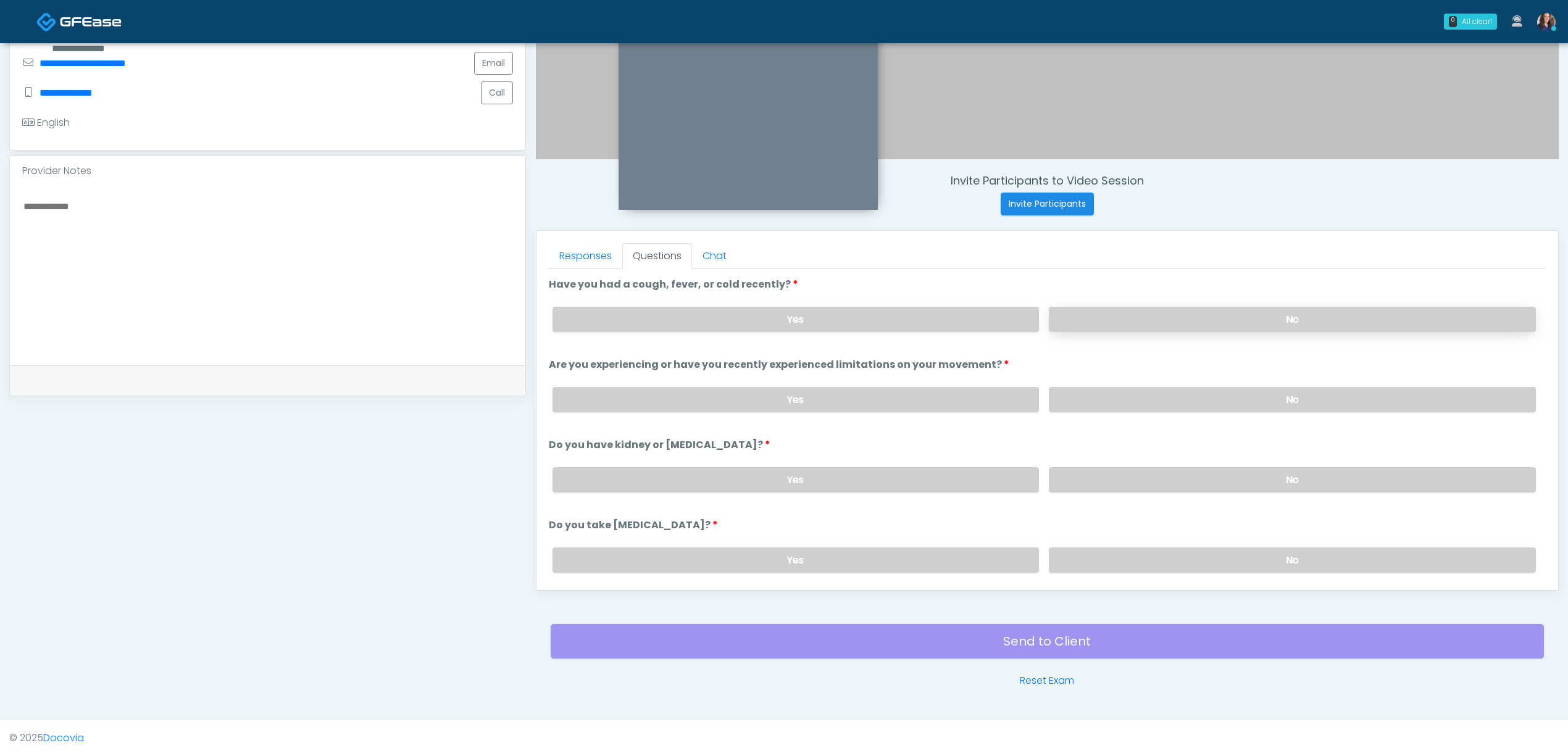
click at [1184, 312] on label "No" at bounding box center [1293, 319] width 487 height 25
click at [1182, 392] on label "No" at bounding box center [1293, 399] width 487 height 25
click at [1162, 472] on label "No" at bounding box center [1293, 479] width 487 height 25
click at [1164, 560] on label "No" at bounding box center [1293, 559] width 487 height 25
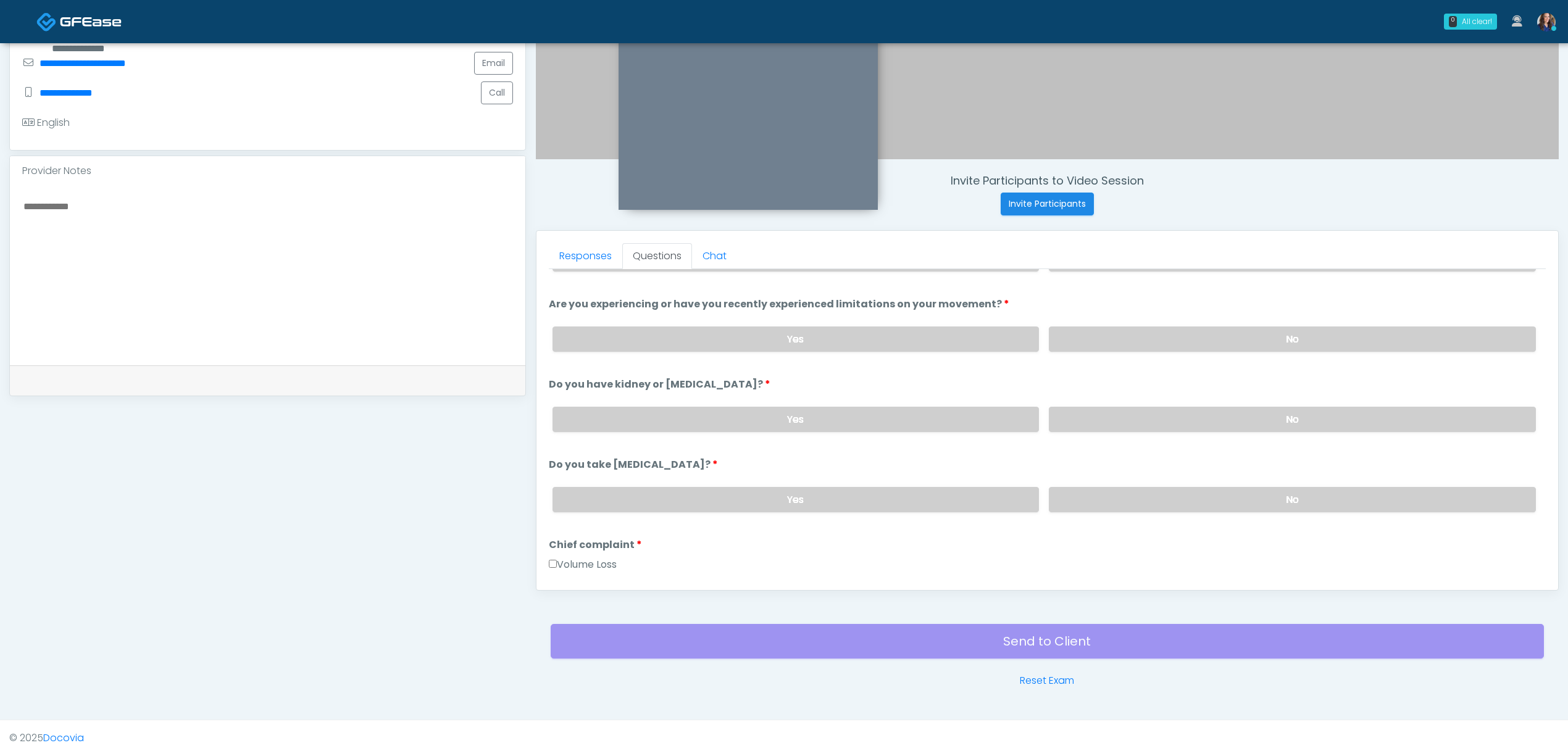
scroll to position [247, 0]
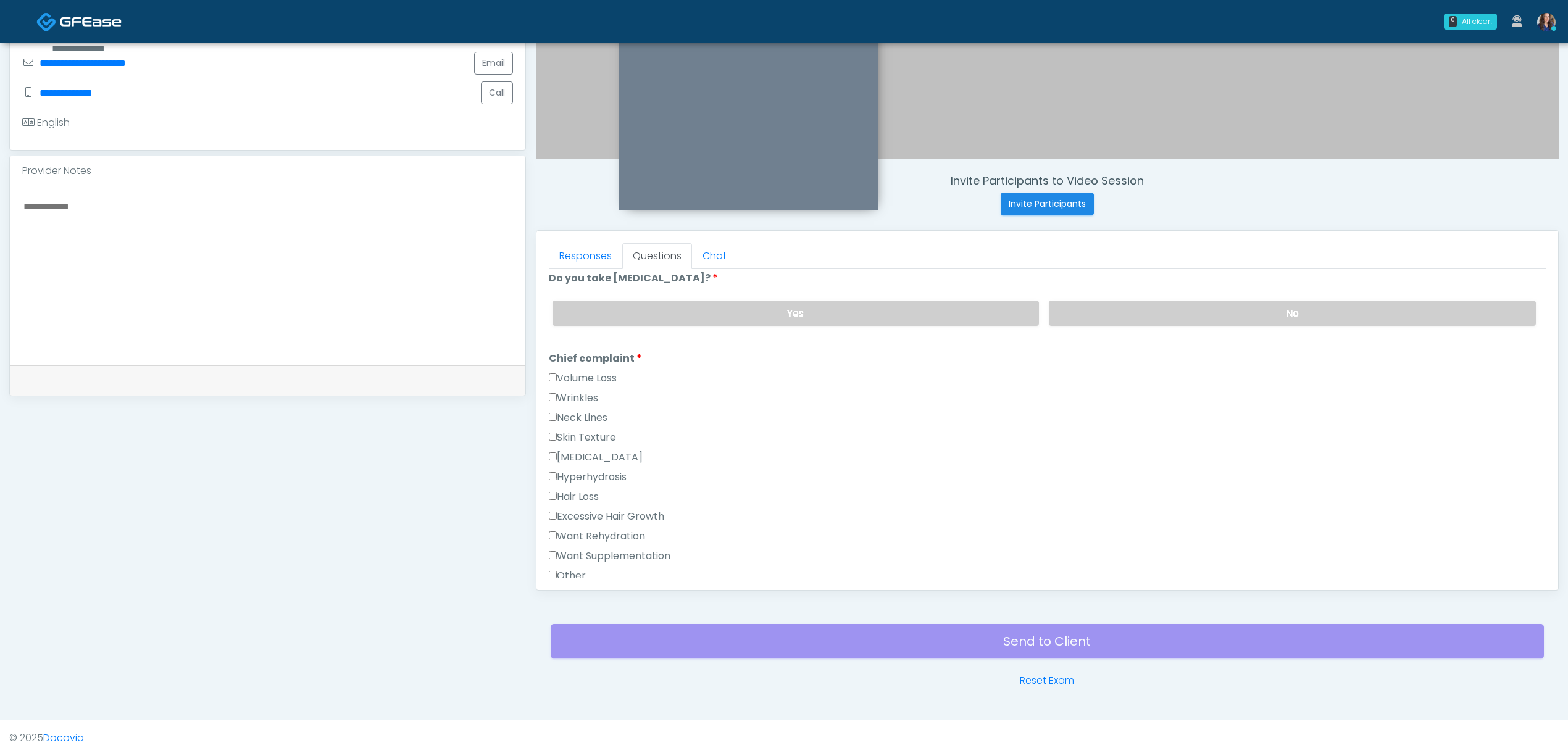
click at [628, 549] on label "Want Supplementation" at bounding box center [609, 556] width 121 height 15
click at [630, 533] on label "Want Rehydration" at bounding box center [597, 536] width 96 height 15
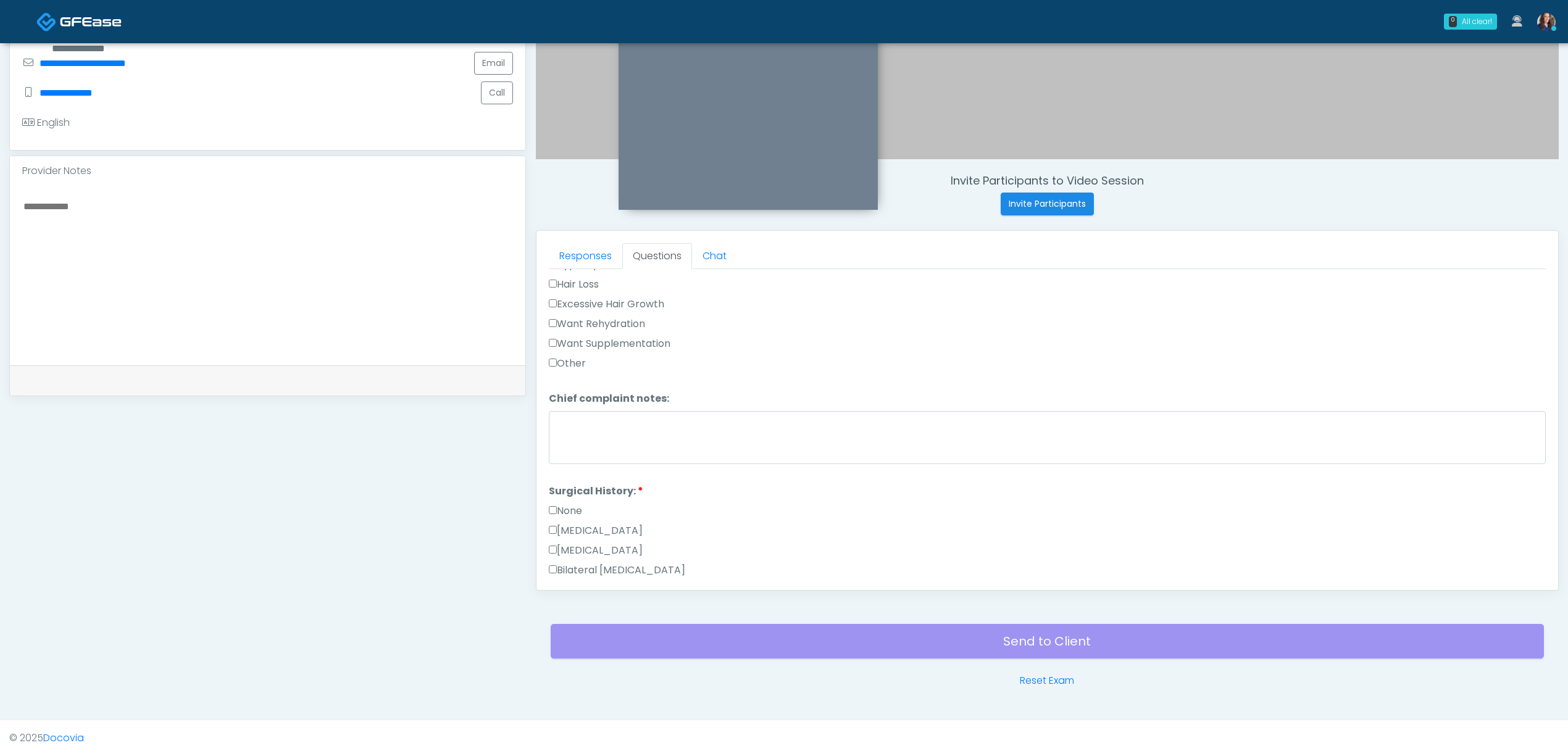
scroll to position [494, 0]
click at [573, 475] on label "None" at bounding box center [565, 476] width 34 height 15
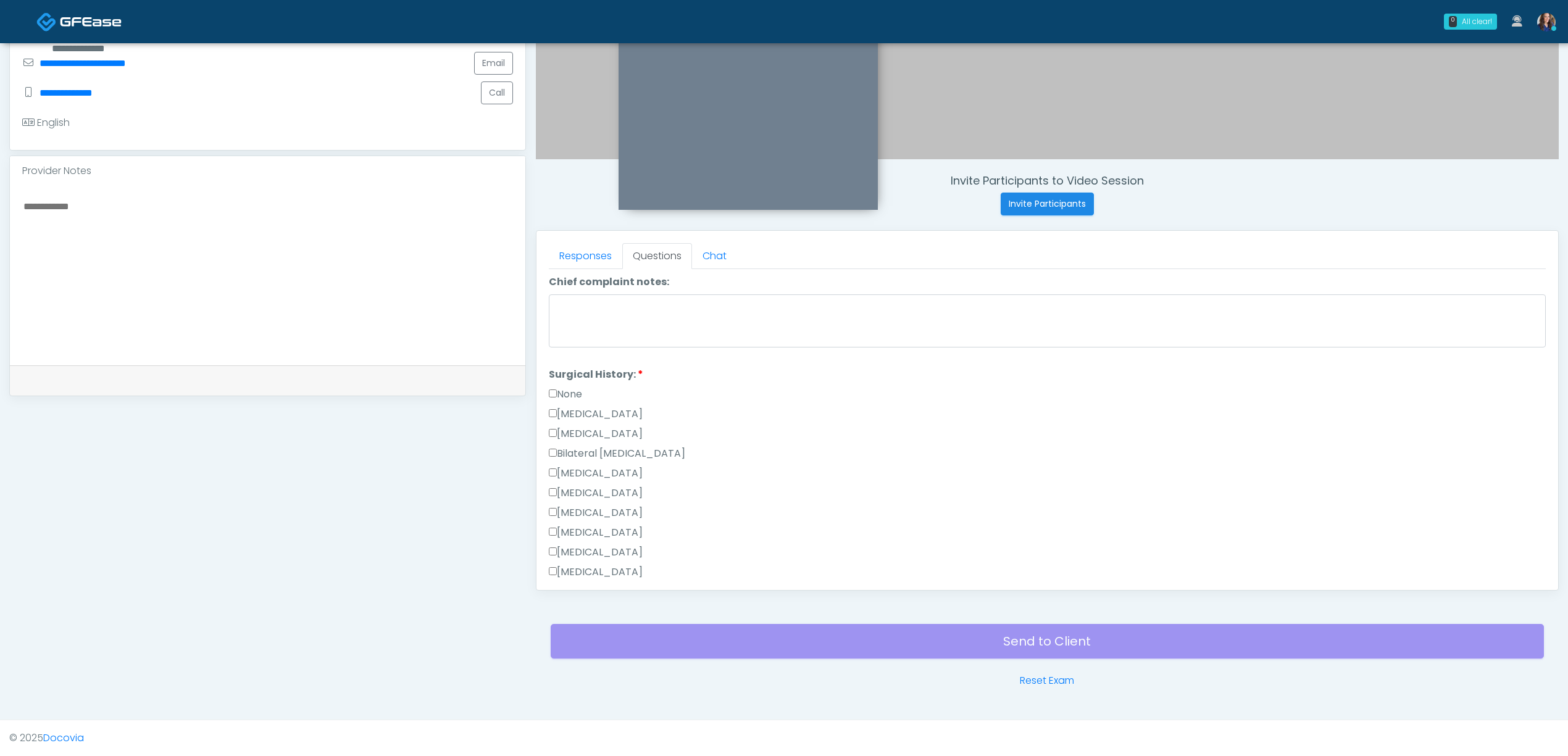
scroll to position [658, 0]
drag, startPoint x: 576, startPoint y: 309, endPoint x: 608, endPoint y: 336, distance: 41.9
click at [577, 309] on label "None" at bounding box center [565, 311] width 34 height 15
click at [585, 503] on label "[MEDICAL_DATA]" at bounding box center [596, 509] width 94 height 15
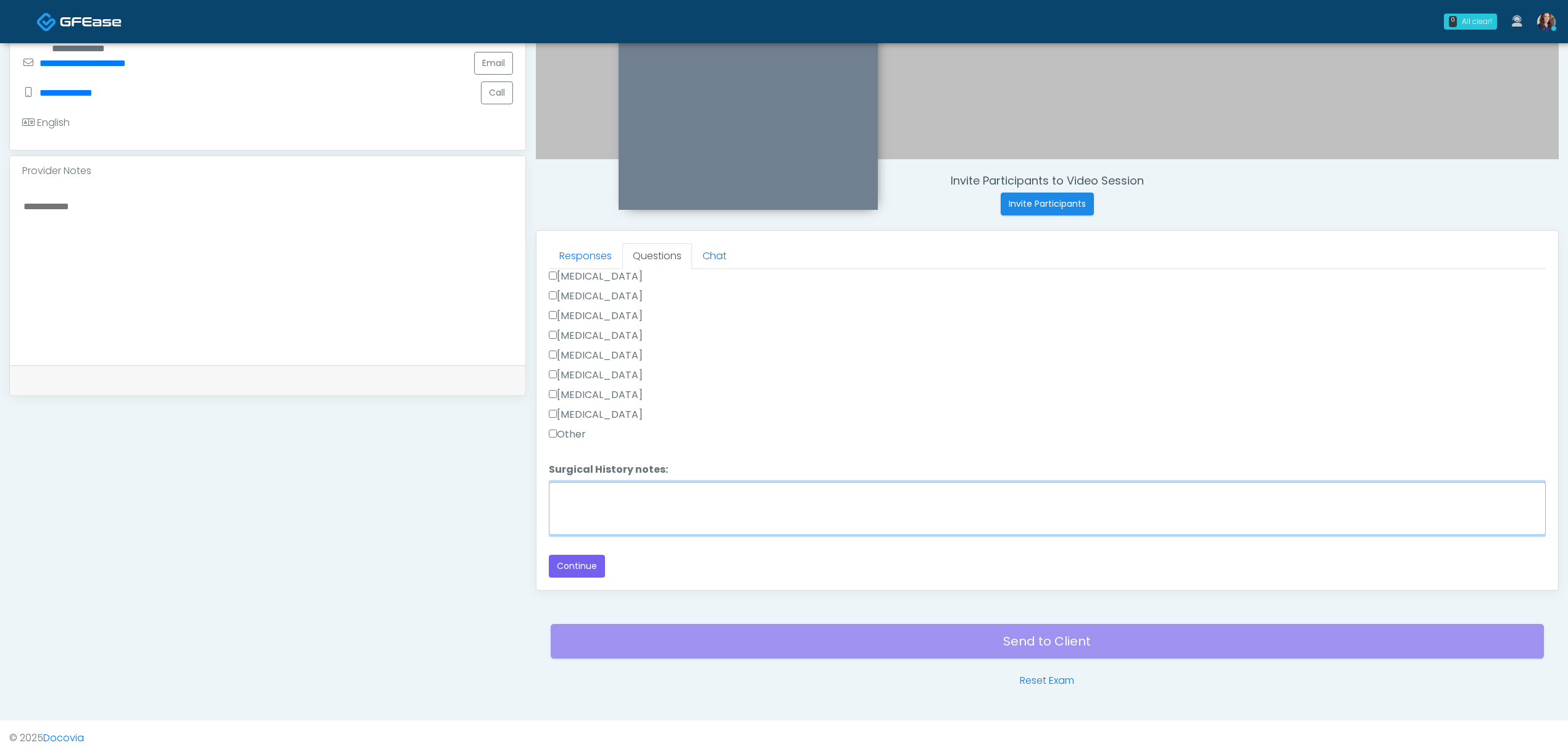
click at [638, 516] on textarea "Surgical History notes:" at bounding box center [1047, 508] width 997 height 53
click at [657, 489] on textarea "**********" at bounding box center [1047, 508] width 997 height 53
type textarea "**********"
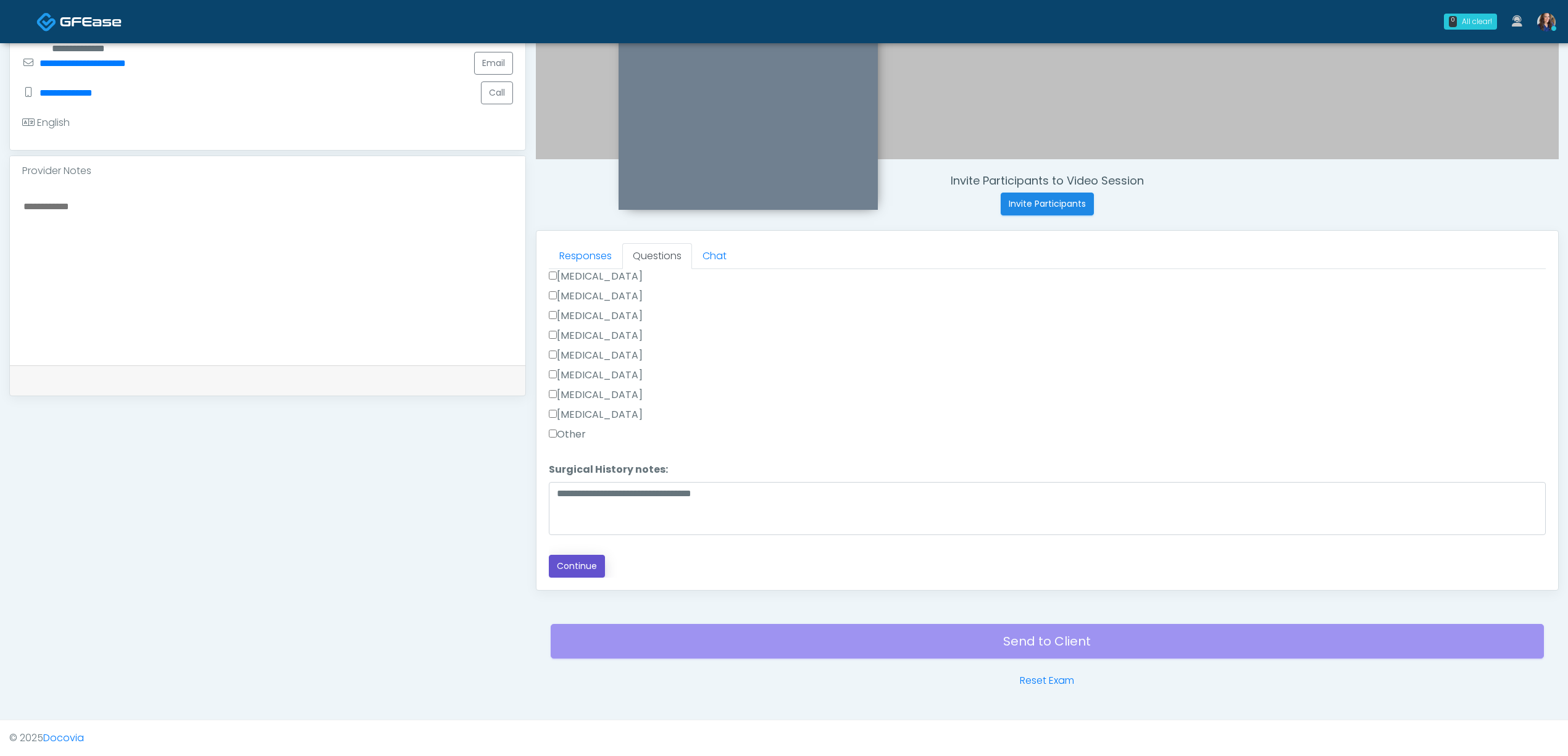
click at [590, 563] on button "Continue" at bounding box center [577, 566] width 56 height 23
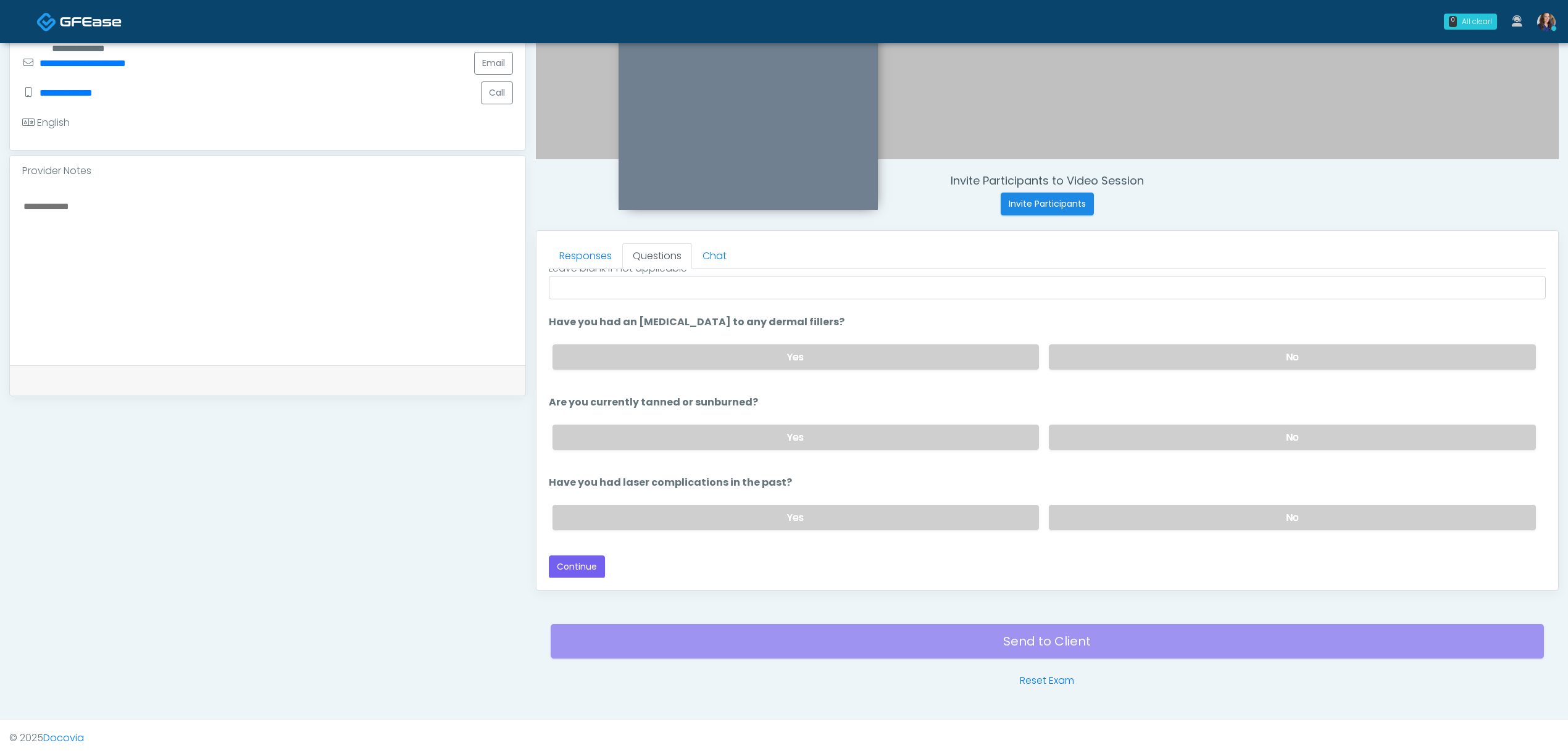
scroll to position [62, 0]
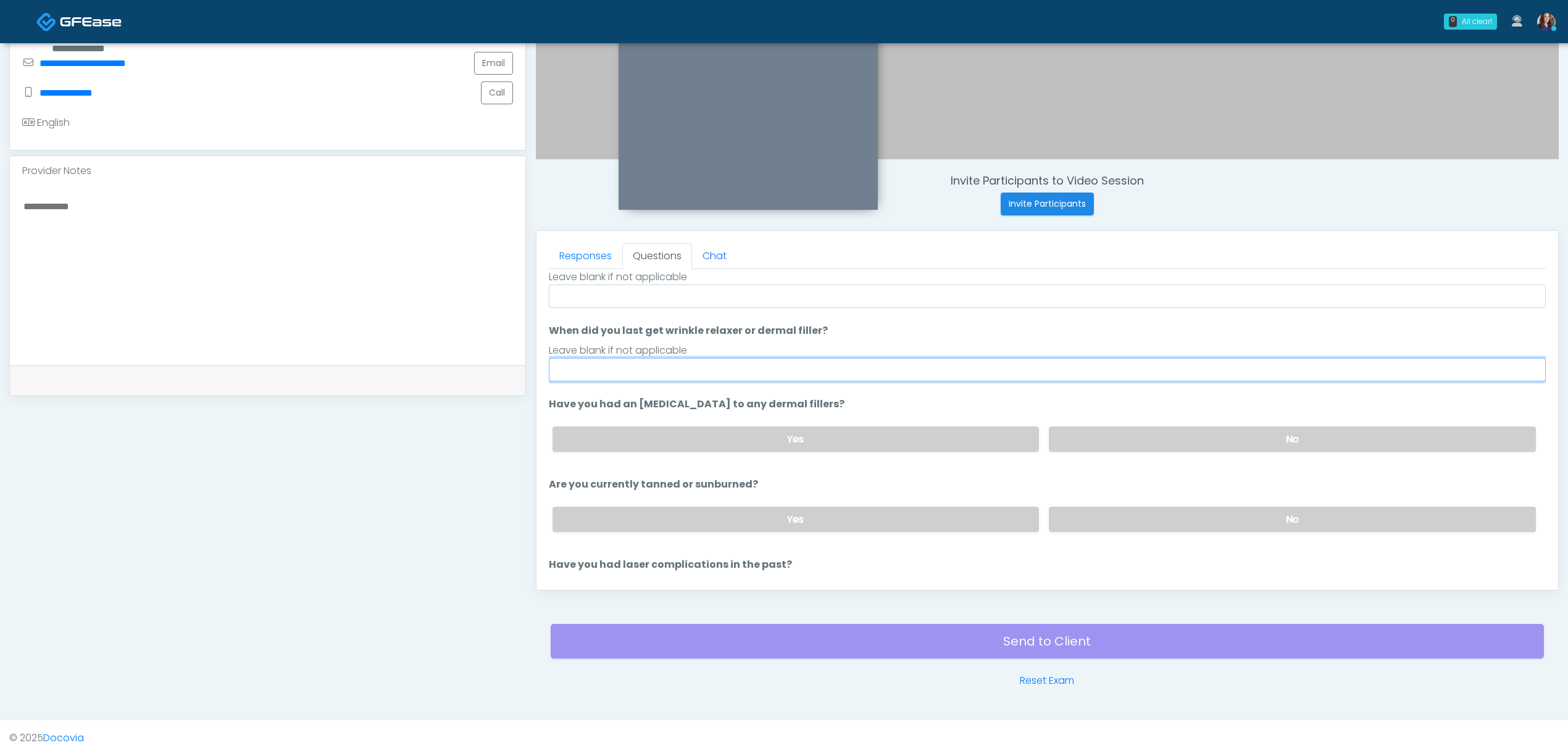
drag, startPoint x: 694, startPoint y: 366, endPoint x: 700, endPoint y: 378, distance: 13.4
click at [694, 366] on input "When did you last get wrinkle relaxer or dermal filler?" at bounding box center [1047, 369] width 997 height 23
type input "**"
drag, startPoint x: 622, startPoint y: 376, endPoint x: 446, endPoint y: 349, distance: 178.1
click at [446, 349] on div "**********" at bounding box center [784, 218] width 1549 height 941
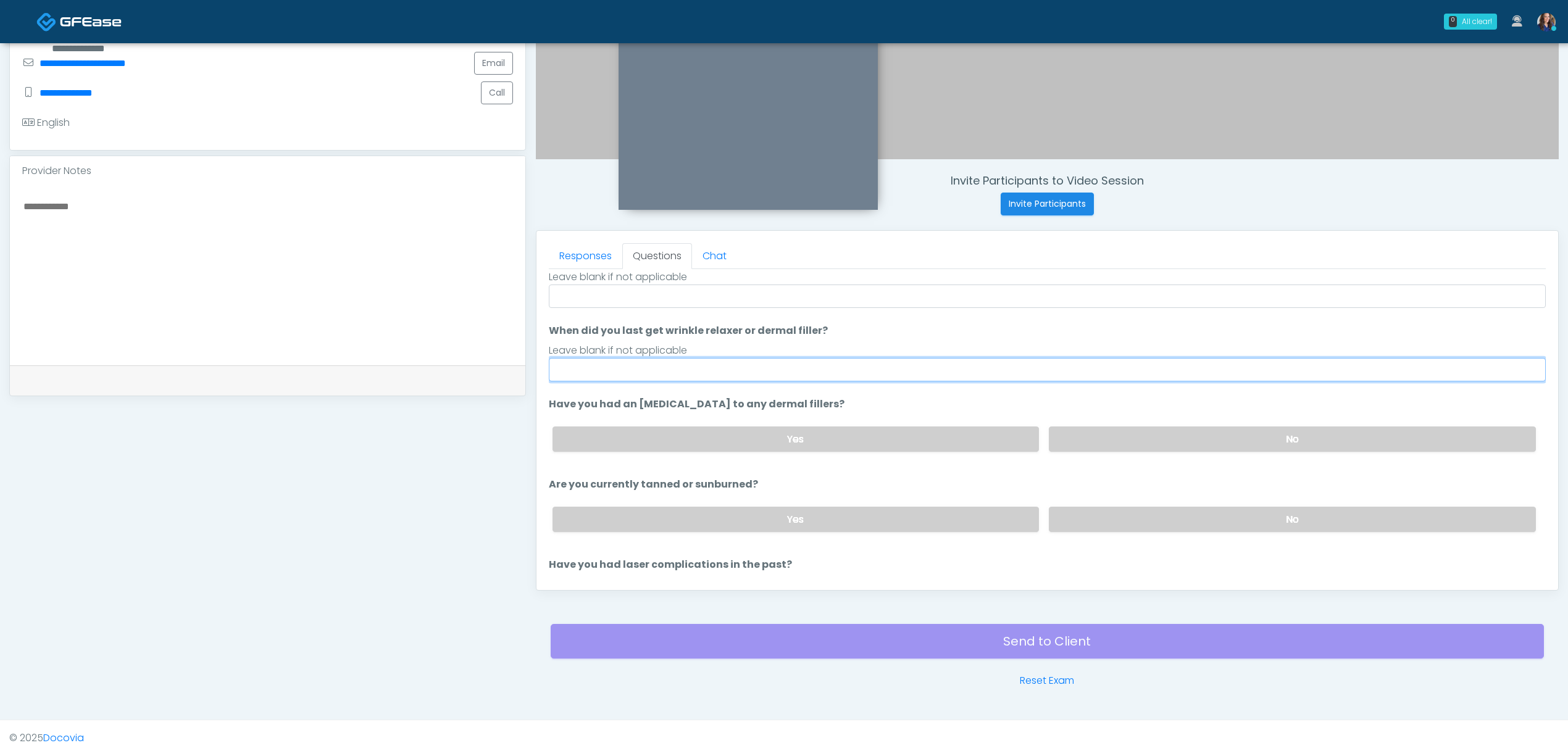
click at [787, 372] on input "When did you last get wrinkle relaxer or dermal filler?" at bounding box center [1047, 369] width 997 height 23
click at [640, 368] on input "**********" at bounding box center [1047, 369] width 997 height 23
click at [639, 368] on input "**********" at bounding box center [1047, 369] width 997 height 23
click at [694, 372] on input "**********" at bounding box center [1047, 369] width 997 height 23
click at [694, 372] on input "**********" at bounding box center [1047, 369] width 997 height 23
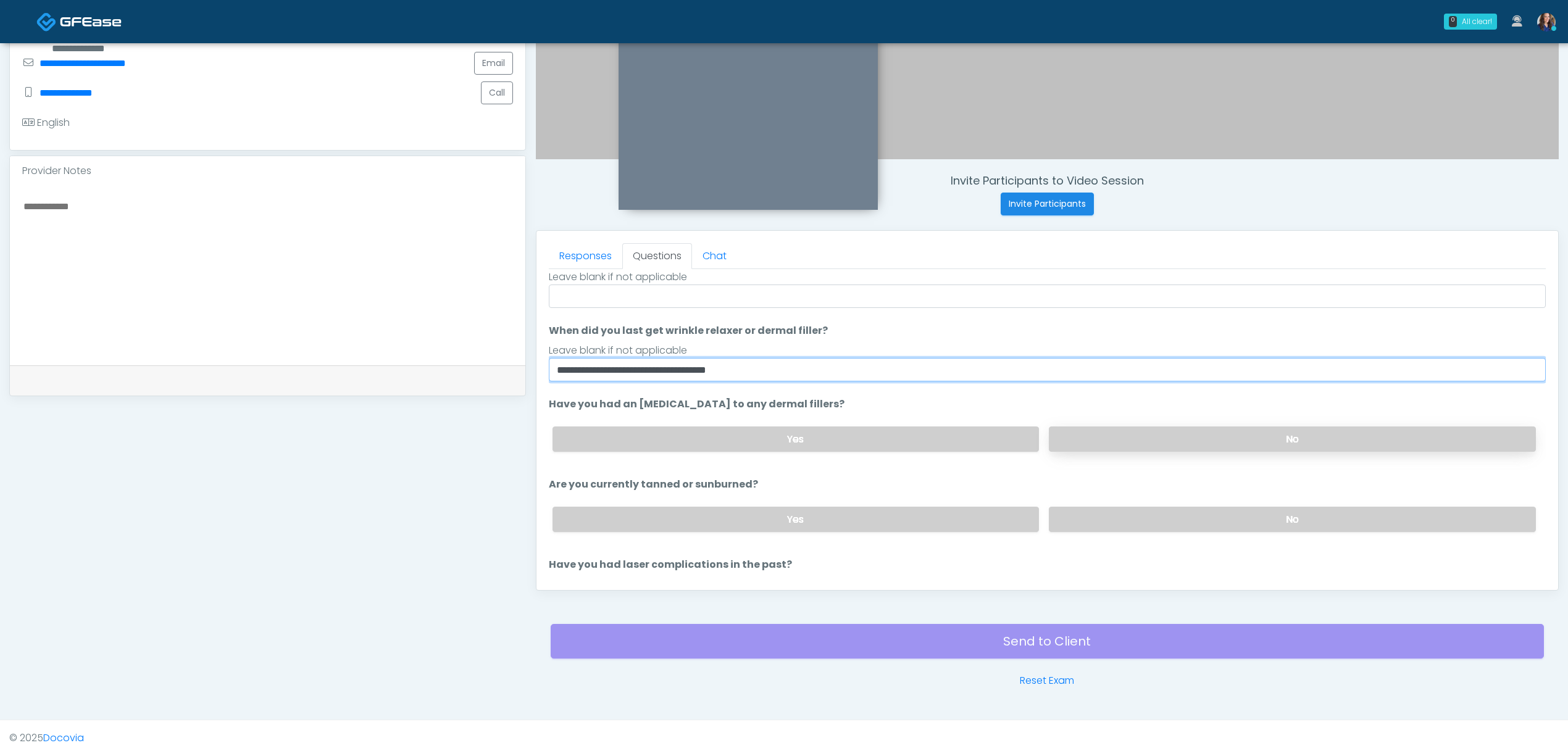
type input "**********"
click at [1130, 439] on label "No" at bounding box center [1293, 439] width 487 height 25
click at [1130, 516] on label "No" at bounding box center [1293, 519] width 487 height 25
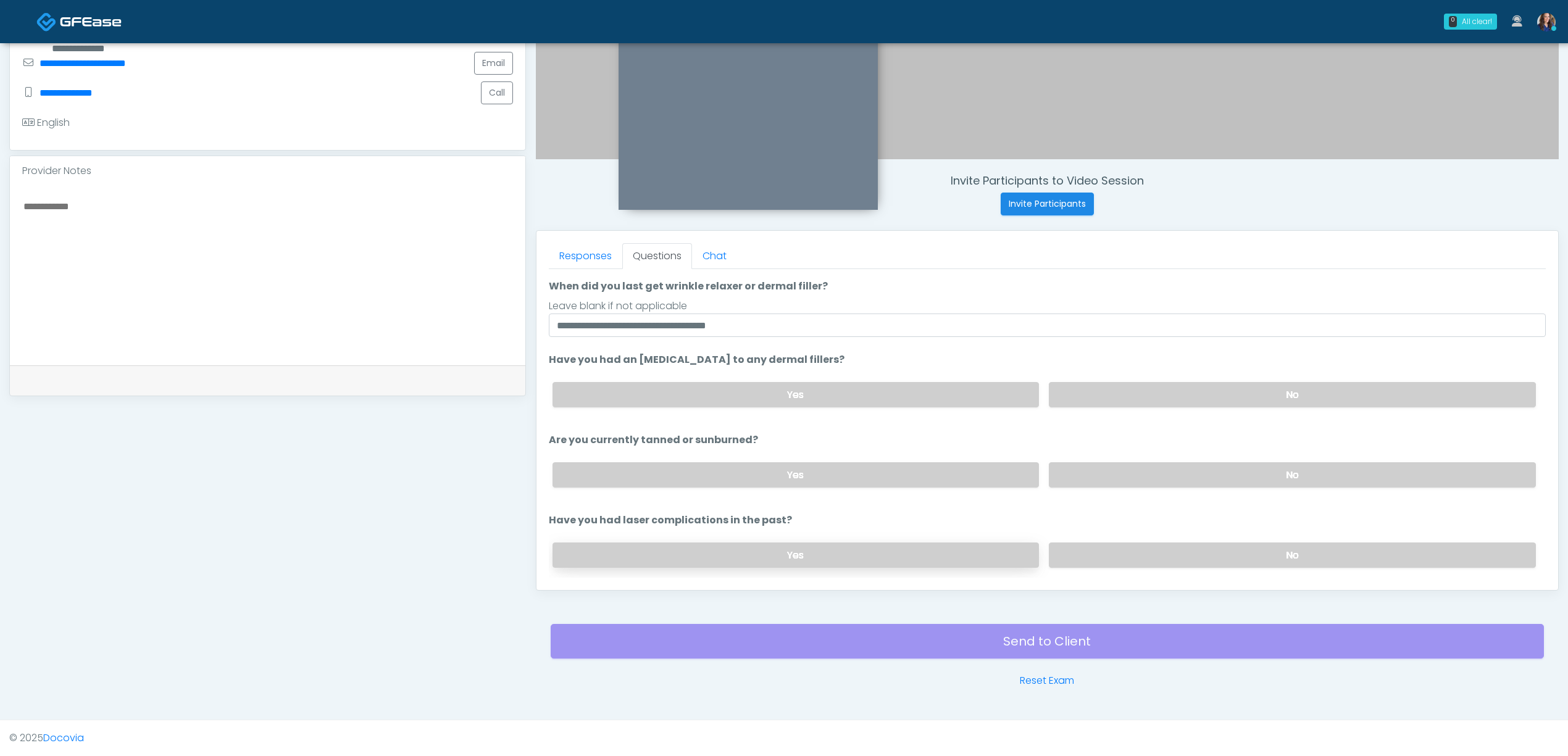
scroll to position [144, 0]
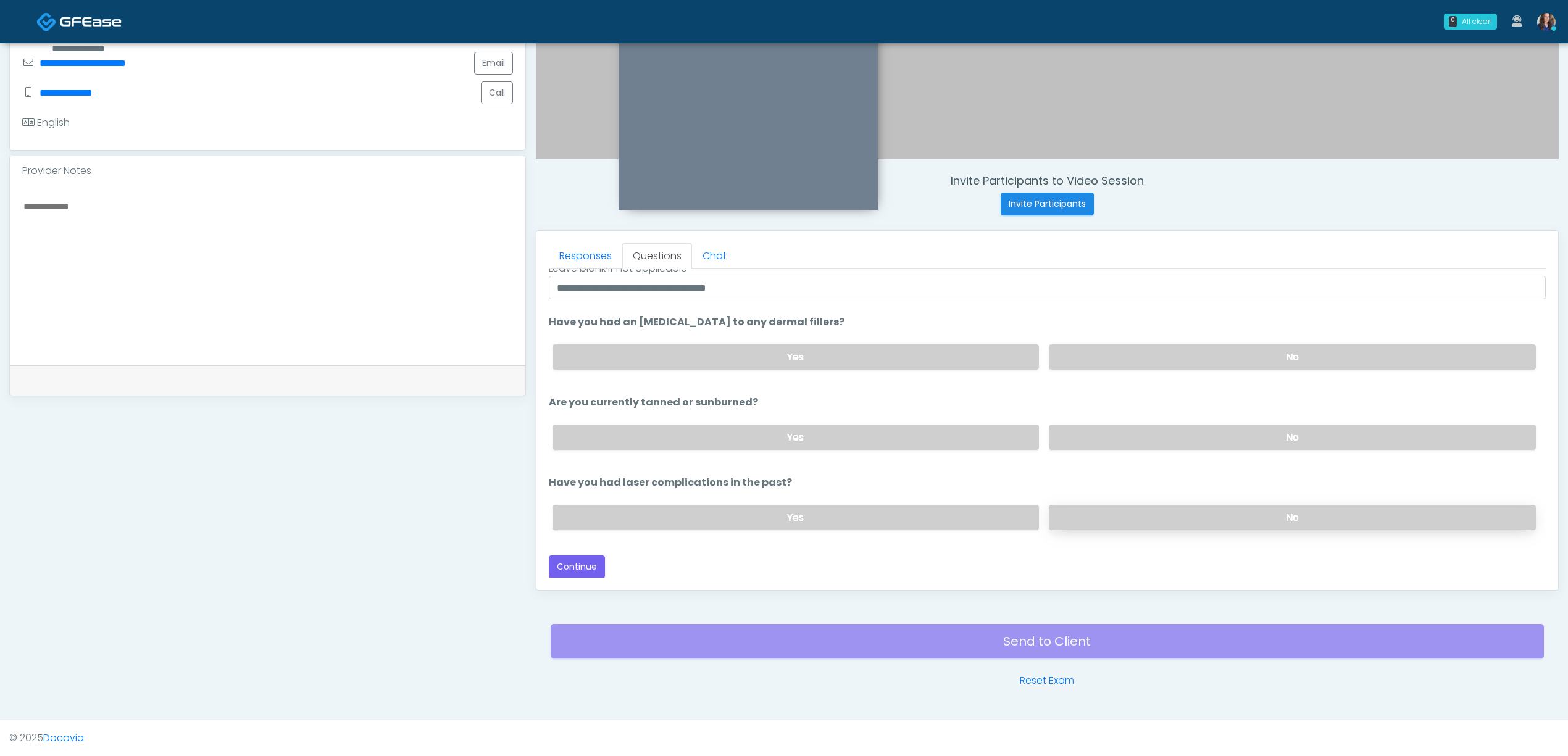
click at [1156, 509] on label "No" at bounding box center [1293, 517] width 487 height 25
click at [574, 563] on button "Continue" at bounding box center [577, 567] width 56 height 23
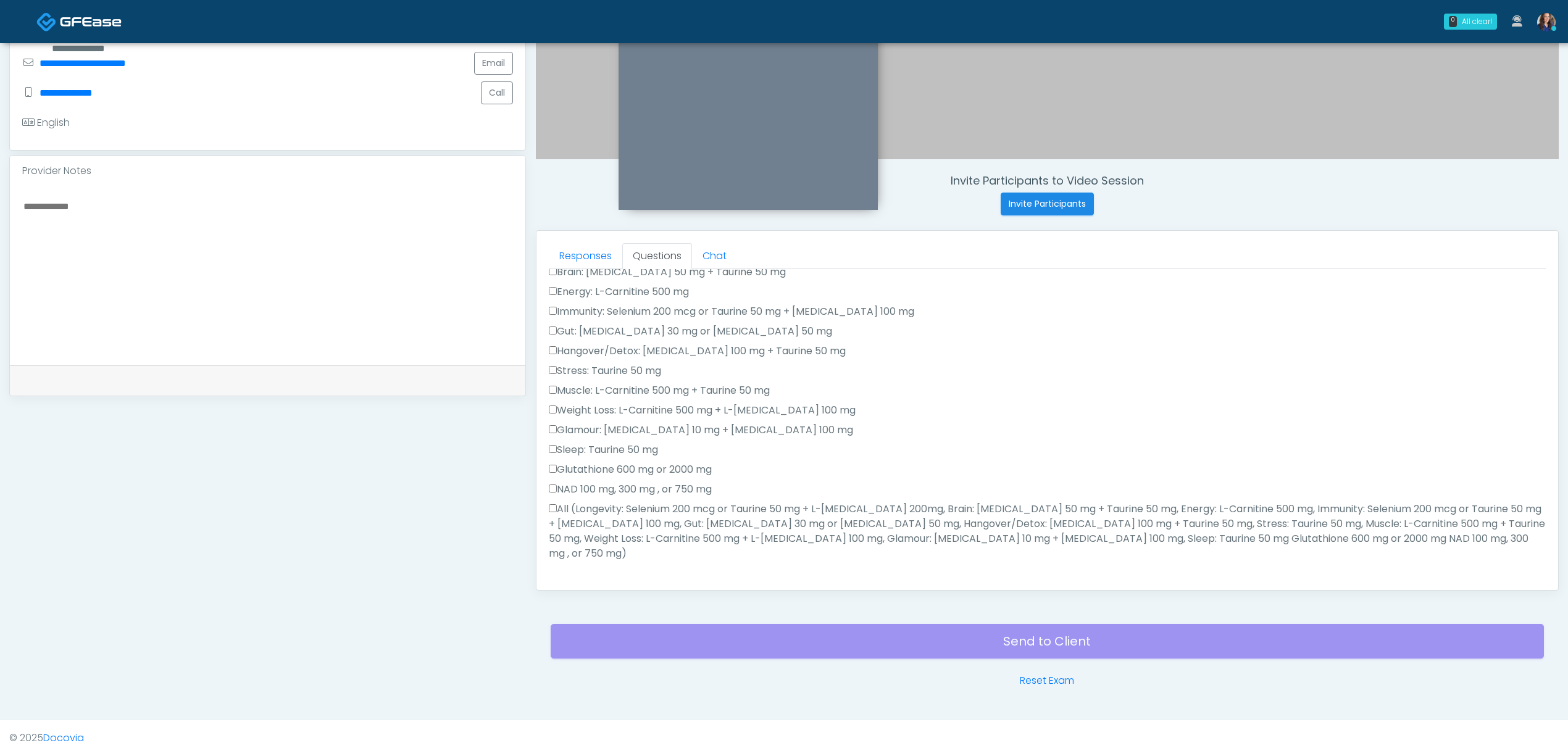
click at [618, 521] on label "All (Longevity: Selenium 200 mcg or Taurine 50 mg + L-Arginine 200mg, Brain: Gl…" at bounding box center [1047, 531] width 997 height 59
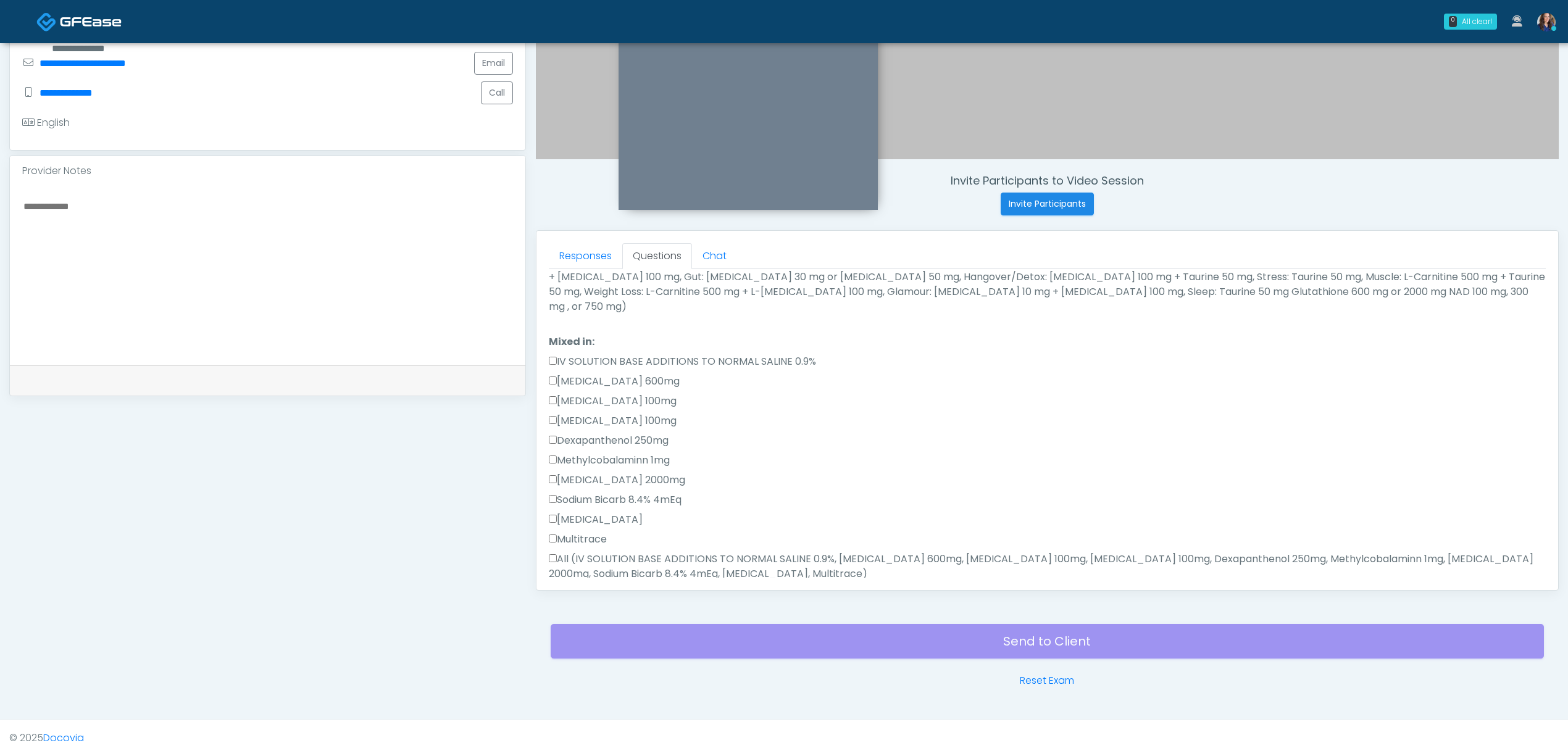
drag, startPoint x: 613, startPoint y: 546, endPoint x: 635, endPoint y: 538, distance: 23.4
click at [614, 551] on label "All (IV SOLUTION BASE ADDITIONS TO NORMAL SALINE 0.9%, Magnesium Chloride 600mg…" at bounding box center [1047, 566] width 997 height 29
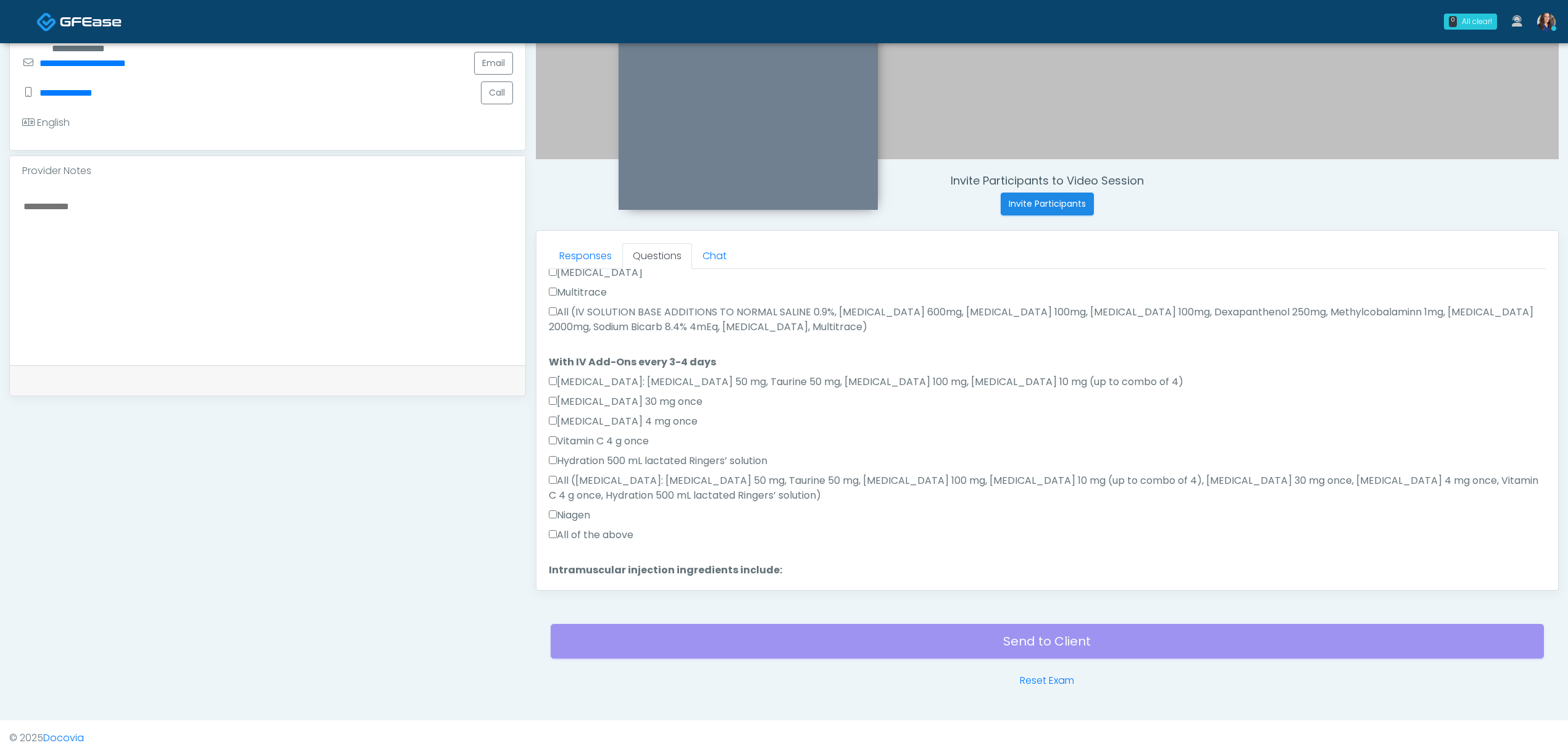
click at [619, 527] on label "All of the above" at bounding box center [591, 534] width 84 height 15
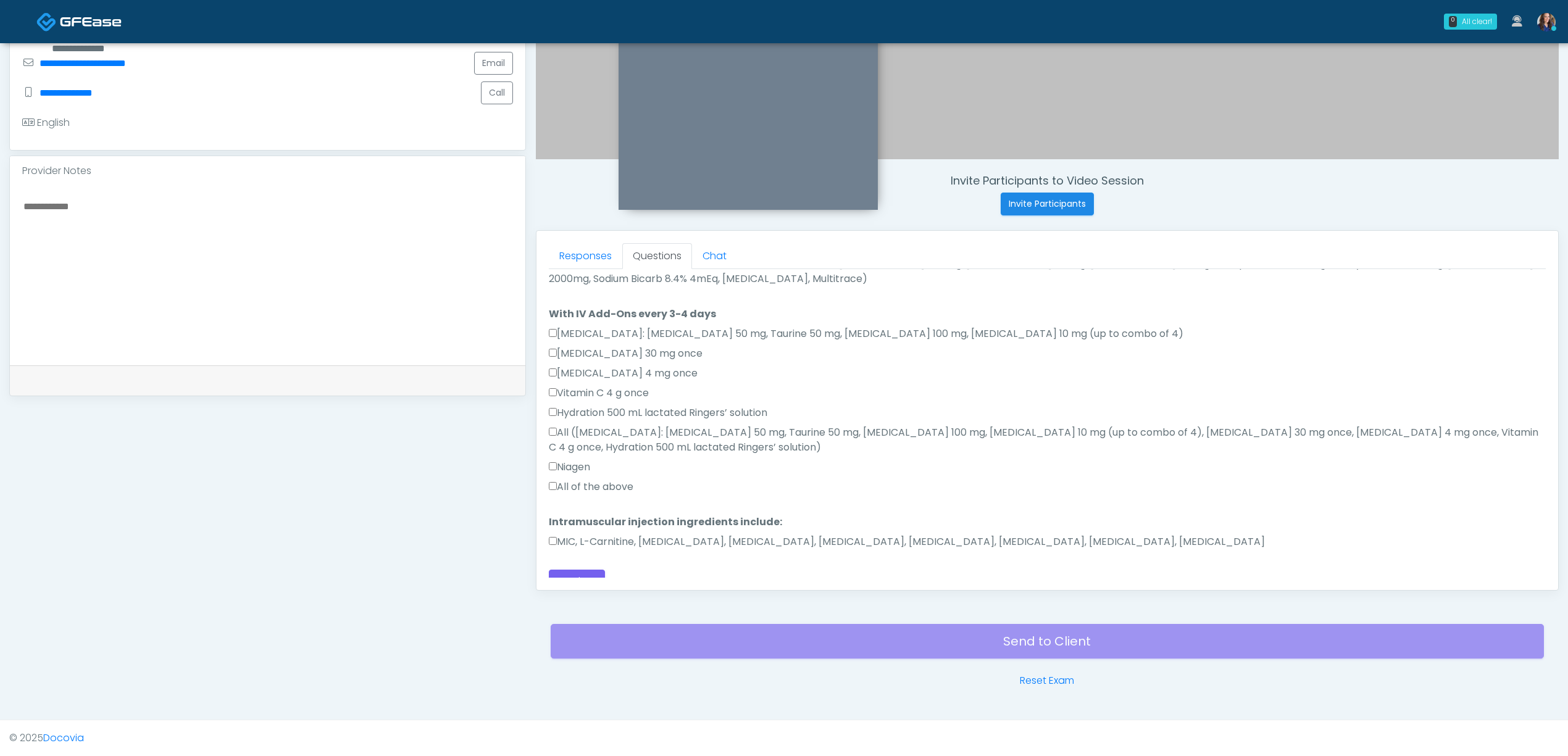
click at [640, 534] on label "MIC, L-Carnitine, Methylcobalamin, Glycine, B-Complex, Lycine, Biotin, Vitamin …" at bounding box center [907, 541] width 716 height 15
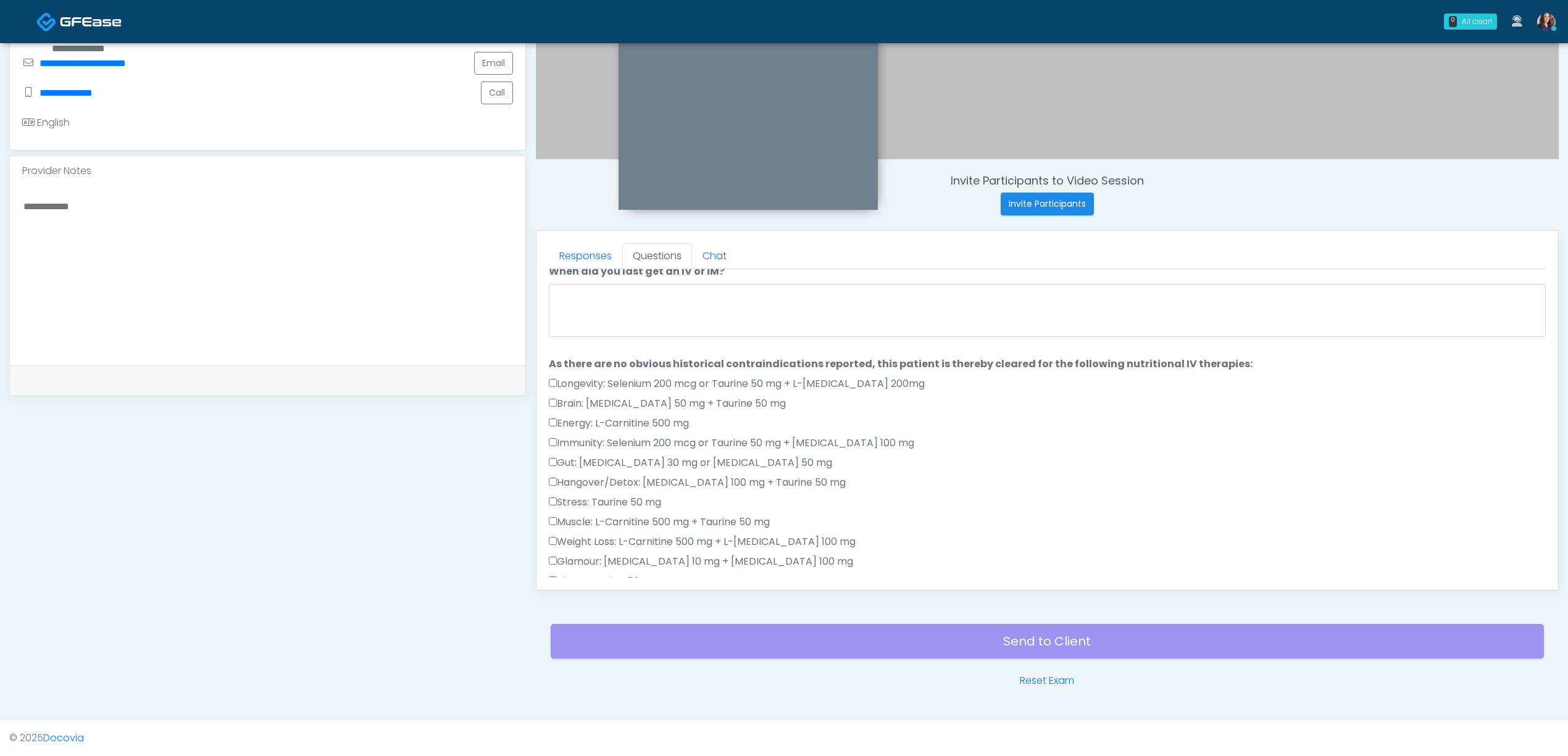
scroll to position [0, 0]
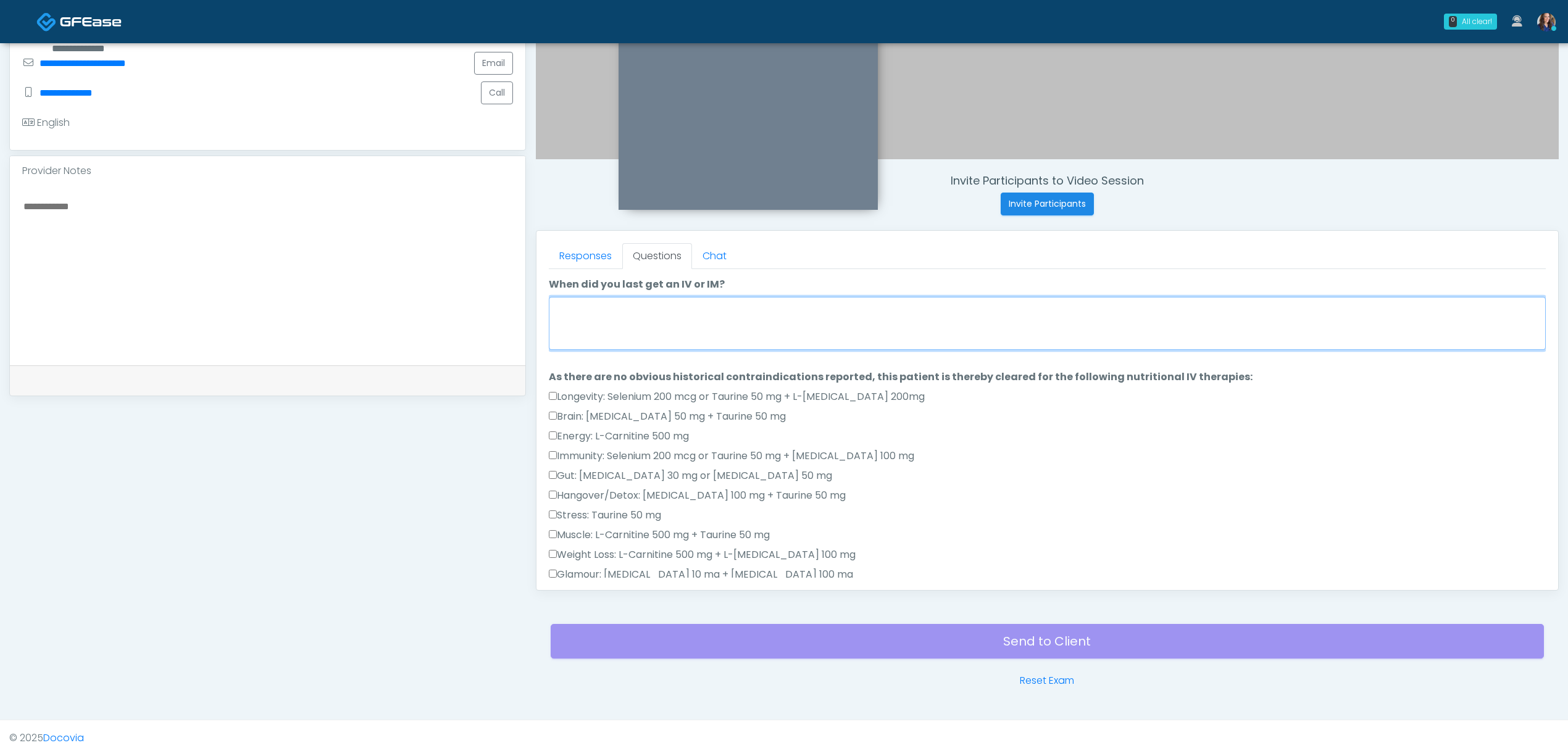
click at [732, 329] on textarea "When did you last get an IV or IM?" at bounding box center [1047, 323] width 997 height 53
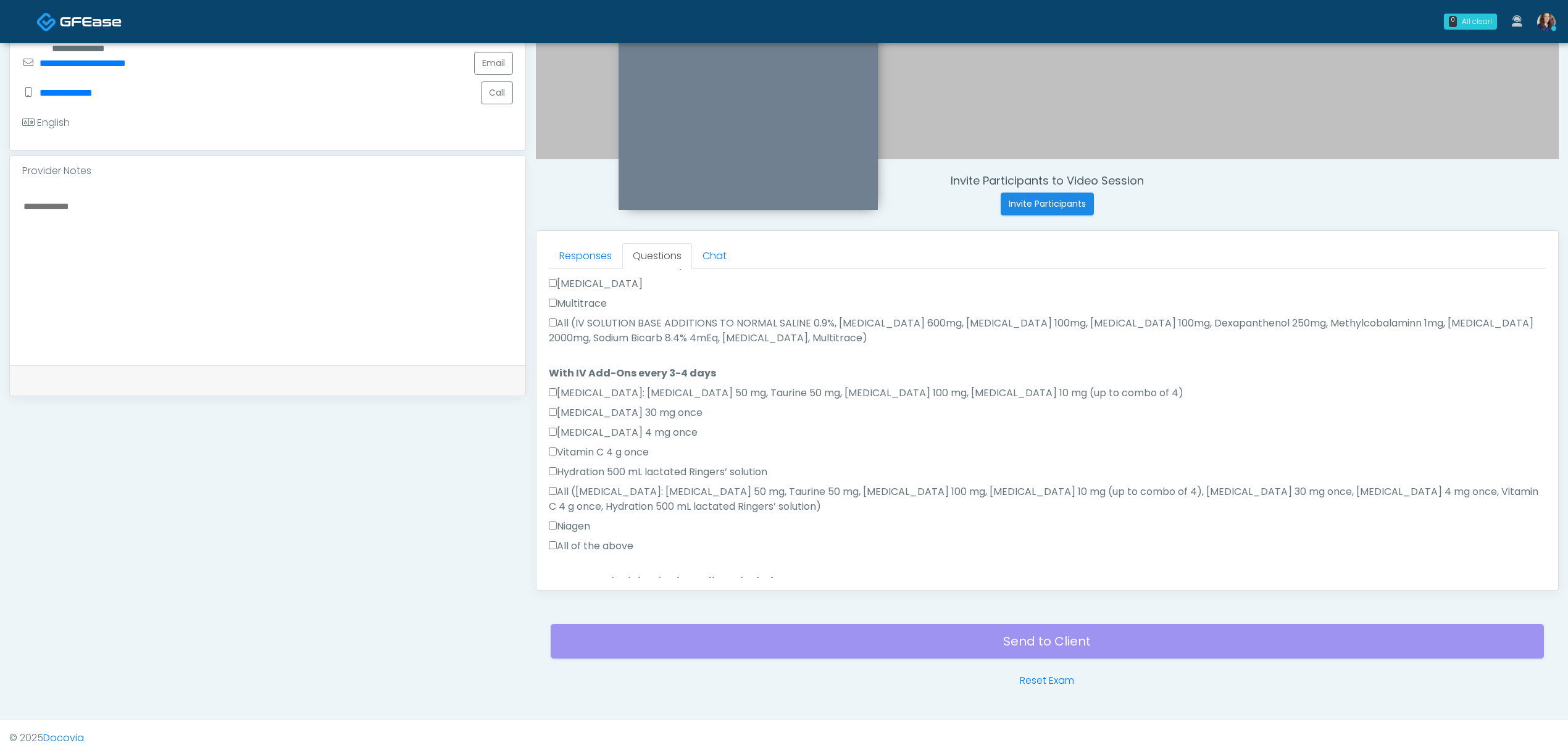
scroll to position [686, 0]
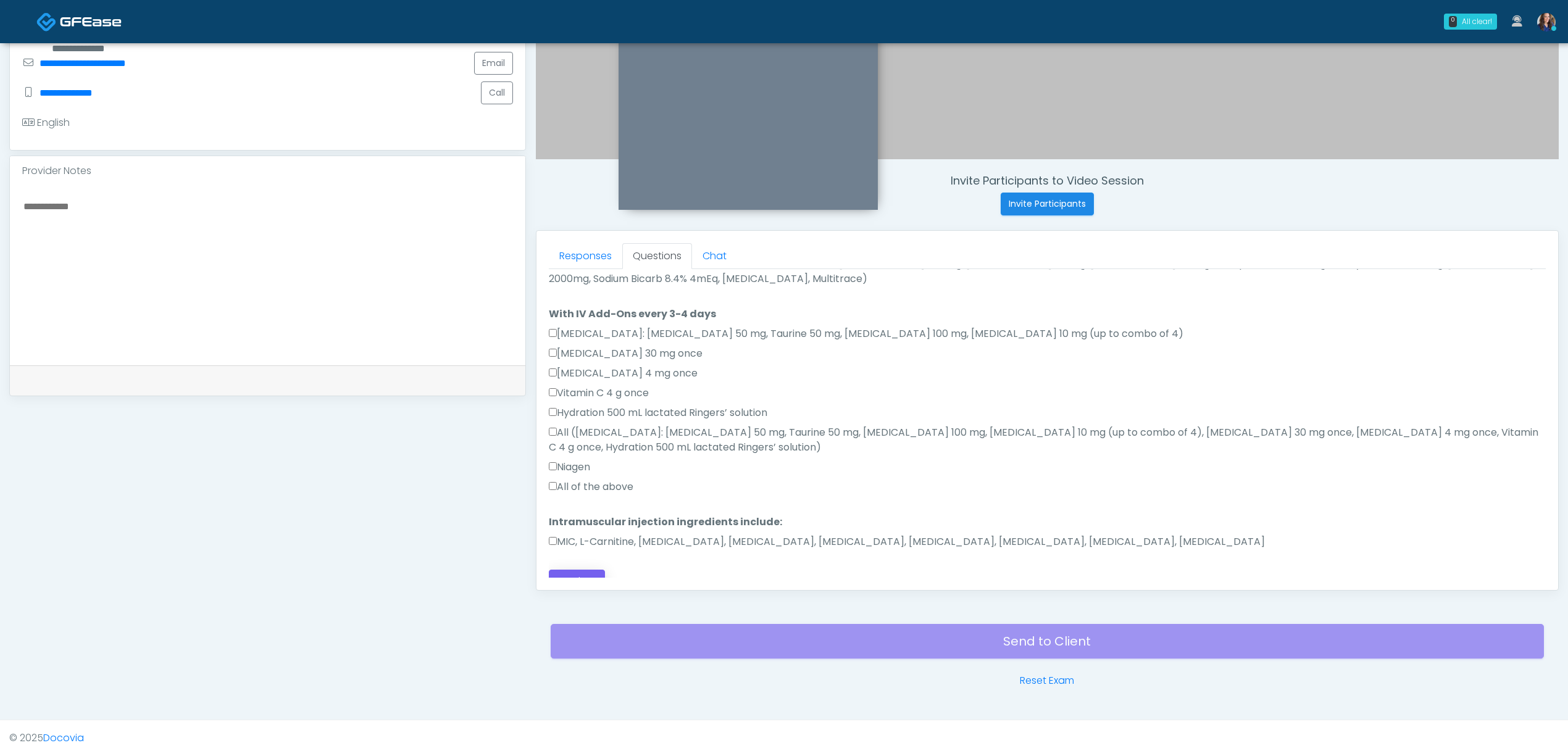
type textarea "**********"
click at [596, 569] on button "Continue" at bounding box center [577, 581] width 56 height 23
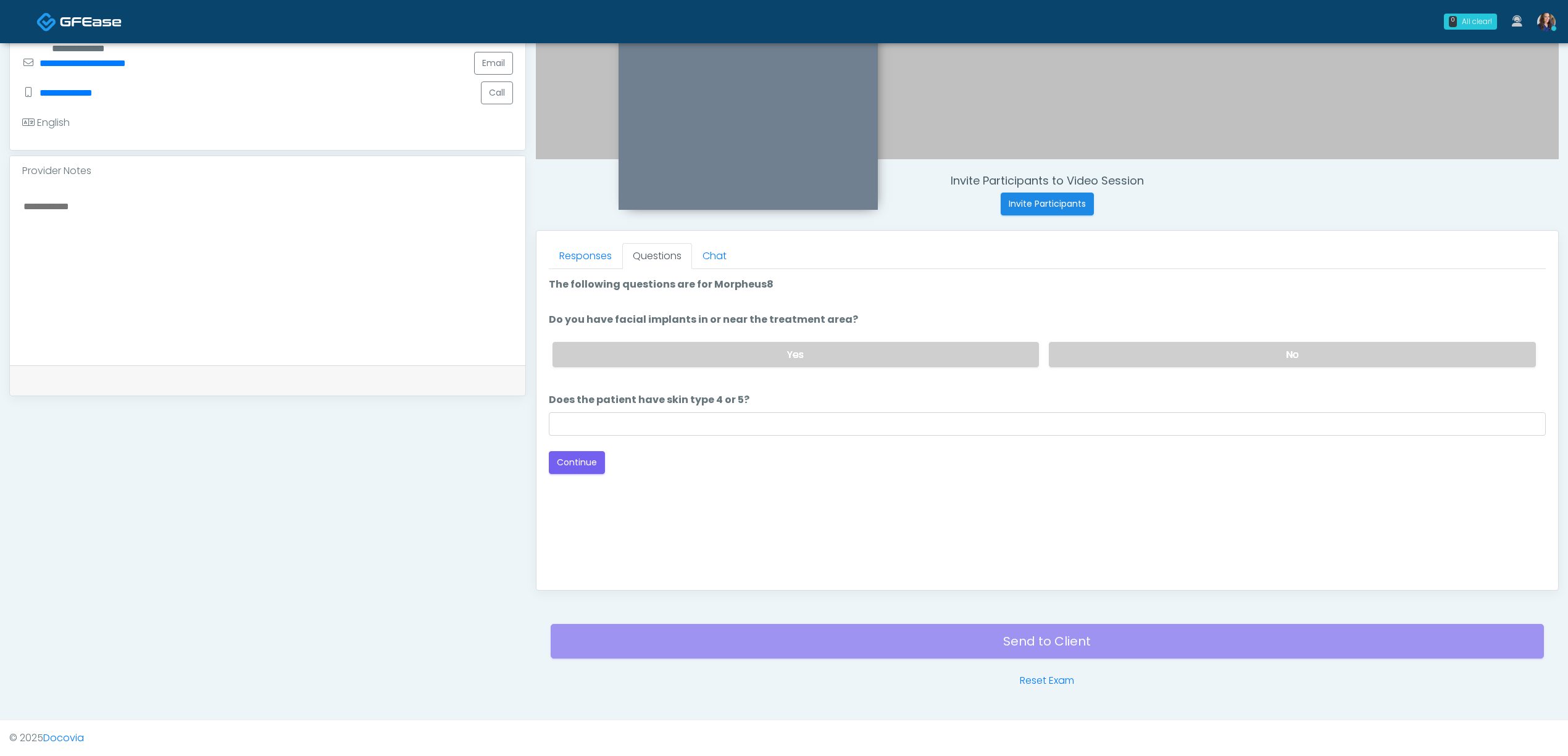
scroll to position [0, 0]
click at [1127, 343] on label "No" at bounding box center [1293, 353] width 487 height 25
click at [754, 433] on div "Loading... Connecting to your agent... Please wait while we prepare your person…" at bounding box center [1047, 375] width 997 height 197
click at [771, 427] on input "Does the patient have skin type 4 or 5?" at bounding box center [1047, 423] width 997 height 23
type input "**"
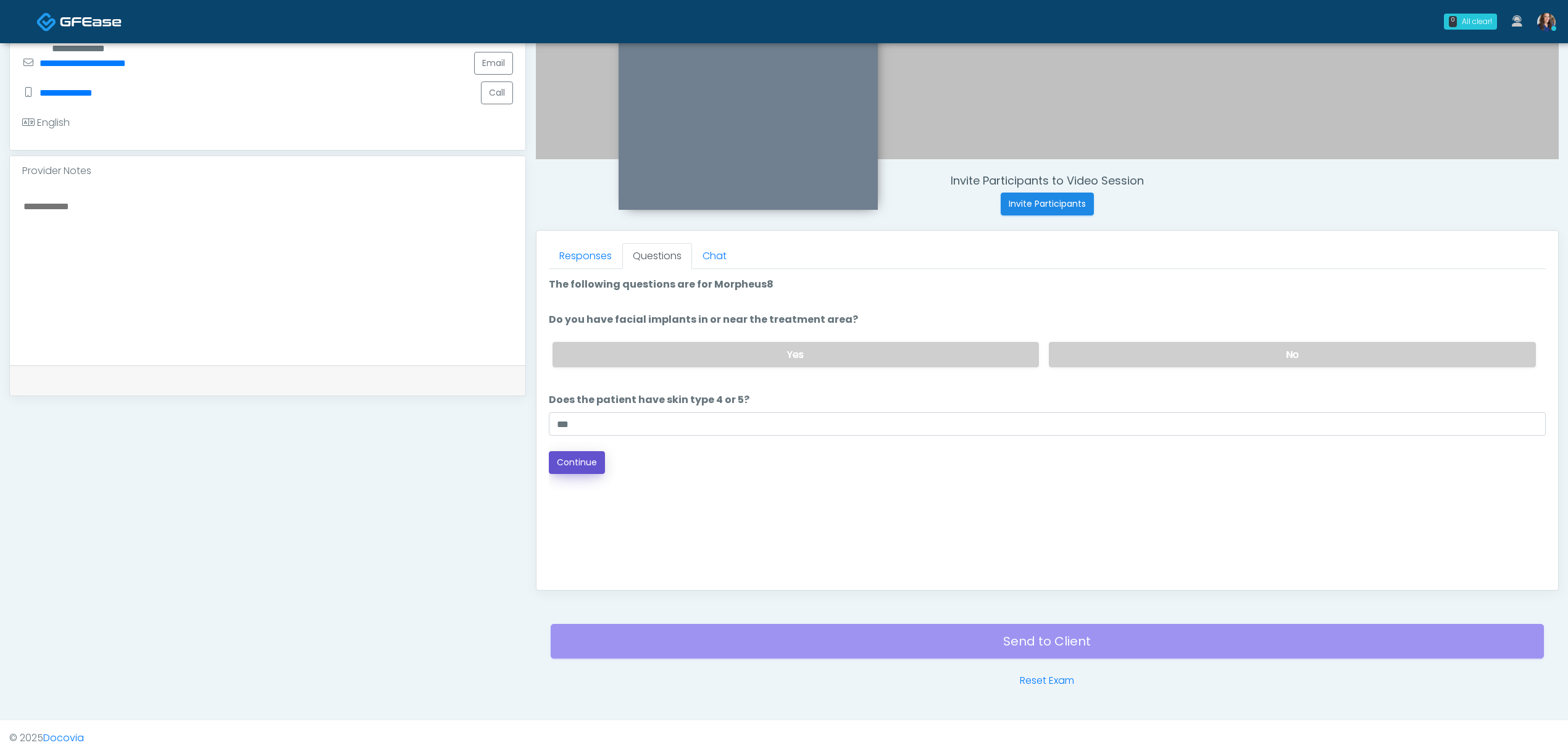
drag, startPoint x: 579, startPoint y: 463, endPoint x: 589, endPoint y: 463, distance: 10.0
click at [583, 463] on button "Continue" at bounding box center [577, 462] width 56 height 23
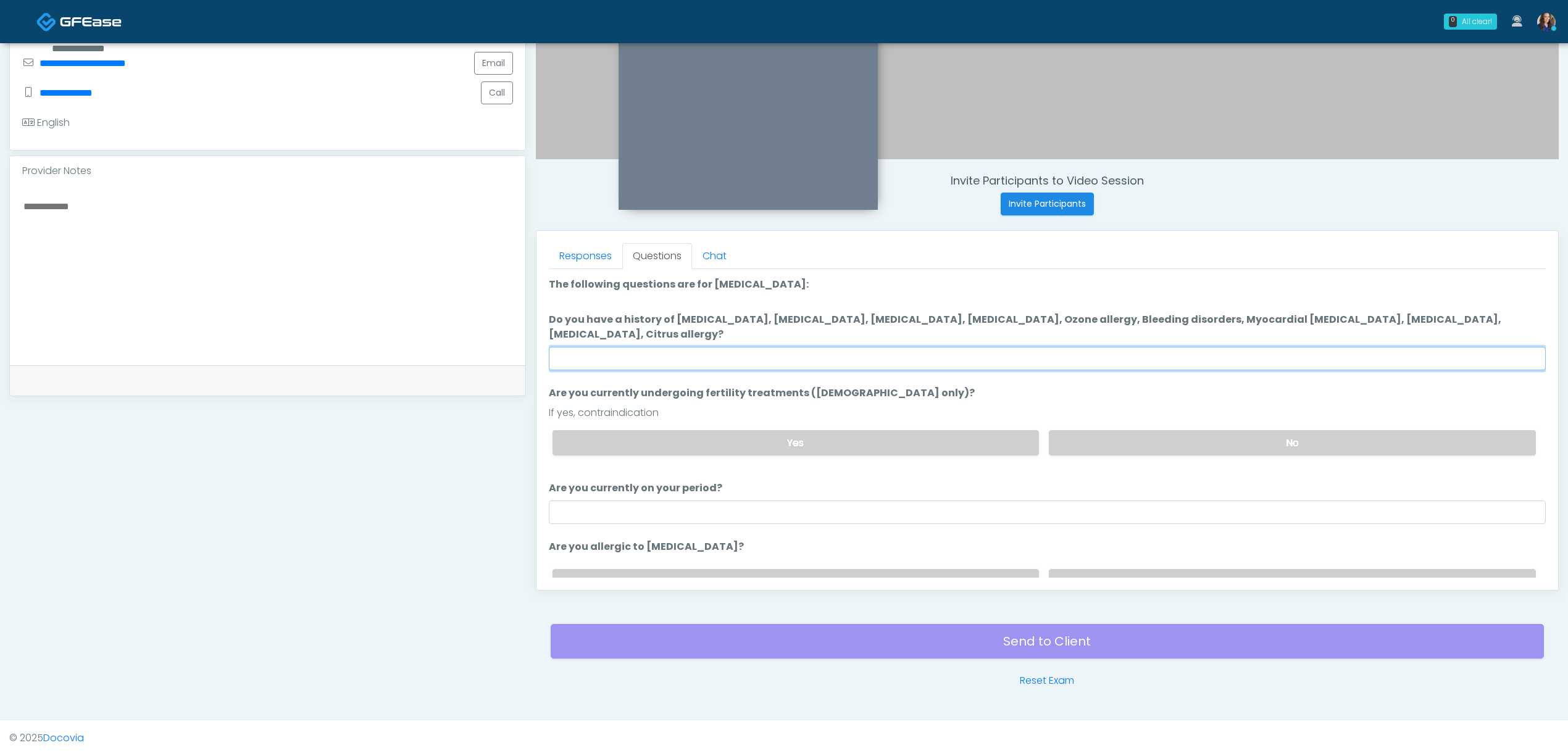
drag, startPoint x: 892, startPoint y: 366, endPoint x: 907, endPoint y: 366, distance: 15.0
click at [898, 366] on input "Do you have a history of Hyperthyroidism, Hypotension, Hypocalcemia, Hypoglycem…" at bounding box center [1047, 358] width 997 height 23
type input "**"
click at [1236, 443] on label "No" at bounding box center [1293, 442] width 487 height 25
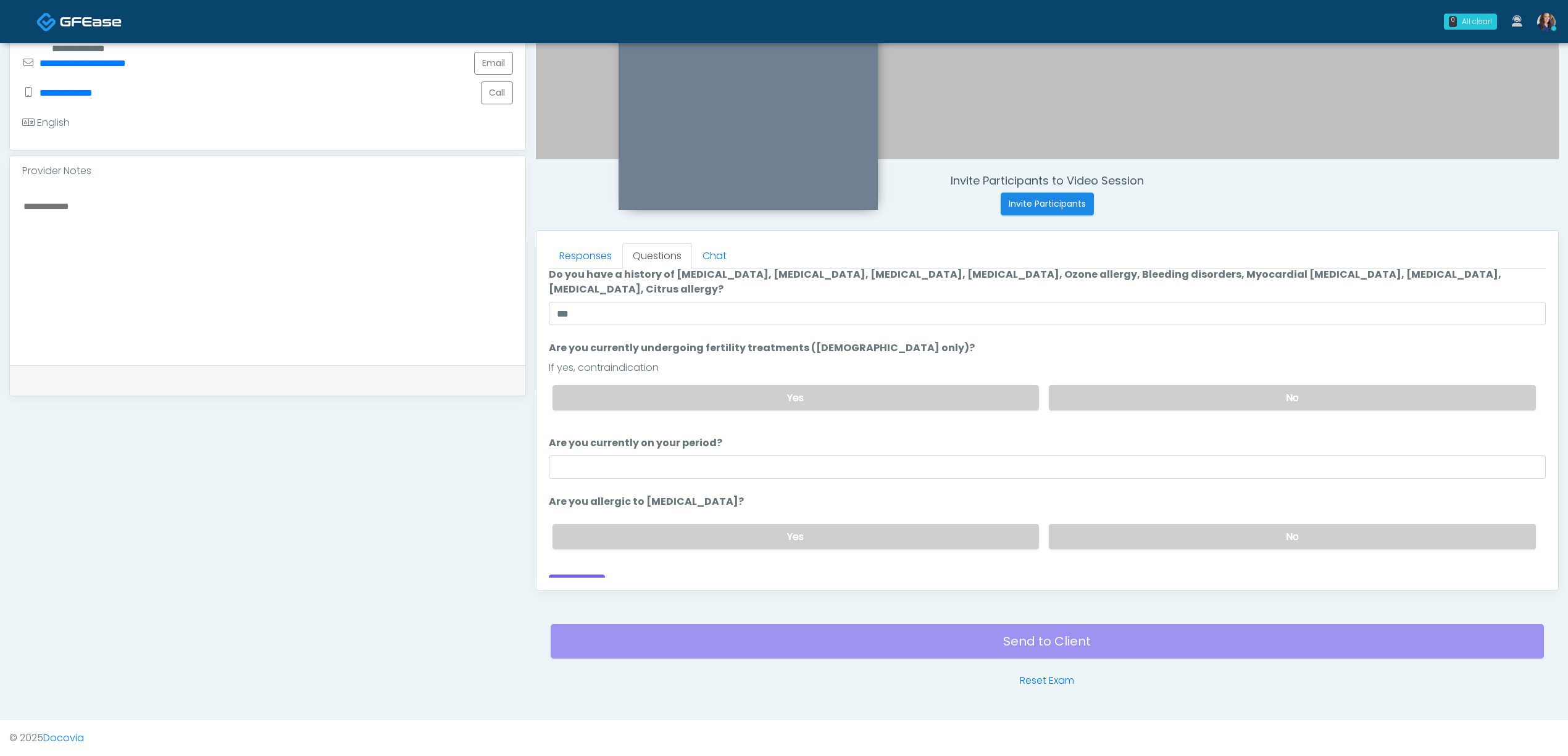
scroll to position [65, 0]
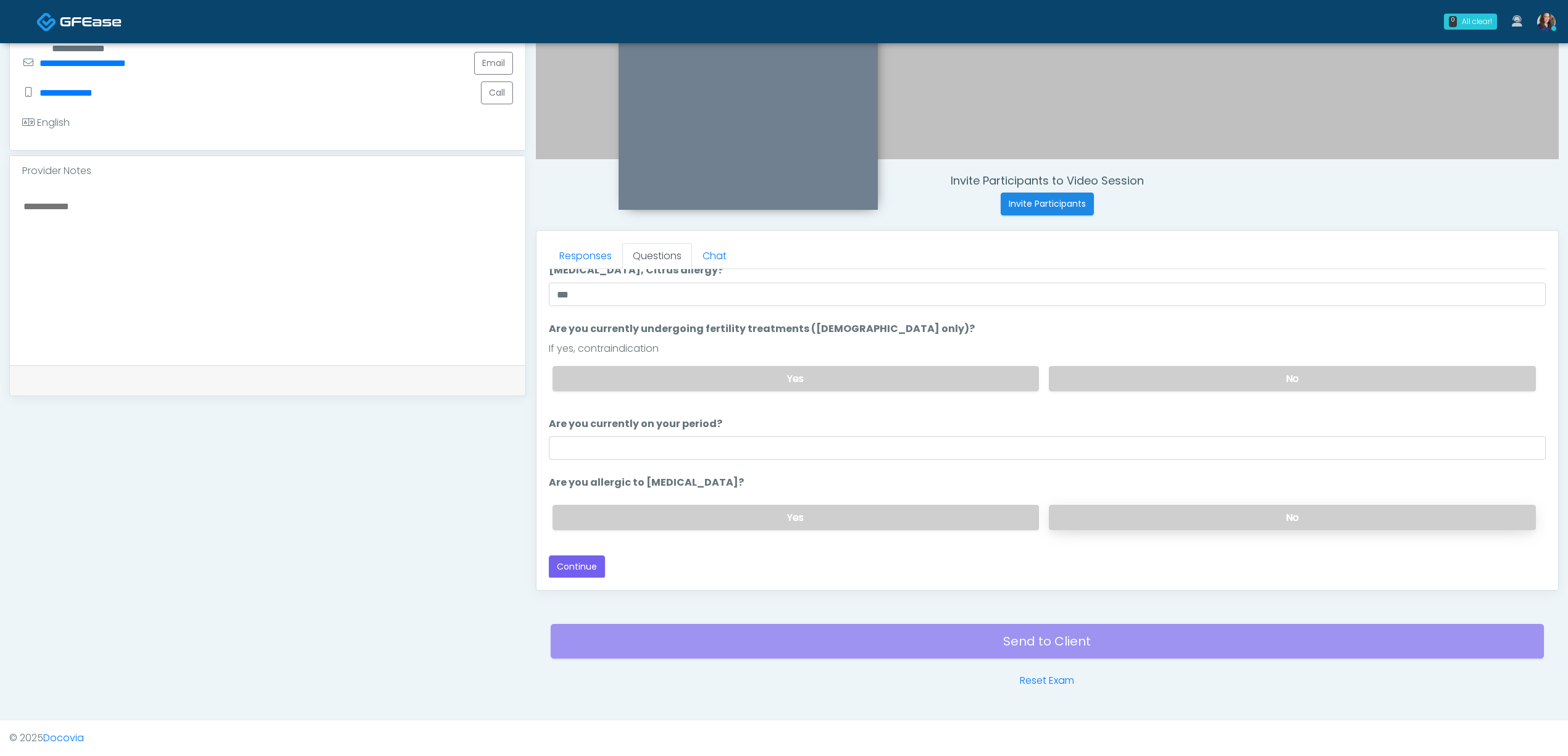
click at [1121, 514] on label "No" at bounding box center [1293, 517] width 487 height 25
click at [579, 563] on button "Continue" at bounding box center [577, 567] width 56 height 23
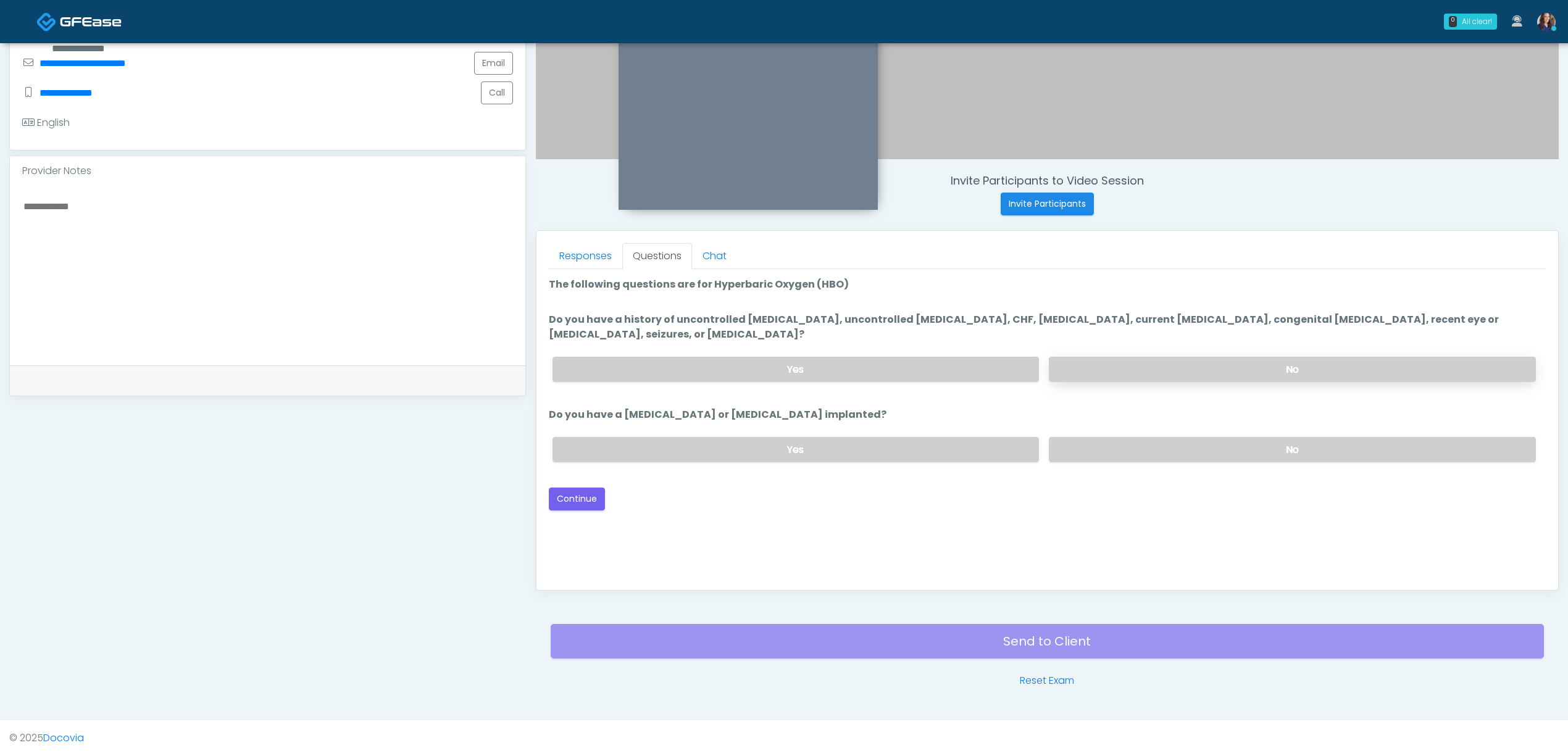
click at [1213, 358] on label "No" at bounding box center [1293, 369] width 487 height 25
click at [1224, 458] on label "No" at bounding box center [1293, 449] width 487 height 25
click at [573, 497] on button "Continue" at bounding box center [577, 499] width 56 height 23
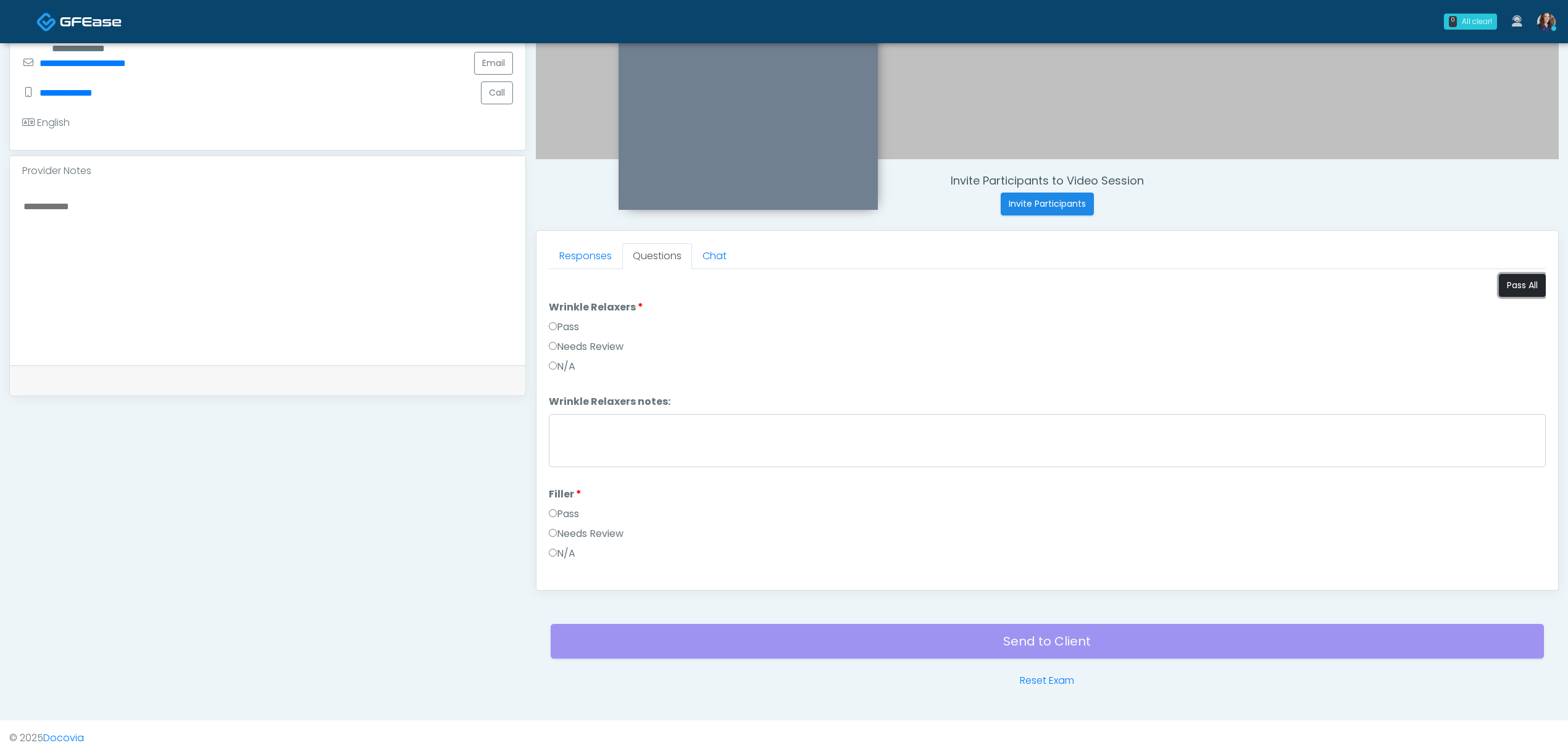
click at [1499, 287] on button "Pass All" at bounding box center [1522, 285] width 47 height 23
click at [586, 562] on button "Continue" at bounding box center [577, 566] width 56 height 23
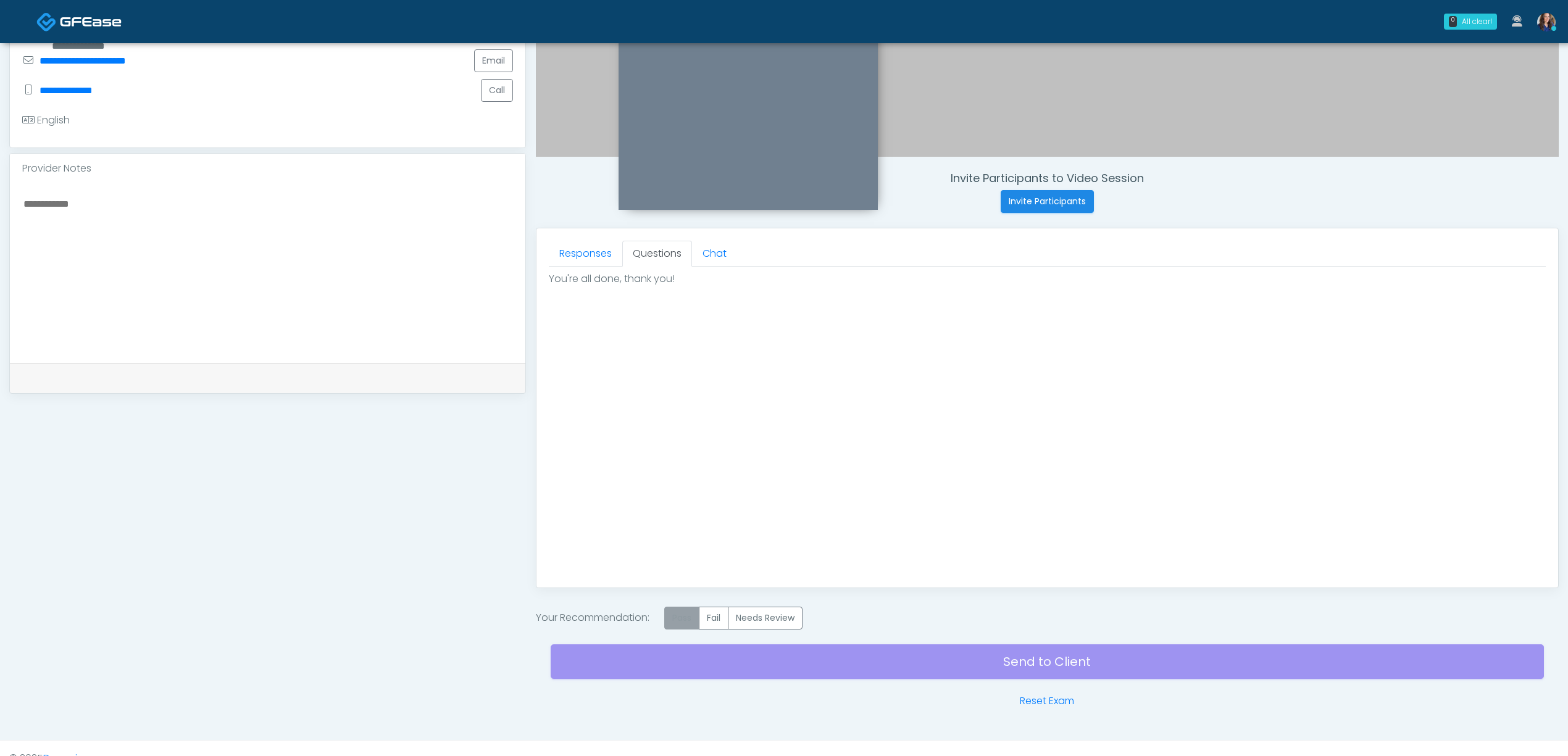
drag, startPoint x: 690, startPoint y: 627, endPoint x: 694, endPoint y: 622, distance: 6.4
click at [691, 625] on label "Pass" at bounding box center [682, 618] width 35 height 23
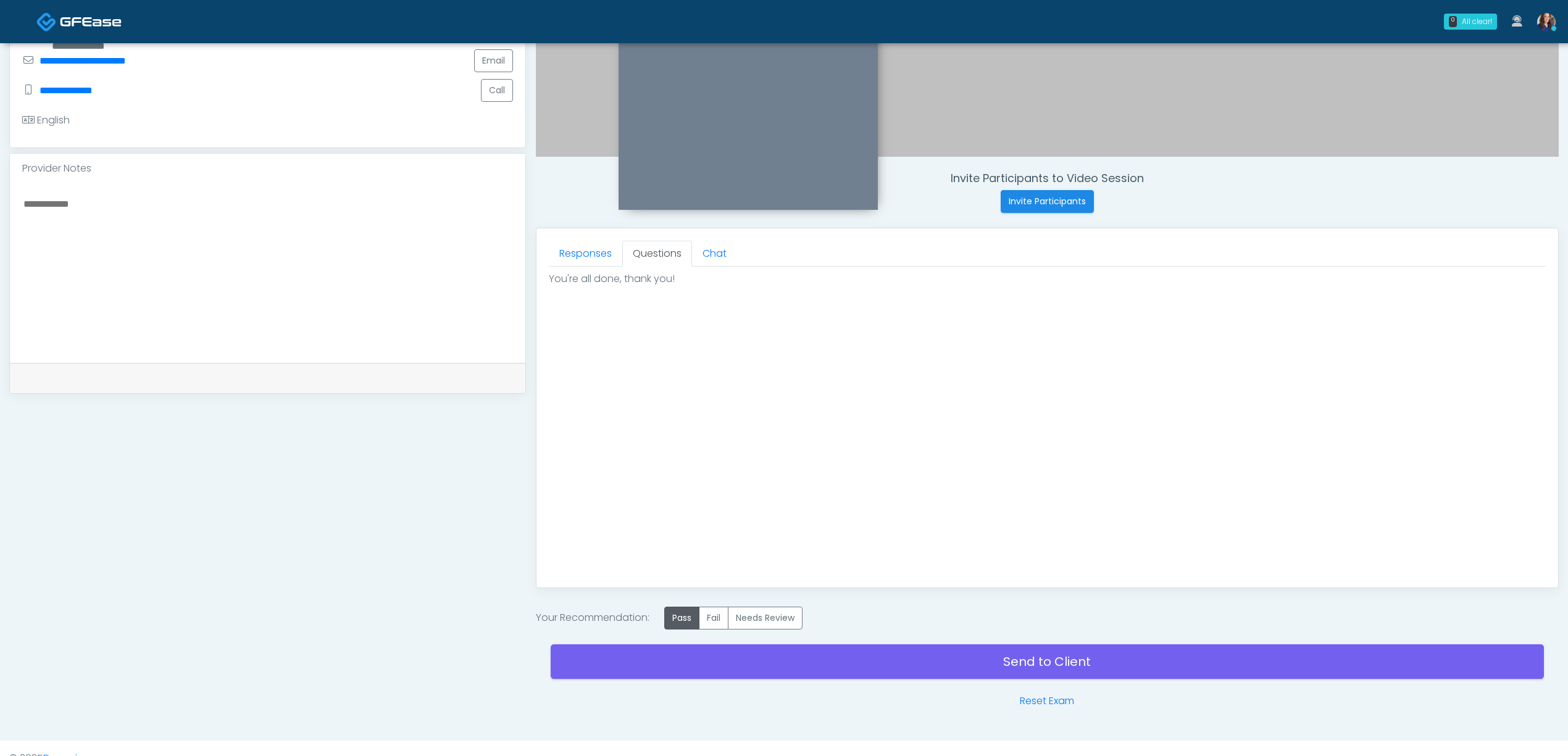
click at [423, 298] on textarea at bounding box center [268, 270] width 491 height 151
drag, startPoint x: 287, startPoint y: 208, endPoint x: 298, endPoint y: 208, distance: 11.0
click at [287, 208] on textarea "**********" at bounding box center [268, 270] width 491 height 151
click at [262, 207] on textarea "**********" at bounding box center [268, 270] width 491 height 151
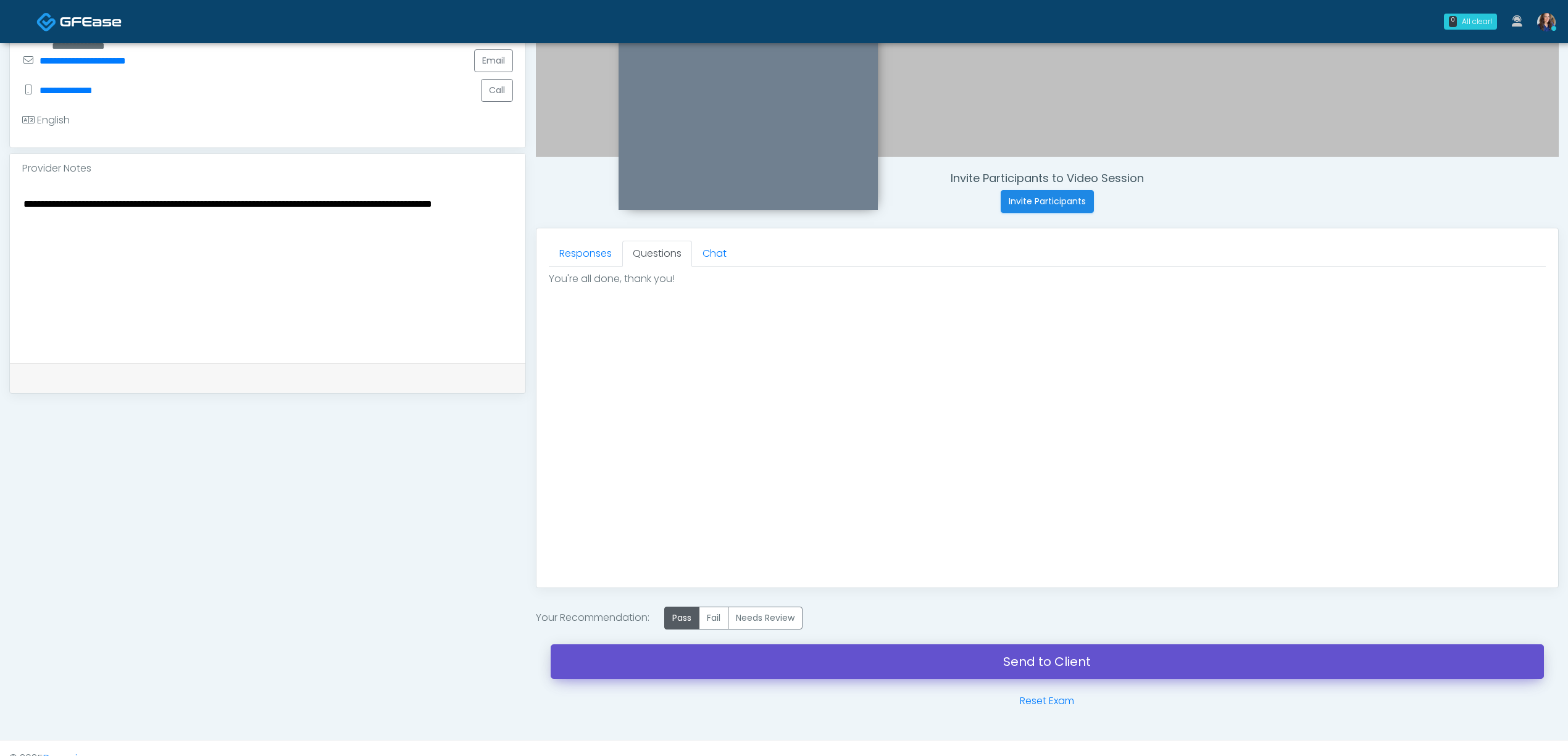
click at [719, 664] on link "Send to Client" at bounding box center [1047, 661] width 993 height 34
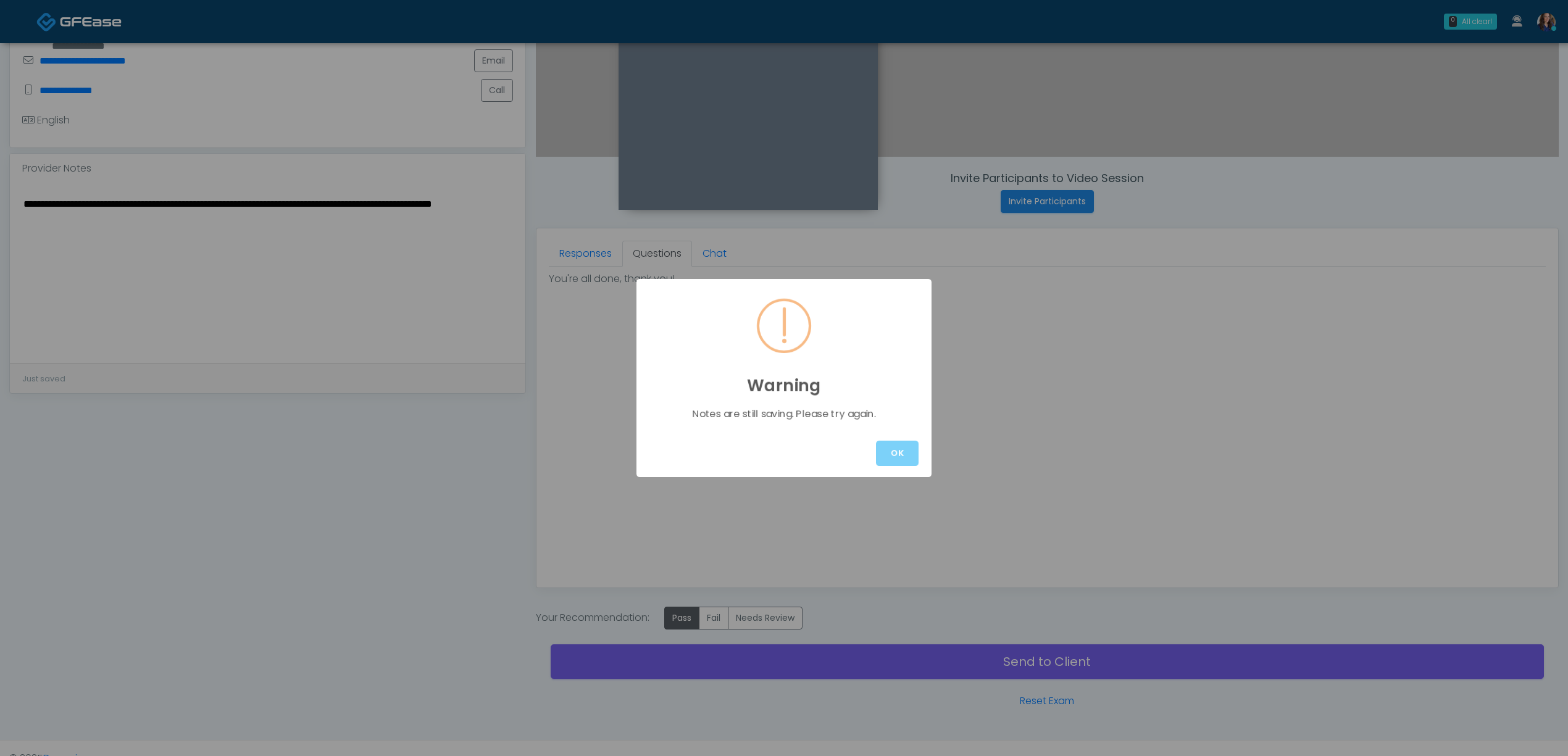
click at [882, 451] on button "OK" at bounding box center [897, 452] width 42 height 25
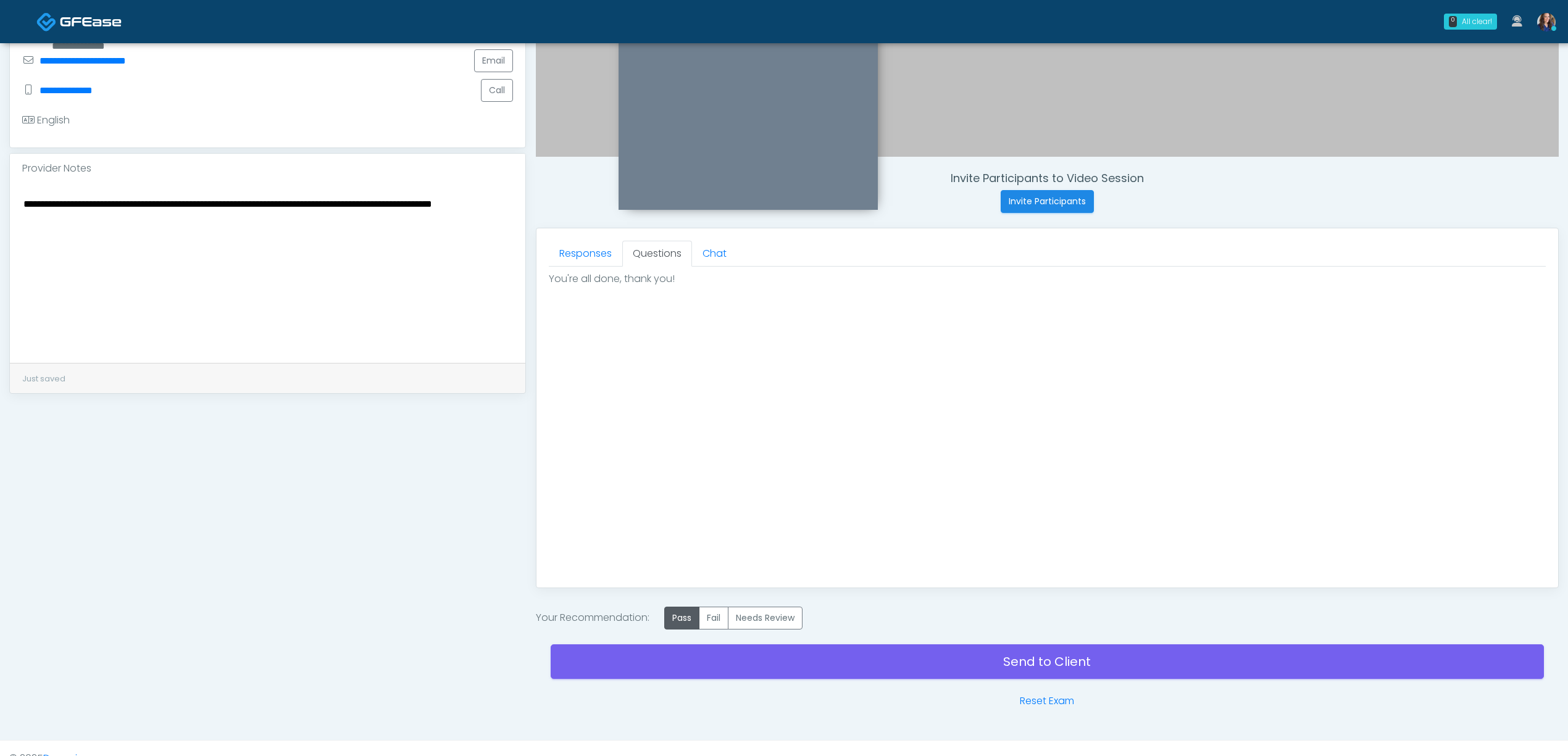
click at [119, 233] on textarea "**********" at bounding box center [268, 270] width 491 height 151
click at [156, 210] on textarea "**********" at bounding box center [268, 270] width 491 height 151
type textarea "**********"
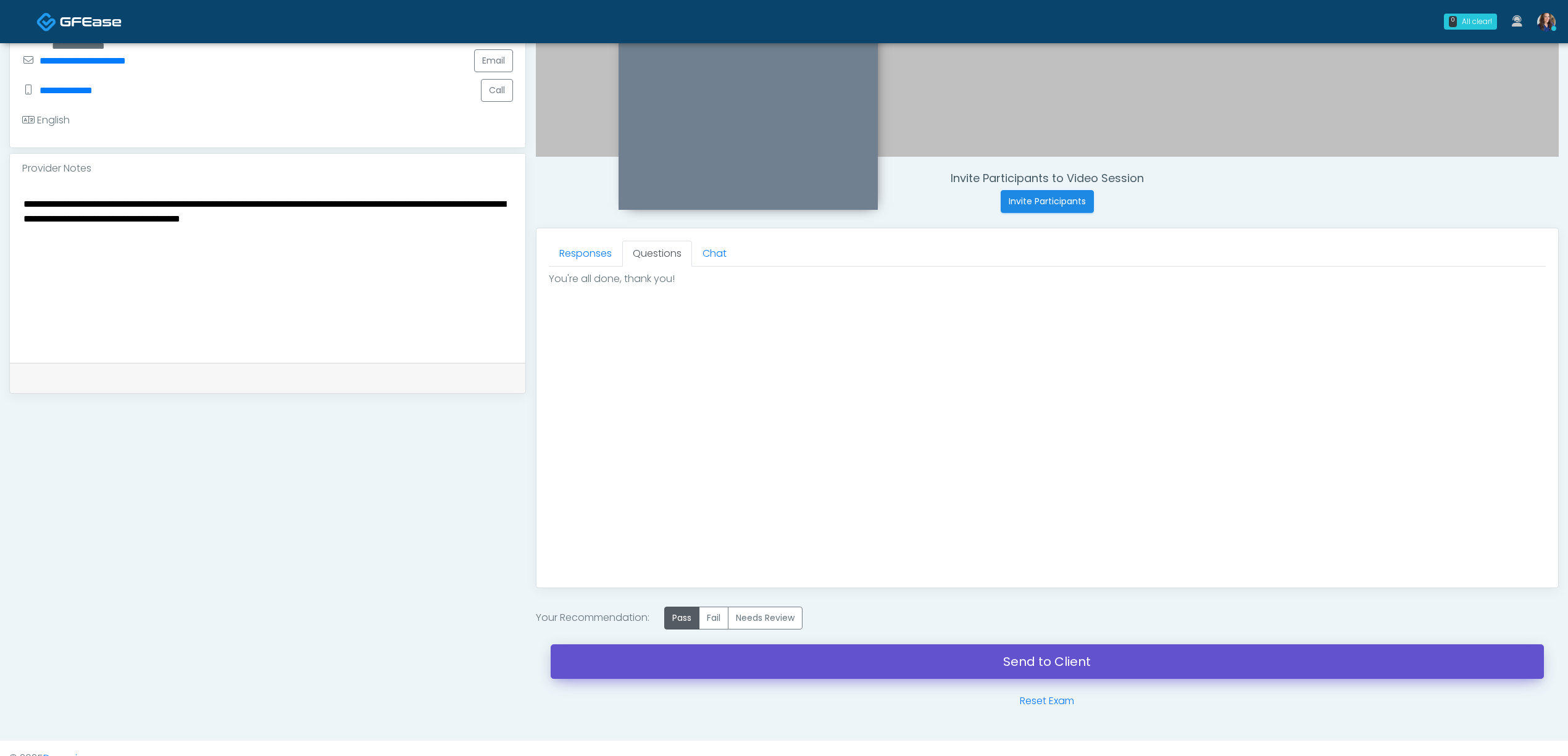
click at [894, 656] on link "Send to Client" at bounding box center [1047, 661] width 993 height 34
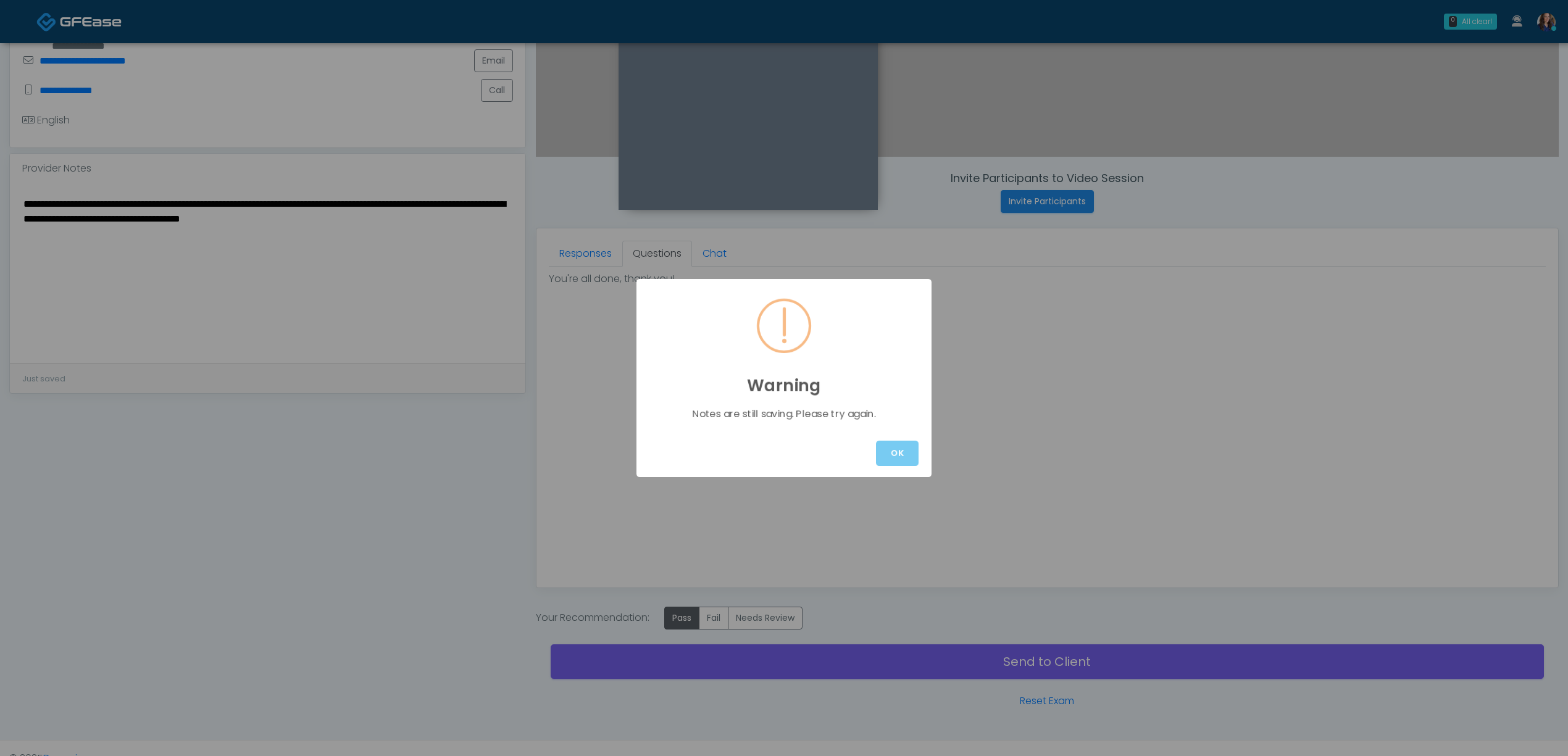
click at [904, 455] on button "OK" at bounding box center [897, 452] width 42 height 25
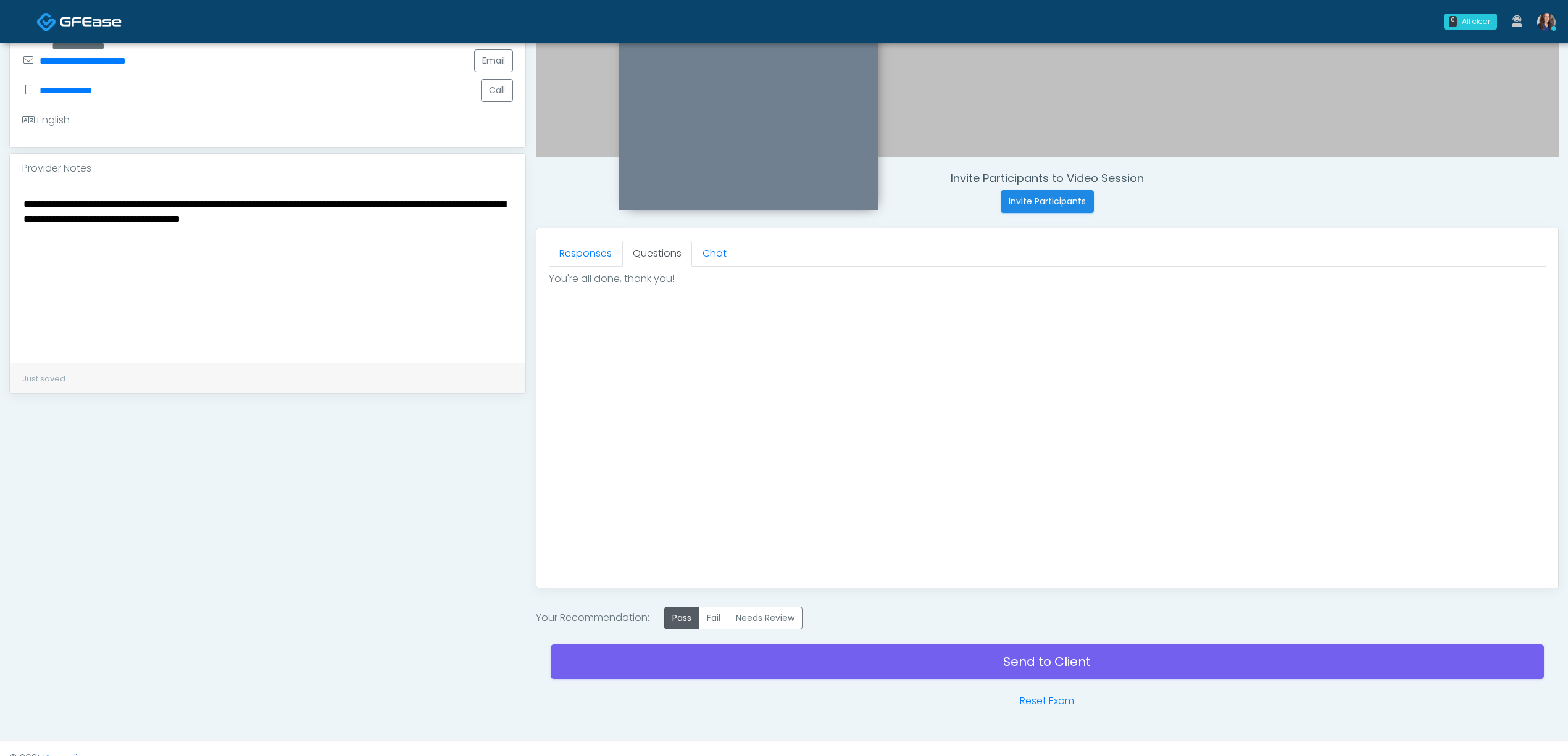
click at [458, 302] on textarea "**********" at bounding box center [268, 270] width 491 height 151
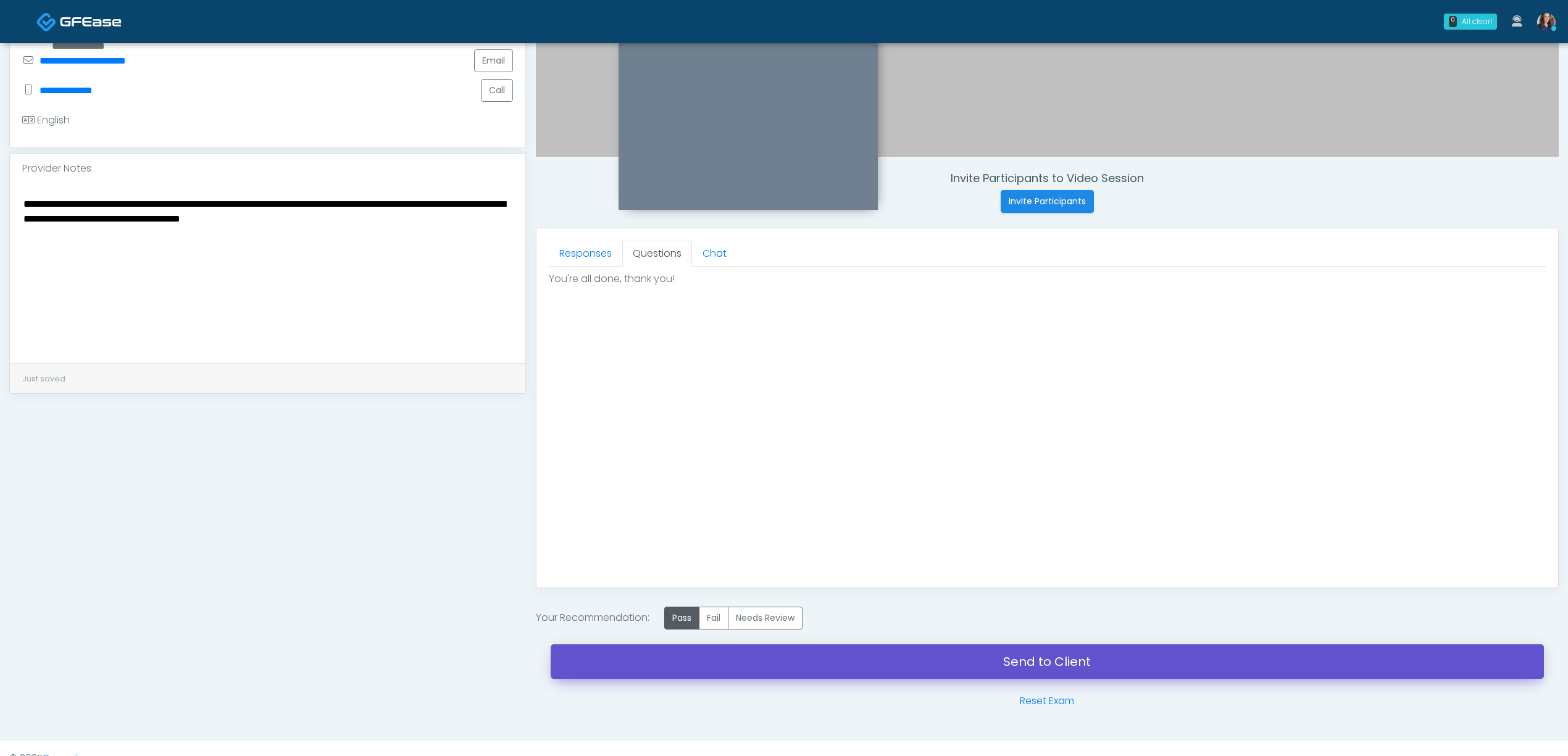
click at [869, 660] on link "Send to Client" at bounding box center [1047, 661] width 993 height 34
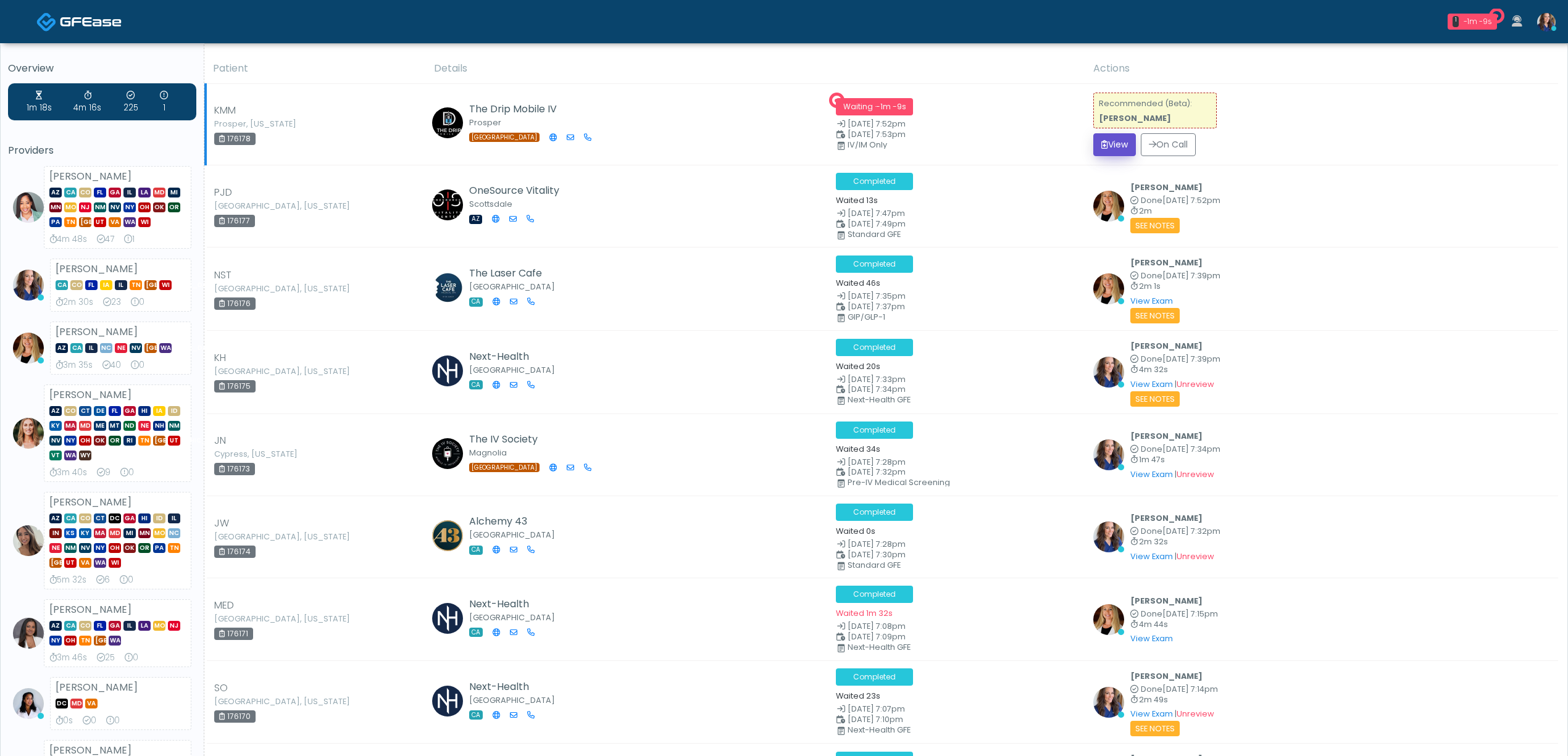
click at [1126, 142] on button "View" at bounding box center [1114, 144] width 42 height 23
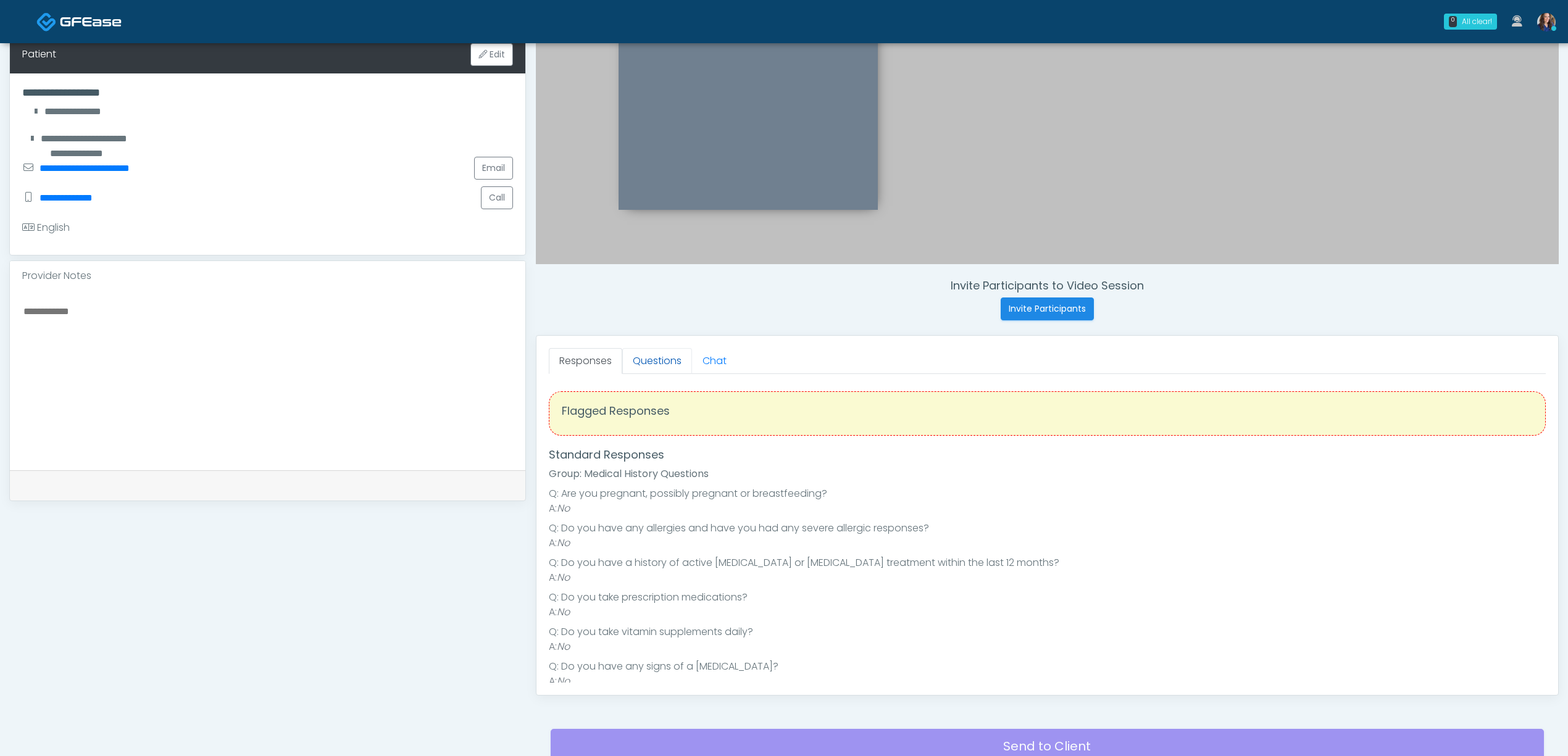
click at [648, 363] on link "Questions" at bounding box center [657, 361] width 70 height 26
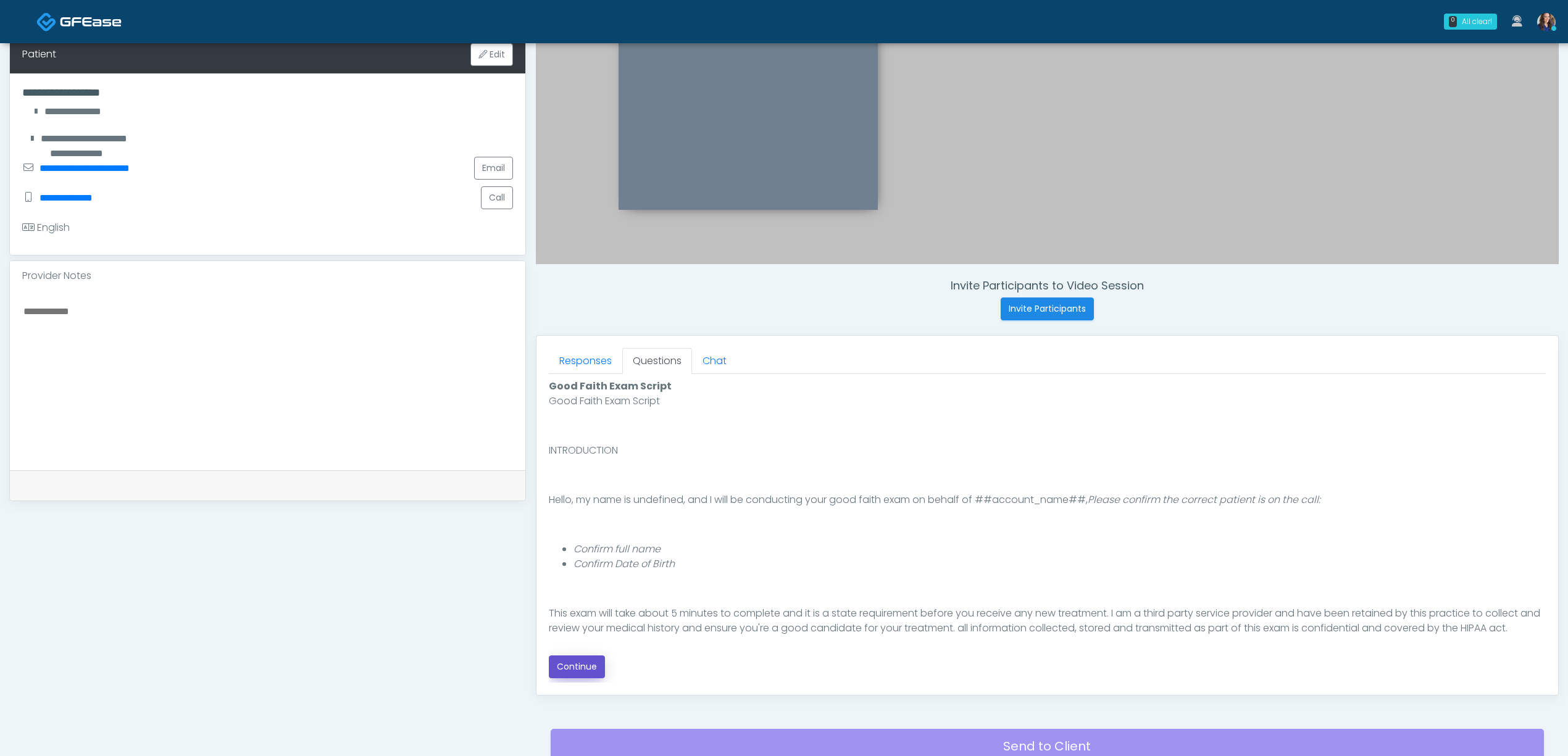
click at [569, 667] on button "Continue" at bounding box center [577, 667] width 56 height 23
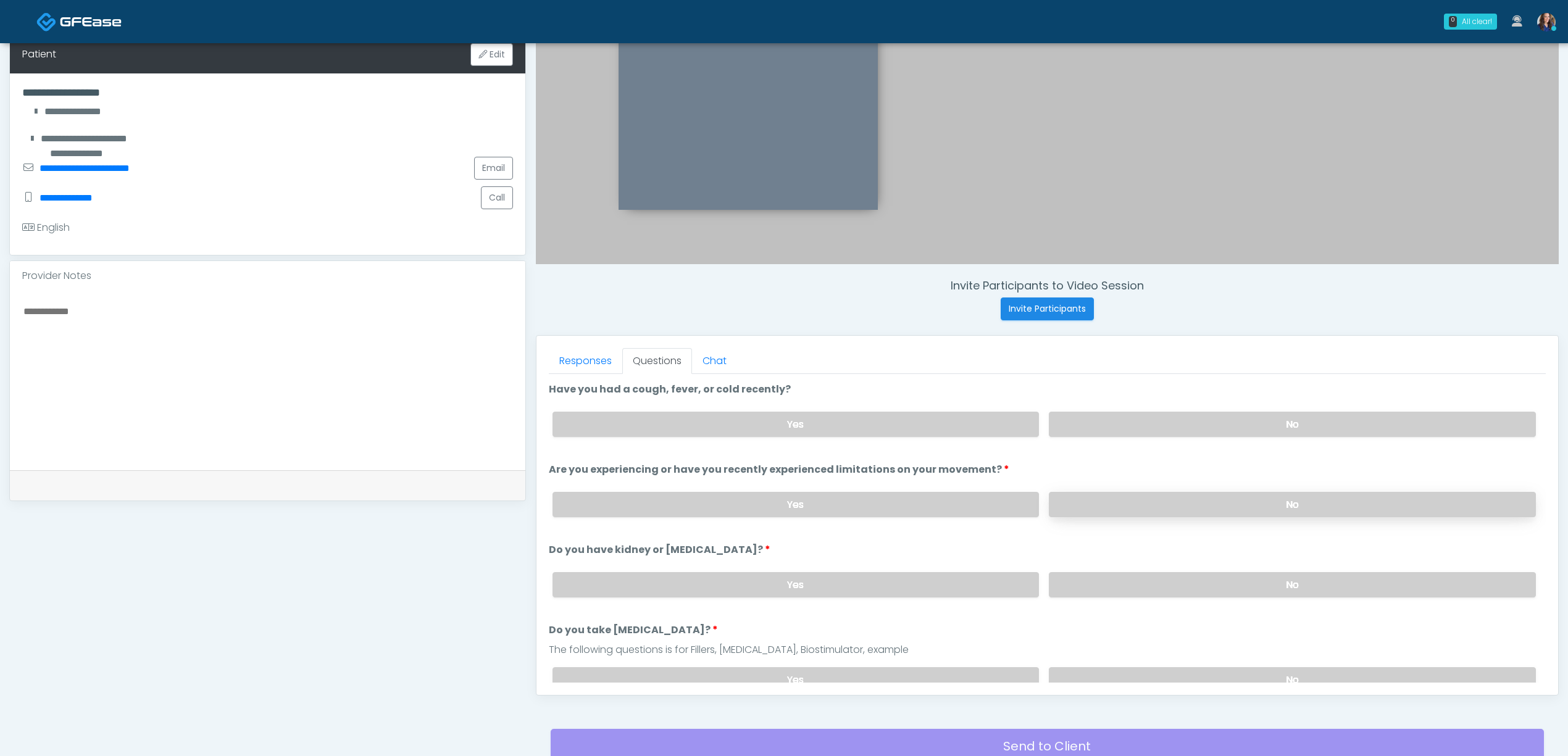
scroll to position [354, 0]
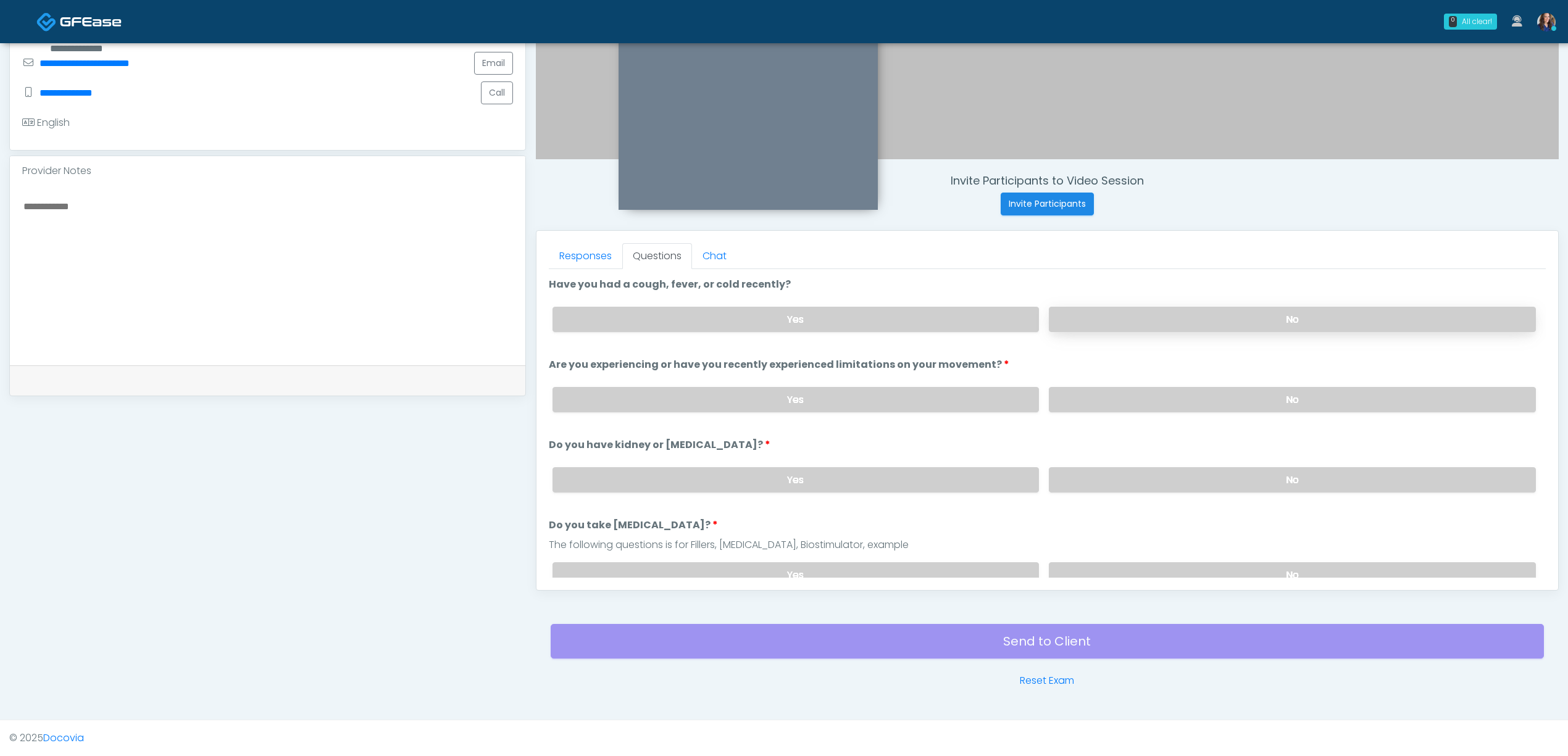
click at [1213, 314] on label "No" at bounding box center [1293, 319] width 487 height 25
drag, startPoint x: 1207, startPoint y: 397, endPoint x: 1195, endPoint y: 469, distance: 73.0
click at [1207, 397] on label "No" at bounding box center [1293, 399] width 487 height 25
click at [1190, 484] on label "No" at bounding box center [1293, 479] width 487 height 25
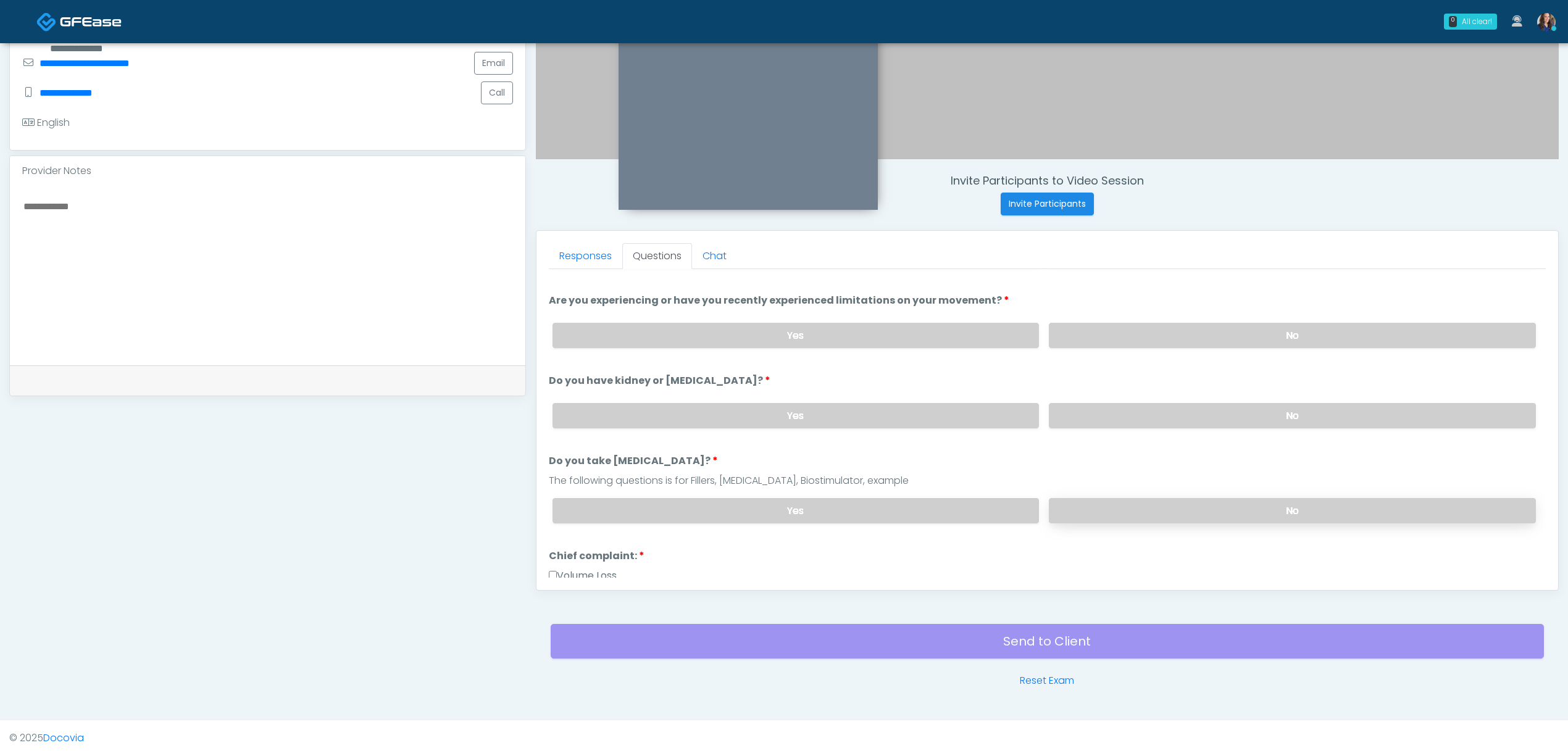
scroll to position [82, 0]
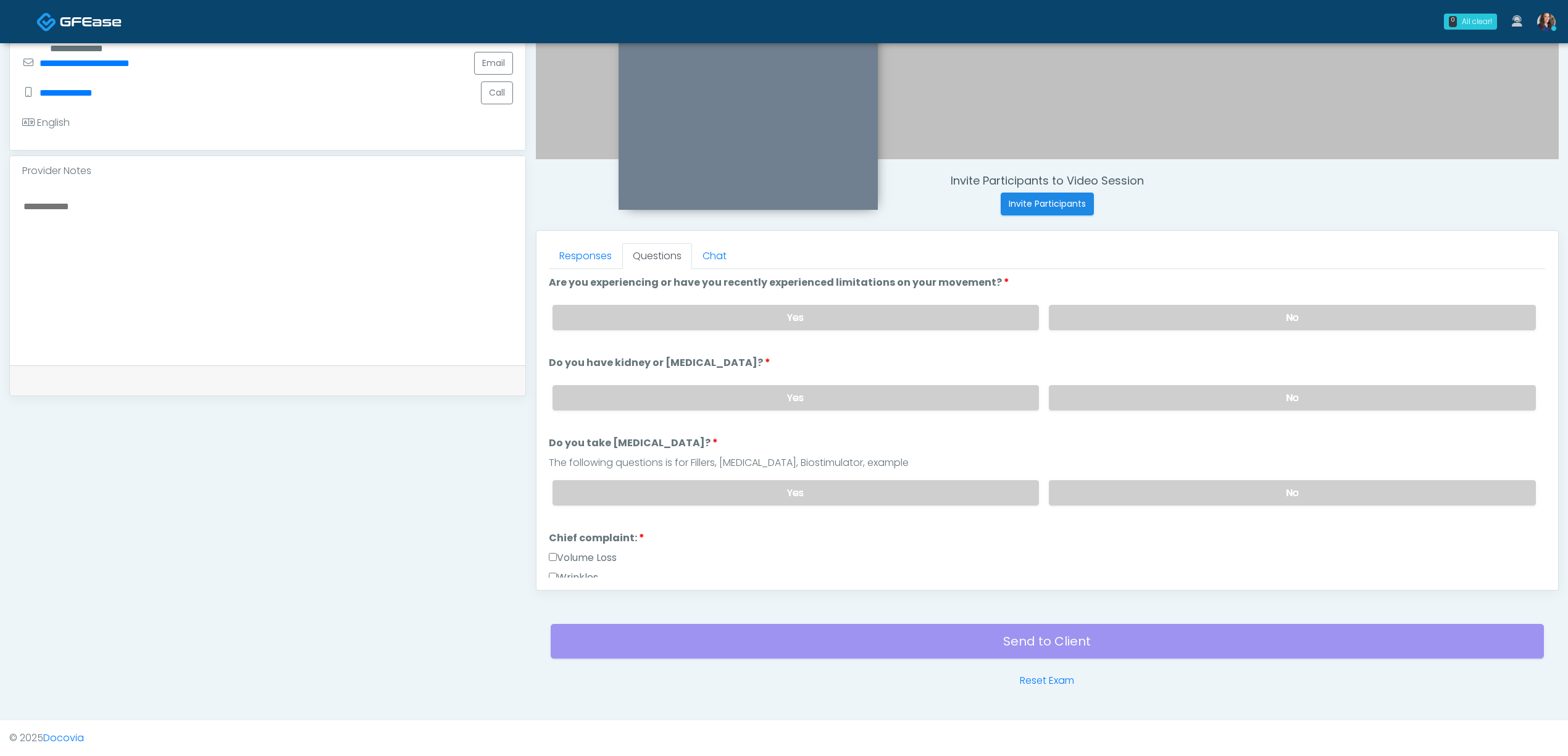
drag, startPoint x: 1222, startPoint y: 489, endPoint x: 1158, endPoint y: 514, distance: 68.7
click at [1223, 489] on label "No" at bounding box center [1293, 492] width 487 height 25
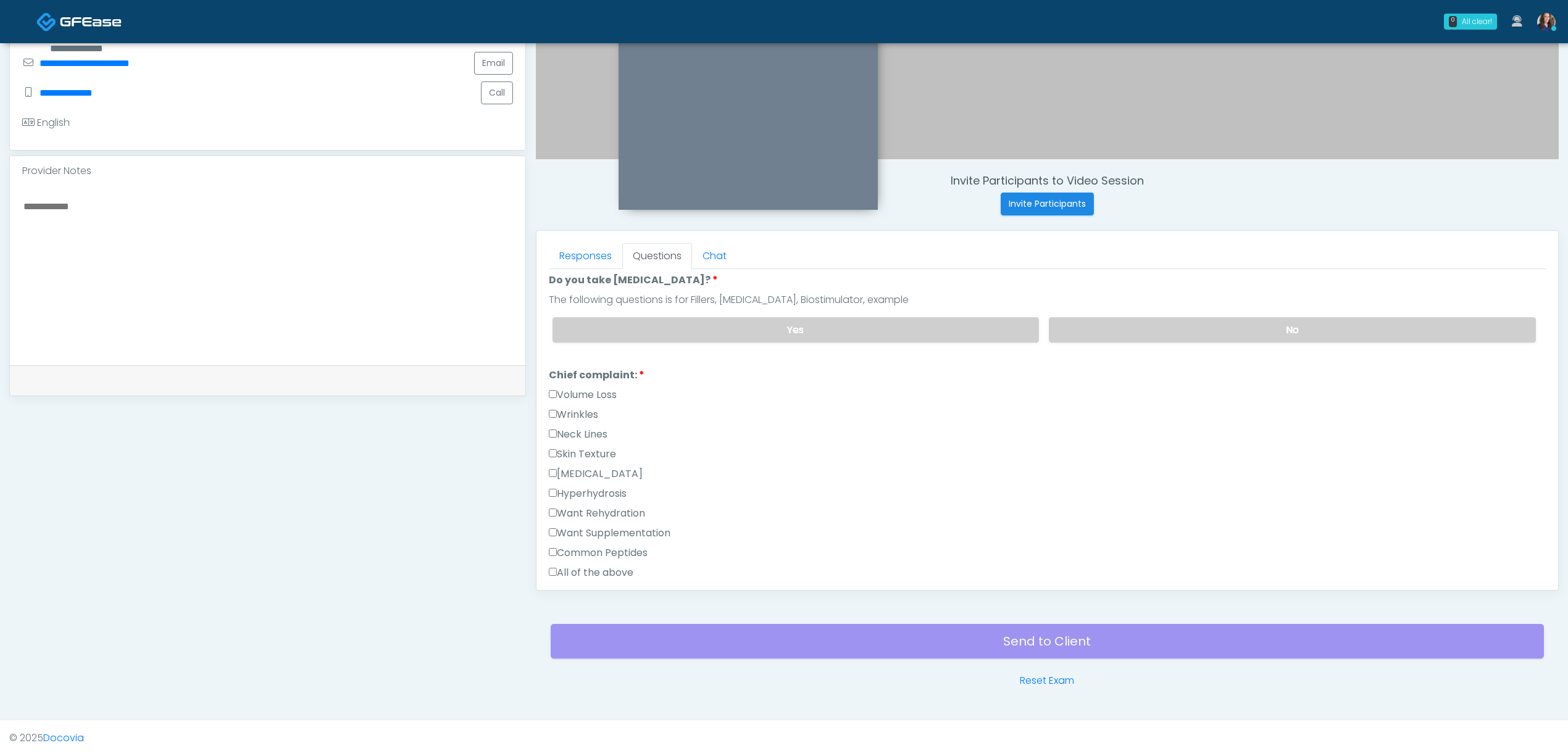
scroll to position [247, 0]
click at [610, 524] on label "Want Supplementation" at bounding box center [609, 531] width 121 height 15
click at [608, 499] on div "Hyperhydrosis" at bounding box center [1047, 494] width 997 height 20
click at [613, 509] on label "Want Rehydration" at bounding box center [597, 511] width 96 height 15
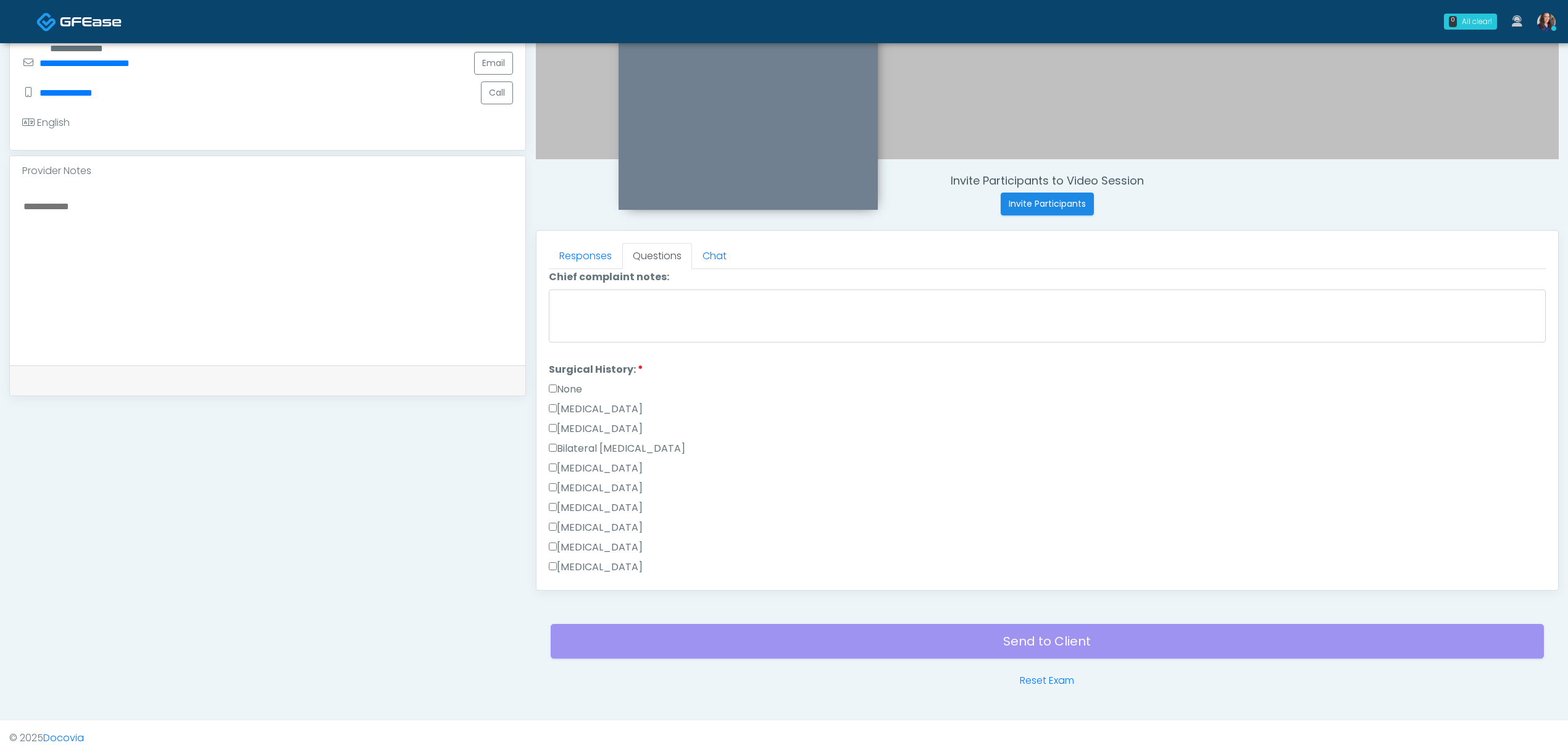
scroll to position [658, 0]
click at [597, 525] on label "Tonsillectomy" at bounding box center [596, 524] width 94 height 15
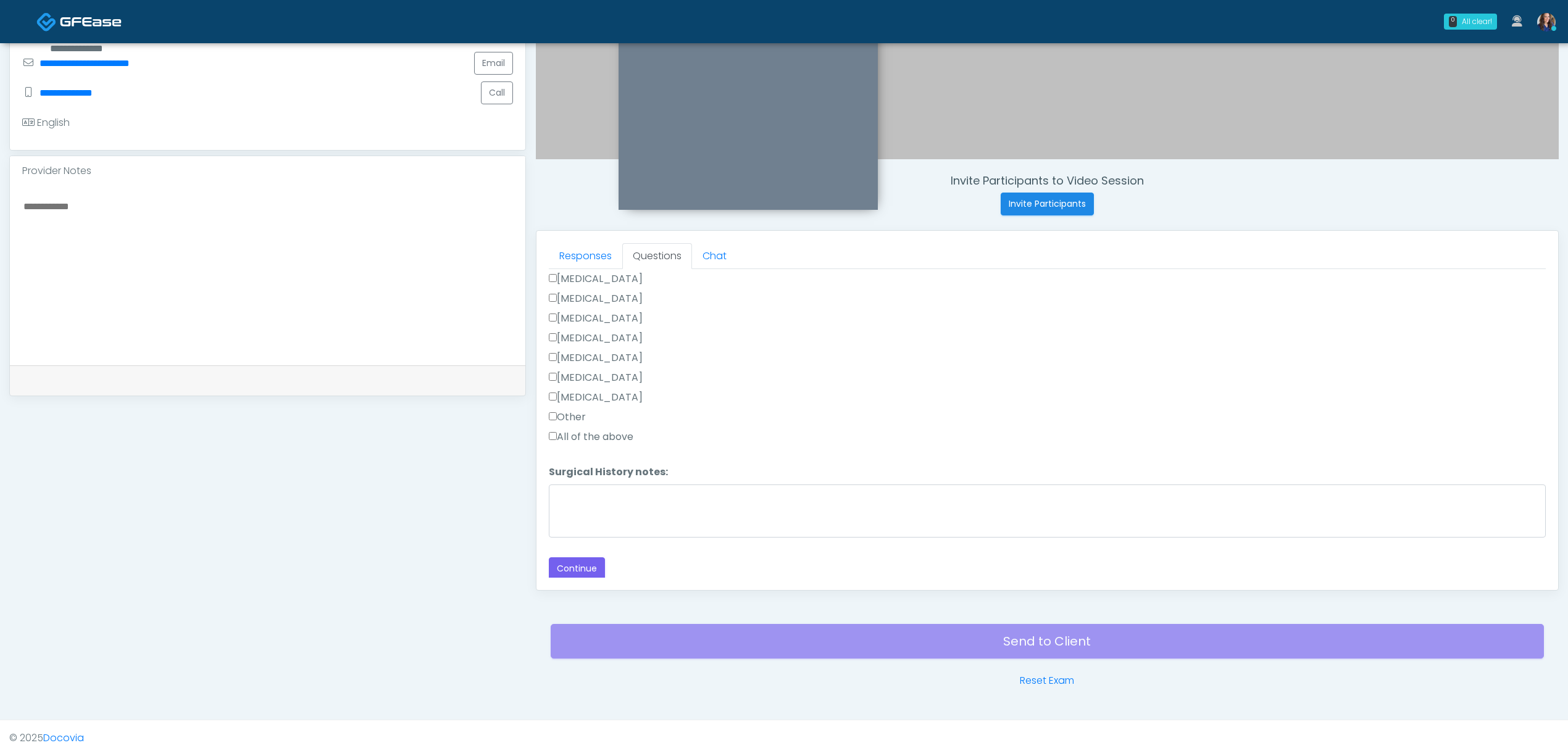
scroll to position [787, 0]
click at [643, 507] on textarea "Surgical History notes:" at bounding box center [1047, 508] width 997 height 53
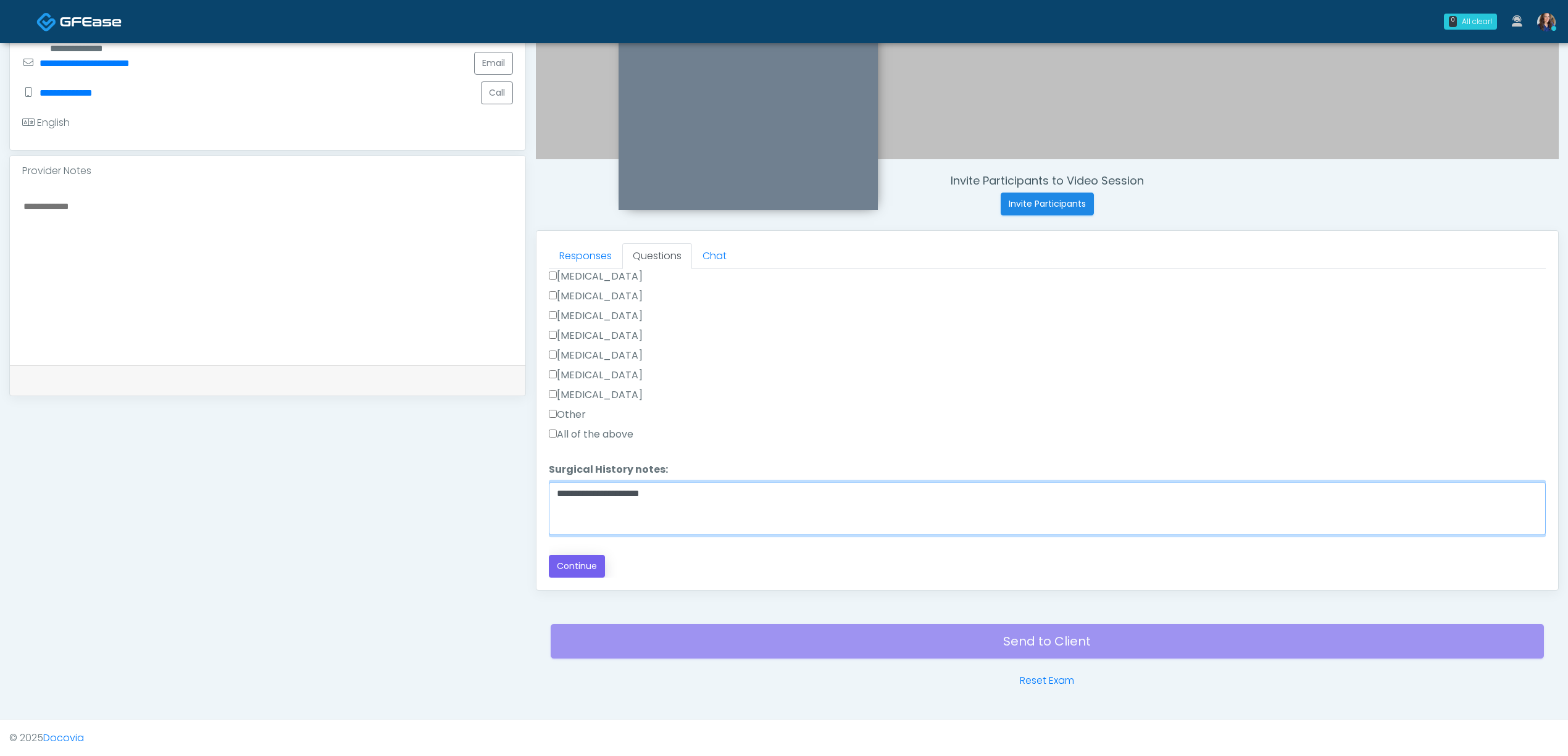
type textarea "**********"
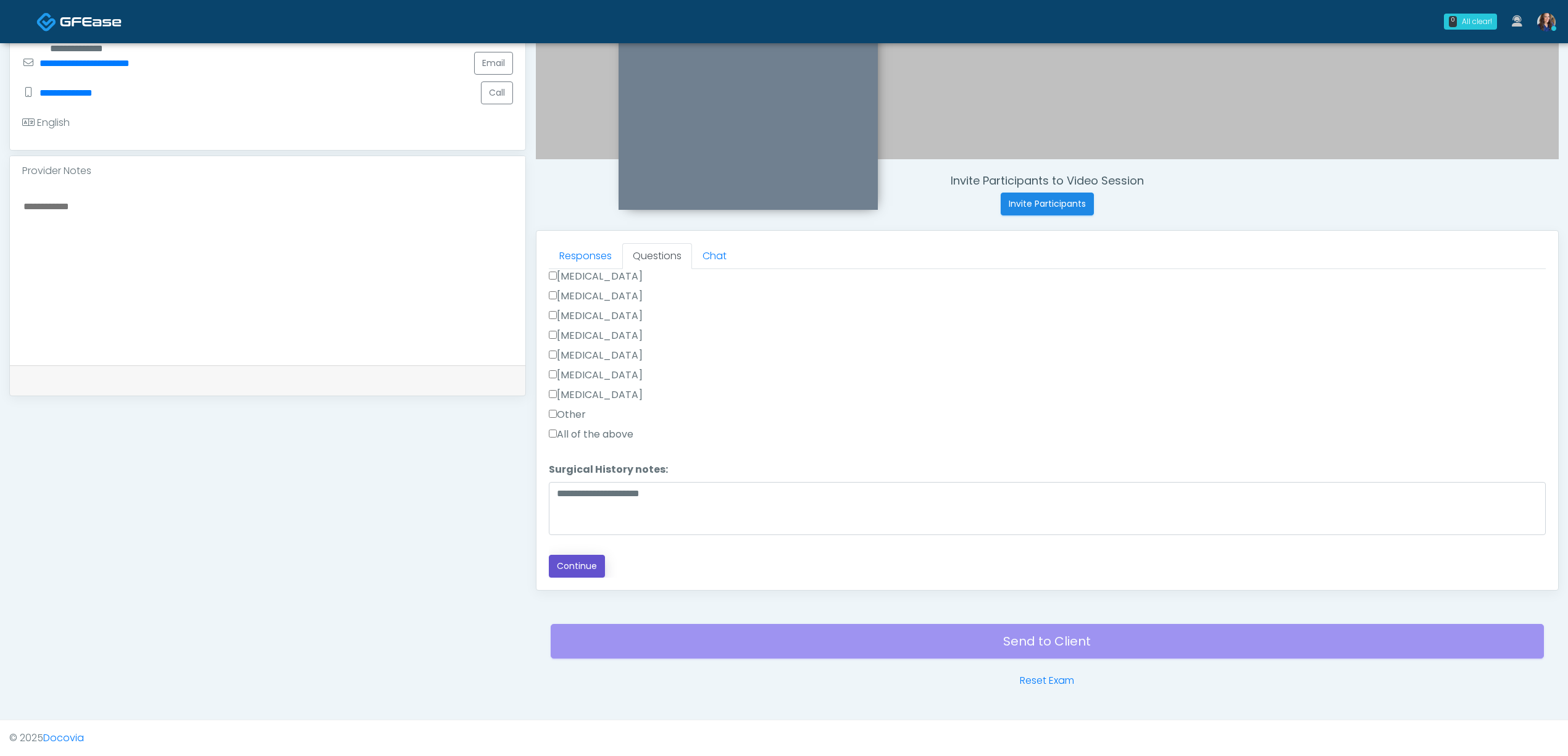
click at [577, 565] on button "Continue" at bounding box center [577, 566] width 56 height 23
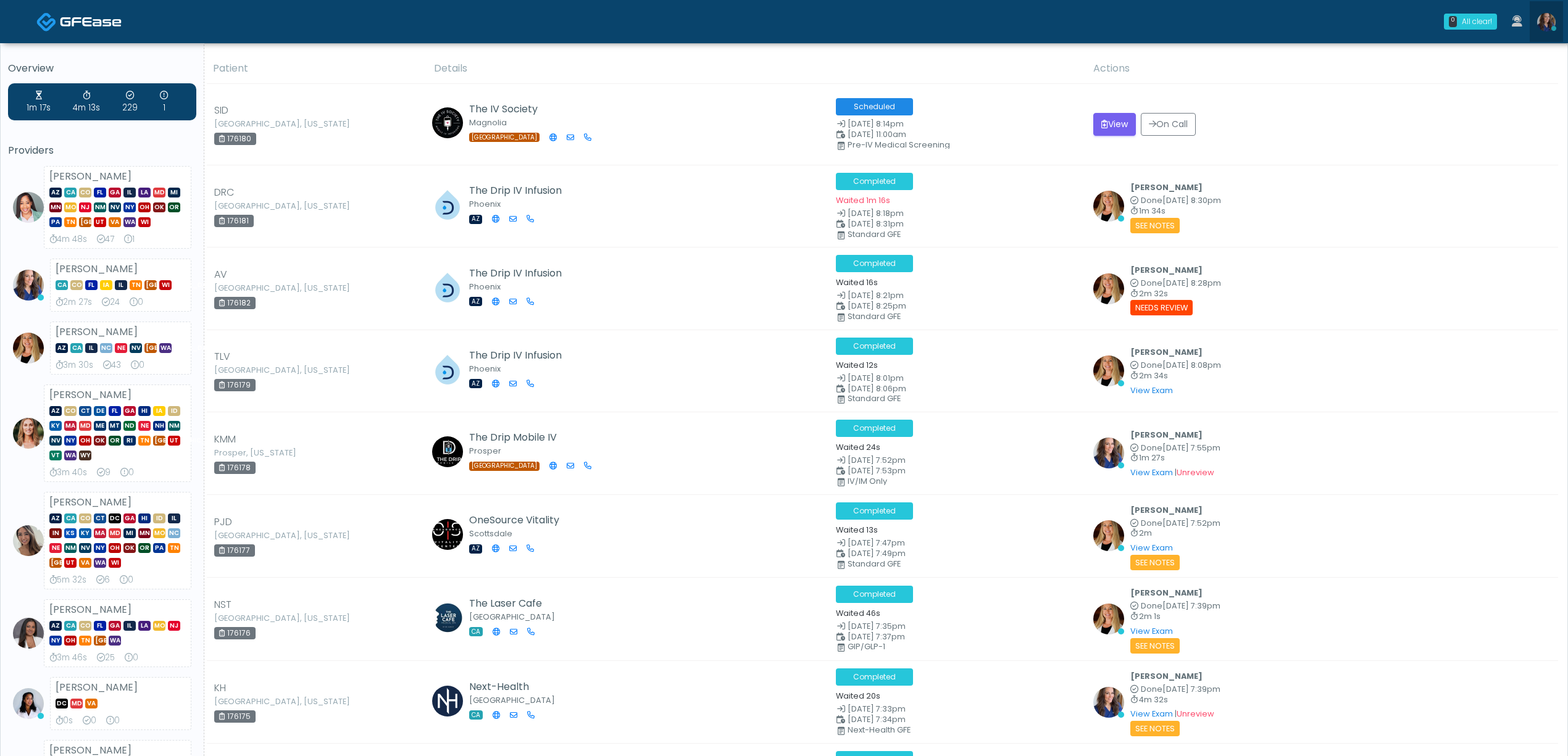
click at [1552, 23] on img at bounding box center [1546, 22] width 19 height 19
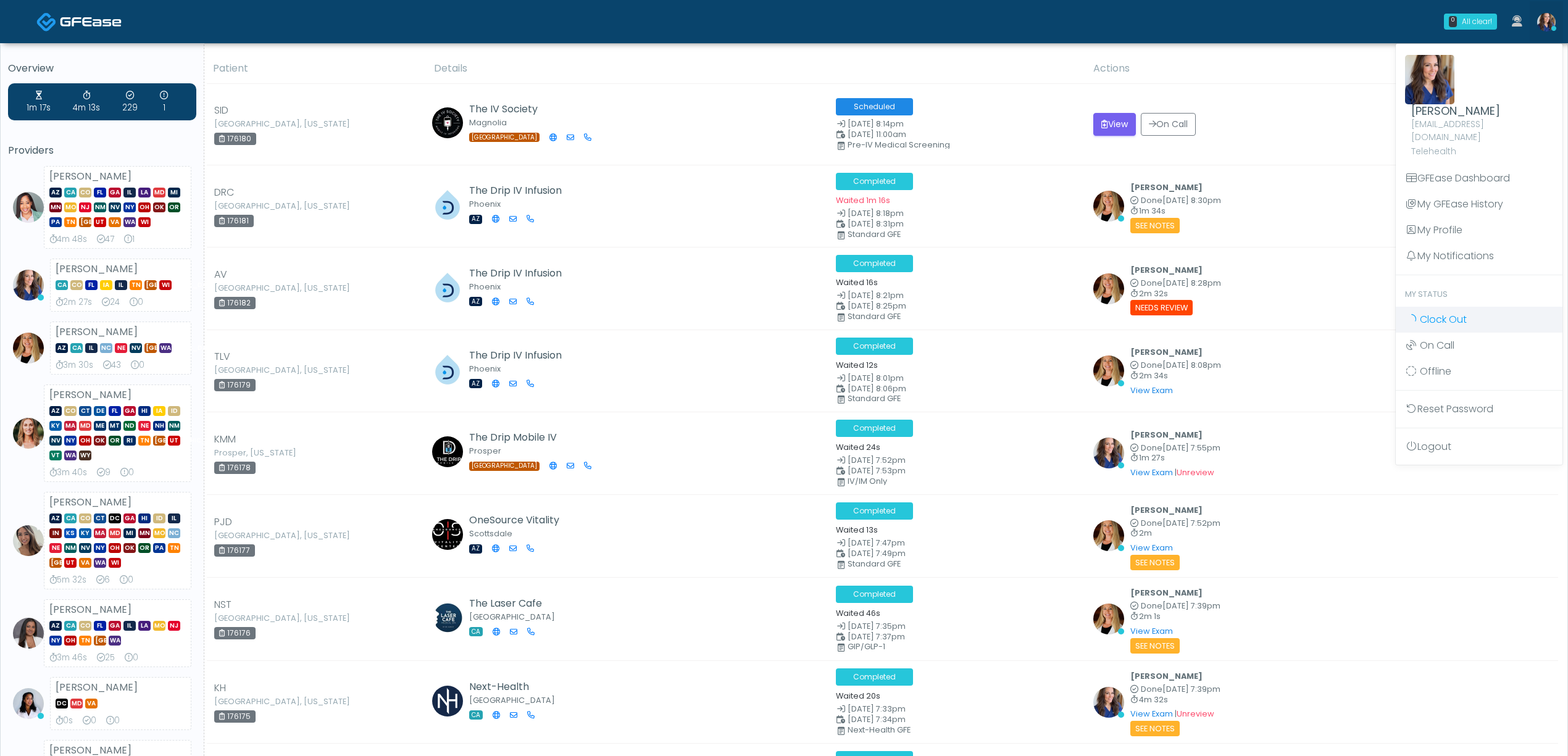
click at [1446, 312] on span "Clock Out" at bounding box center [1443, 319] width 47 height 14
